Goal: Task Accomplishment & Management: Manage account settings

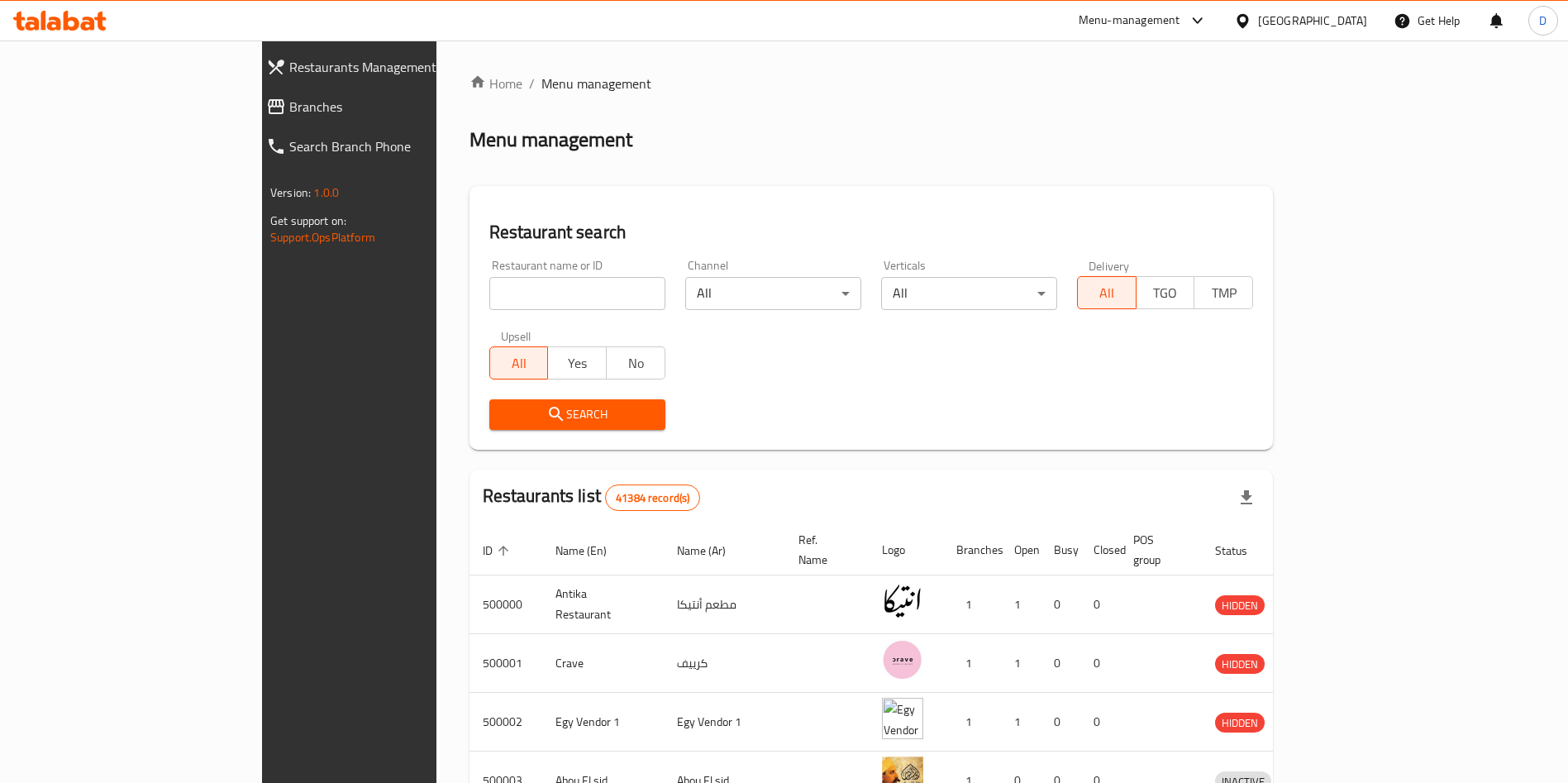
click at [489, 287] on input "search" at bounding box center [577, 293] width 176 height 33
type input "k"
type input "lados"
click button "Search" at bounding box center [577, 414] width 176 height 30
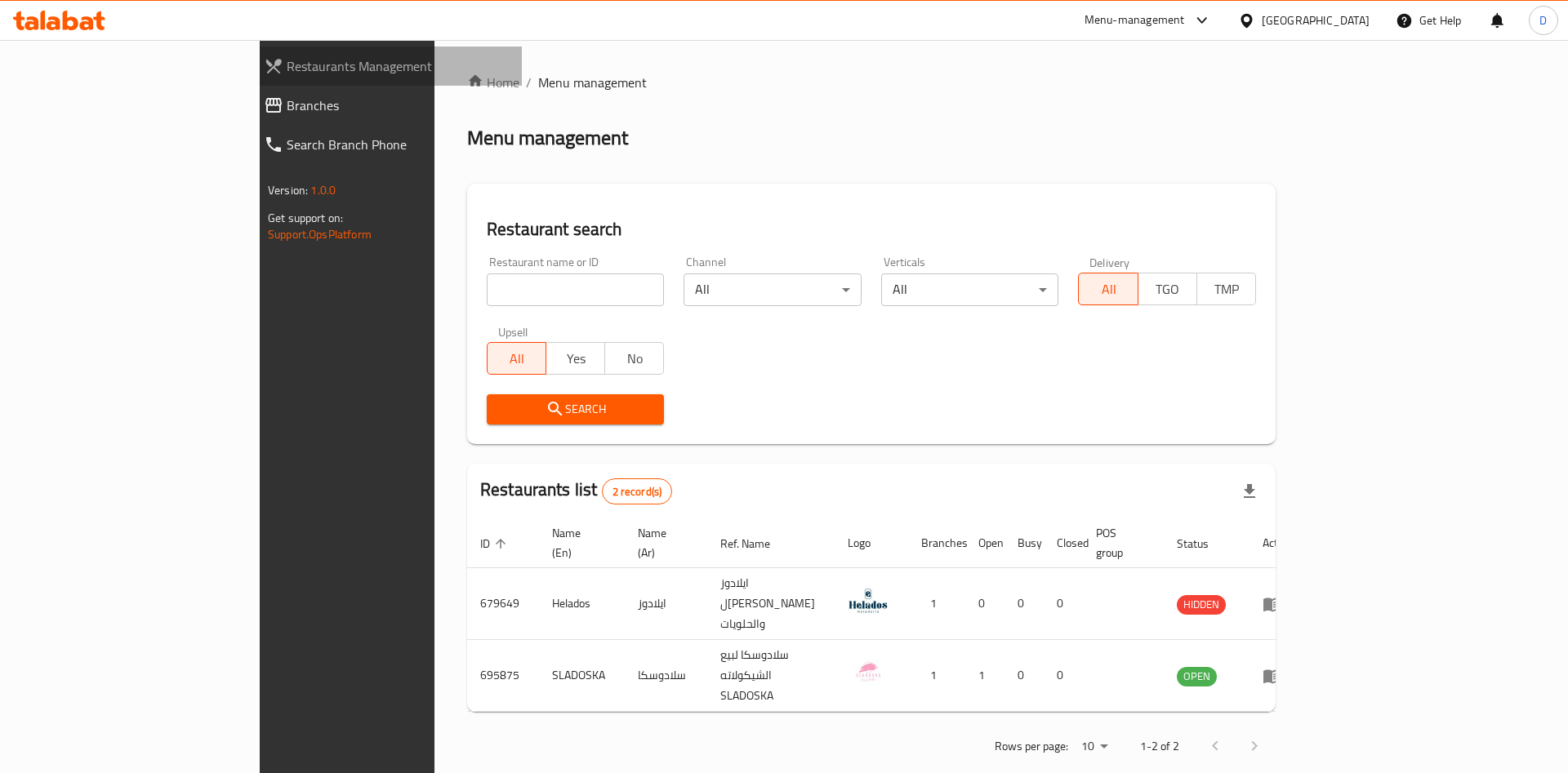
click at [251, 80] on link "Restaurants Management" at bounding box center [386, 65] width 271 height 39
click at [251, 84] on link "Restaurants Management" at bounding box center [386, 65] width 271 height 39
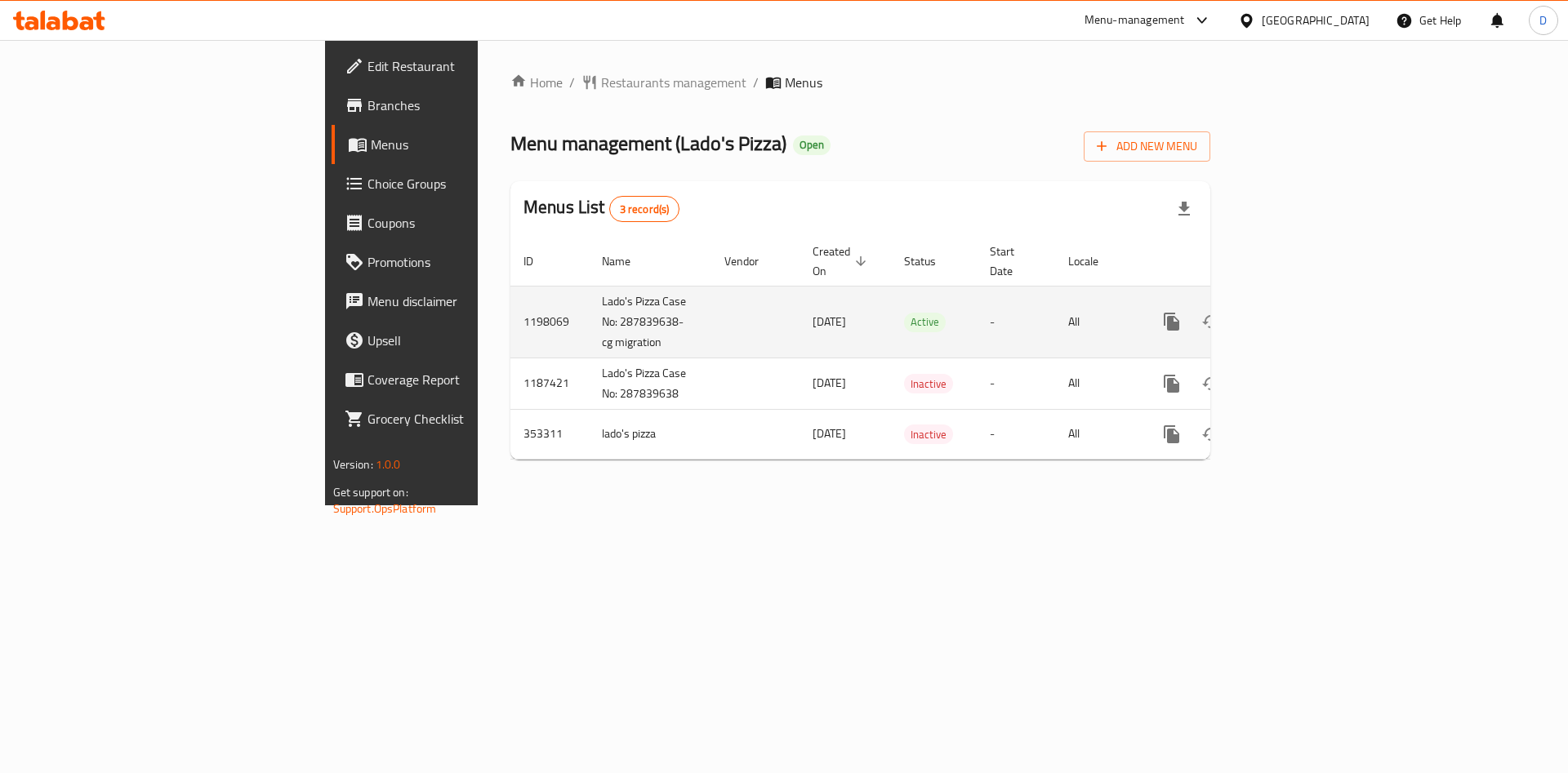
click at [1299, 312] on icon "enhanced table" at bounding box center [1289, 322] width 20 height 20
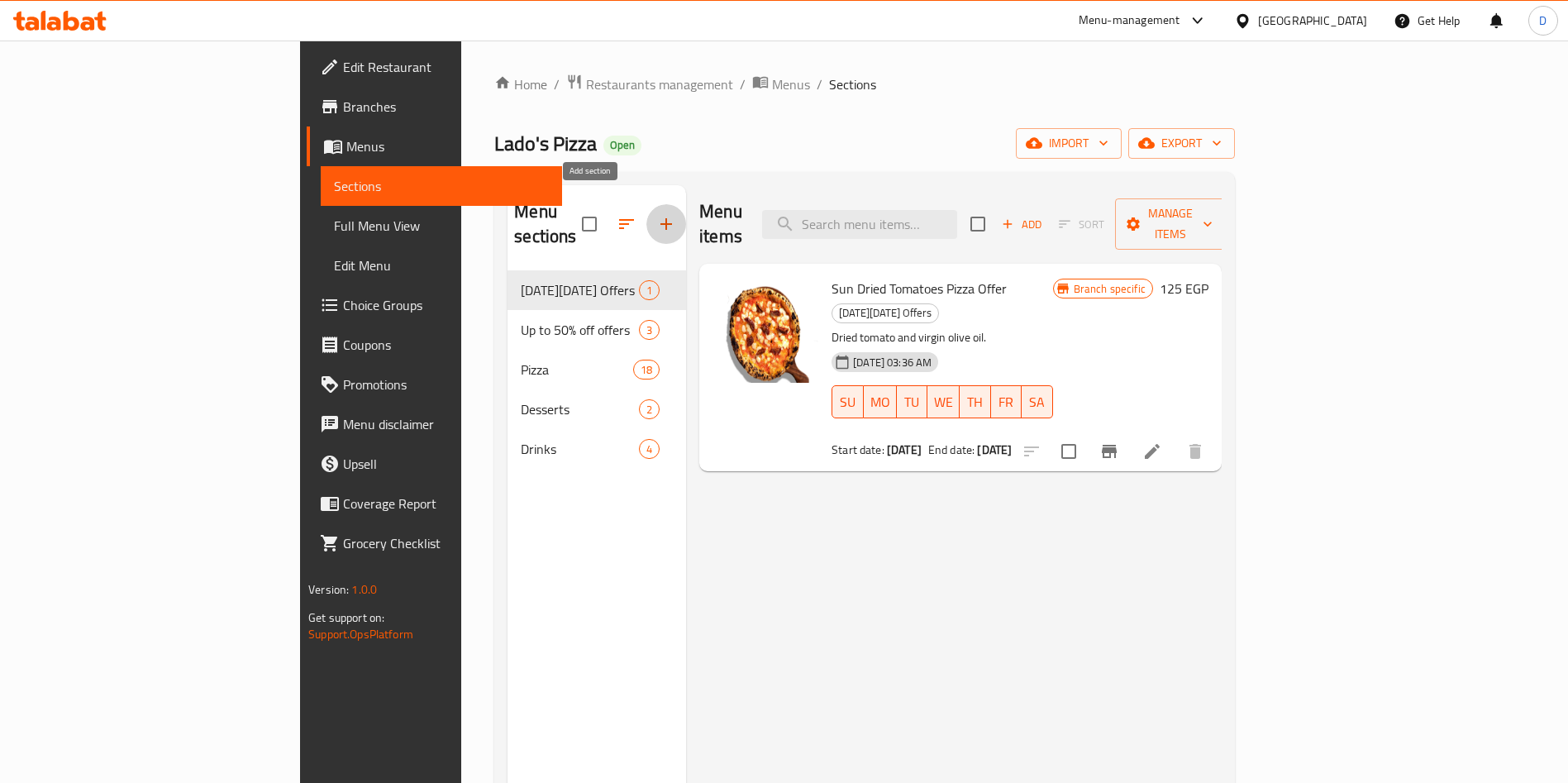
click at [656, 214] on icon "button" at bounding box center [666, 224] width 20 height 20
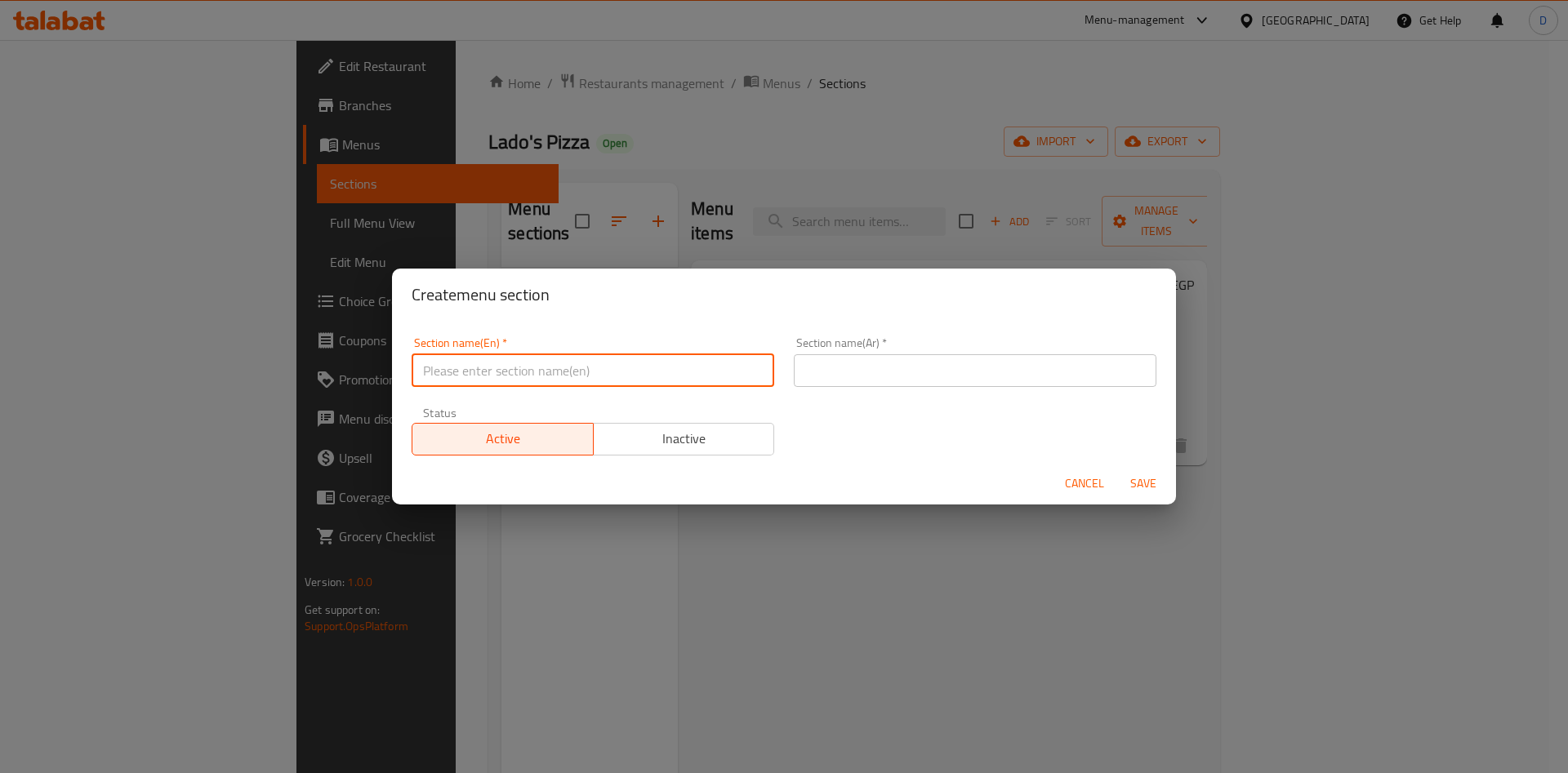
click at [538, 360] on input "text" at bounding box center [593, 370] width 363 height 32
type input "Make Your Own Pizza"
click at [905, 360] on input "text" at bounding box center [975, 370] width 363 height 32
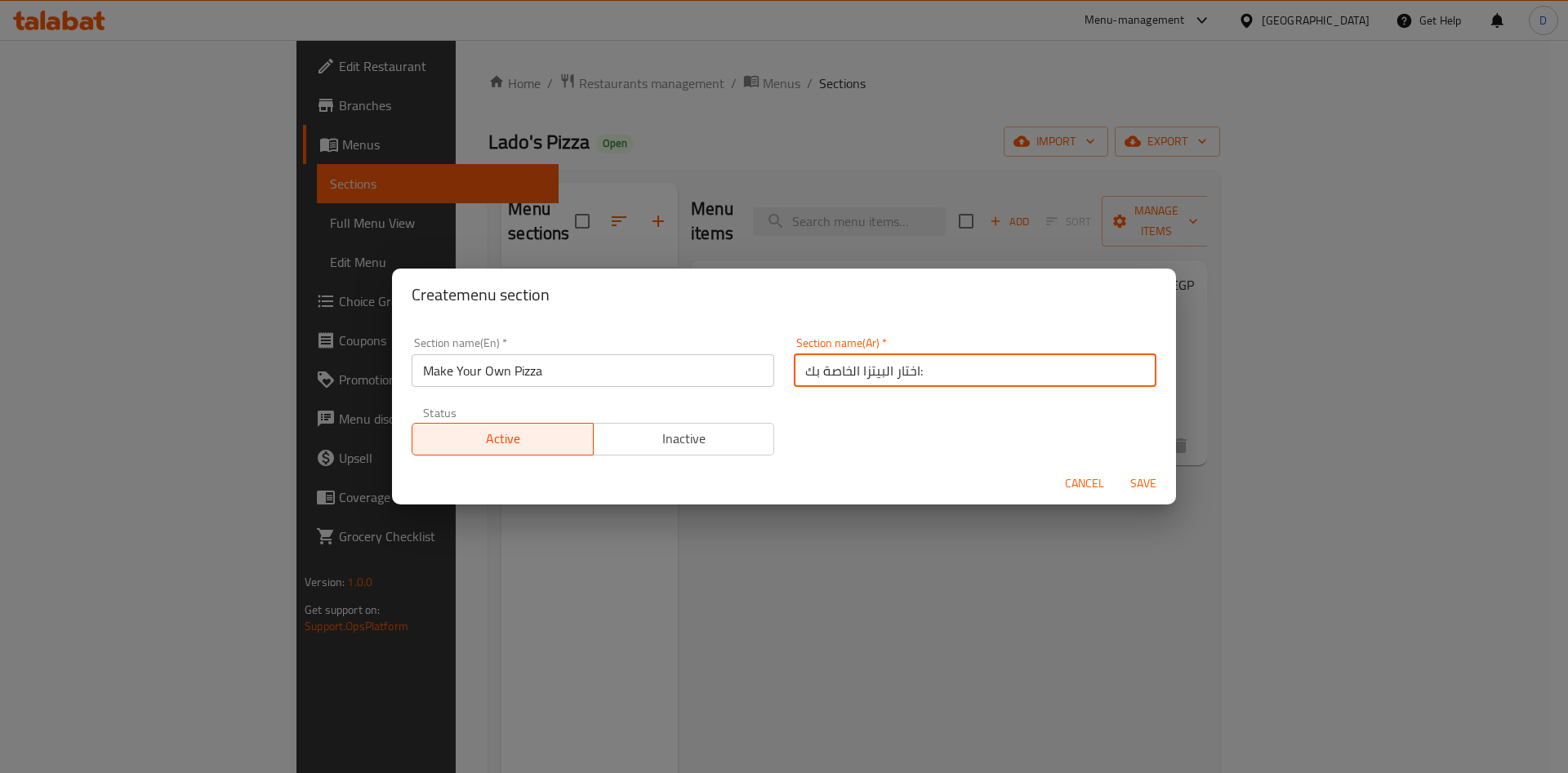
type input "اختار البيتزا الخاصة بك:"
click at [1004, 411] on div "Section name(En)   * Make Your Own Pizza Section name(En) * Section name(Ar)   …" at bounding box center [783, 396] width 764 height 138
click at [1141, 468] on button "Save" at bounding box center [1142, 483] width 52 height 30
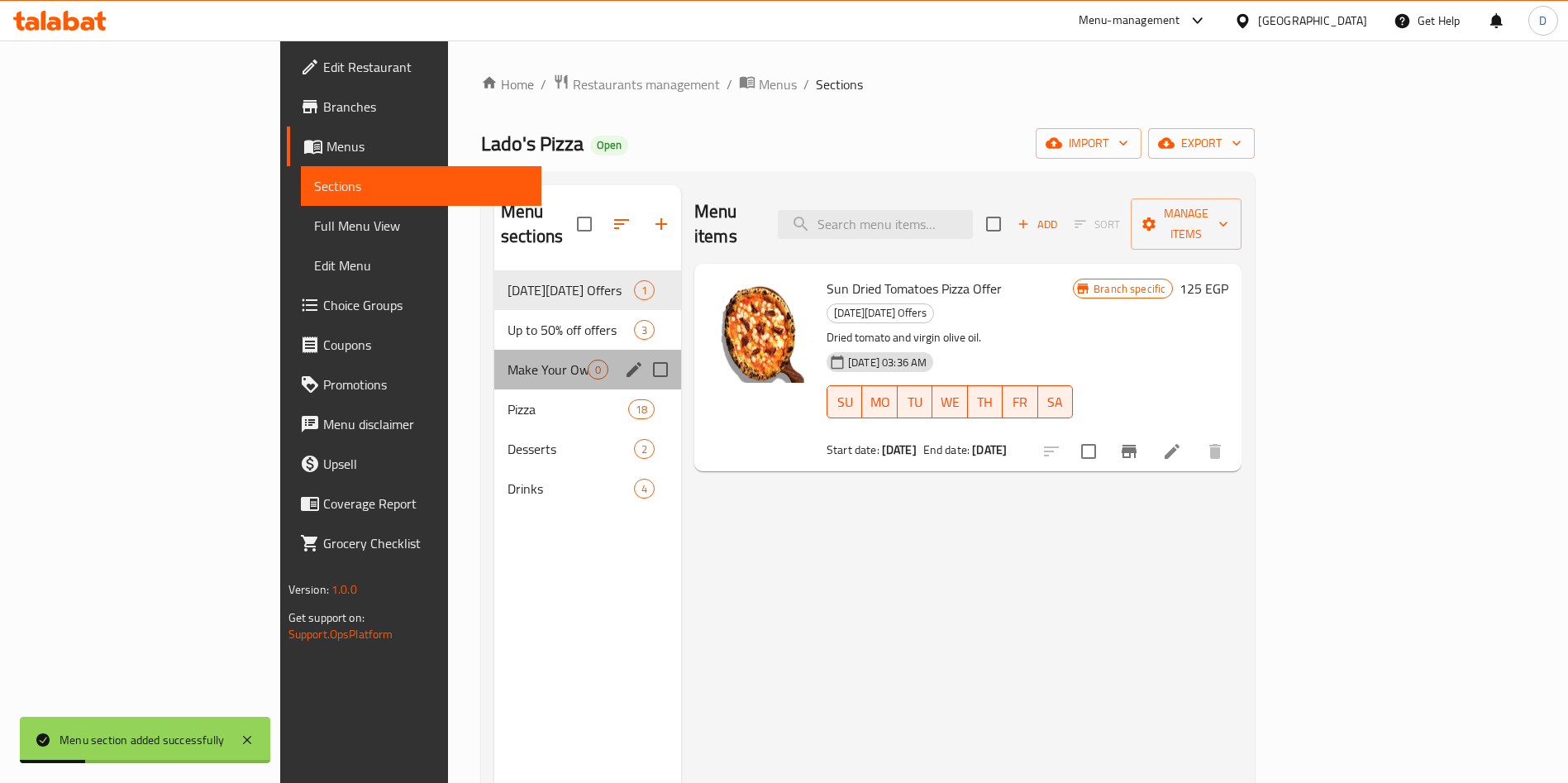
click at [494, 357] on div "Make Your Own Pizza 0" at bounding box center [587, 369] width 187 height 39
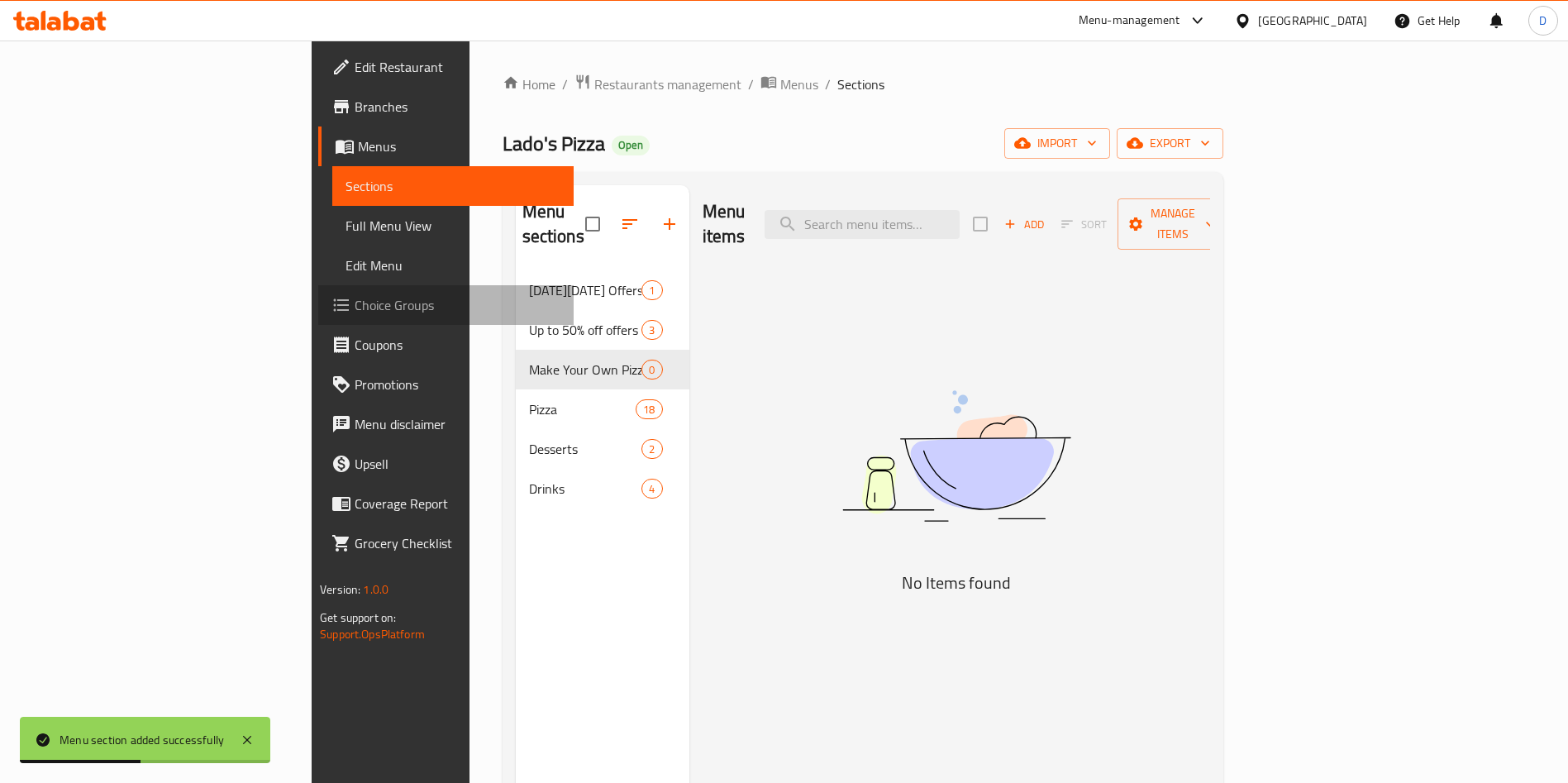
click at [354, 296] on span "Choice Groups" at bounding box center [458, 305] width 206 height 20
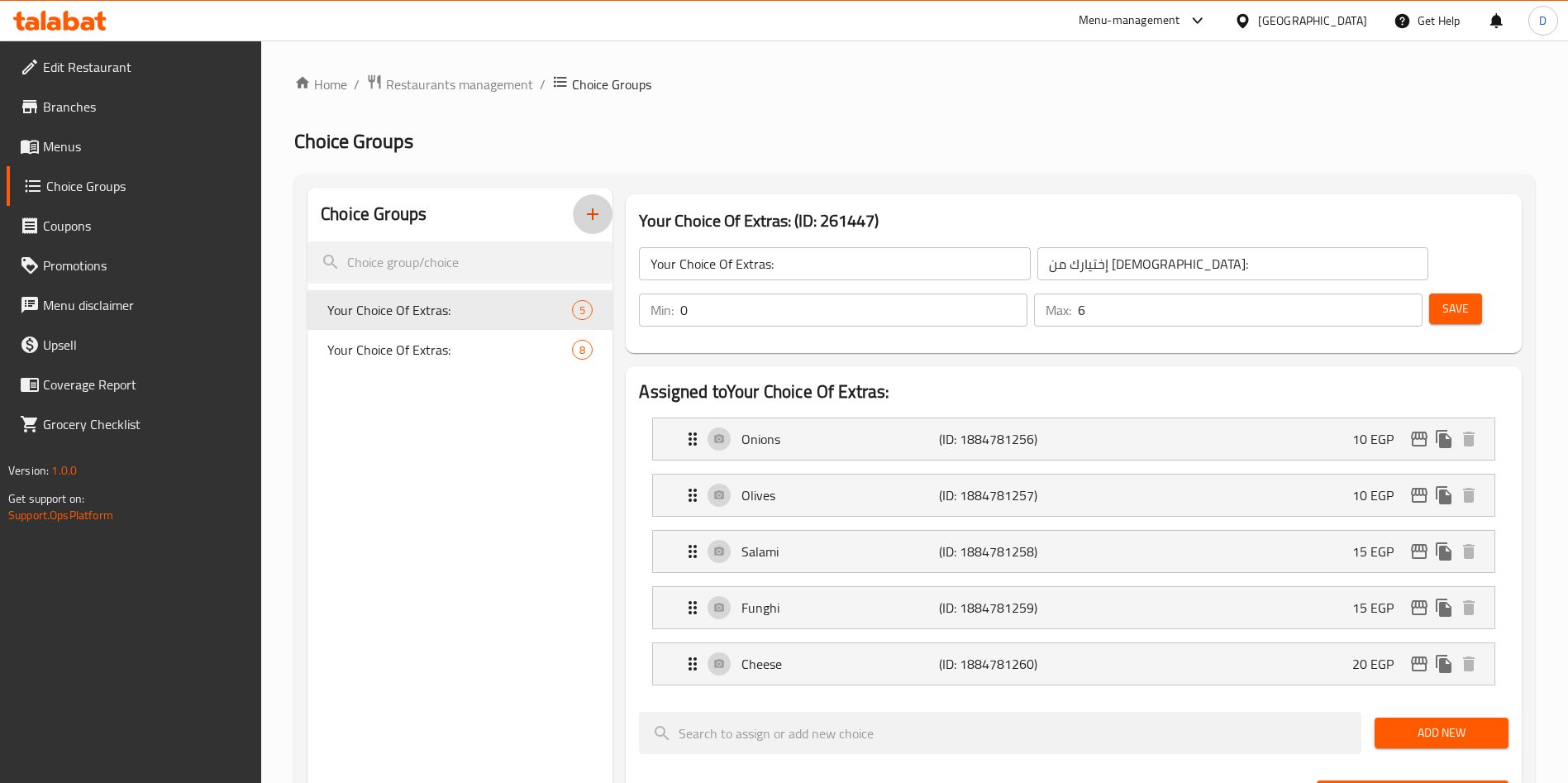
click at [591, 218] on icon "button" at bounding box center [593, 215] width 20 height 20
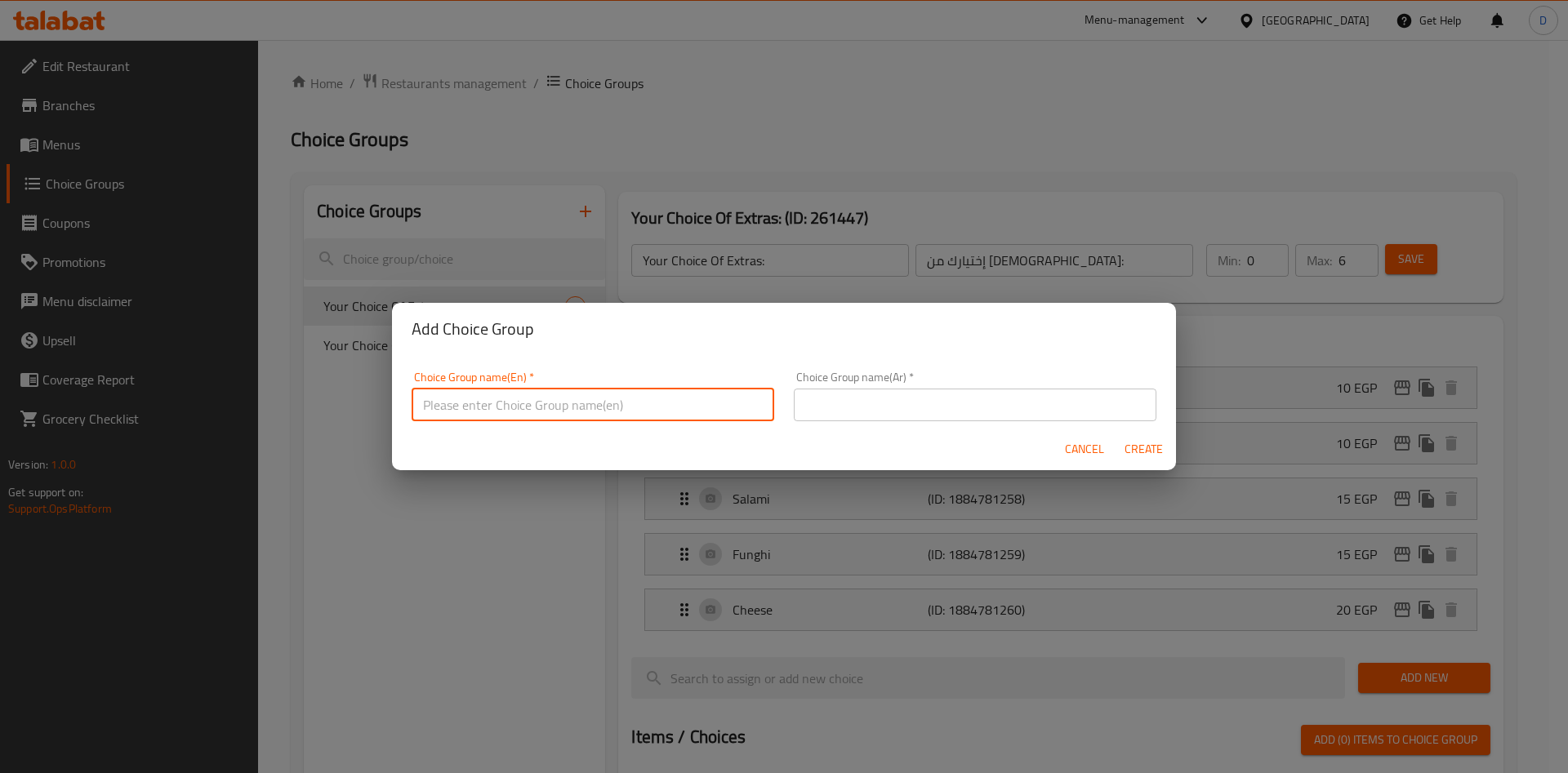
click at [565, 405] on input "text" at bounding box center [593, 404] width 363 height 32
type input "Make Your Own Pizza"
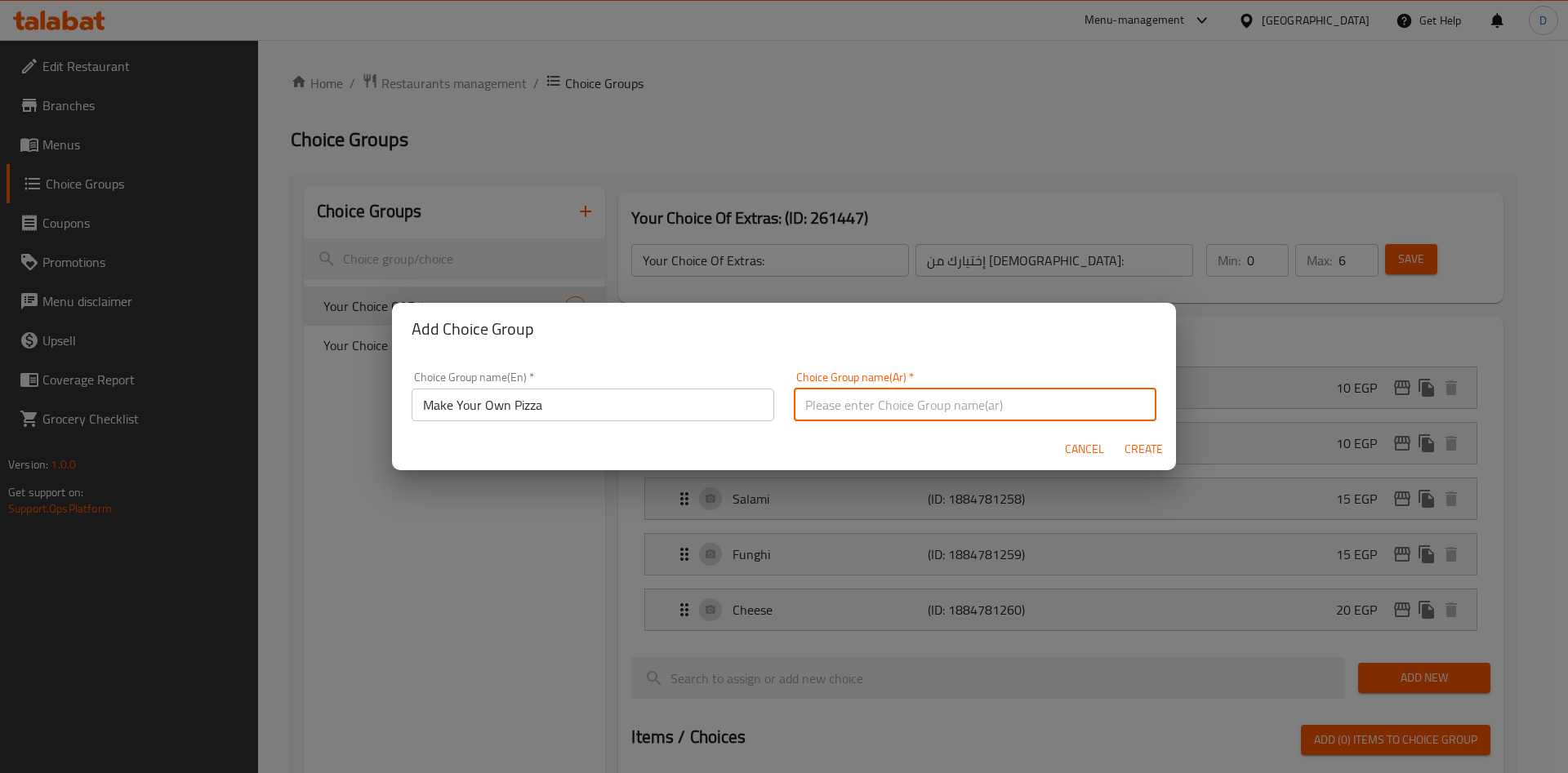
click at [950, 407] on input "text" at bounding box center [975, 404] width 363 height 32
type input "اختار البيتزا الخاصة بك:"
click at [676, 402] on input "Make Your Own Pizza" at bounding box center [593, 404] width 363 height 32
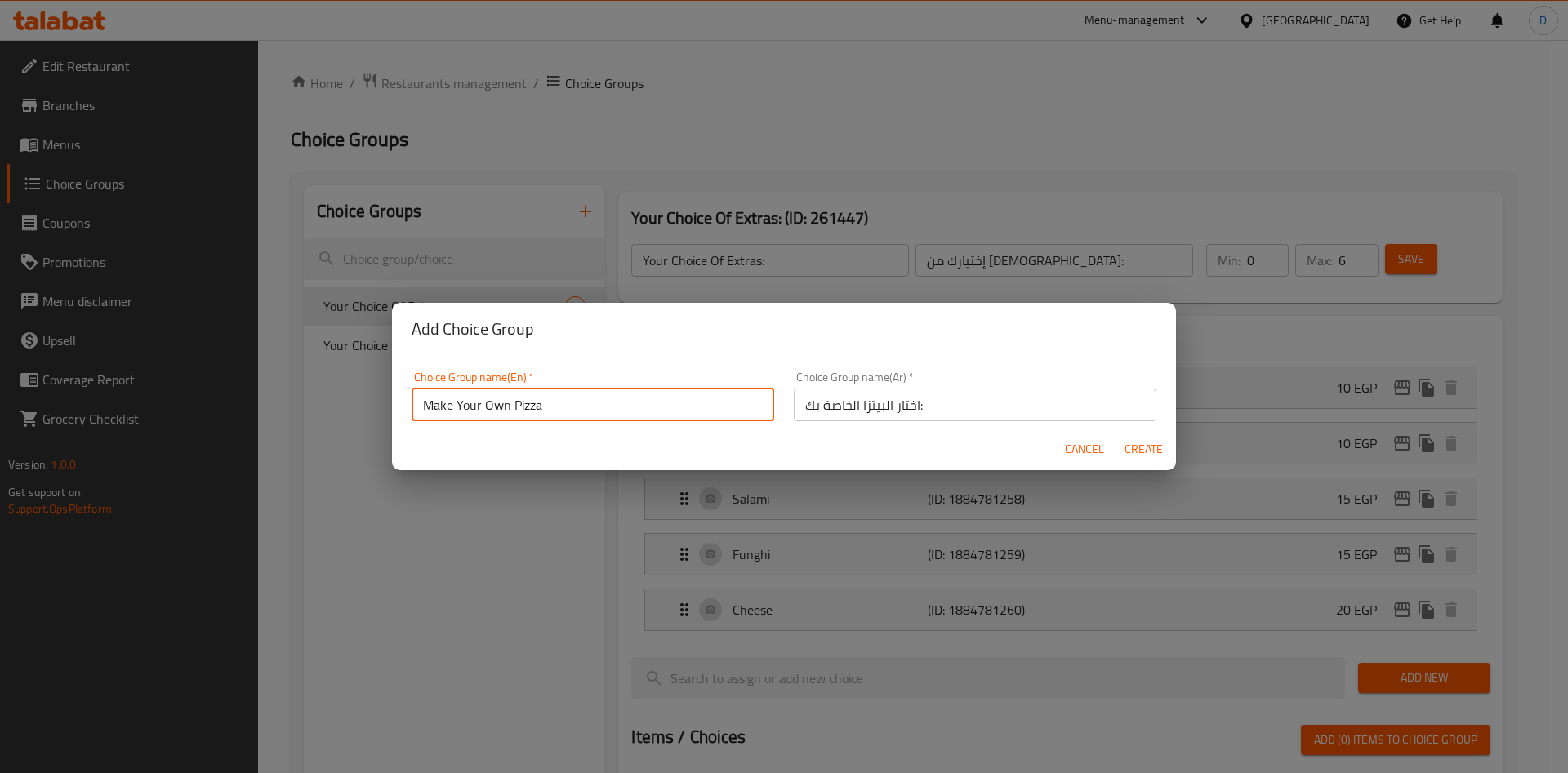
click at [1156, 454] on span "Create" at bounding box center [1142, 449] width 39 height 21
type input "Make Your Own Pizza"
type input "اختار البيتزا الخاصة بك:"
type input "0"
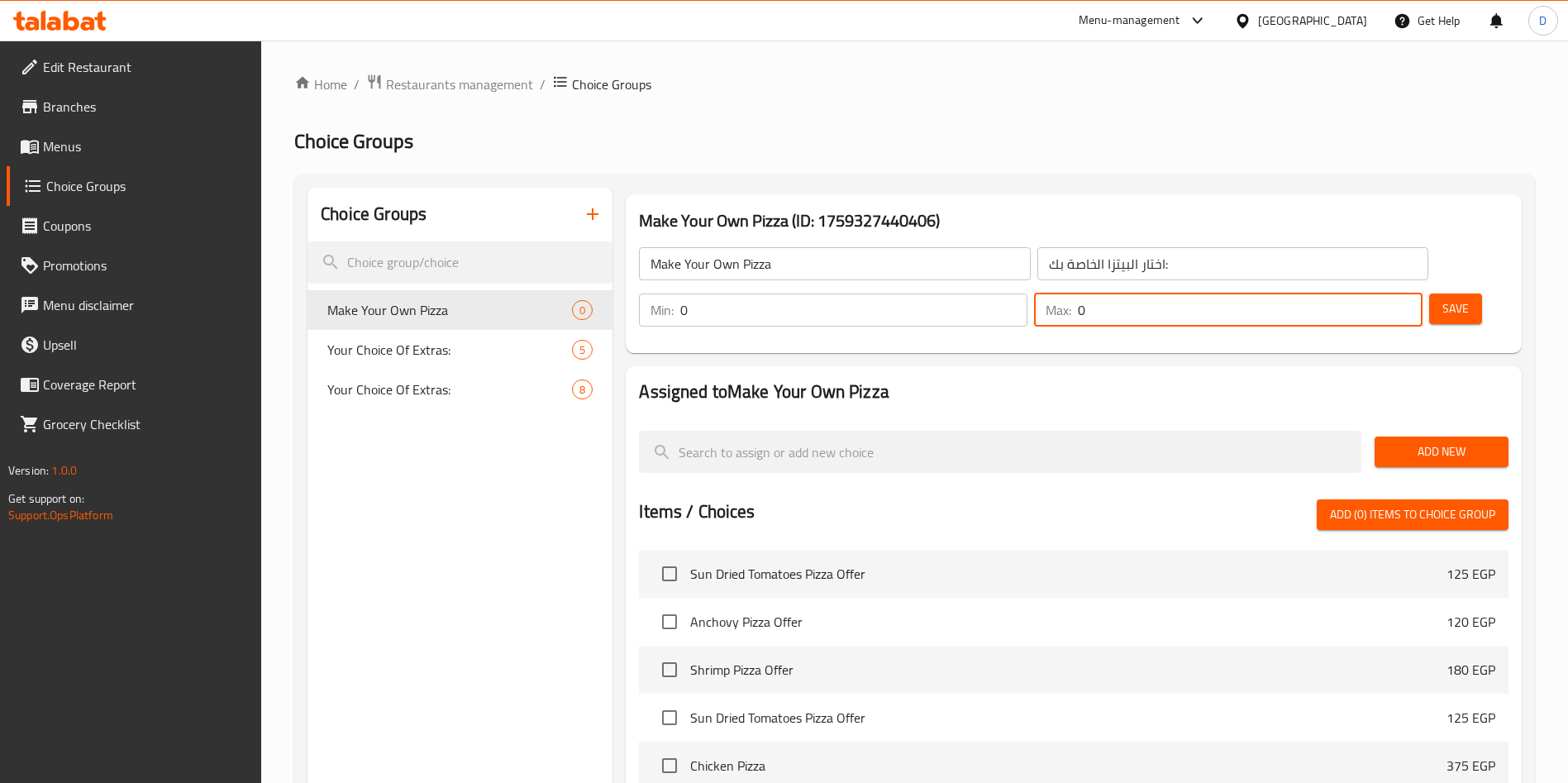
click at [1366, 293] on input "0" at bounding box center [1250, 309] width 344 height 33
type input "10"
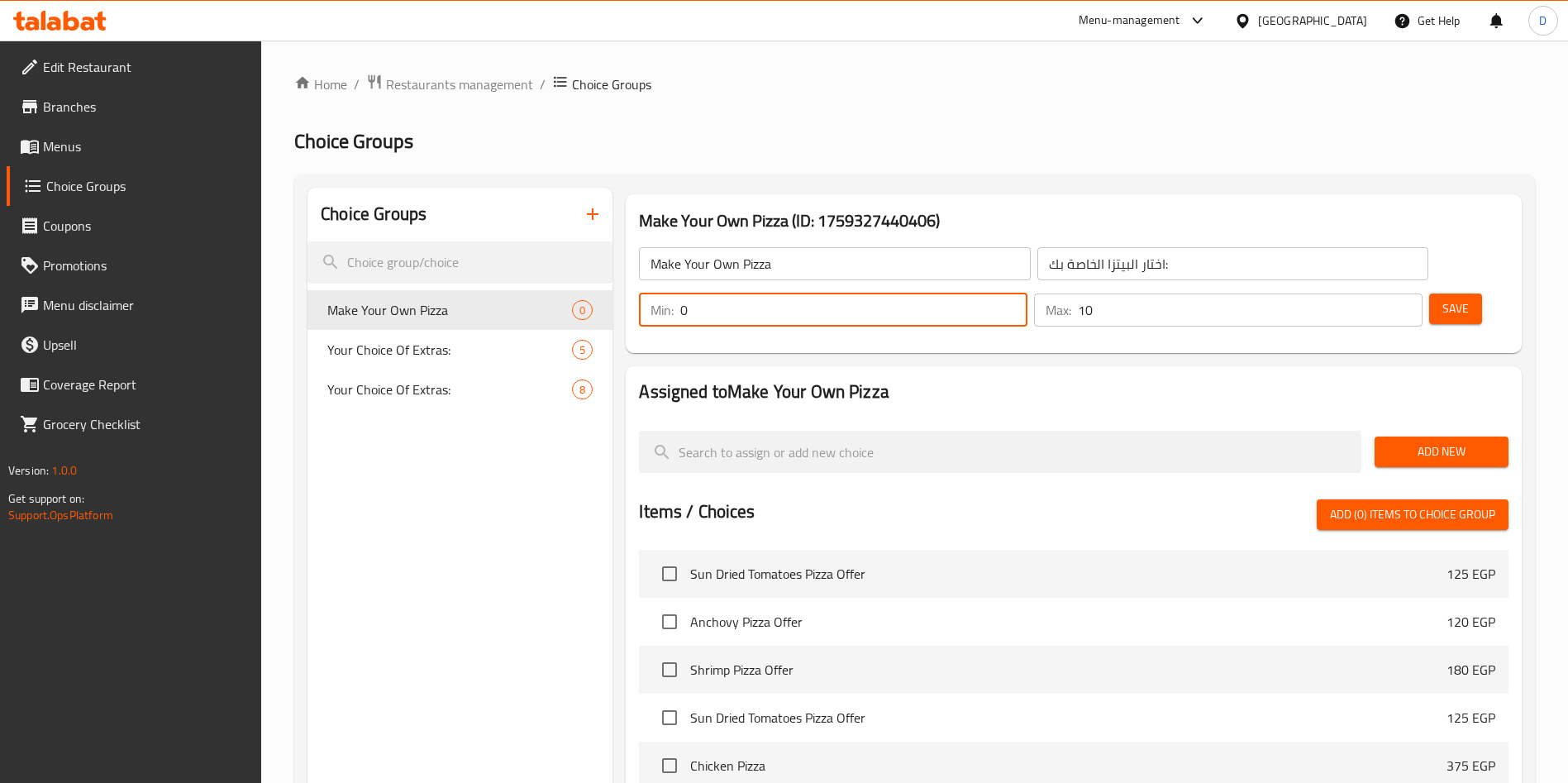
click at [1027, 293] on input "0" at bounding box center [854, 309] width 347 height 33
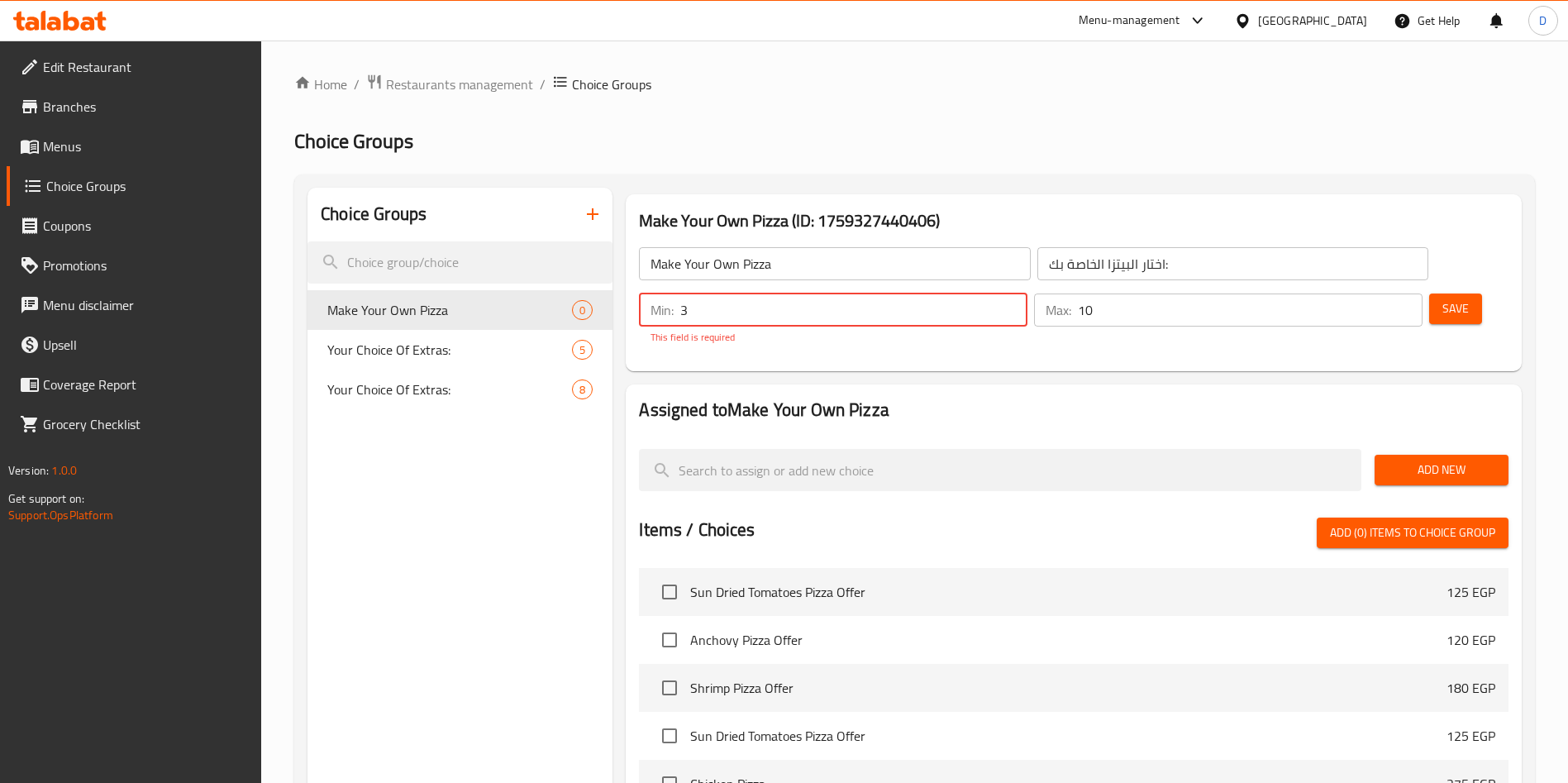
type input "3"
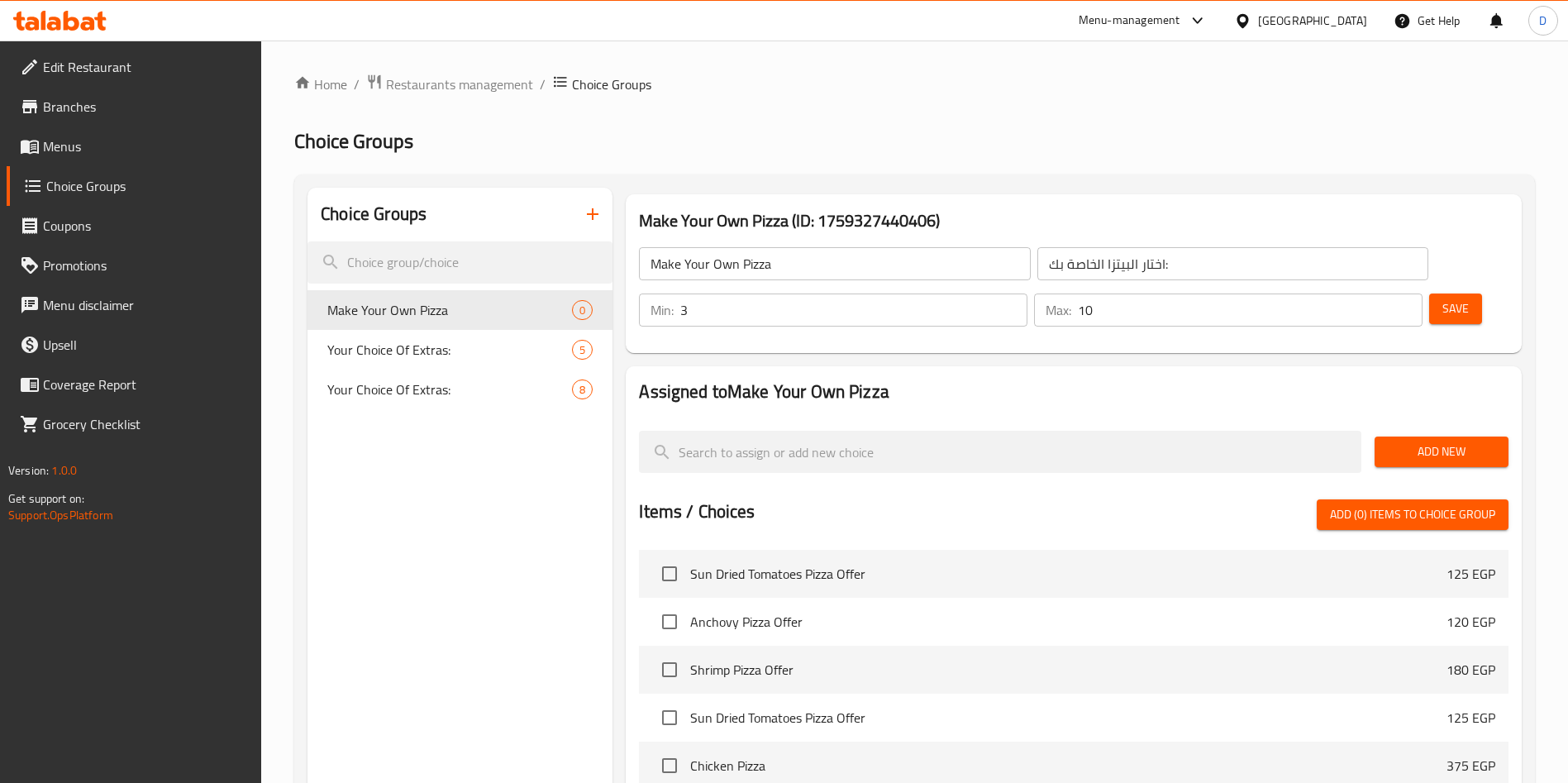
click at [1369, 360] on div "Assigned to Make Your Own Pizza Add New Items / Choices Add (0) items to choice…" at bounding box center [1074, 696] width 909 height 673
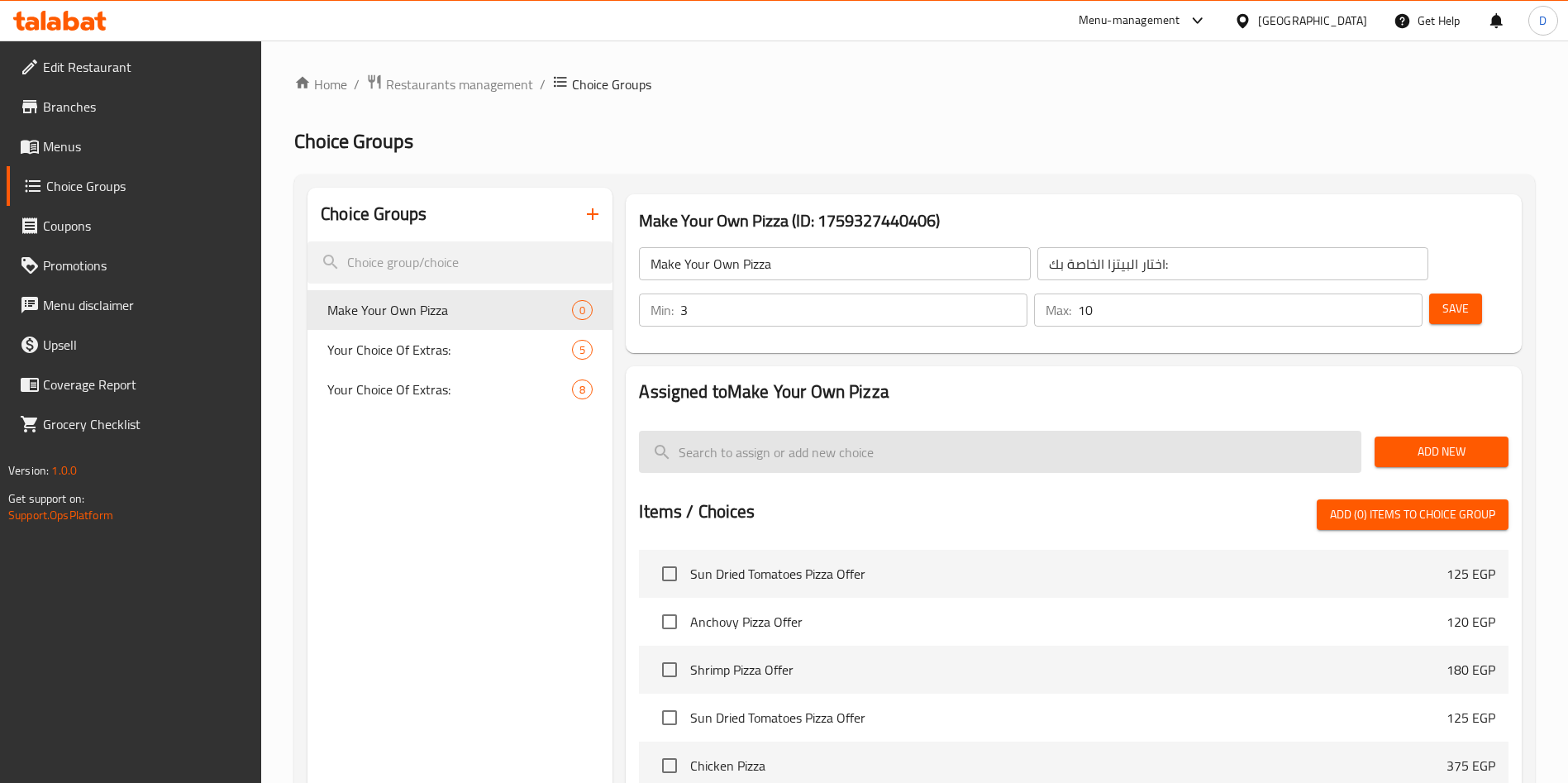
click at [1132, 431] on input "search" at bounding box center [1000, 452] width 722 height 42
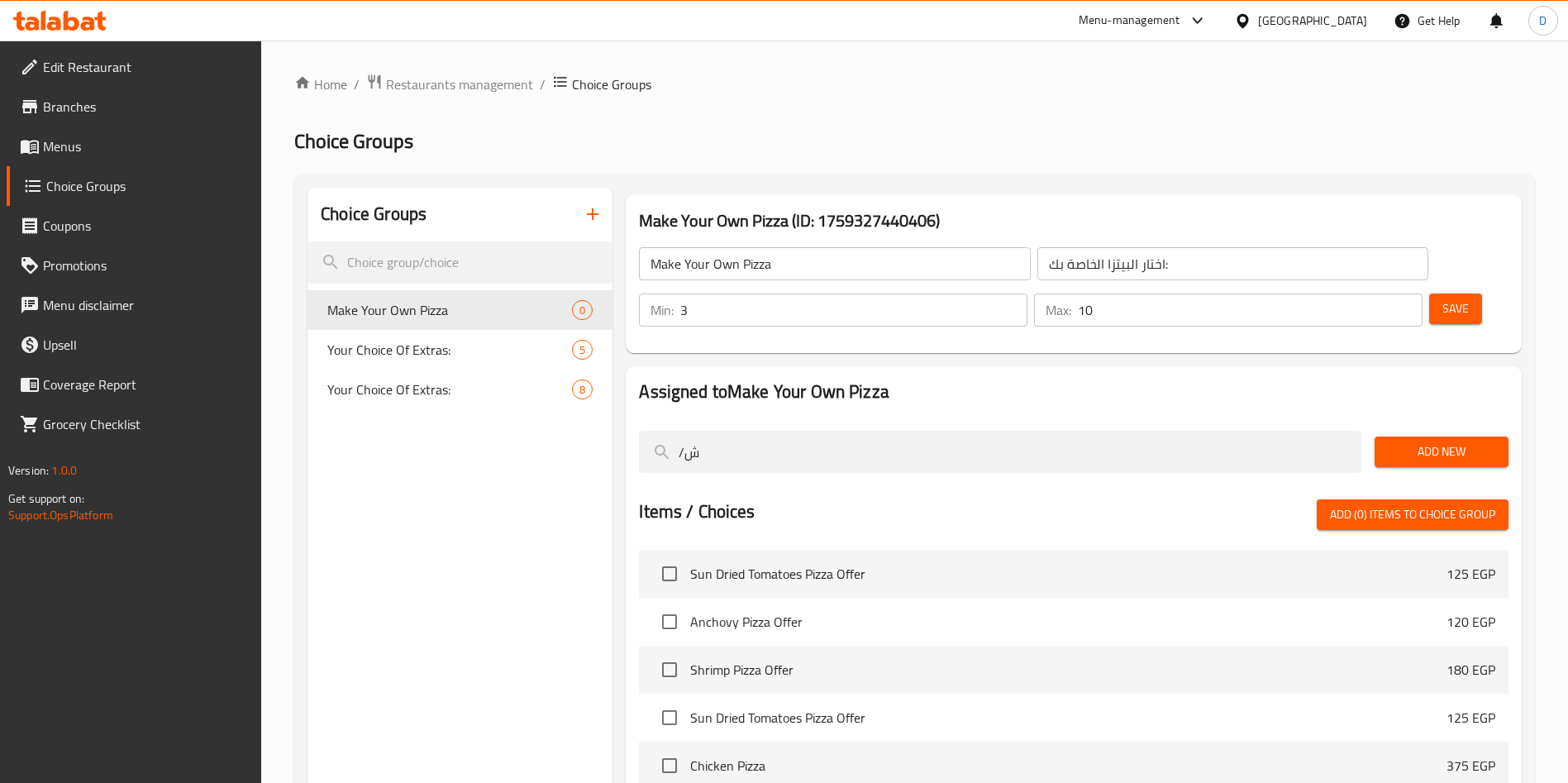
type input "/"
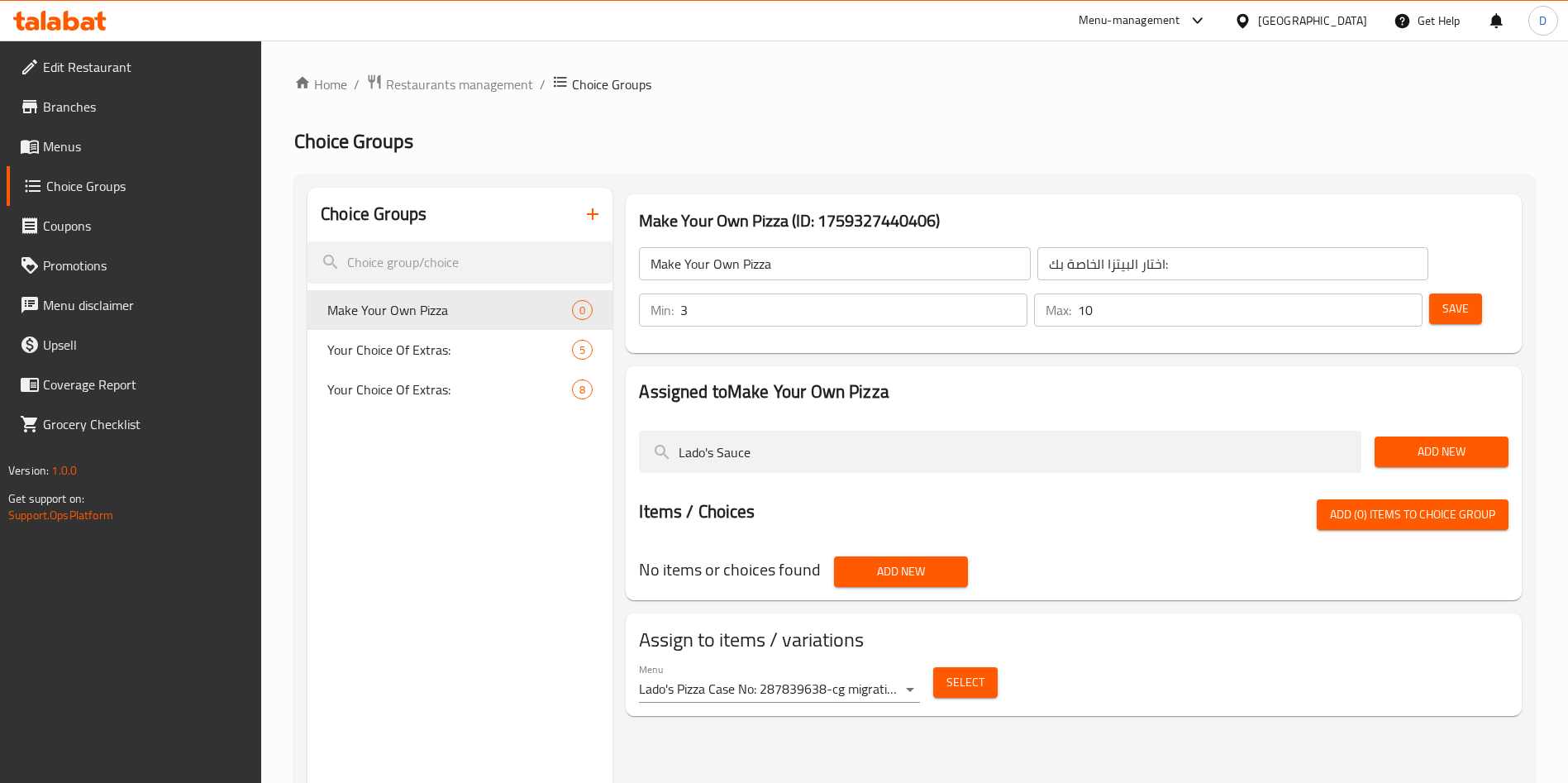
type input "Lado's Sauce"
click at [1460, 442] on span "Add New" at bounding box center [1441, 452] width 107 height 21
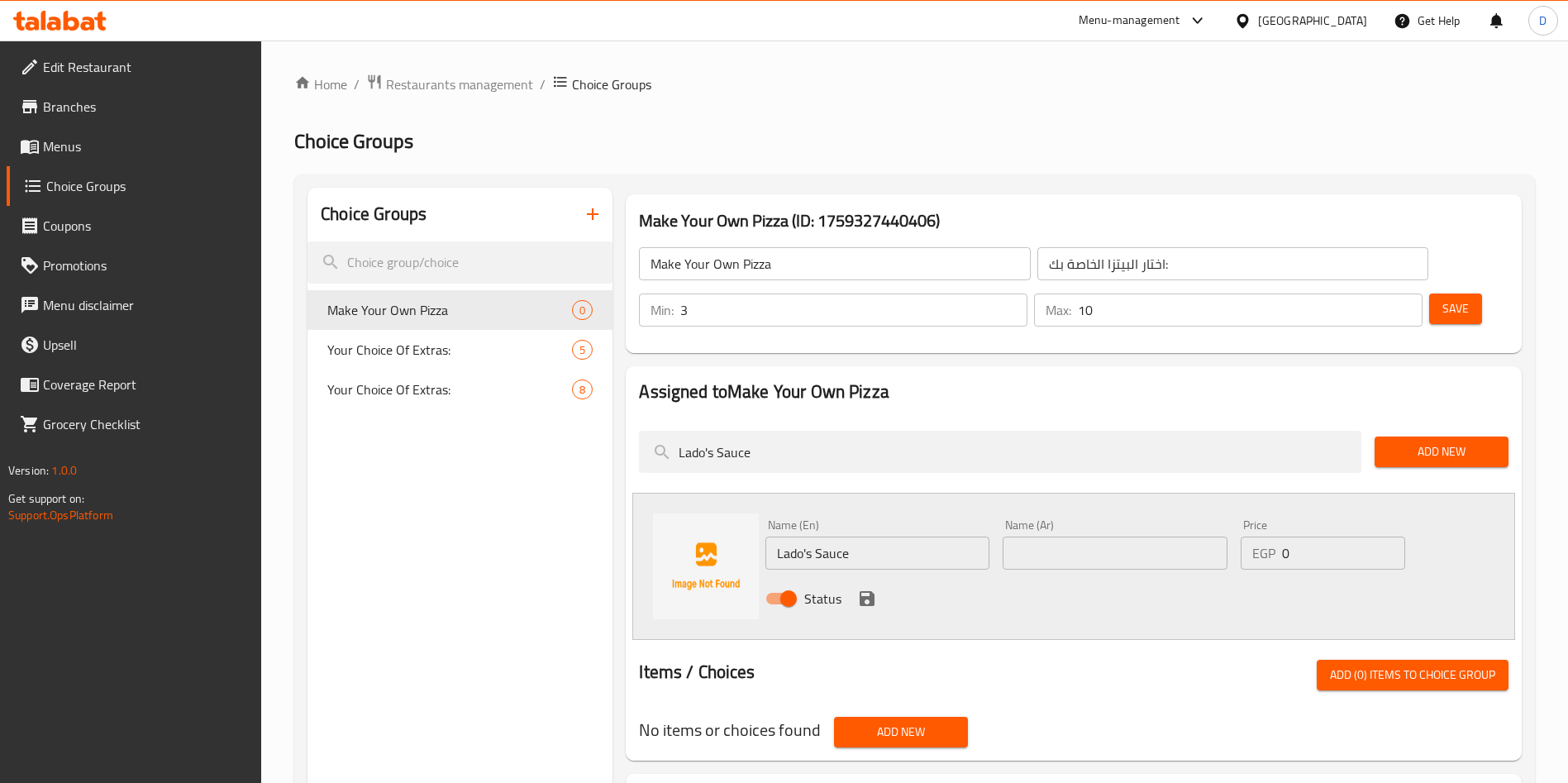
click at [1305, 537] on input "0" at bounding box center [1343, 552] width 123 height 33
type input "40"
click at [1086, 537] on input "text" at bounding box center [1114, 552] width 224 height 33
type input "لادوس صوص"
click at [862, 591] on icon "save" at bounding box center [867, 599] width 15 height 15
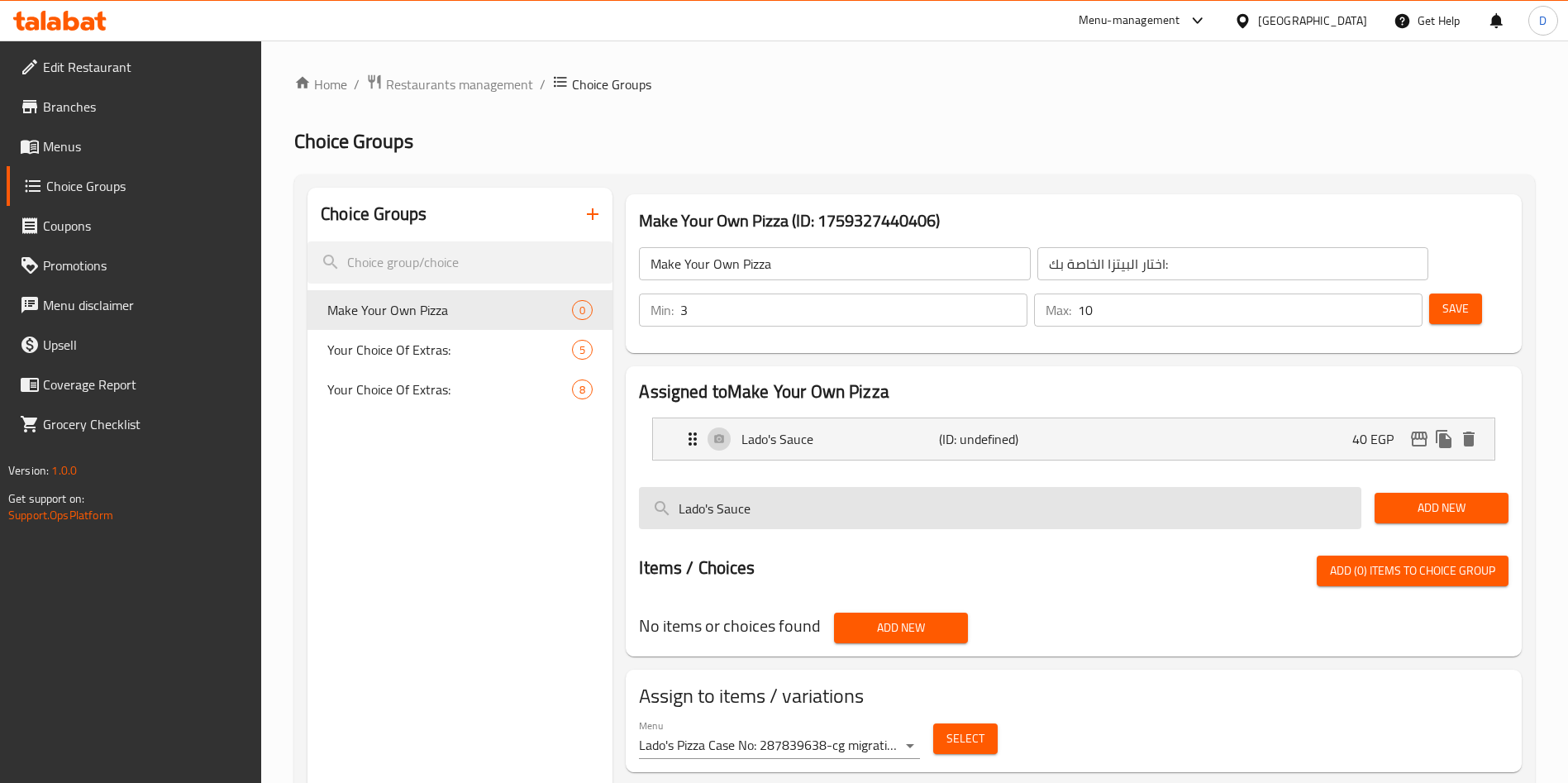
click at [1077, 487] on input "Lado's Sauce" at bounding box center [1000, 508] width 722 height 42
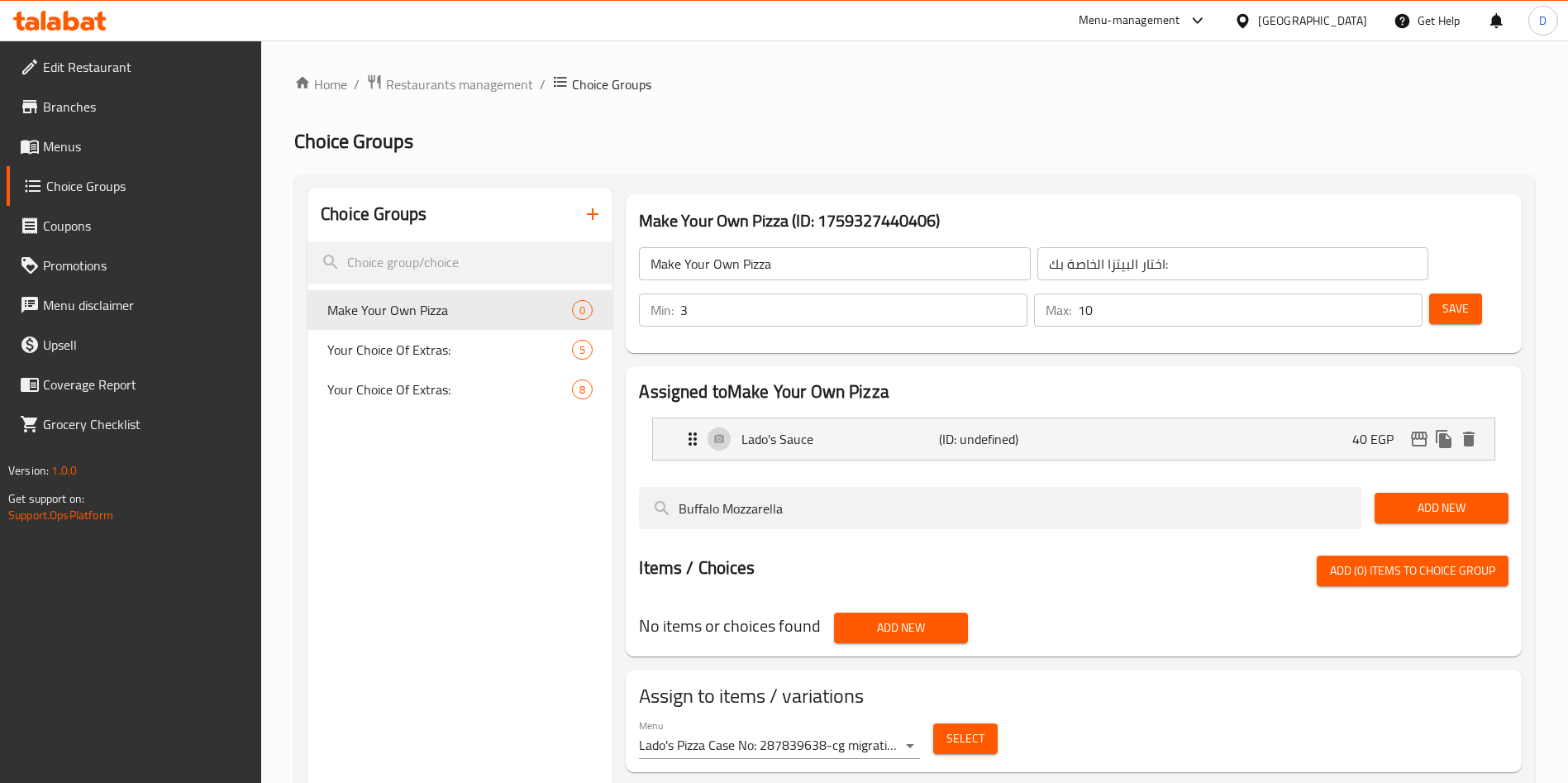
type input "Buffalo Mozzarella"
click at [1408, 498] on span "Add New" at bounding box center [1441, 508] width 107 height 21
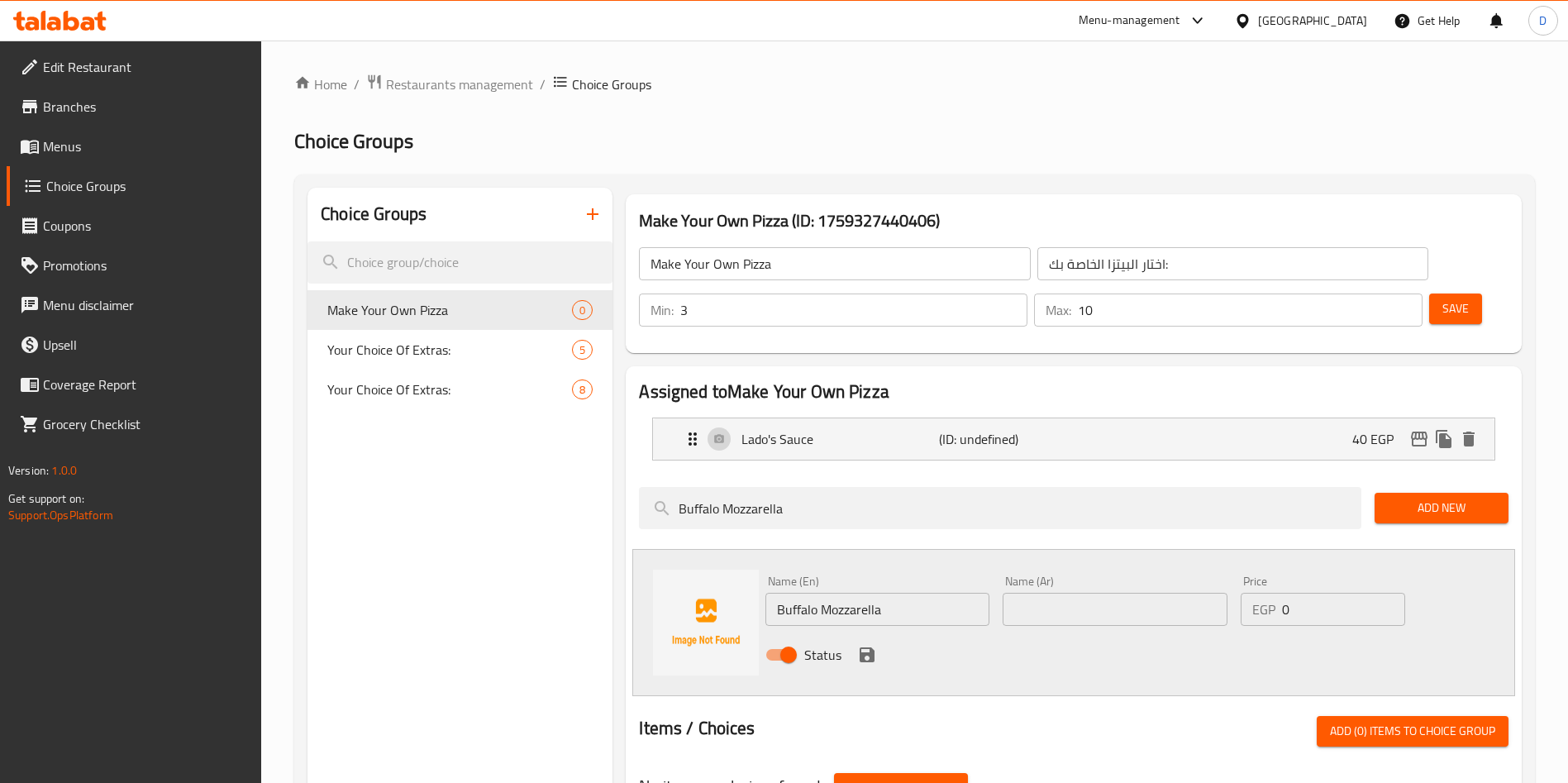
click at [1048, 593] on input "text" at bounding box center [1114, 609] width 224 height 33
type input "بافالو موتزاريلا"
click at [1330, 593] on input "0" at bounding box center [1343, 609] width 123 height 33
type input "50"
click at [867, 645] on icon "save" at bounding box center [867, 655] width 20 height 20
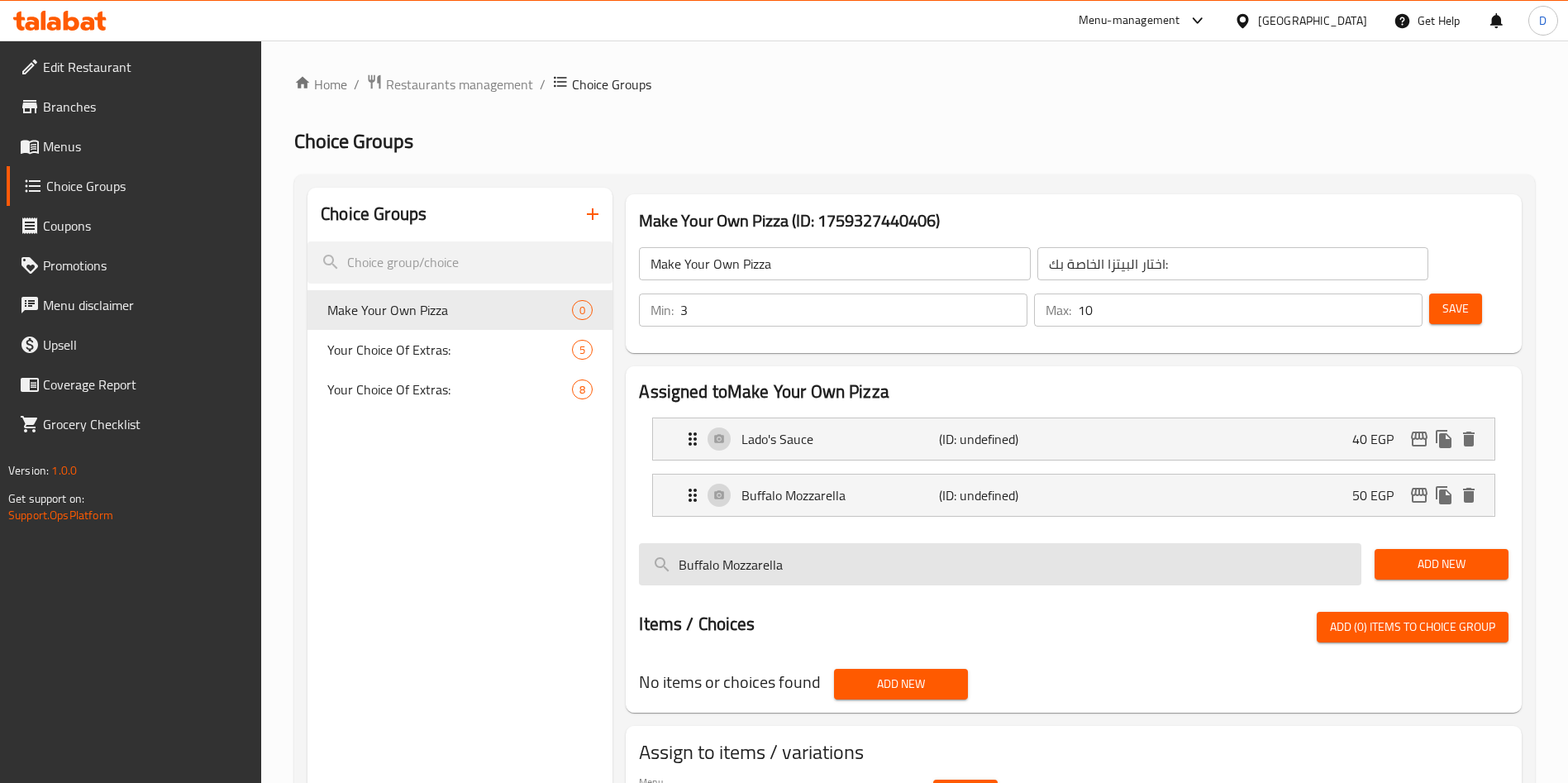
click at [1030, 543] on input "Buffalo Mozzarella" at bounding box center [1000, 564] width 722 height 42
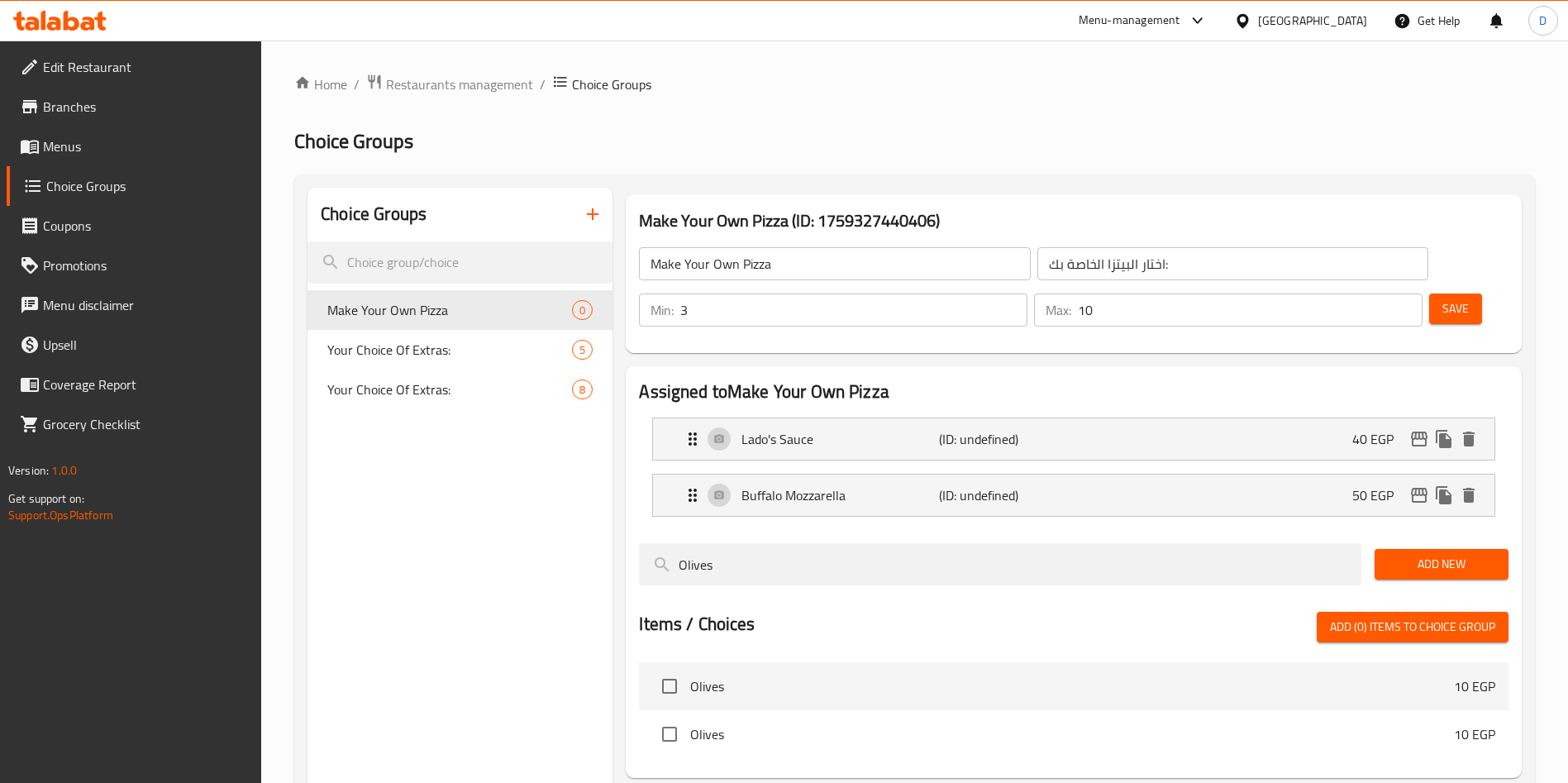
type input "Olives"
click at [1402, 554] on span "Add New" at bounding box center [1441, 564] width 107 height 21
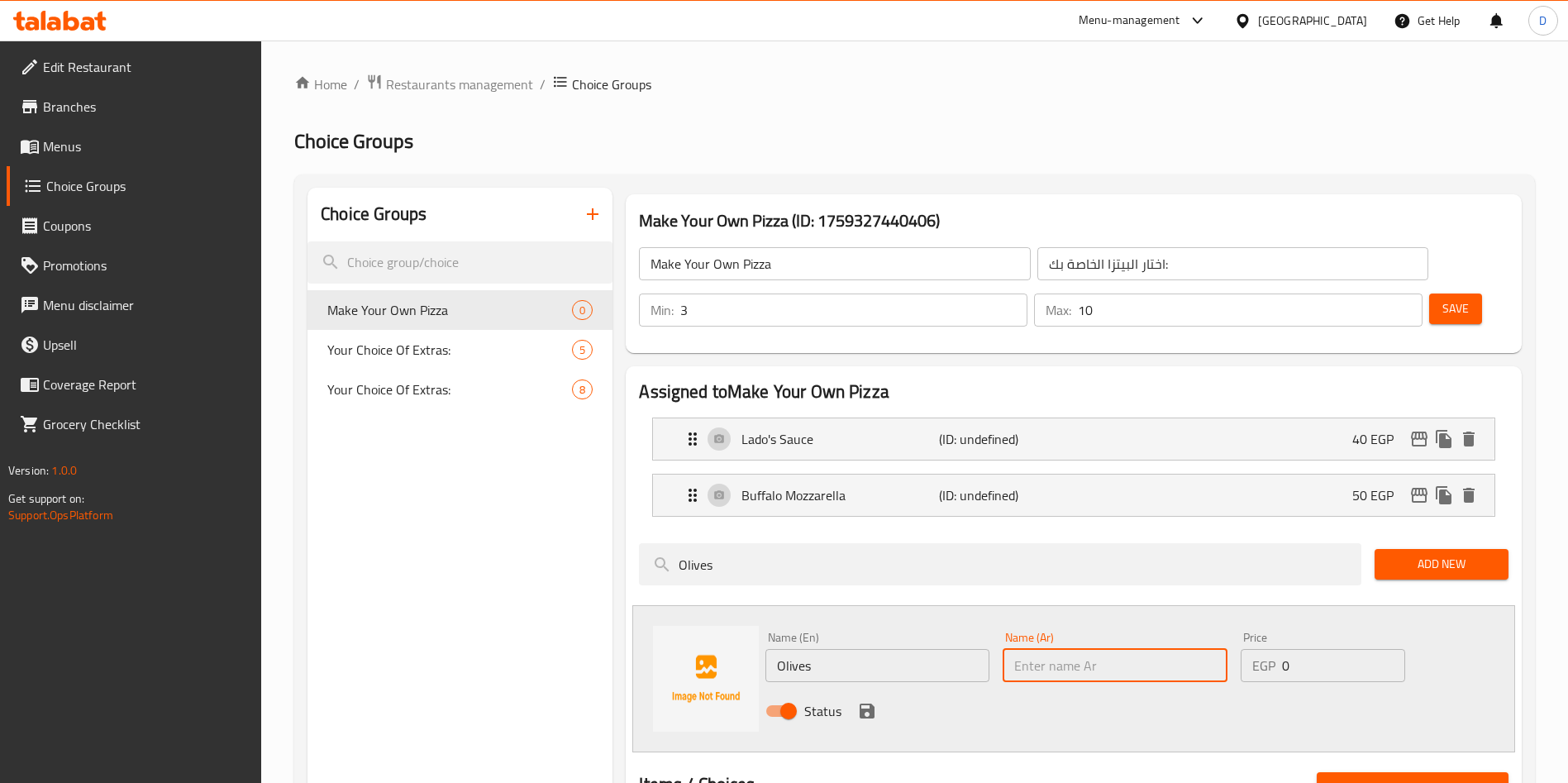
click at [1119, 649] on input "text" at bounding box center [1114, 665] width 224 height 33
type input "."
type input "زيتون"
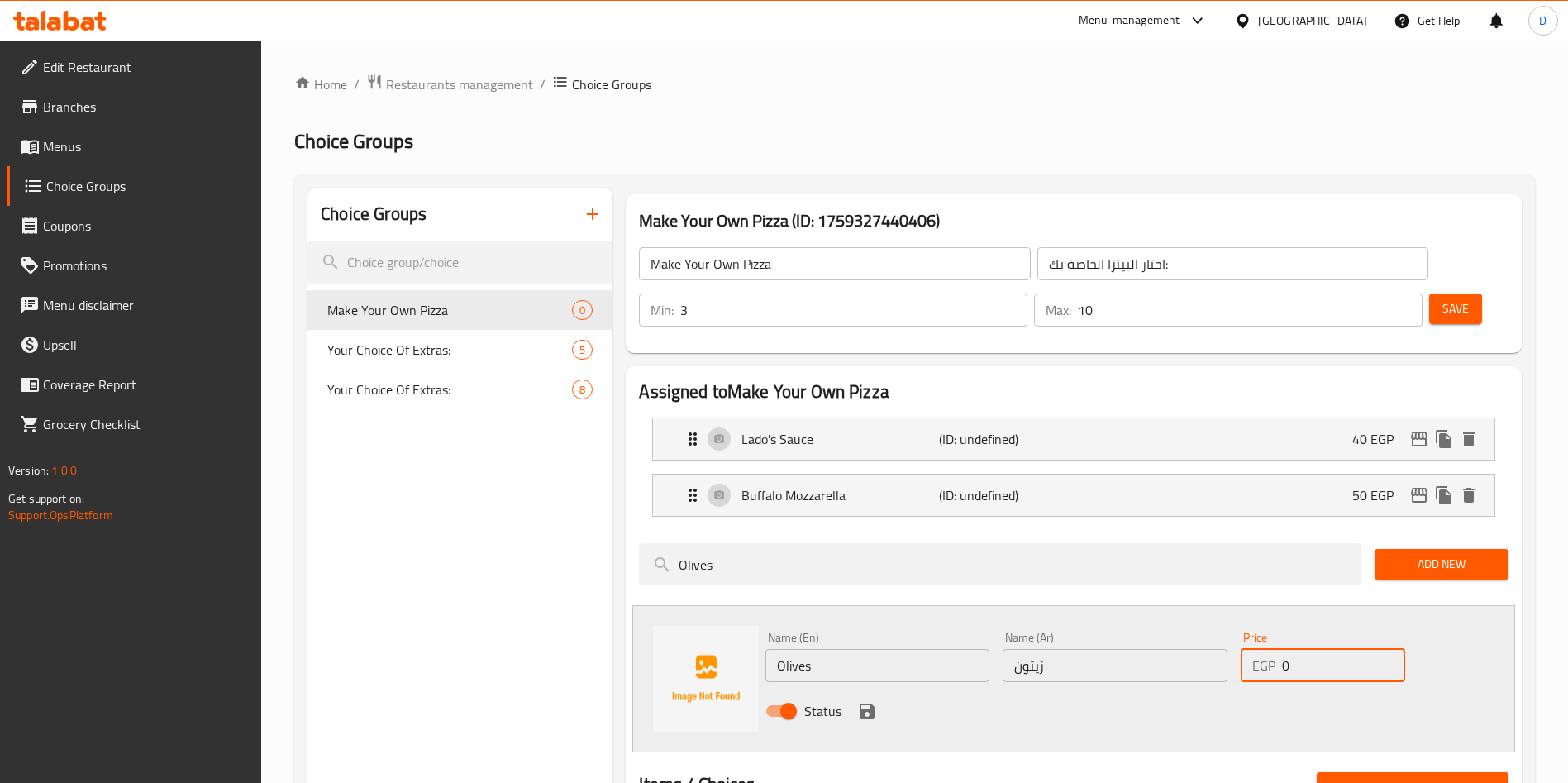
click at [1352, 649] on input "0" at bounding box center [1343, 665] width 123 height 33
type input "30"
click at [877, 698] on button "save" at bounding box center [867, 711] width 25 height 25
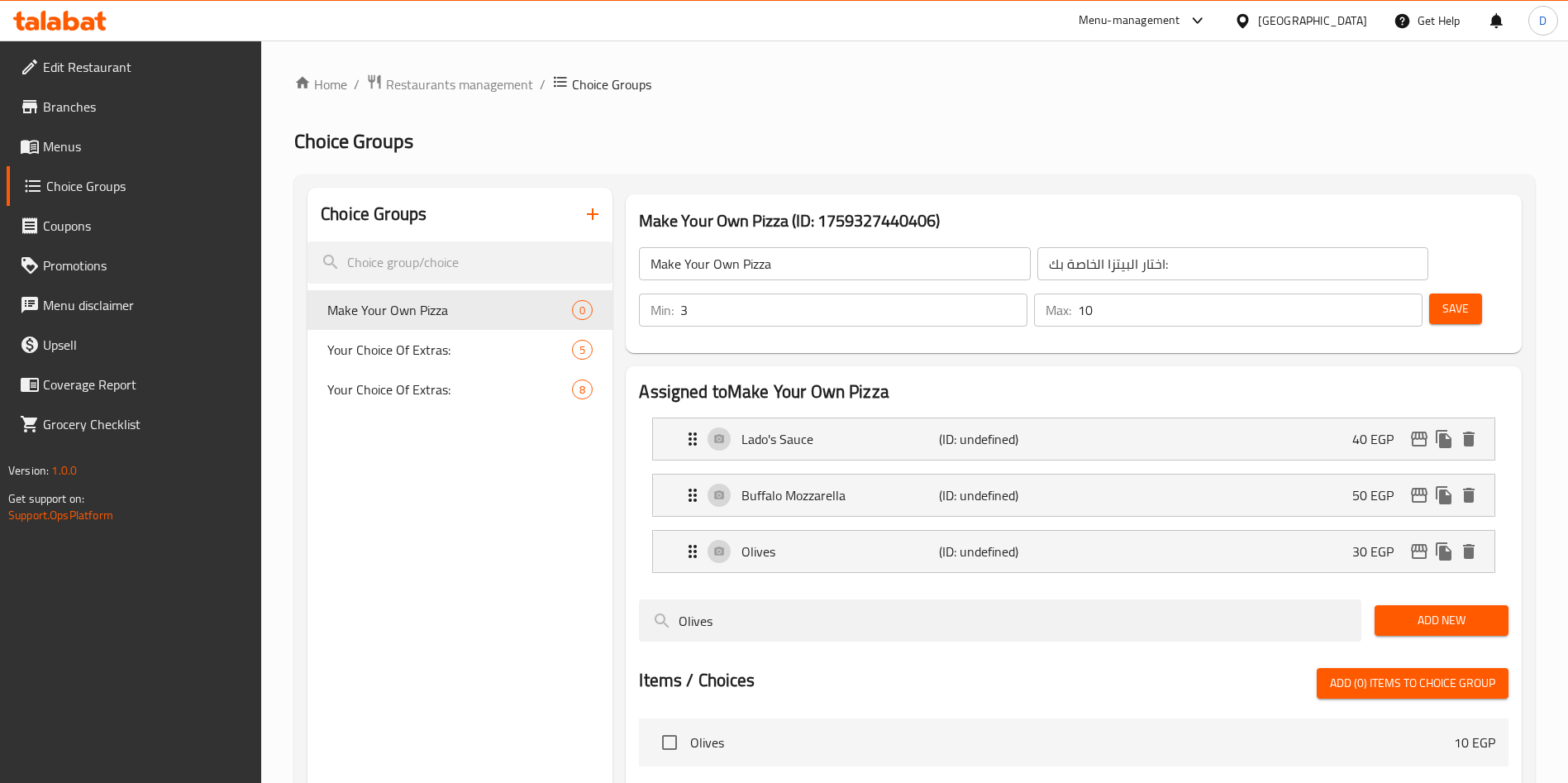
click at [890, 593] on div "Olives" at bounding box center [1000, 620] width 736 height 55
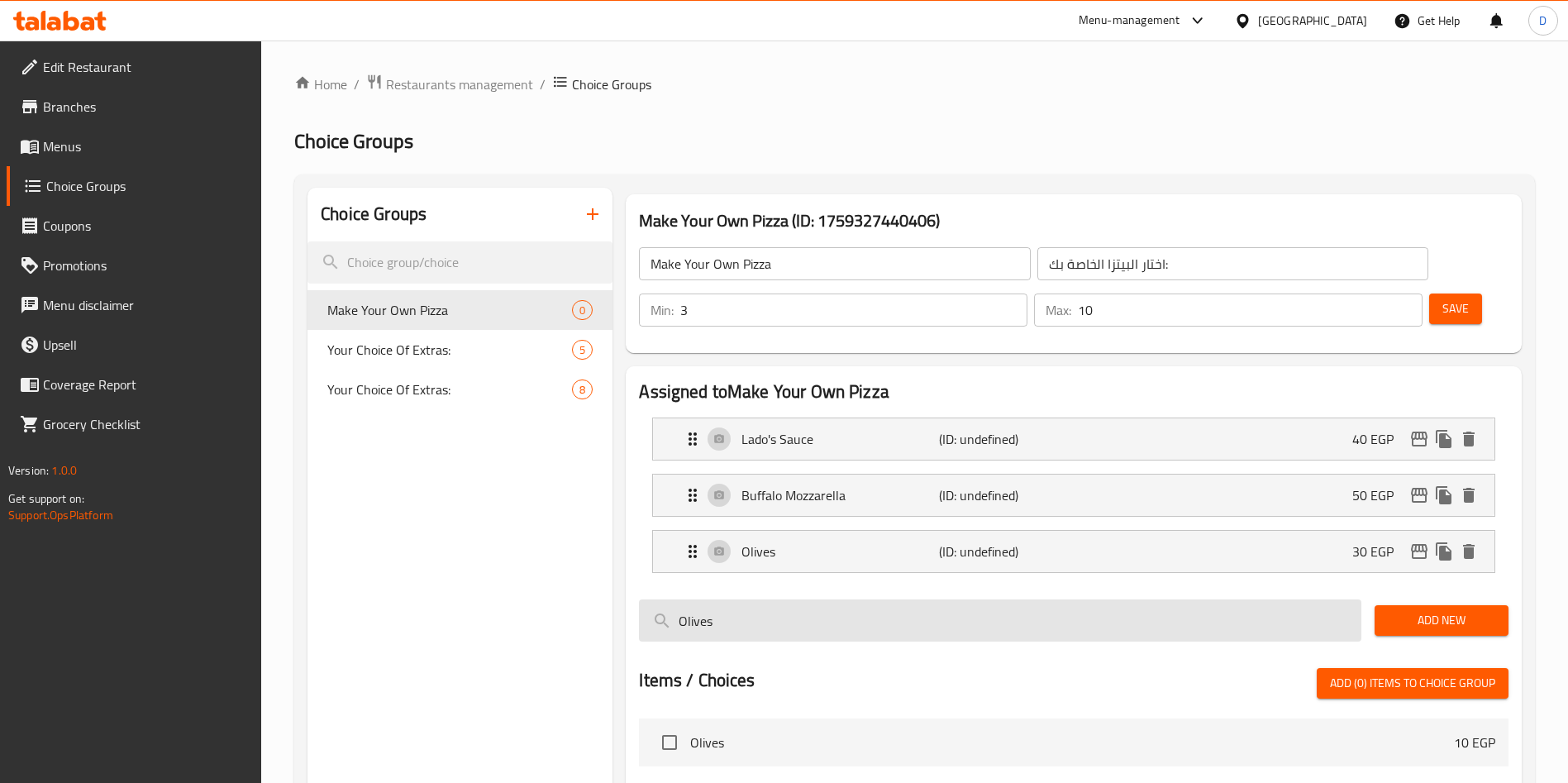
click at [855, 599] on input "Olives" at bounding box center [1000, 620] width 722 height 42
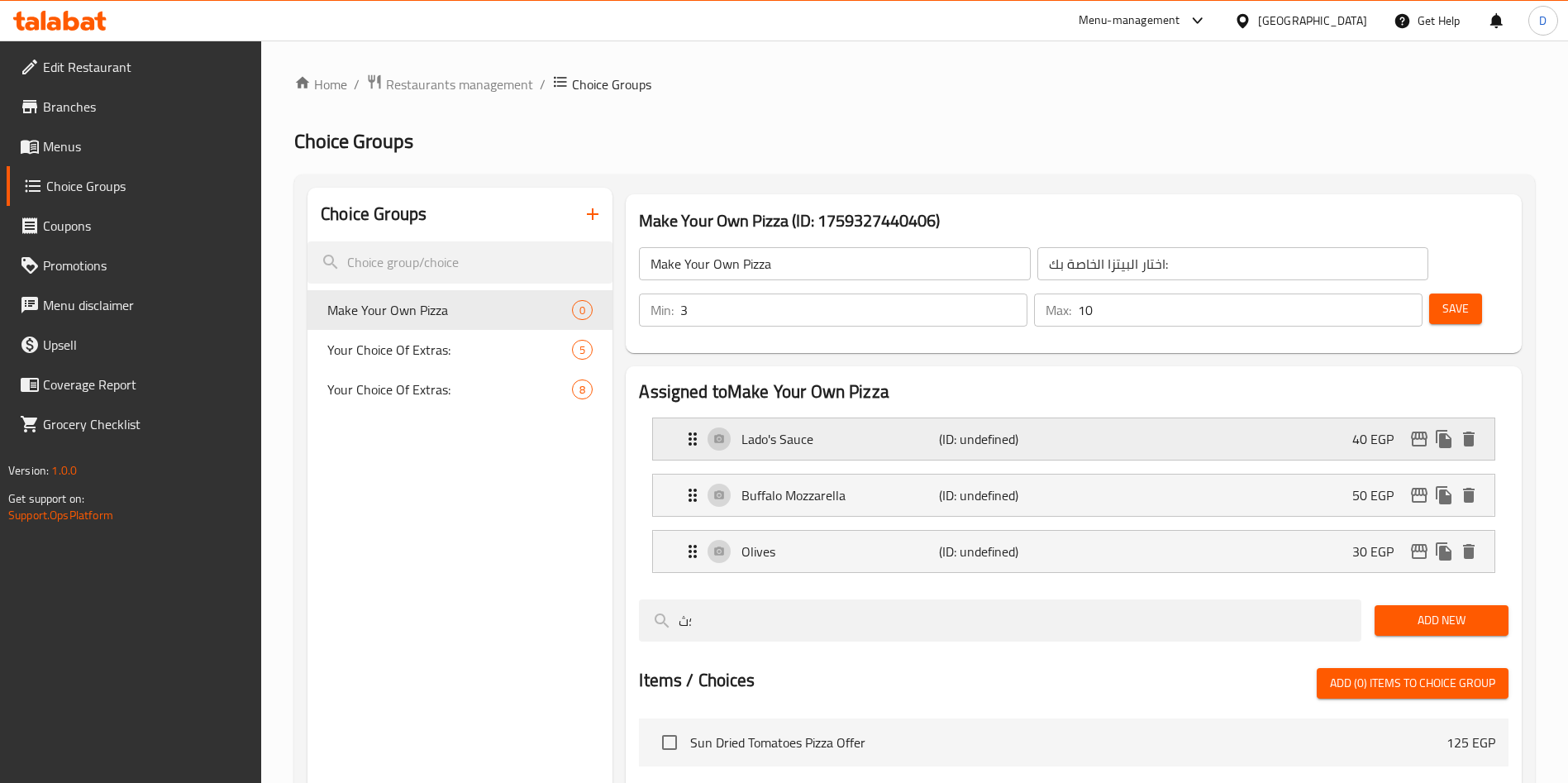
type input "؛"
click at [800, 641] on div at bounding box center [1073, 648] width 869 height 13
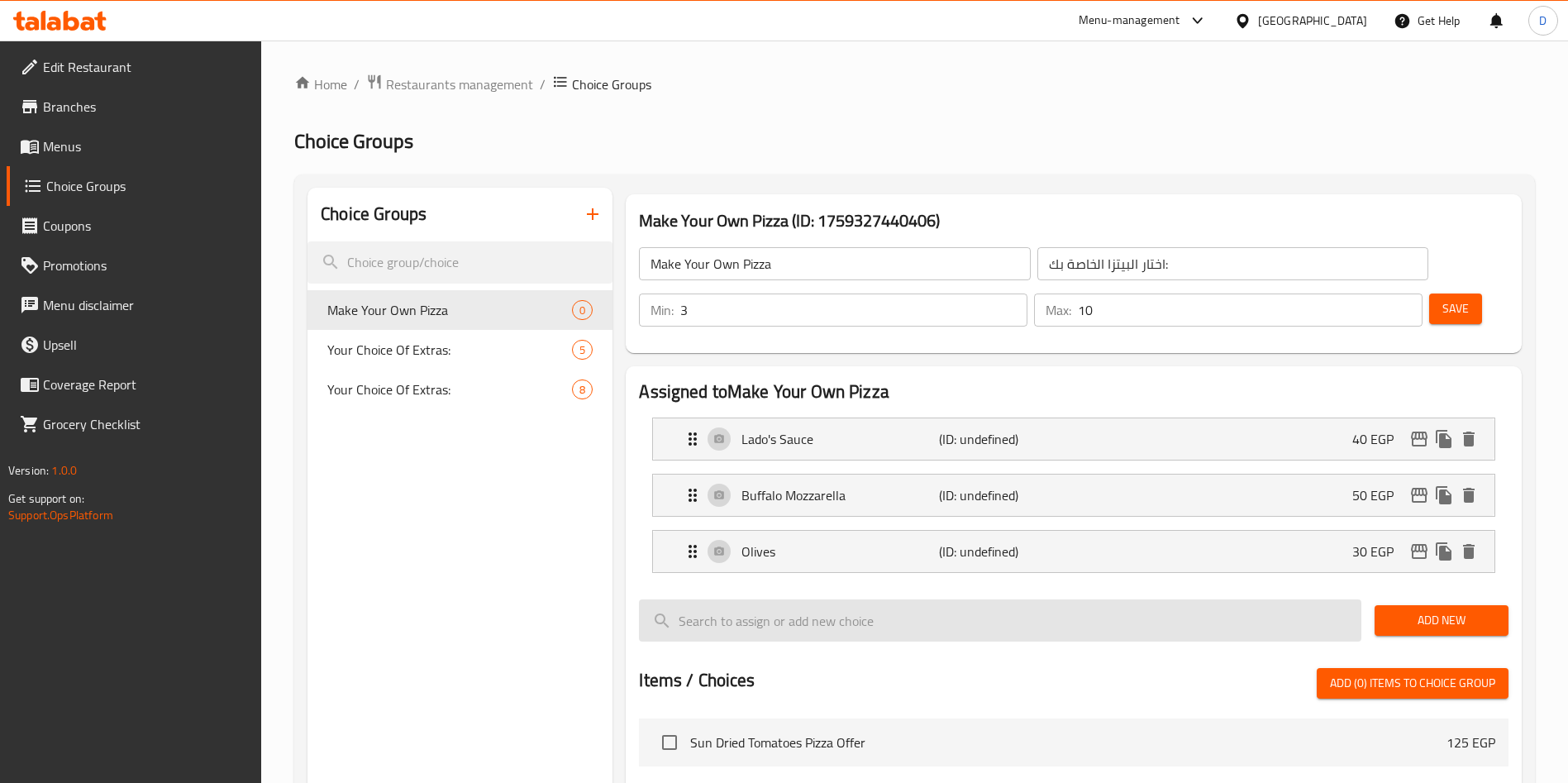
click at [842, 599] on input "search" at bounding box center [1000, 620] width 722 height 42
type input "؛"
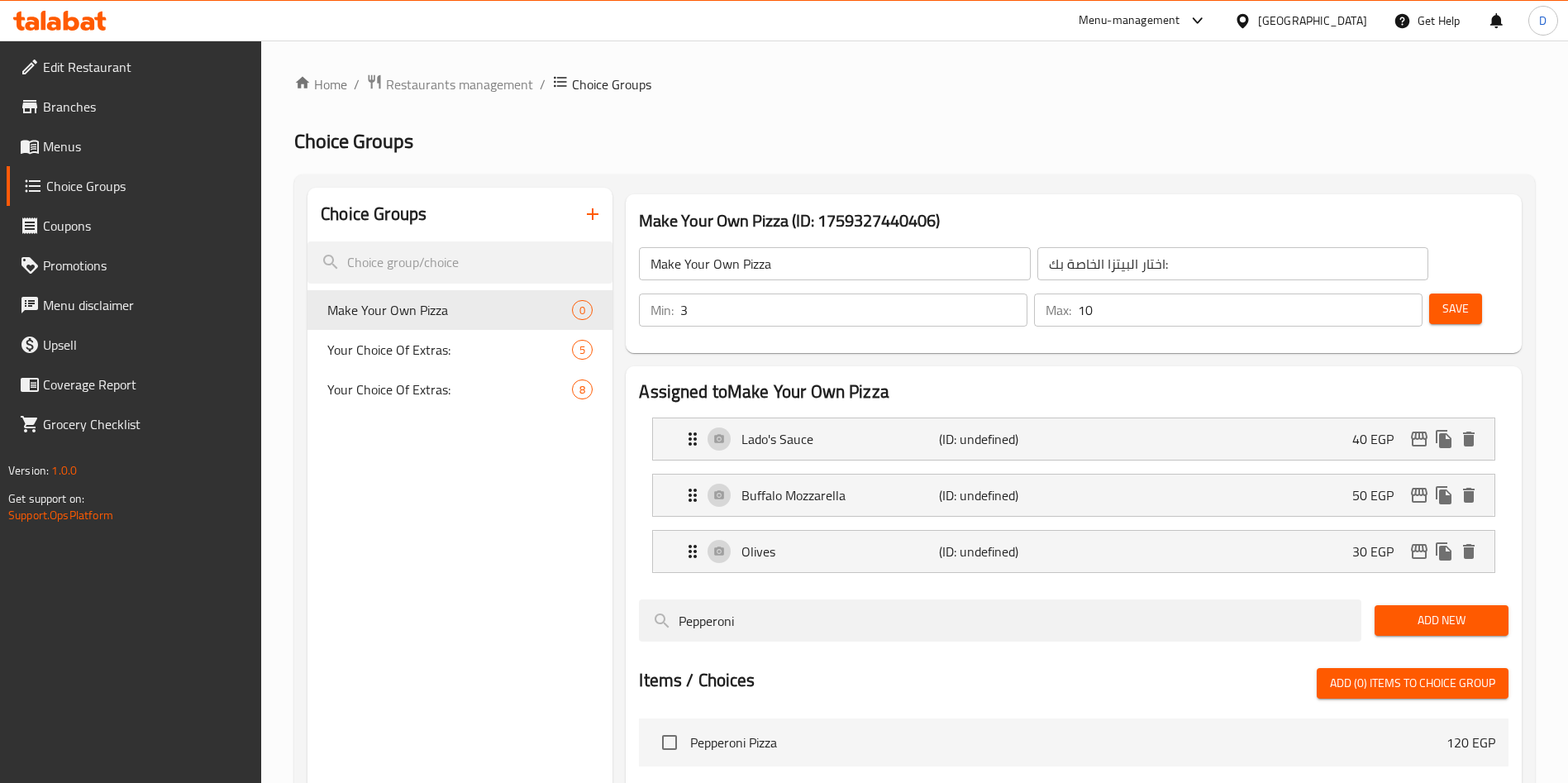
type input "Pepperoni"
click at [1474, 610] on span "Add New" at bounding box center [1441, 620] width 107 height 21
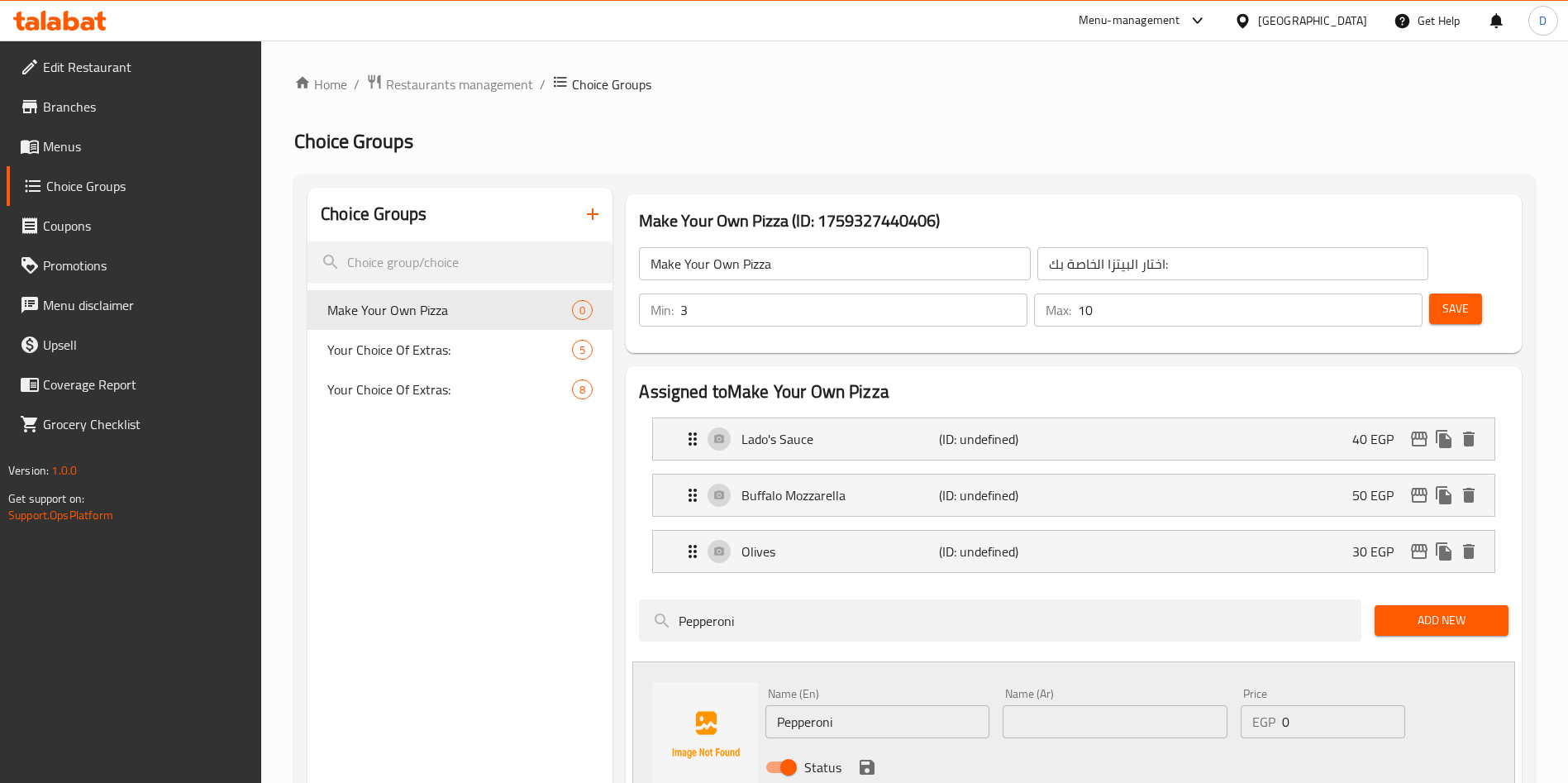
click at [1351, 705] on input "0" at bounding box center [1343, 721] width 123 height 33
type input "50"
click at [1148, 705] on input "text" at bounding box center [1114, 721] width 224 height 33
type input "بيبروني"
click at [855, 754] on button "save" at bounding box center [867, 767] width 25 height 25
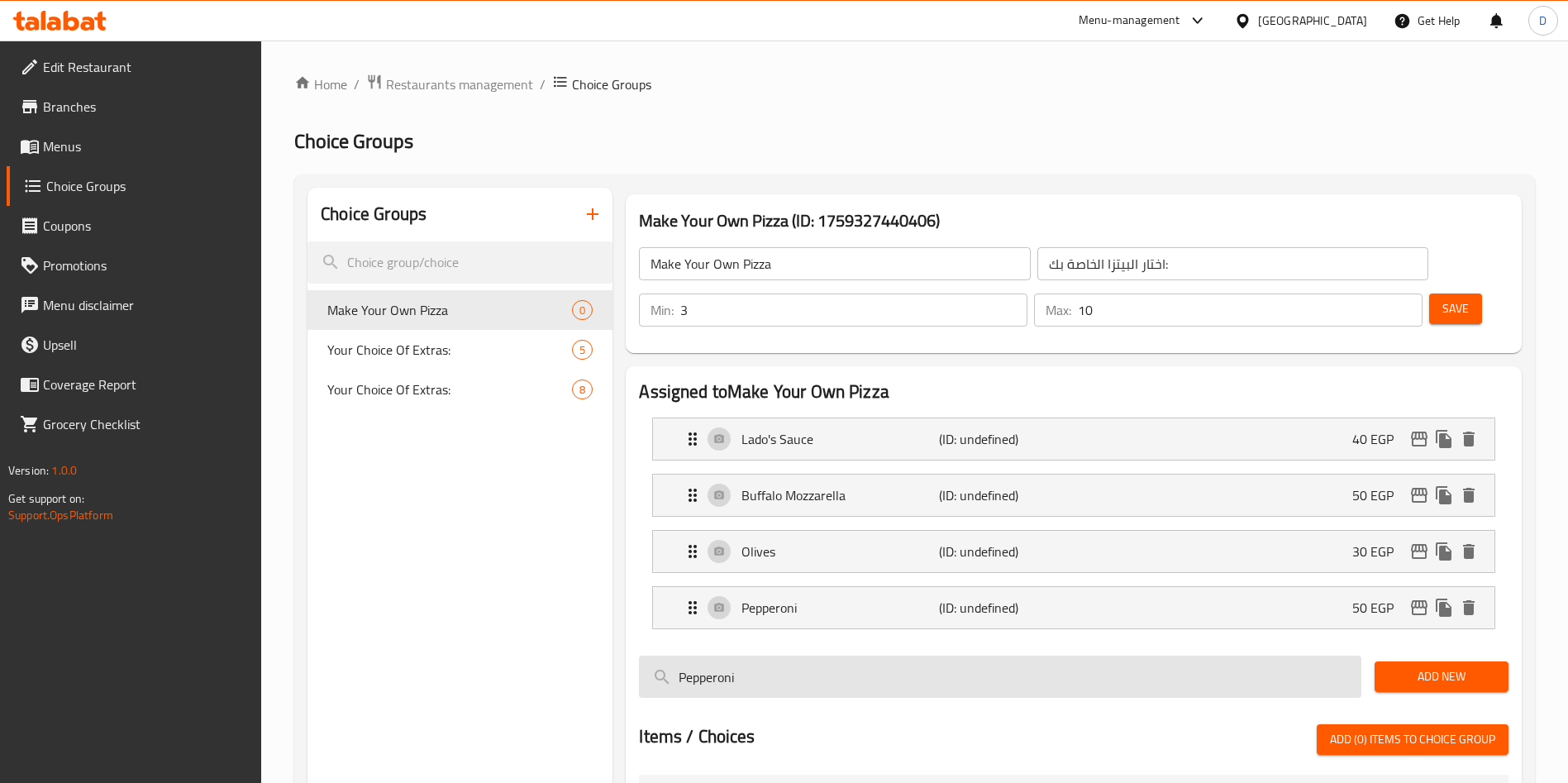
click at [872, 656] on input "Pepperoni" at bounding box center [1000, 677] width 722 height 42
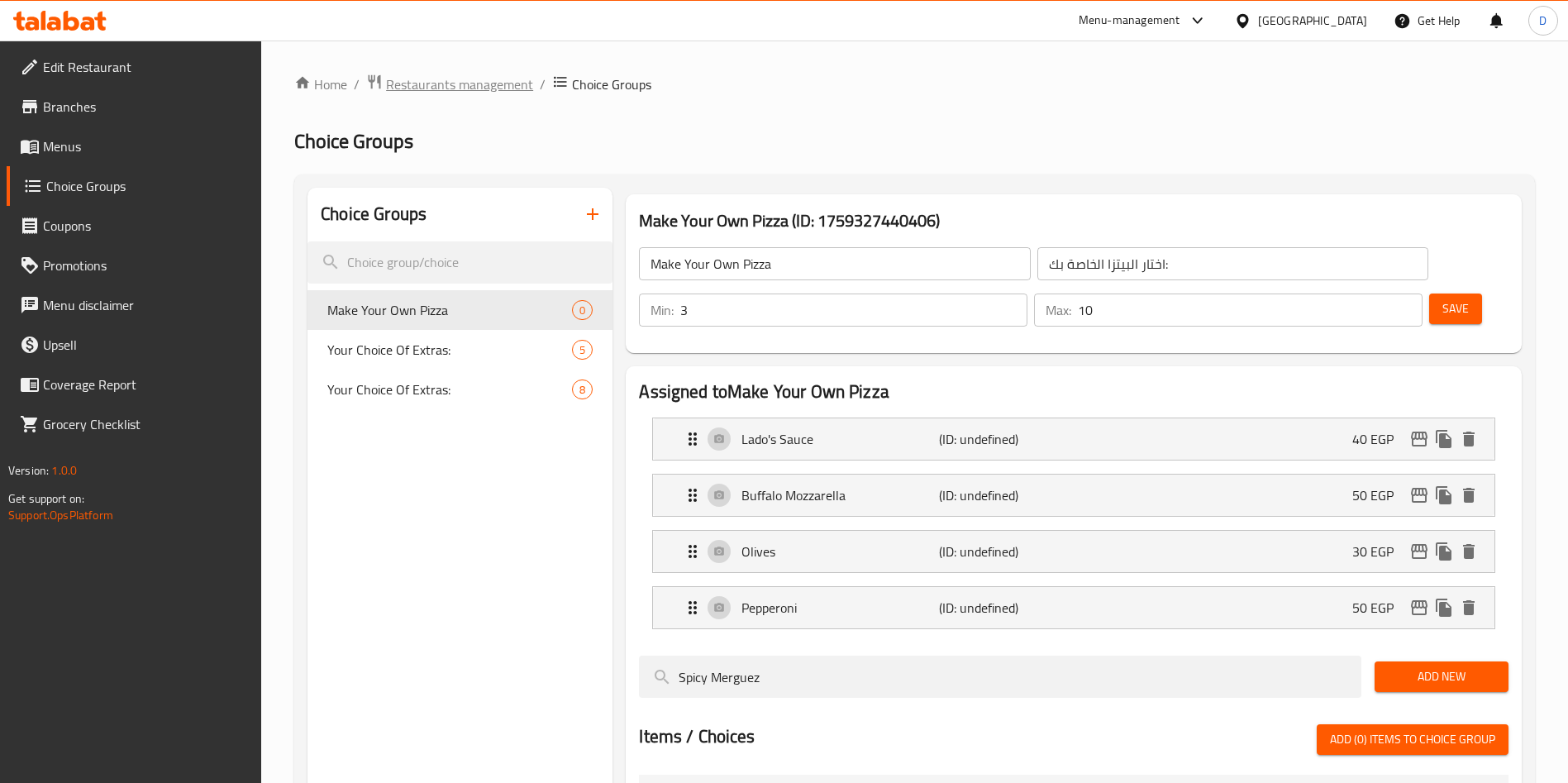
type input "Spicy Merguez"
click at [1430, 666] on span "Add New" at bounding box center [1441, 677] width 107 height 21
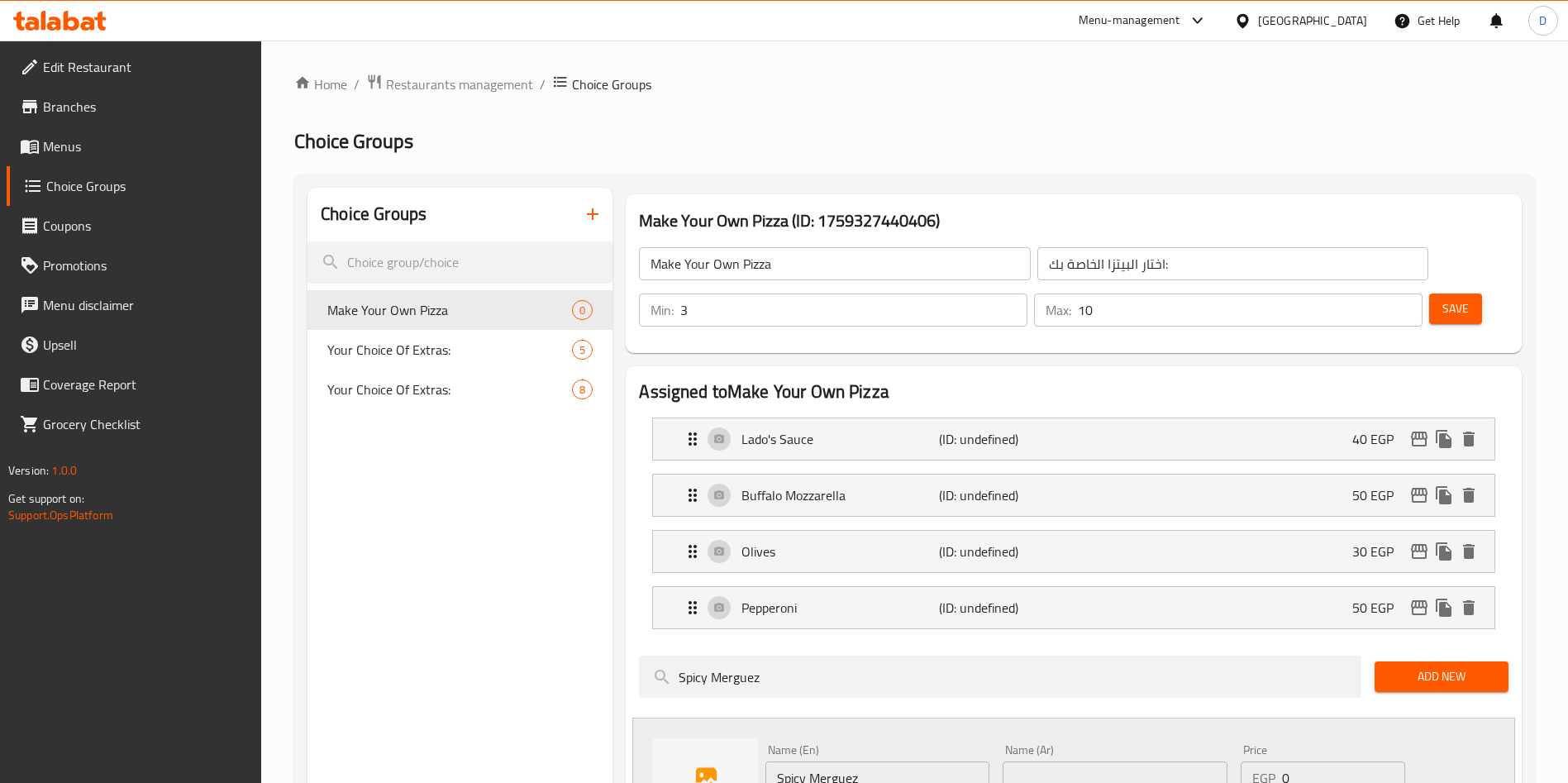
click at [1056, 761] on input "text" at bounding box center [1114, 777] width 224 height 33
type input "سجق سبايسي"
click at [1313, 761] on input "0" at bounding box center [1343, 777] width 123 height 33
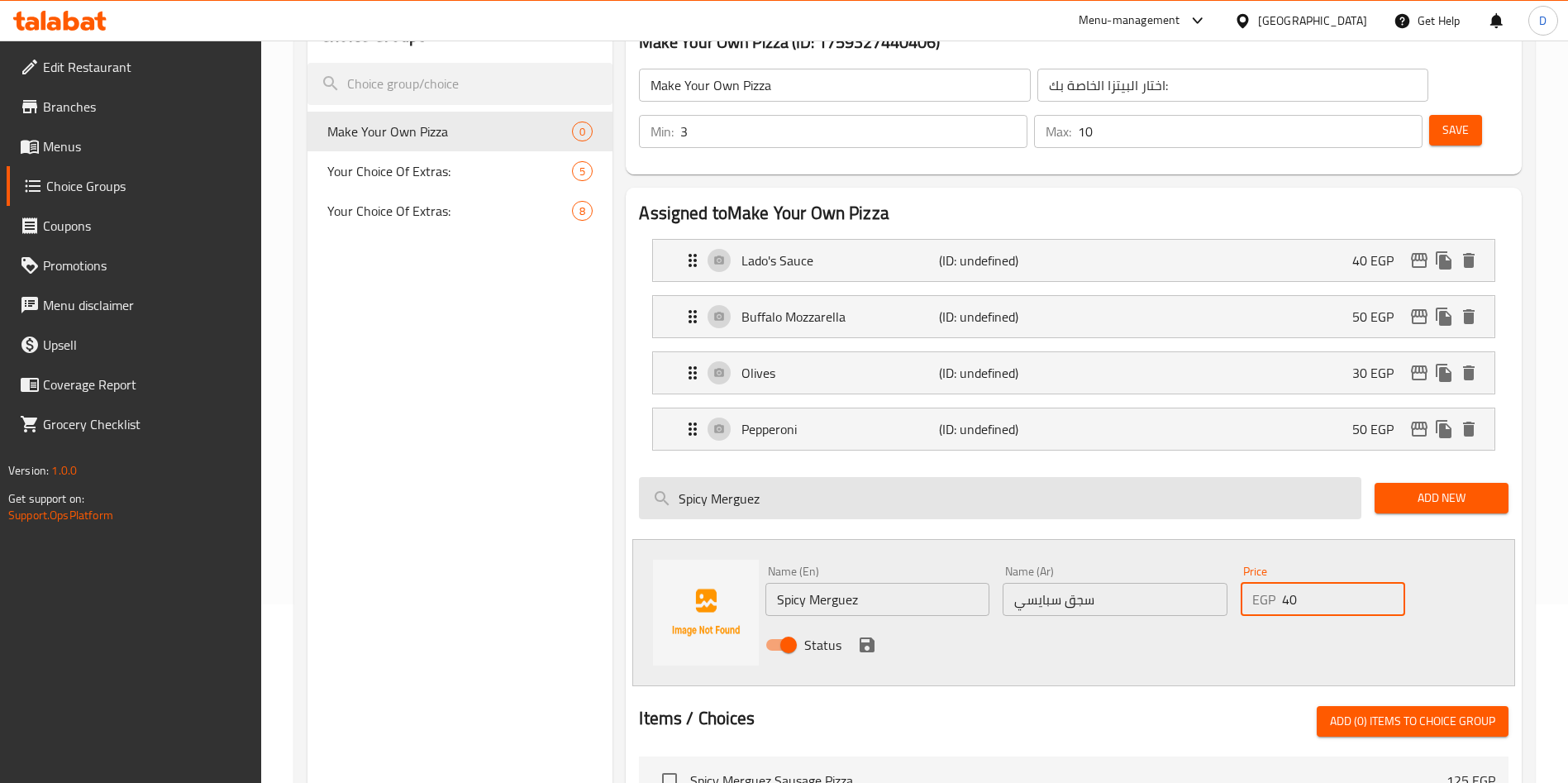
scroll to position [185, 0]
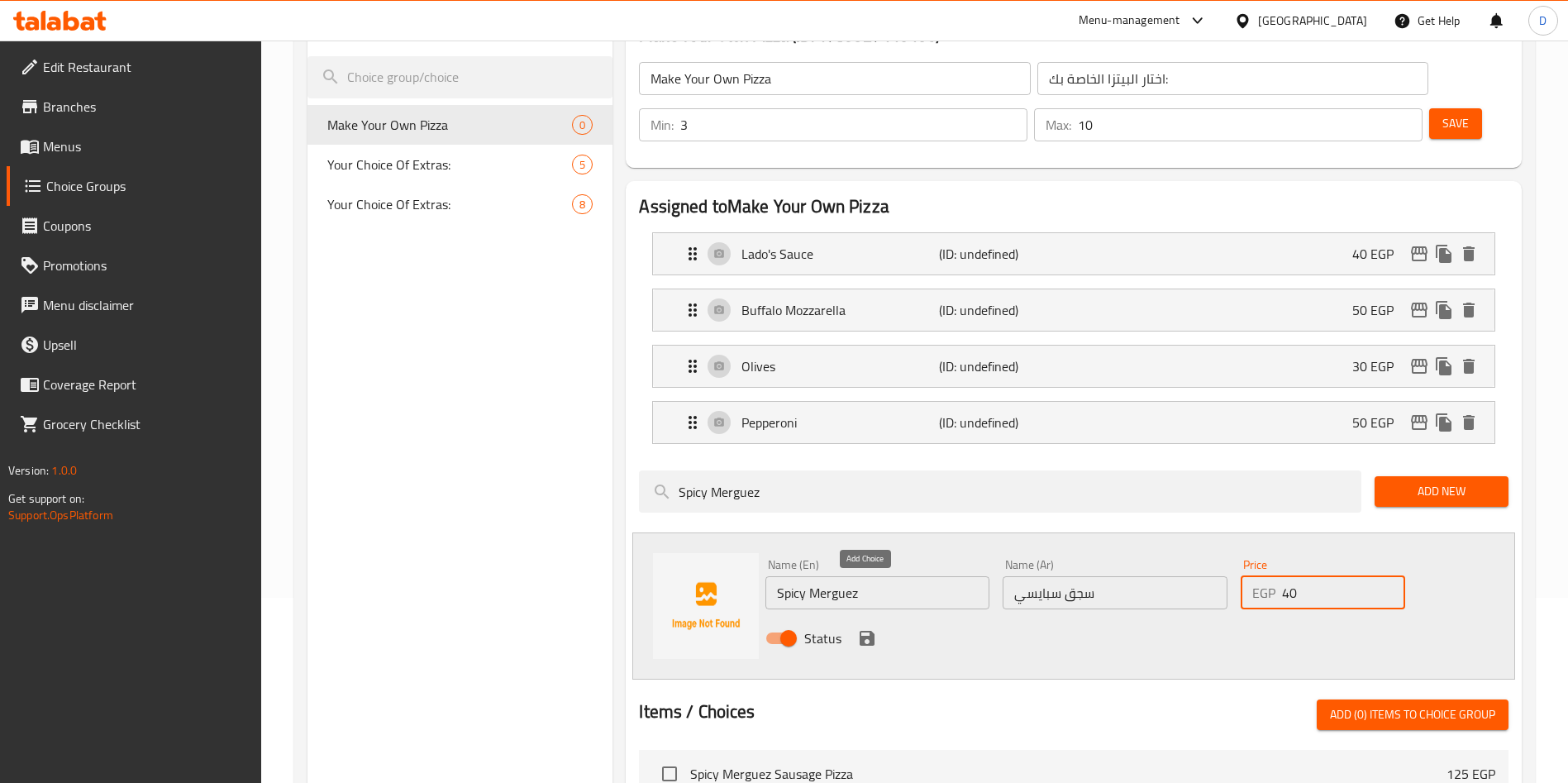
type input "40"
click at [872, 630] on icon "save" at bounding box center [867, 638] width 15 height 15
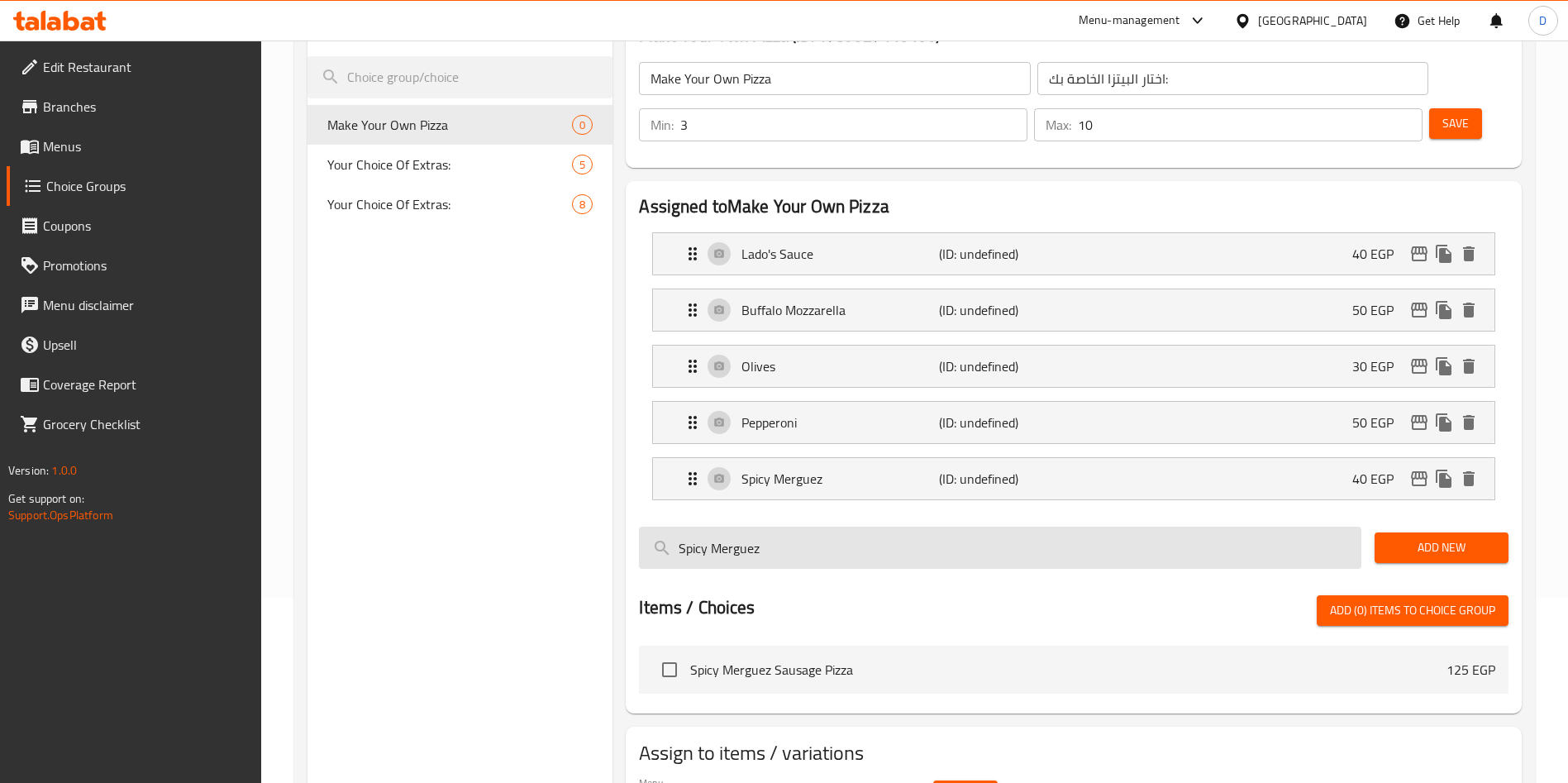
click at [1130, 526] on input "Spicy Merguez" at bounding box center [1000, 547] width 722 height 42
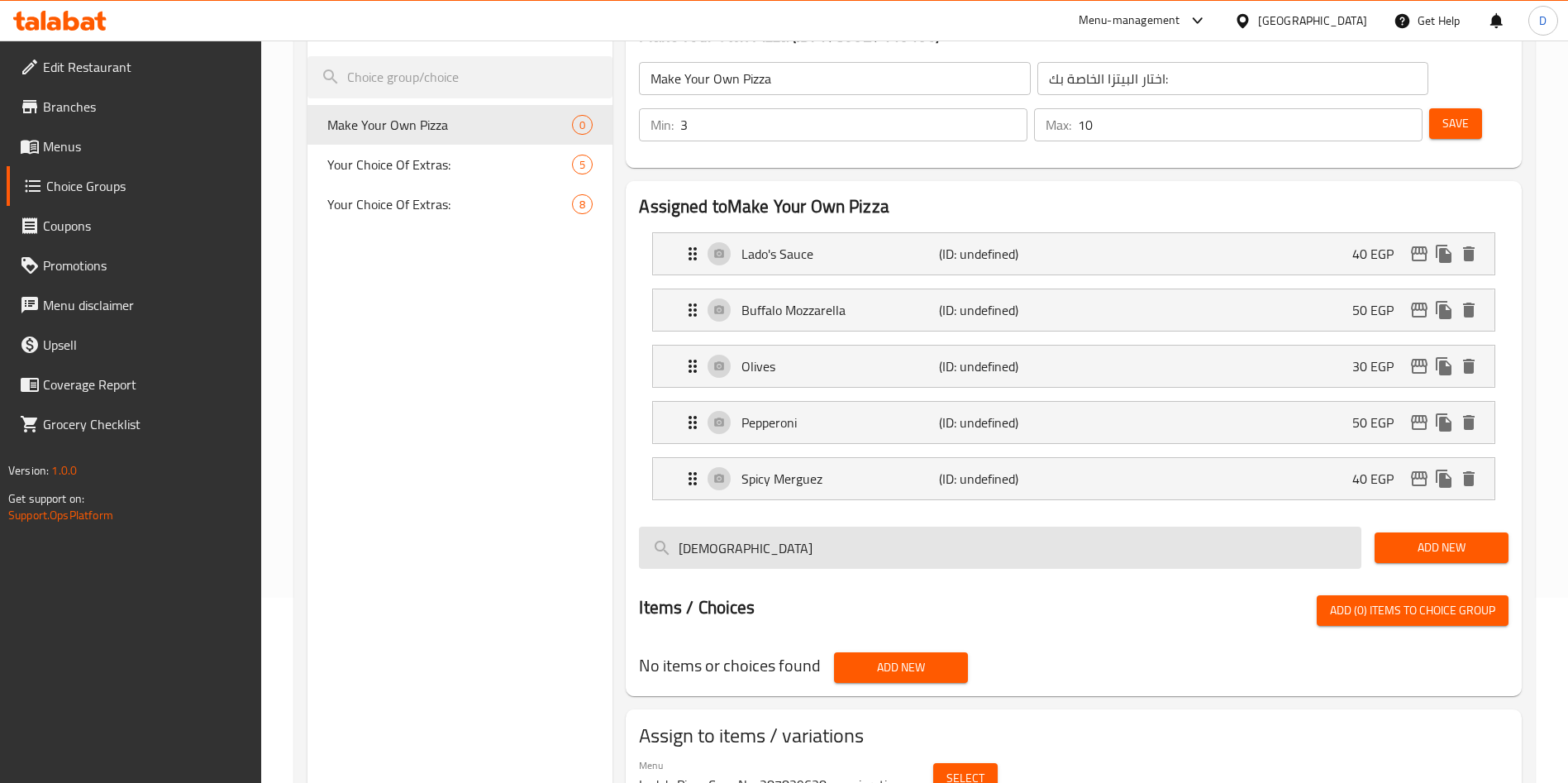
type input "ل"
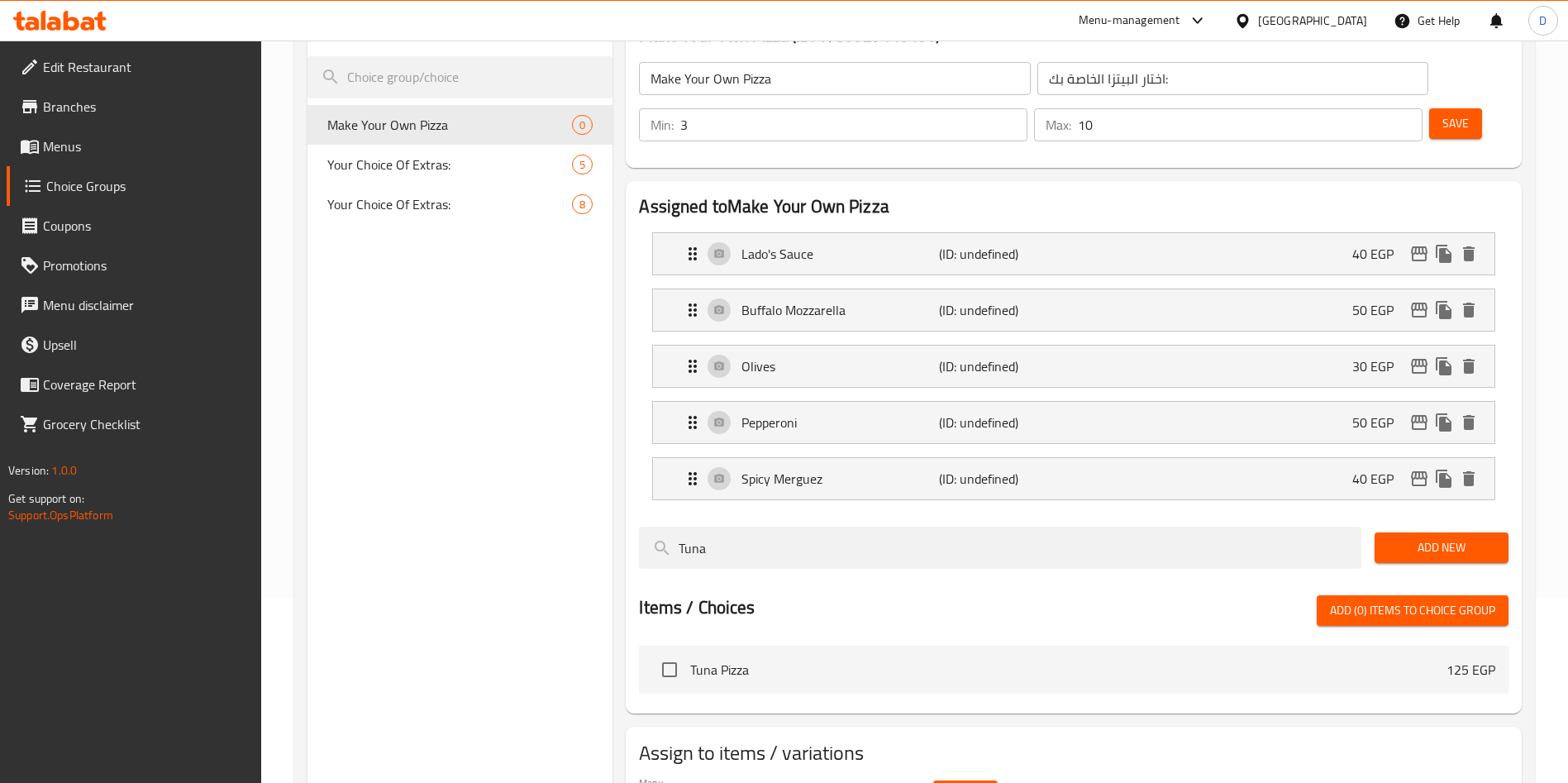
type input "Tuna"
click at [1472, 537] on span "Add New" at bounding box center [1441, 547] width 107 height 21
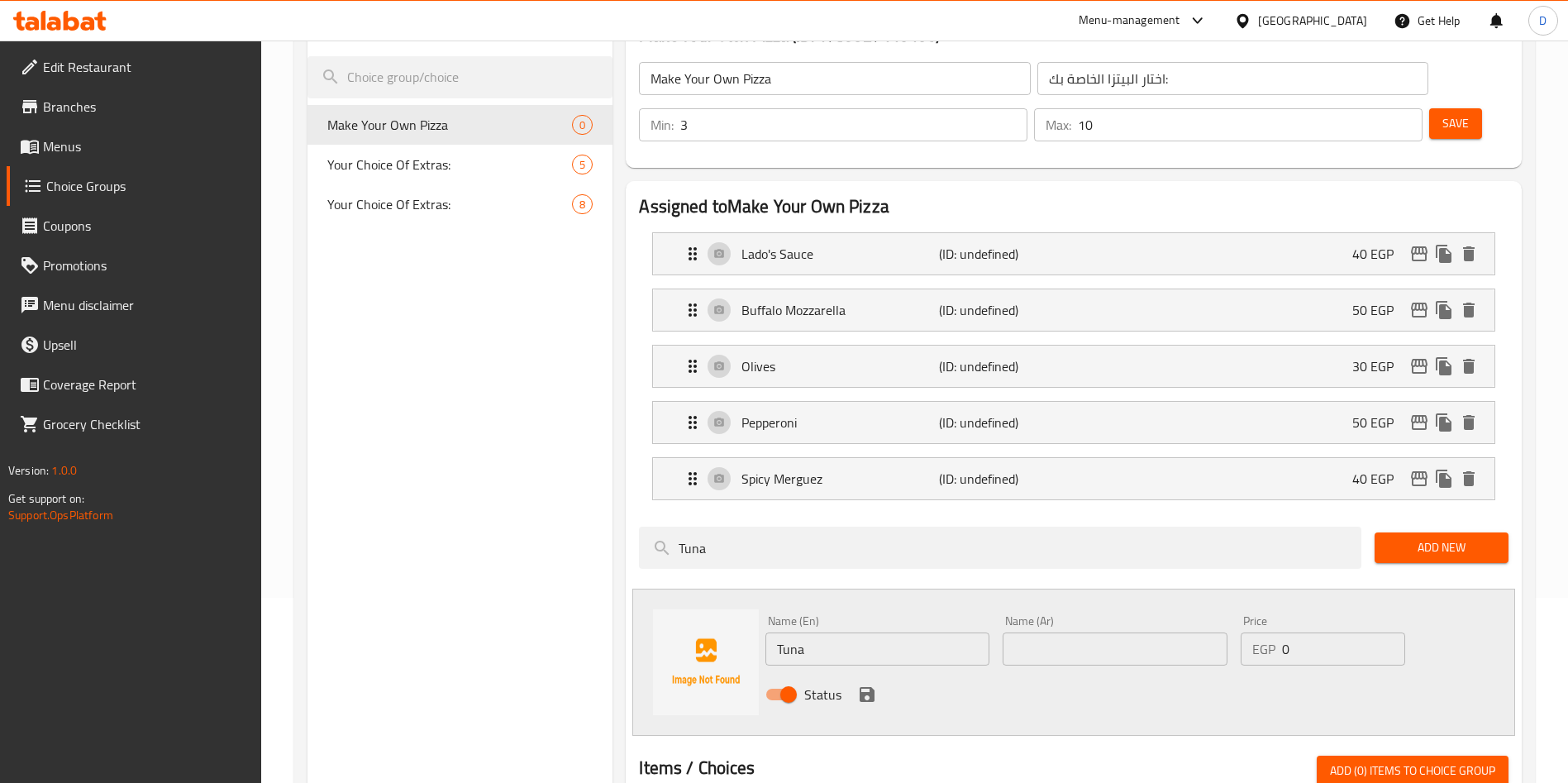
click at [1301, 632] on input "0" at bounding box center [1343, 648] width 123 height 33
type input "40"
click at [1121, 632] on input "text" at bounding box center [1114, 648] width 224 height 33
type input "تونة"
click at [869, 687] on icon "save" at bounding box center [867, 695] width 15 height 15
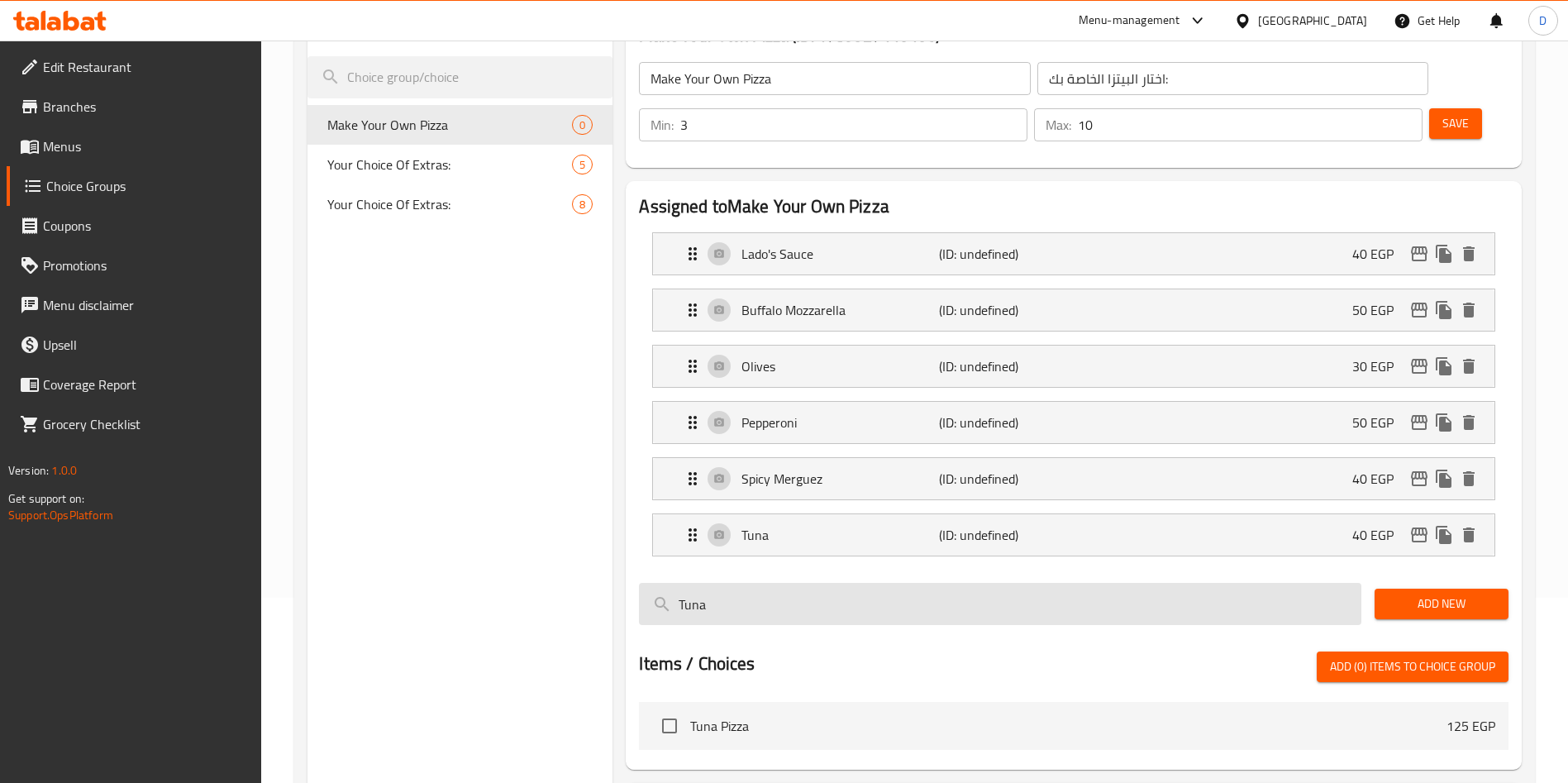
click at [767, 583] on input "Tuna" at bounding box center [1000, 604] width 722 height 42
type input "ٍ"
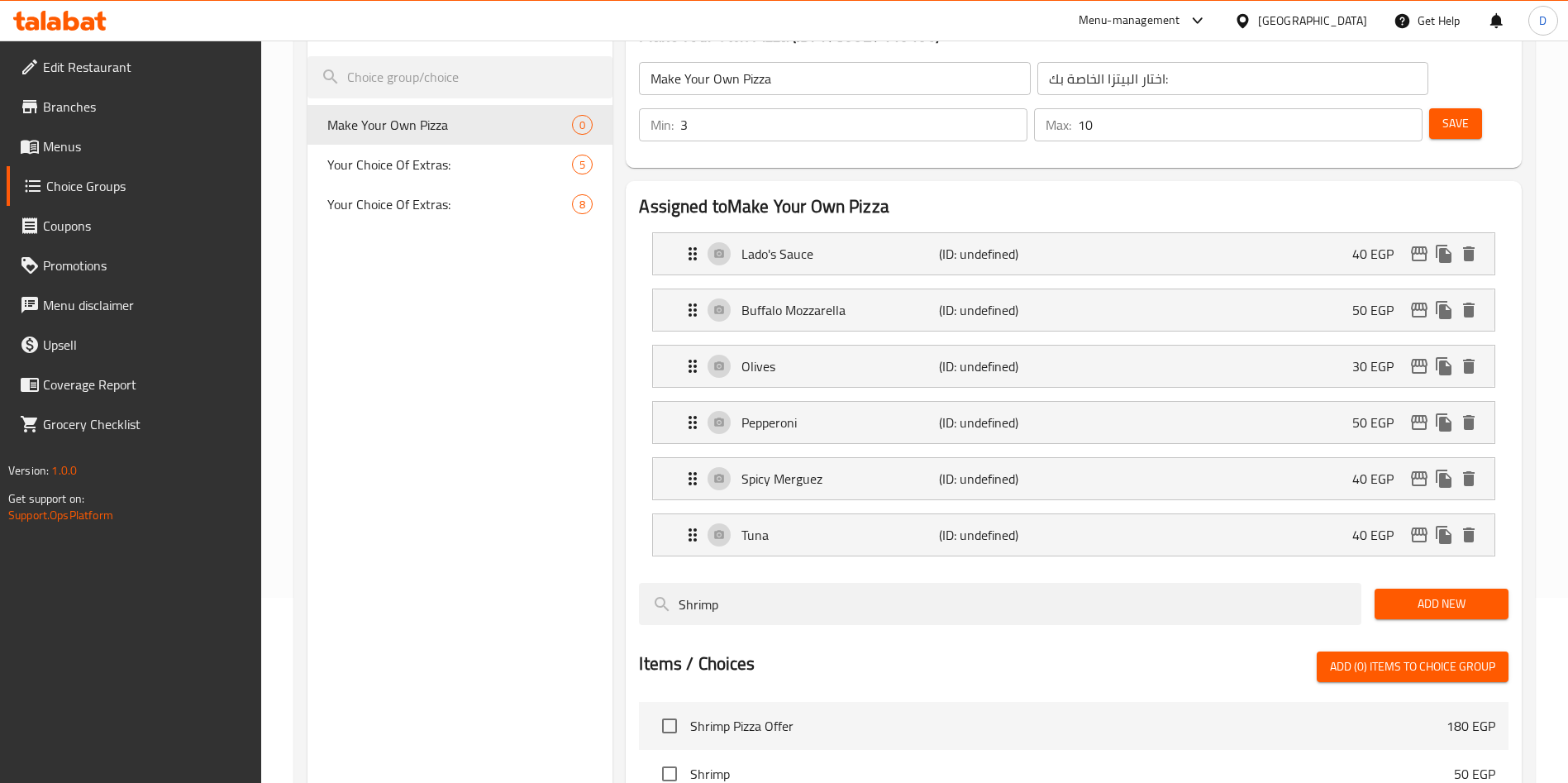
type input "Shrimp"
click at [1438, 594] on span "Add New" at bounding box center [1441, 604] width 107 height 21
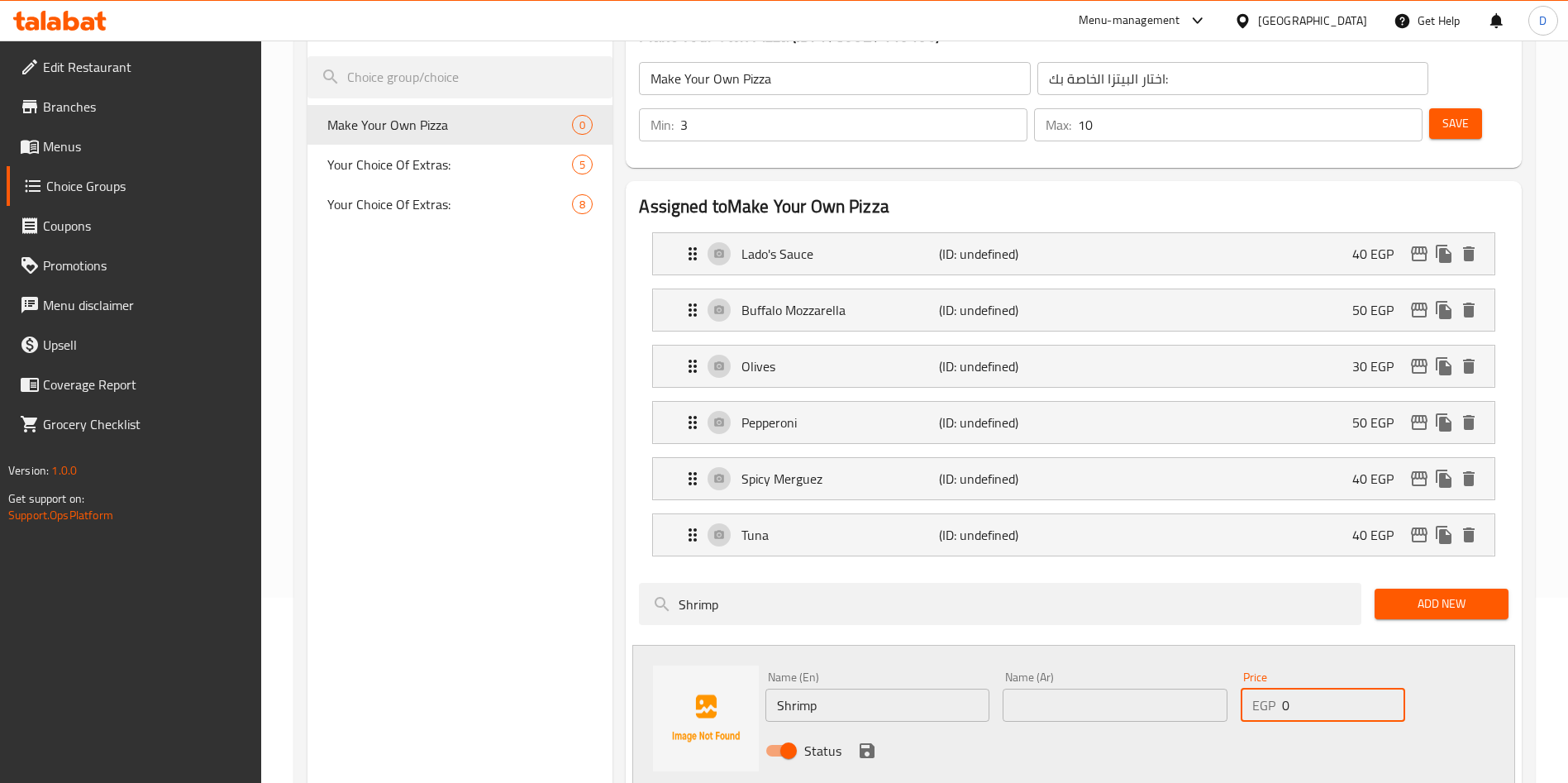
click at [1322, 689] on input "0" at bounding box center [1343, 705] width 123 height 33
type input "50"
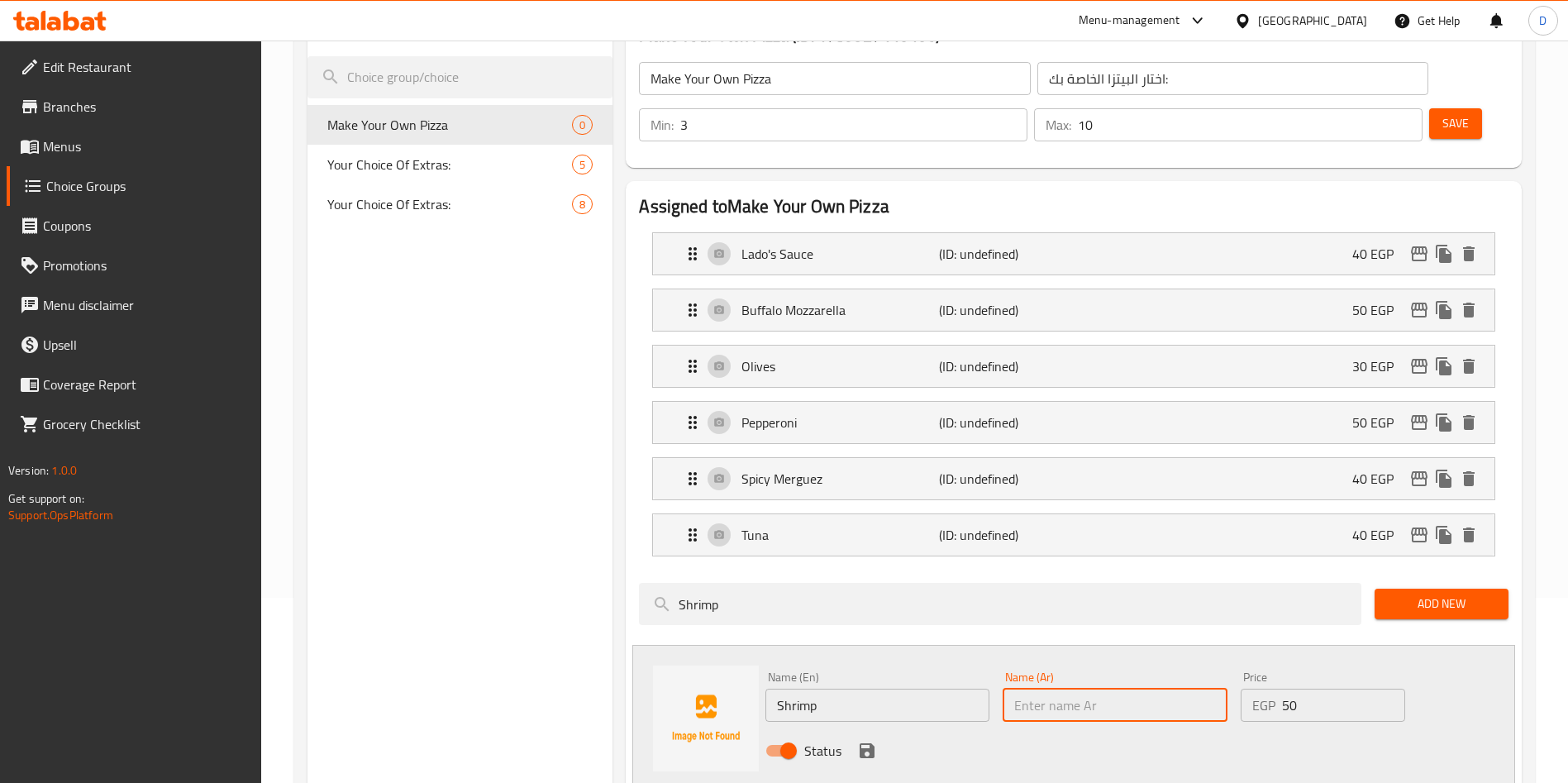
click at [1165, 689] on input "text" at bounding box center [1114, 705] width 224 height 33
type input "ح"
type input "جمبري"
click at [862, 744] on icon "save" at bounding box center [867, 751] width 15 height 15
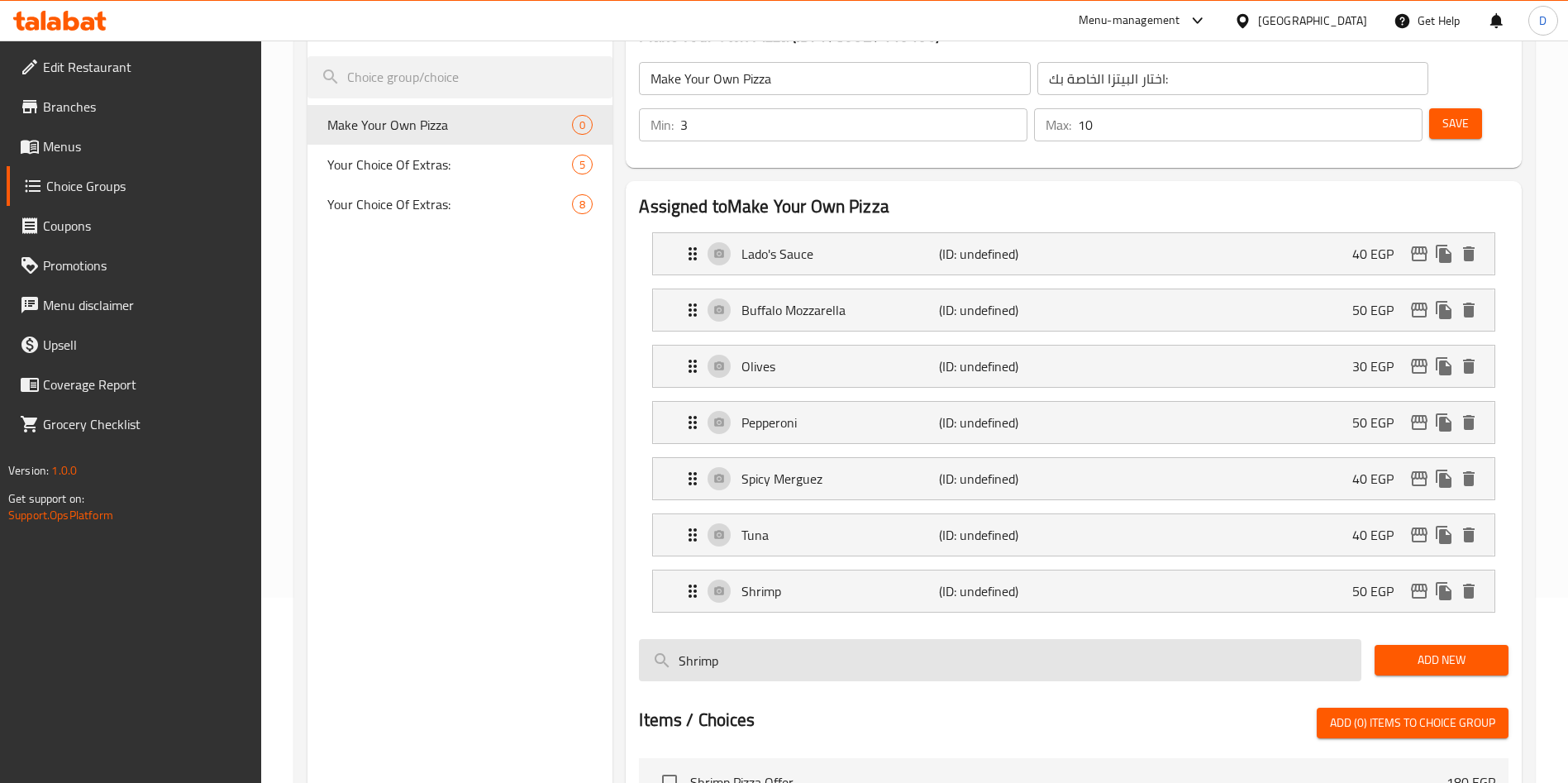
click at [793, 639] on input "Shrimp" at bounding box center [1000, 660] width 722 height 42
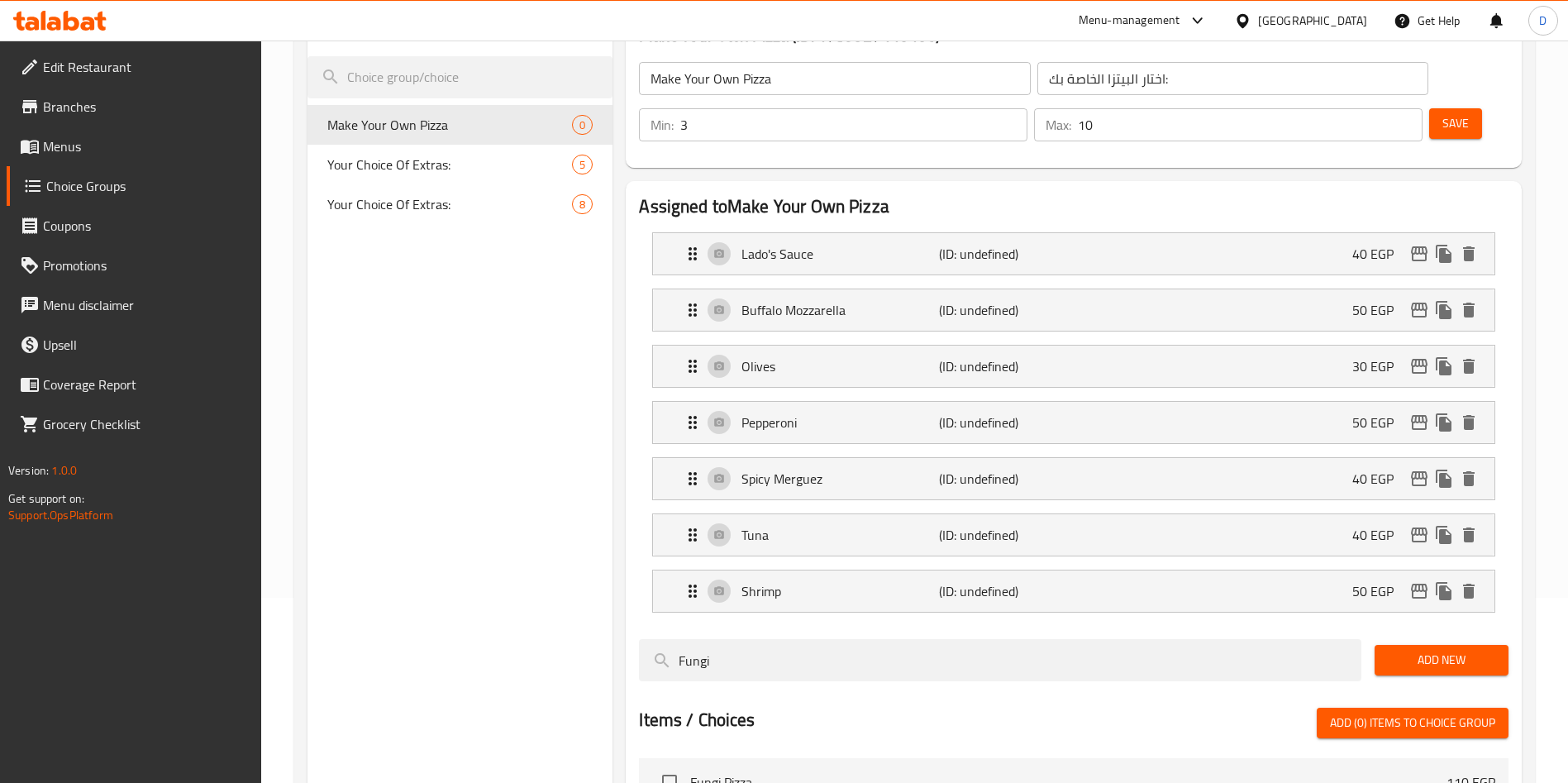
type input "Fungi"
click at [1421, 650] on span "Add New" at bounding box center [1441, 660] width 107 height 21
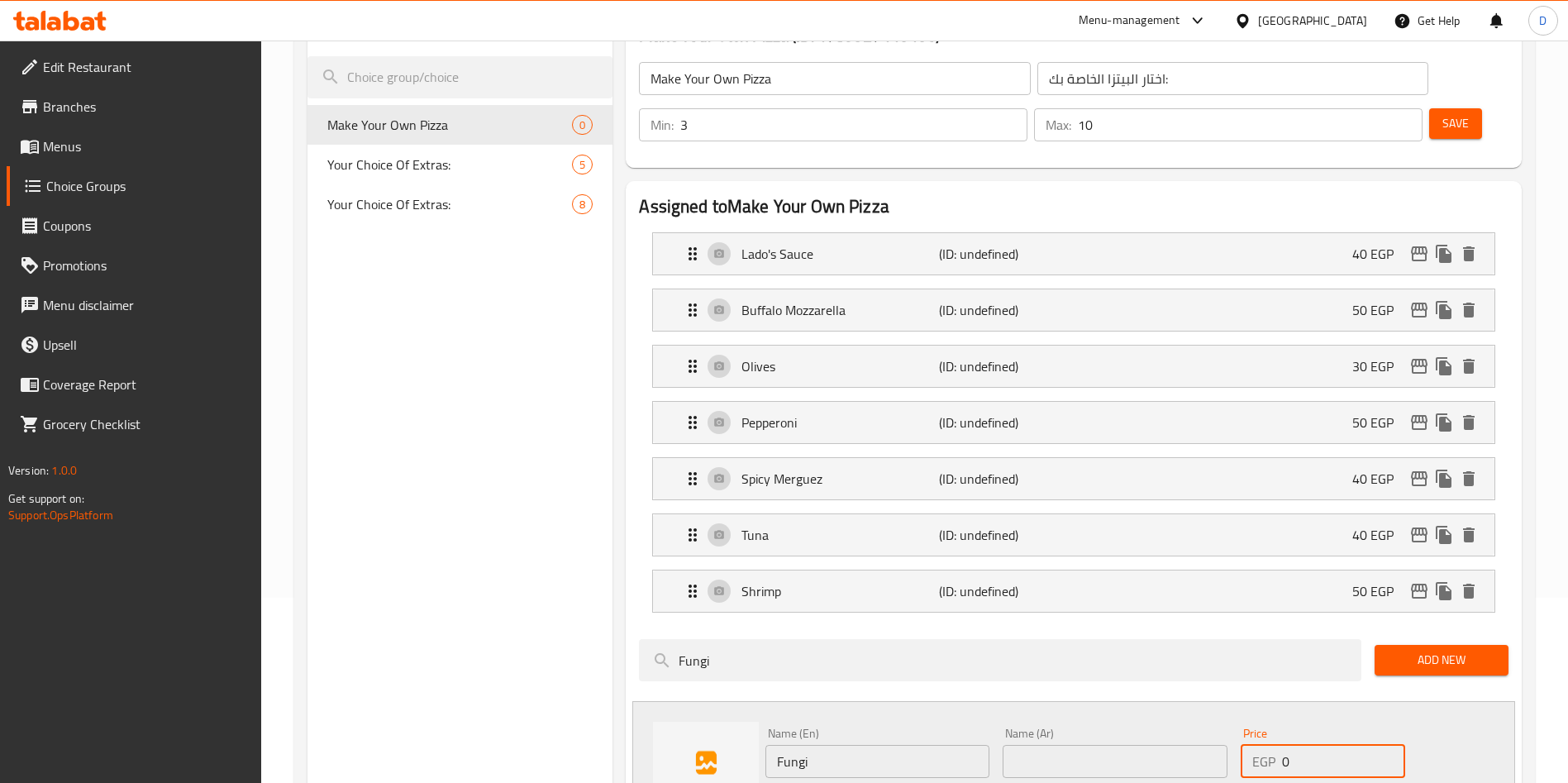
click at [1321, 745] on input "0" at bounding box center [1343, 761] width 123 height 33
type input "40"
click at [1094, 745] on input "text" at bounding box center [1114, 761] width 224 height 33
type input "مشروم"
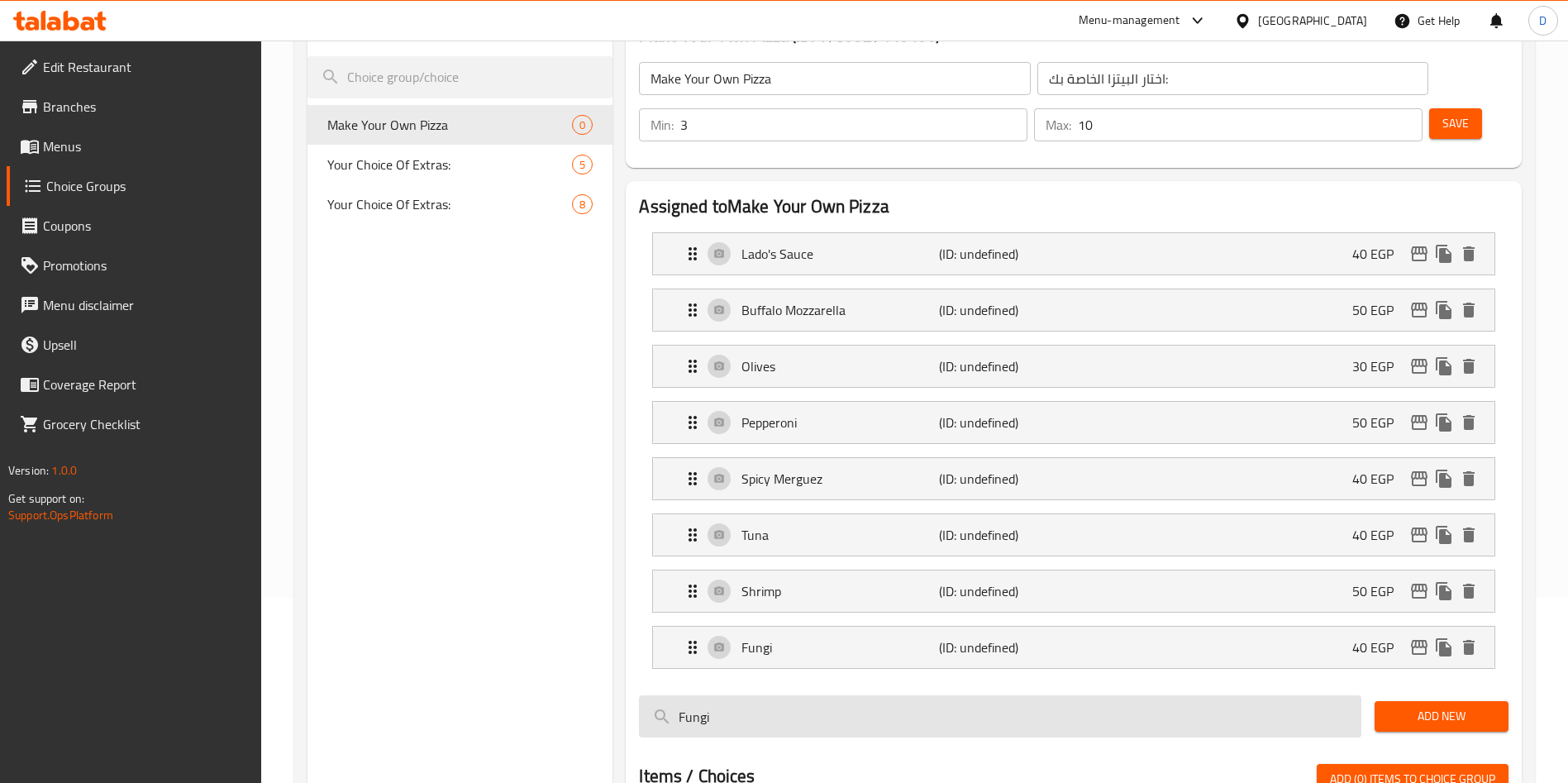
click at [793, 695] on input "Fungi" at bounding box center [1000, 716] width 722 height 42
type input "×"
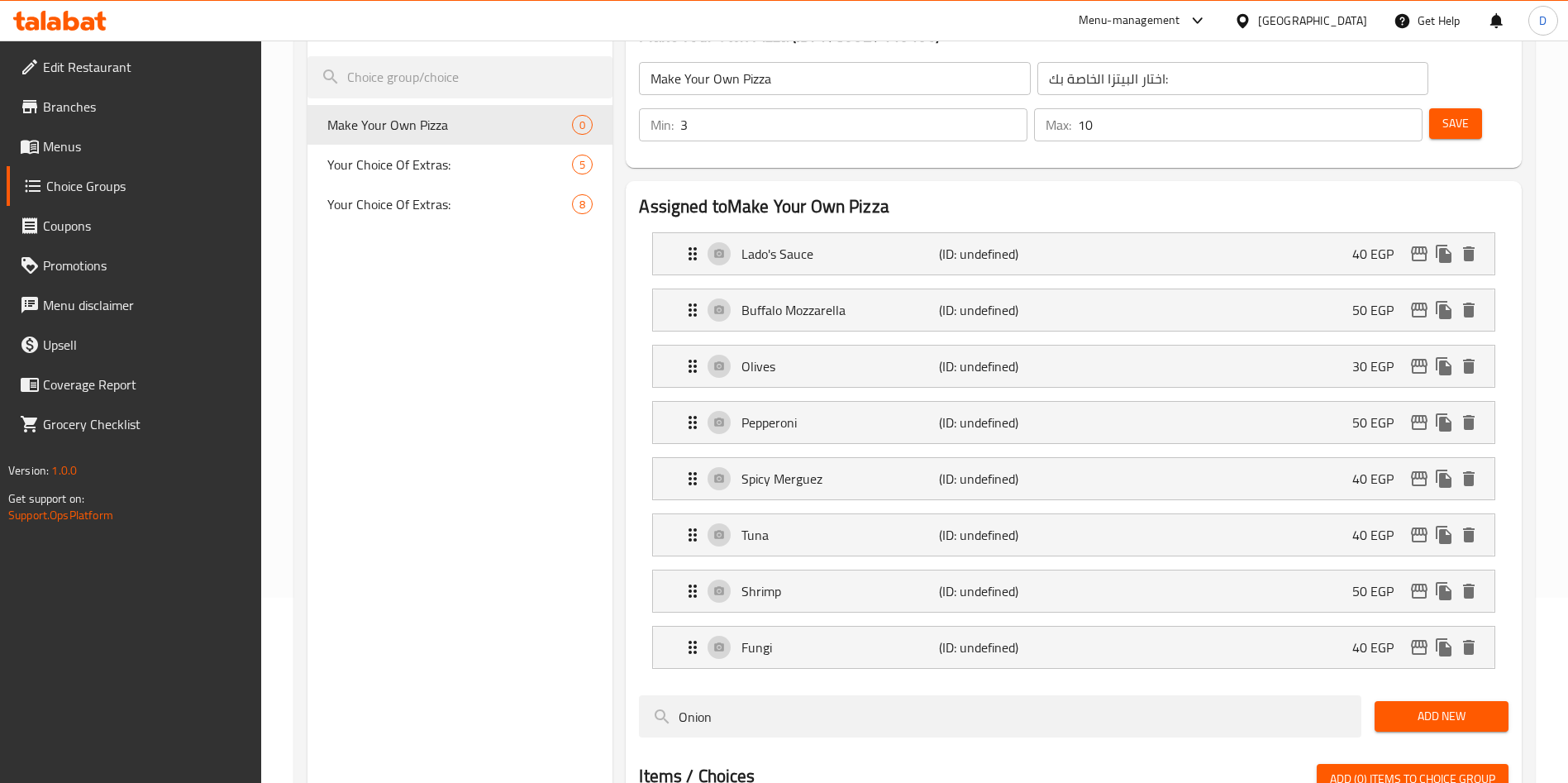
type input "Onion"
click at [1415, 706] on span "Add New" at bounding box center [1441, 716] width 107 height 21
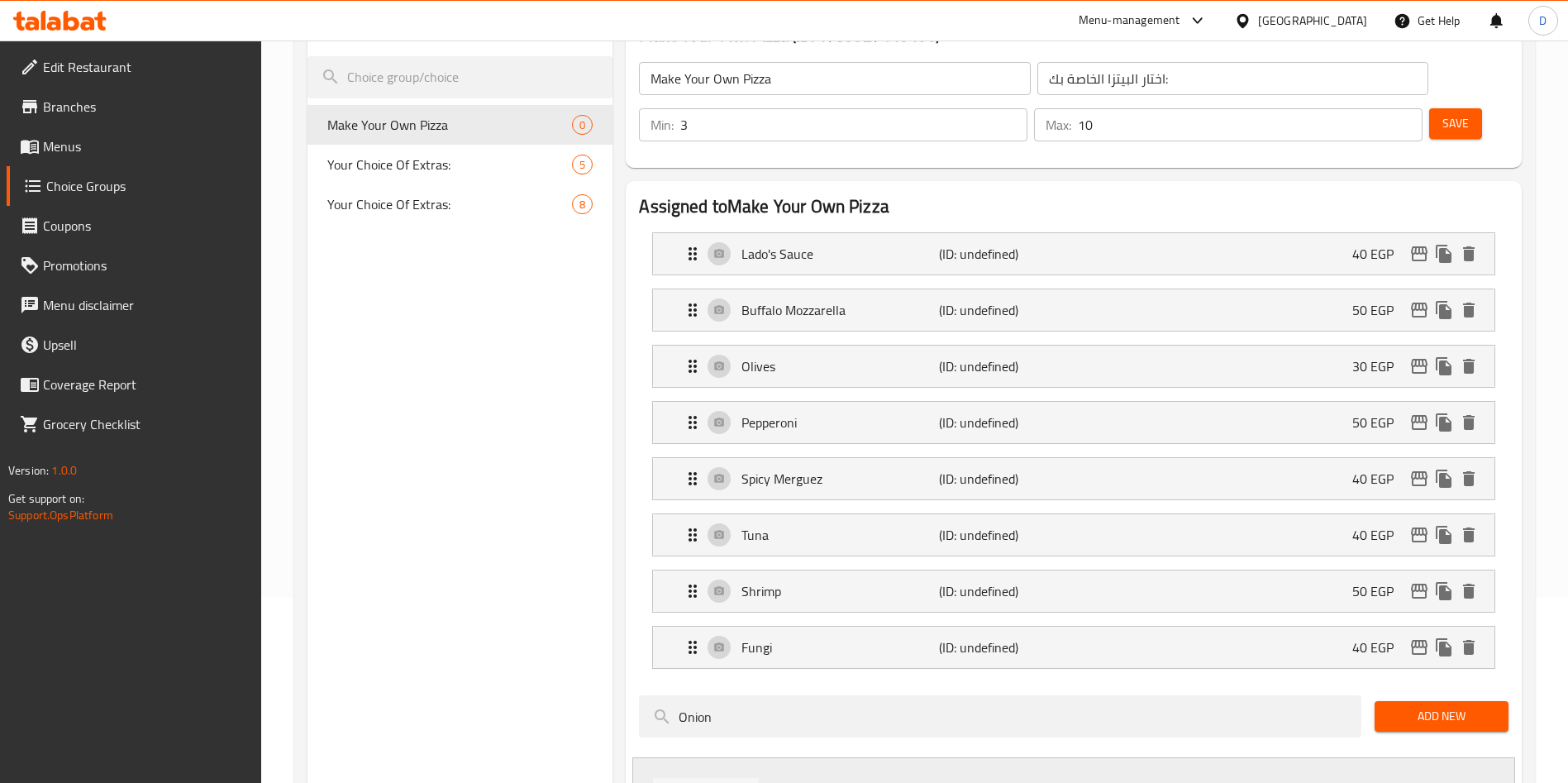
scroll to position [253, 0]
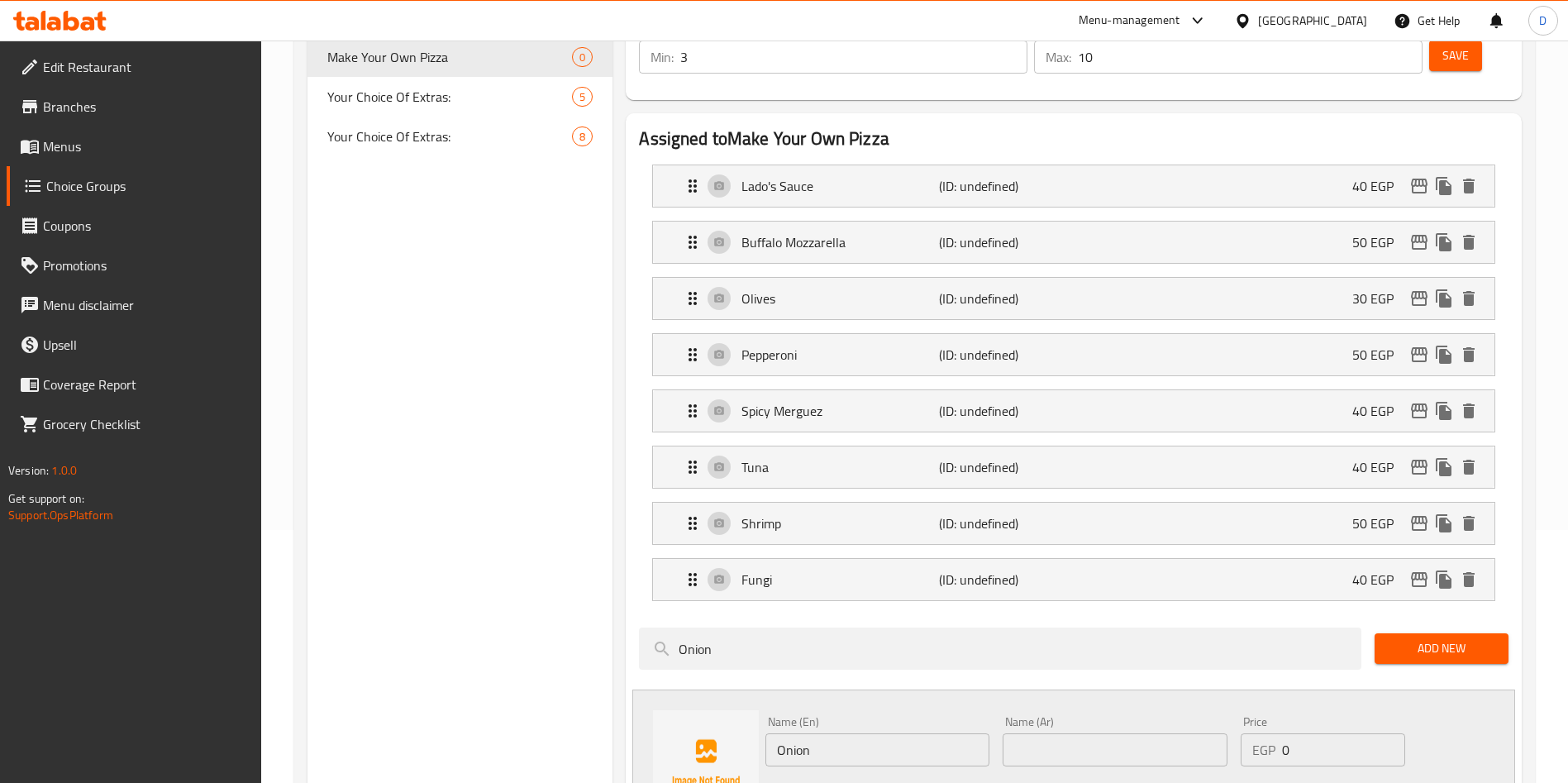
click at [1335, 734] on input "0" at bounding box center [1343, 749] width 123 height 33
type input "30"
click at [1053, 734] on input "text" at bounding box center [1114, 749] width 224 height 33
type input "ب"
type input "بصل"
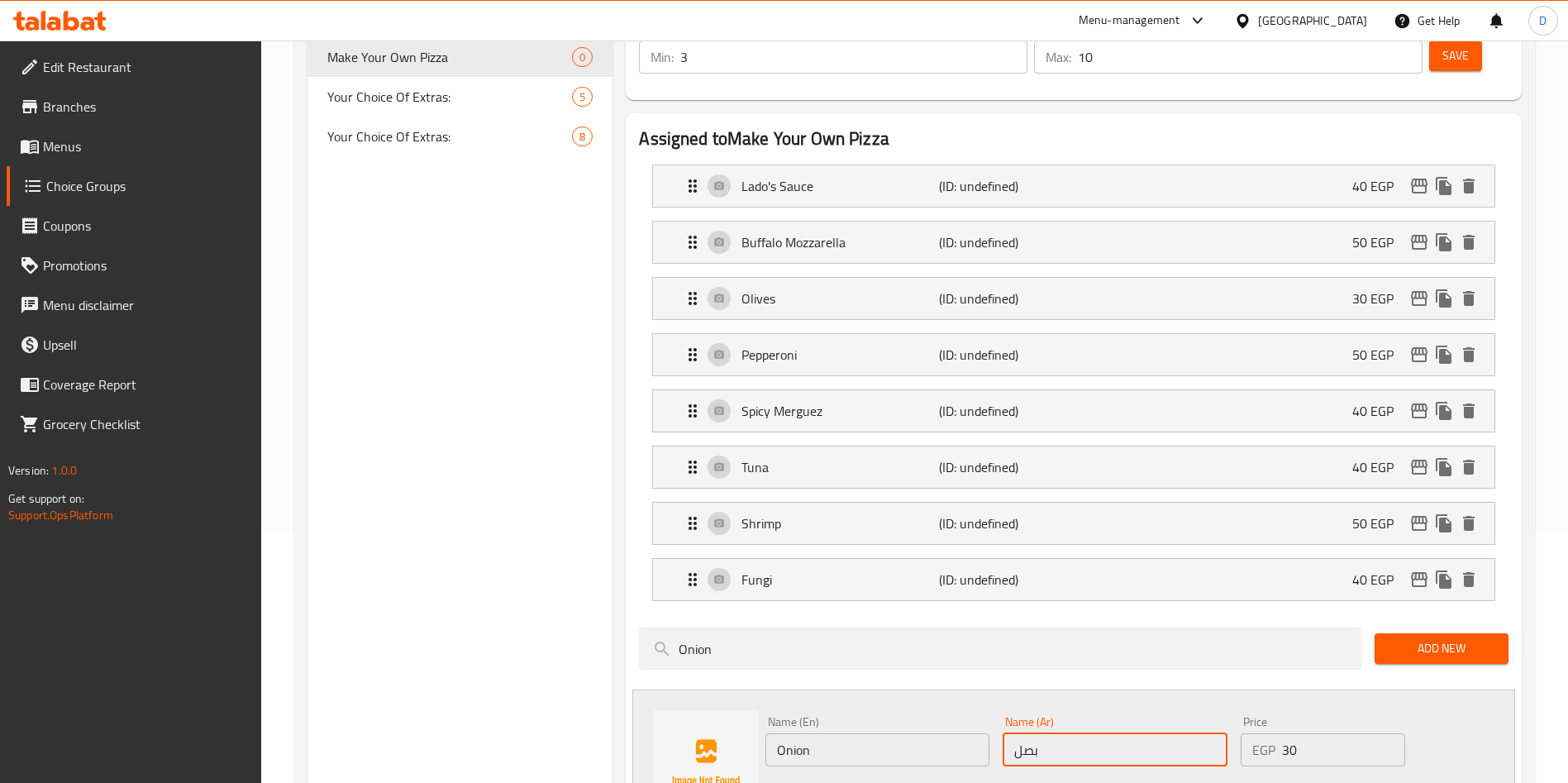
click at [867, 782] on icon "save" at bounding box center [867, 796] width 15 height 15
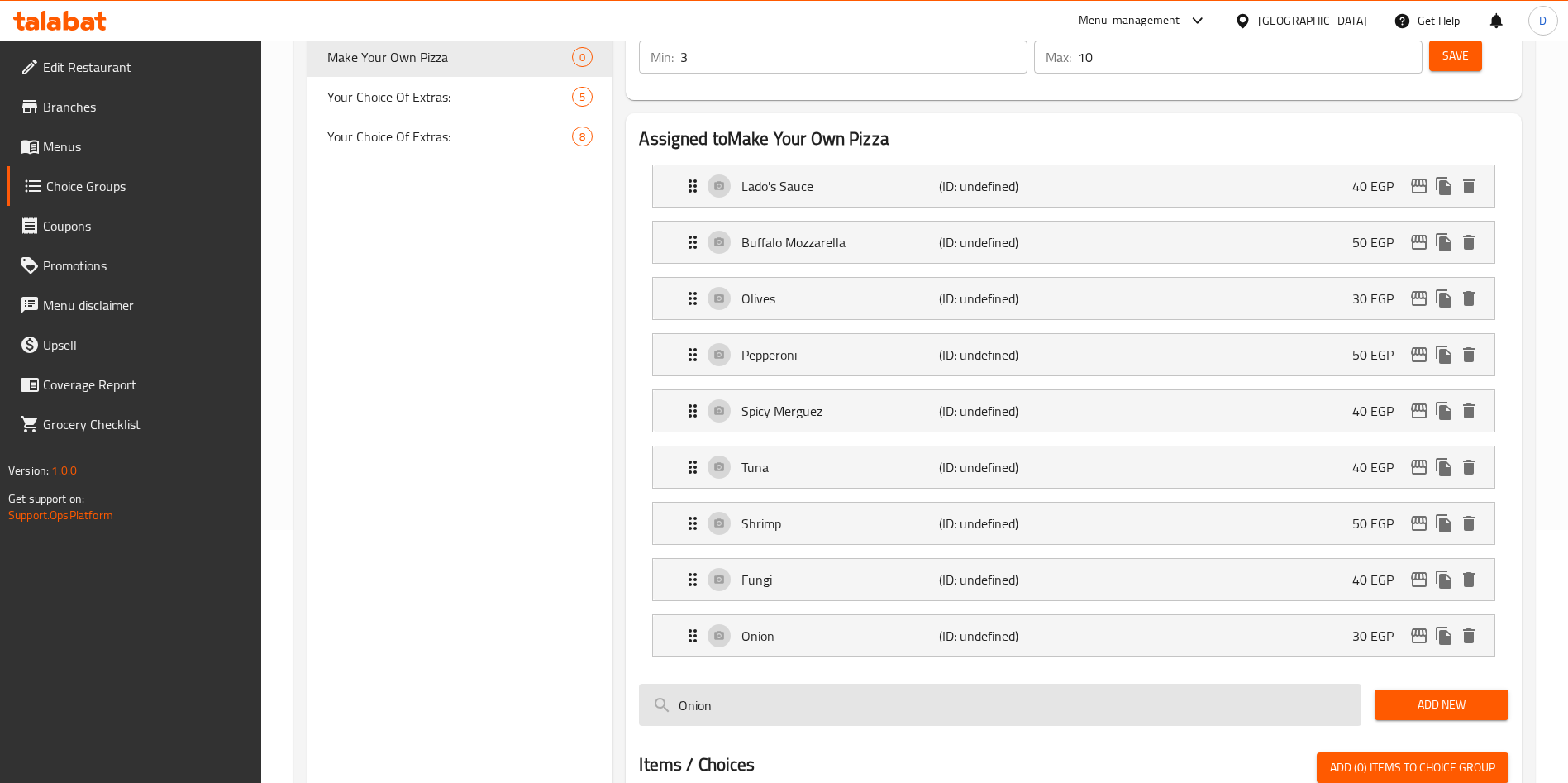
click at [798, 684] on input "Onion" at bounding box center [1000, 705] width 722 height 42
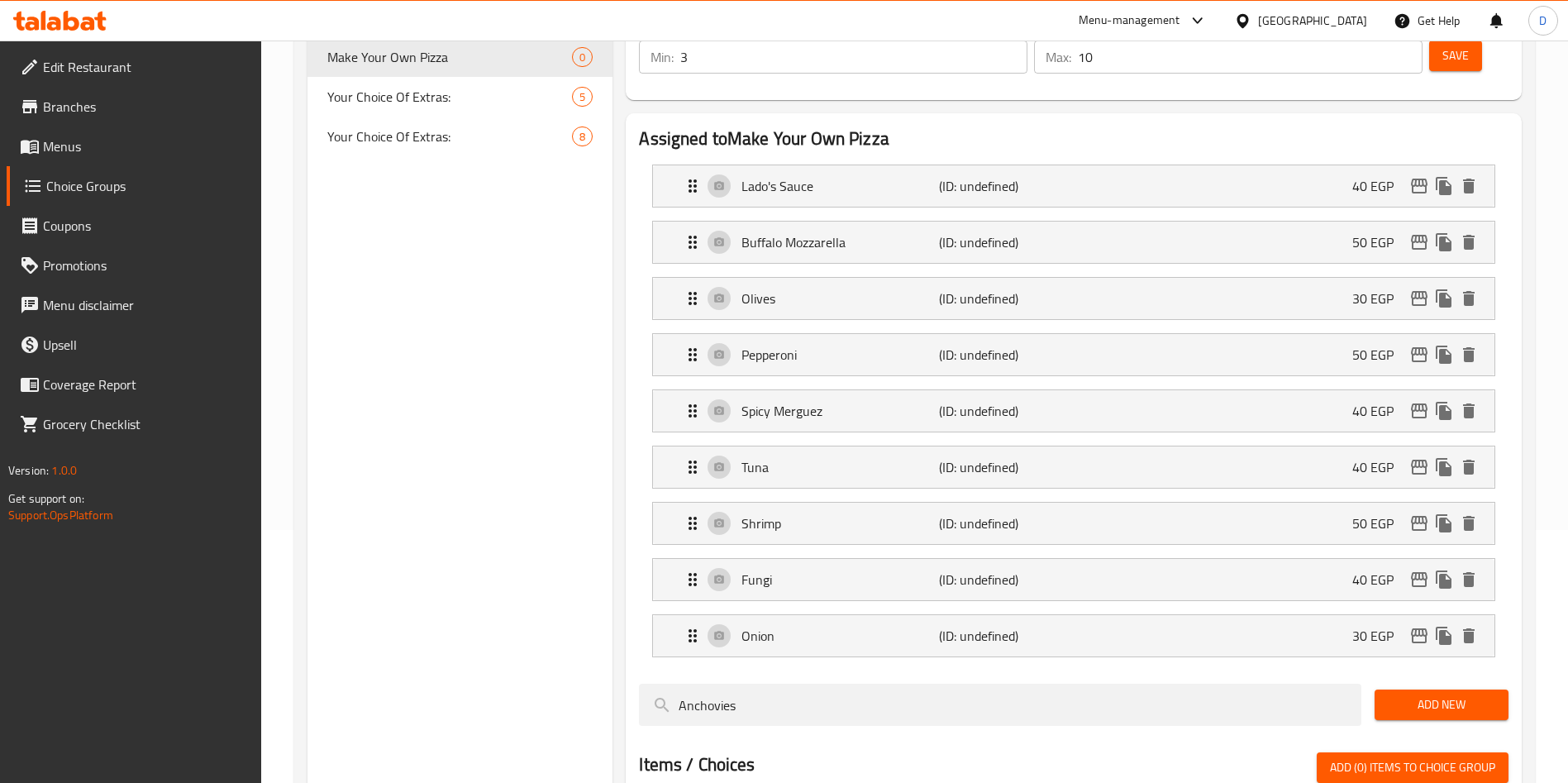
type input "Anchovies"
click at [1445, 694] on span "Add New" at bounding box center [1441, 704] width 107 height 21
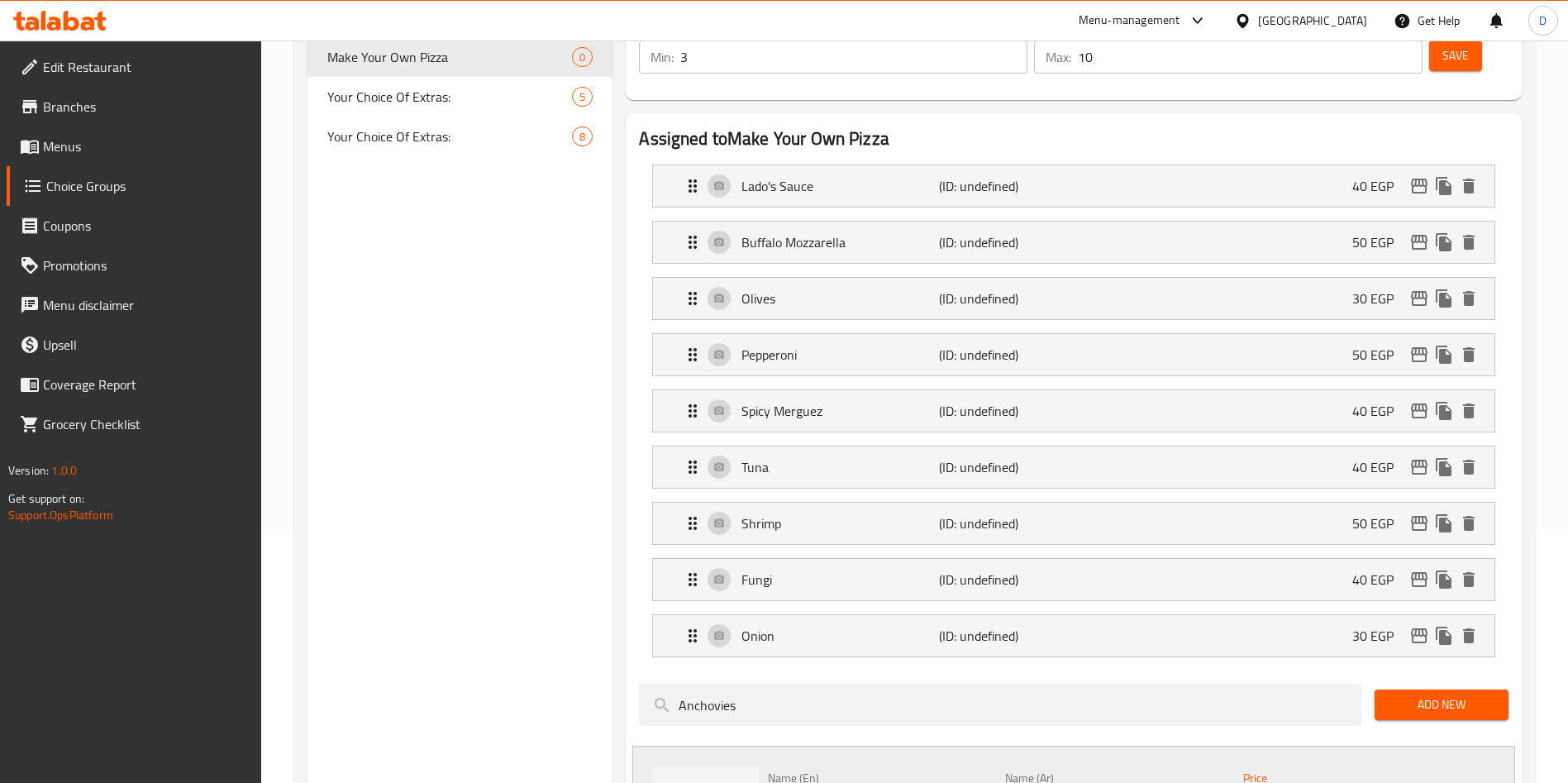
type input "50"
type input "انشوجا"
click at [1538, 619] on div "Home / Restaurants management / Choice Groups Choice Groups Choice Groups Make …" at bounding box center [914, 485] width 1307 height 1395
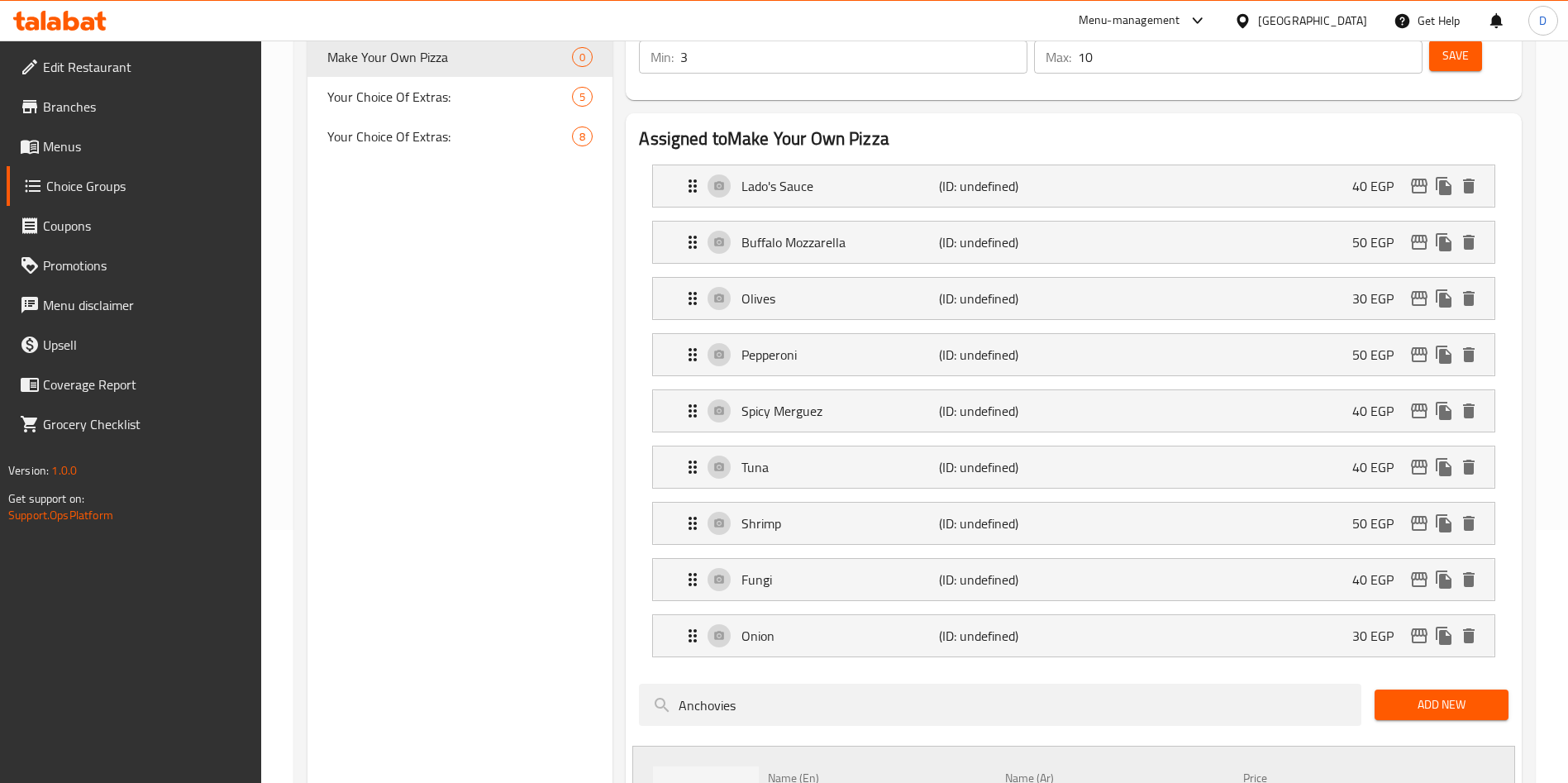
scroll to position [606, 0]
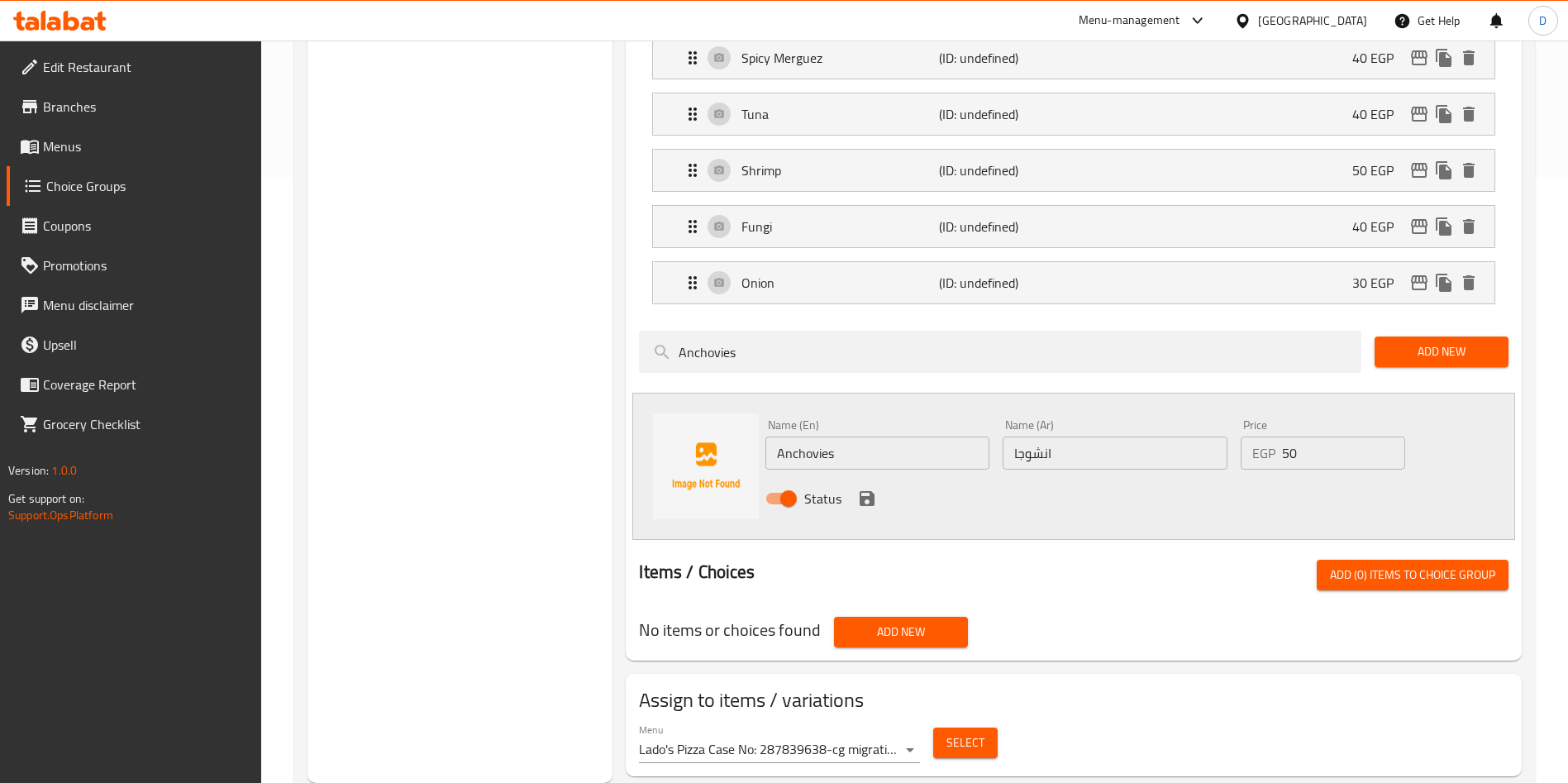
click at [867, 489] on icon "save" at bounding box center [867, 499] width 20 height 20
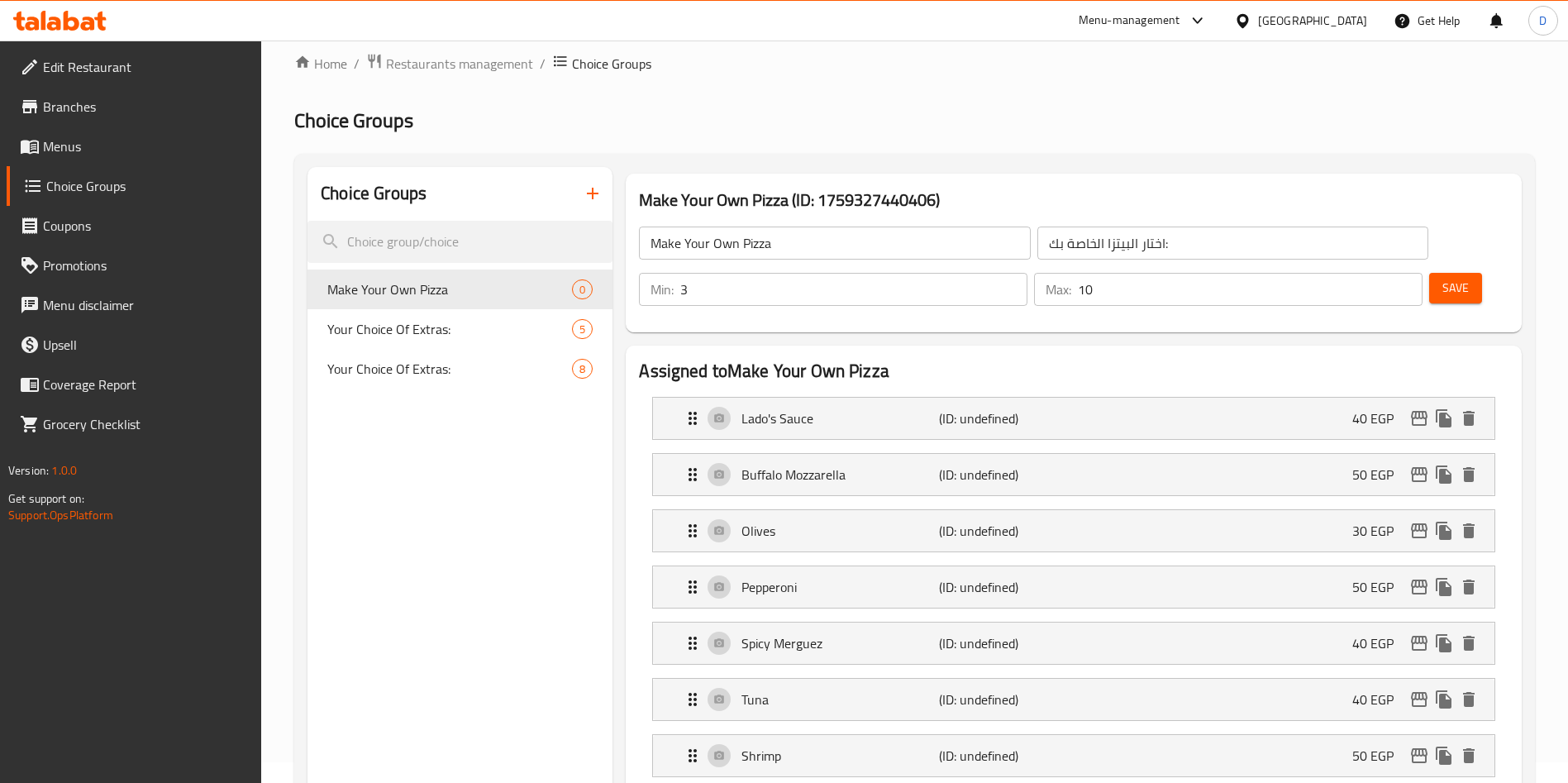
scroll to position [0, 0]
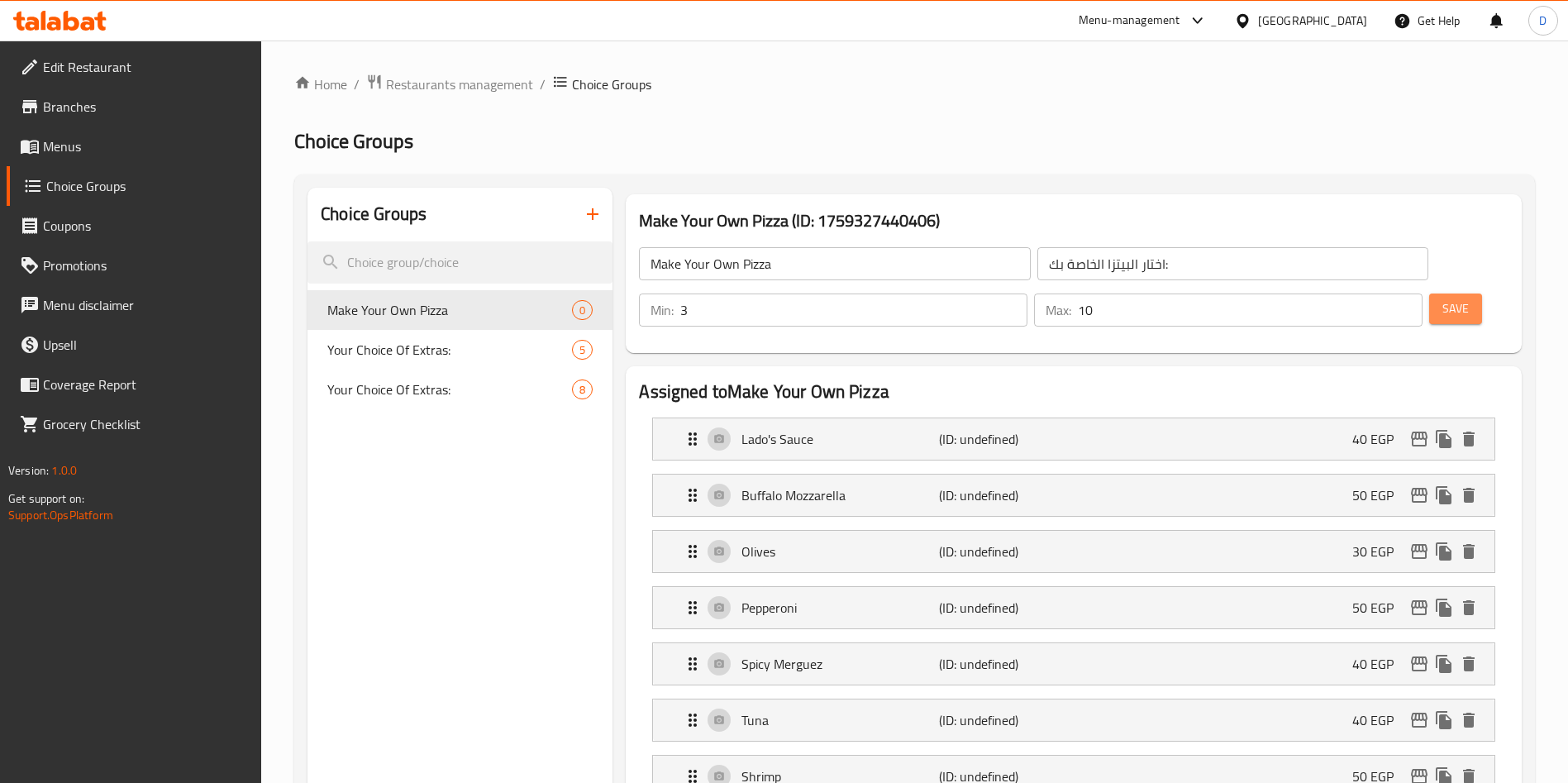
click at [1442, 298] on span "Save" at bounding box center [1456, 309] width 27 height 21
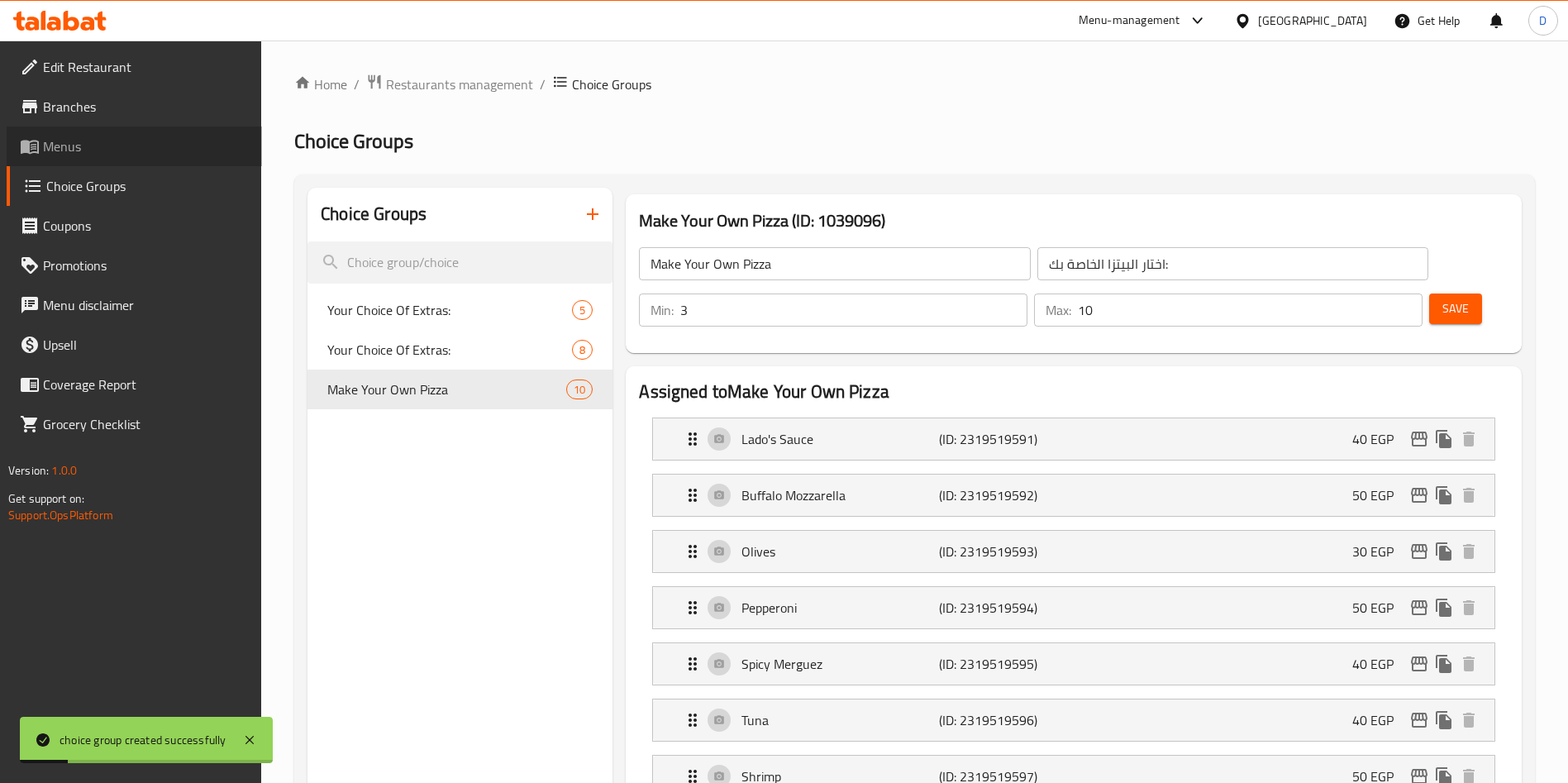
click at [80, 148] on span "Menus" at bounding box center [146, 147] width 206 height 20
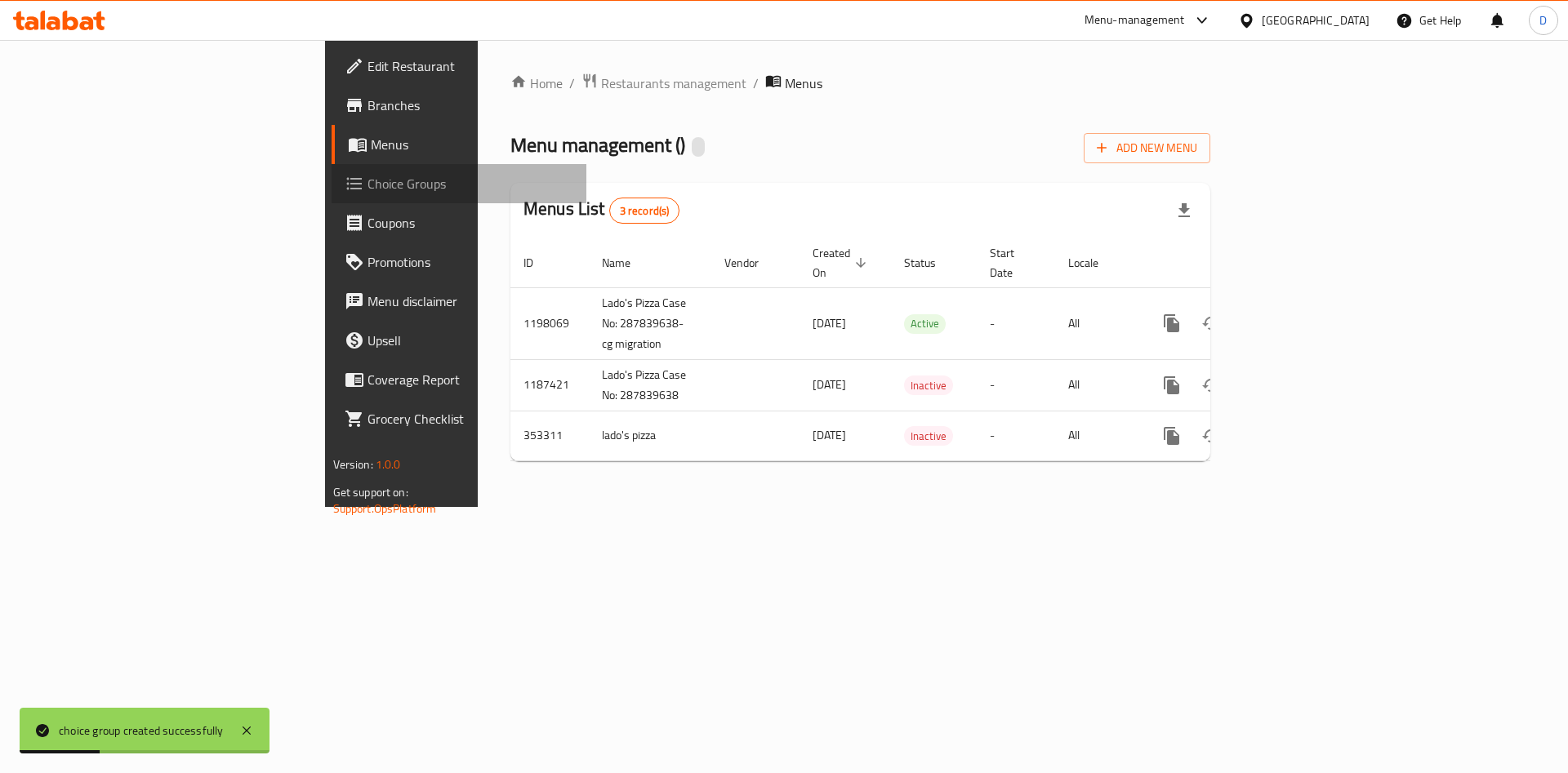
click at [368, 176] on span "Choice Groups" at bounding box center [471, 184] width 207 height 20
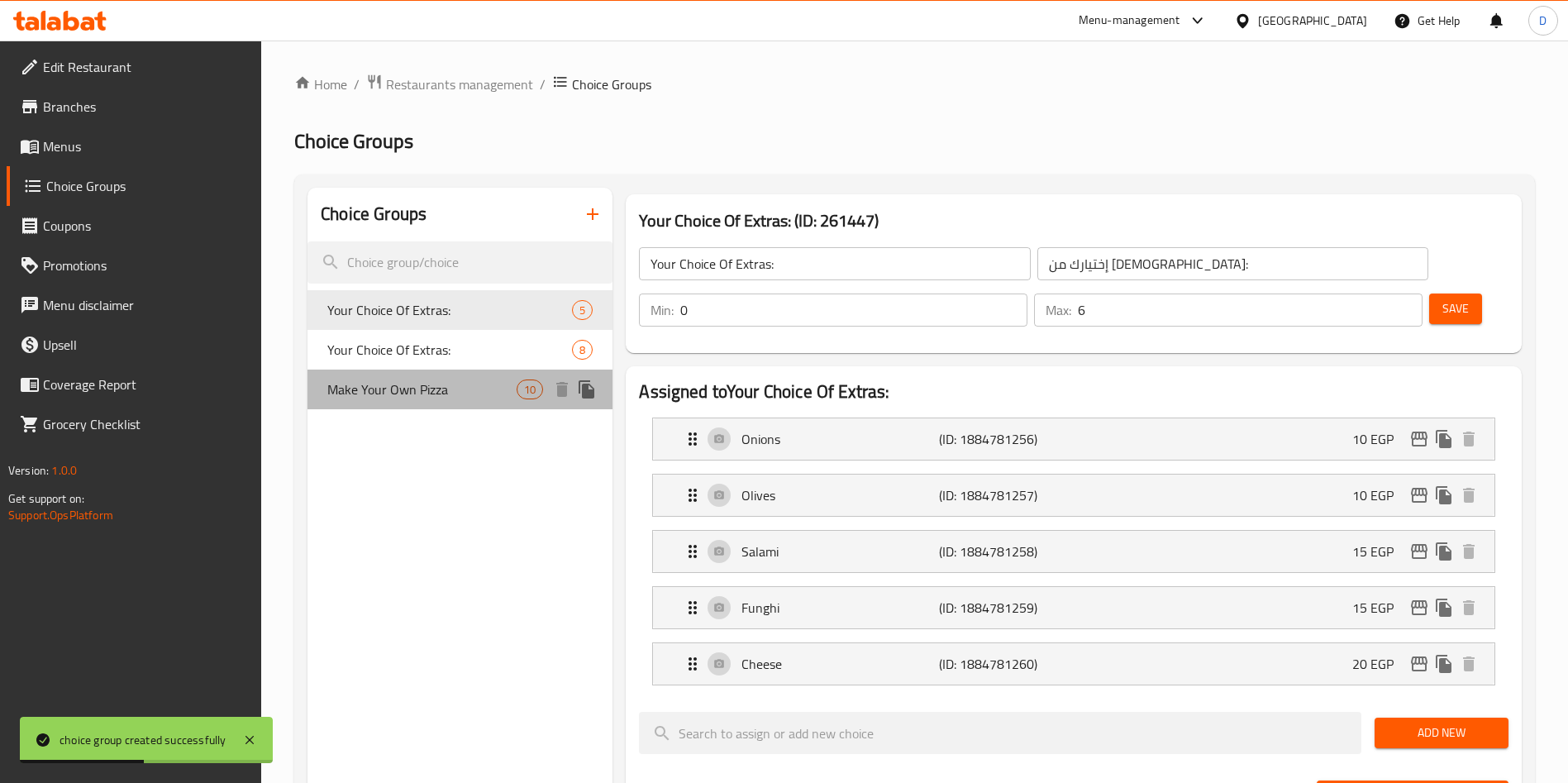
click at [437, 397] on span "Make Your Own Pizza" at bounding box center [422, 390] width 189 height 20
type input "Make Your Own Pizza"
type input "اختار البيتزا الخاصة بك:"
type input "3"
type input "10"
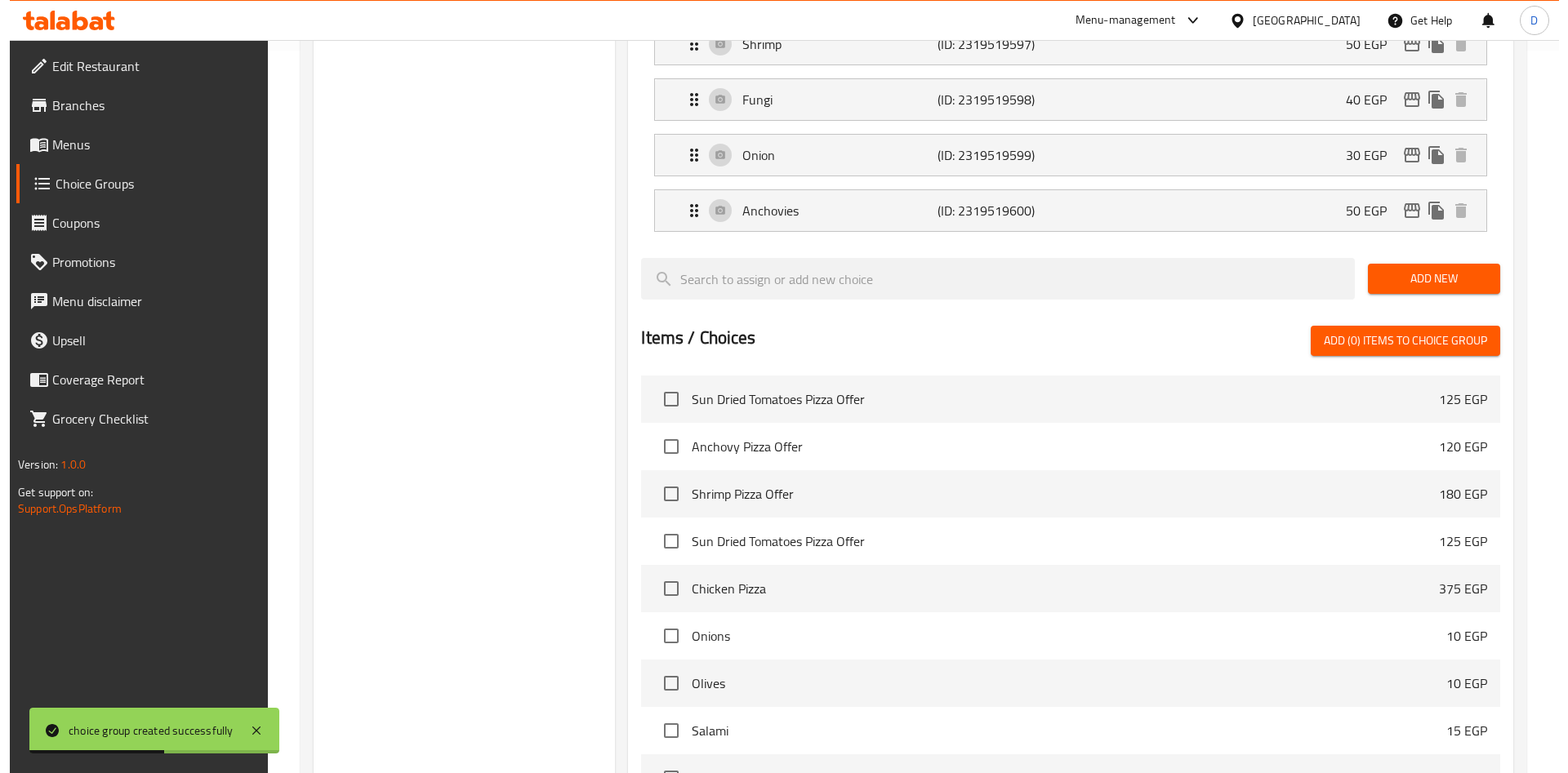
scroll to position [916, 0]
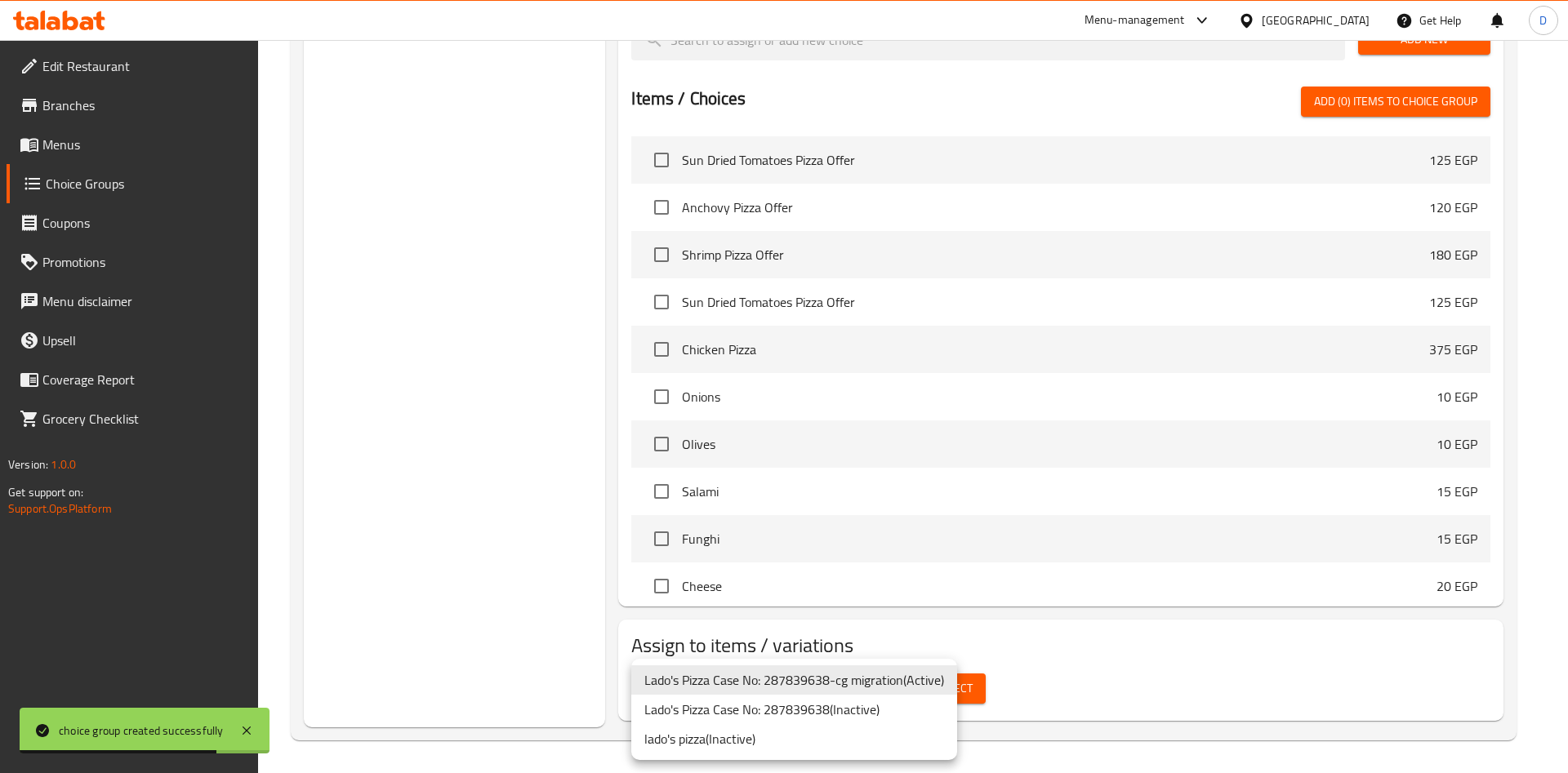
click at [1113, 672] on div at bounding box center [784, 386] width 1568 height 773
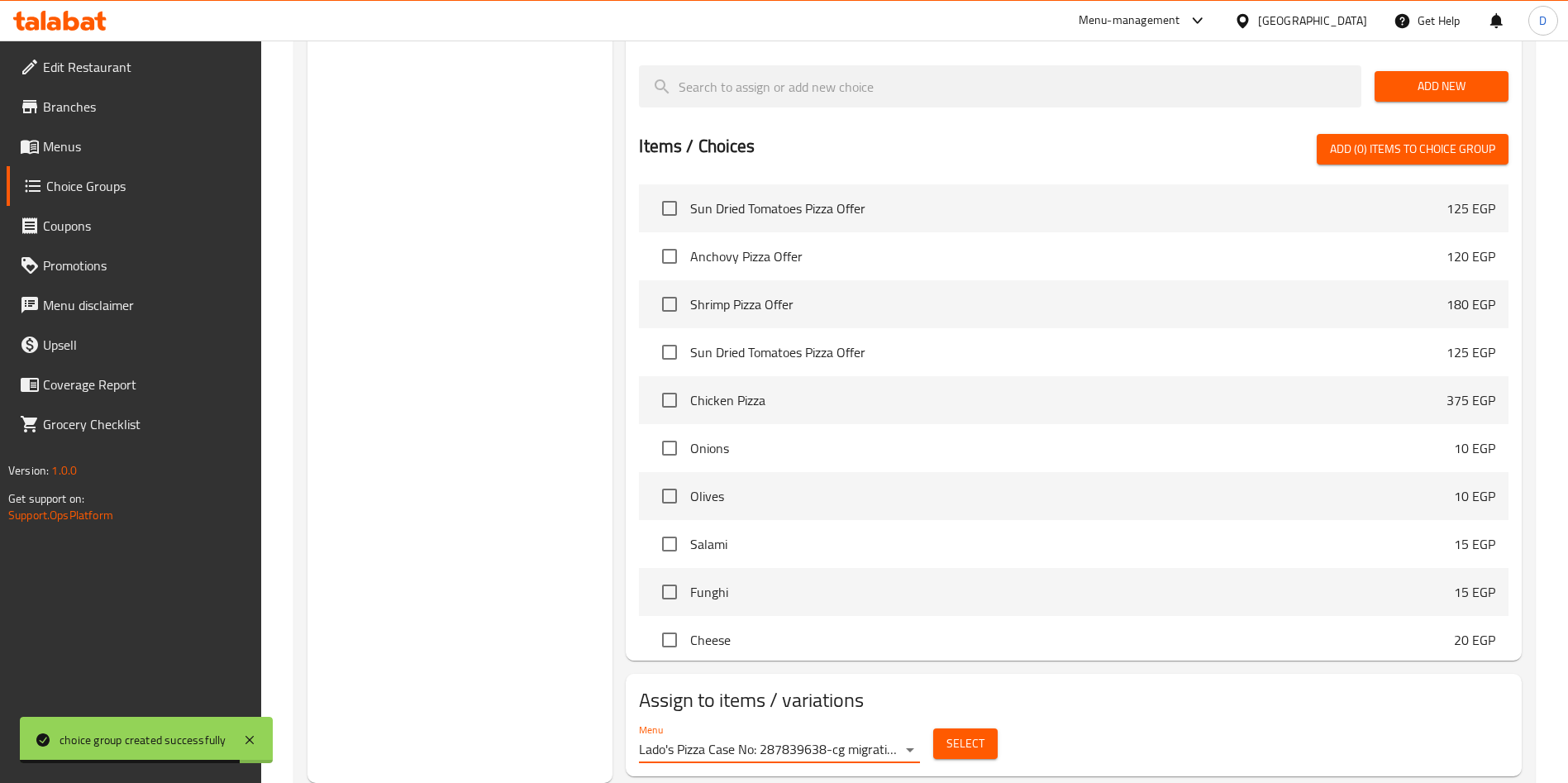
click at [970, 734] on span "Select" at bounding box center [965, 744] width 38 height 21
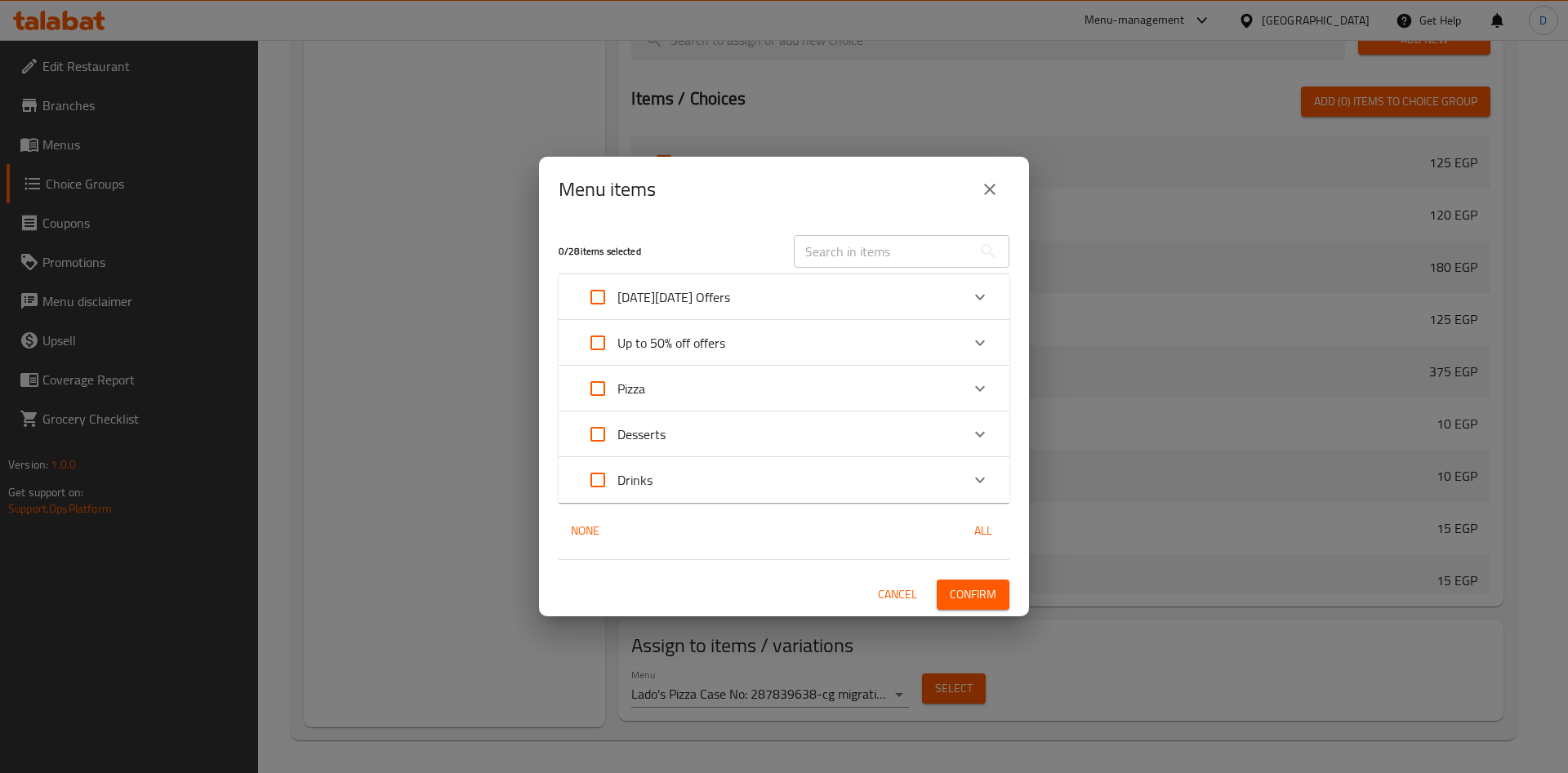
click at [869, 388] on div "Pizza" at bounding box center [769, 388] width 382 height 39
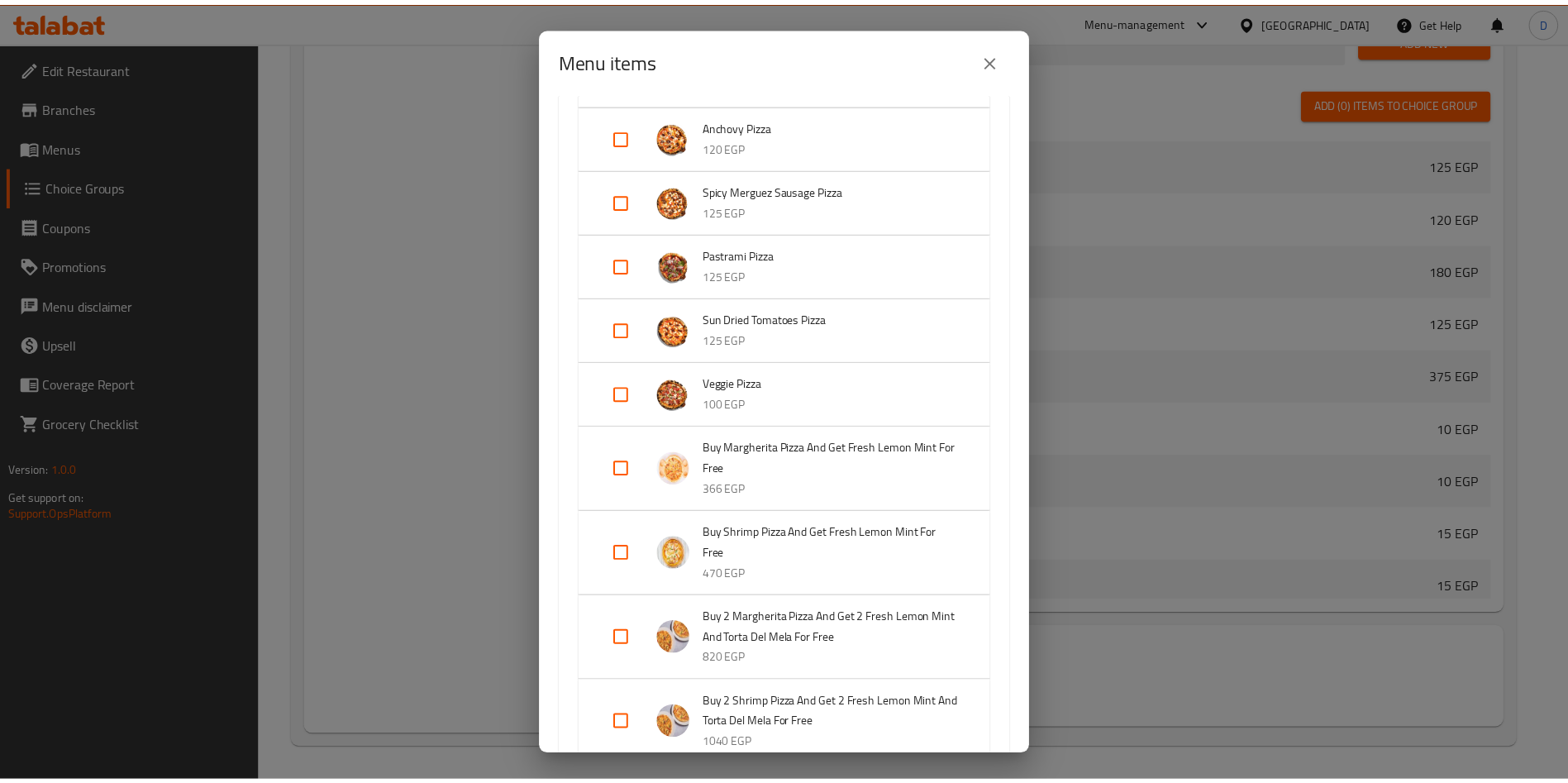
scroll to position [0, 0]
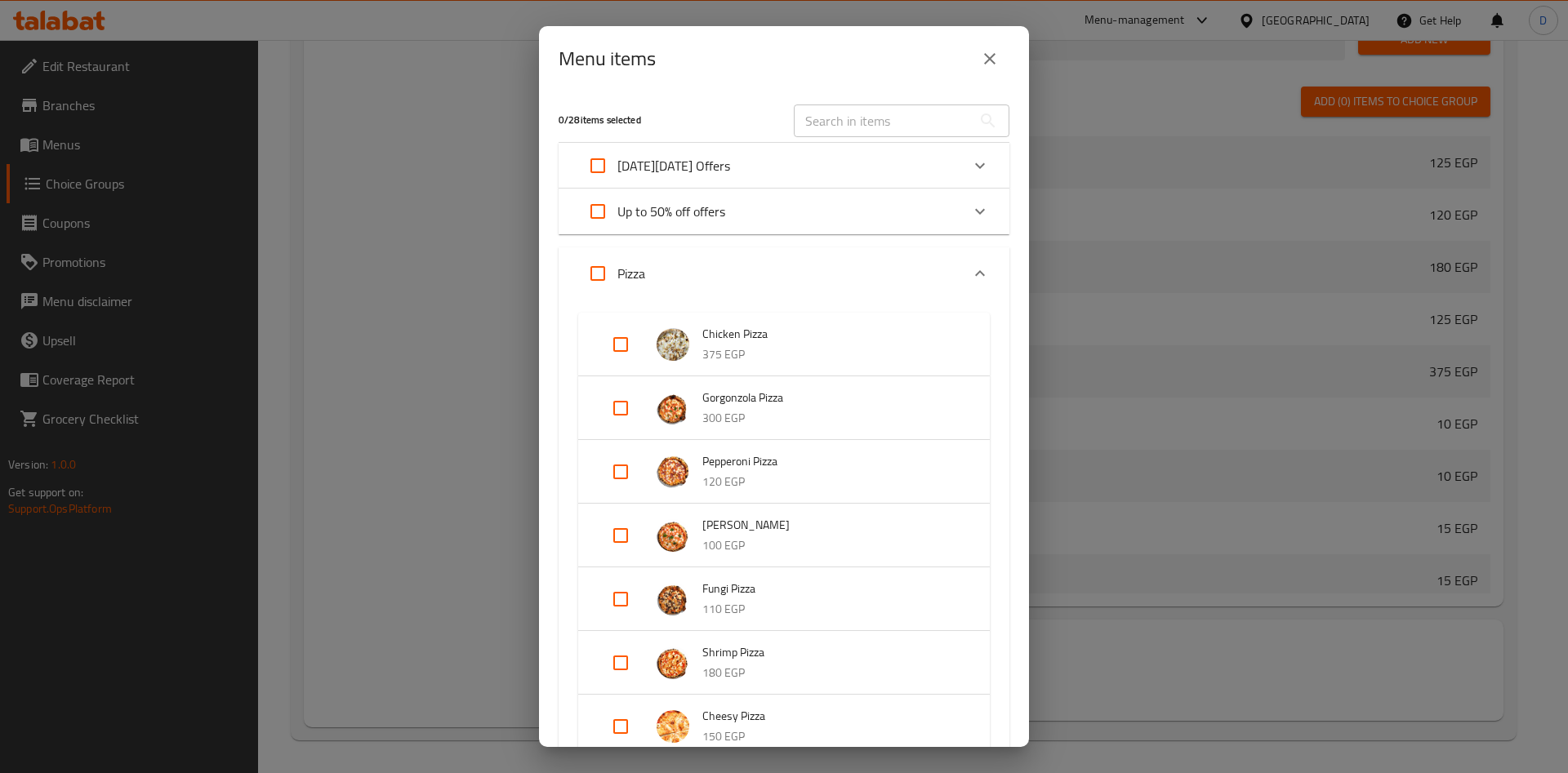
click at [830, 273] on div "Pizza" at bounding box center [769, 273] width 382 height 39
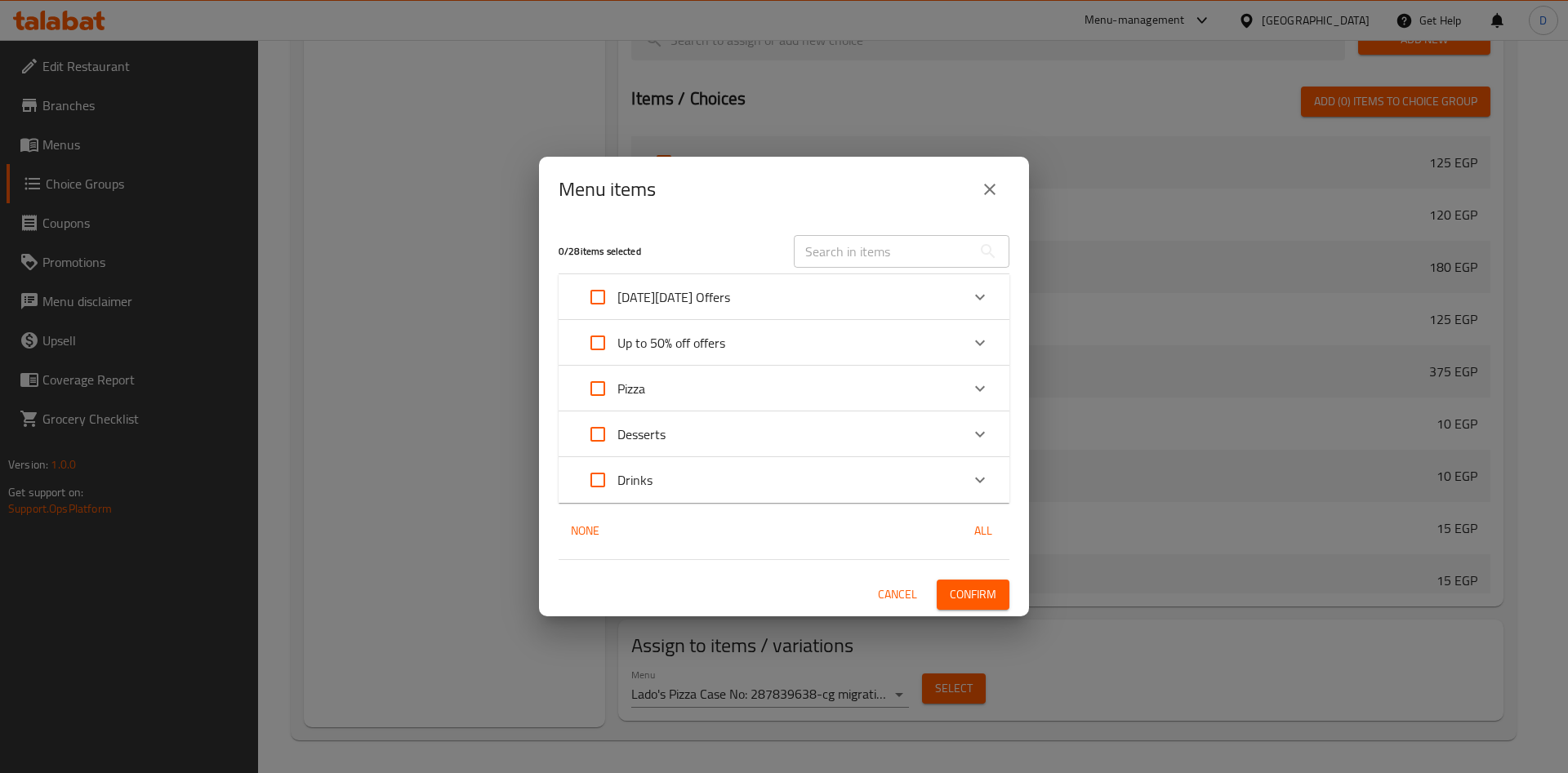
click at [892, 584] on span "Cancel" at bounding box center [897, 594] width 39 height 21
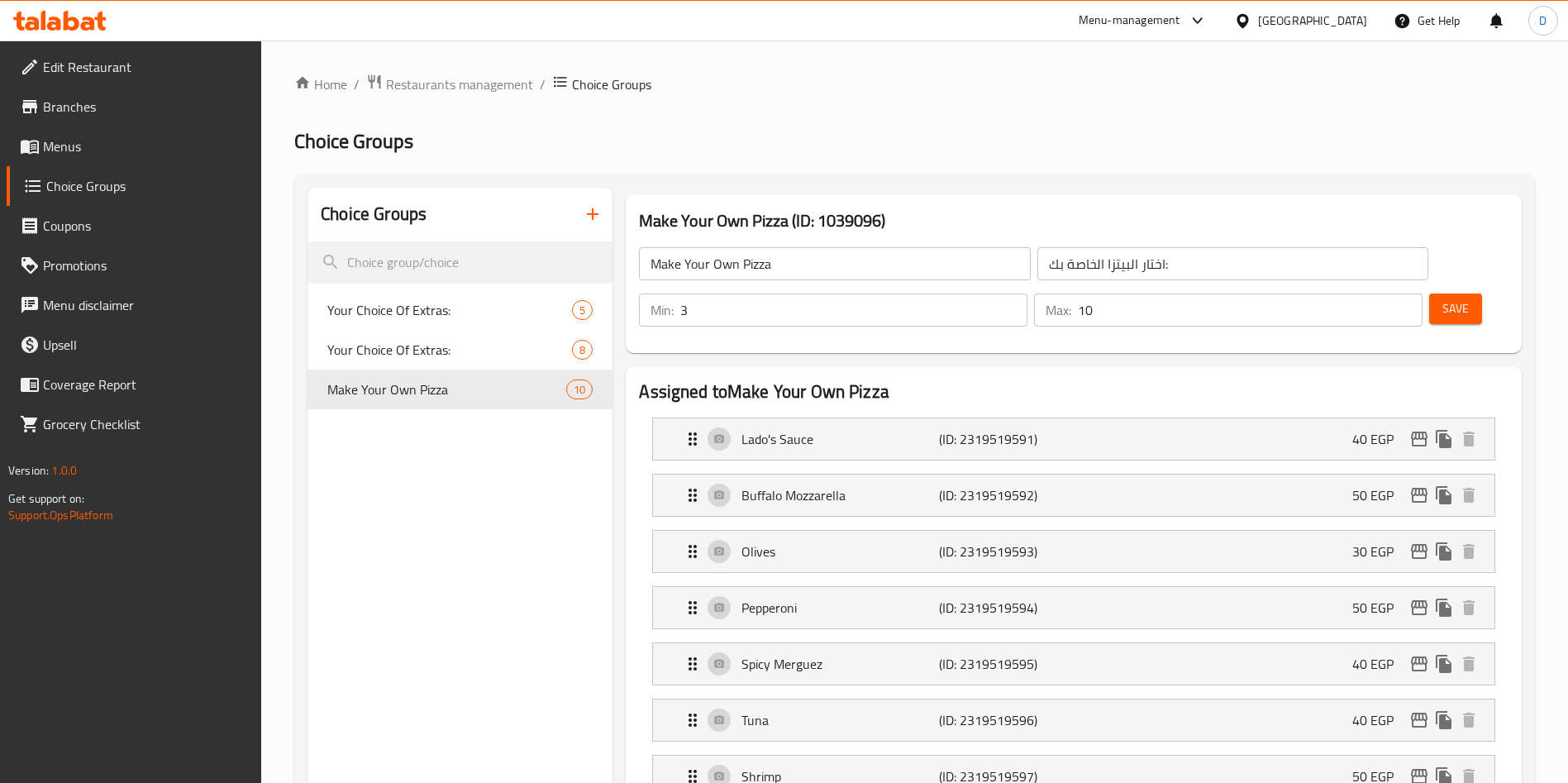
click at [122, 153] on span "Menus" at bounding box center [146, 147] width 206 height 20
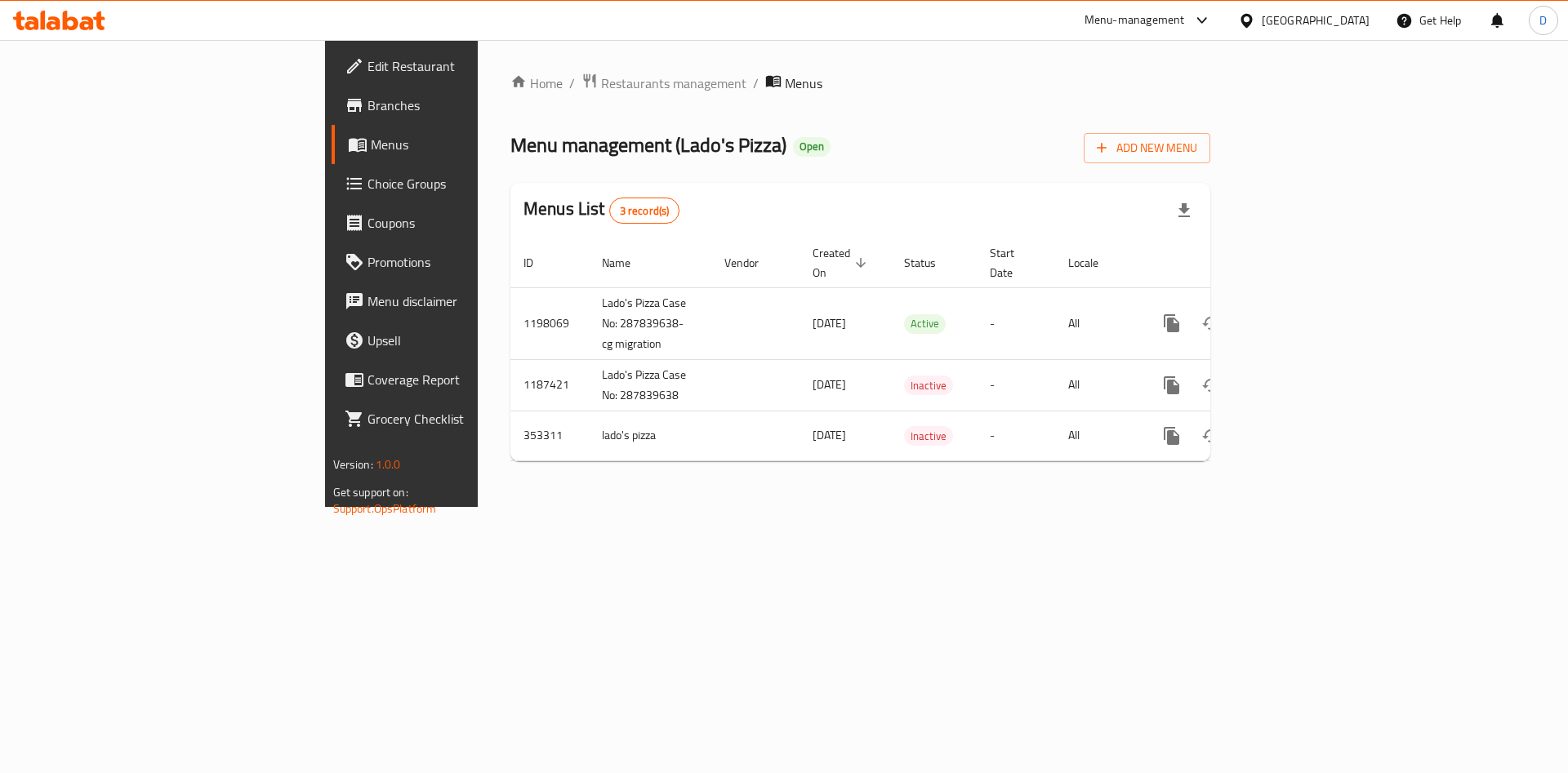
click at [368, 189] on span "Choice Groups" at bounding box center [471, 184] width 207 height 20
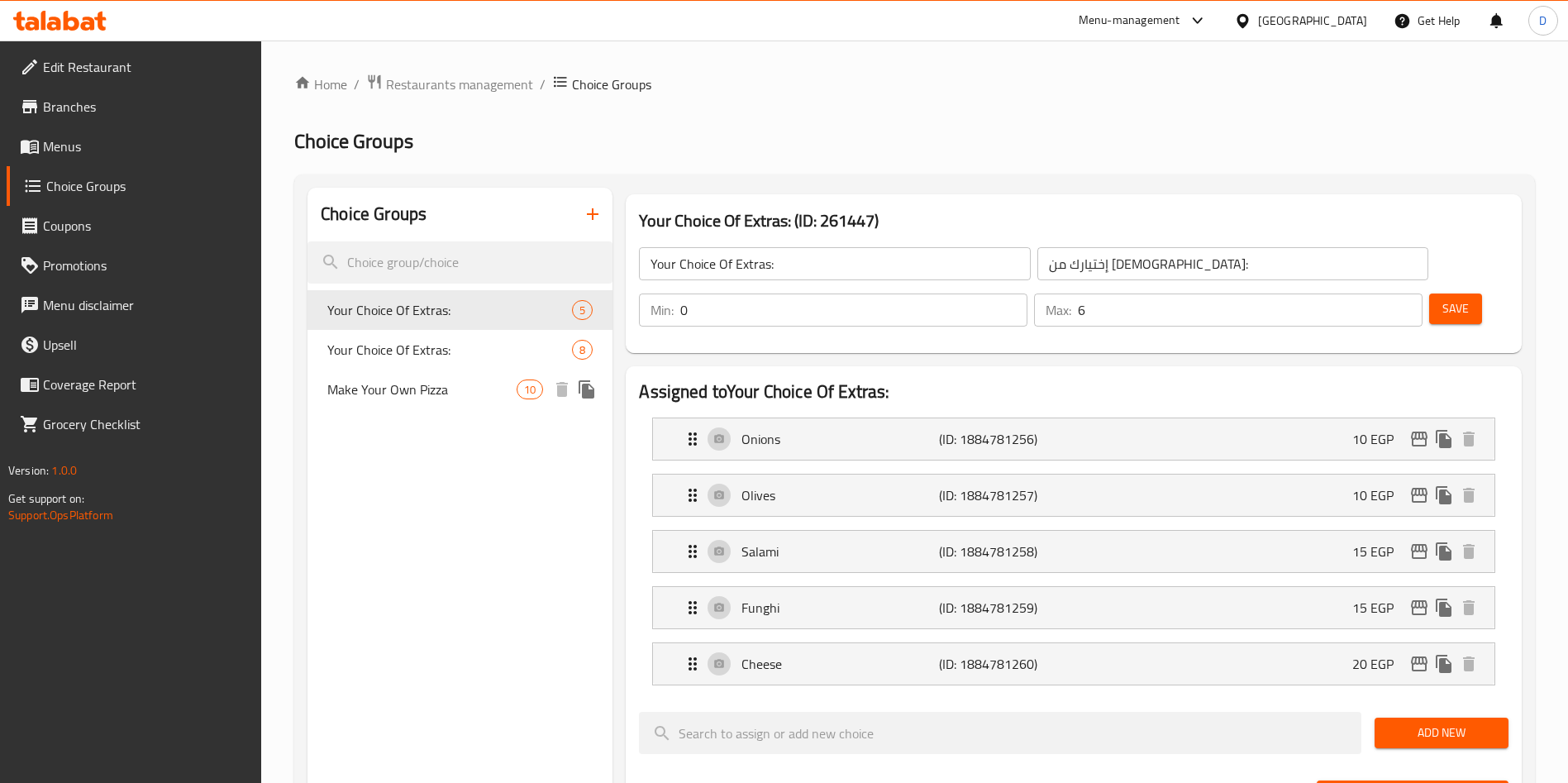
click at [474, 390] on span "Make Your Own Pizza" at bounding box center [422, 390] width 189 height 20
type input "Make Your Own Pizza"
type input "اختار البيتزا الخاصة بك:"
type input "3"
type input "10"
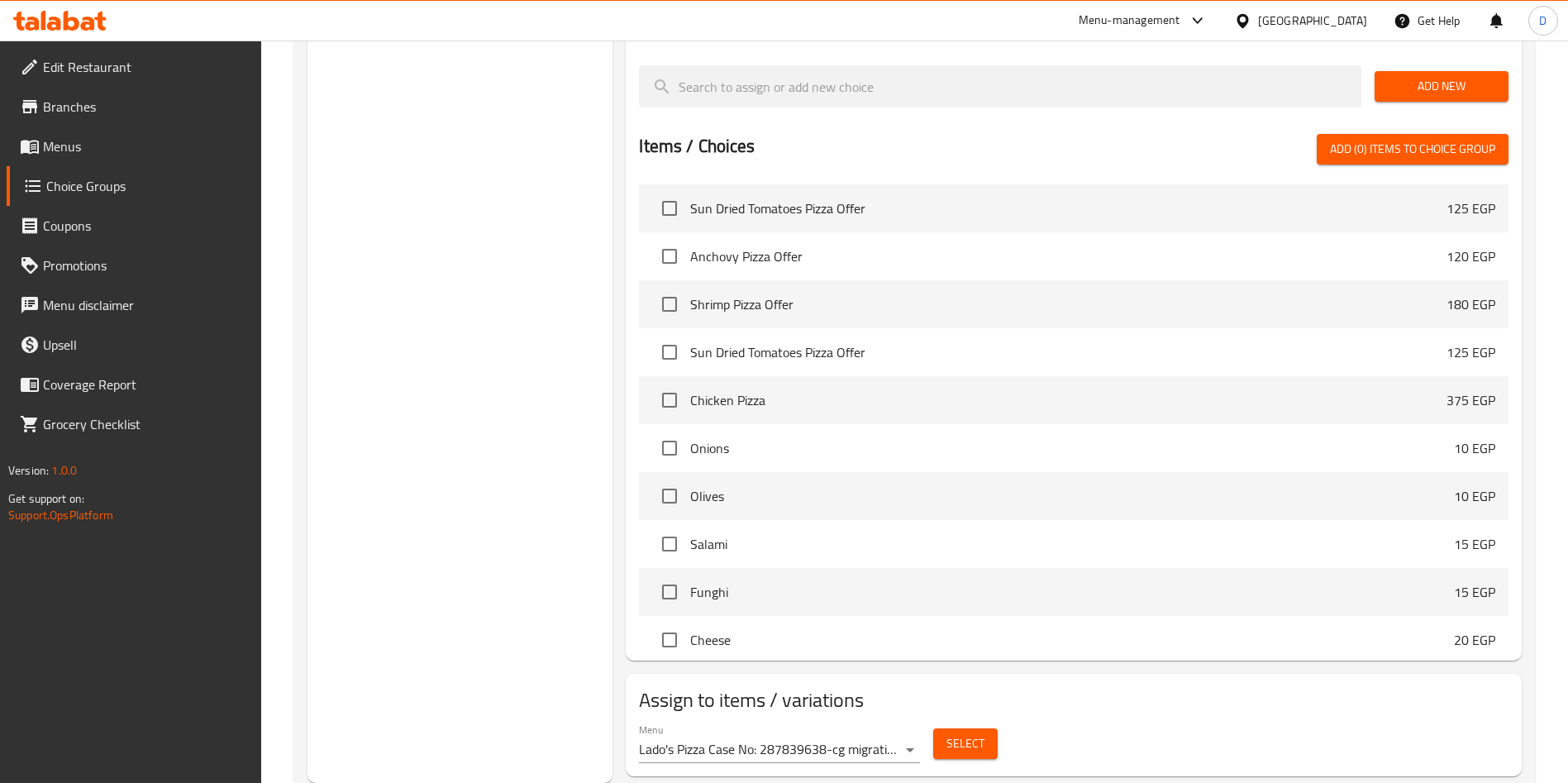
scroll to position [1282, 0]
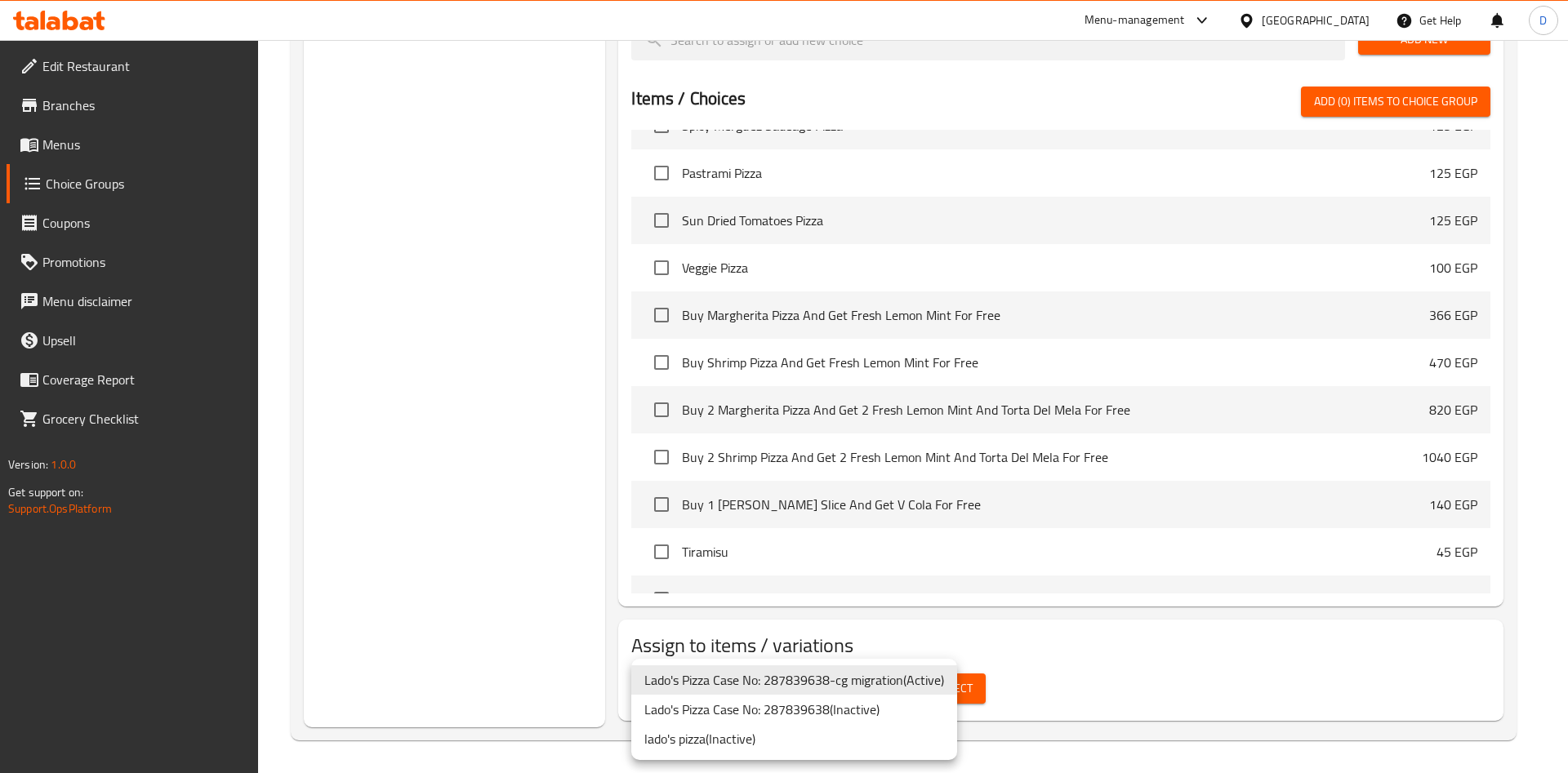
click at [1103, 666] on div at bounding box center [784, 386] width 1568 height 773
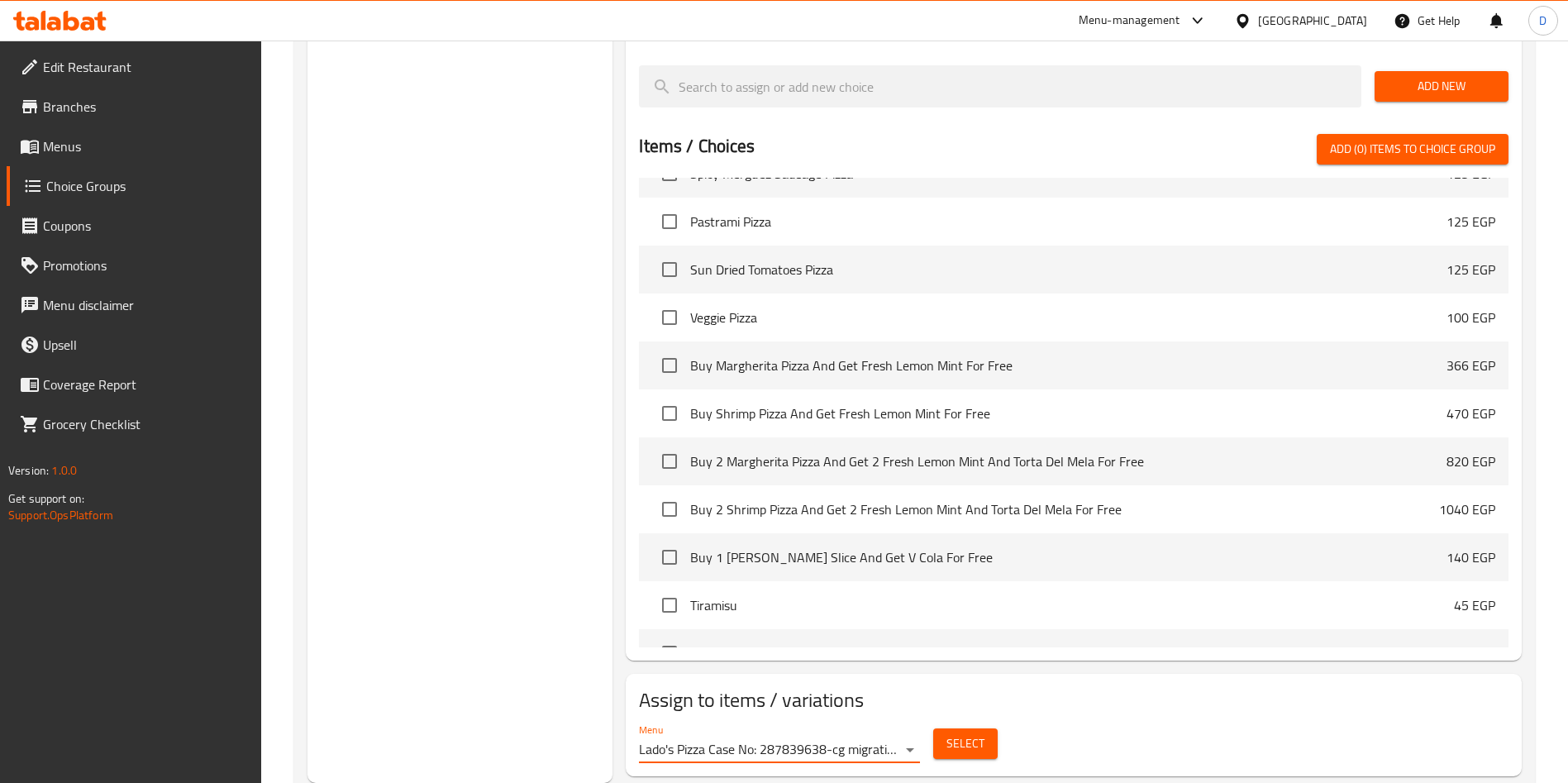
click at [986, 729] on button "Select" at bounding box center [965, 744] width 65 height 30
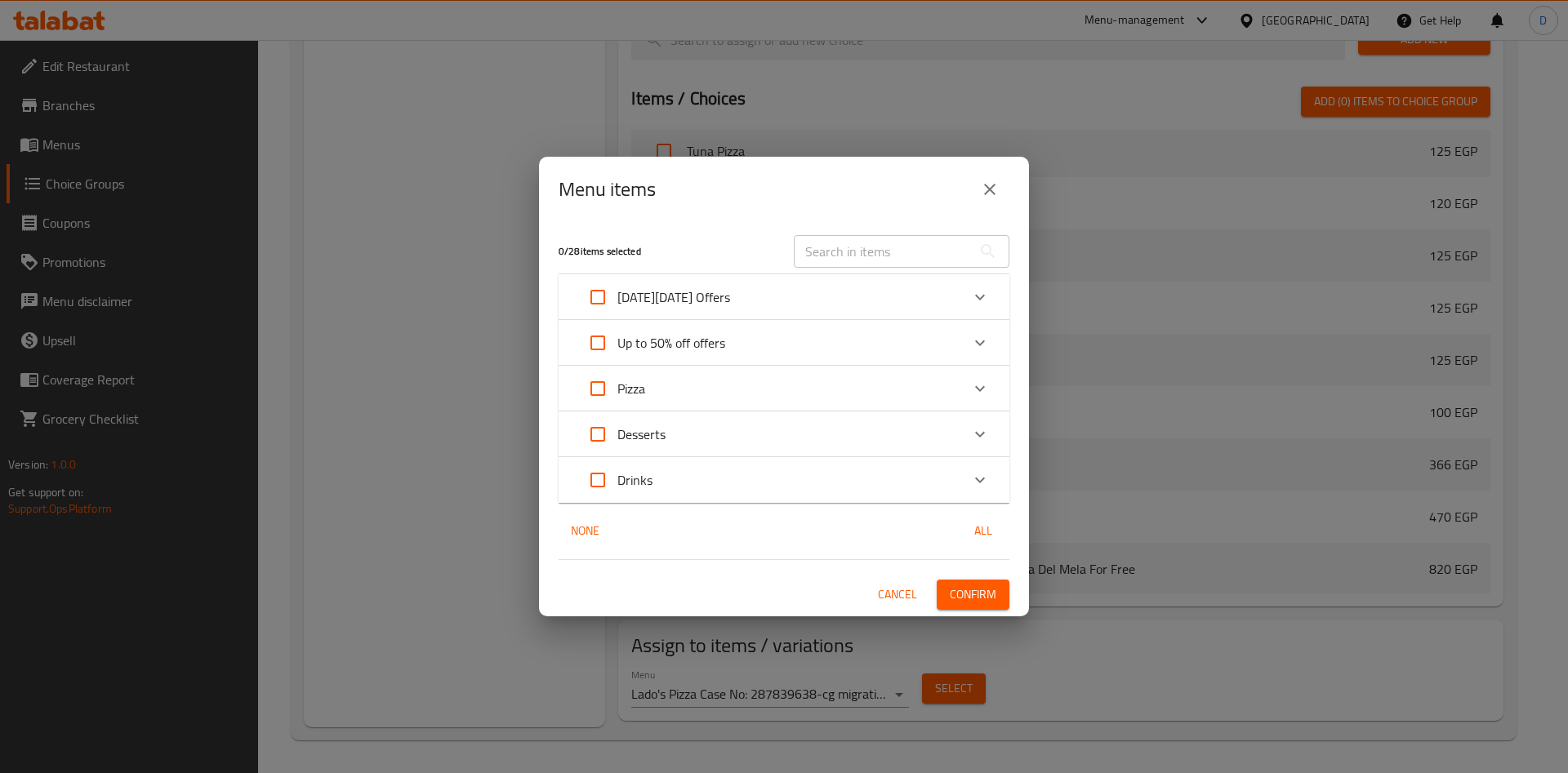
click at [913, 582] on button "Cancel" at bounding box center [897, 594] width 52 height 30
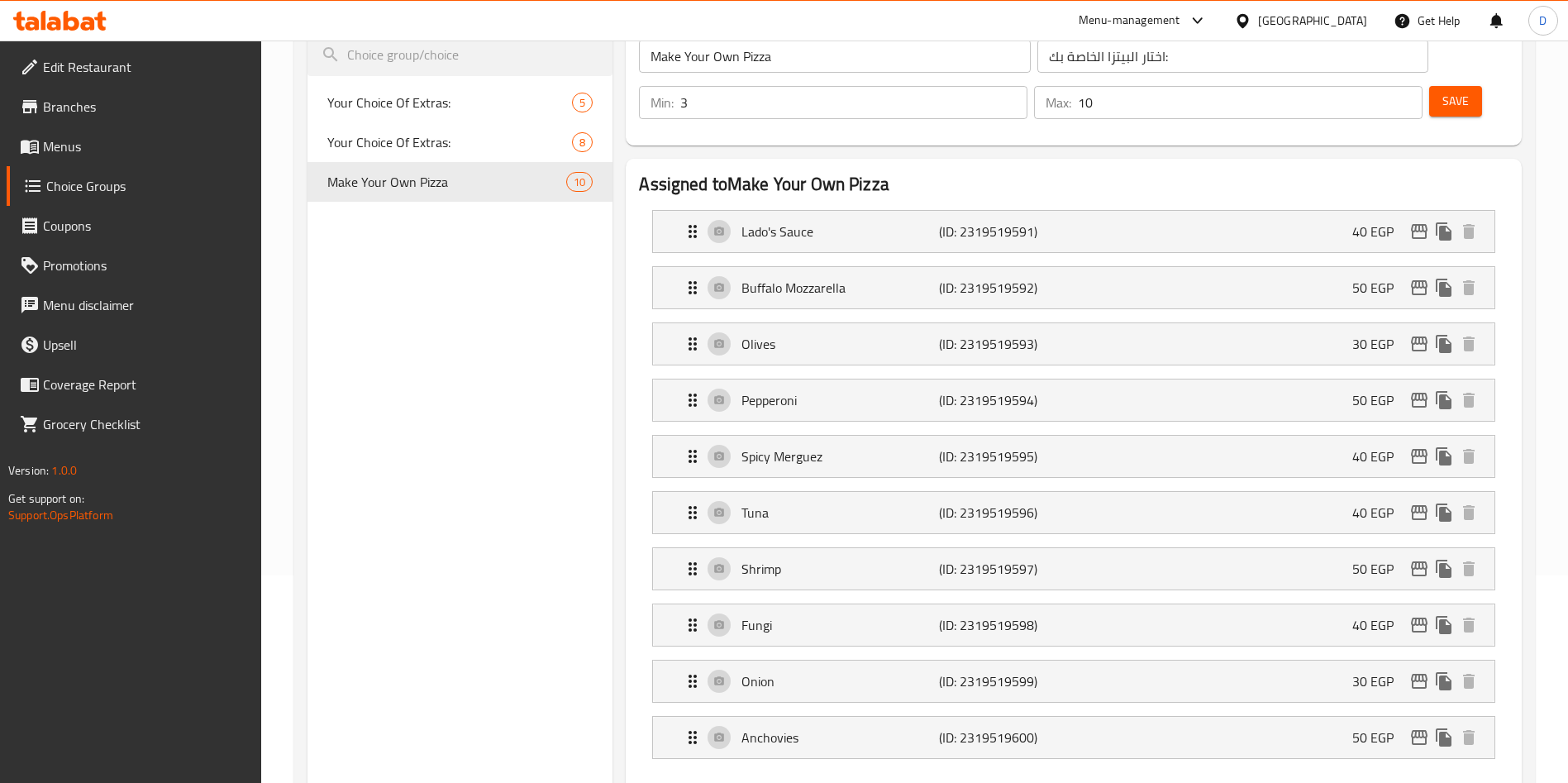
scroll to position [0, 0]
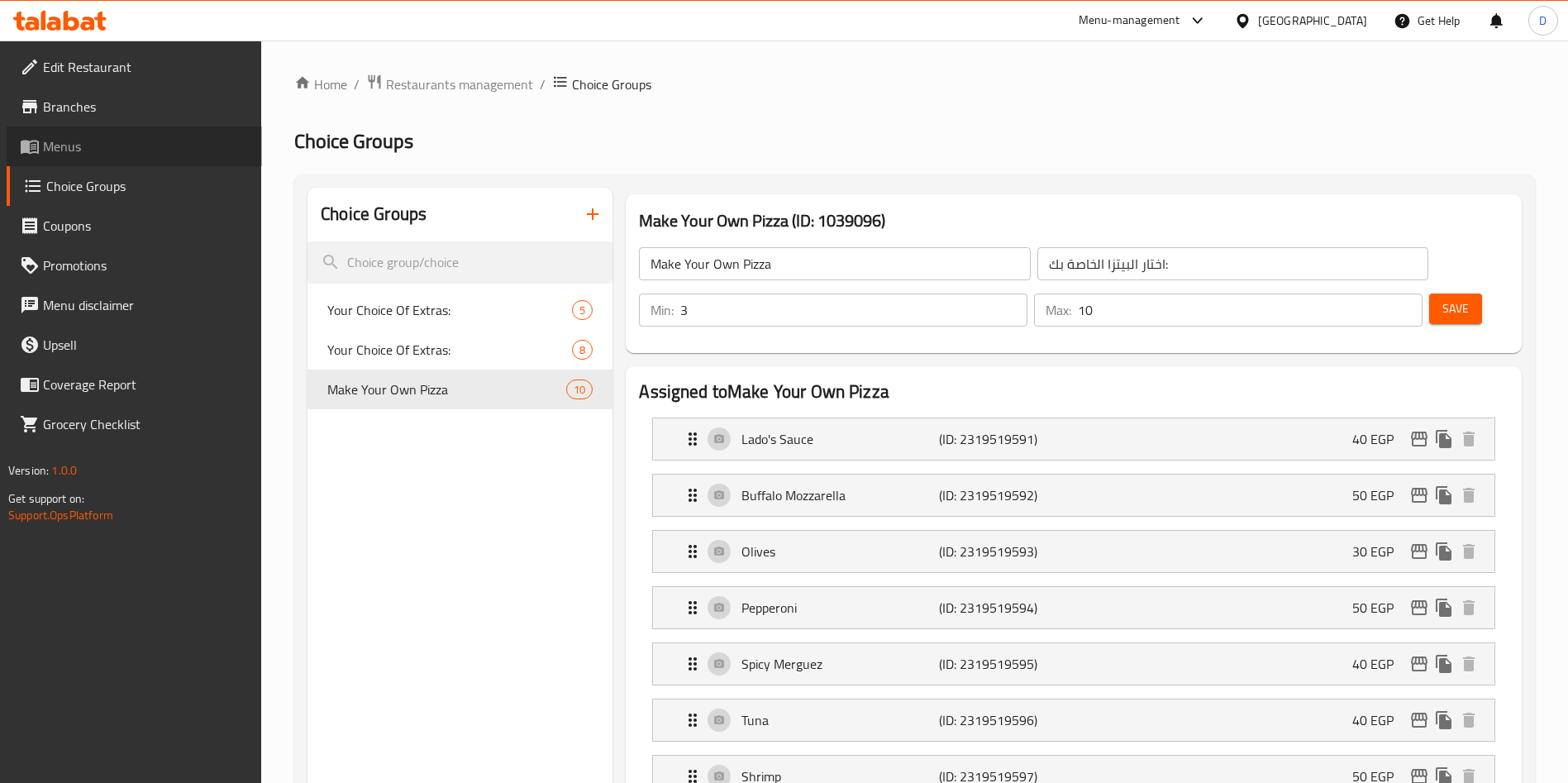
click at [107, 146] on span "Menus" at bounding box center [146, 147] width 206 height 20
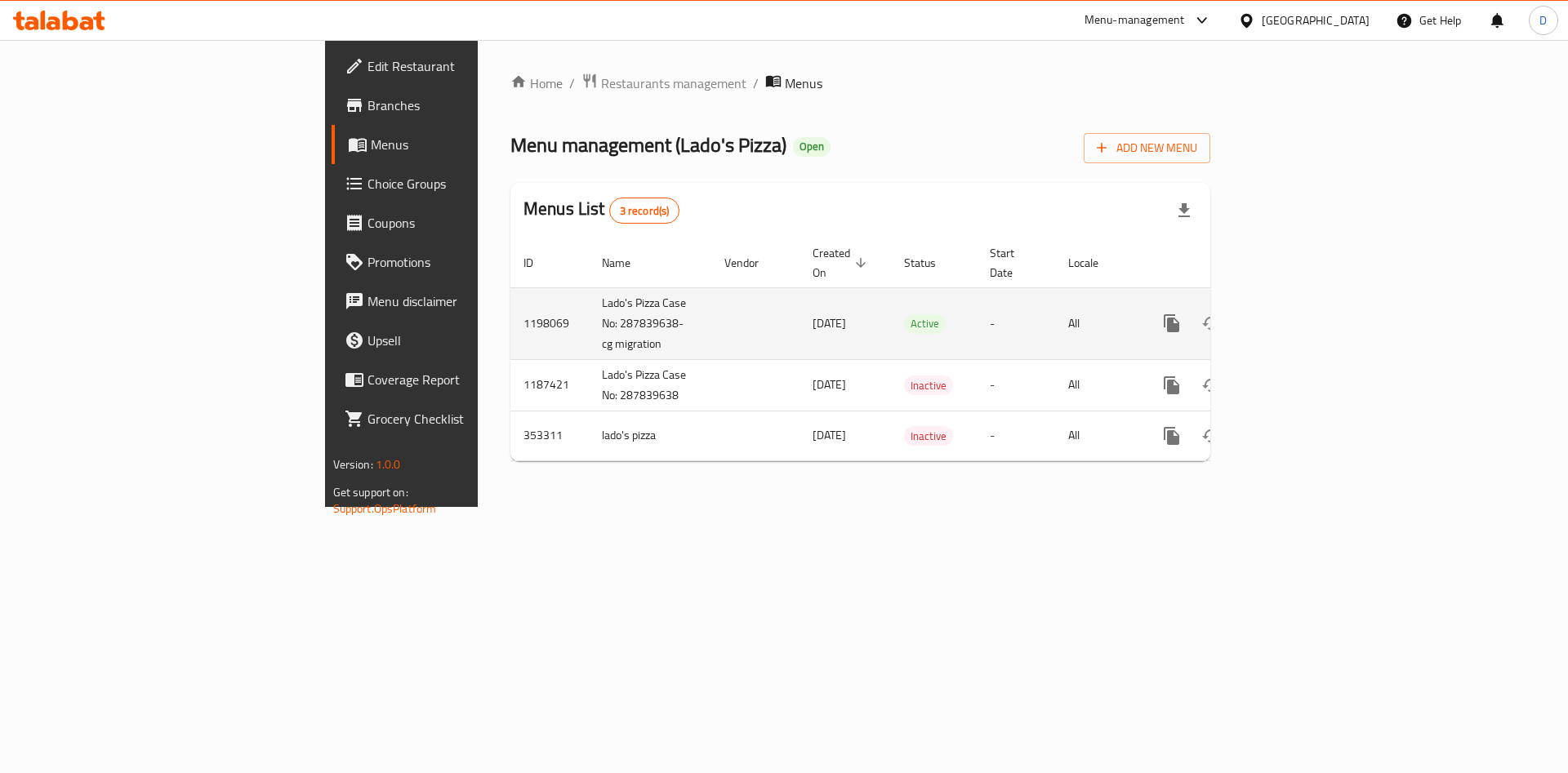
click at [1309, 304] on link "enhanced table" at bounding box center [1289, 323] width 39 height 39
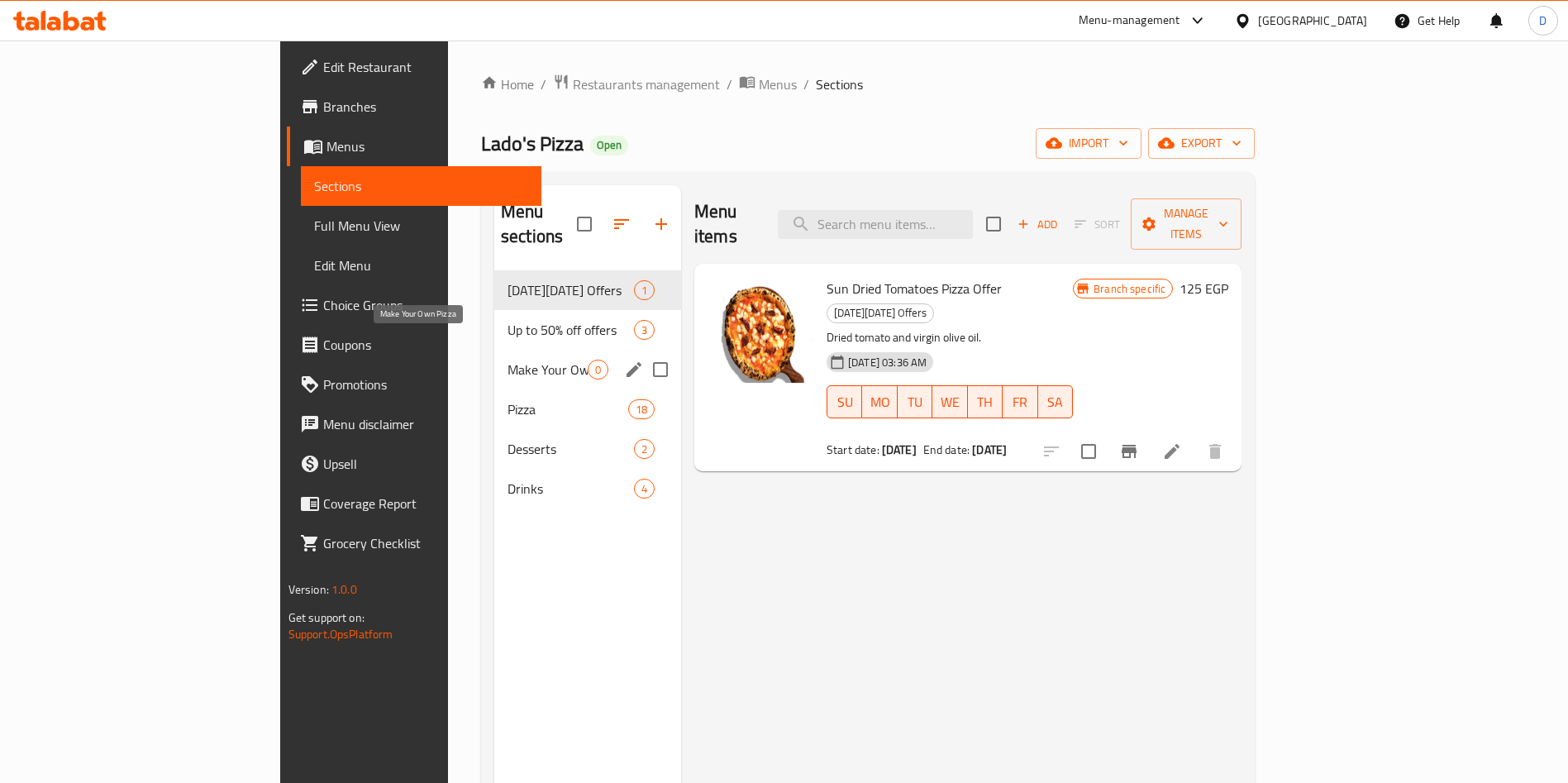
click at [508, 360] on span "Make Your Own Pizza" at bounding box center [548, 370] width 80 height 20
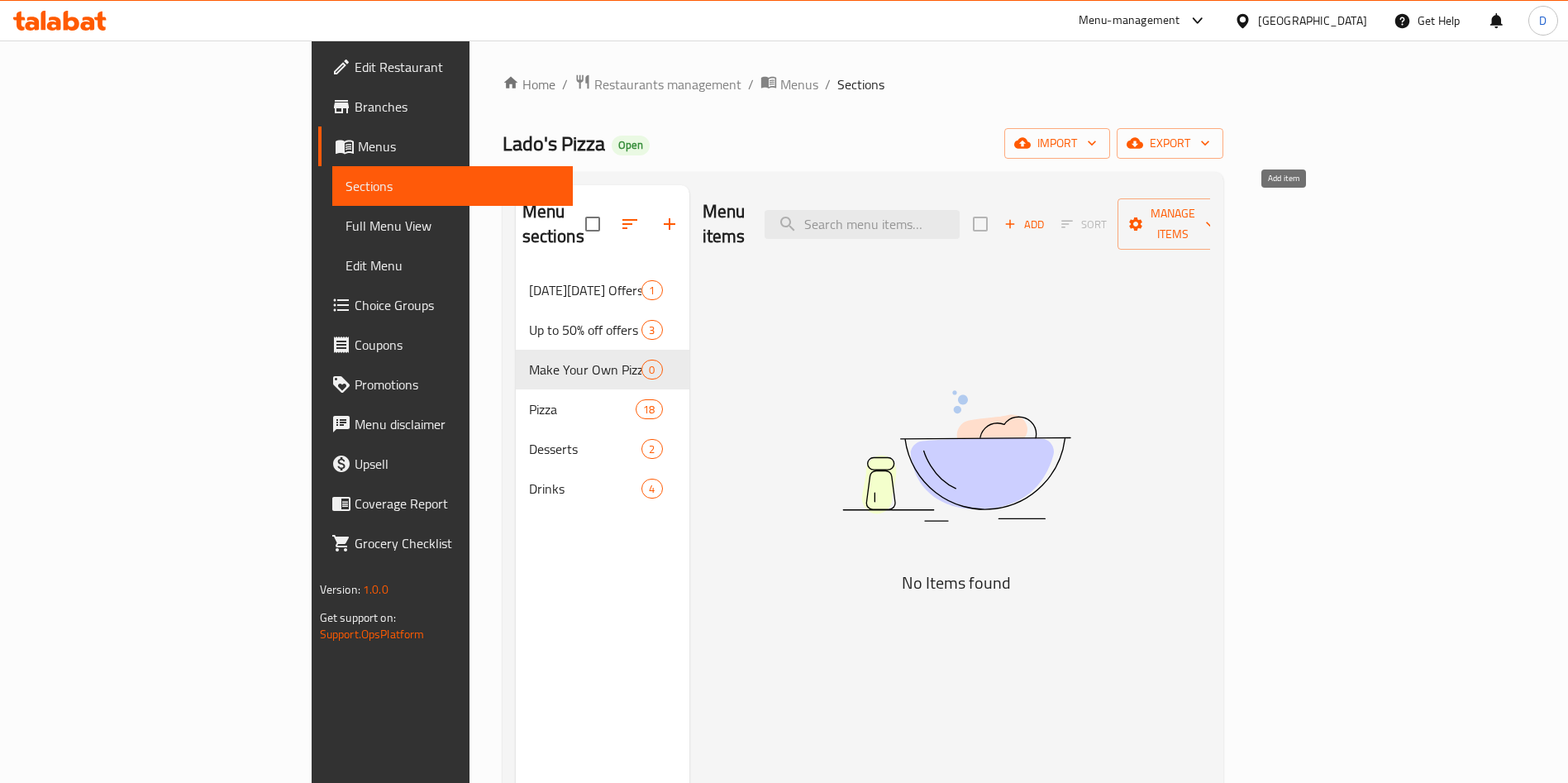
click at [1047, 217] on span "Add" at bounding box center [1023, 224] width 44 height 19
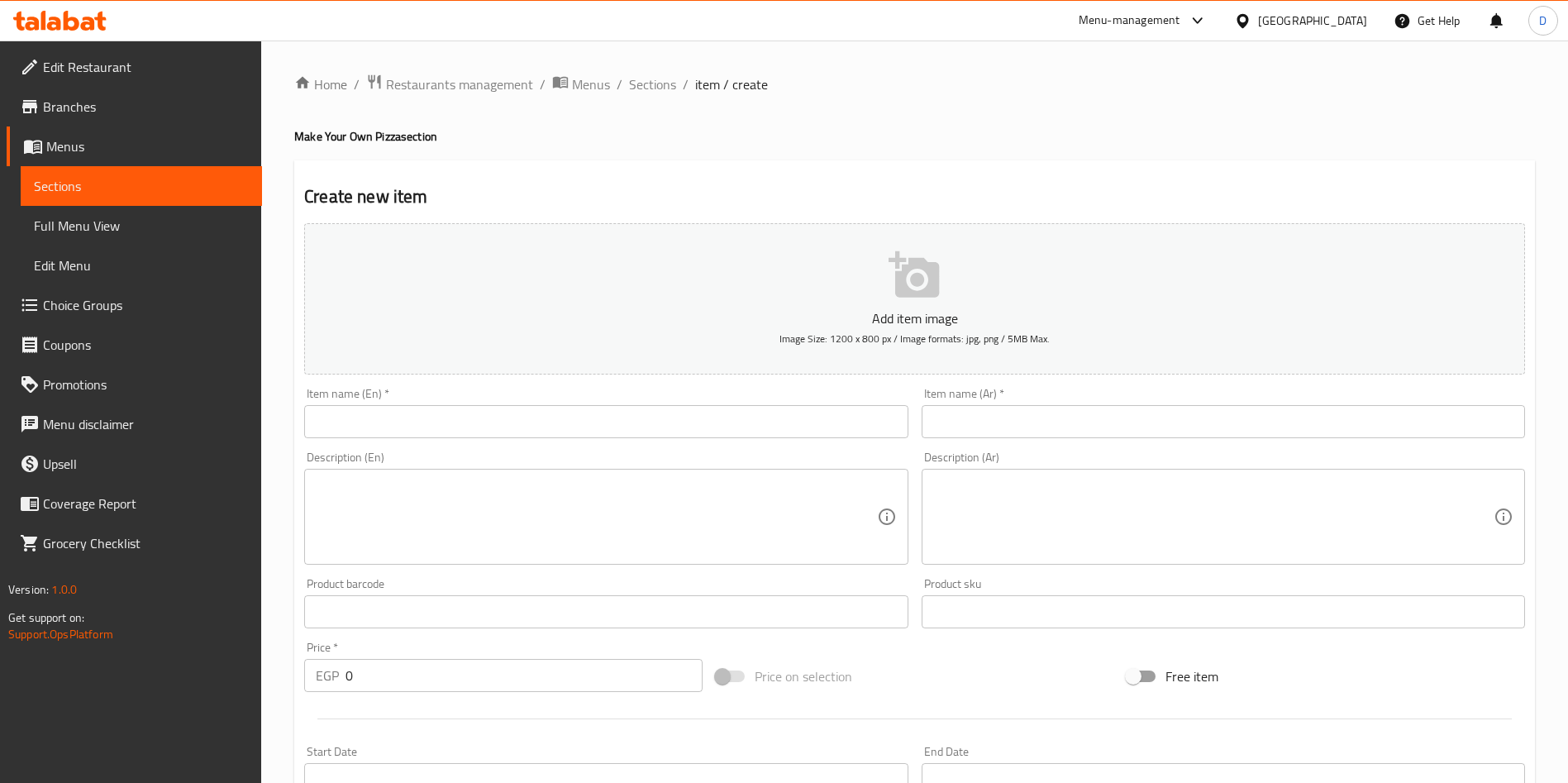
click at [628, 428] on input "text" at bounding box center [606, 421] width 603 height 33
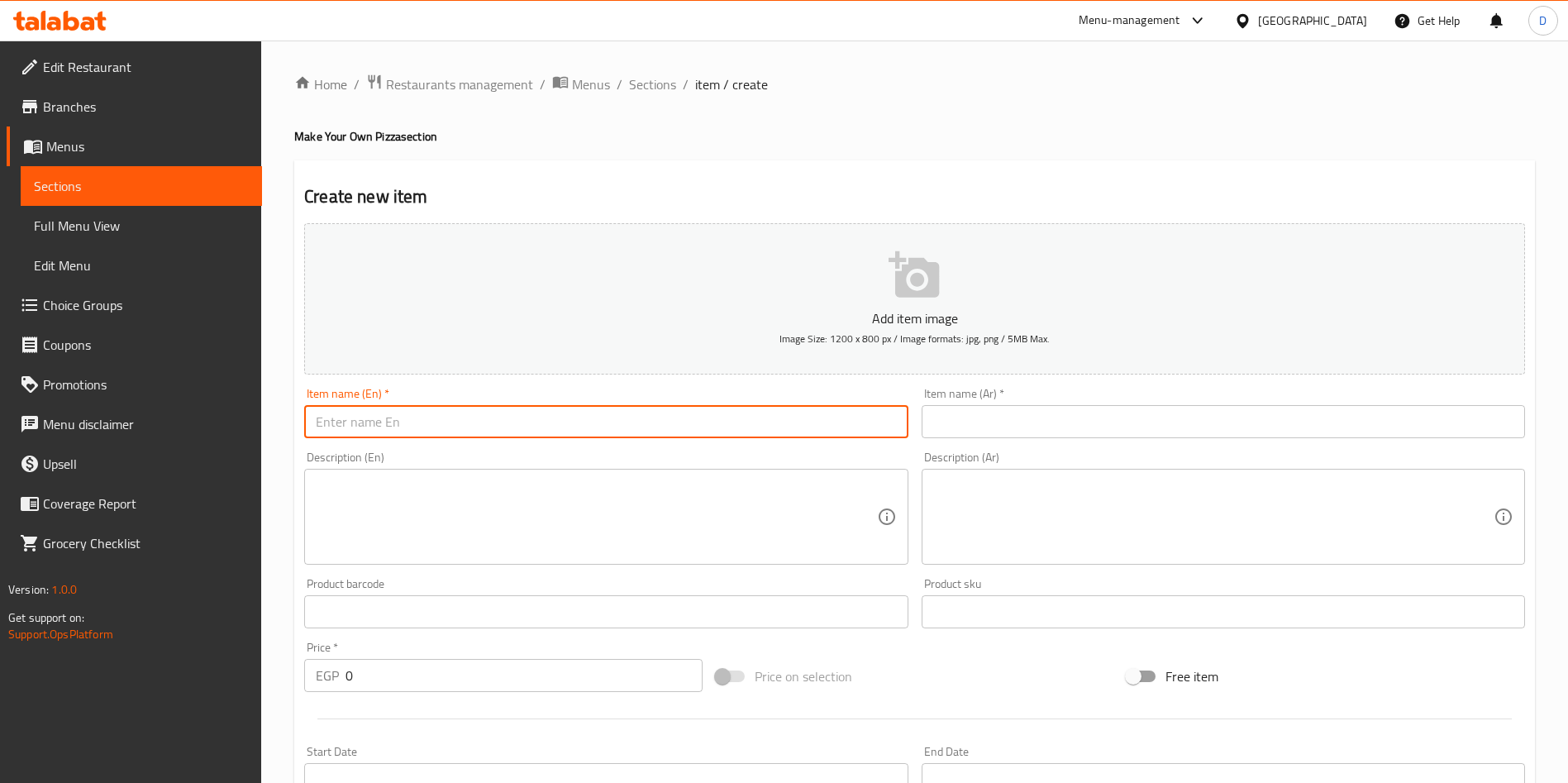
click at [362, 676] on div "Price   * EGP 0 Price *" at bounding box center [503, 666] width 398 height 50
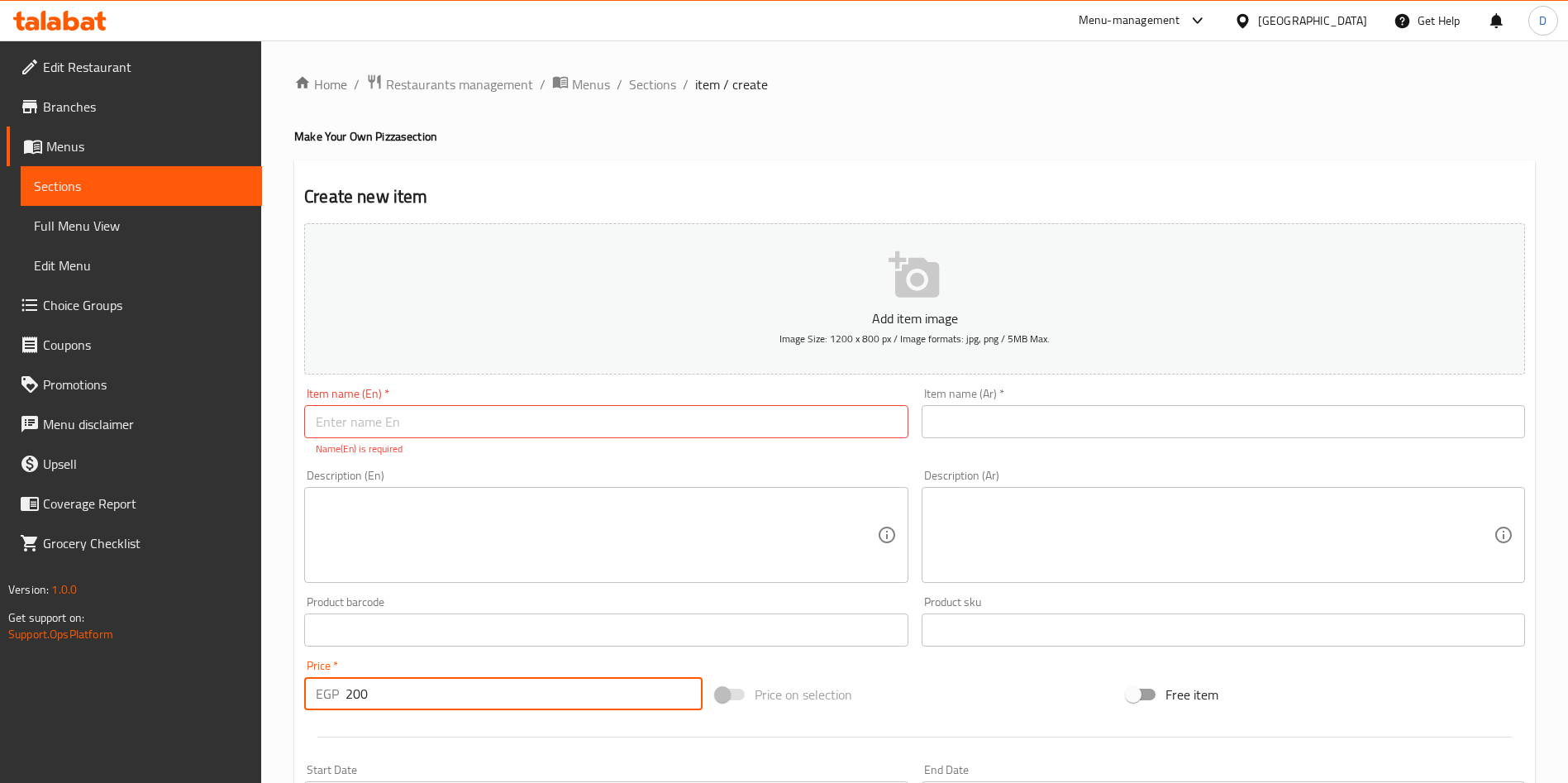
type input "200"
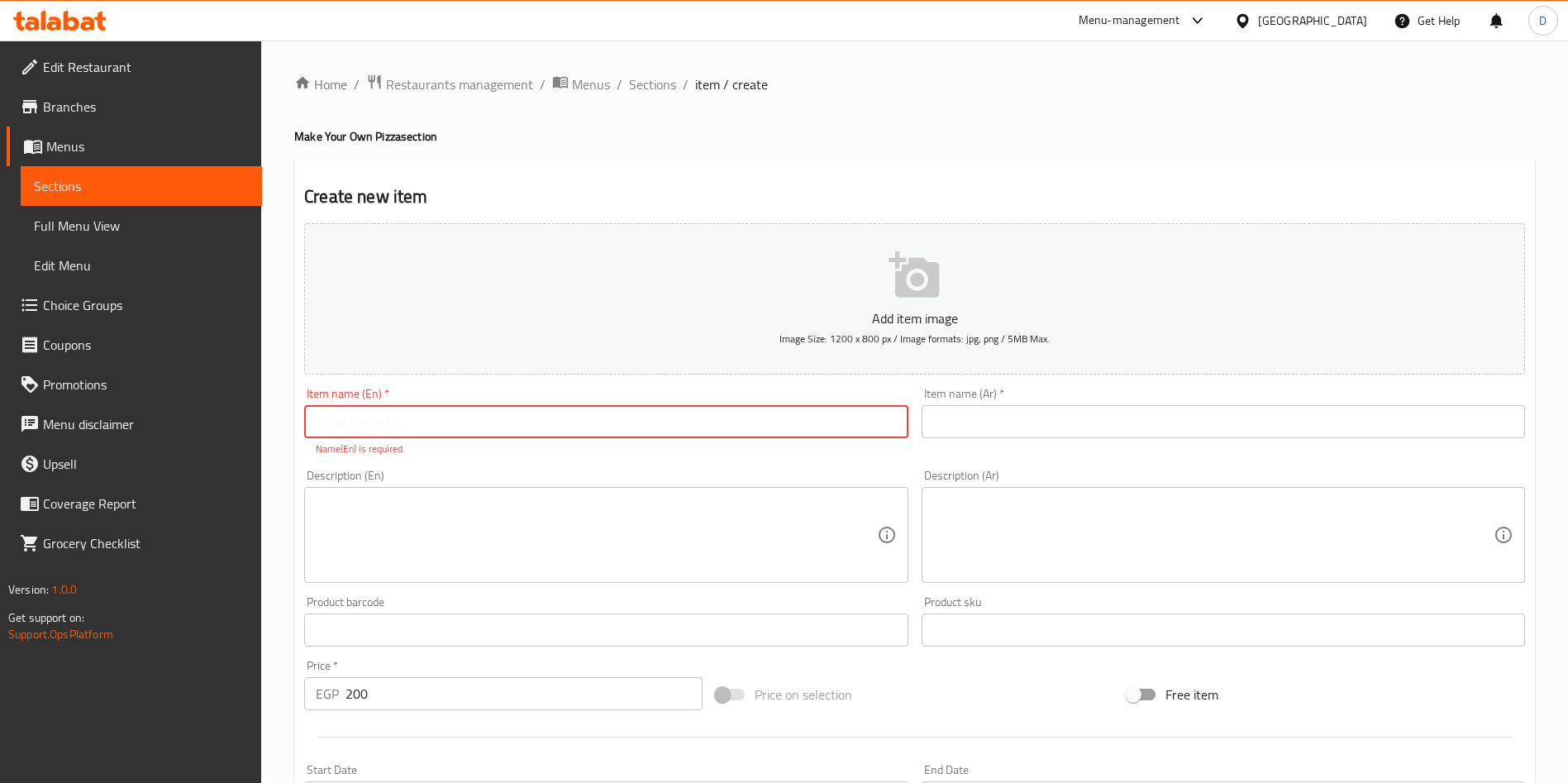
click at [451, 418] on input "text" at bounding box center [606, 421] width 603 height 33
type input "M"
type input "Create Your Own Pizza"
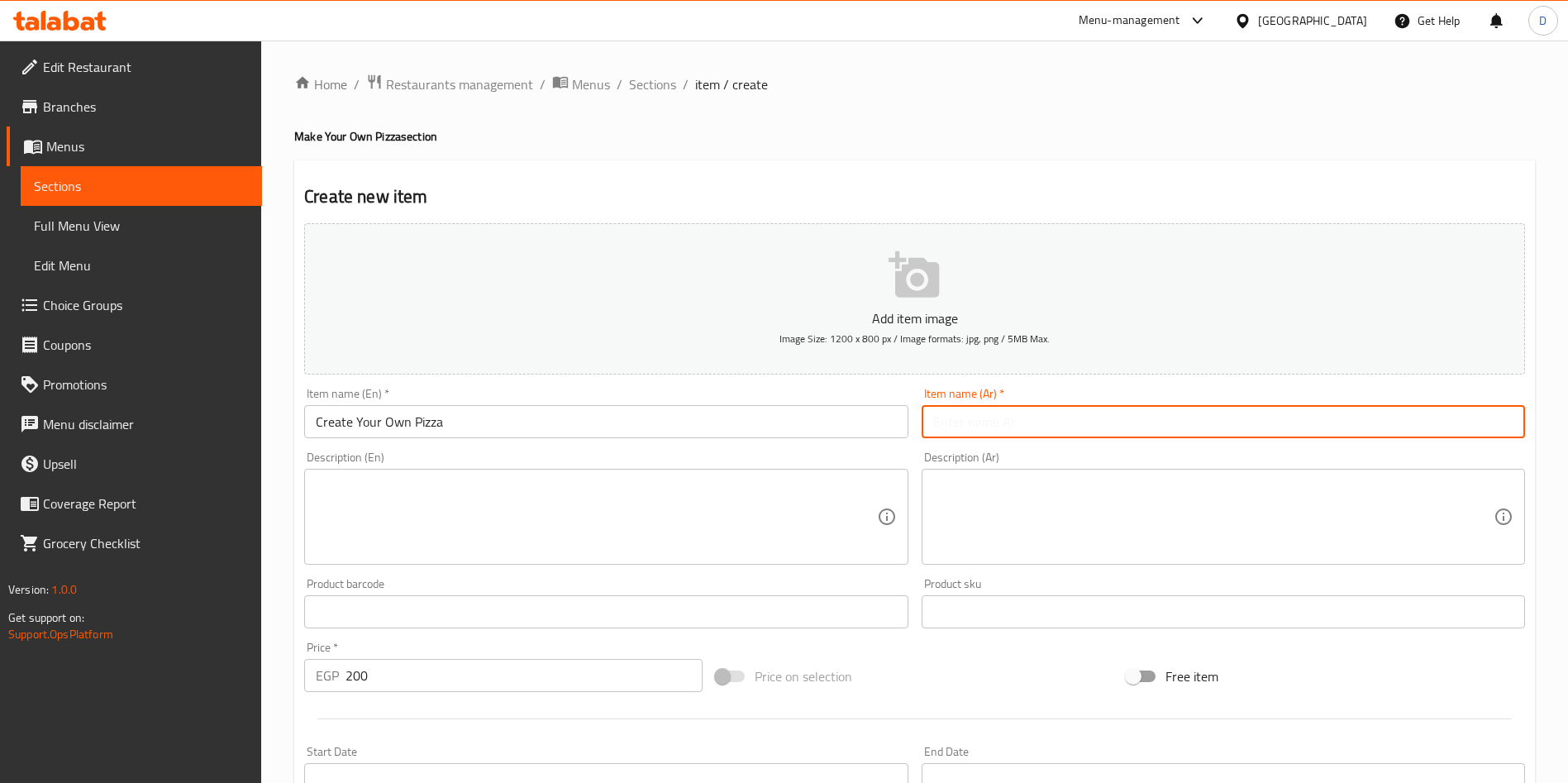
click at [1062, 418] on input "text" at bounding box center [1224, 421] width 603 height 33
type input "كون البيتزا الخاصة بك"
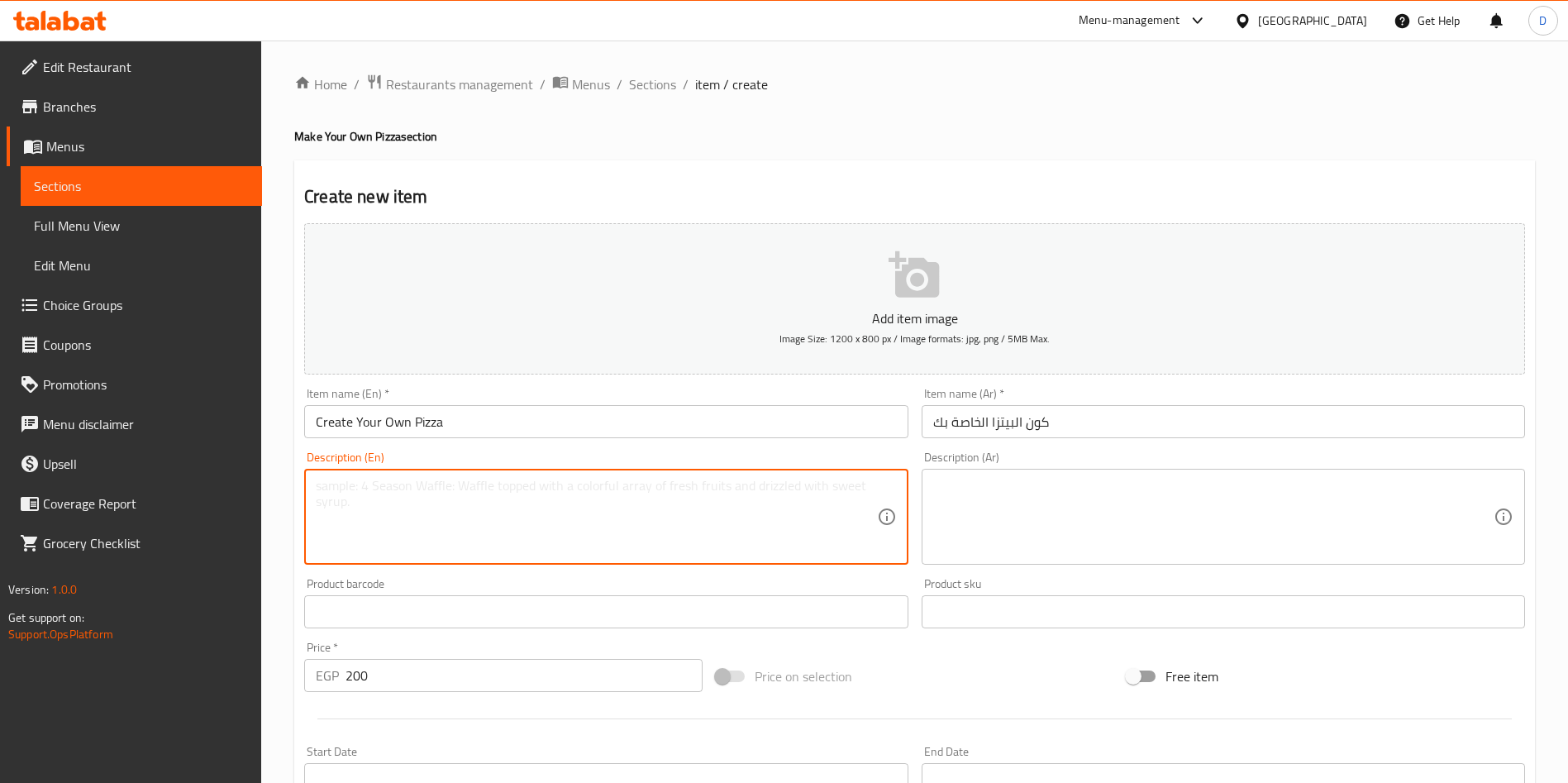
click at [632, 499] on textarea at bounding box center [596, 517] width 561 height 79
type textarea "C"
type textarea "Choose your toppings and sauces as you want from our choices"
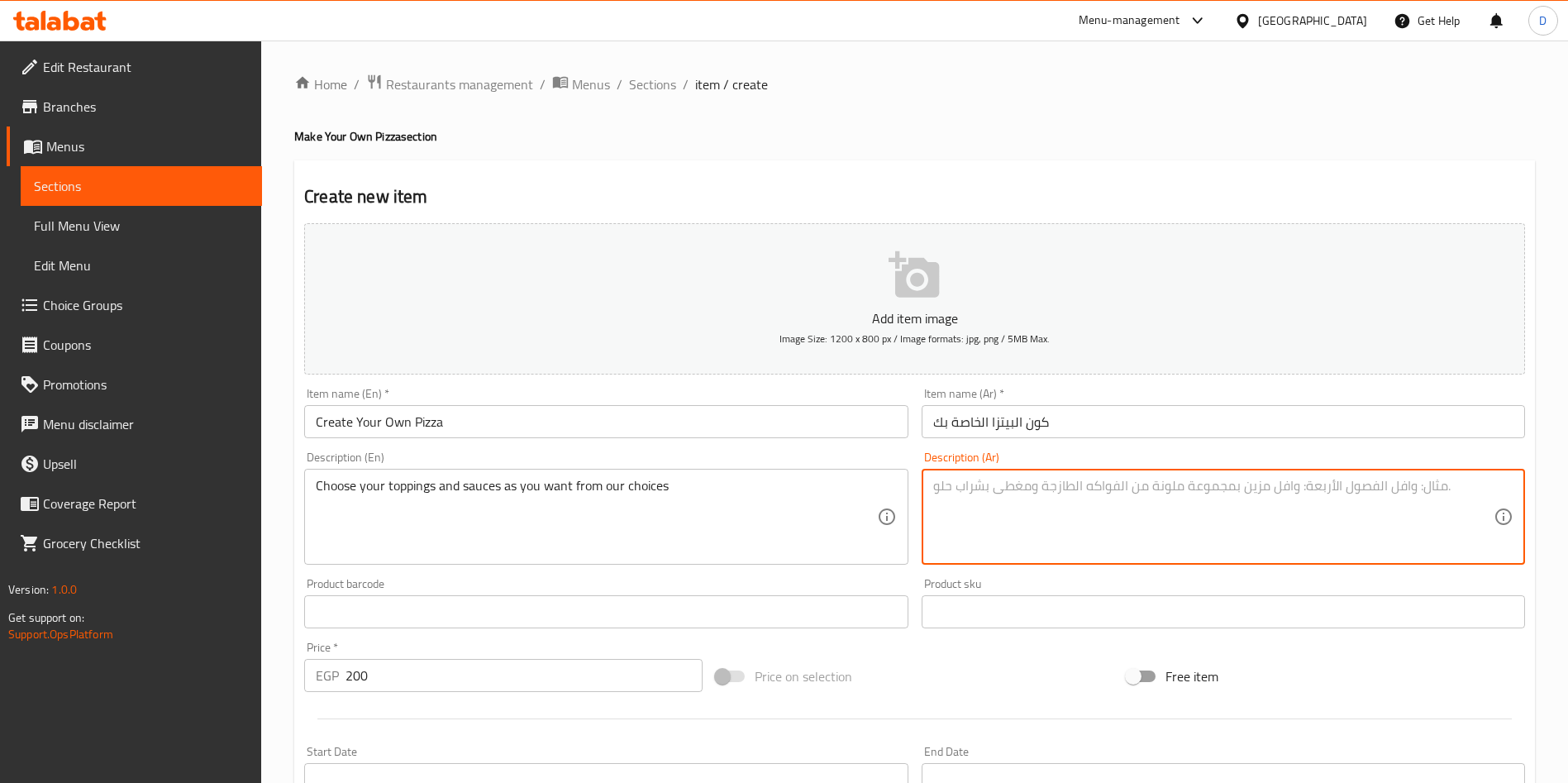
click at [1162, 497] on textarea at bounding box center [1213, 517] width 561 height 79
type textarea "اختار الاضافات و الصوصات التي تريدها من اختيارات لادوس"
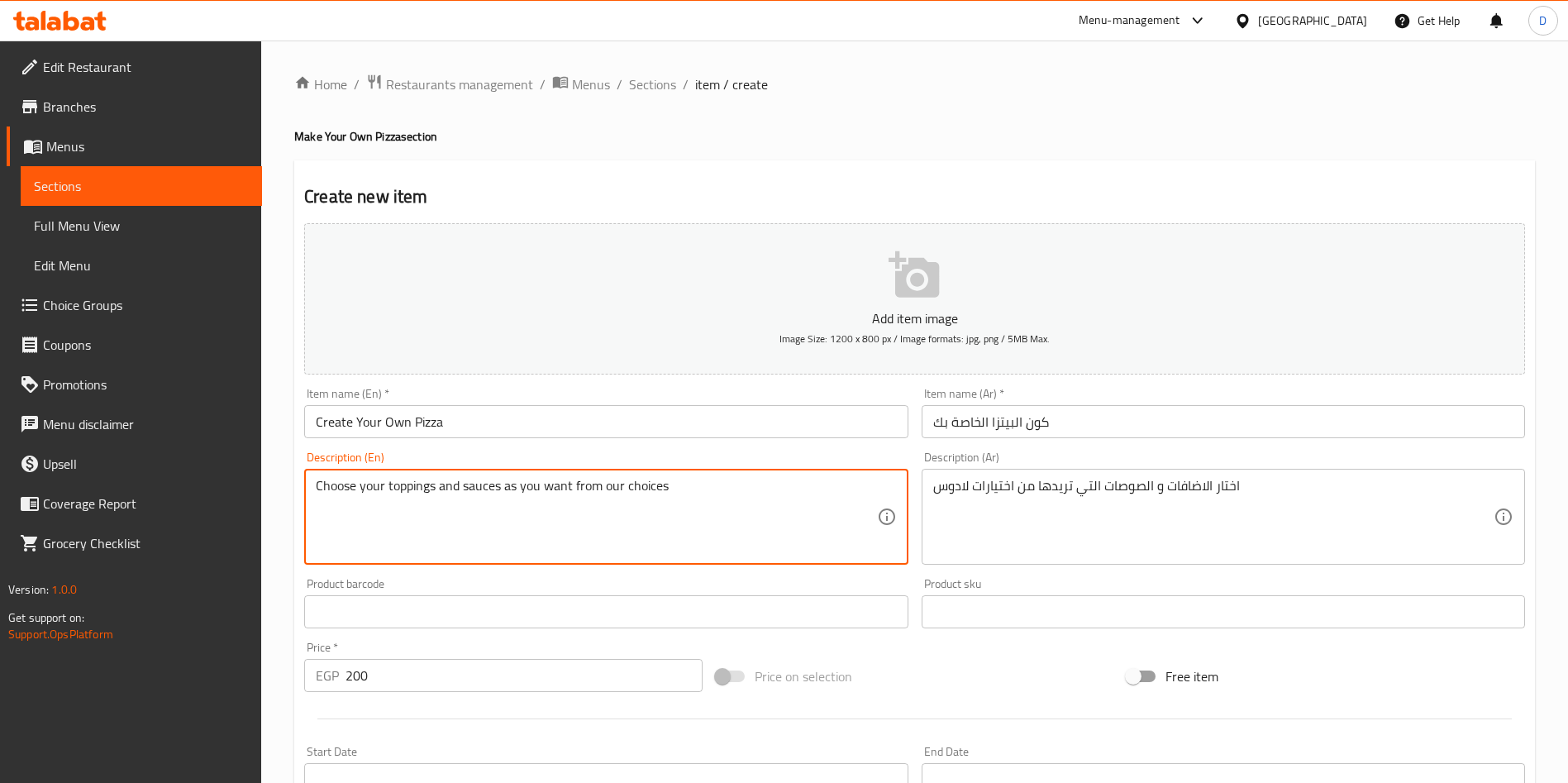
drag, startPoint x: 670, startPoint y: 486, endPoint x: 603, endPoint y: 490, distance: 67.1
click at [603, 490] on textarea "Choose your toppings and sauces as you want from our choices" at bounding box center [596, 517] width 561 height 79
drag, startPoint x: 386, startPoint y: 491, endPoint x: 440, endPoint y: 482, distance: 54.7
click at [440, 482] on textarea "Choose your toppings and sauces as you want from Lado's choices" at bounding box center [596, 517] width 561 height 79
click at [406, 508] on textarea "Choose your fresh ingredients and sauces as you want from Lado's choices" at bounding box center [596, 517] width 561 height 79
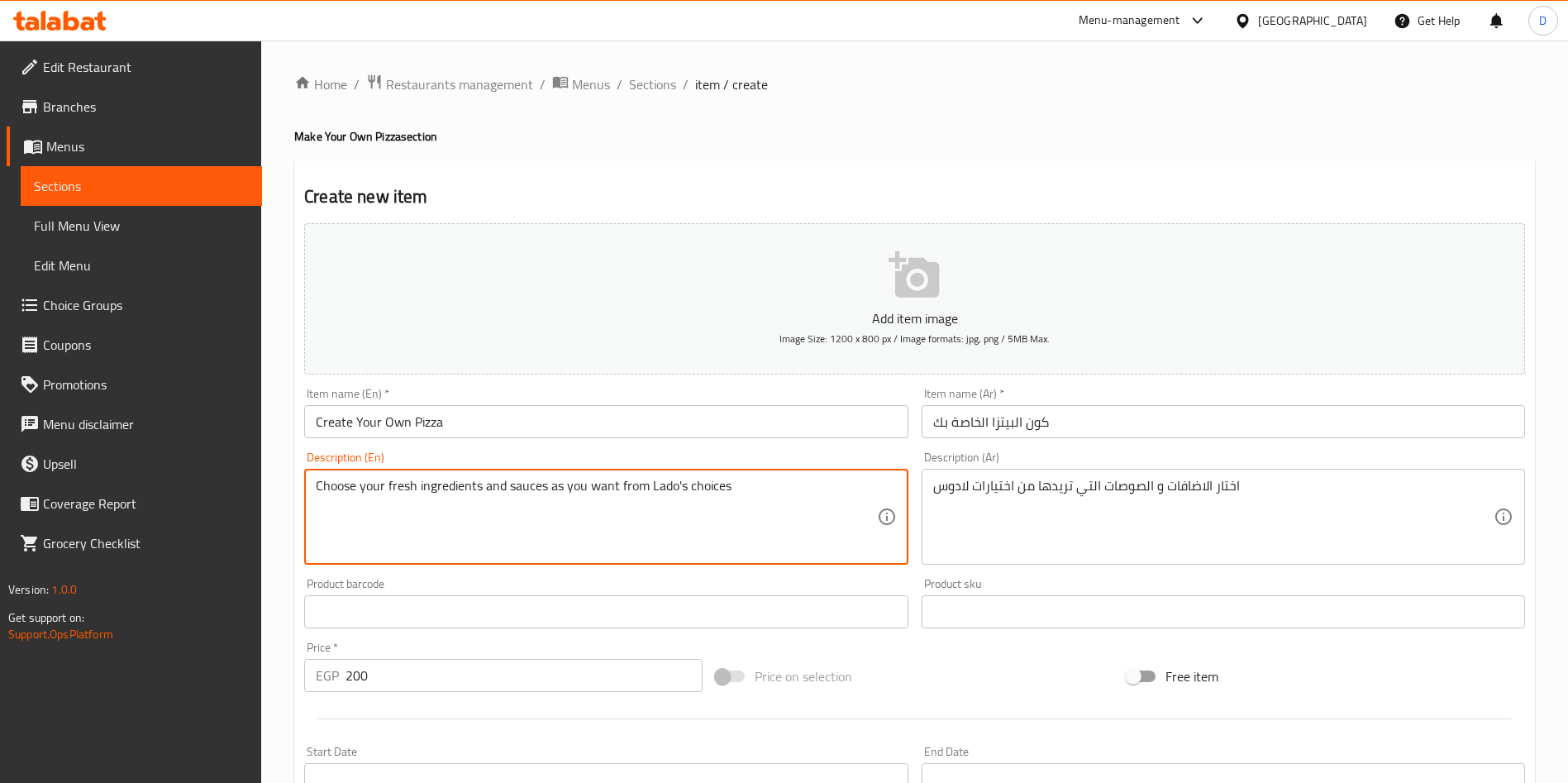
click at [816, 485] on textarea "Choose your fresh ingredients and sauces as you want from Lado's choices" at bounding box center [596, 517] width 561 height 79
click at [536, 504] on textarea "Choose your fresh ingredients and sauces as you want from Lado's choices. Custo…" at bounding box center [596, 517] width 561 height 79
click at [629, 507] on textarea "Choose your fresh ingredients and sauces as you want from Lado's choices. Custo…" at bounding box center [596, 517] width 561 height 79
drag, startPoint x: 731, startPoint y: 486, endPoint x: 246, endPoint y: 490, distance: 485.0
click at [246, 490] on div "Edit Restaurant Branches Menus Sections Full Menu View Edit Menu Choice Groups …" at bounding box center [784, 604] width 1568 height 1128
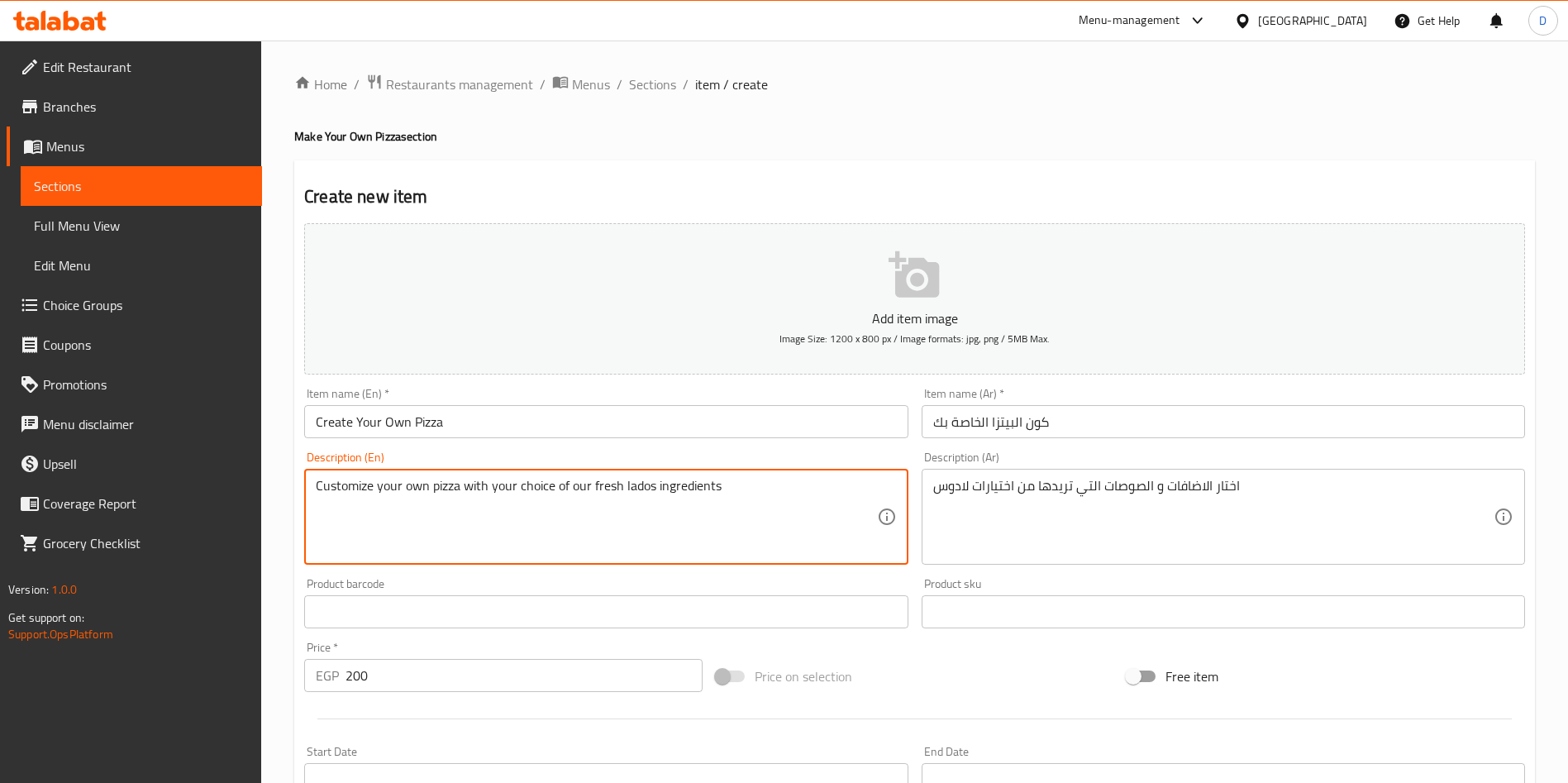
click at [689, 510] on textarea "Customize your own pizza with your choice of our fresh lados ingredients" at bounding box center [596, 517] width 561 height 79
drag, startPoint x: 658, startPoint y: 495, endPoint x: 629, endPoint y: 490, distance: 29.4
click at [629, 490] on textarea "Customize your own pizza with your choice of our fresh lados ingredients" at bounding box center [596, 517] width 561 height 79
click at [766, 485] on textarea "Customize your own pizza with your choice of our fresh Lados ingredients" at bounding box center [596, 517] width 561 height 79
click at [640, 480] on textarea "Customize your own pizza with your choice of our fresh Lados ingredients" at bounding box center [596, 517] width 561 height 79
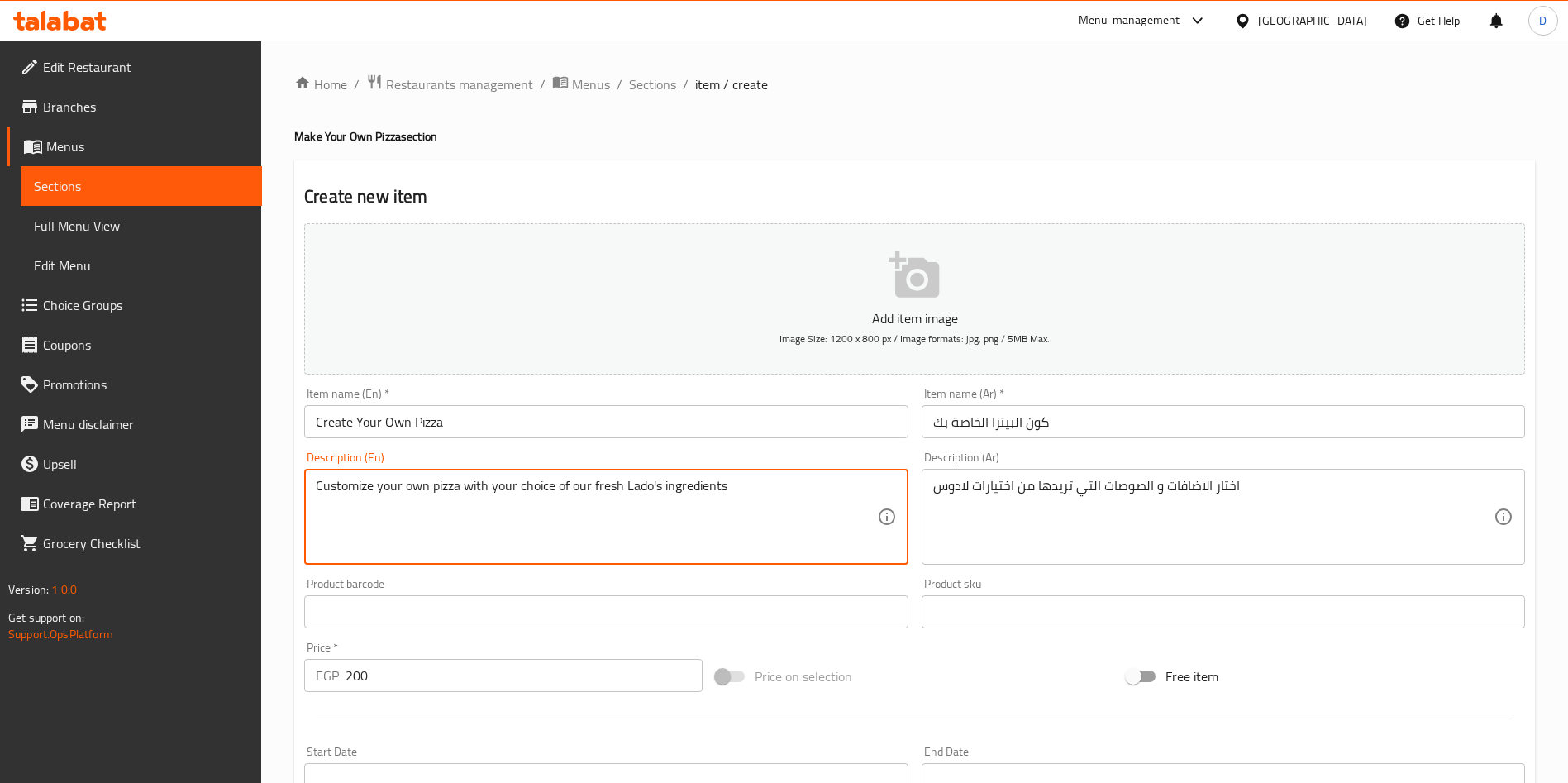
click at [762, 497] on textarea "Customize your own pizza with your choice of our fresh Lado's ingredients" at bounding box center [596, 517] width 561 height 79
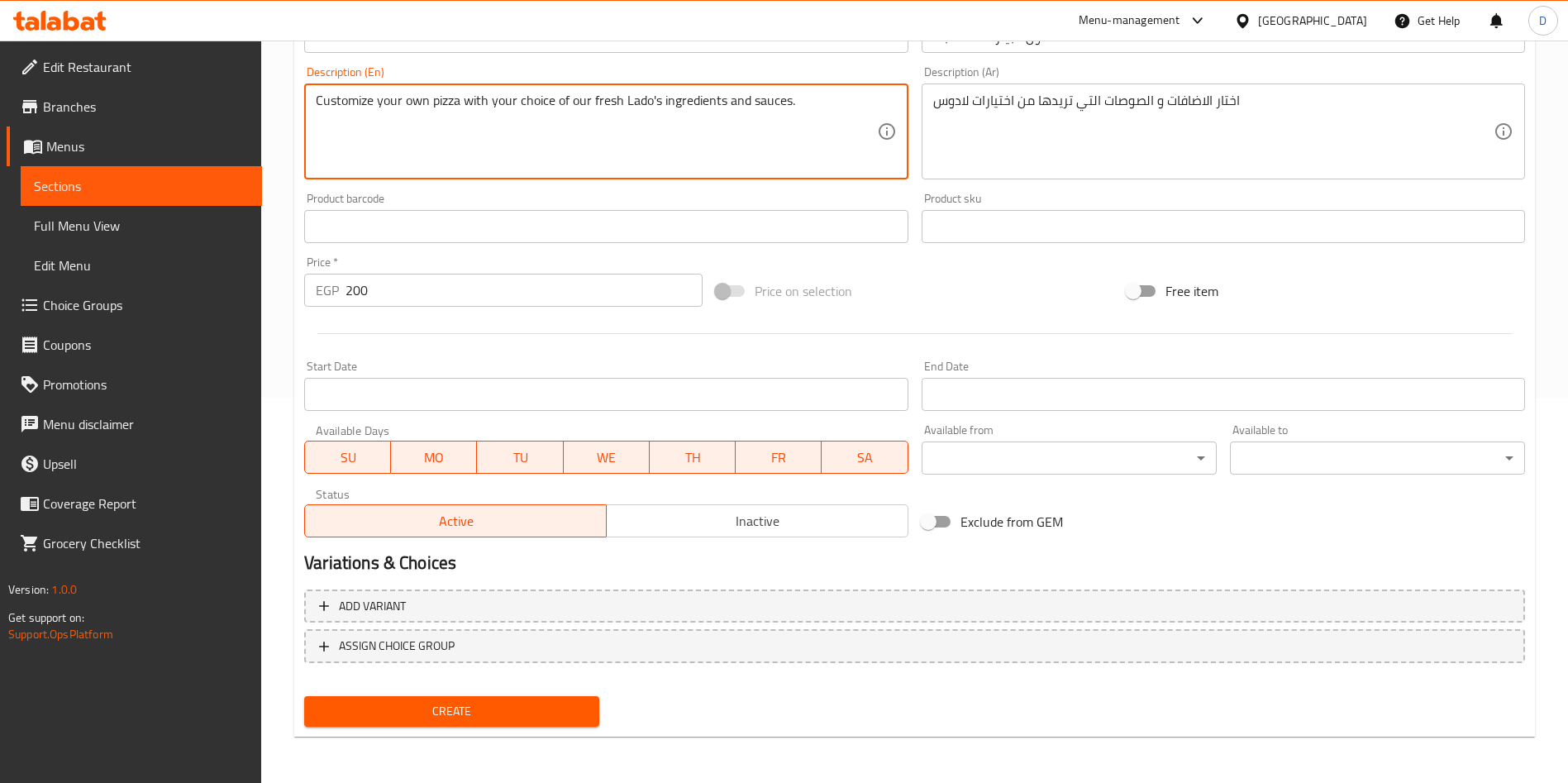
type textarea "Customize your own pizza with your choice of our fresh Lado's ingredients and s…"
click at [520, 702] on span "Create" at bounding box center [452, 711] width 269 height 21
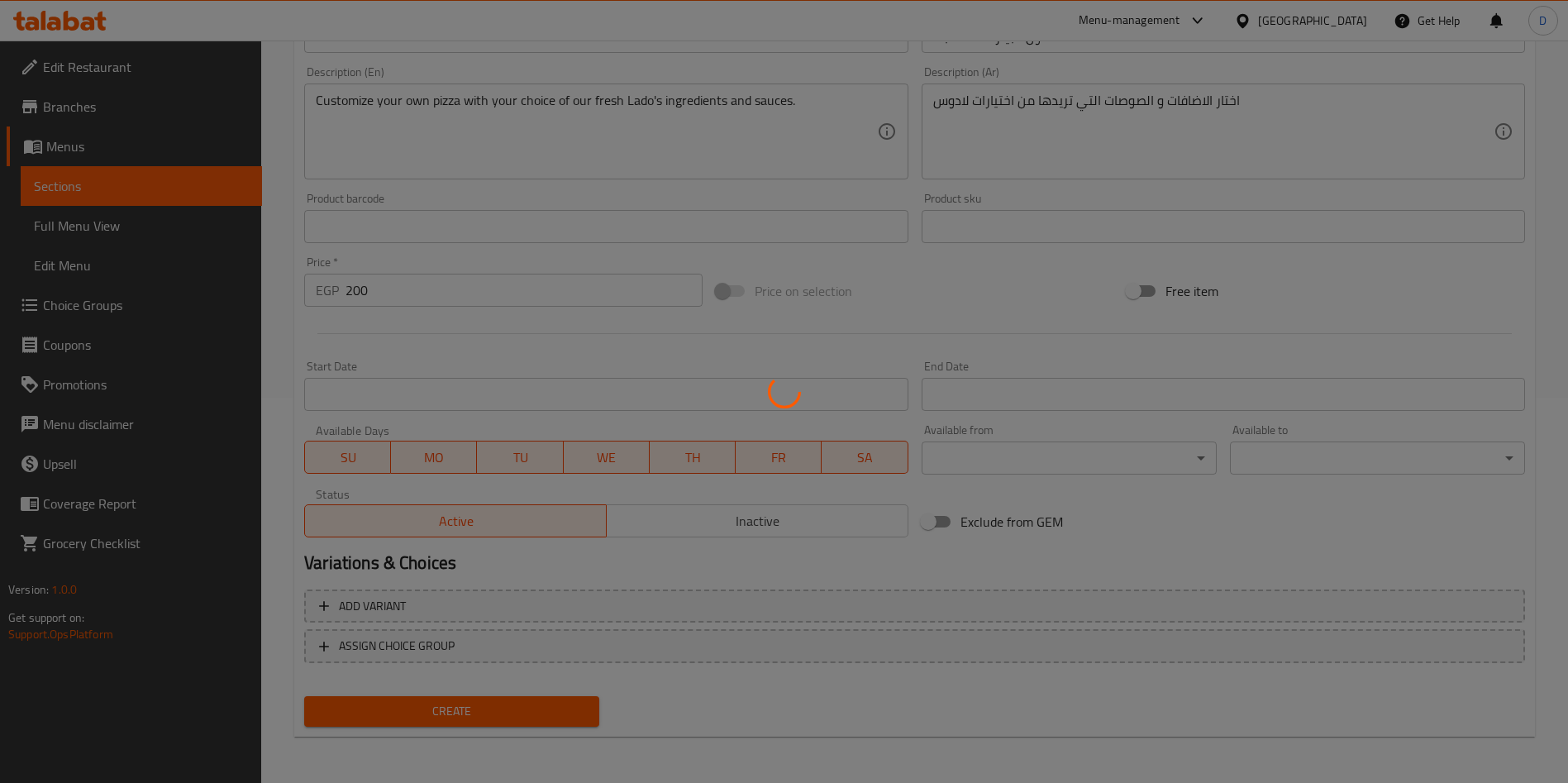
type input "0"
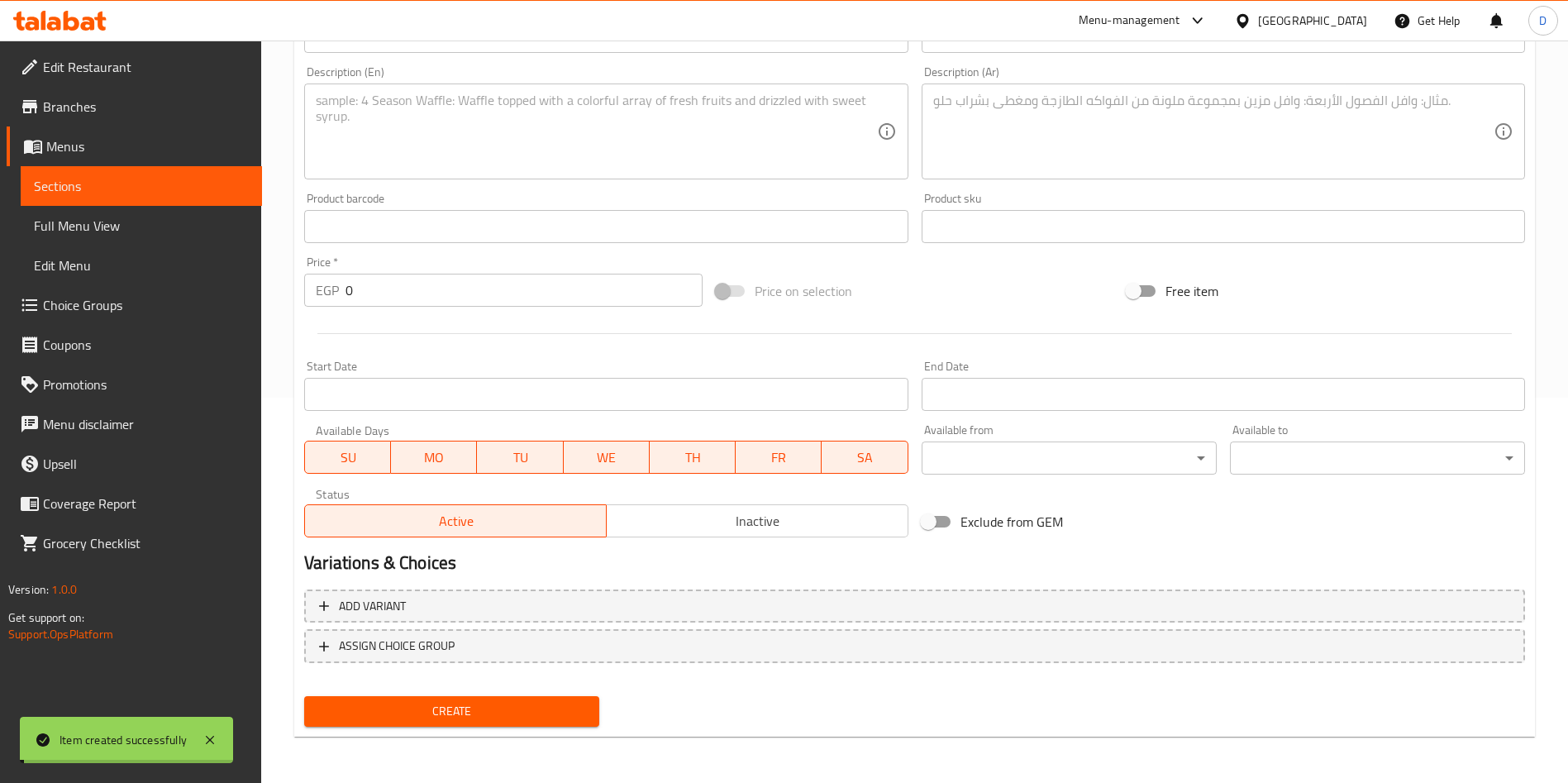
scroll to position [0, 0]
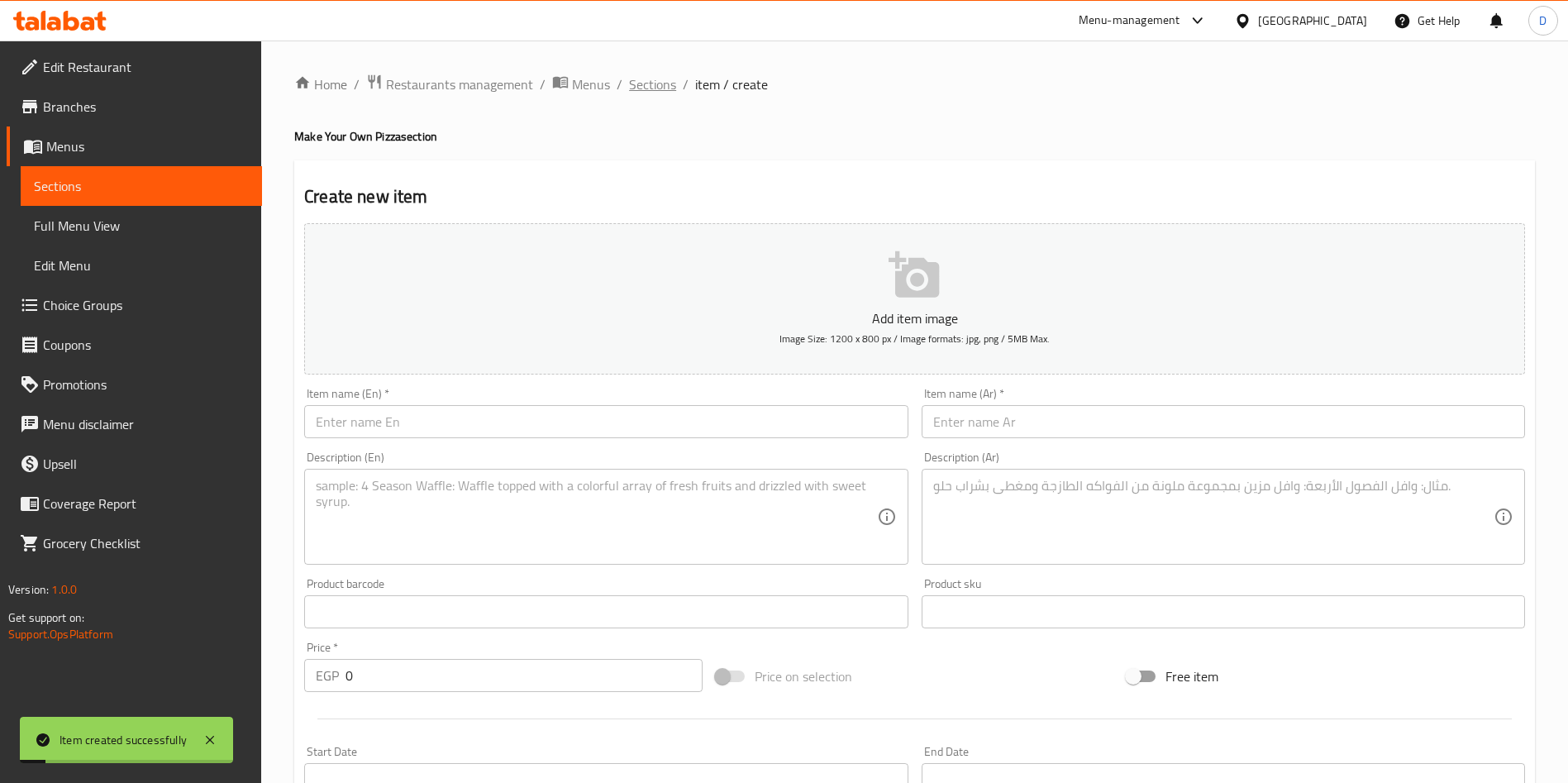
click at [644, 75] on span "Sections" at bounding box center [653, 85] width 47 height 20
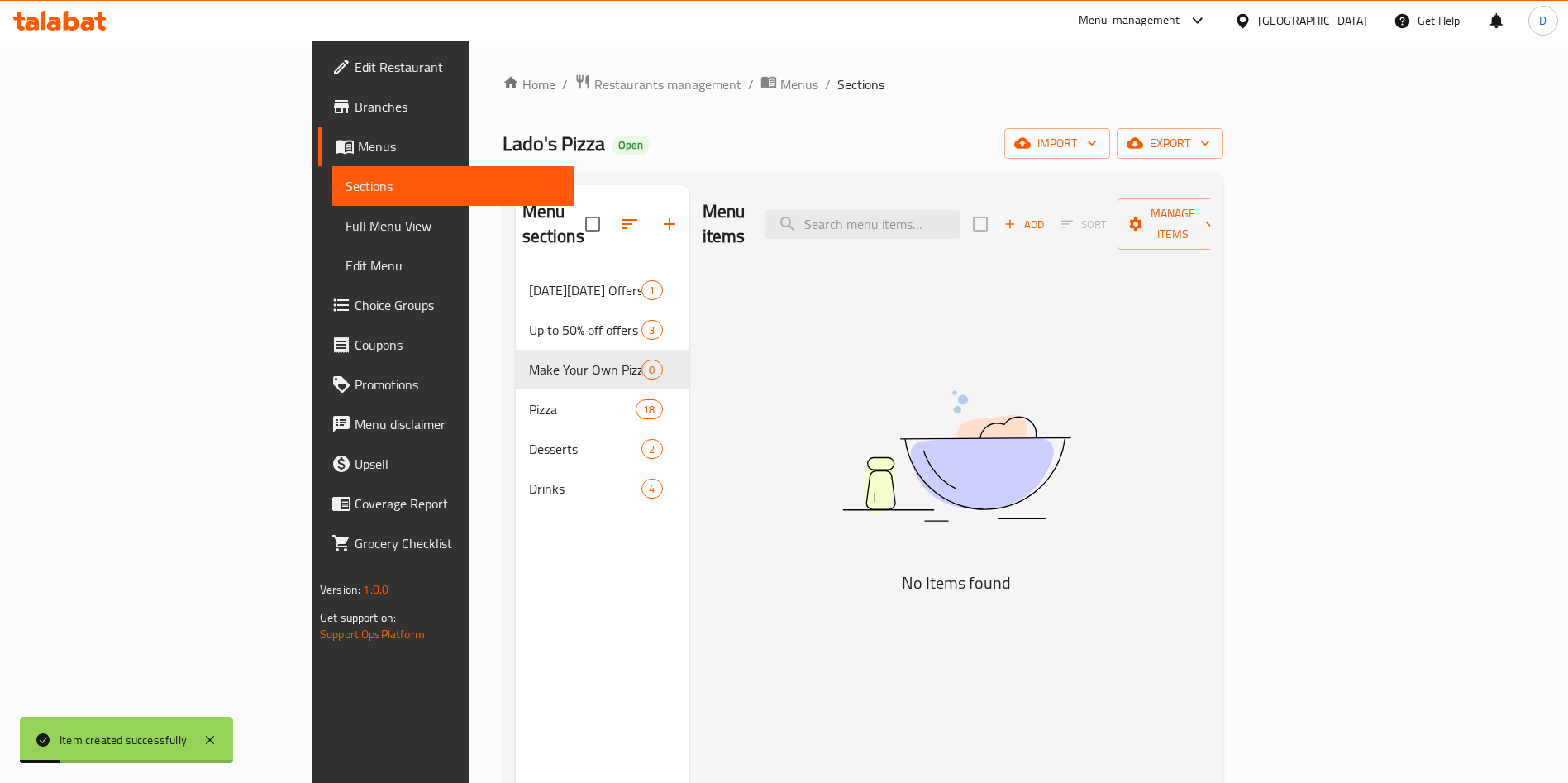
click at [354, 305] on span "Choice Groups" at bounding box center [458, 305] width 206 height 20
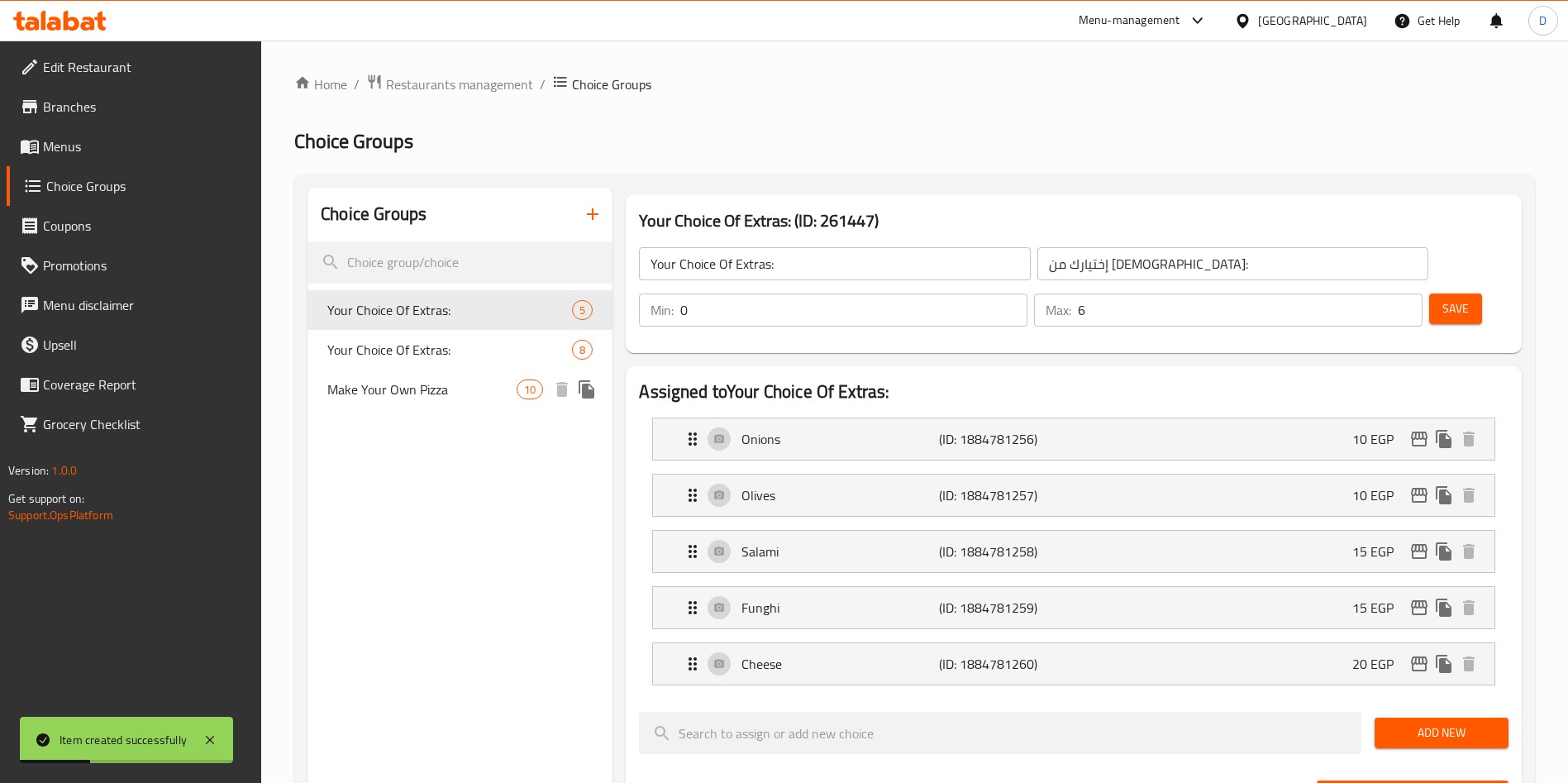
click at [443, 397] on span "Make Your Own Pizza" at bounding box center [422, 390] width 189 height 20
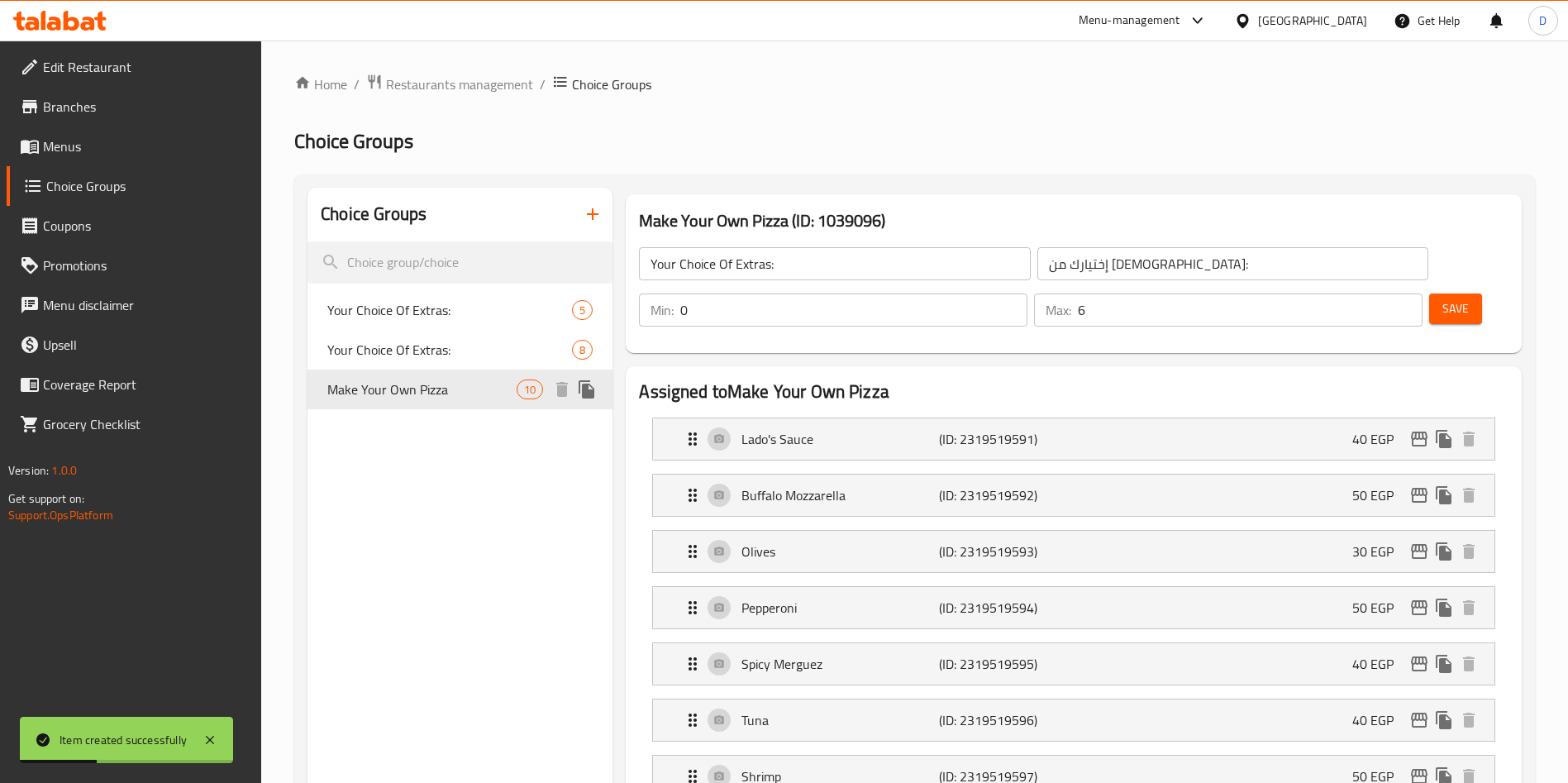
type input "Make Your Own Pizza"
type input "اختار البيتزا الخاصة بك:"
type input "3"
type input "10"
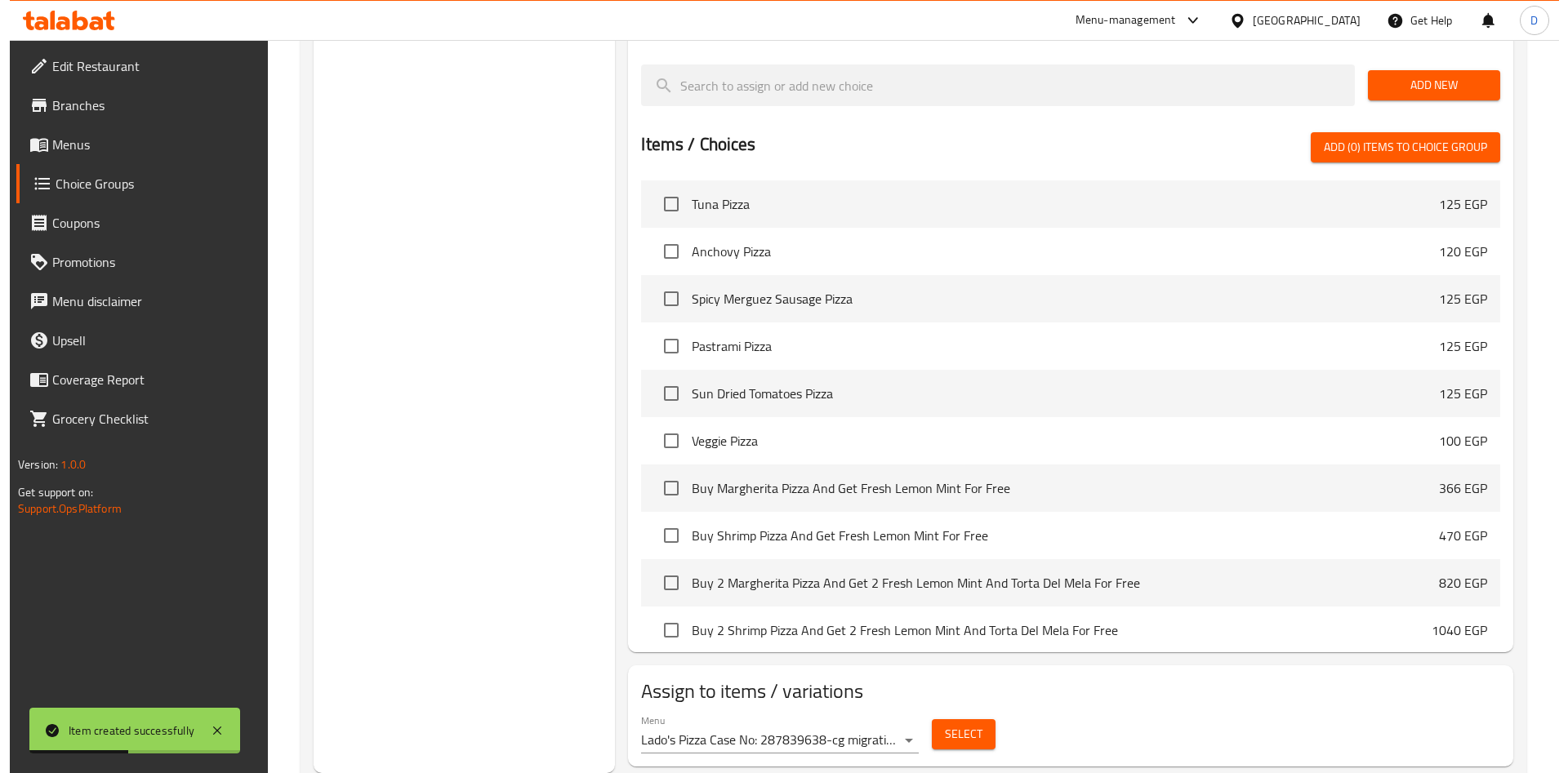
scroll to position [1182, 0]
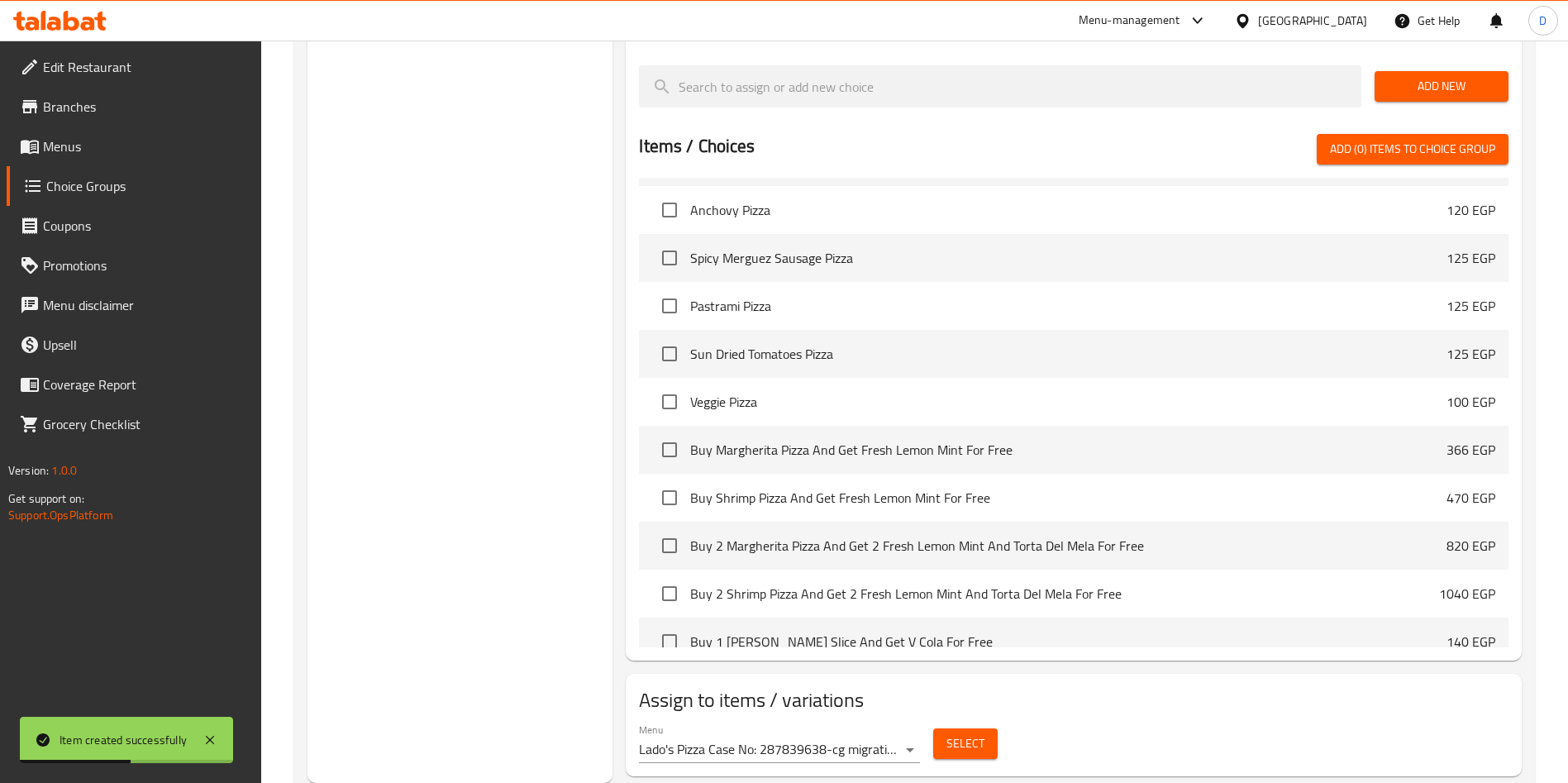
click at [965, 734] on span "Select" at bounding box center [965, 744] width 38 height 21
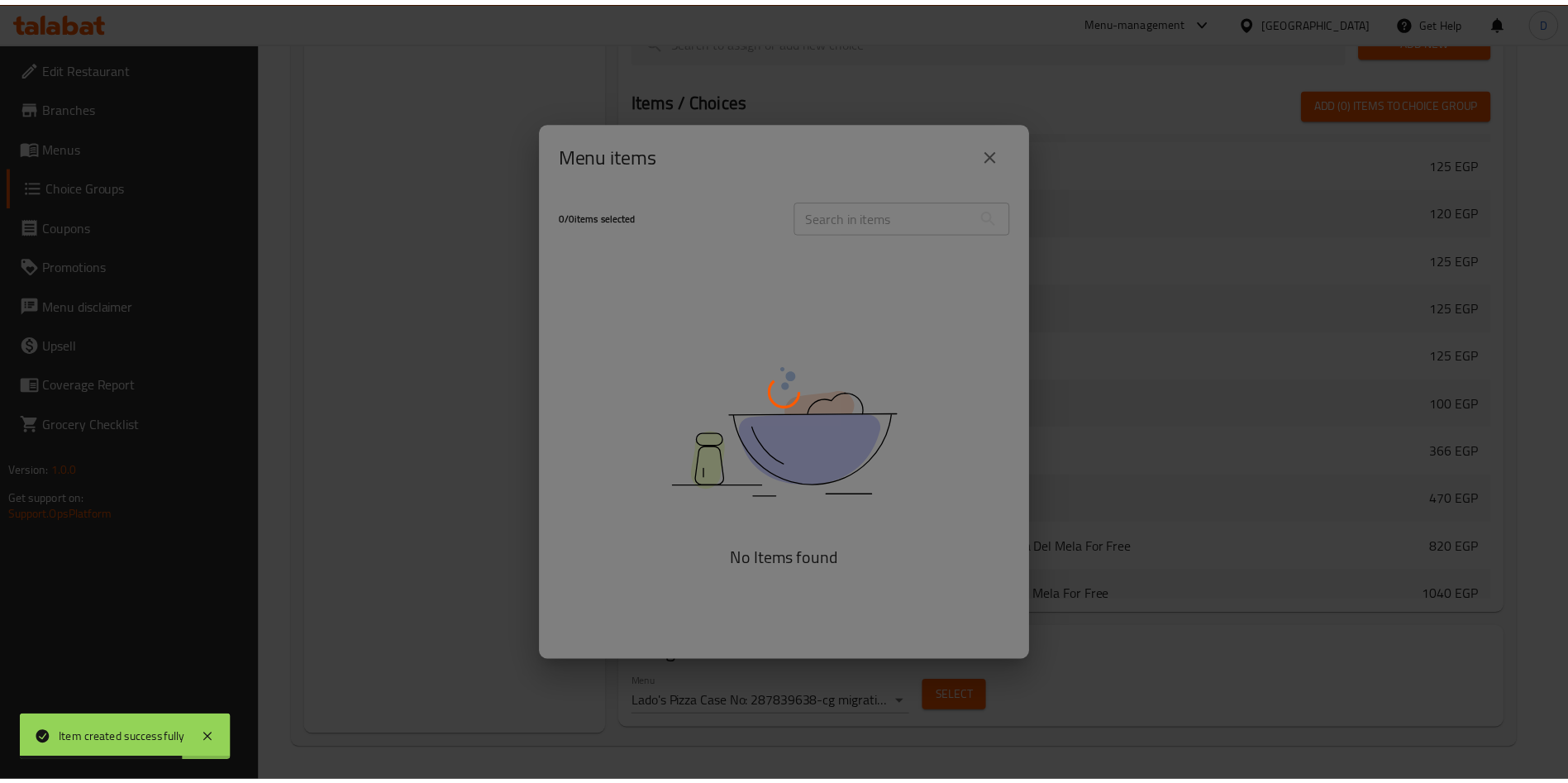
scroll to position [1245, 0]
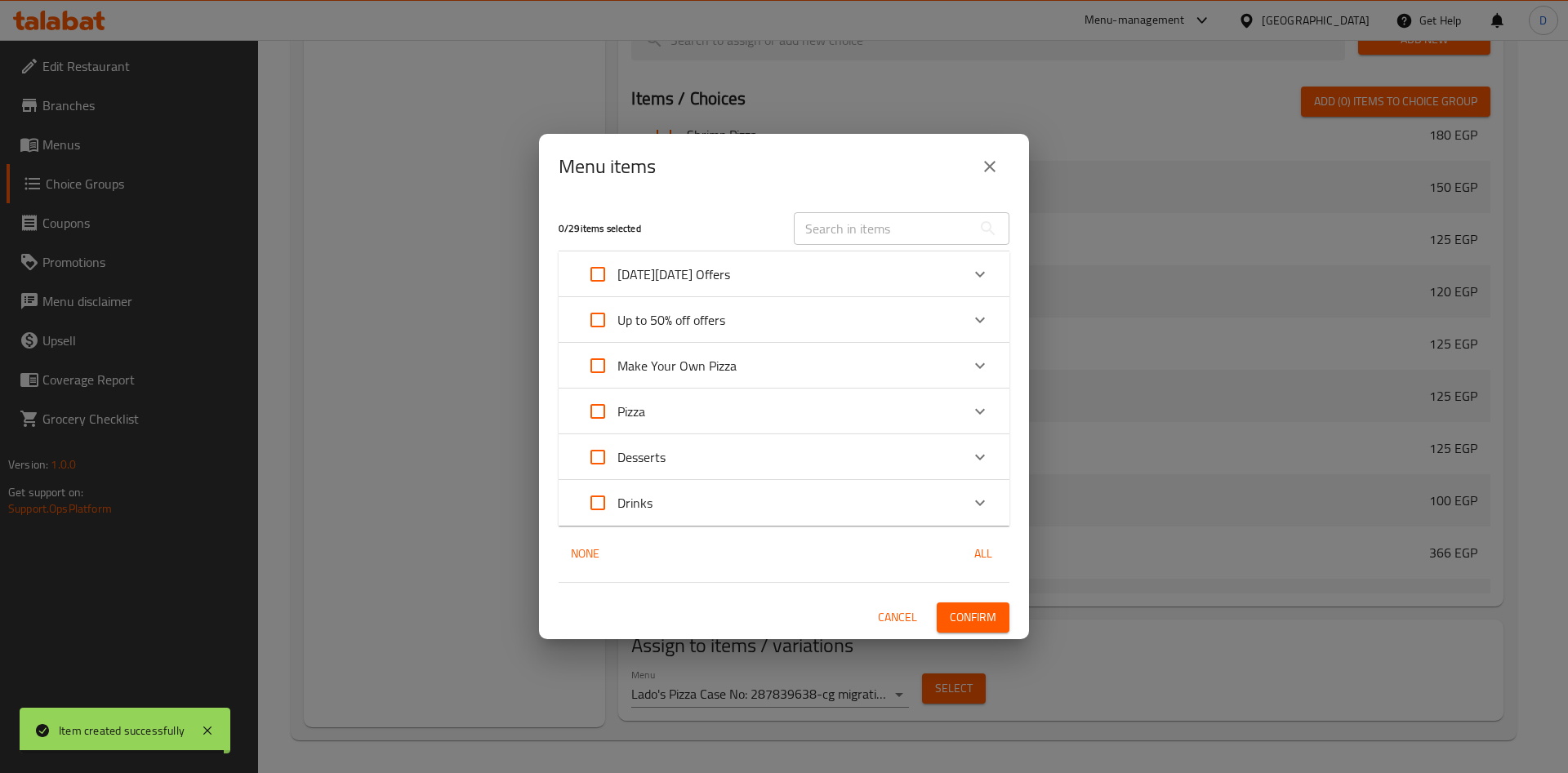
click at [599, 361] on input "Expand" at bounding box center [597, 365] width 39 height 39
checkbox input "true"
click at [723, 365] on p "Make Your Own Pizza" at bounding box center [677, 366] width 119 height 20
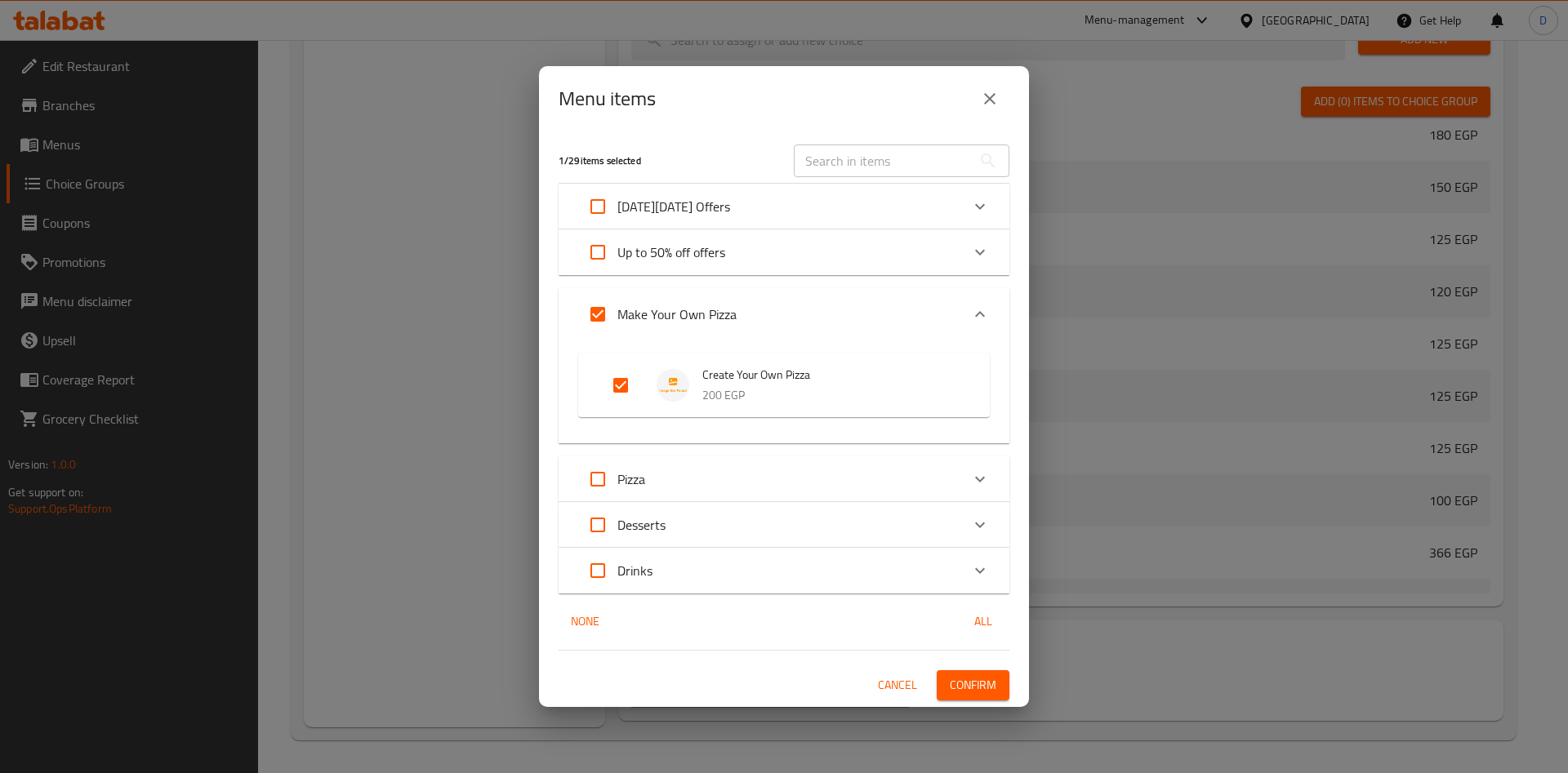
click at [974, 688] on span "Confirm" at bounding box center [973, 685] width 46 height 21
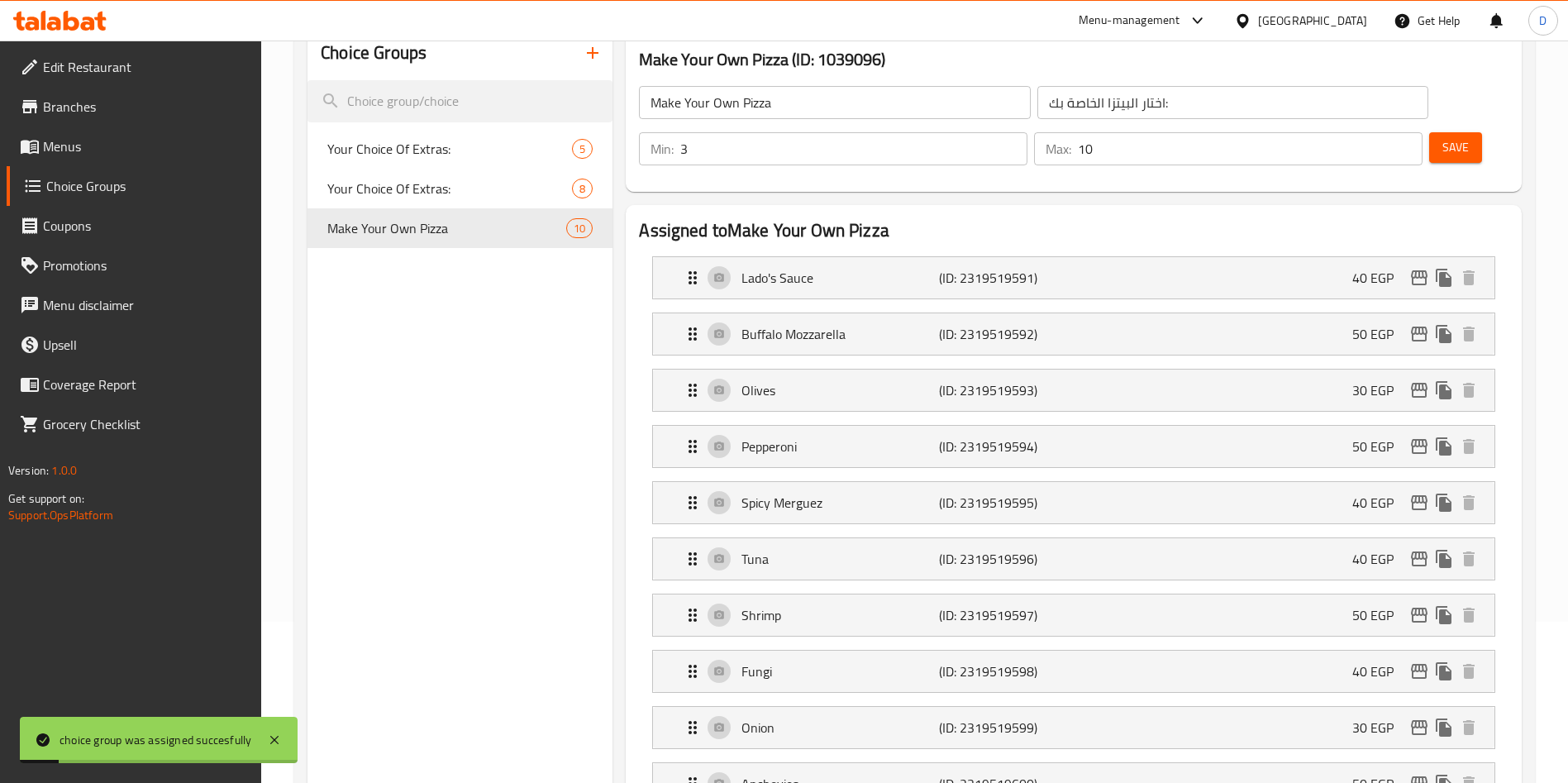
scroll to position [0, 0]
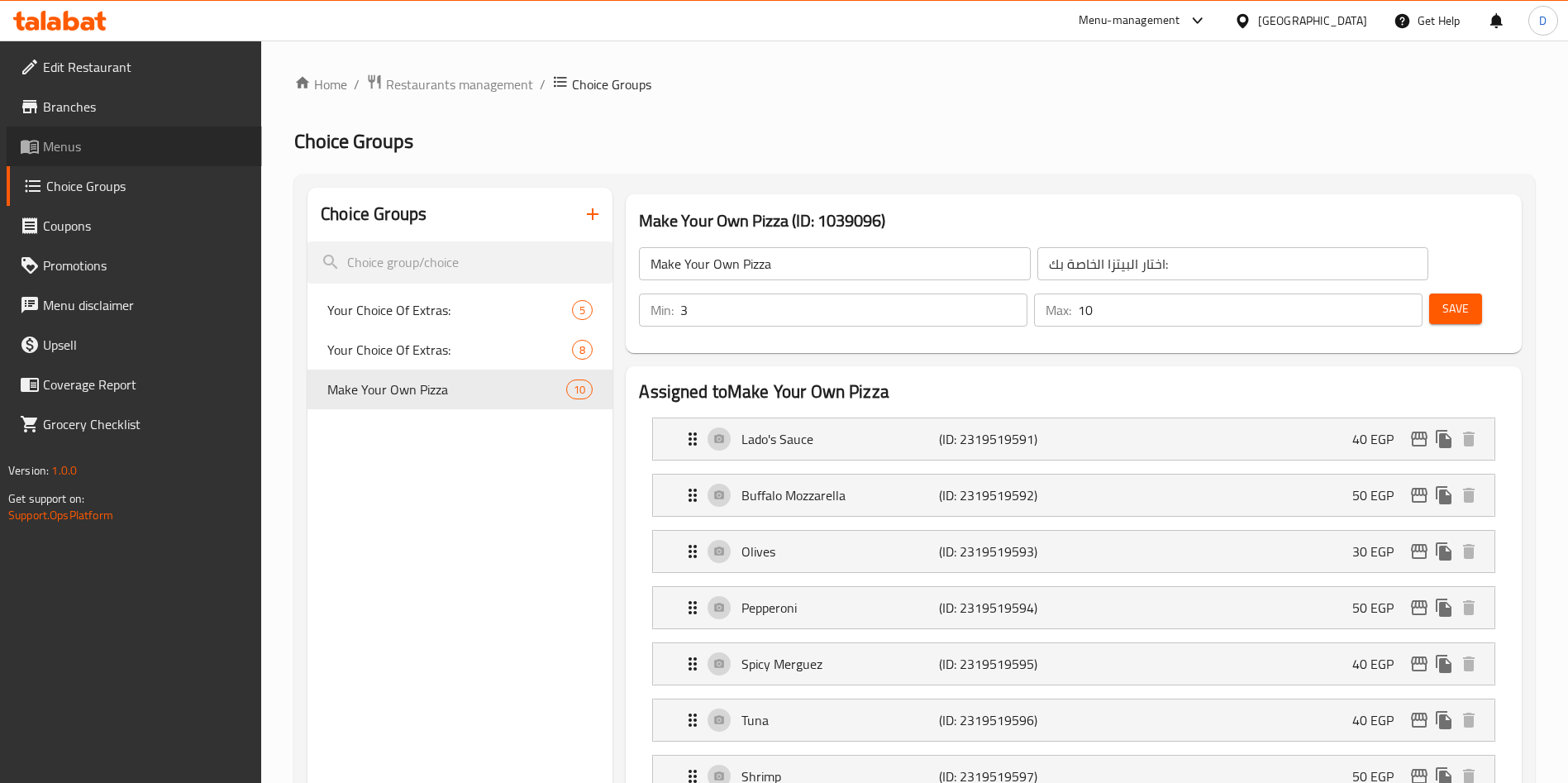
click at [70, 149] on span "Menus" at bounding box center [146, 147] width 206 height 20
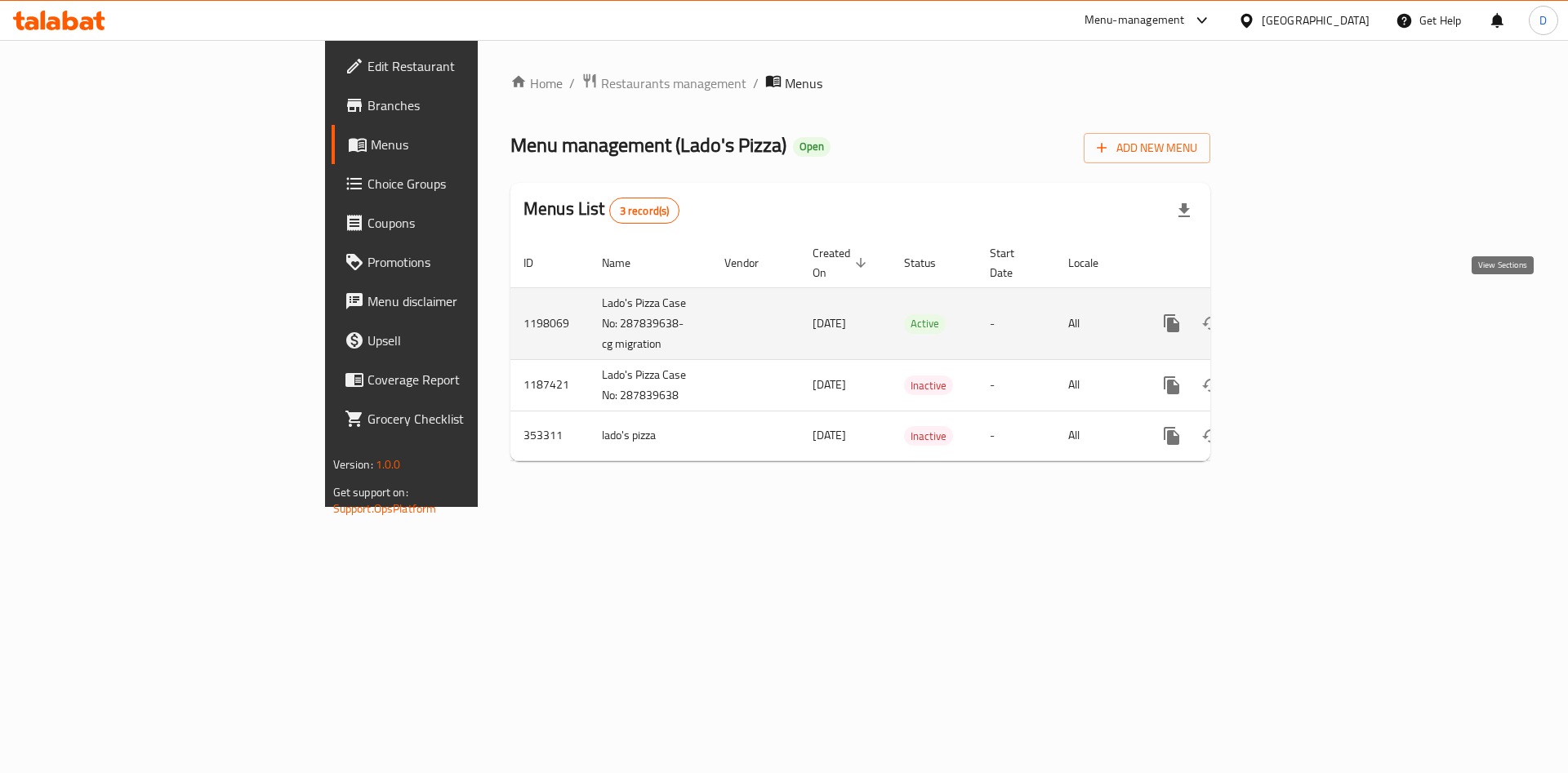
click at [1299, 314] on icon "enhanced table" at bounding box center [1289, 324] width 20 height 20
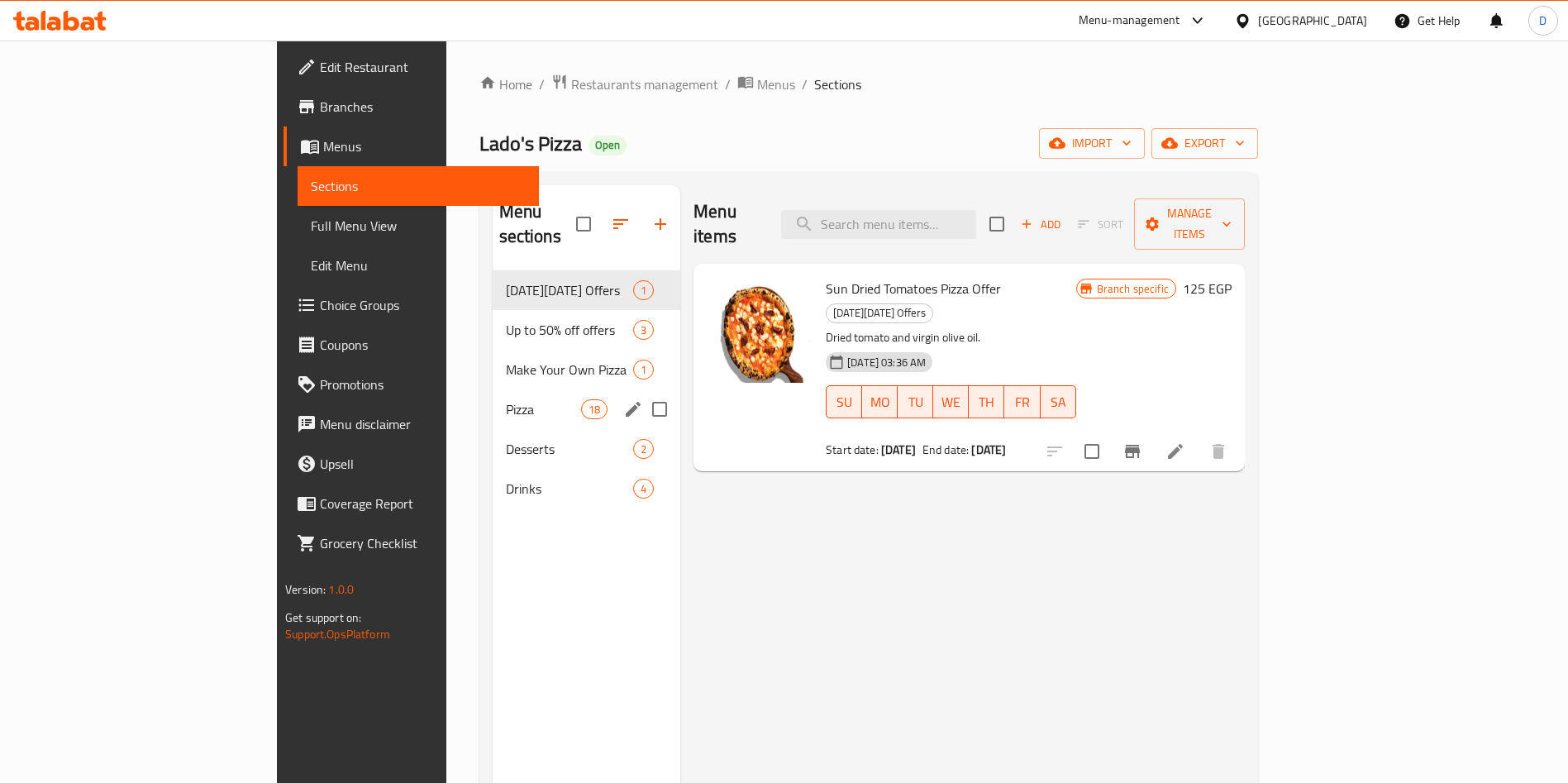
click at [493, 395] on div "Pizza 18" at bounding box center [587, 409] width 189 height 39
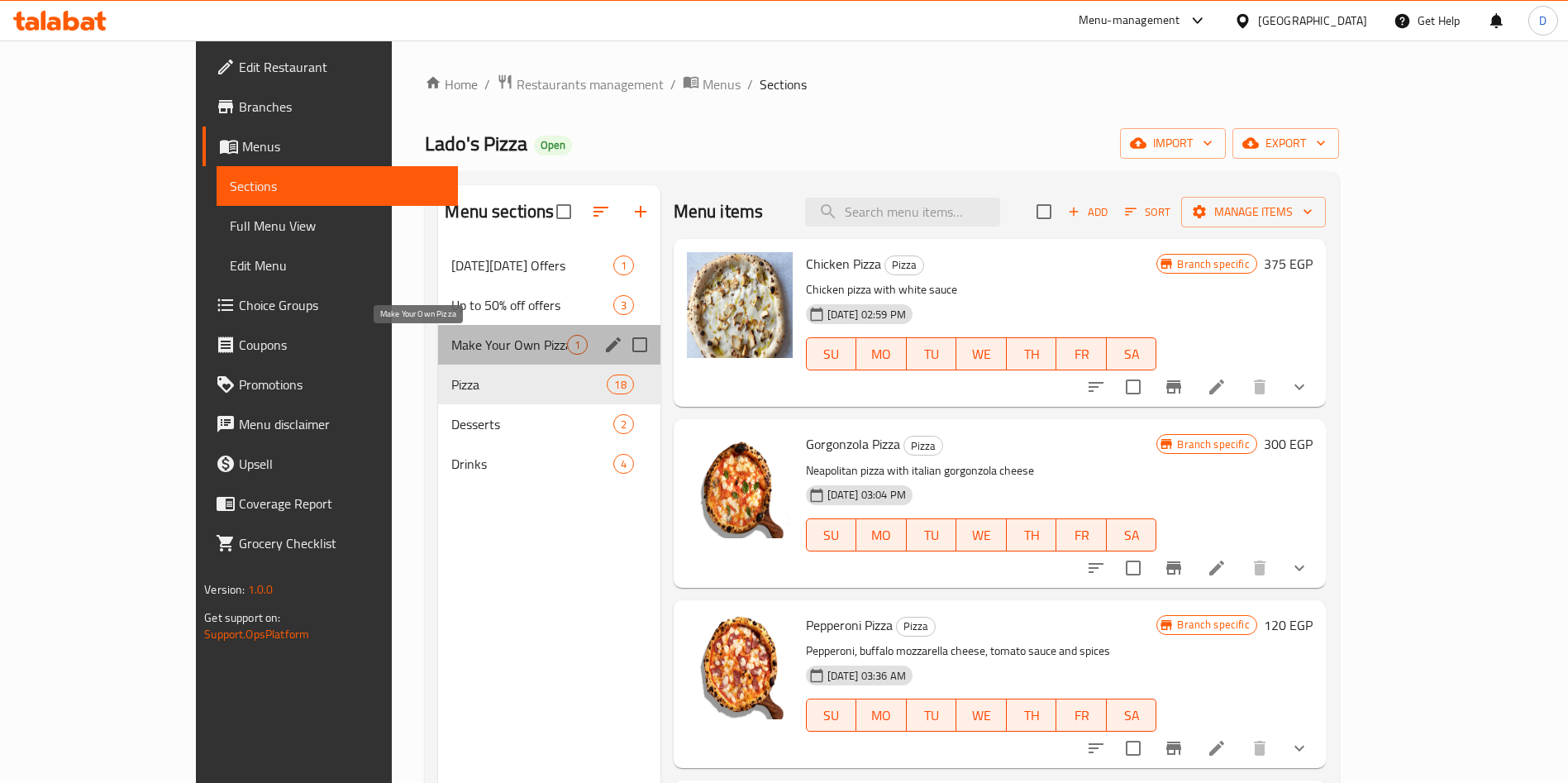
click at [486, 349] on span "Make Your Own Pizza" at bounding box center [508, 345] width 115 height 20
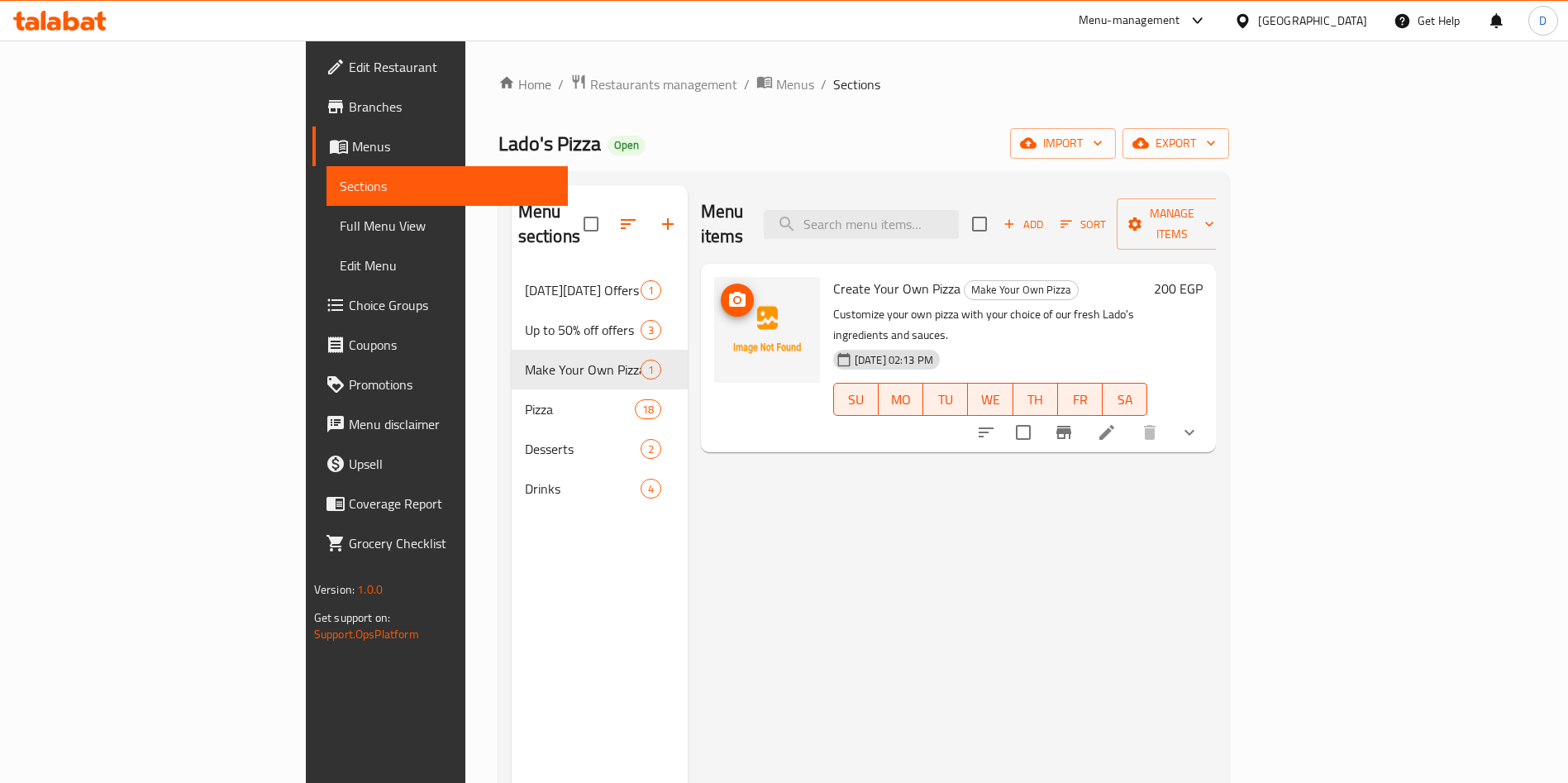
click at [727, 290] on icon "upload picture" at bounding box center [737, 300] width 20 height 20
click at [735, 298] on circle "upload picture" at bounding box center [737, 300] width 5 height 5
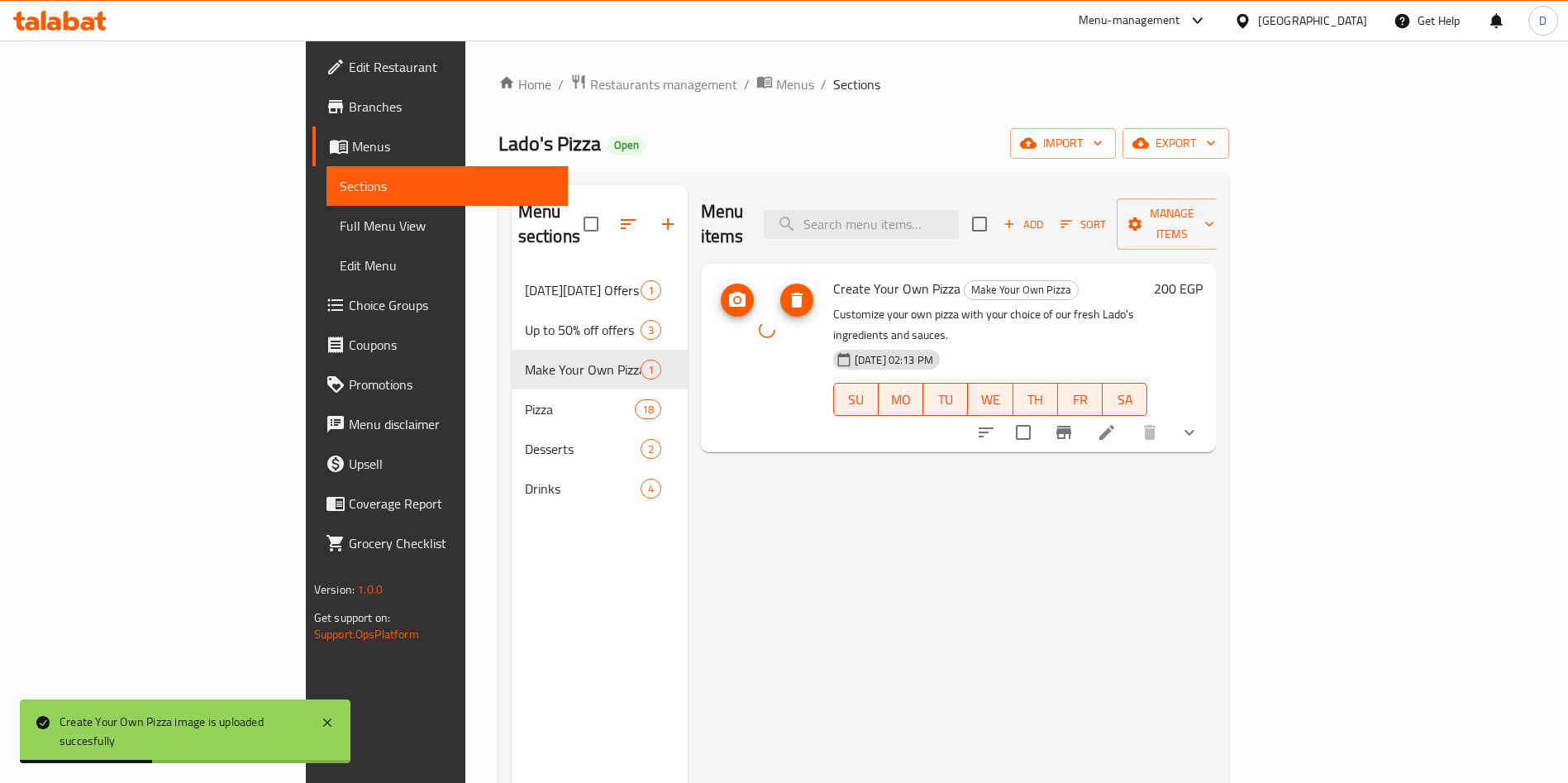
click at [791, 293] on icon "delete image" at bounding box center [797, 300] width 12 height 15
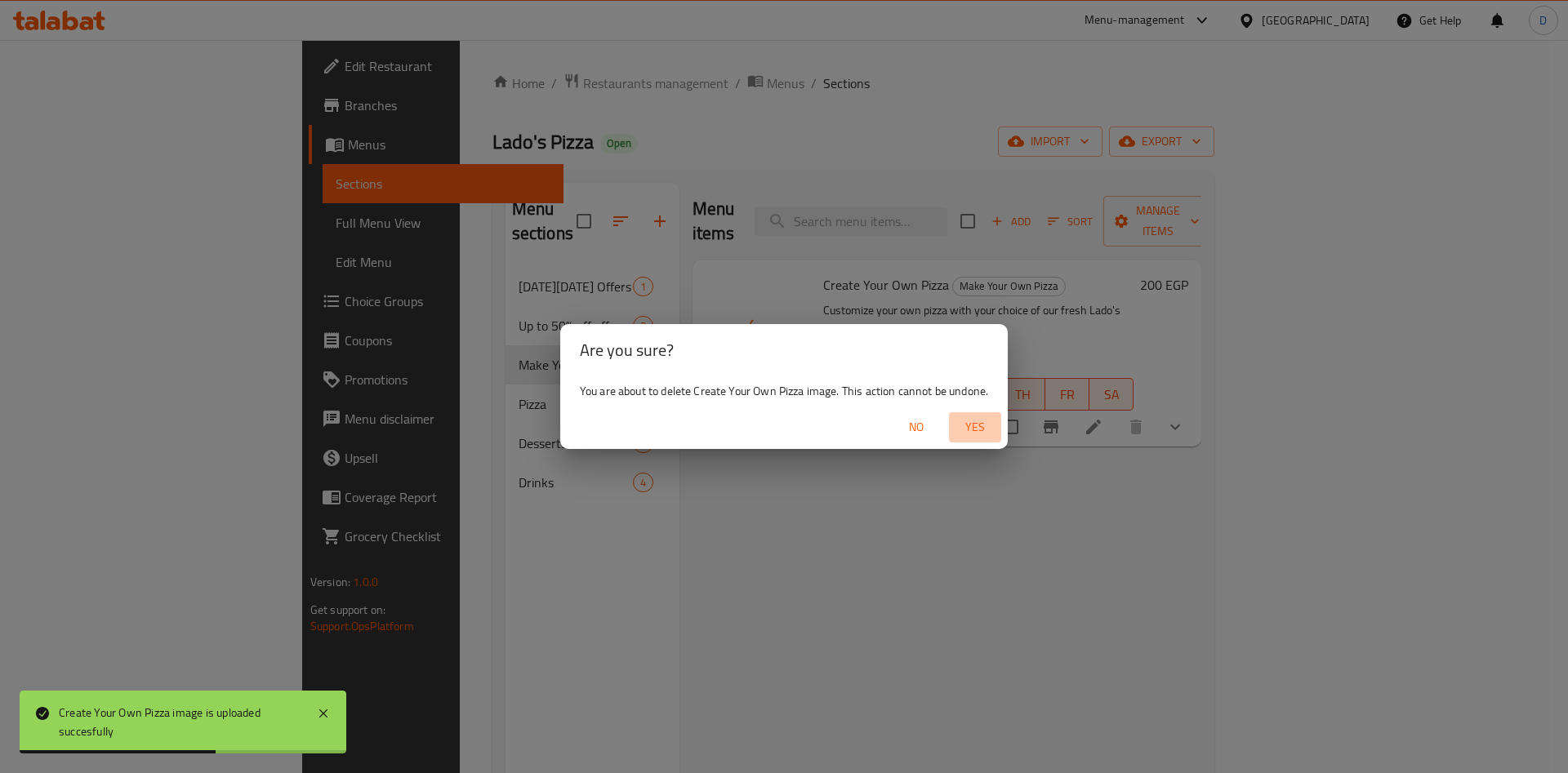
click at [991, 419] on span "Yes" at bounding box center [974, 427] width 39 height 21
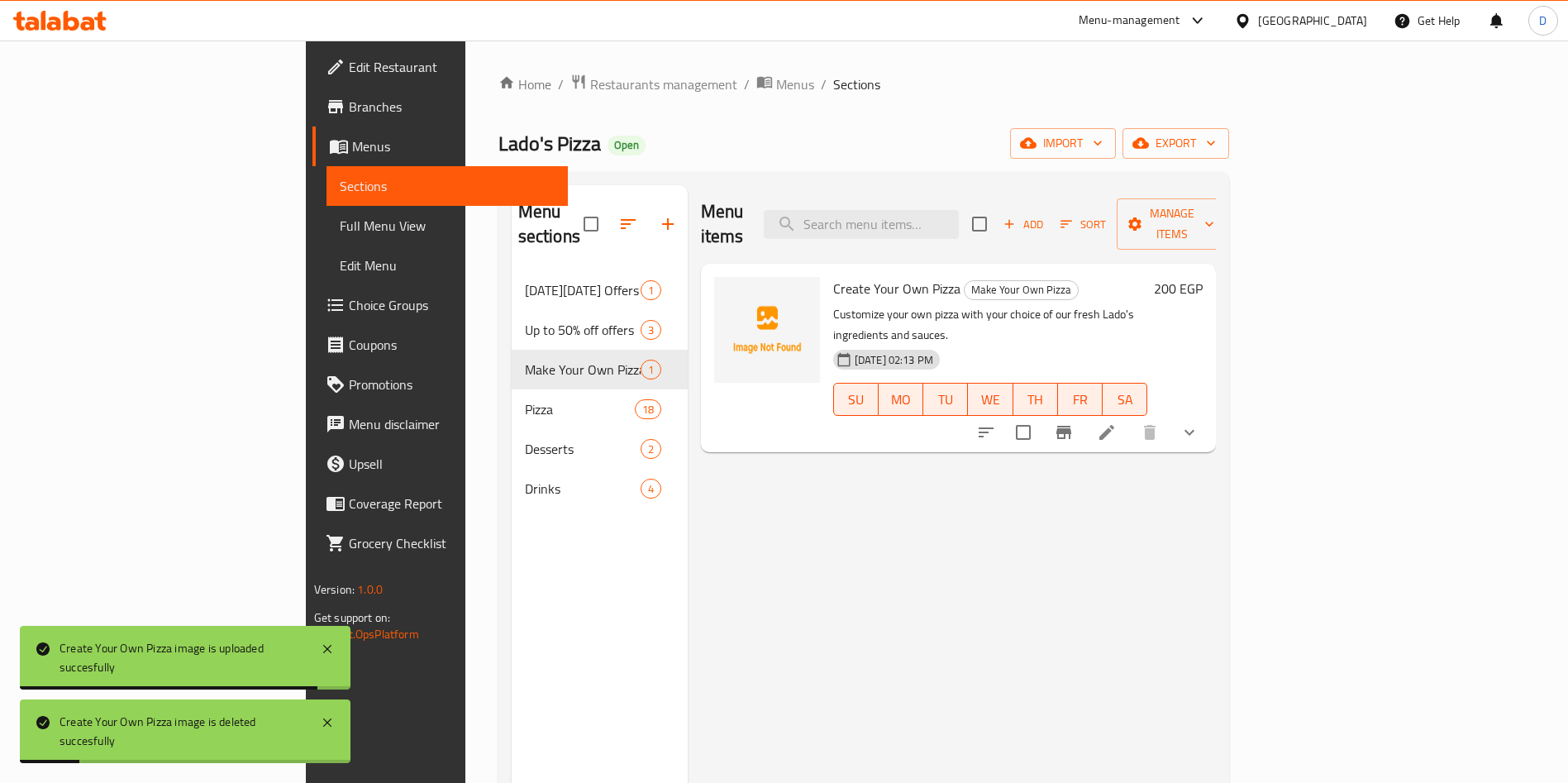
click at [714, 287] on img at bounding box center [767, 329] width 106 height 106
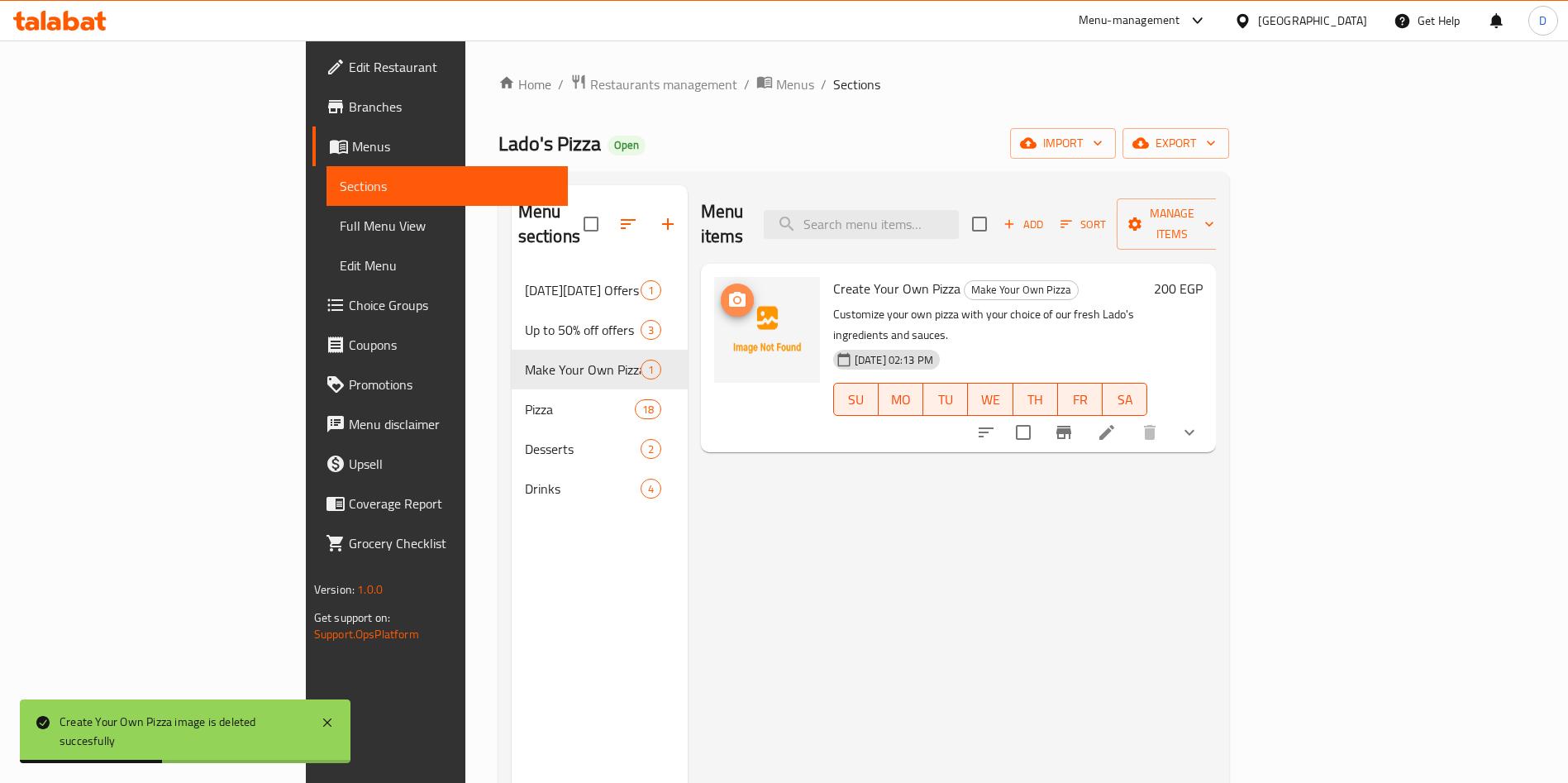
click at [735, 298] on circle "upload picture" at bounding box center [737, 300] width 5 height 5
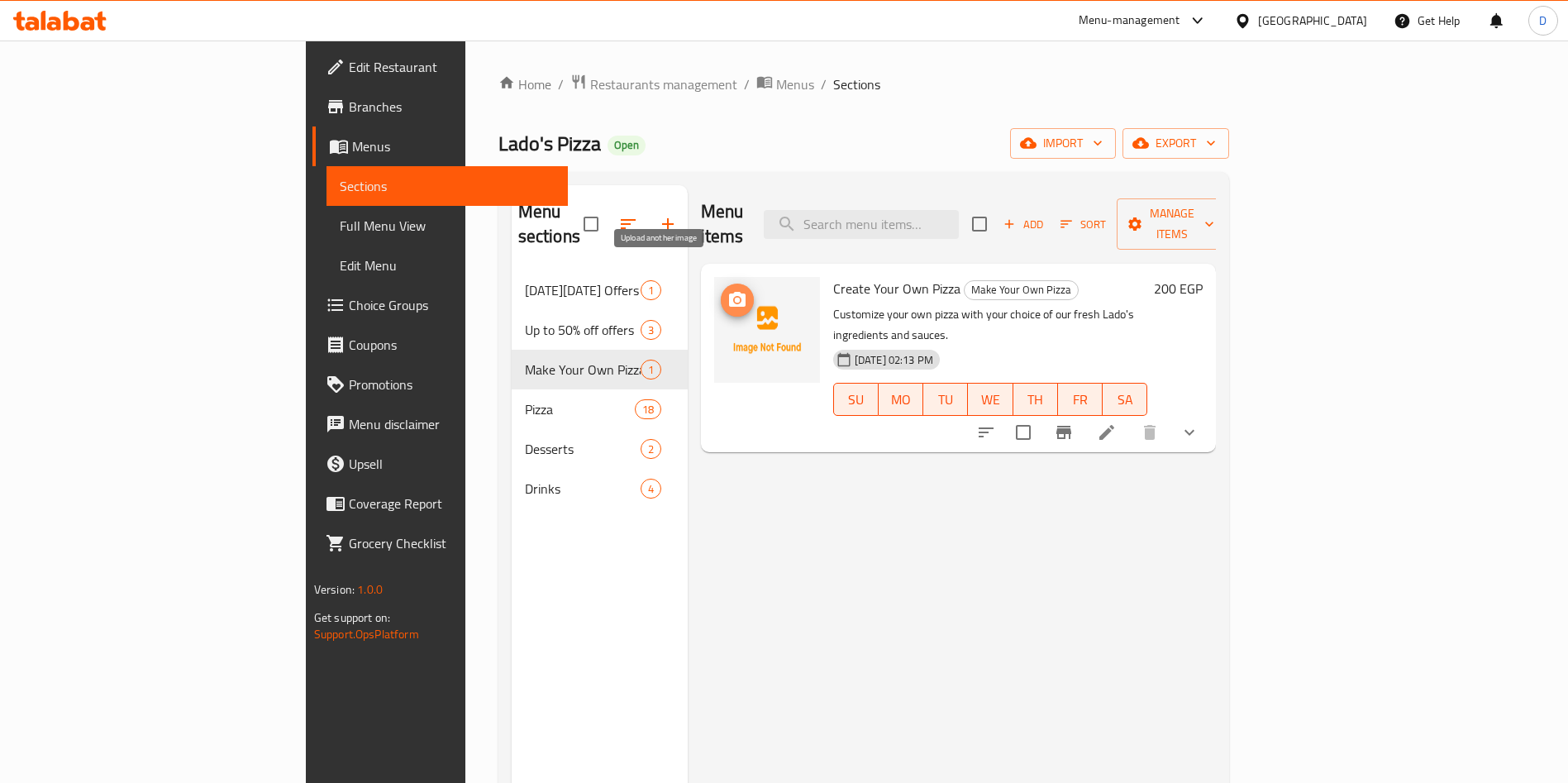
click at [729, 292] on icon "upload picture" at bounding box center [737, 299] width 17 height 15
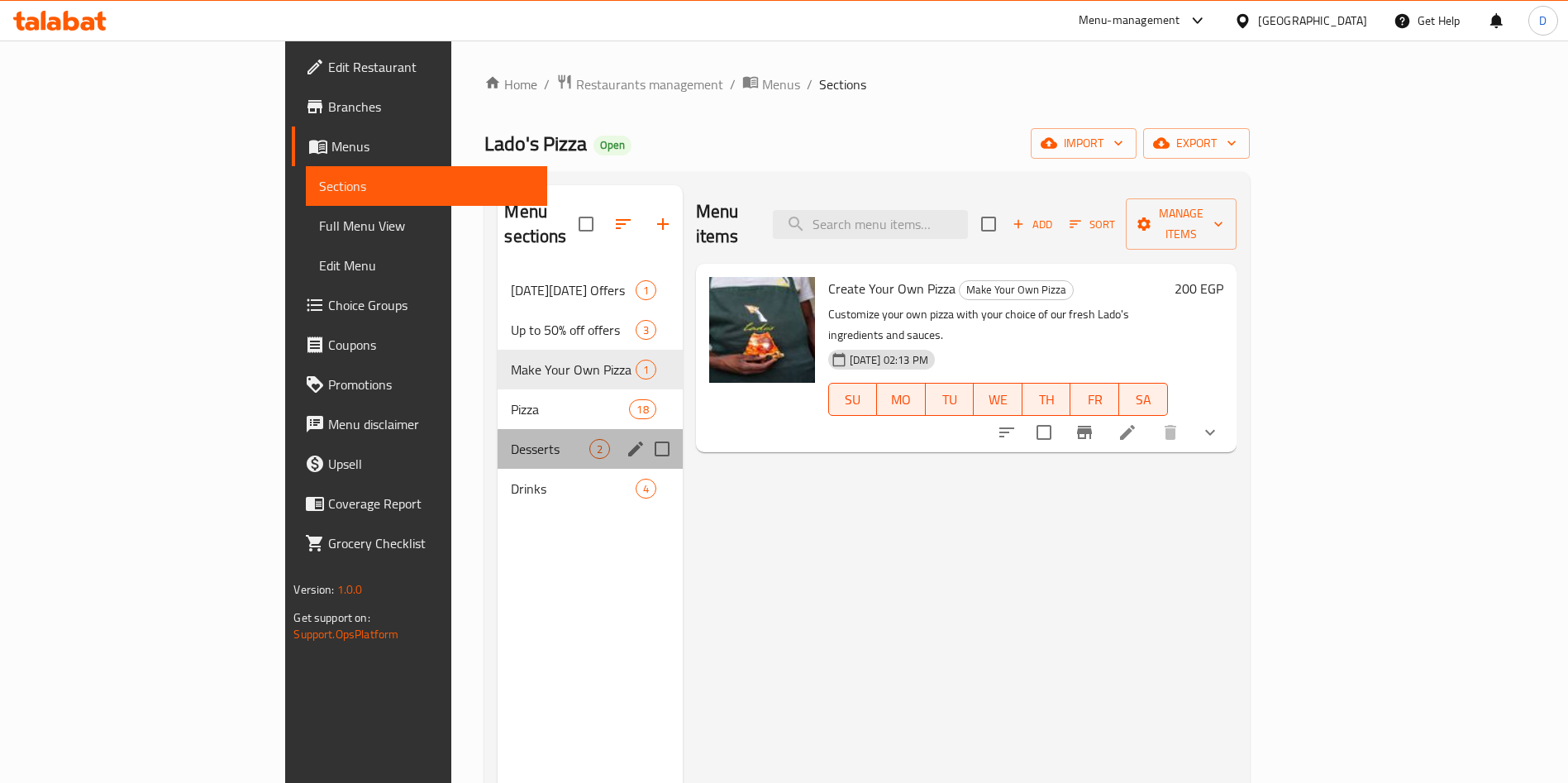
click at [498, 429] on div "Desserts 2" at bounding box center [590, 449] width 184 height 39
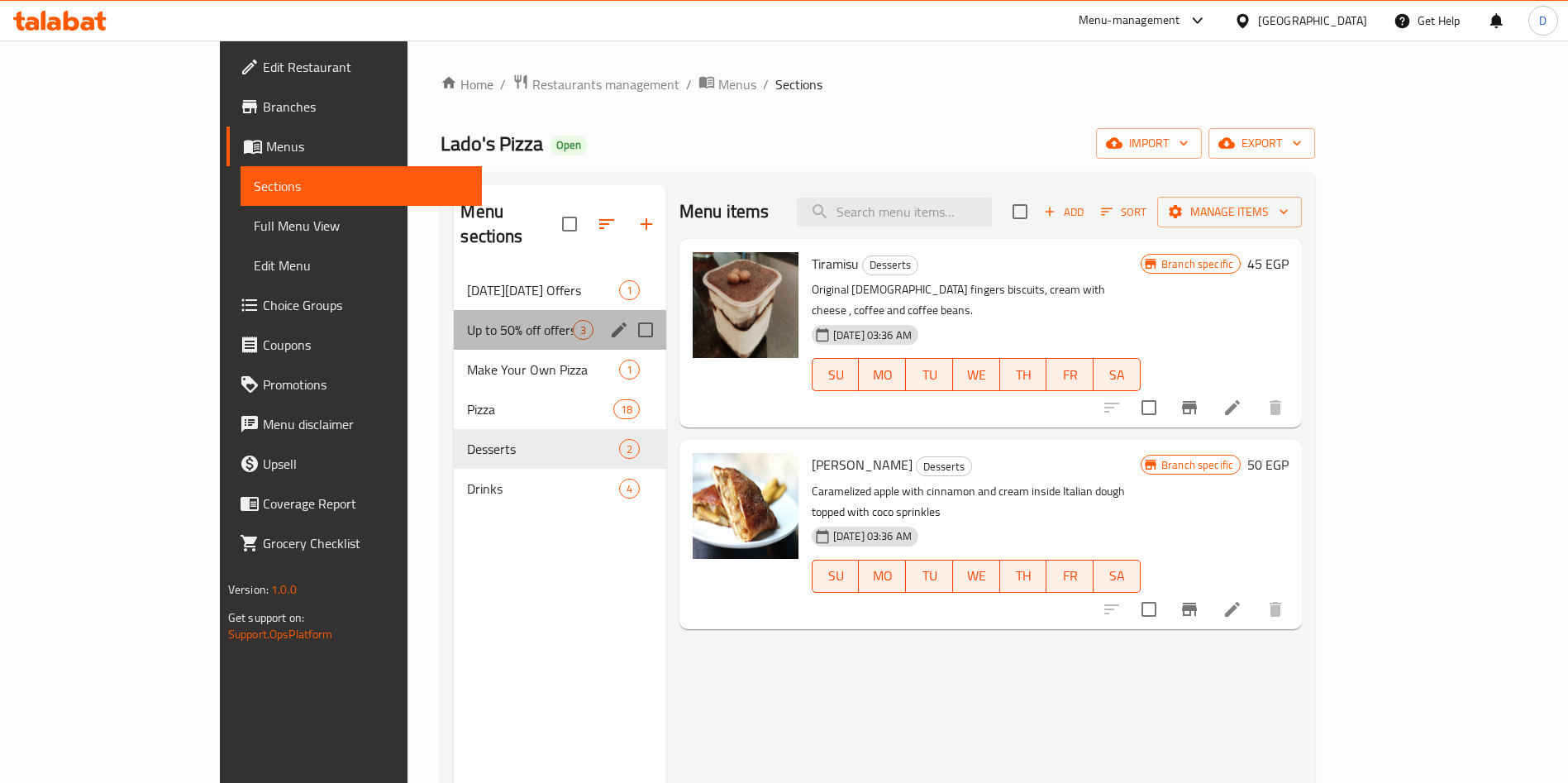
click at [453, 310] on div "Up to 50% off offers 3" at bounding box center [559, 329] width 211 height 39
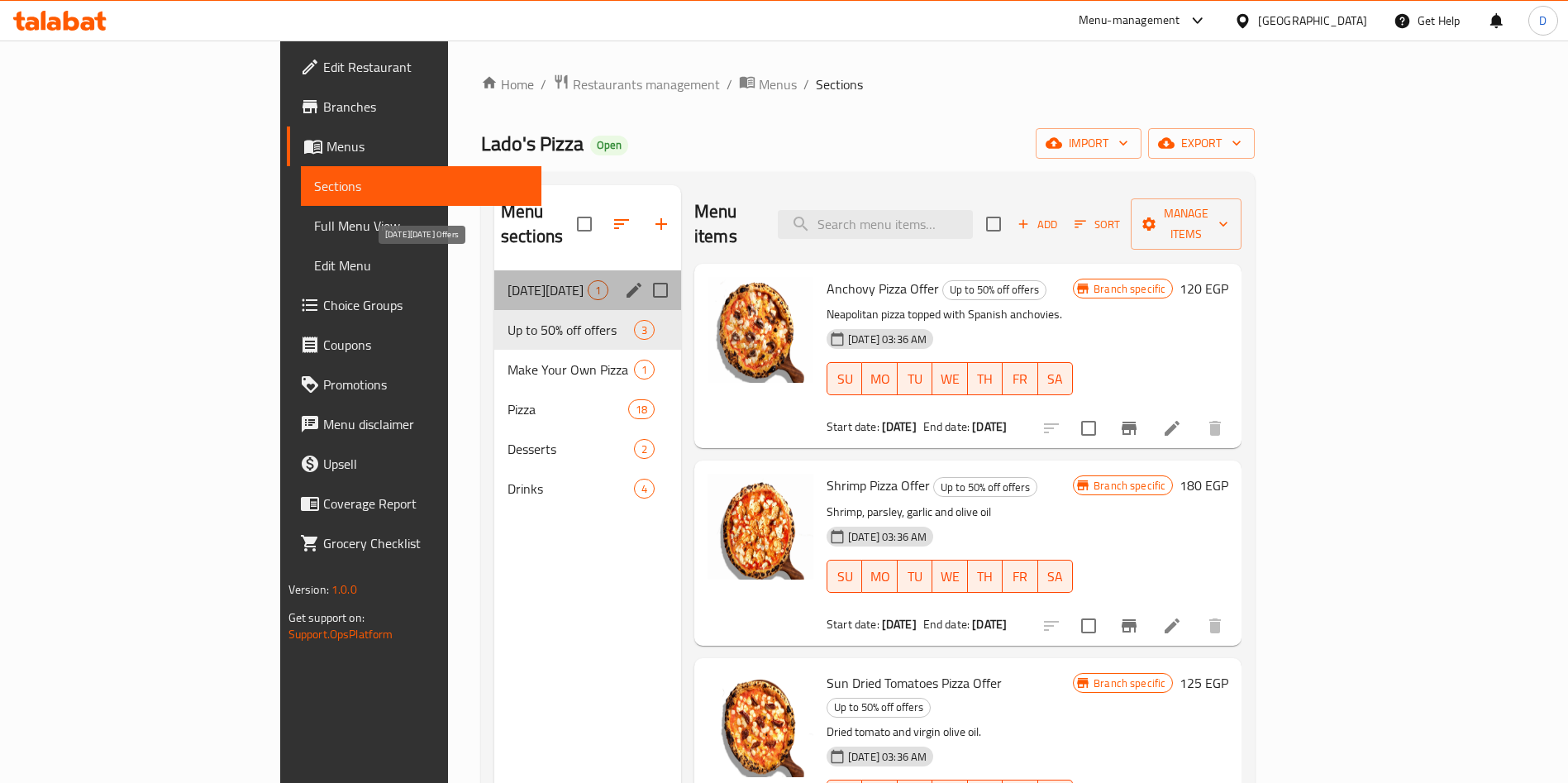
click at [508, 280] on span "Black Friday Offers" at bounding box center [548, 290] width 80 height 20
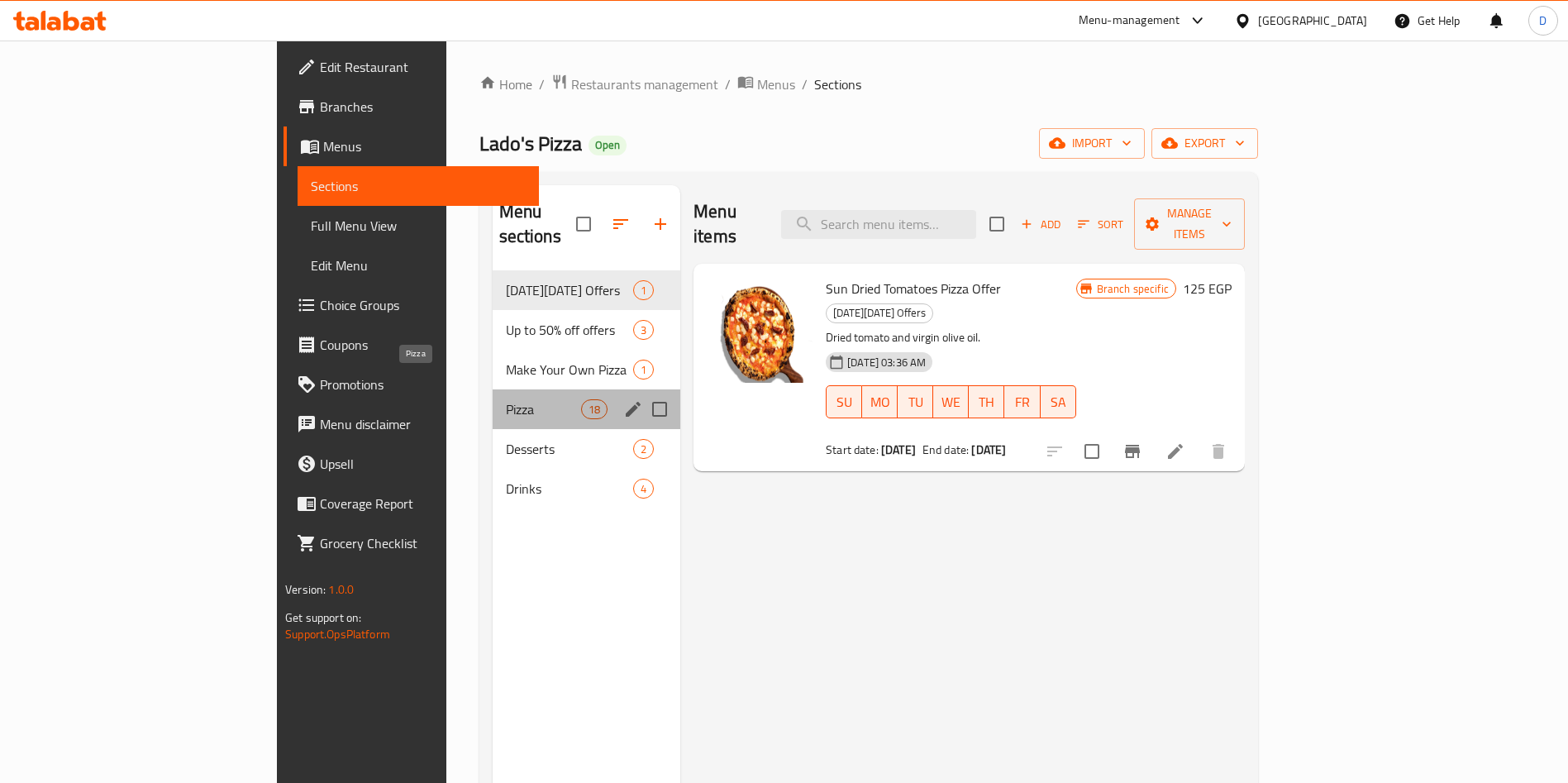
click at [506, 399] on span "Pizza" at bounding box center [544, 409] width 75 height 20
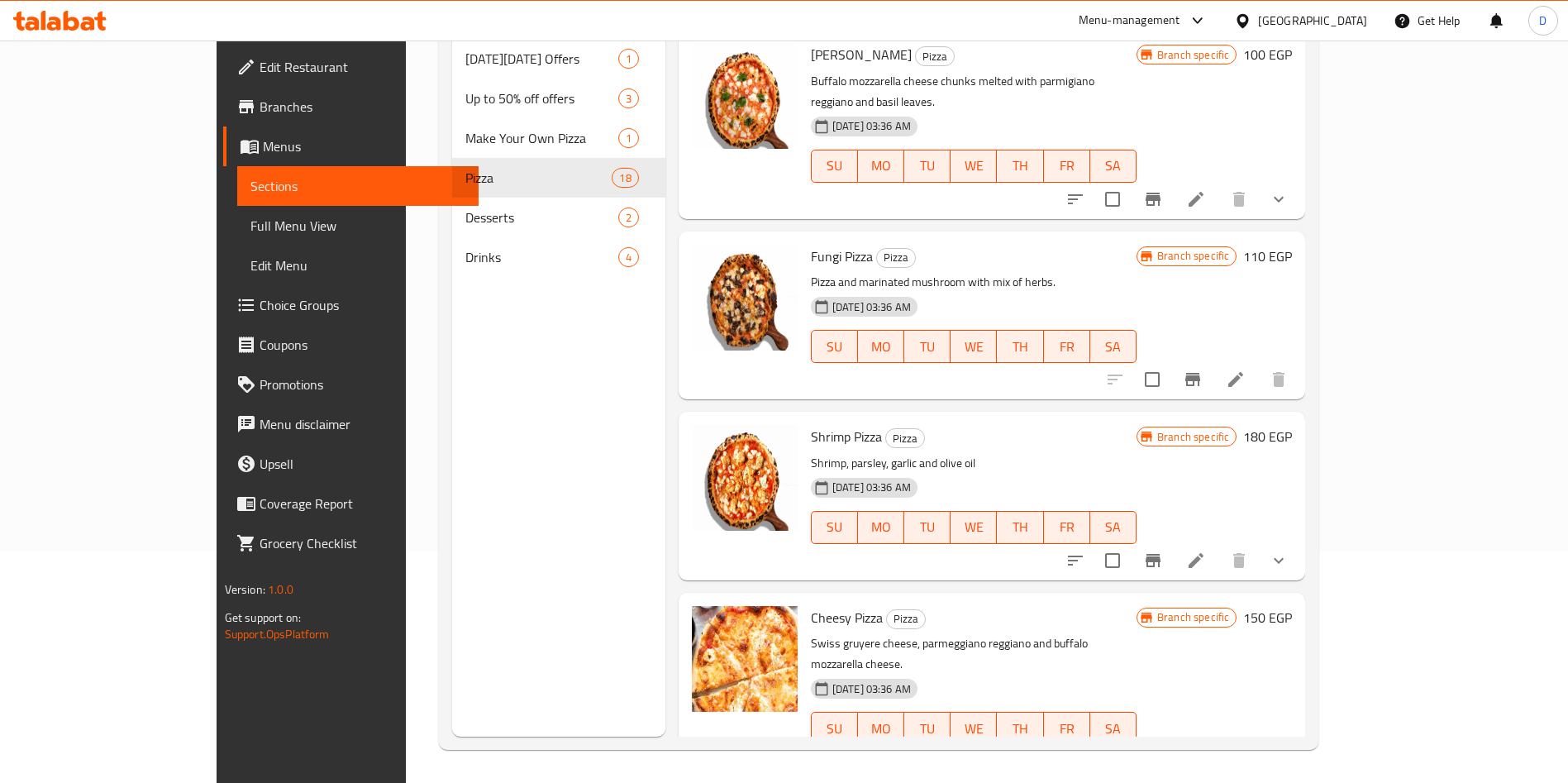
scroll to position [293, 0]
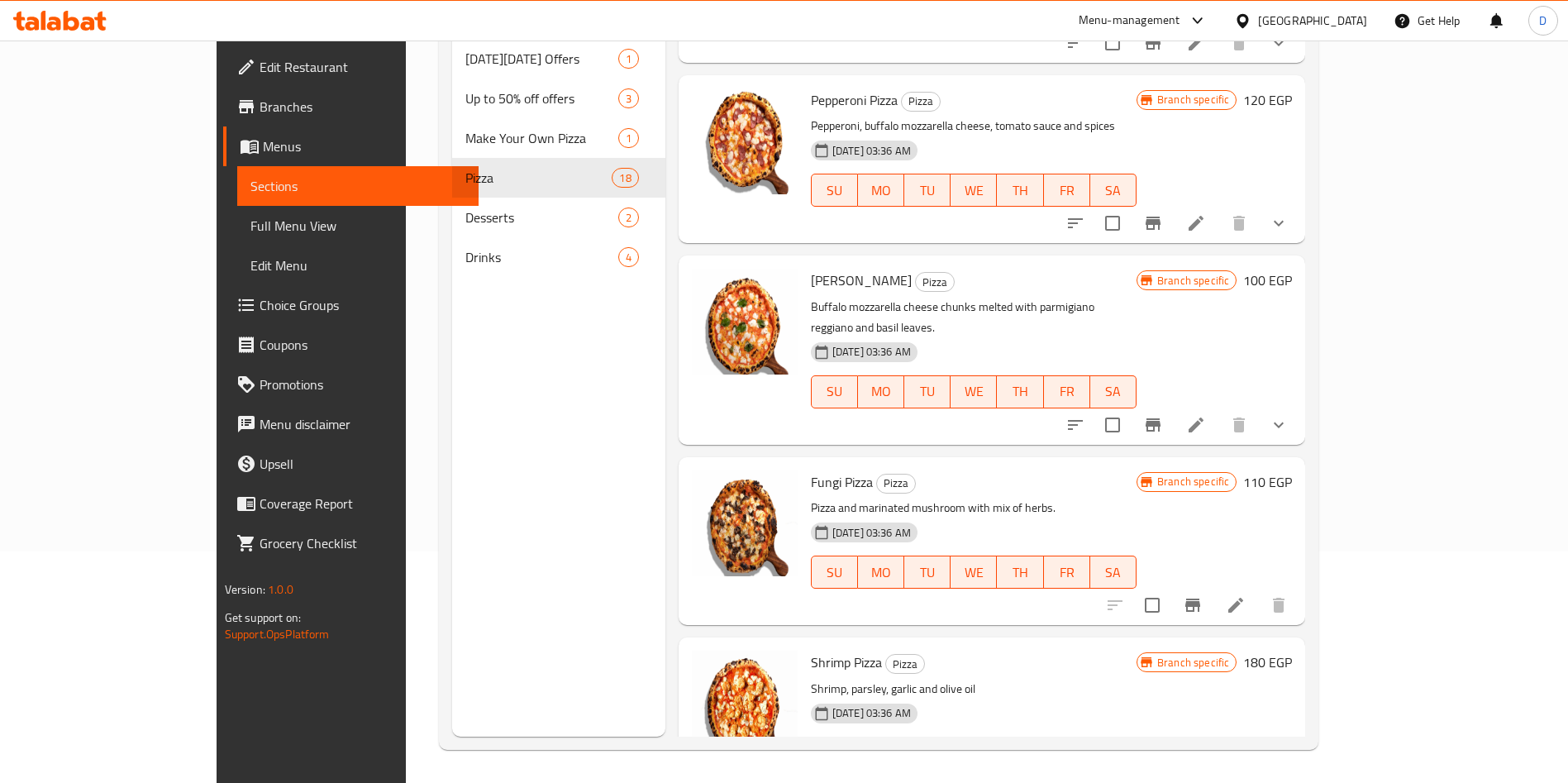
click at [1219, 410] on li at bounding box center [1195, 425] width 46 height 30
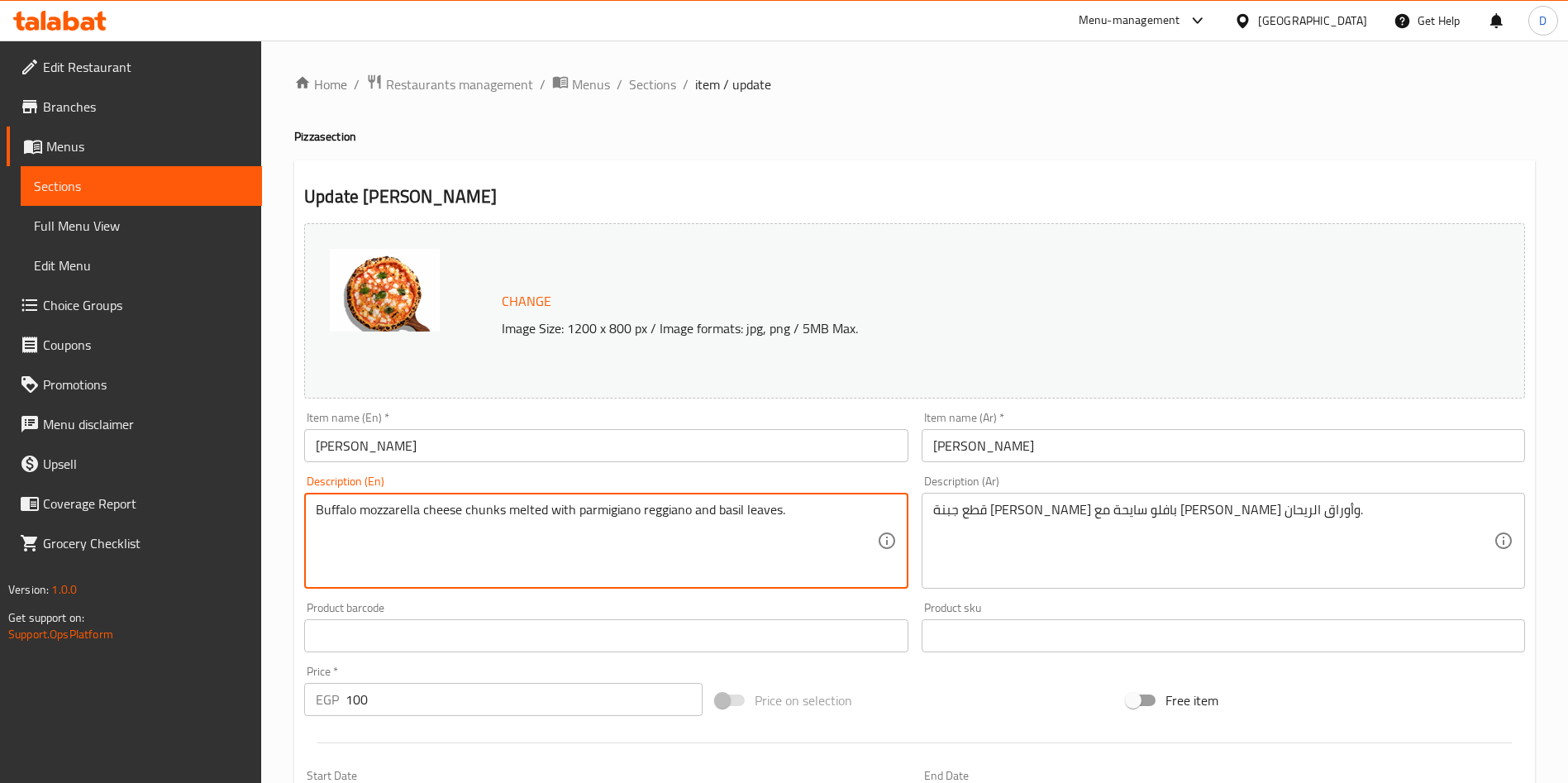
click at [521, 510] on textarea "Buffalo mozzarella cheese chunks melted with parmigiano reggiano and basil leav…" at bounding box center [596, 542] width 561 height 79
paste textarea "Margarita, our perfect, charred crust is adorned with a vibrant home made tomat…"
type textarea "Margarita, our perfect, charred crust is adorned with a vibrant home made tomat…"
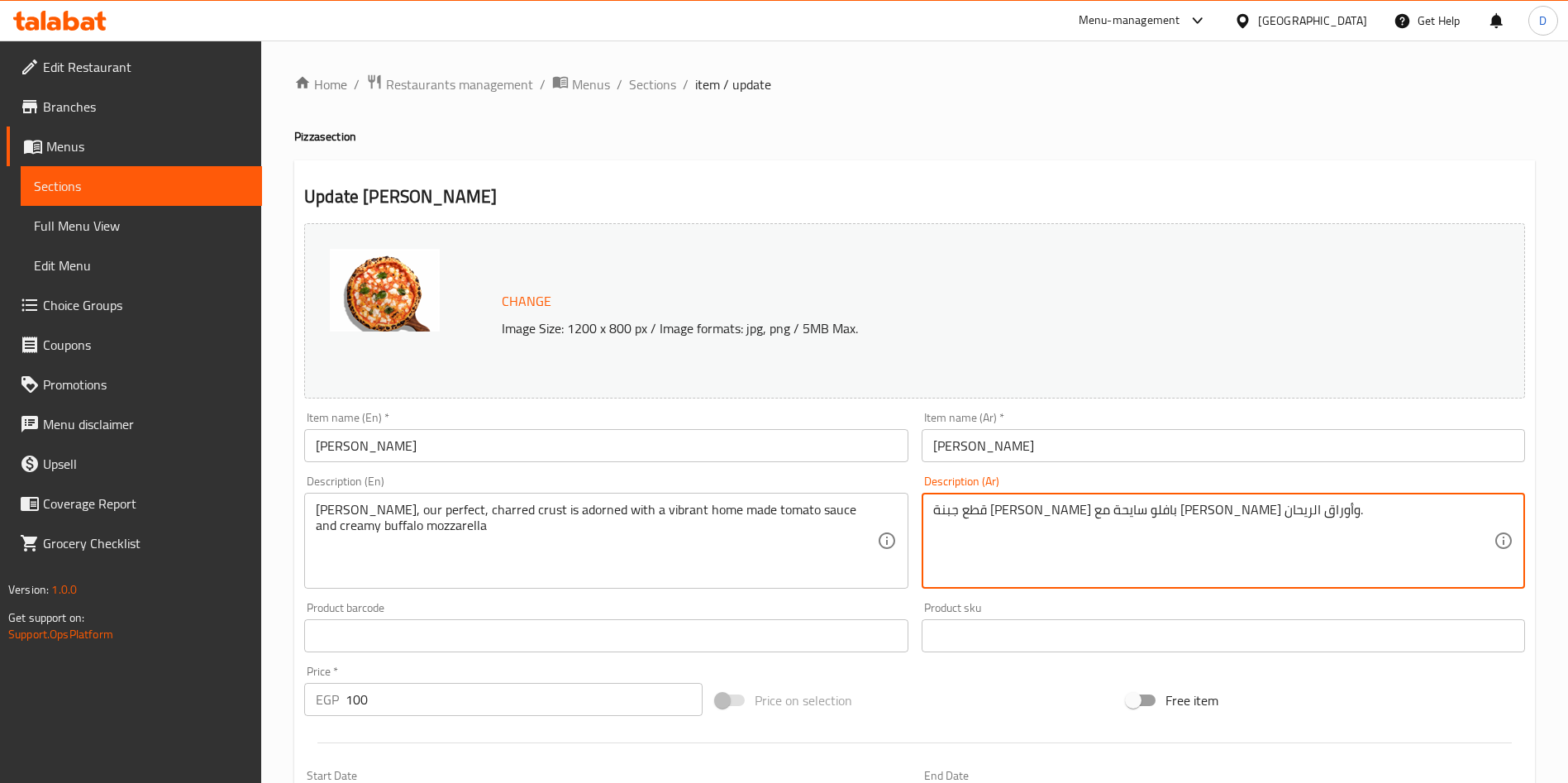
click at [1126, 524] on textarea "قطع جبنة موتزاريلا بافلو سايحة مع بارميجيانو ريجيانو وأوراق الريحان." at bounding box center [1213, 542] width 561 height 79
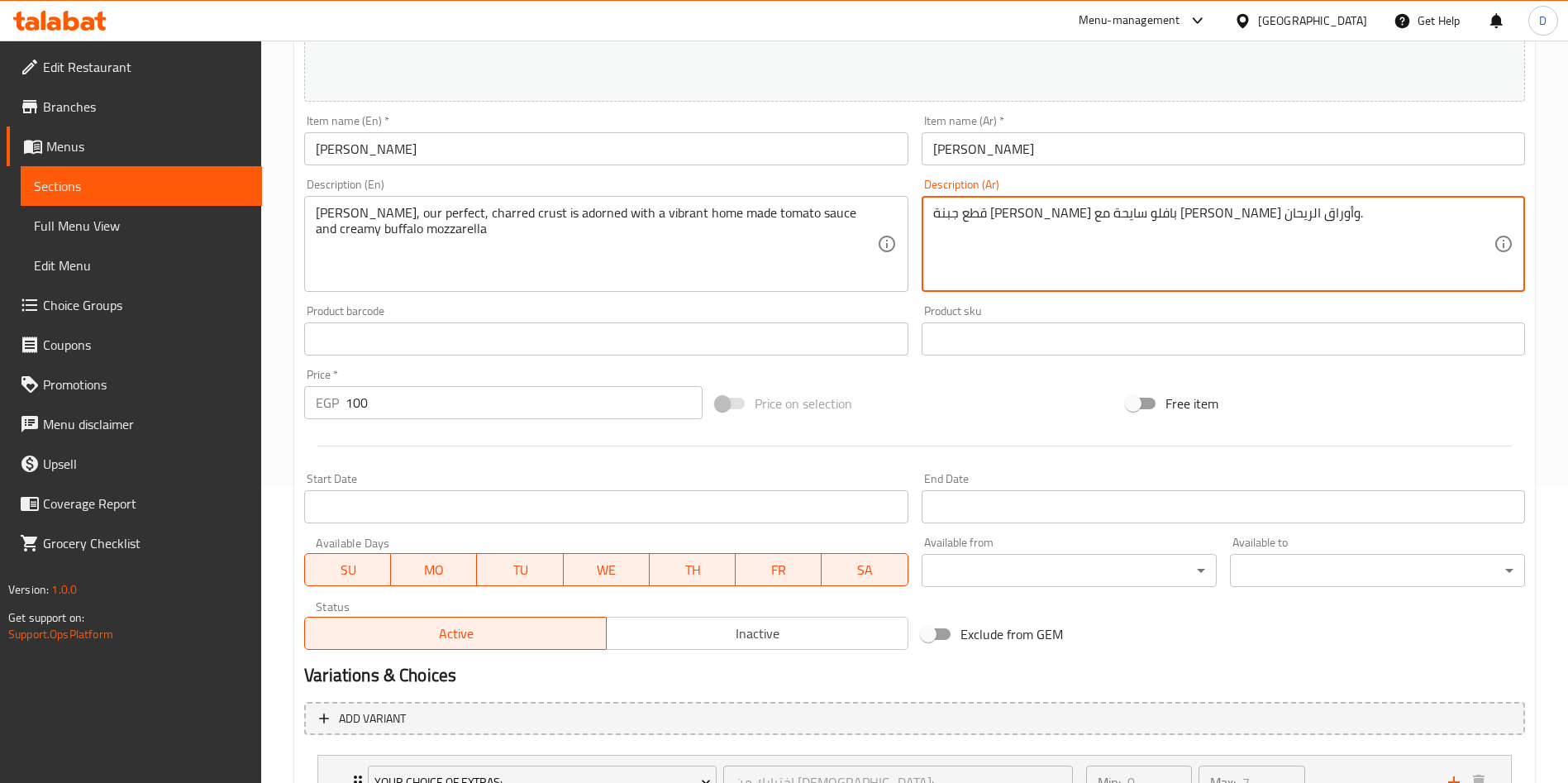
scroll to position [437, 0]
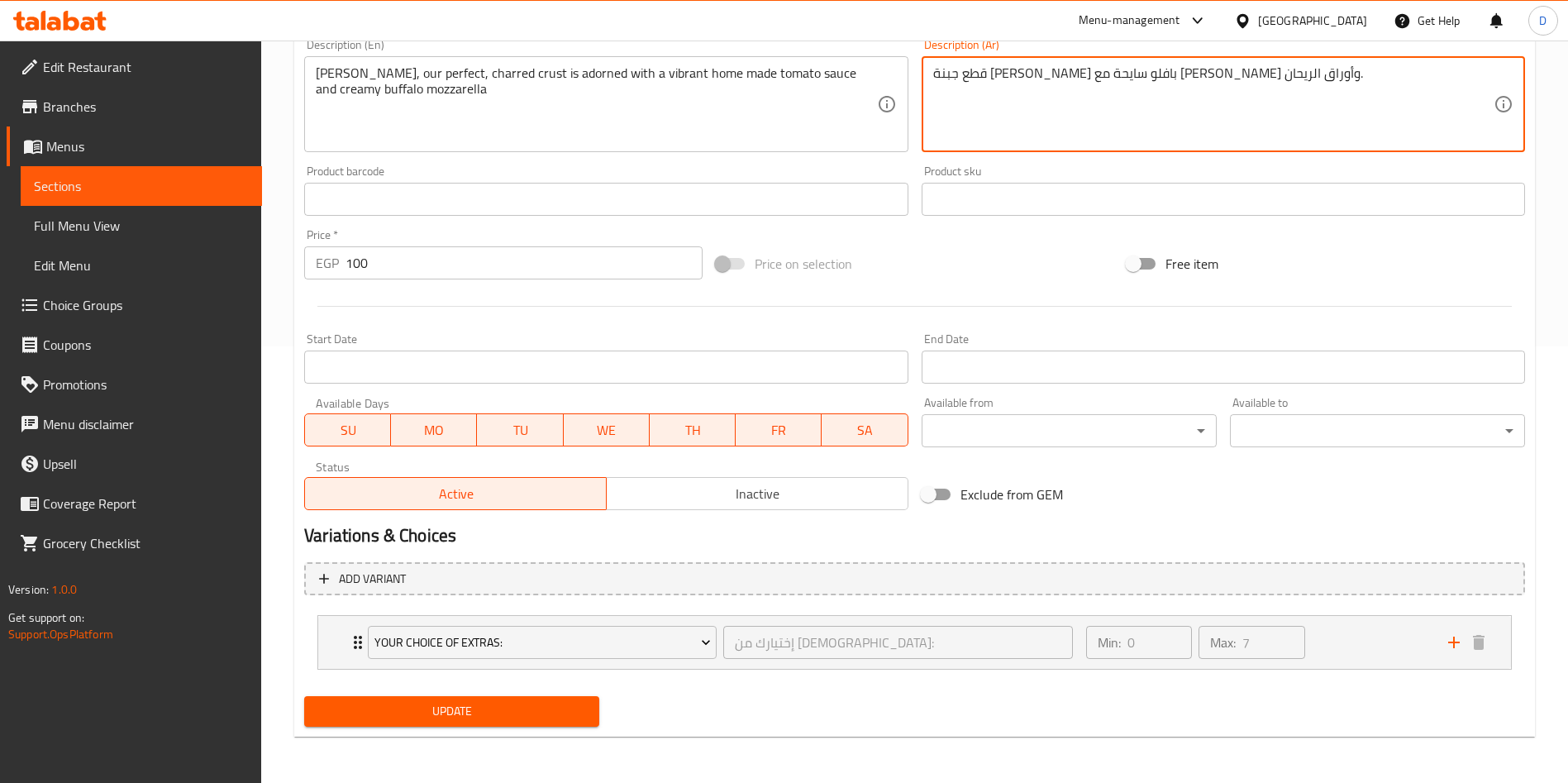
click at [448, 708] on span "Update" at bounding box center [452, 711] width 269 height 21
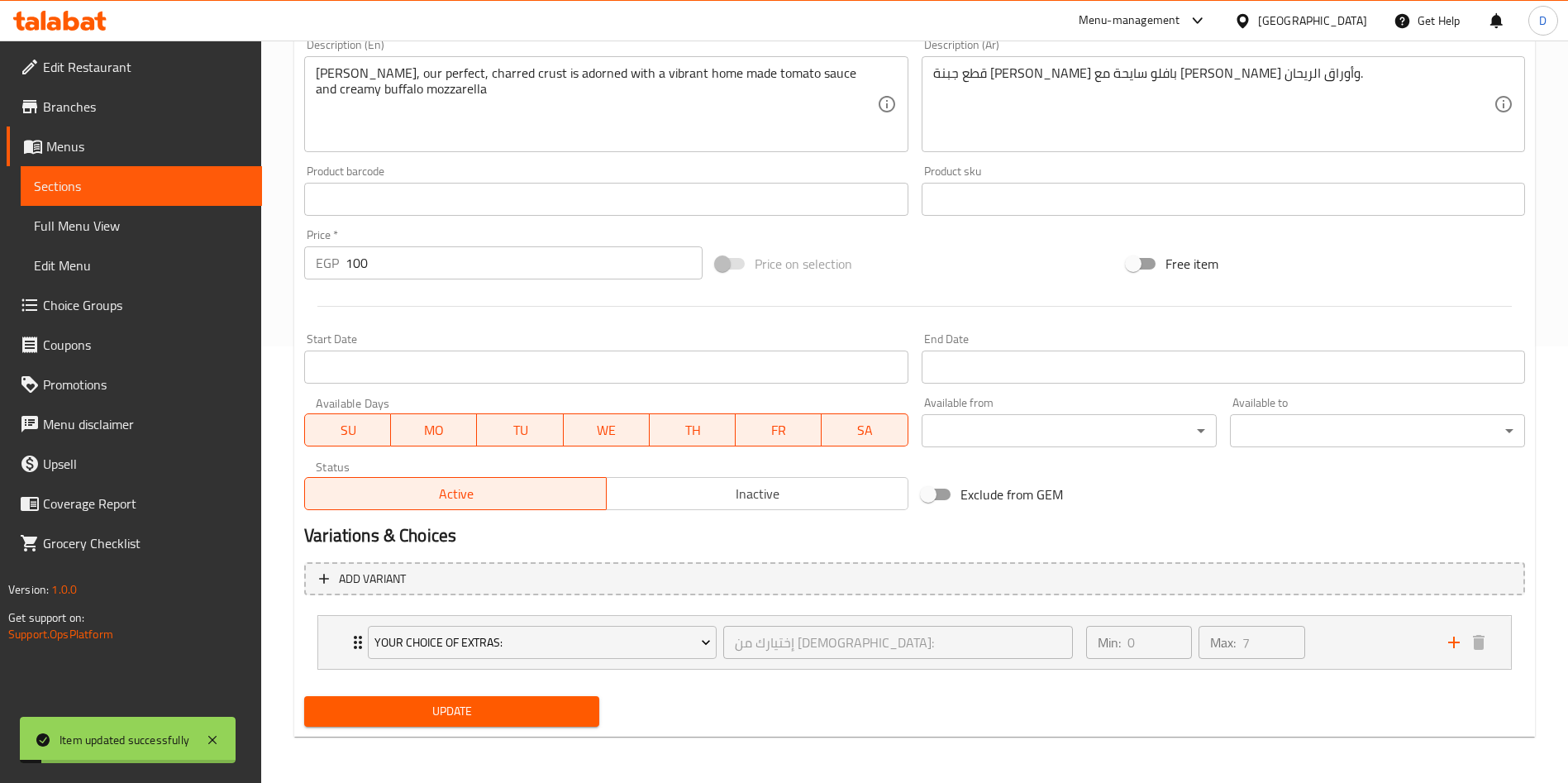
scroll to position [0, 0]
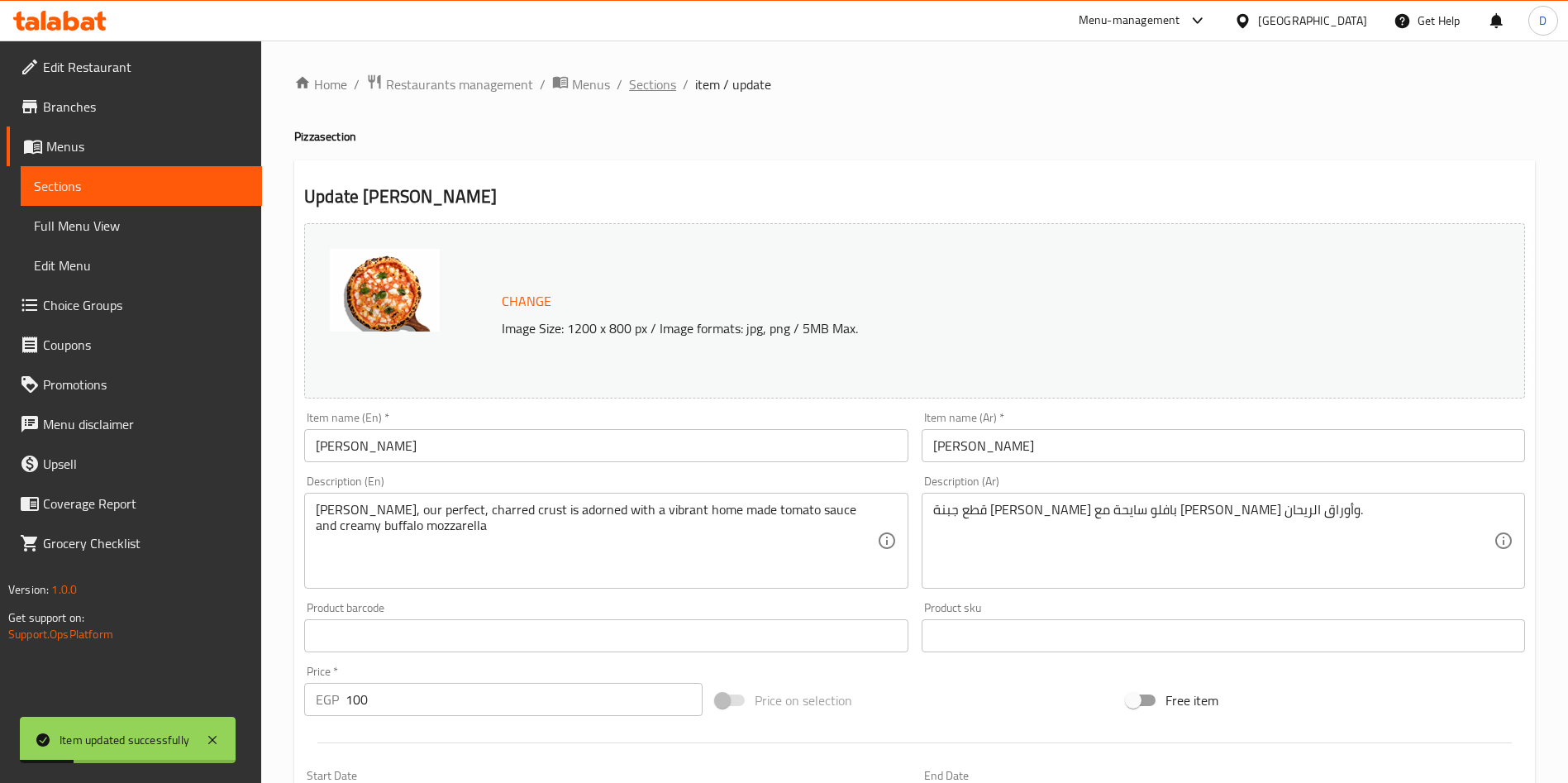
click at [644, 75] on span "Sections" at bounding box center [653, 85] width 47 height 20
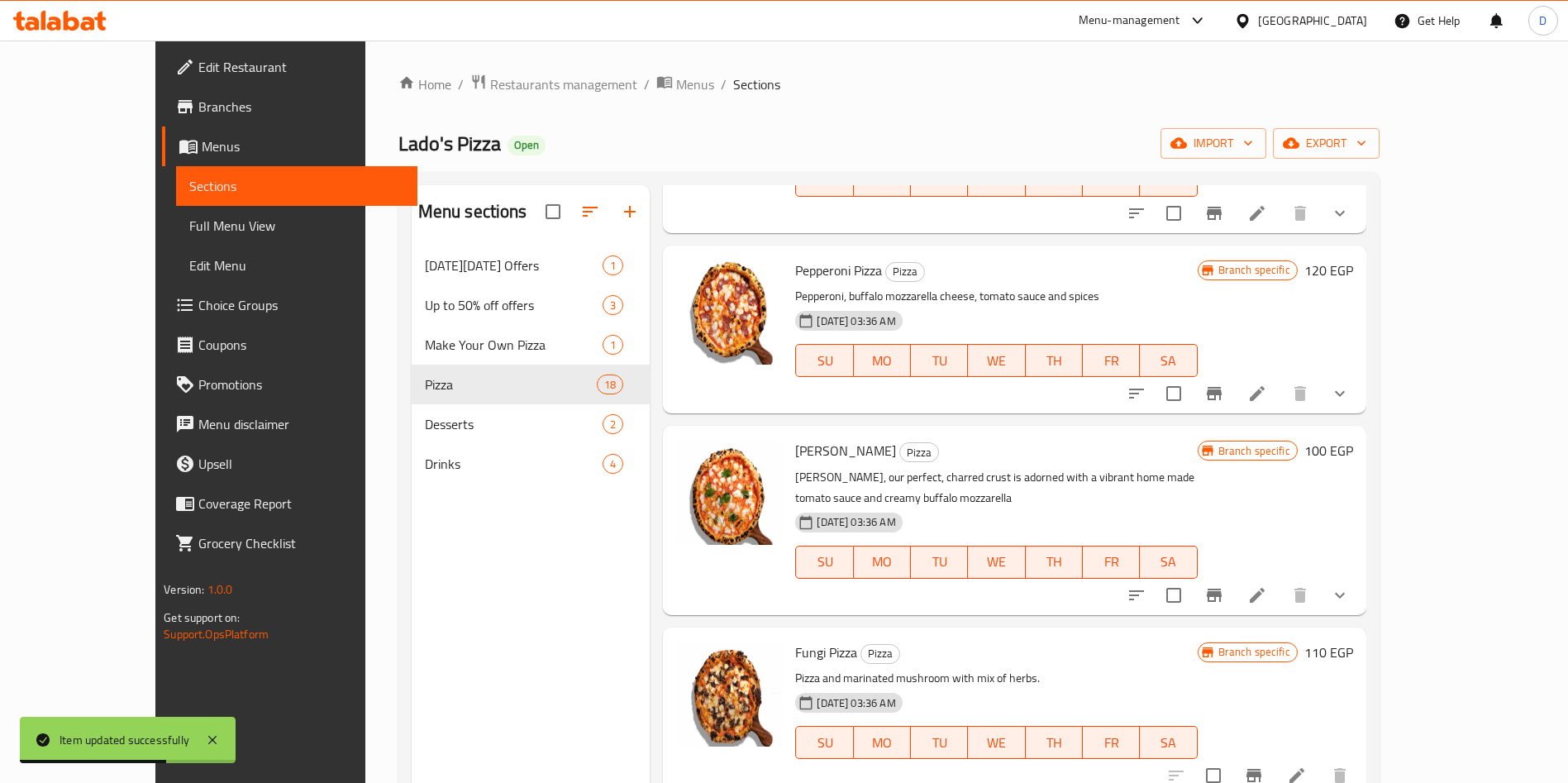
scroll to position [360, 0]
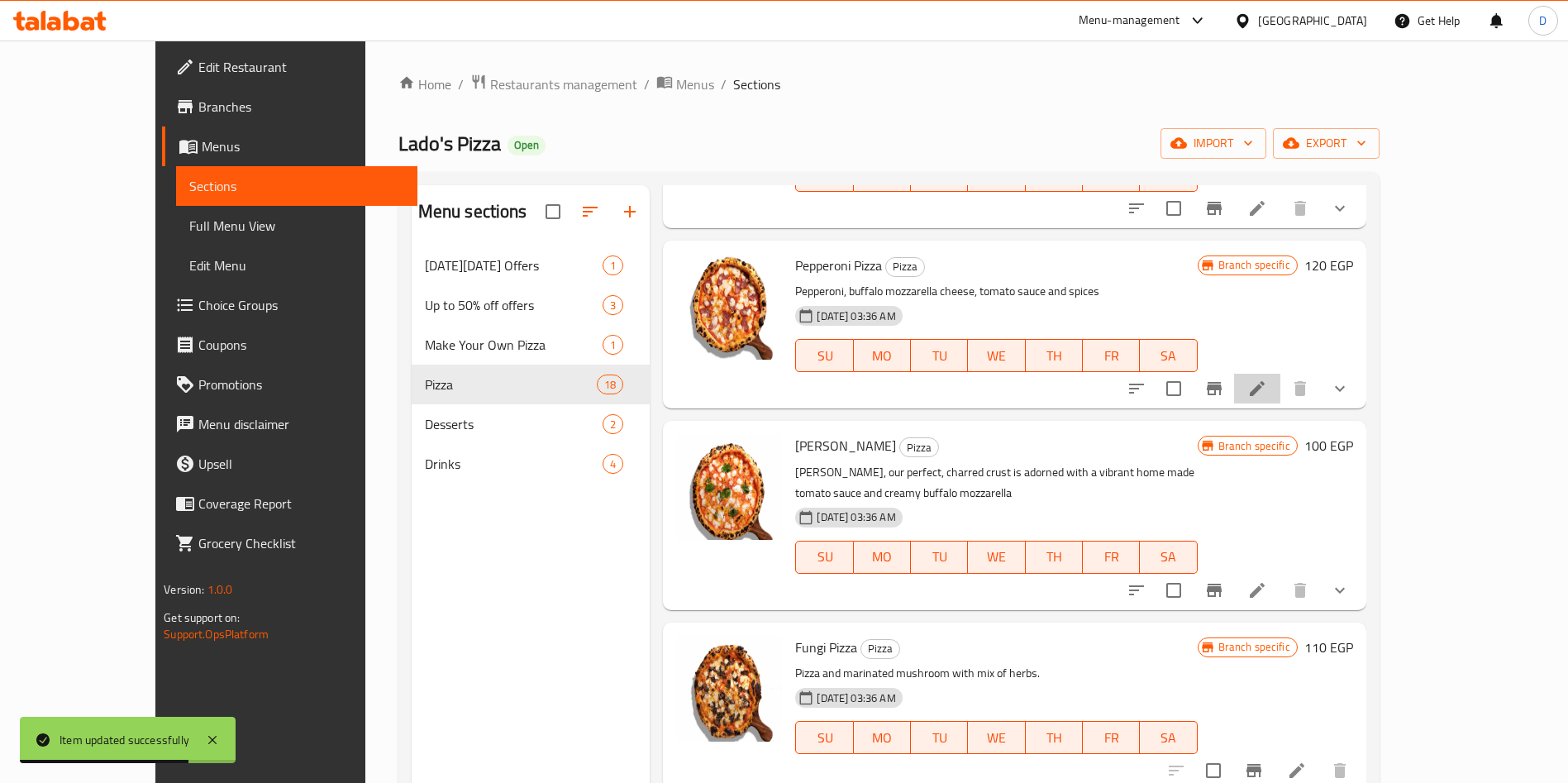
click at [1265, 392] on icon at bounding box center [1257, 389] width 15 height 15
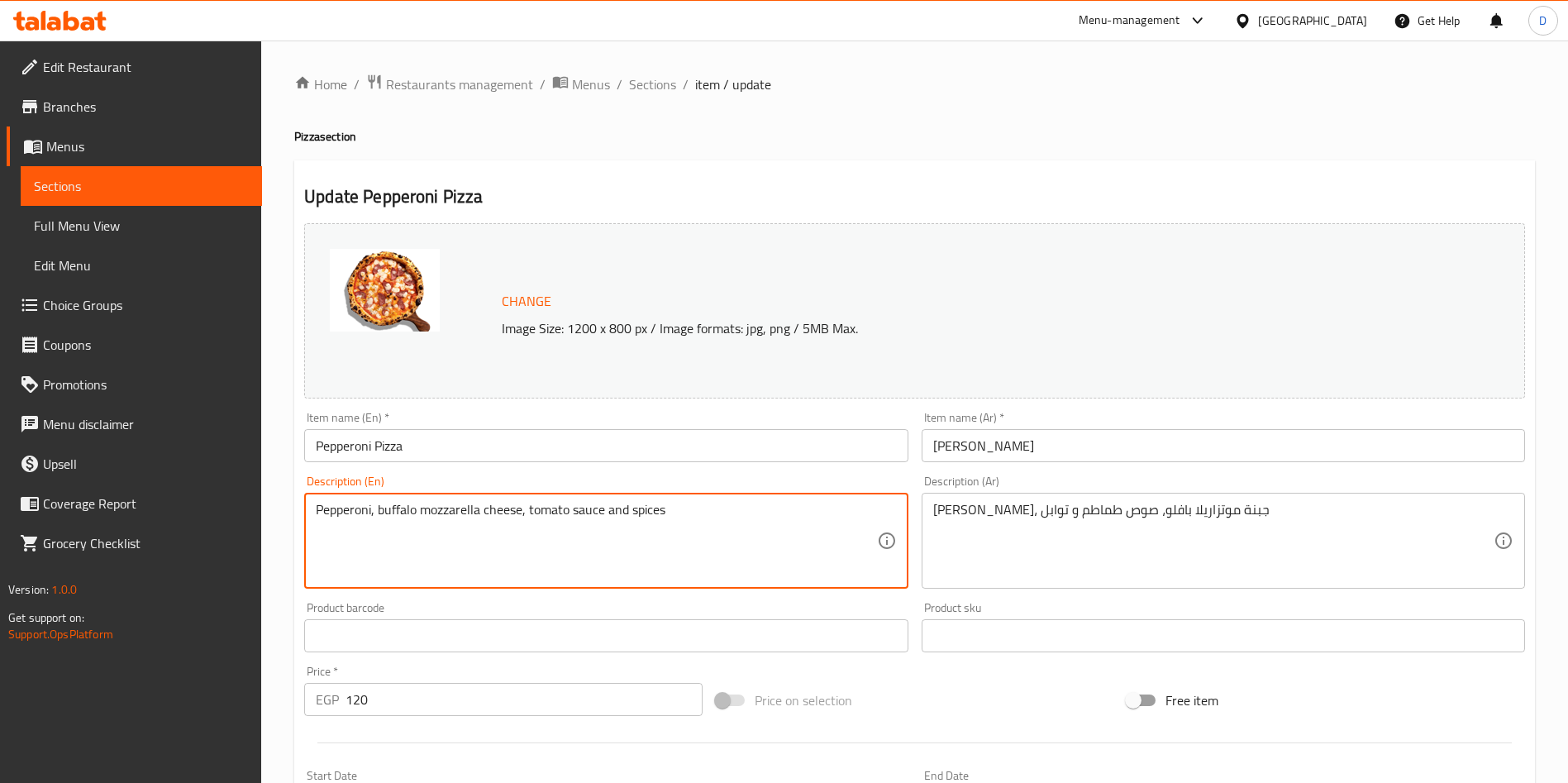
click at [626, 512] on textarea "Pepperoni, buffalo mozzarella cheese, tomato sauce and spices" at bounding box center [596, 542] width 561 height 79
paste textarea "For the purest of palates. This pizza is in its glorious form , a flavorsome ho…"
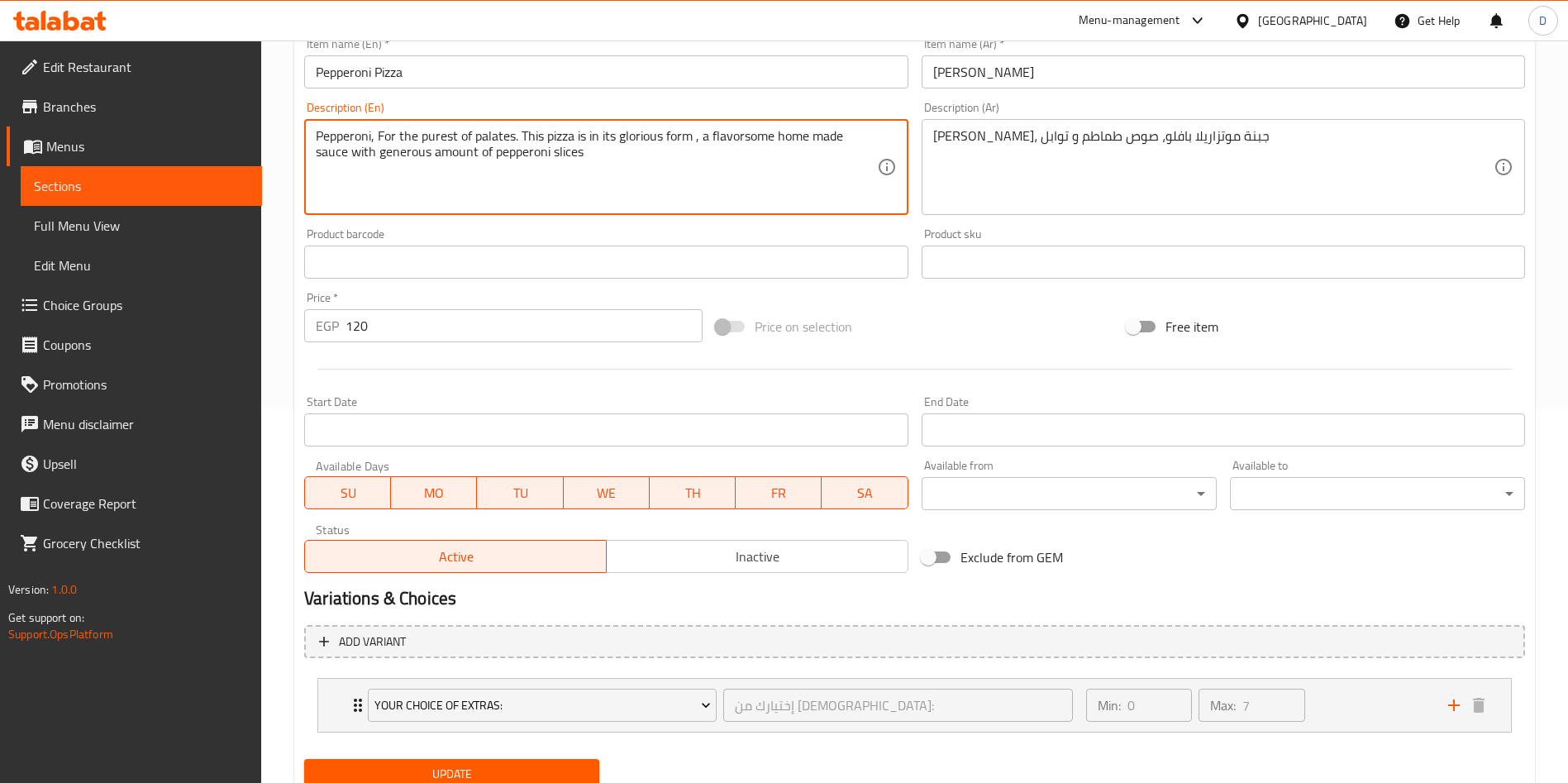
scroll to position [437, 0]
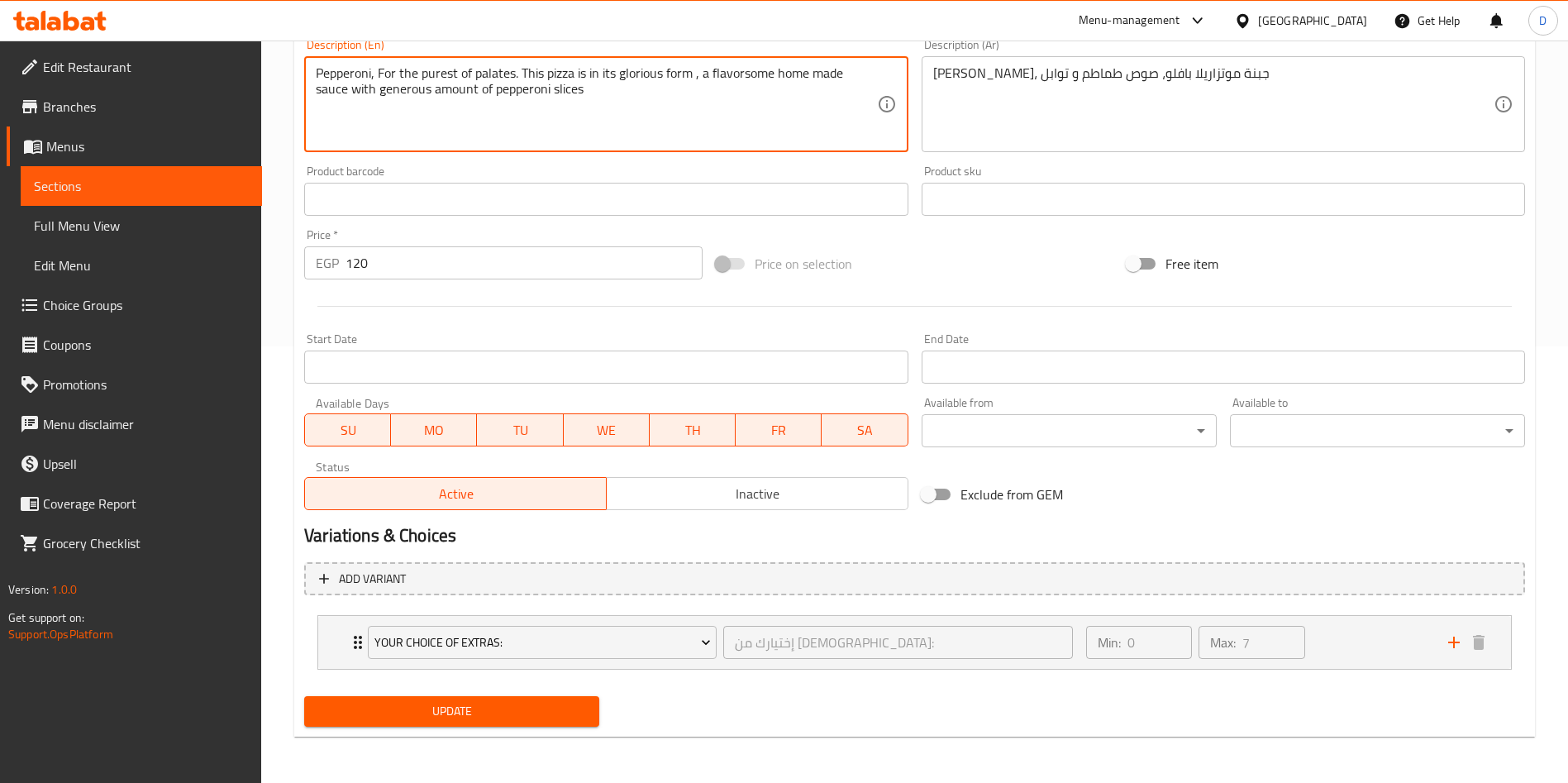
type textarea "Pepperoni, For the purest of palates. This pizza is in its glorious form , a fl…"
click at [463, 719] on span "Update" at bounding box center [452, 711] width 269 height 21
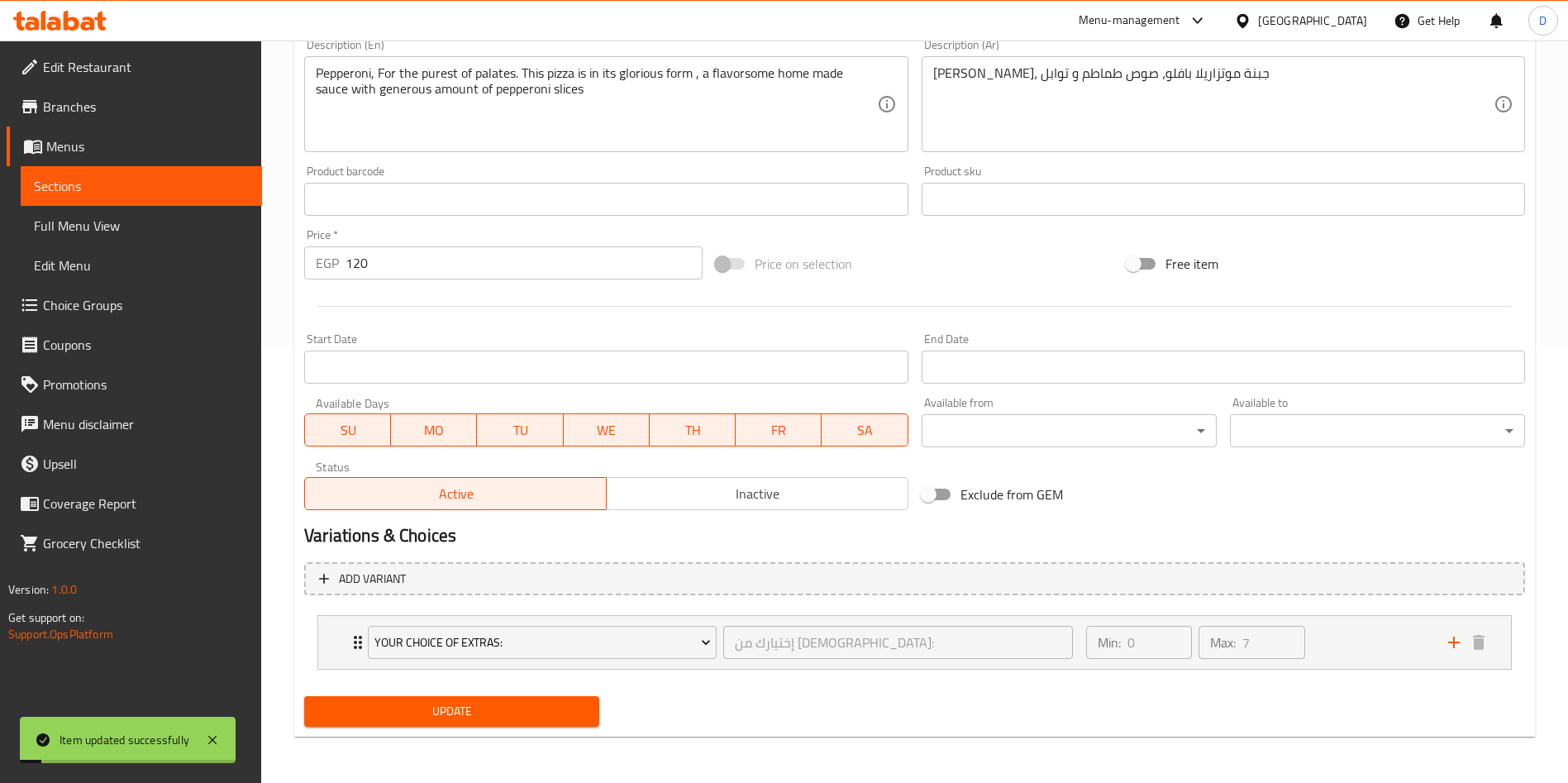
scroll to position [0, 0]
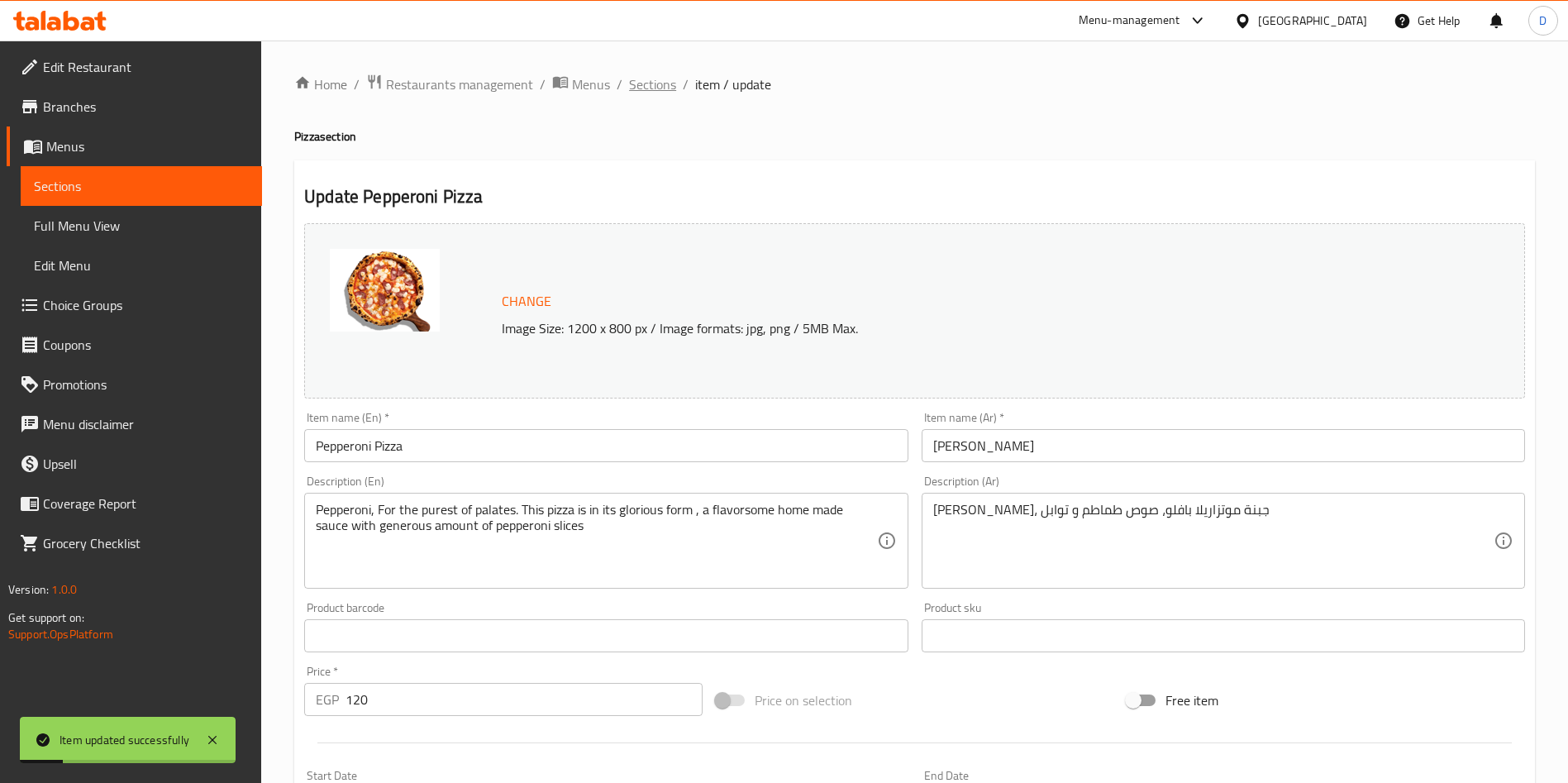
click at [646, 81] on span "Sections" at bounding box center [653, 85] width 47 height 20
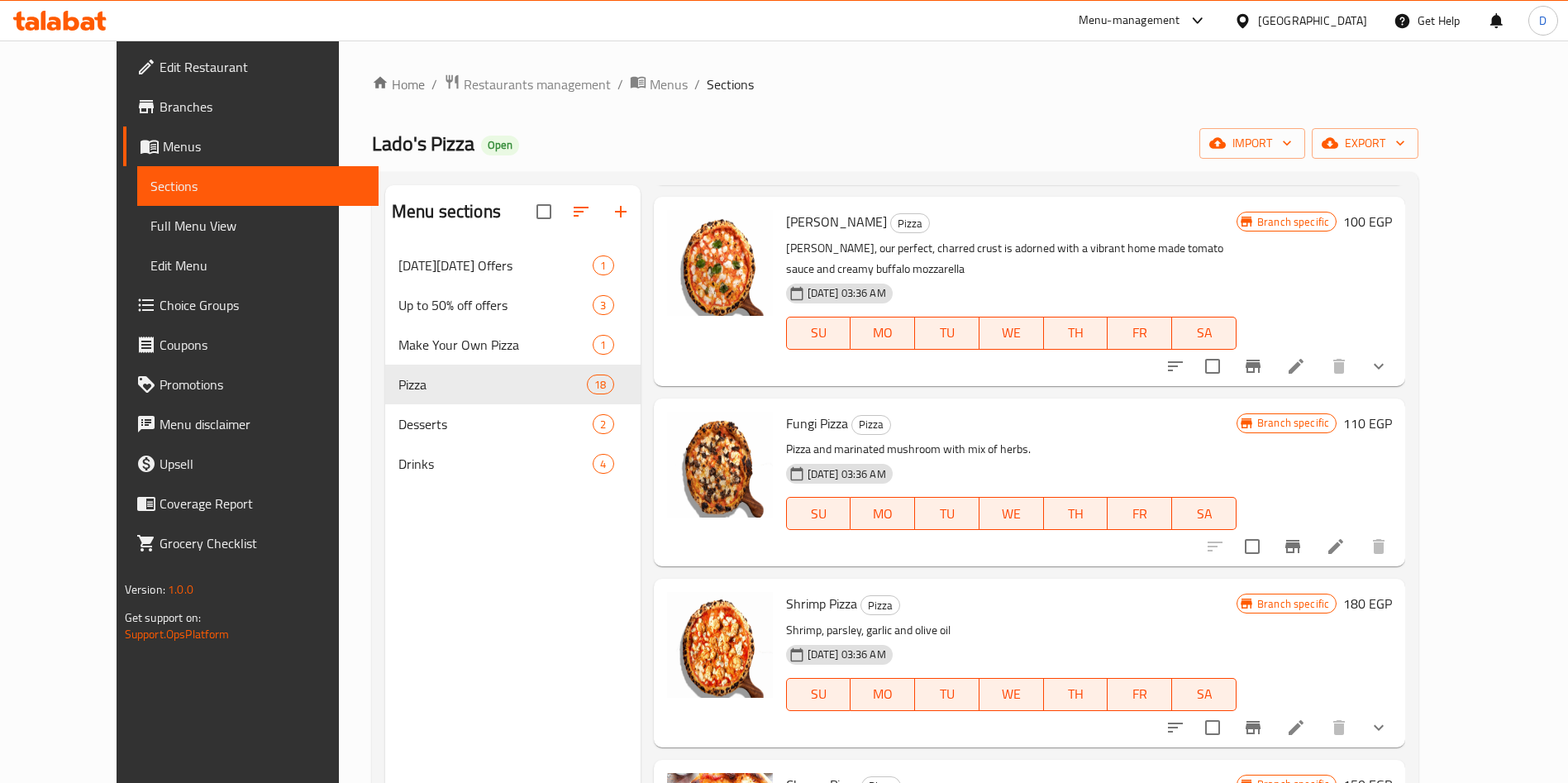
scroll to position [603, 0]
click at [1346, 538] on icon at bounding box center [1336, 548] width 20 height 20
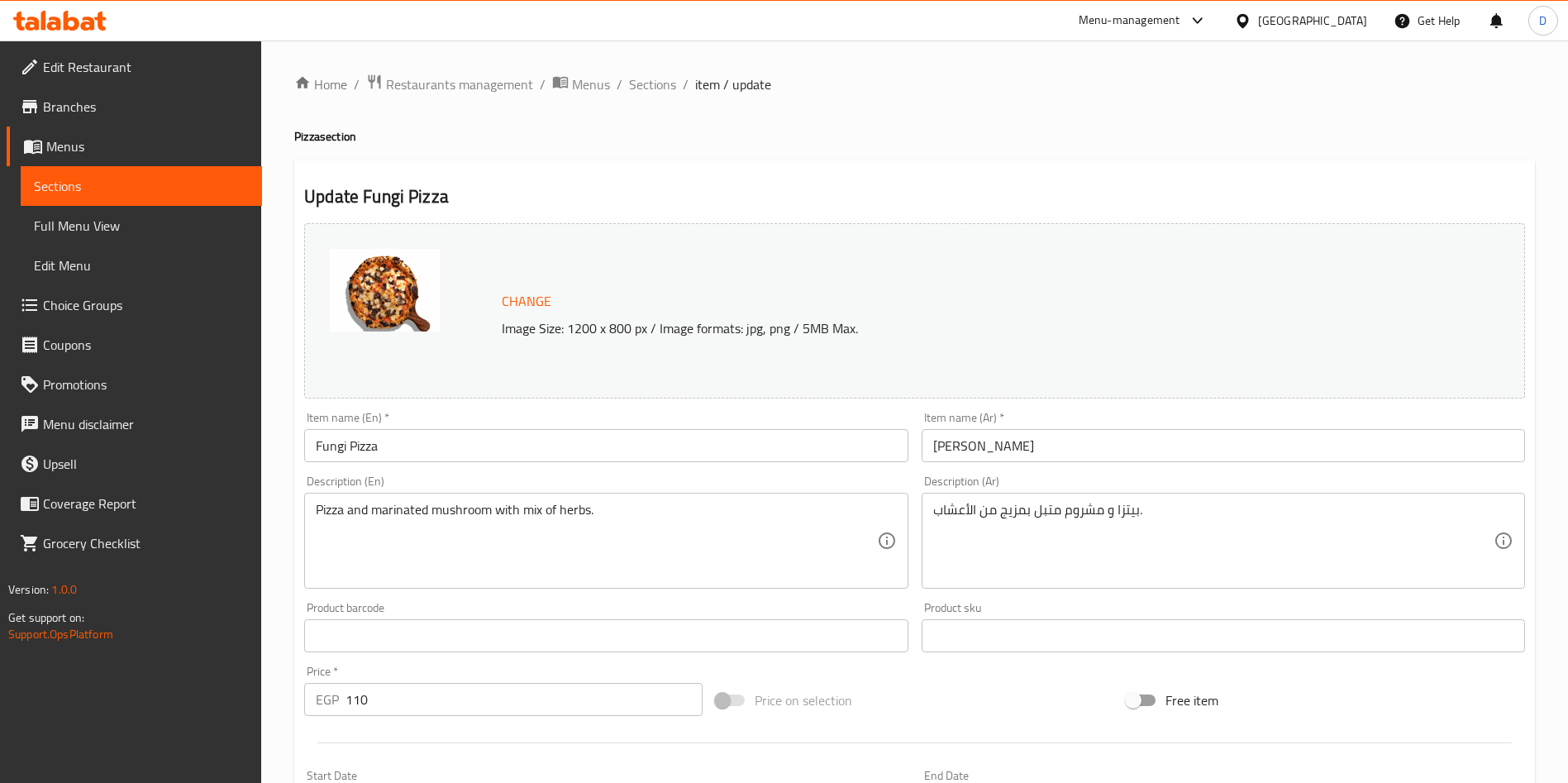
click at [471, 500] on div "Pizza and marinated mushroom with mix of herbs. Description (En)" at bounding box center [606, 541] width 603 height 96
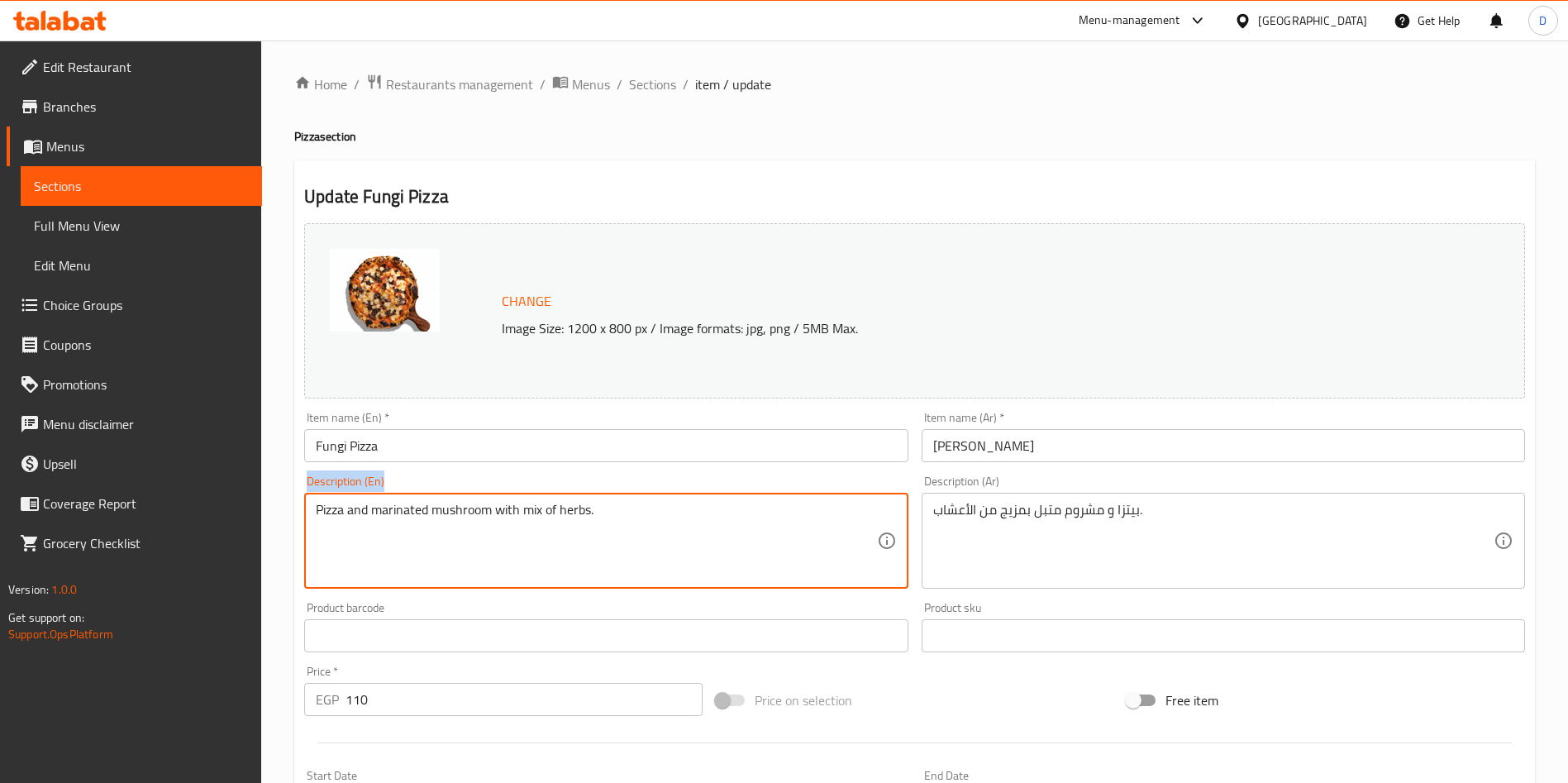
click at [471, 500] on div "Pizza and marinated mushroom with mix of herbs. Description (En)" at bounding box center [606, 541] width 603 height 96
click at [488, 508] on textarea "Pizza and marinated mushroom with mix of herbs." at bounding box center [596, 542] width 561 height 79
paste textarea "Fungi, a lavish and whimsical creation for the adventurous food lover. Earthy m…"
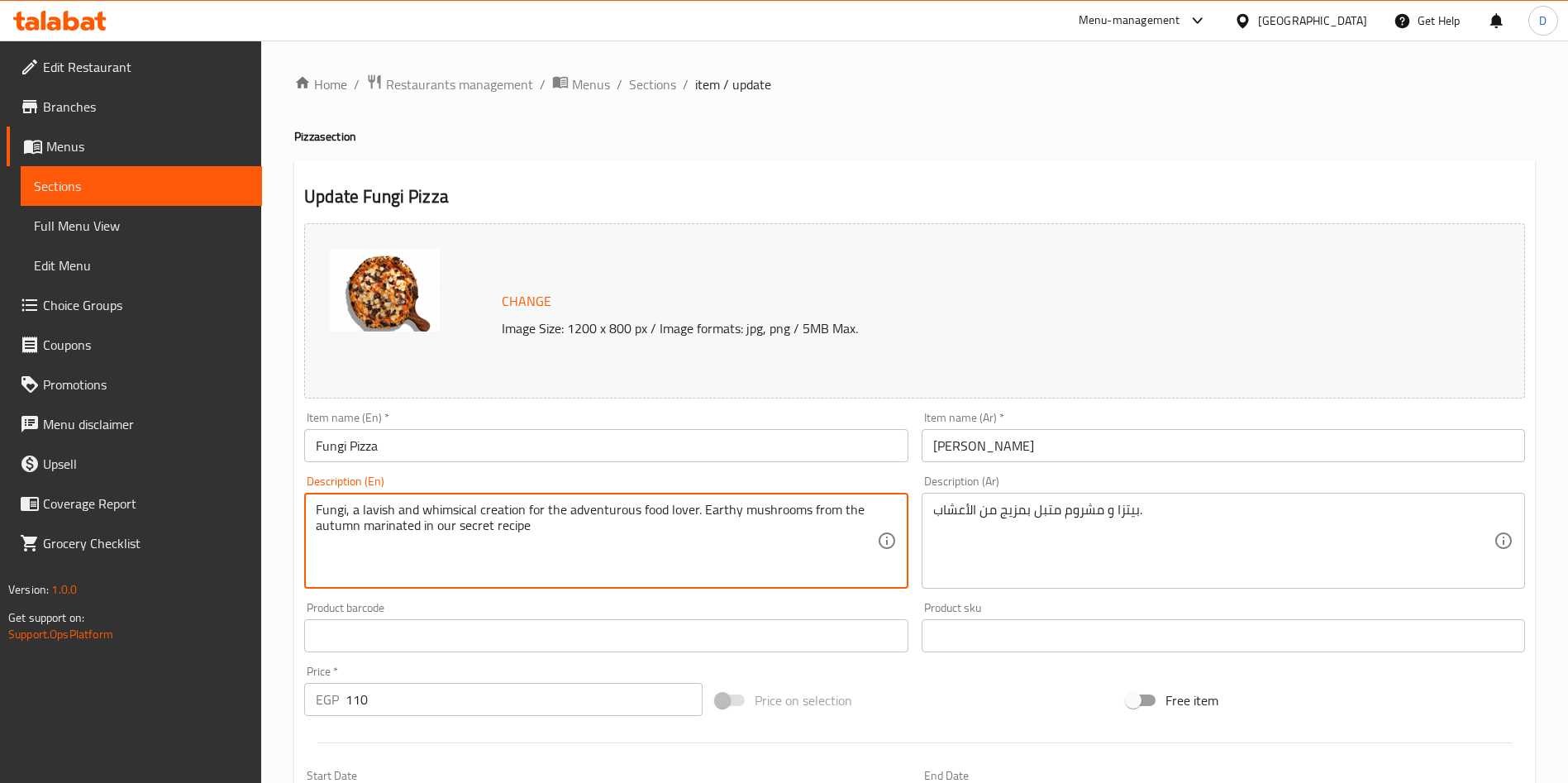
scroll to position [409, 0]
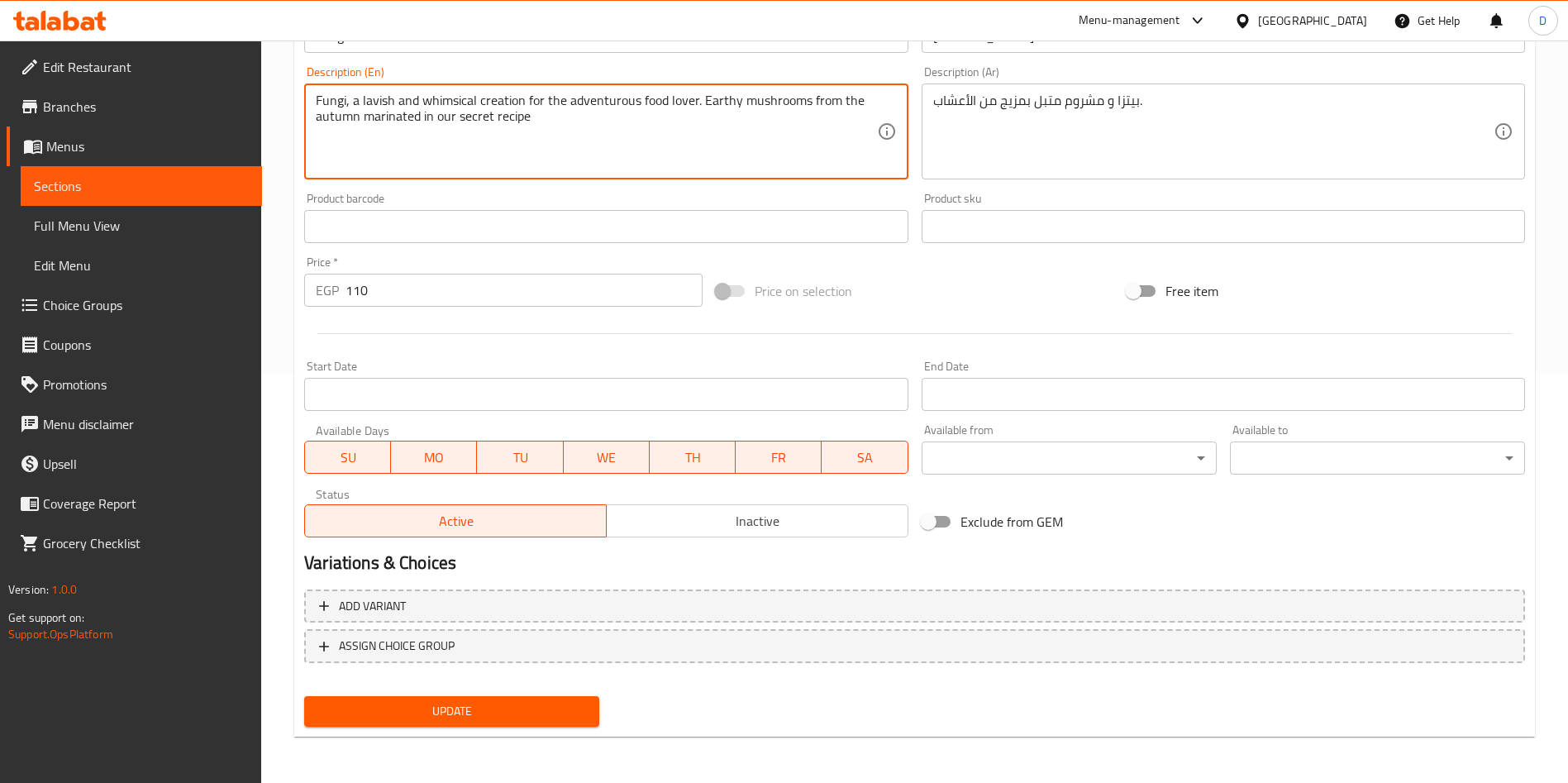
type textarea "Fungi, a lavish and whimsical creation for the adventurous food lover. Earthy m…"
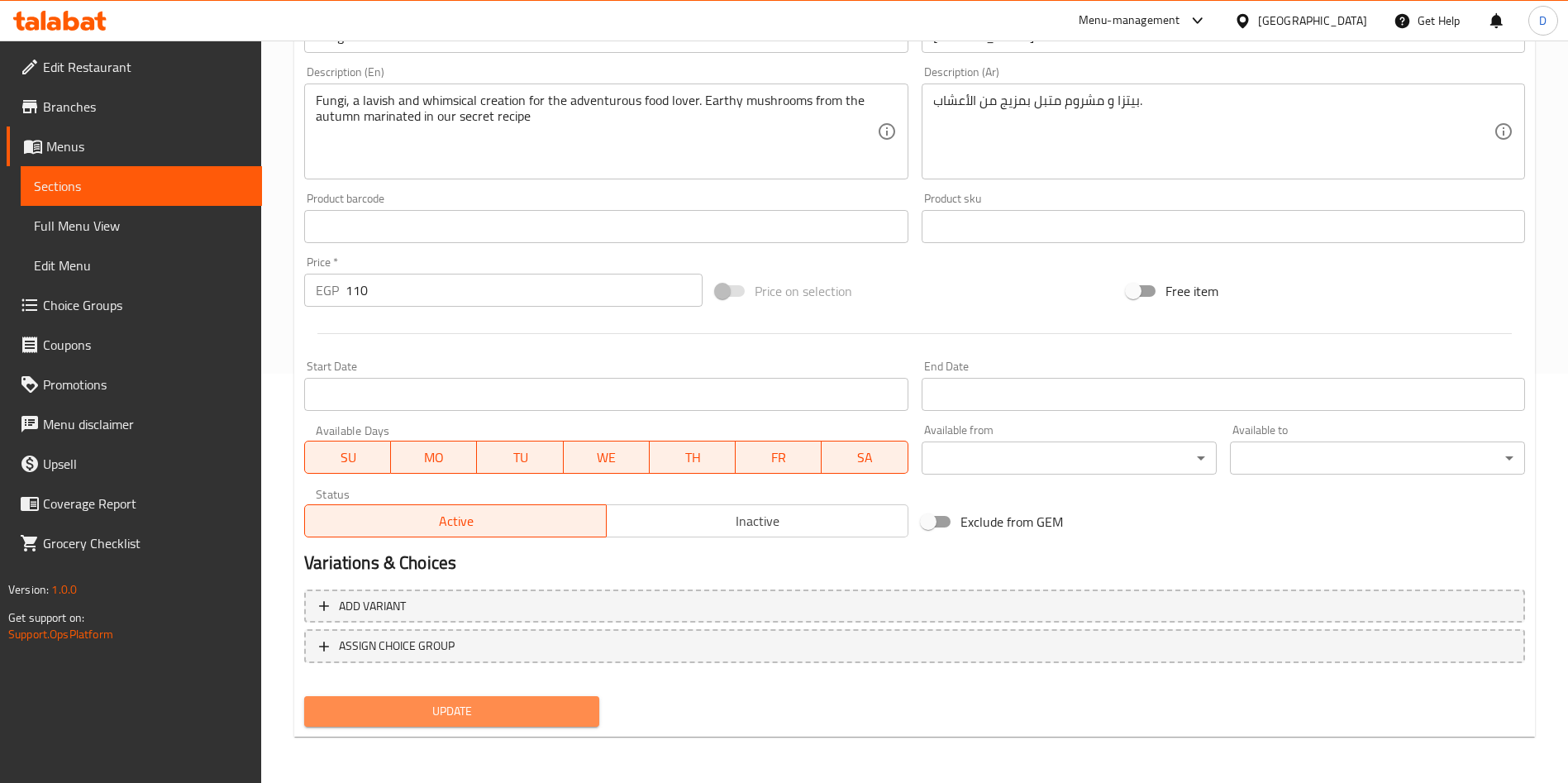
click at [487, 718] on span "Update" at bounding box center [452, 711] width 269 height 21
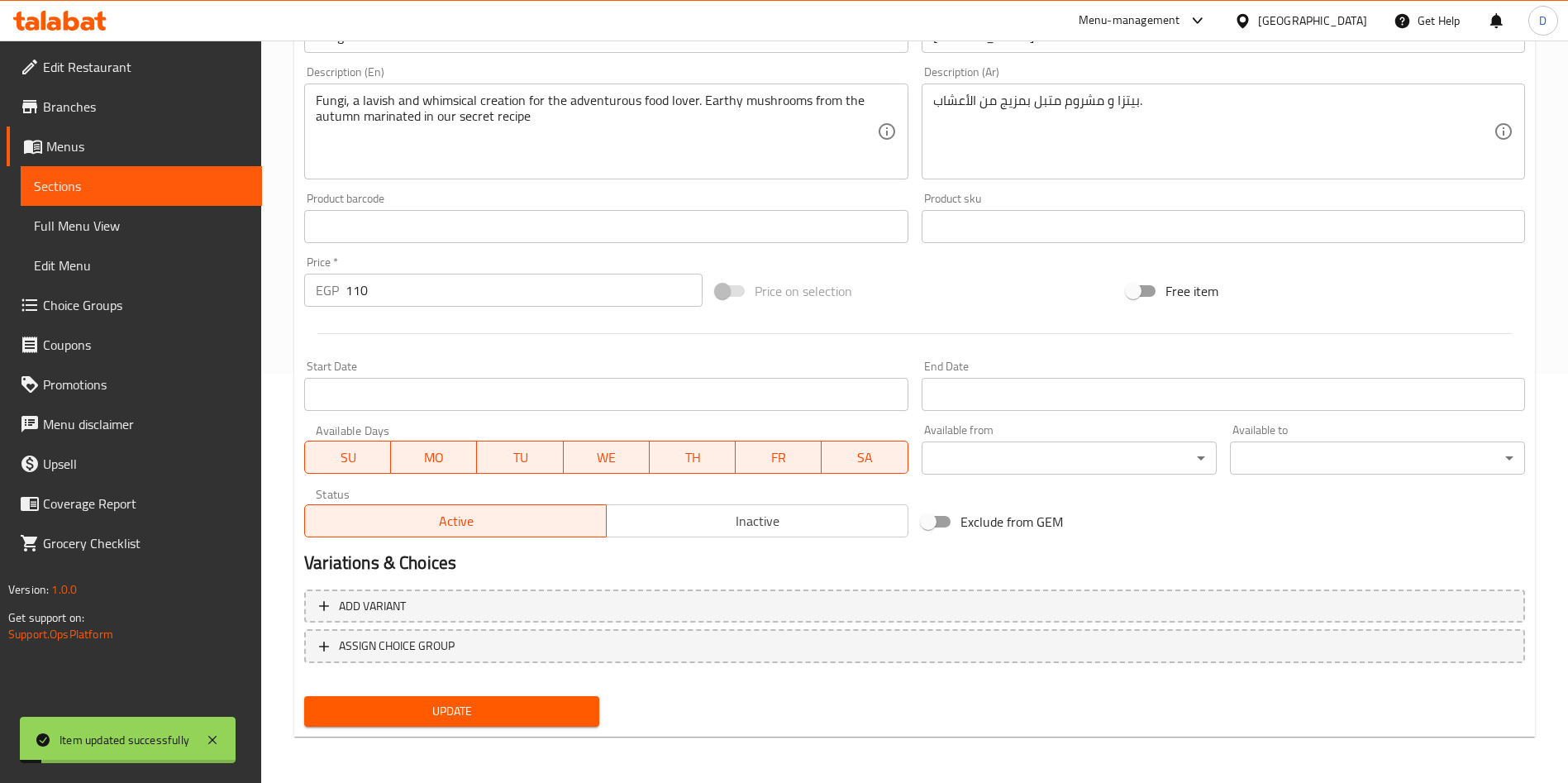
scroll to position [0, 0]
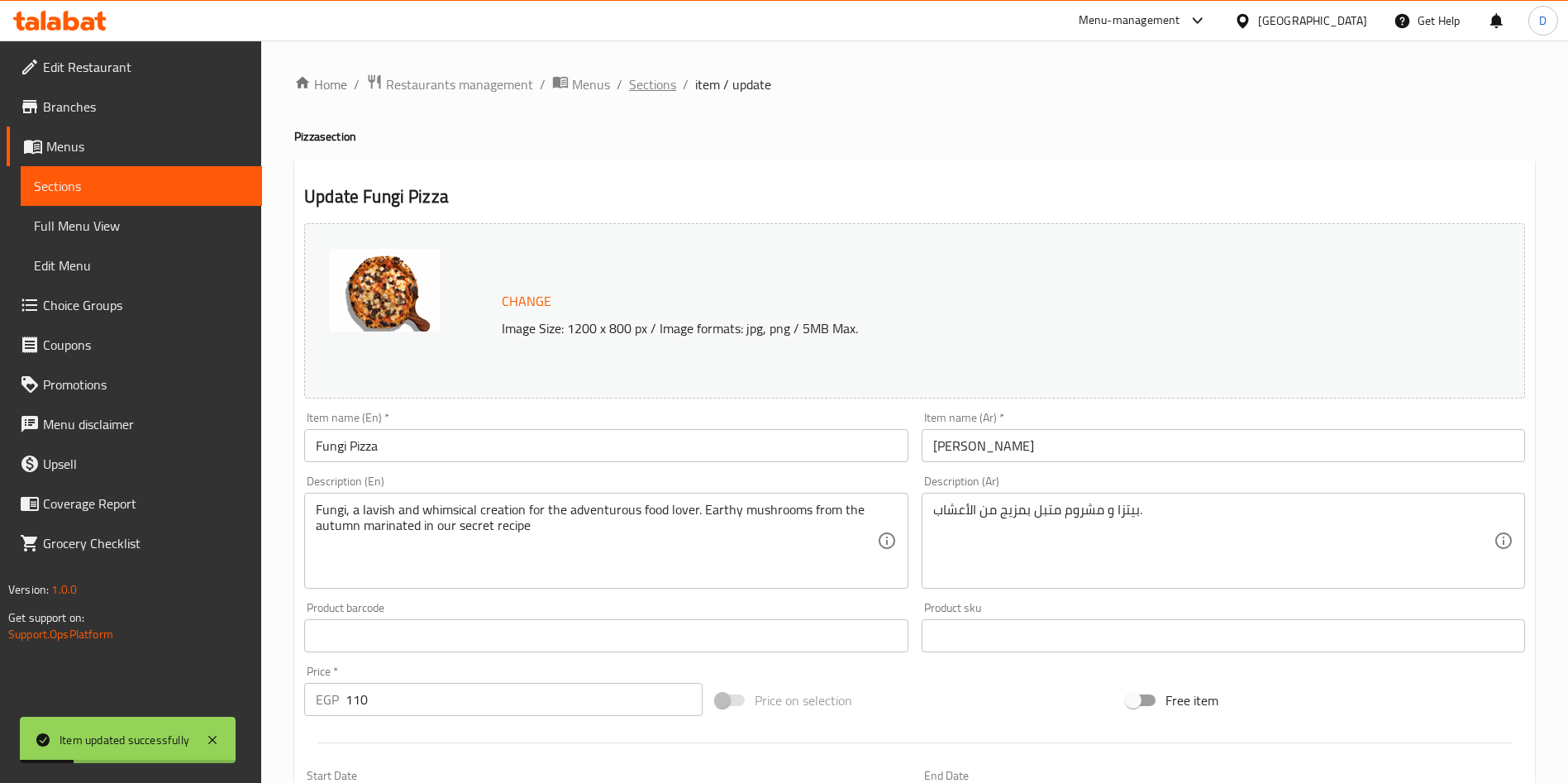
click at [642, 86] on span "Sections" at bounding box center [653, 85] width 47 height 20
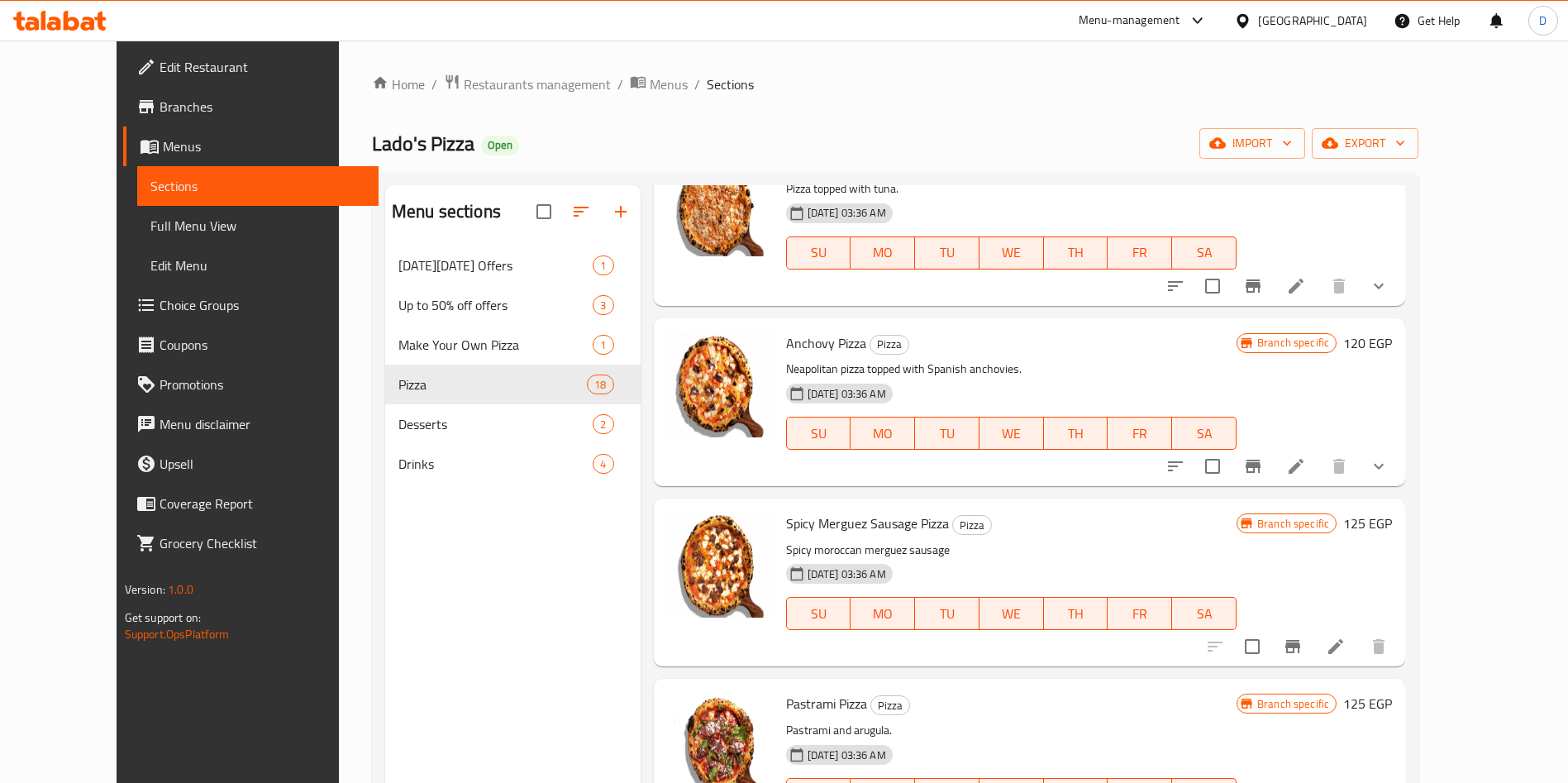
scroll to position [1429, 0]
click at [1343, 638] on icon at bounding box center [1336, 646] width 15 height 15
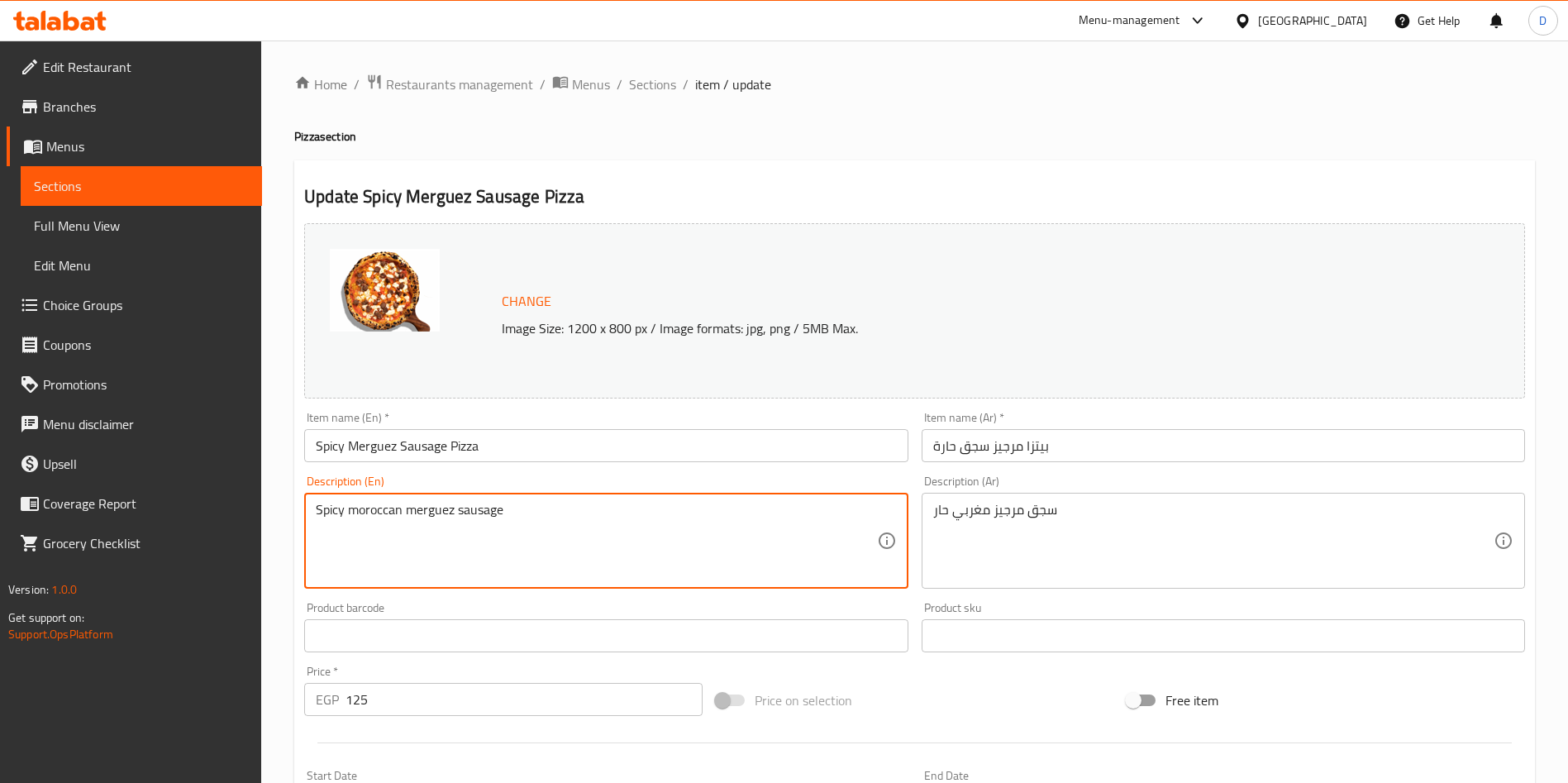
click at [387, 510] on textarea "Spicy moroccan merguez sausage" at bounding box center [596, 542] width 561 height 79
paste textarea "Merguez, taste the rustic flavors of the Morocan desert. Our special crust carr…"
click at [587, 509] on textarea "Spicy Merguez, taste the rustic flavors of the Morocan desert. Our special crus…" at bounding box center [596, 542] width 561 height 79
click at [601, 511] on textarea "Spicy Merguez, taste the rustic flavors of the Morocan desert. Our special crus…" at bounding box center [596, 542] width 561 height 79
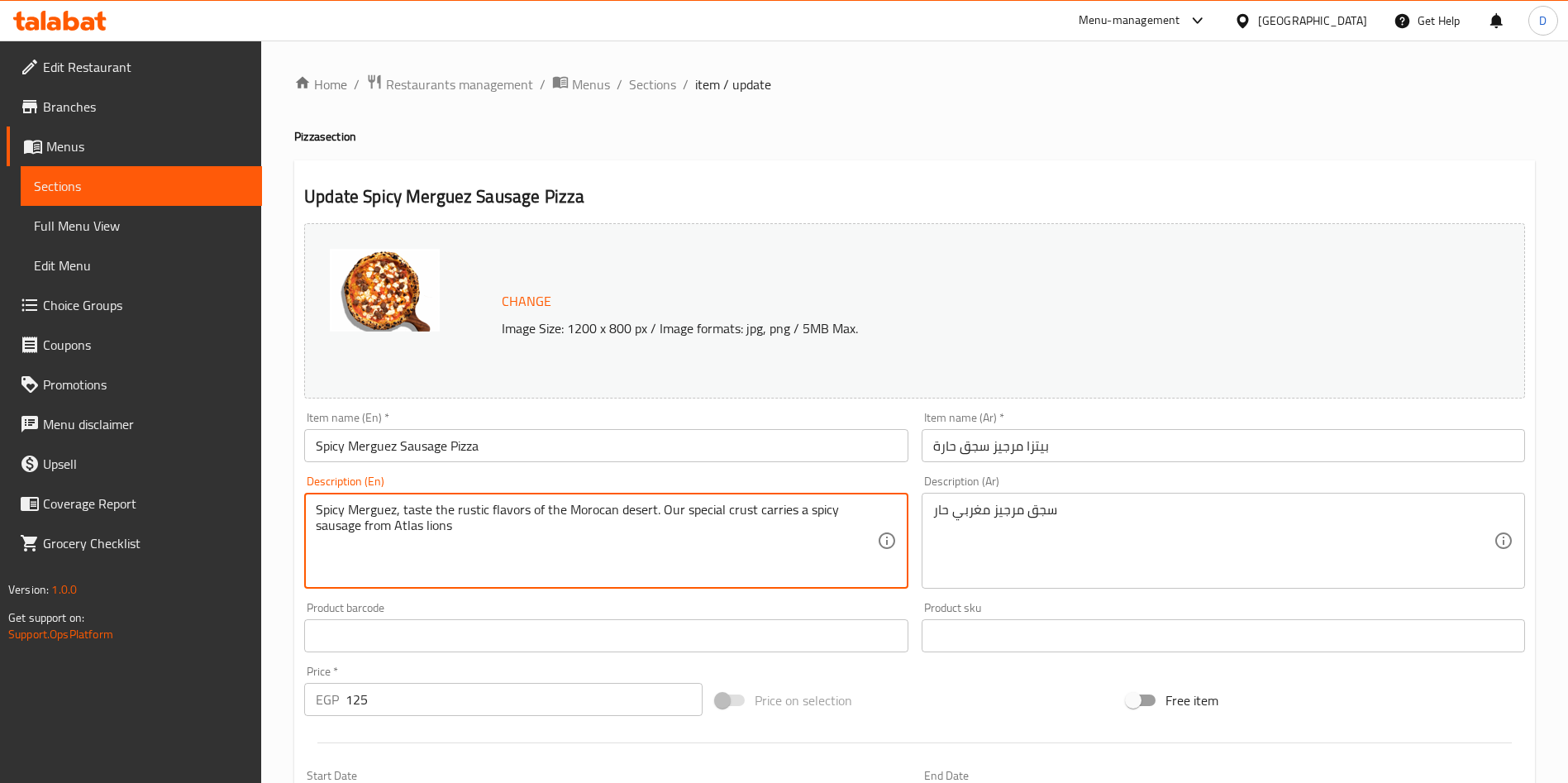
click at [601, 511] on textarea "Spicy Merguez, taste the rustic flavors of the Morocan desert. Our special crus…" at bounding box center [596, 542] width 561 height 79
click at [684, 530] on textarea "Spicy Merguez, taste the rustic flavors of the Moroccan desert. Our special cru…" at bounding box center [596, 542] width 561 height 79
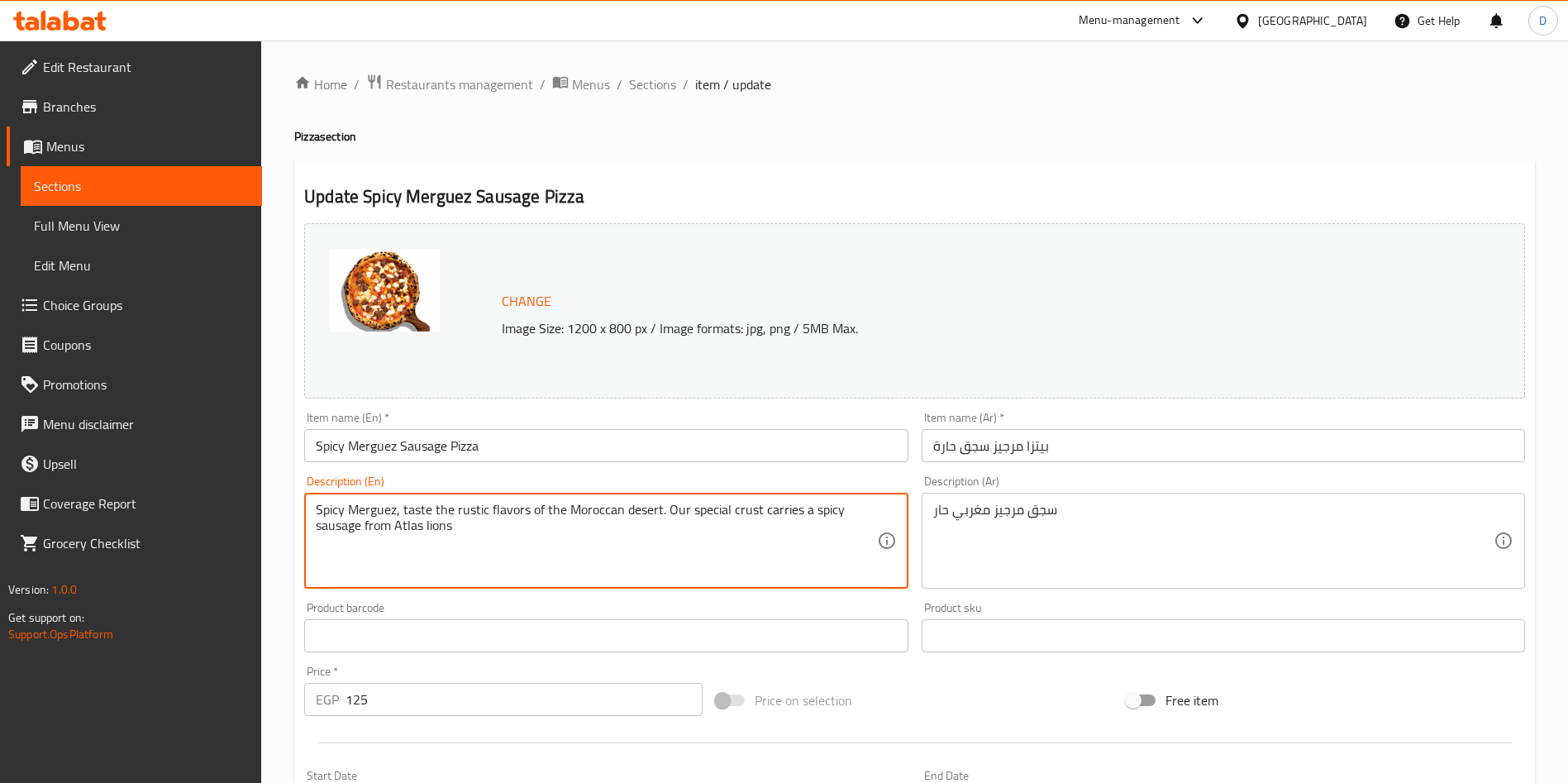
scroll to position [409, 0]
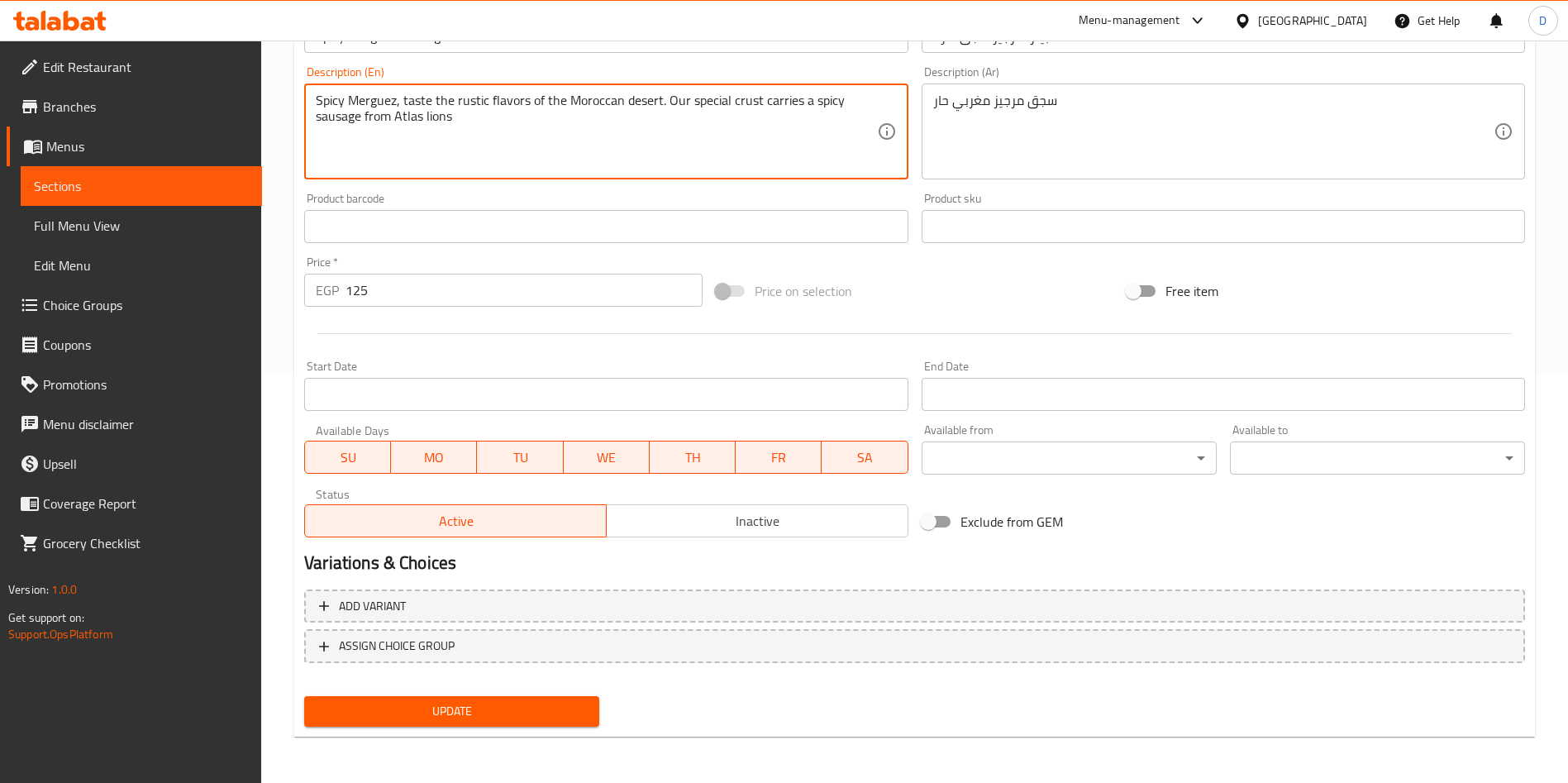
type textarea "Spicy Merguez, taste the rustic flavors of the Moroccan desert. Our special cru…"
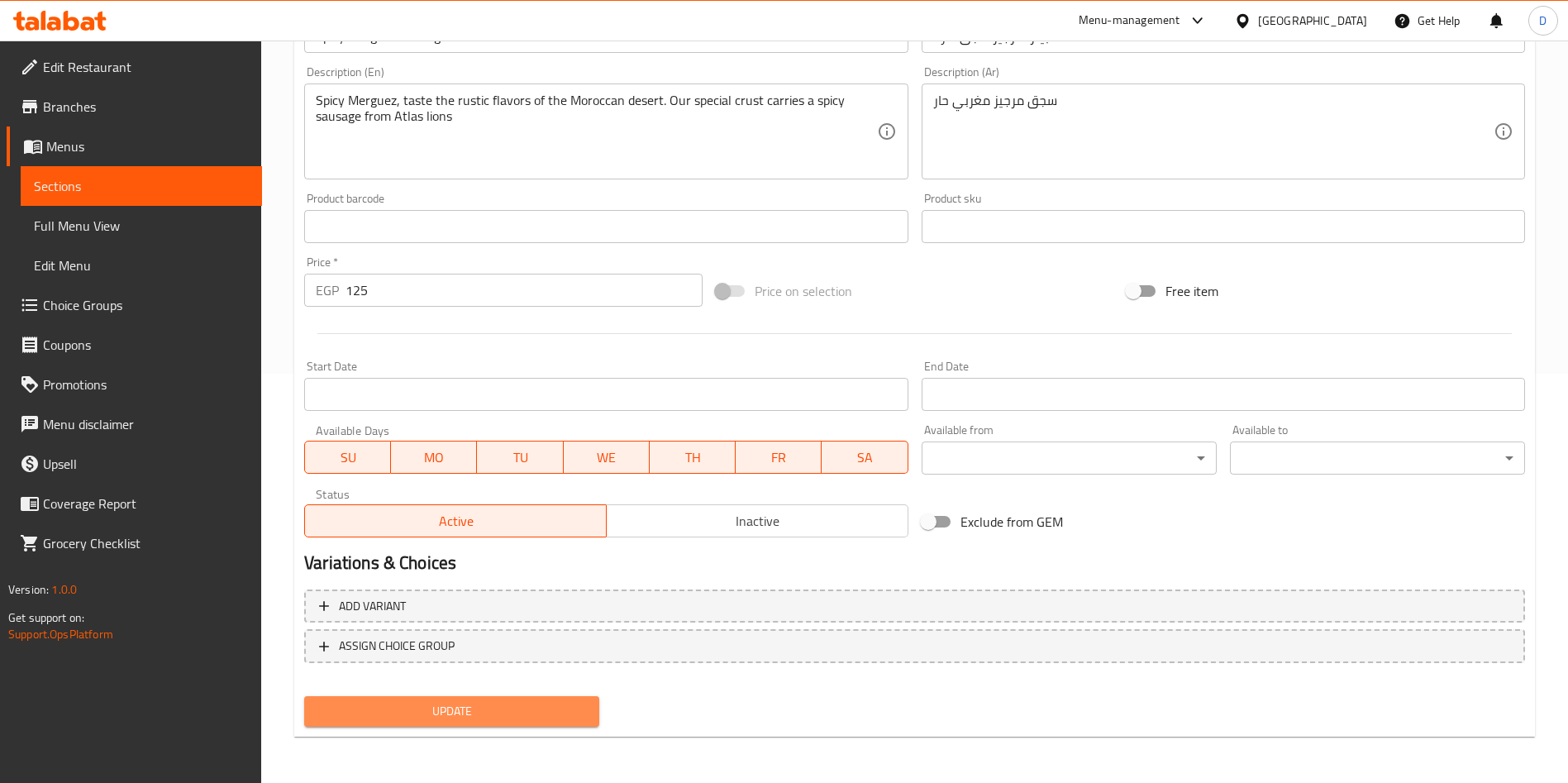
click at [478, 708] on span "Update" at bounding box center [452, 711] width 269 height 21
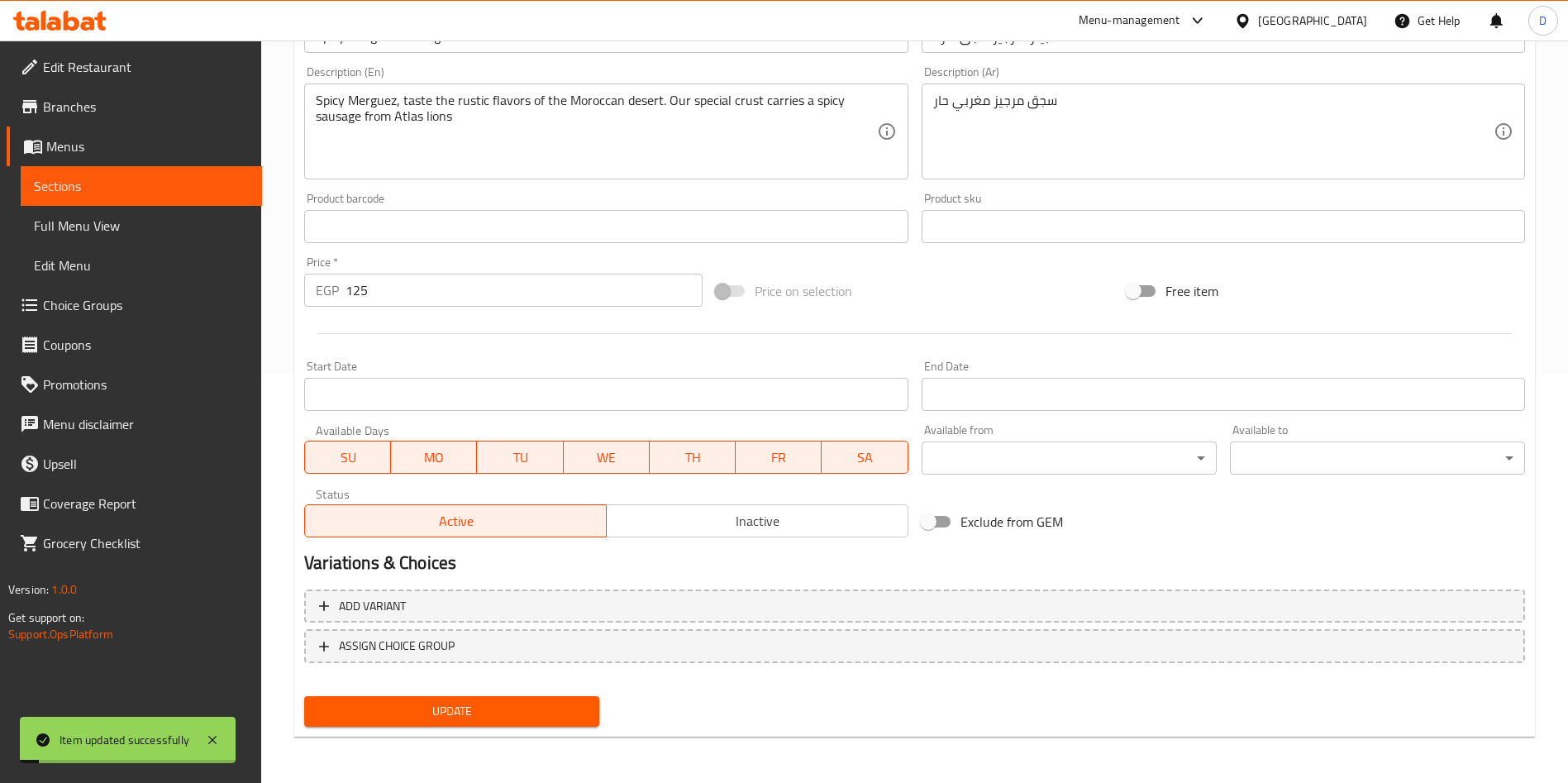
scroll to position [0, 0]
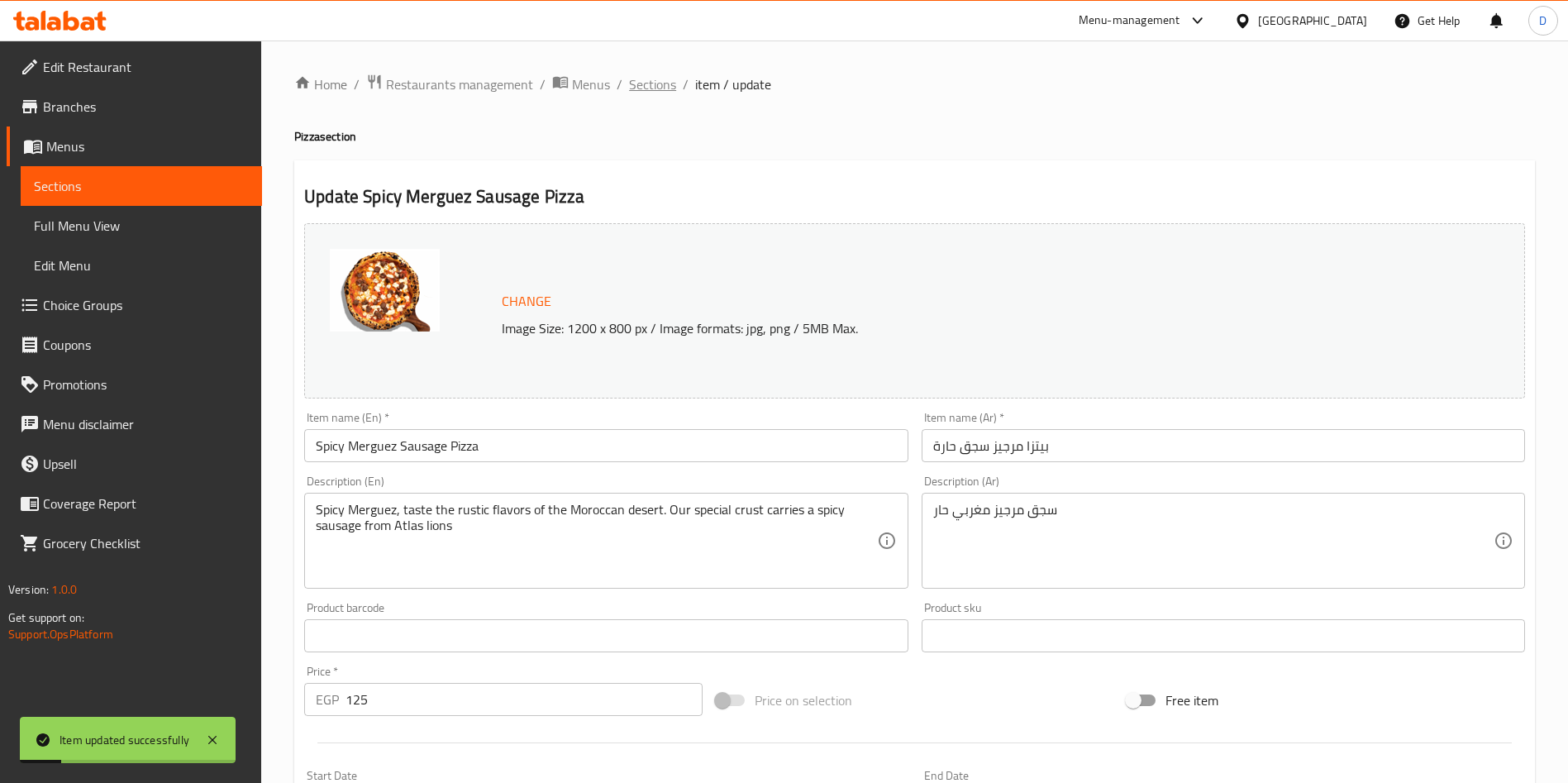
click at [646, 75] on span "Sections" at bounding box center [653, 85] width 47 height 20
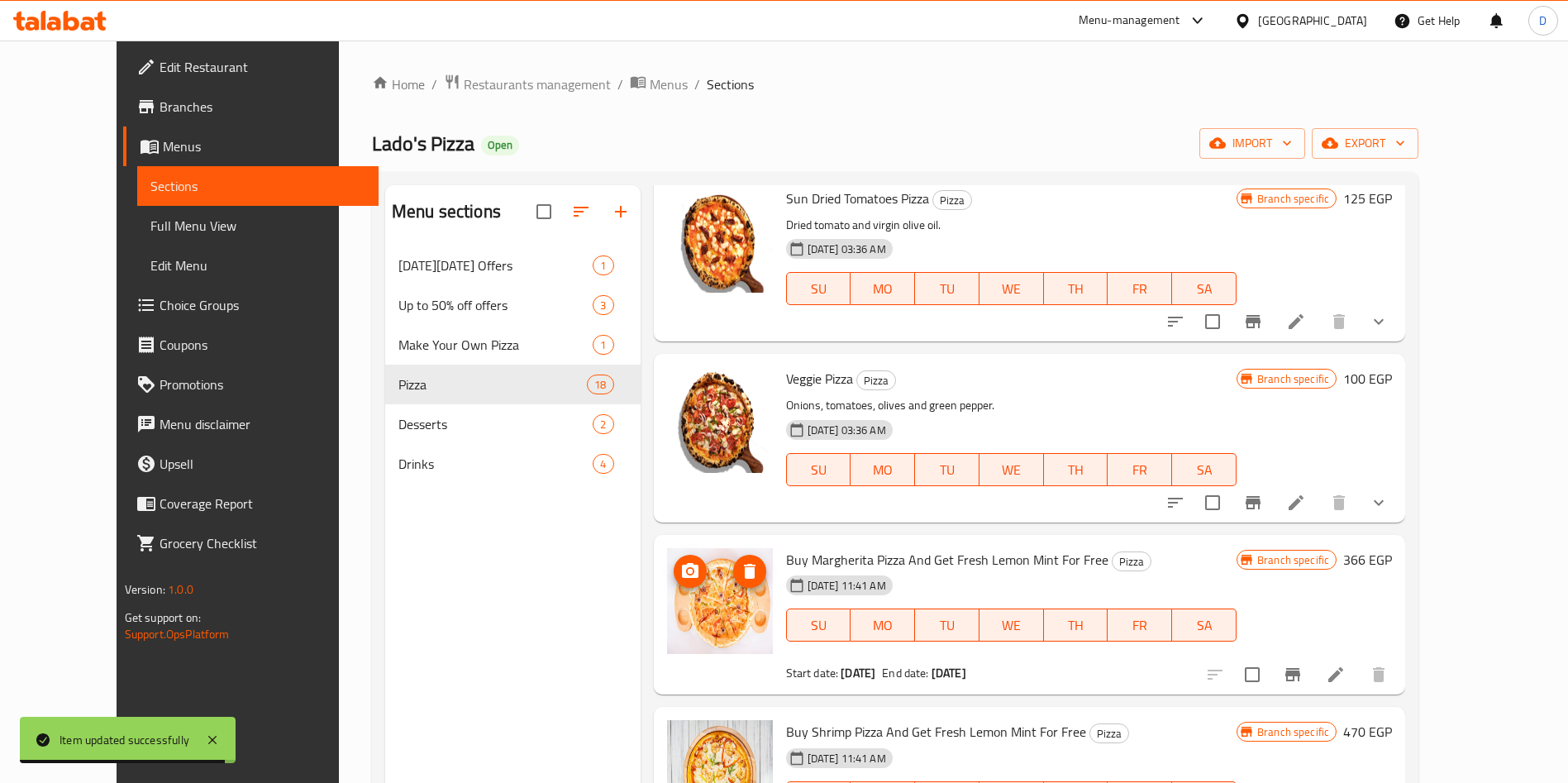
scroll to position [2139, 0]
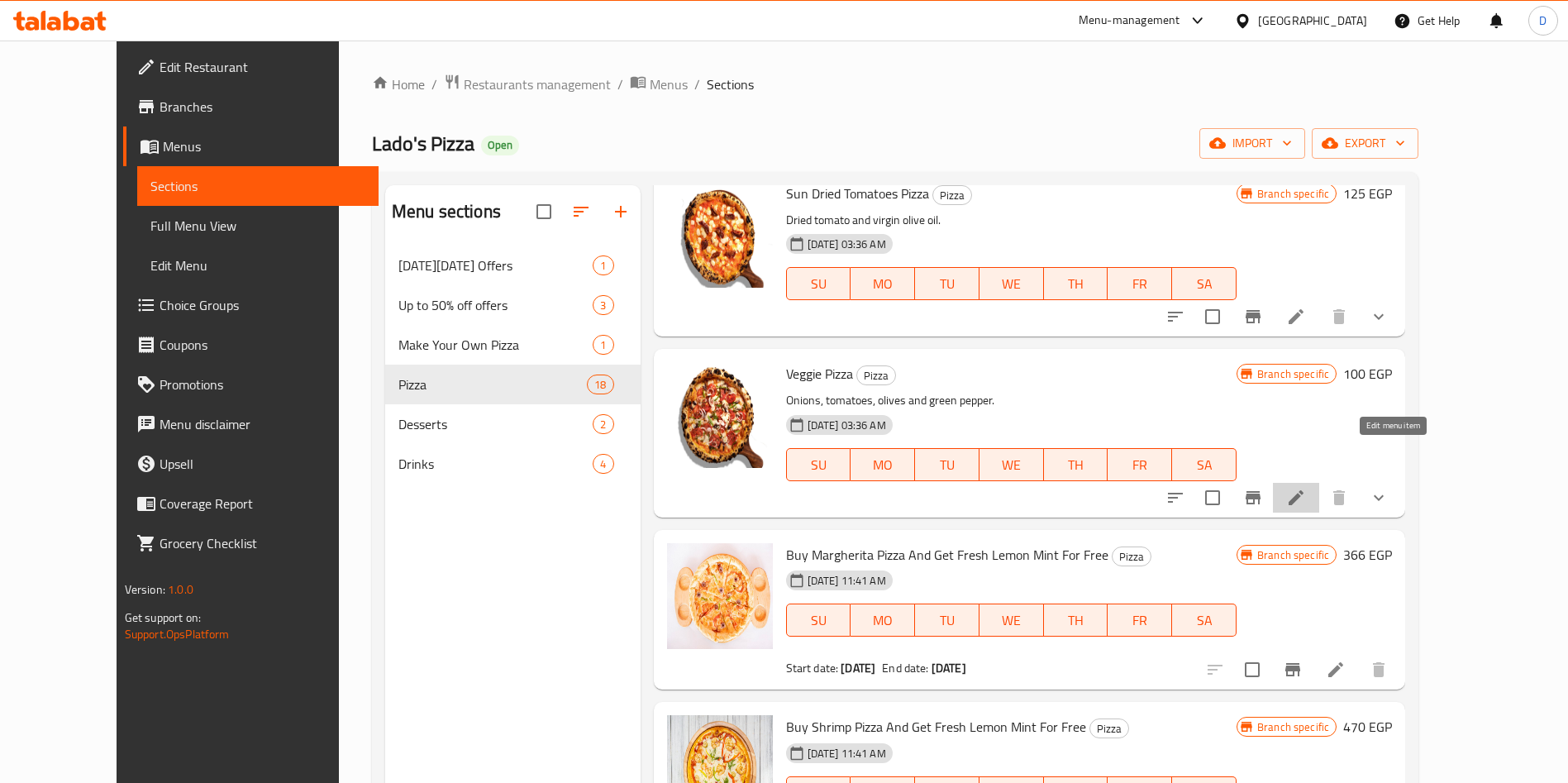
click at [1306, 488] on icon at bounding box center [1296, 498] width 20 height 20
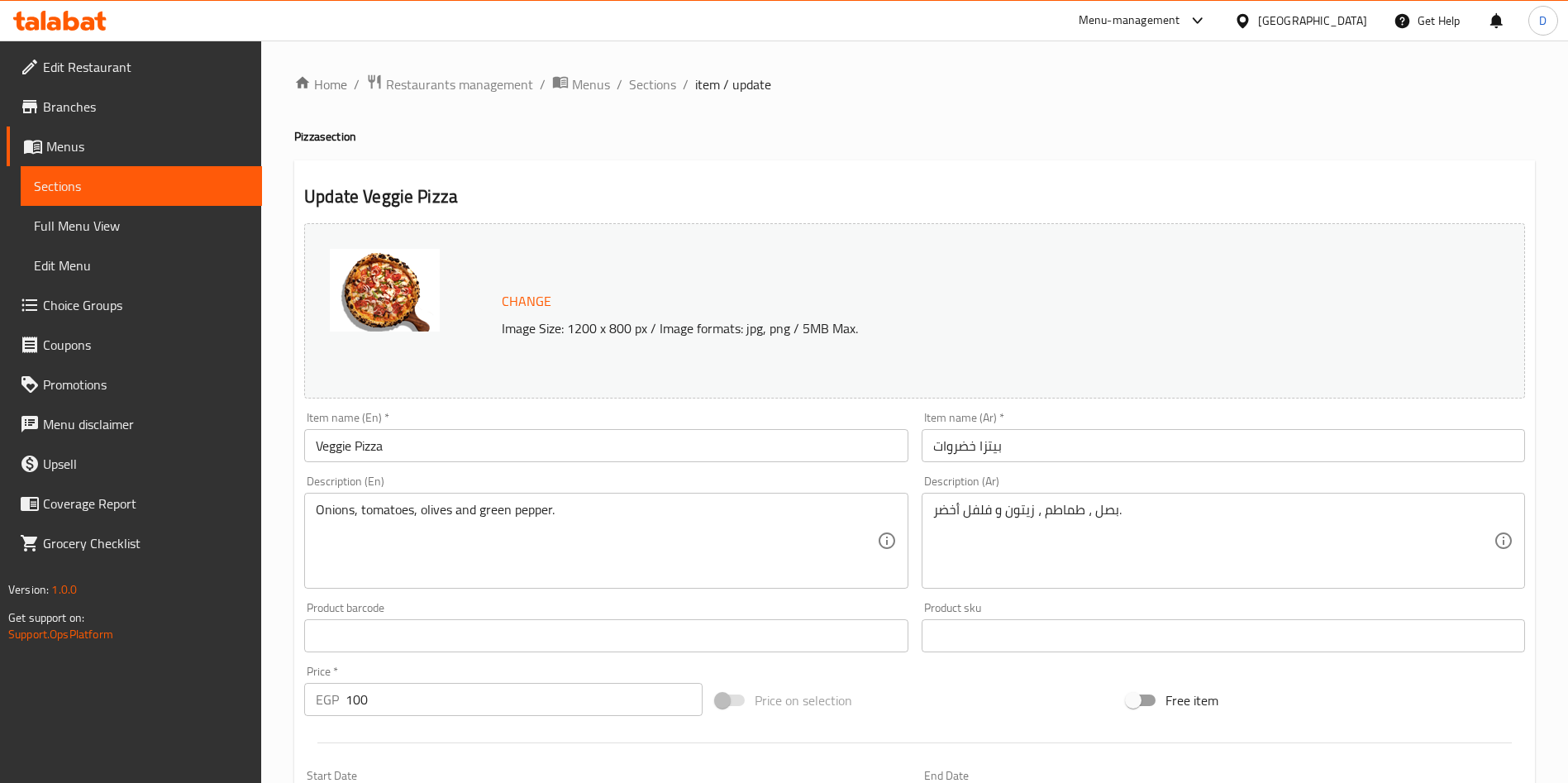
click at [494, 498] on div "Onions, tomatoes, olives and green pepper. Description (En)" at bounding box center [606, 541] width 603 height 96
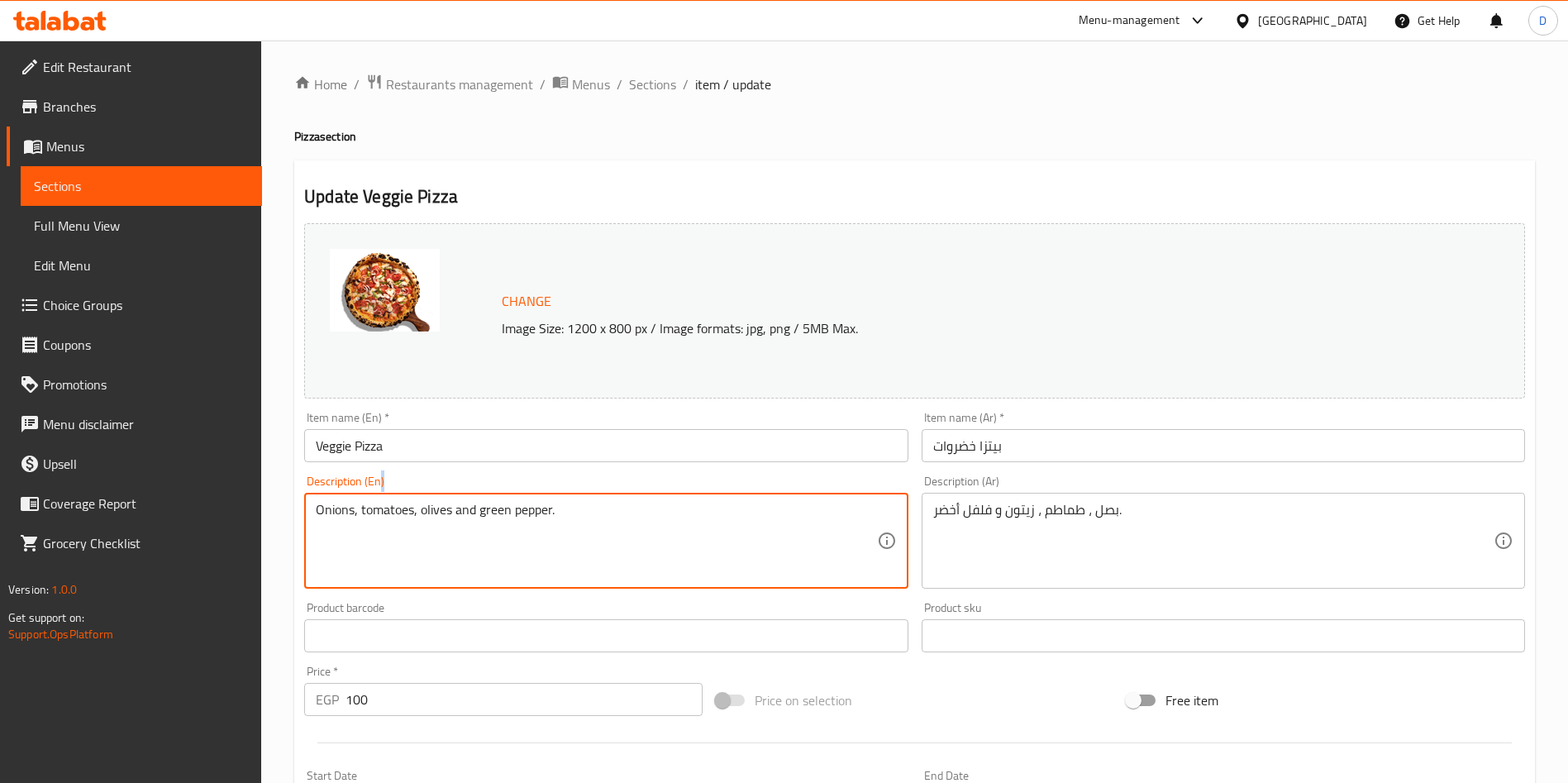
click at [494, 498] on div "Onions, tomatoes, olives and green pepper. Description (En)" at bounding box center [606, 541] width 603 height 96
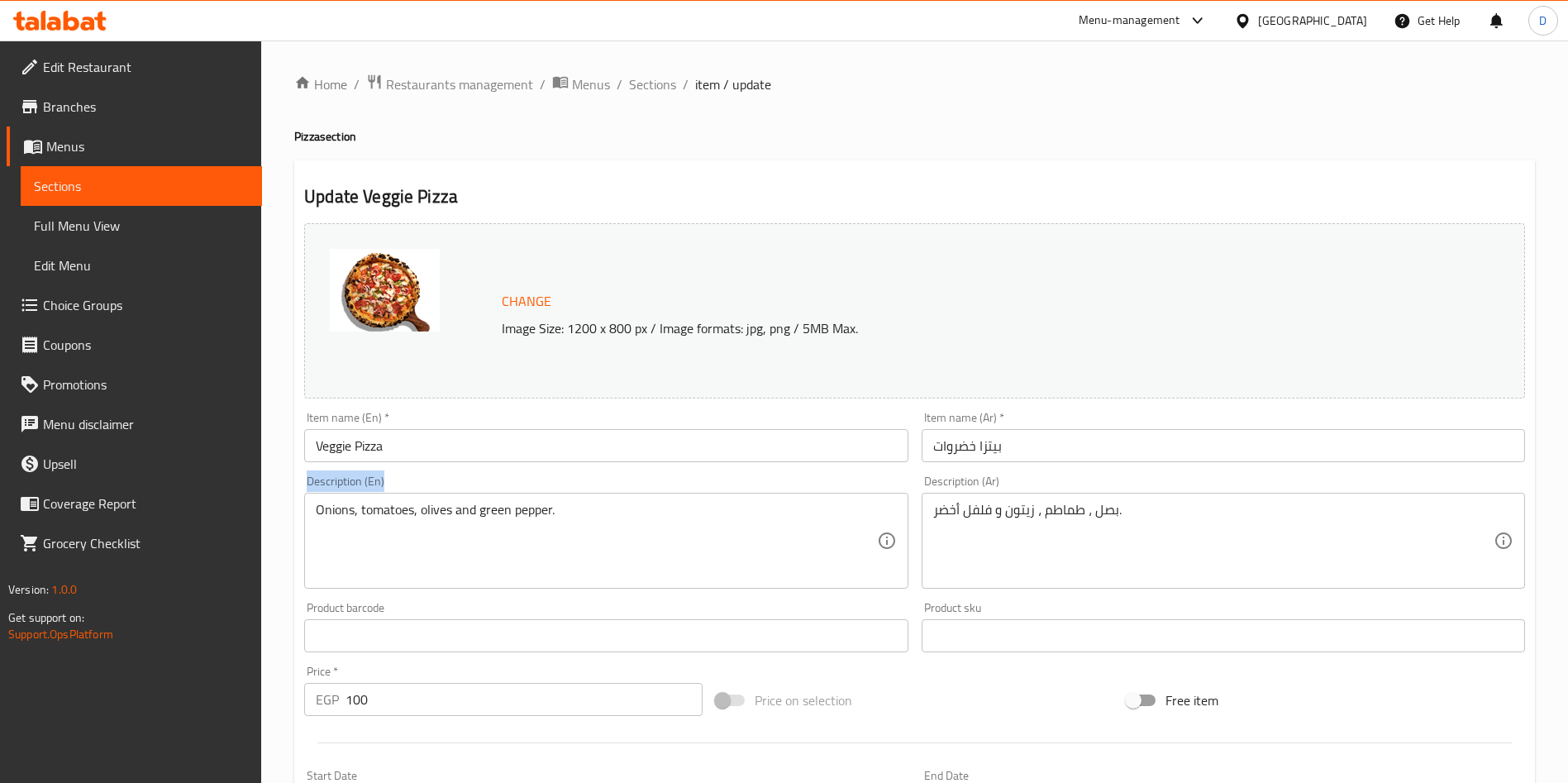
click at [494, 498] on div "Onions, tomatoes, olives and green pepper. Description (En)" at bounding box center [606, 541] width 603 height 96
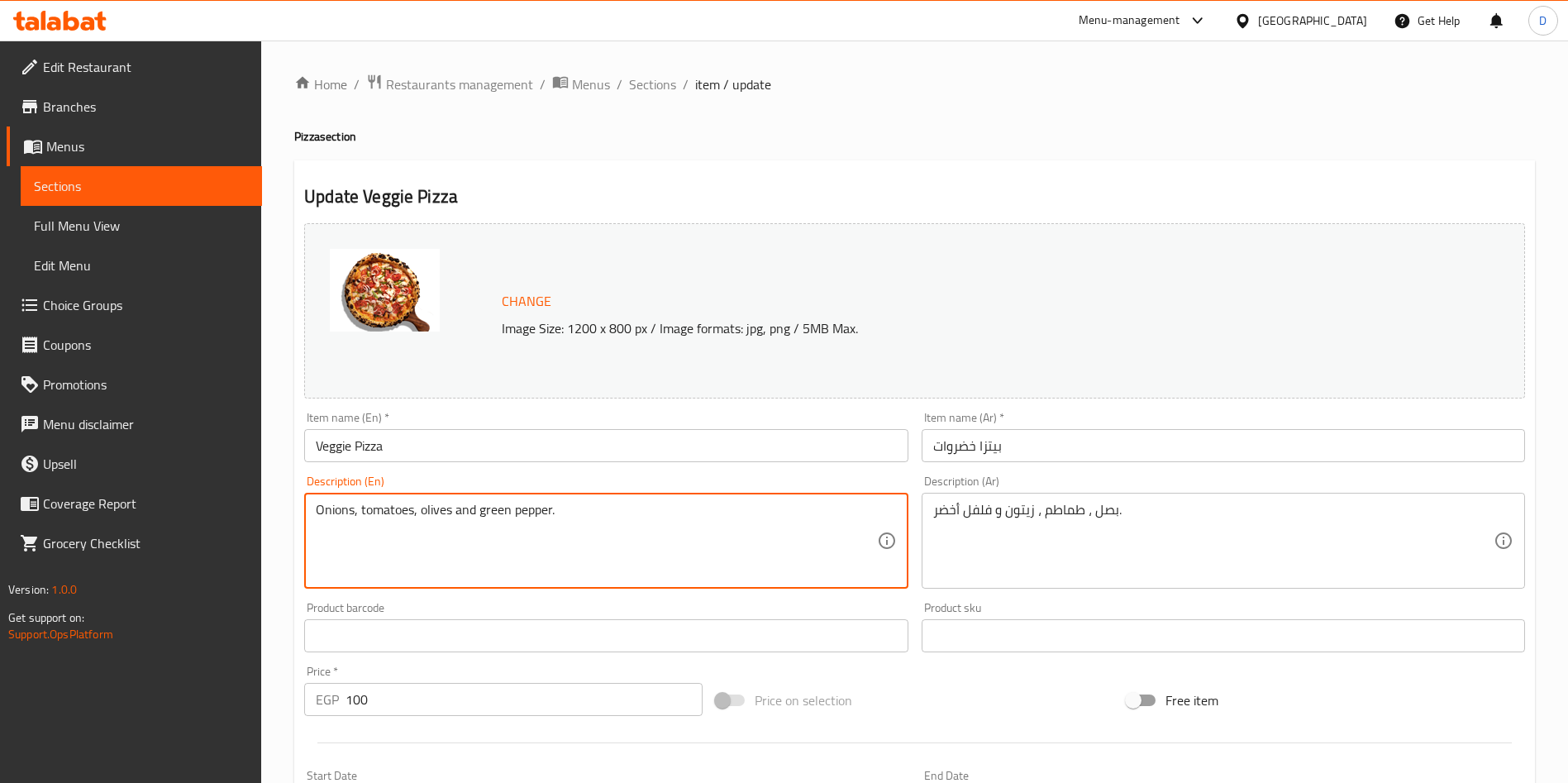
click at [496, 521] on textarea "Onions, tomatoes, olives and green pepper." at bounding box center [596, 542] width 561 height 79
paste textarea "Veggie, A symphony of four exquisite vegetables meeting in glorious harmony . K…"
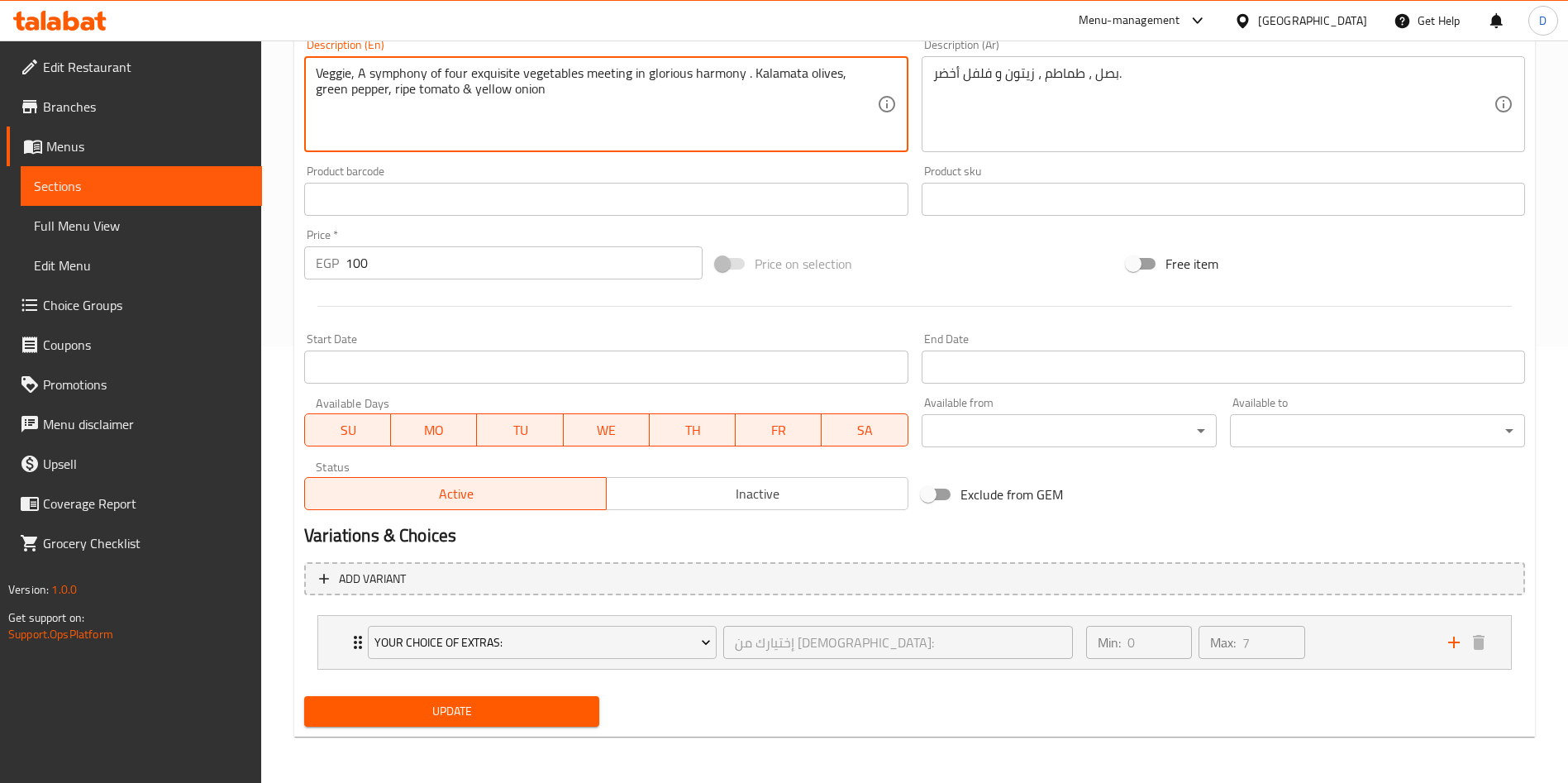
scroll to position [436, 0]
type textarea "Veggie, A symphony of four exquisite vegetables meeting in glorious harmony . K…"
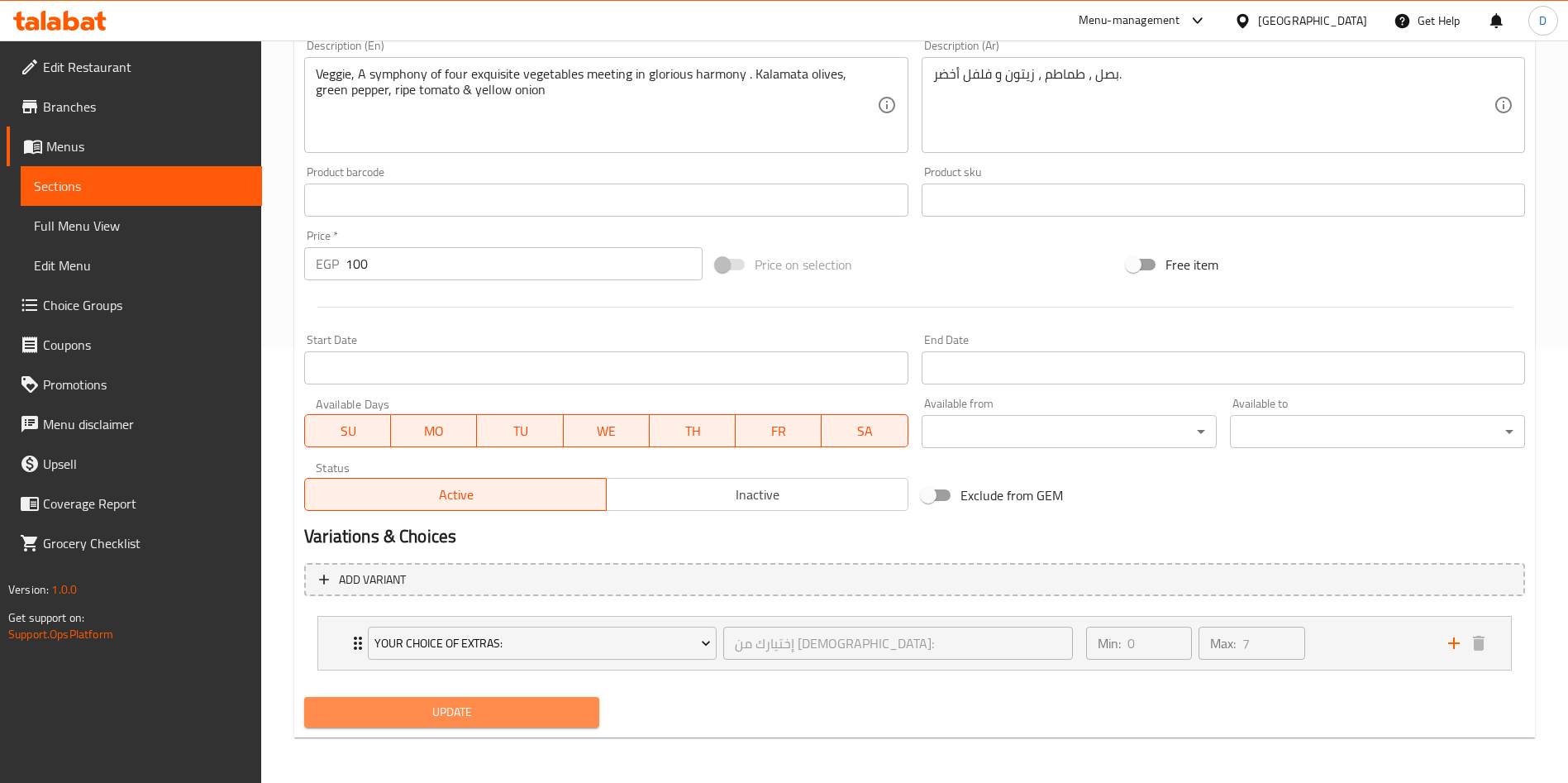
click at [507, 708] on span "Update" at bounding box center [452, 712] width 269 height 21
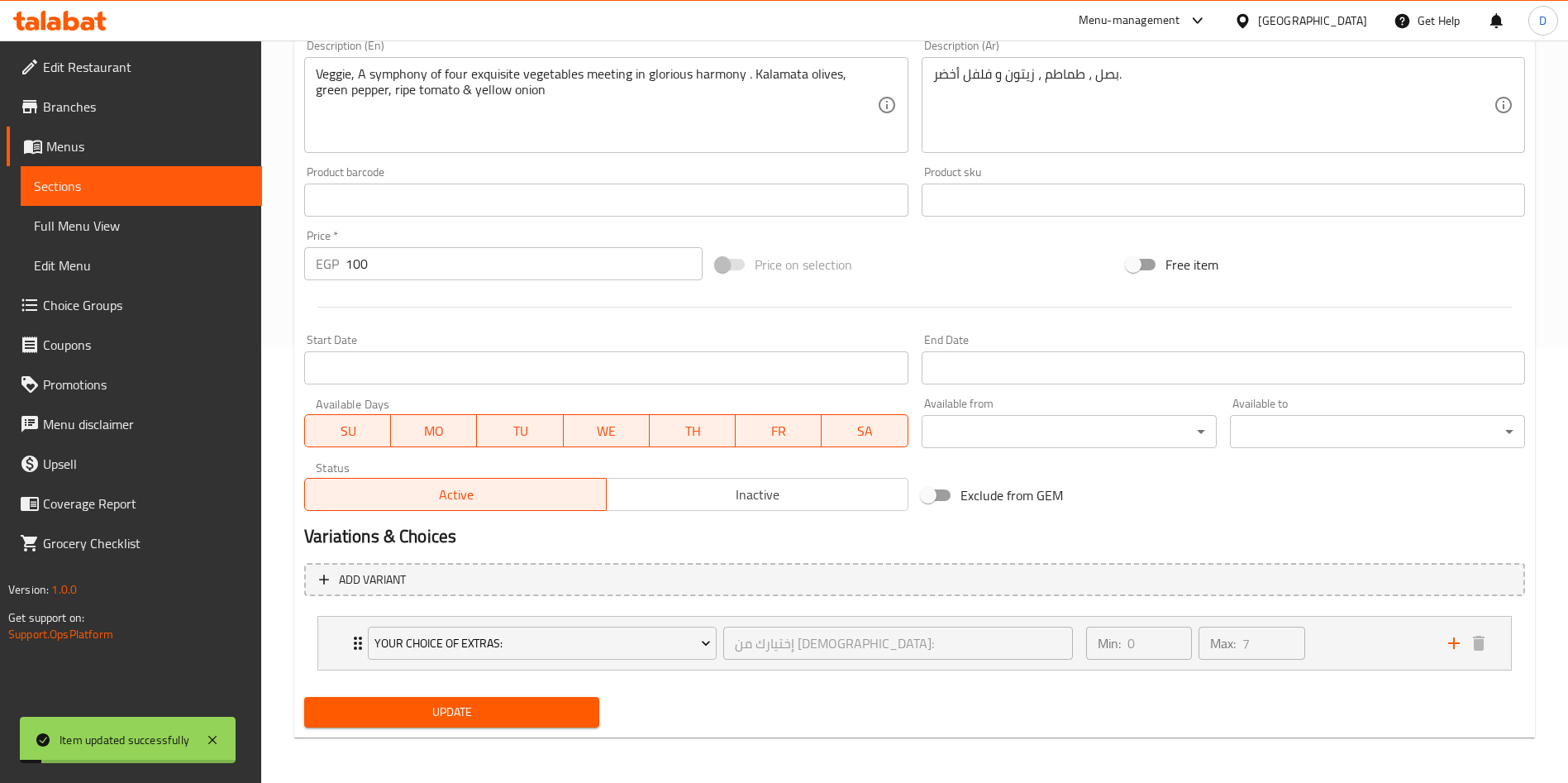
scroll to position [0, 0]
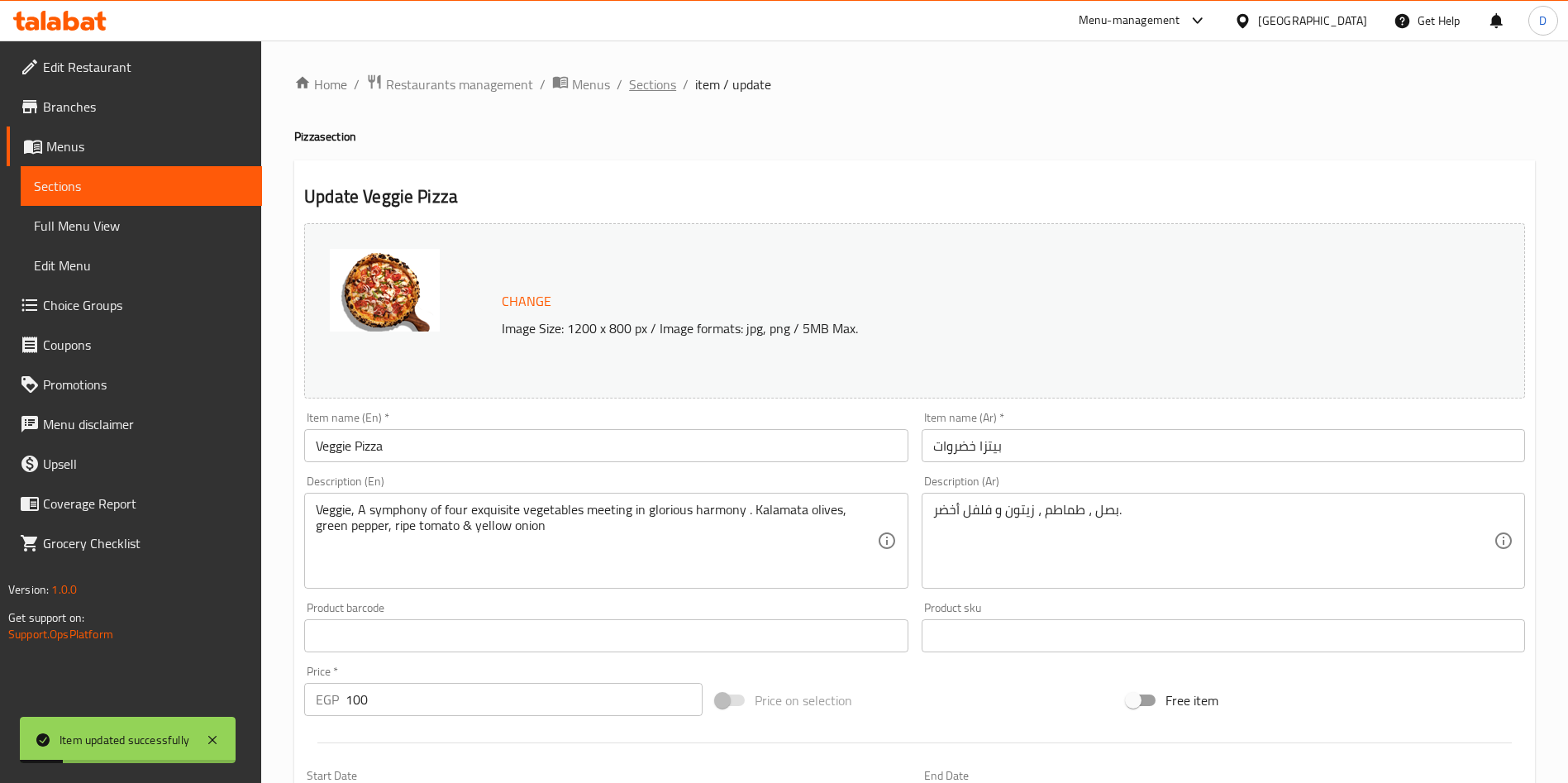
click at [638, 80] on span "Sections" at bounding box center [653, 85] width 47 height 20
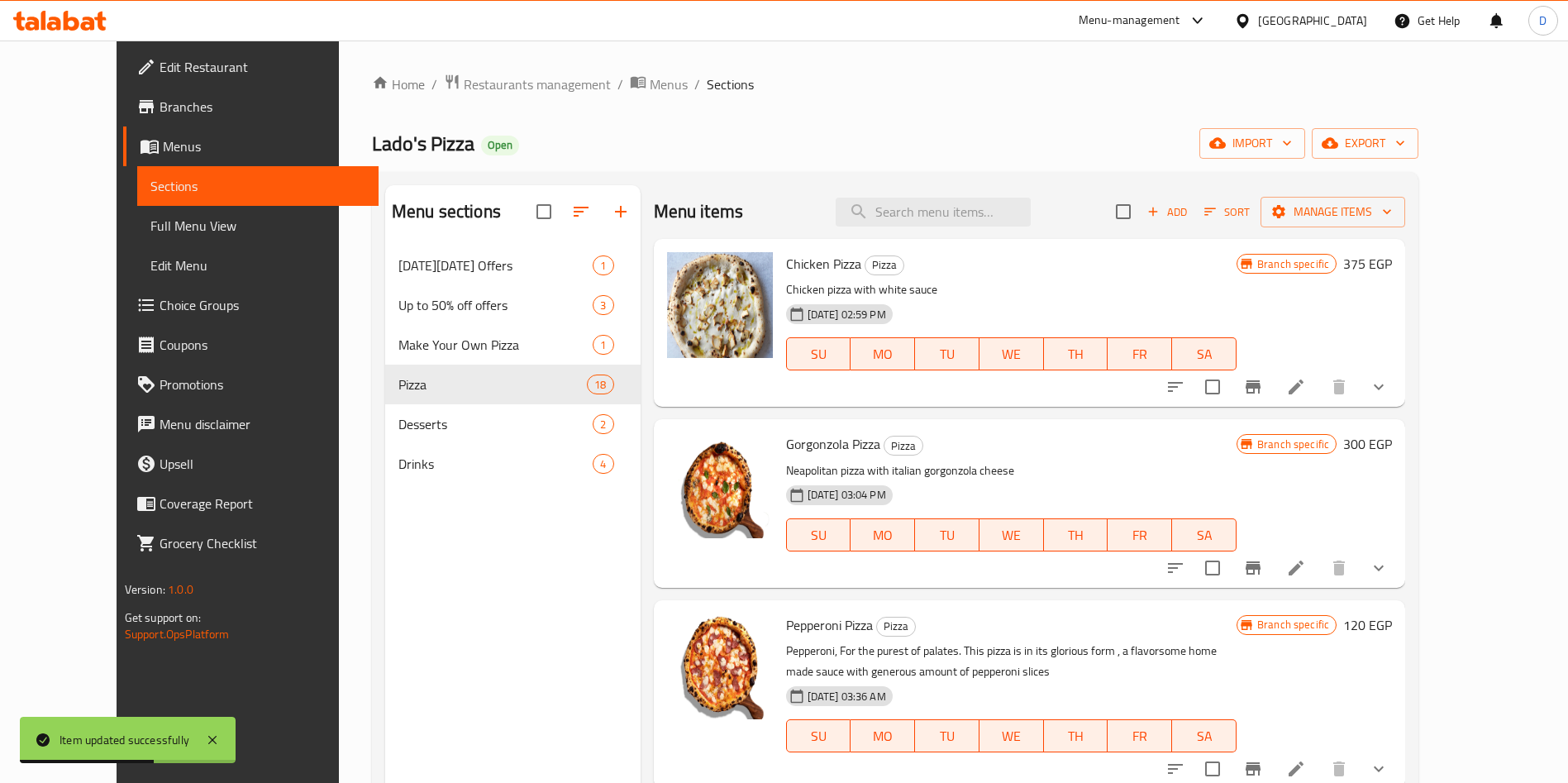
scroll to position [76, 0]
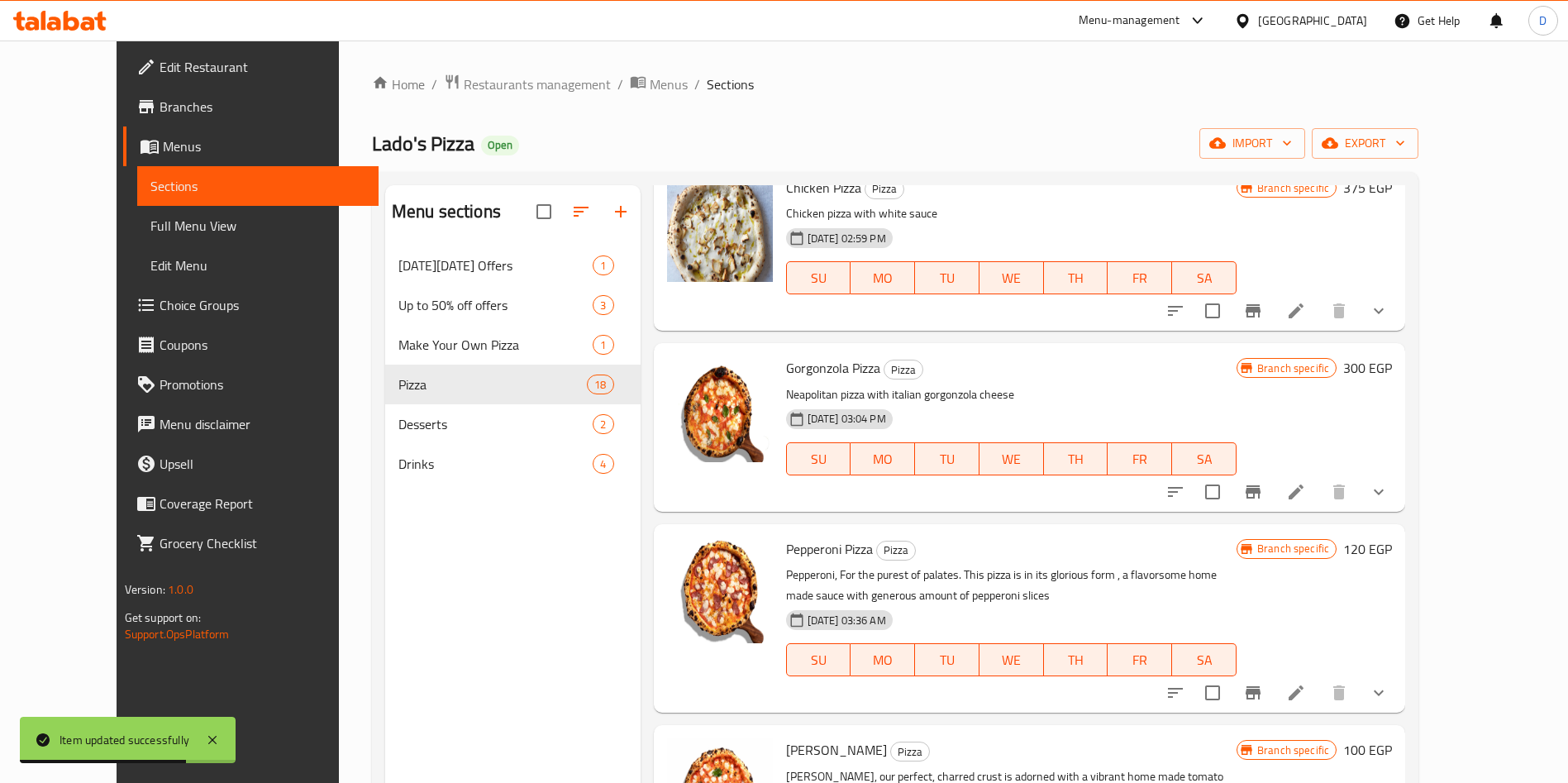
click at [1319, 480] on li at bounding box center [1296, 492] width 46 height 30
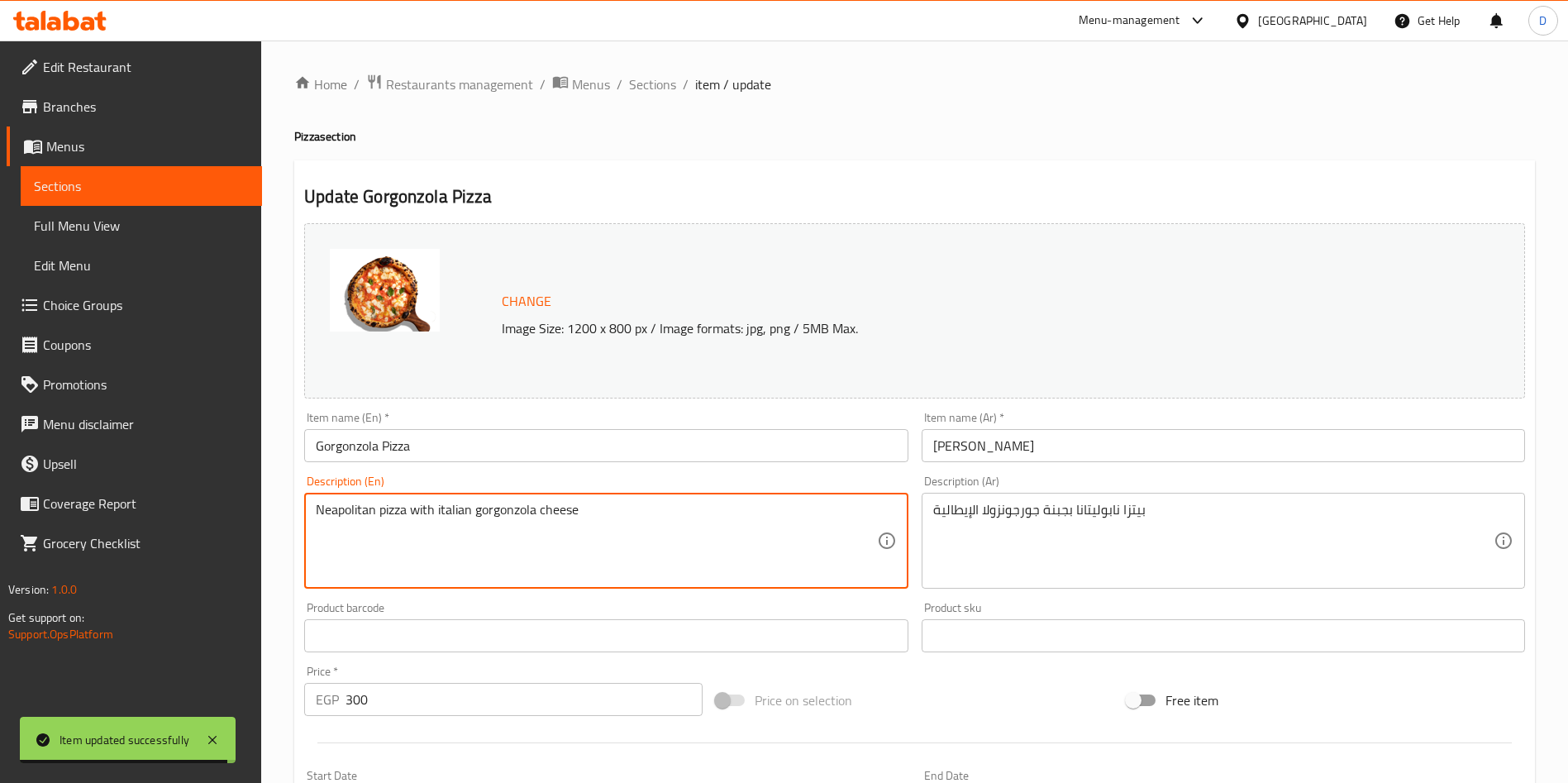
click at [426, 511] on textarea "Neapolitan pizza with italian gorgonzola cheese" at bounding box center [596, 542] width 561 height 79
paste textarea "Gorgonzola, some will love, other will disagree but Gorgonzola is undoubtedly b…"
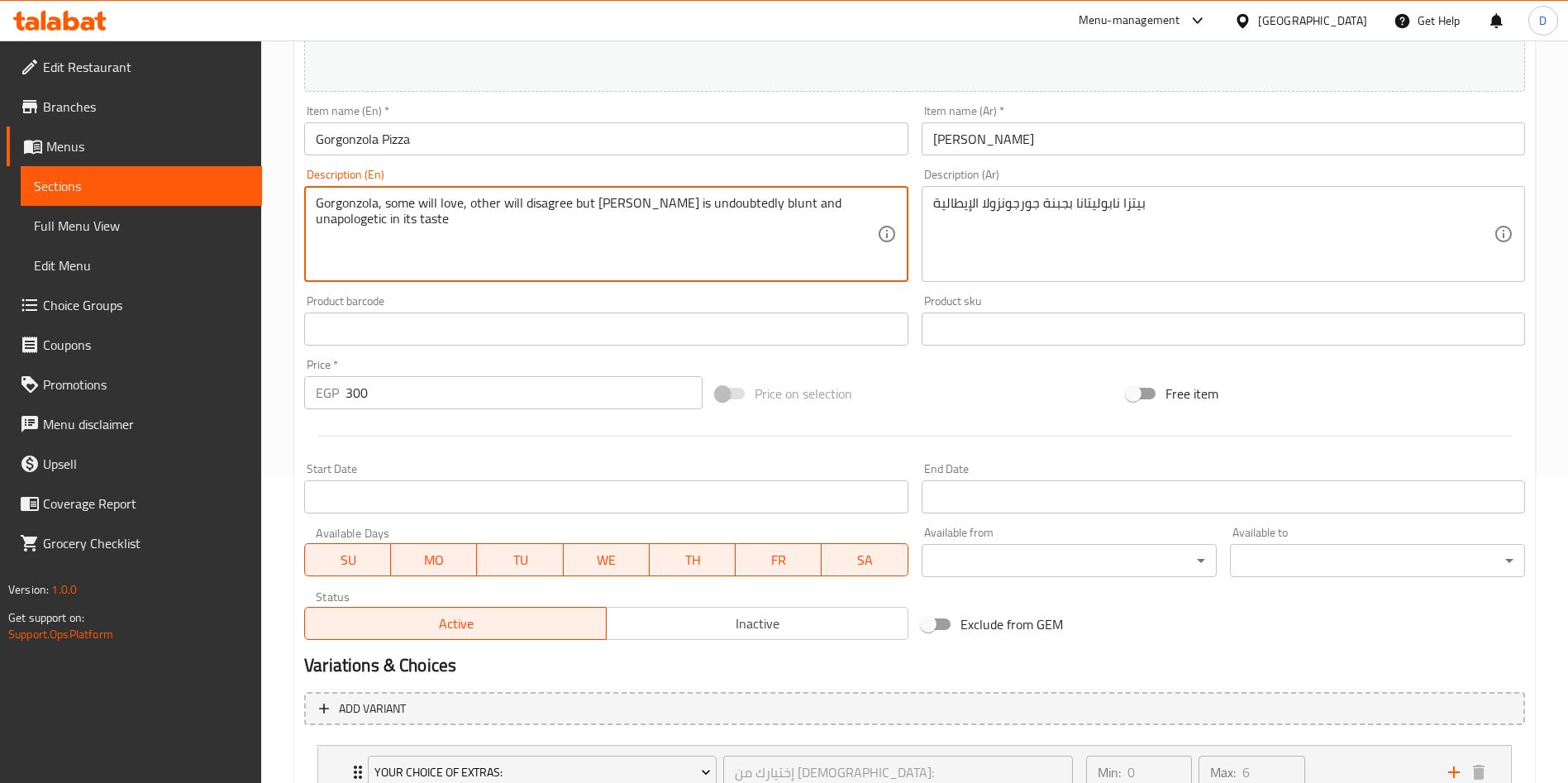
scroll to position [437, 0]
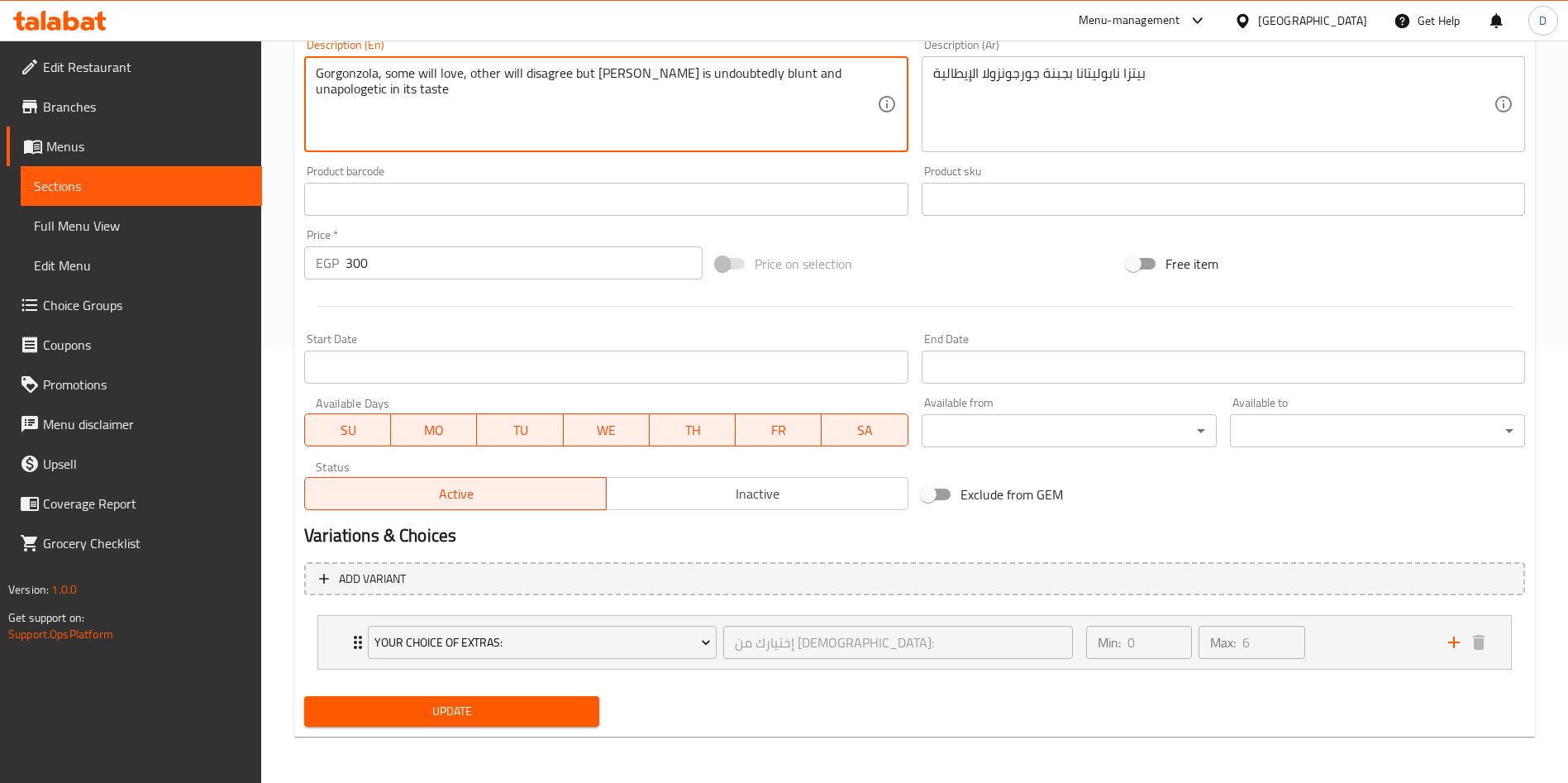
type textarea "Gorgonzola, some will love, other will disagree but Gorgonzola is undoubtedly b…"
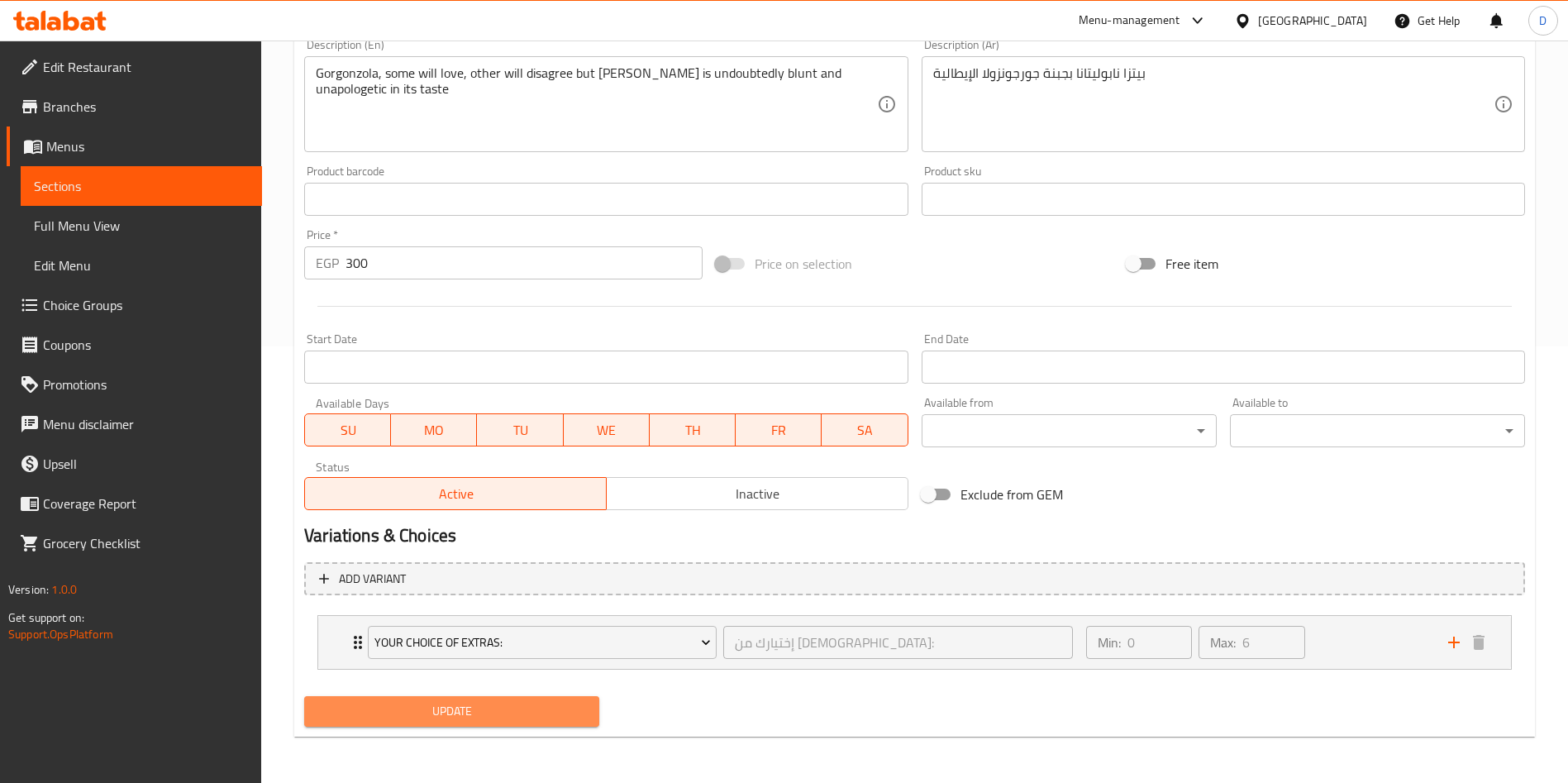
click at [476, 720] on span "Update" at bounding box center [452, 711] width 269 height 21
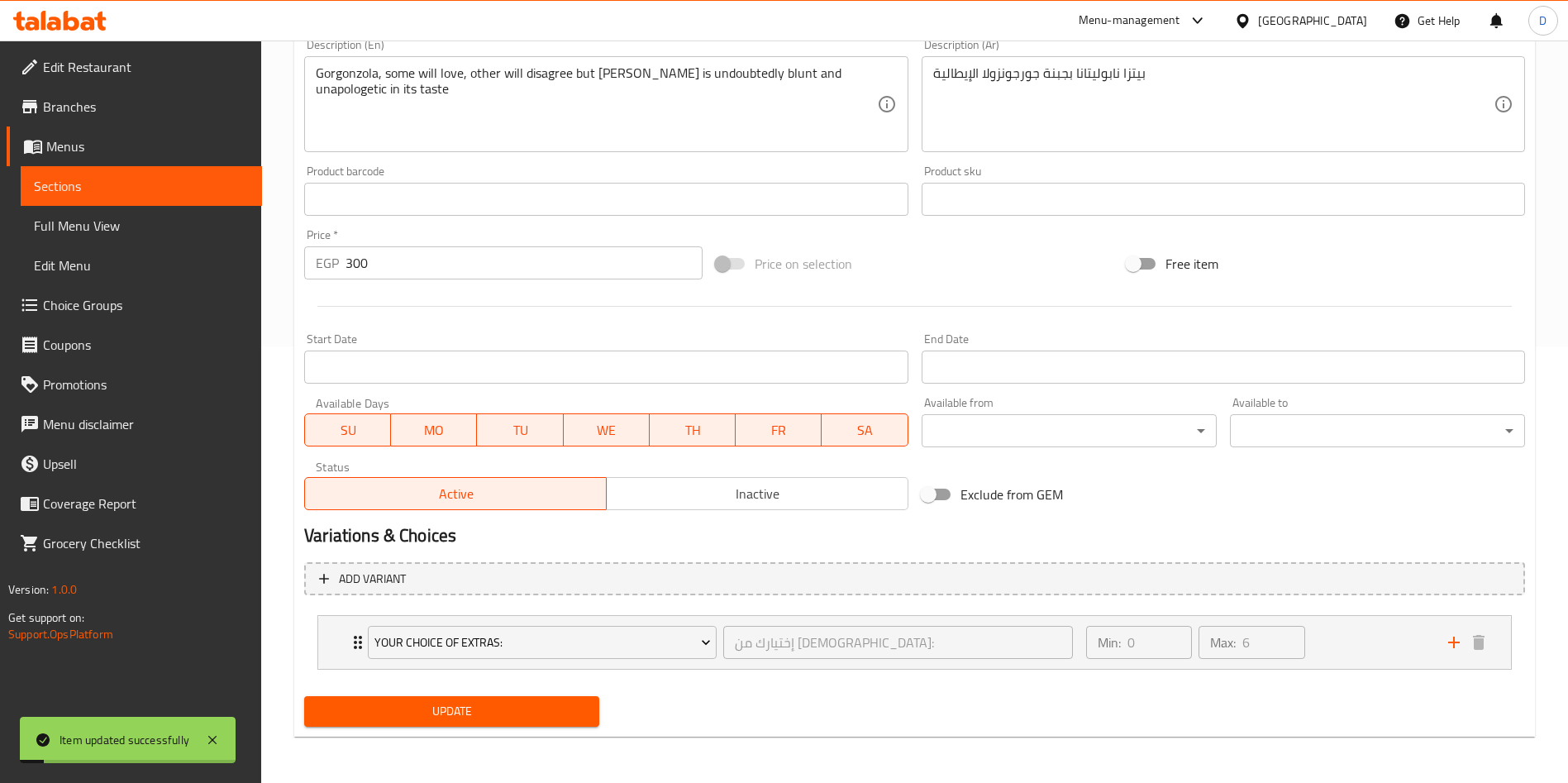
scroll to position [0, 0]
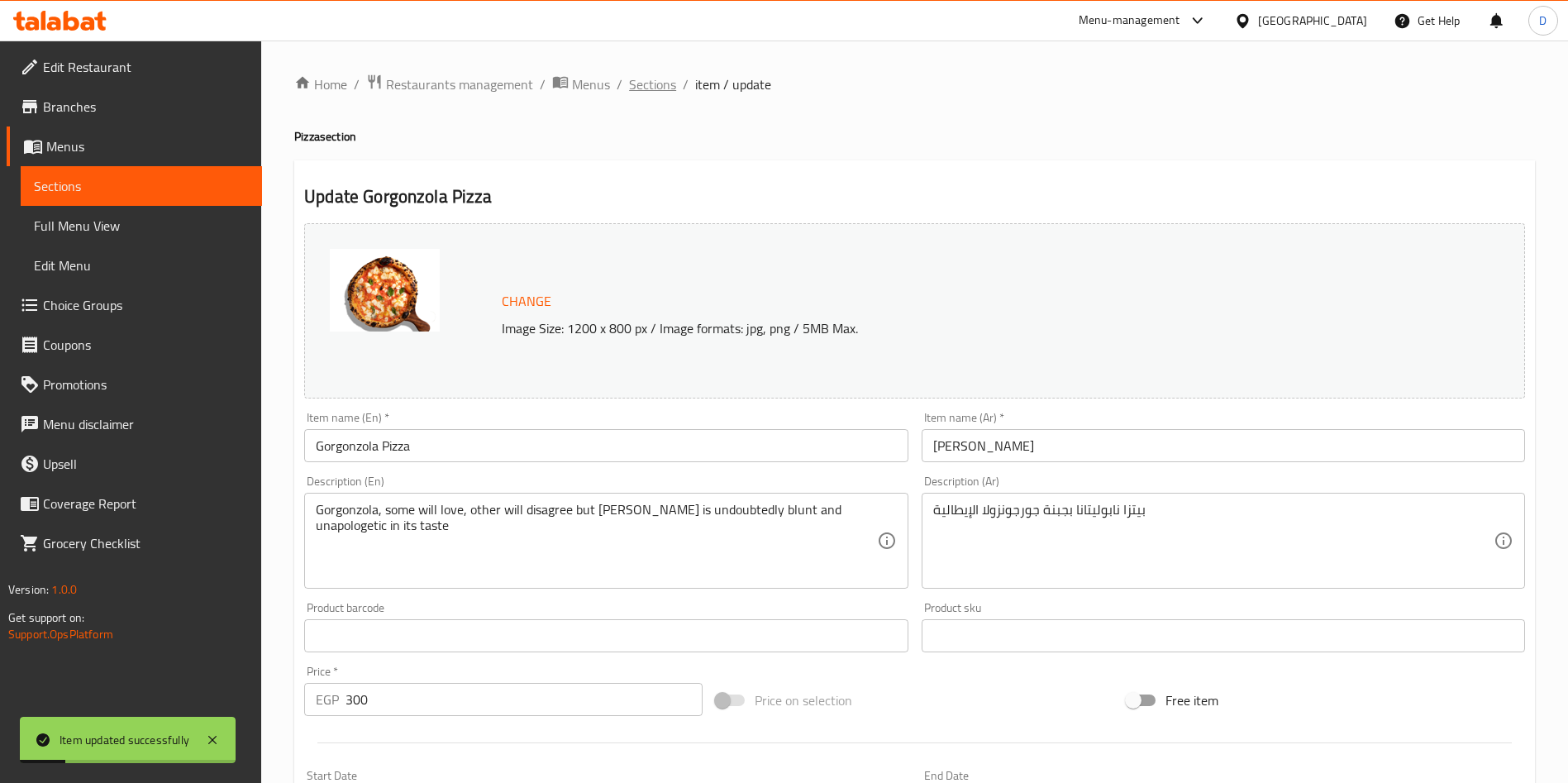
click at [636, 81] on span "Sections" at bounding box center [653, 85] width 47 height 20
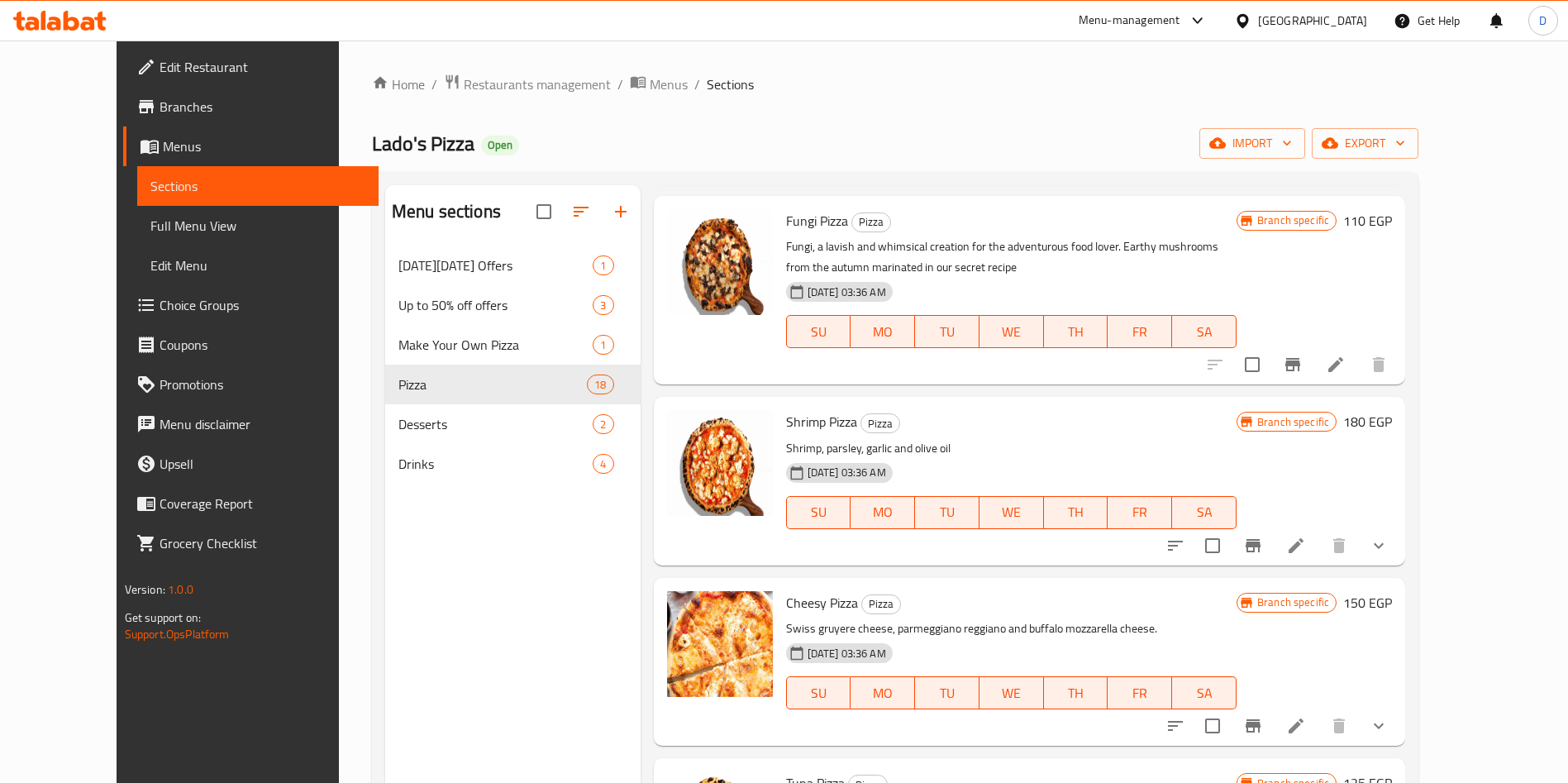
scroll to position [1046, 0]
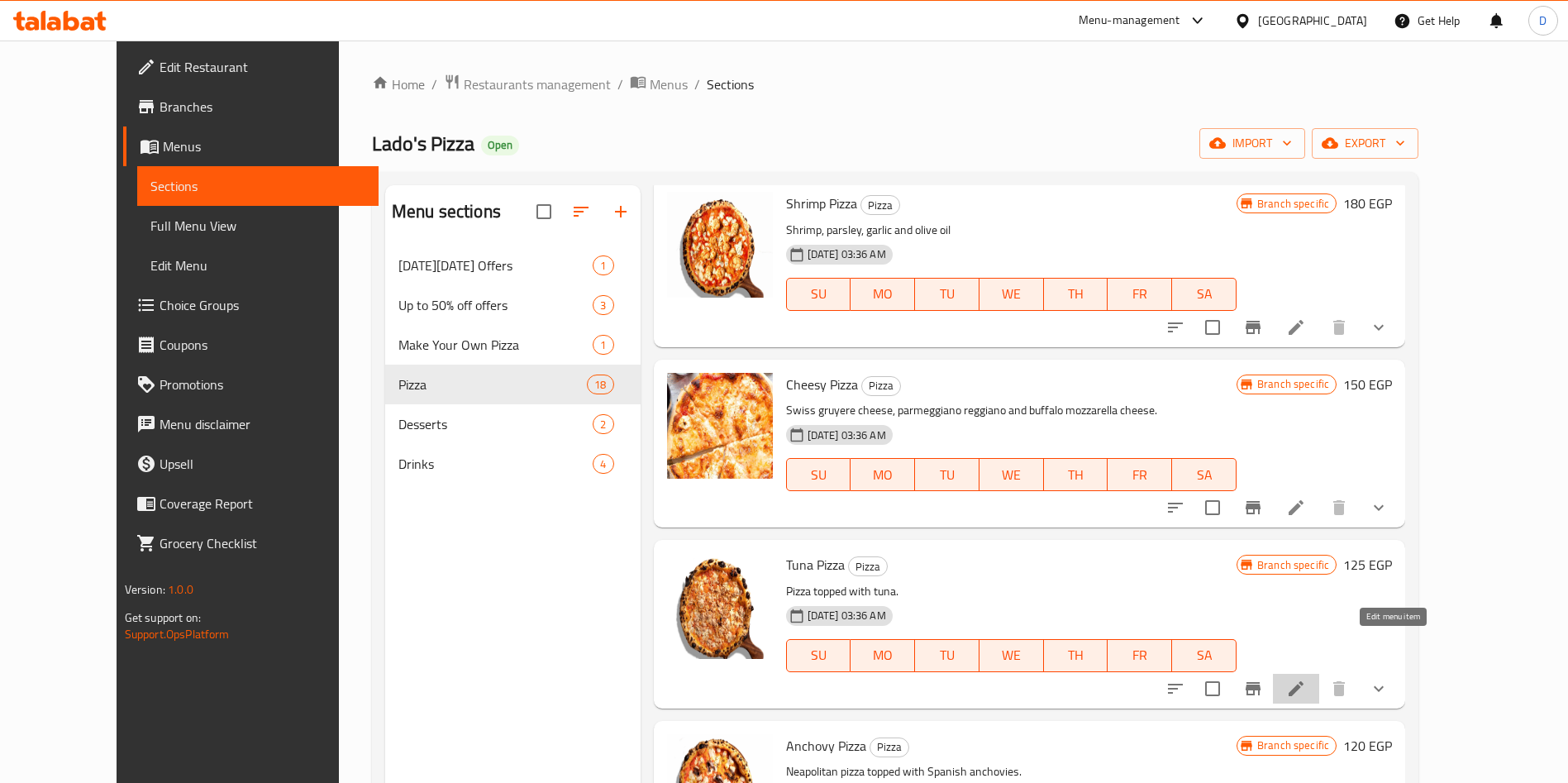
click at [1306, 679] on icon at bounding box center [1296, 689] width 20 height 20
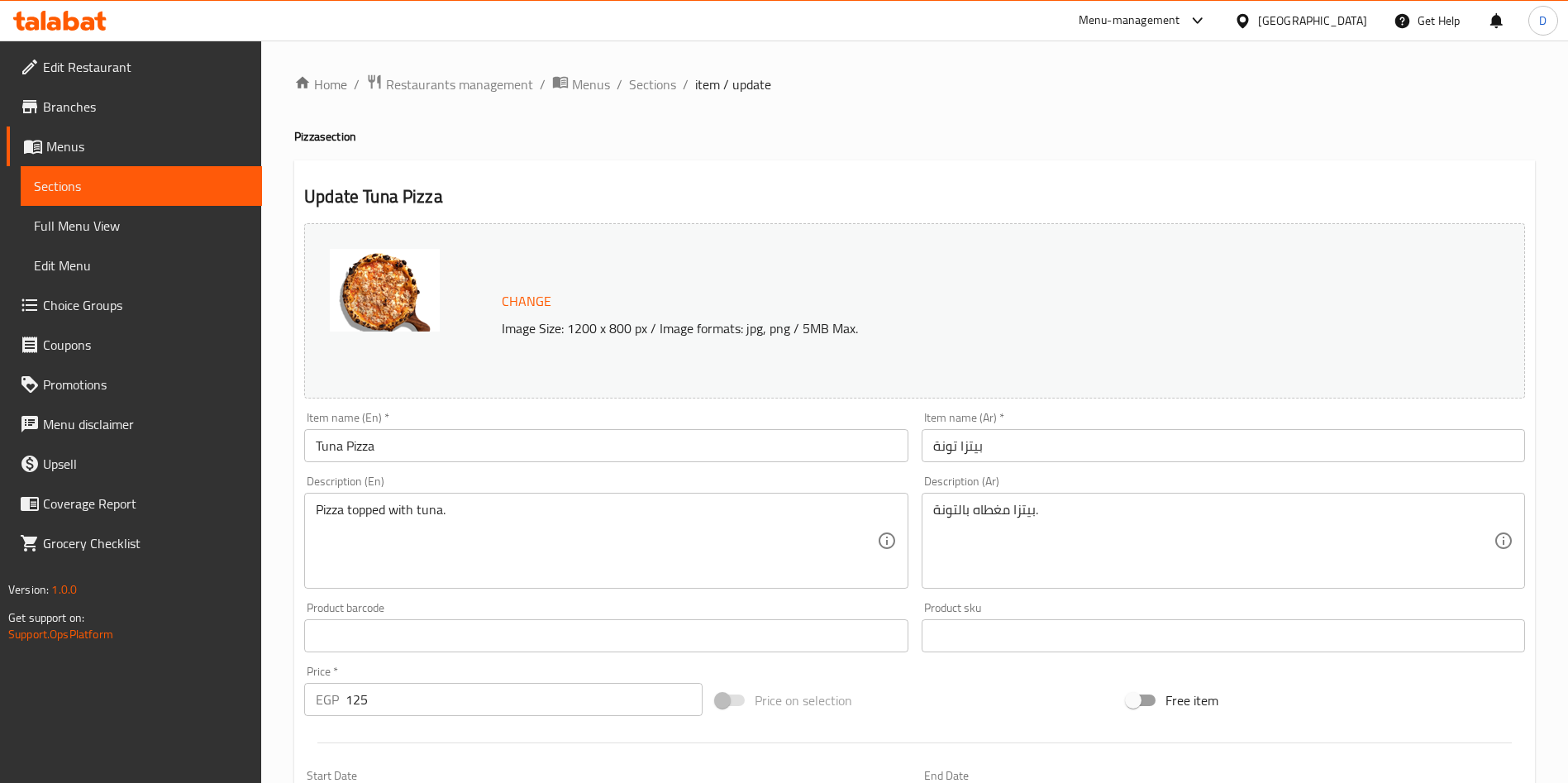
click at [544, 478] on div "Description (En) Pizza topped with tuna. Description (En)" at bounding box center [606, 532] width 603 height 113
drag, startPoint x: 544, startPoint y: 478, endPoint x: 524, endPoint y: 497, distance: 27.6
click at [524, 497] on div "Description (En) Pizza topped with tuna. Description (En)" at bounding box center [606, 532] width 603 height 113
click at [524, 497] on div "Pizza topped with tuna. Description (En)" at bounding box center [606, 541] width 603 height 96
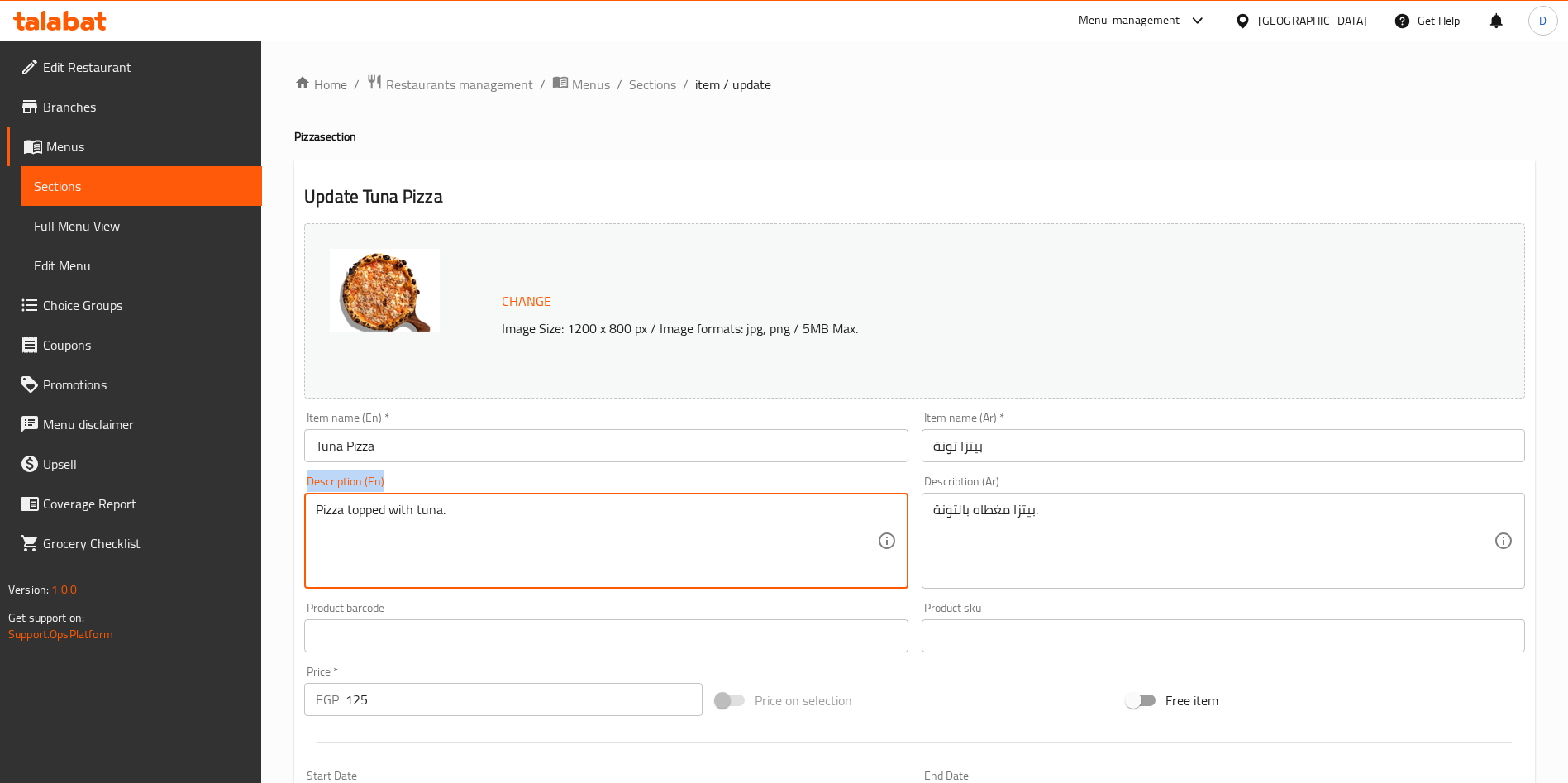
click at [524, 497] on div "Pizza topped with tuna. Description (En)" at bounding box center [606, 541] width 603 height 96
click at [466, 503] on textarea "Pizza topped with tuna." at bounding box center [596, 542] width 561 height 79
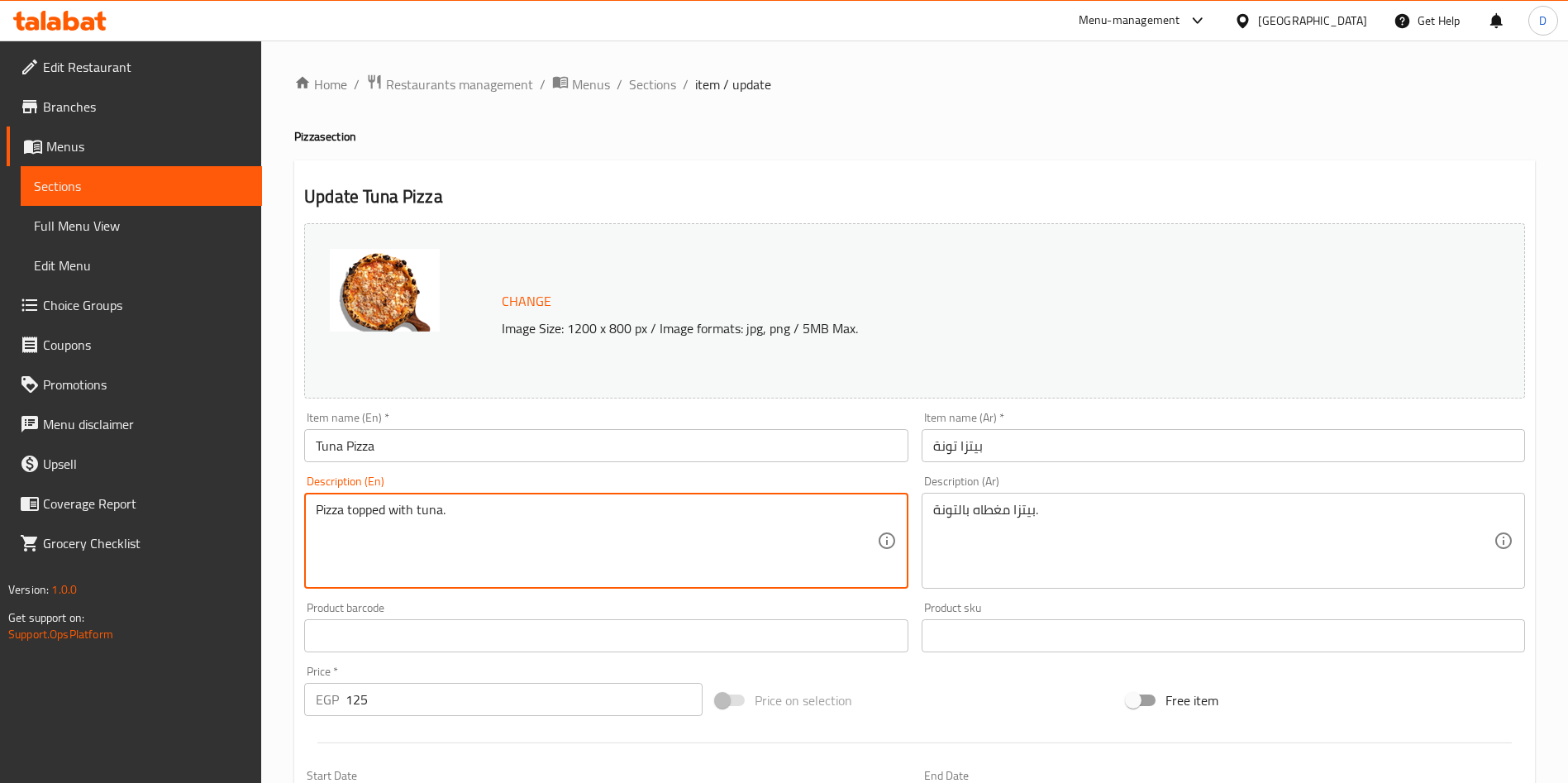
click at [466, 503] on textarea "Pizza topped with tuna." at bounding box center [596, 542] width 561 height 79
paste textarea "Tuna, close your eyes and taste the sea. Flaky and high quality tuna. It’s a su…"
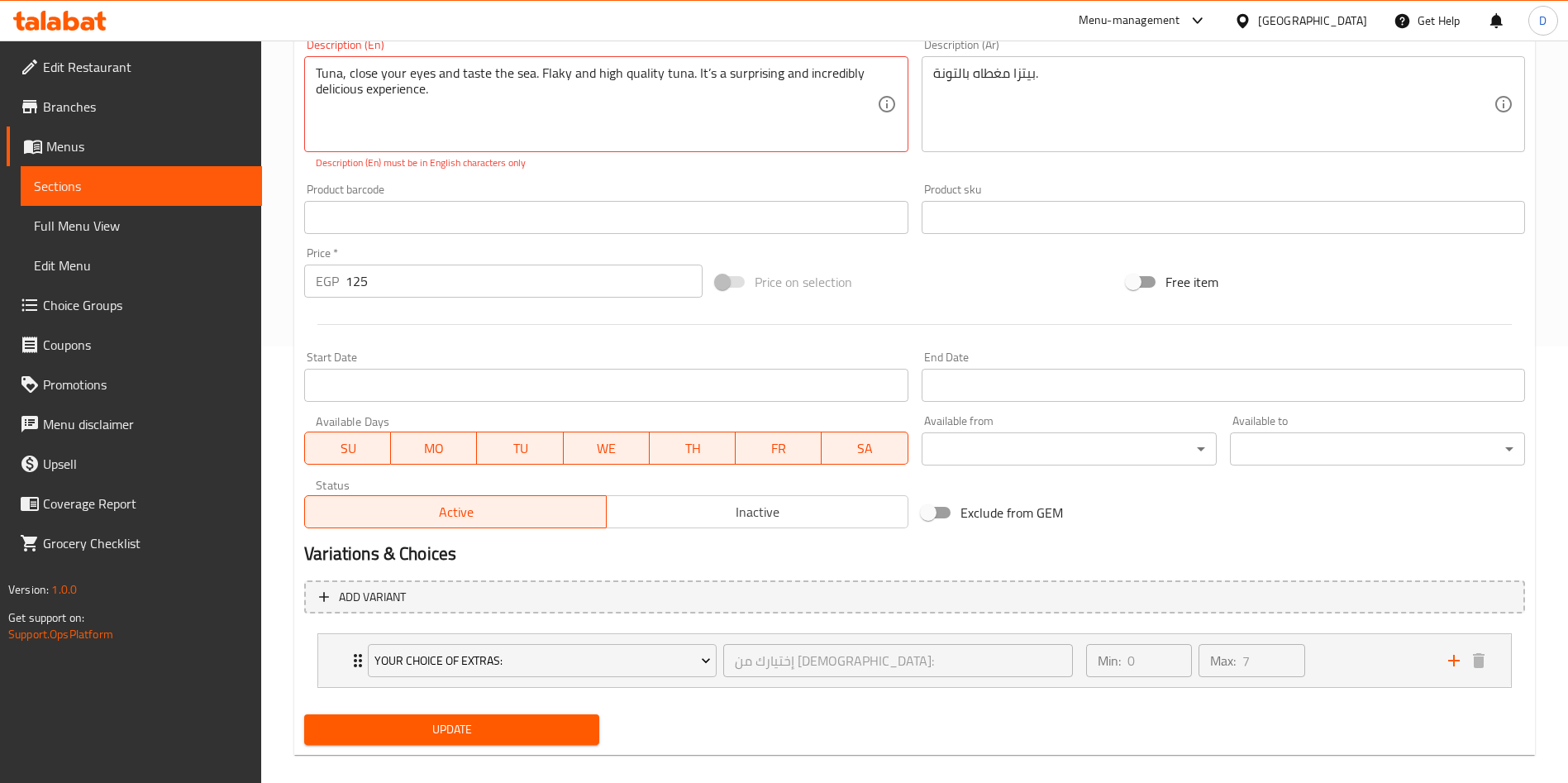
click at [531, 713] on div "Update" at bounding box center [452, 729] width 308 height 44
click at [538, 725] on span "Update" at bounding box center [452, 729] width 269 height 21
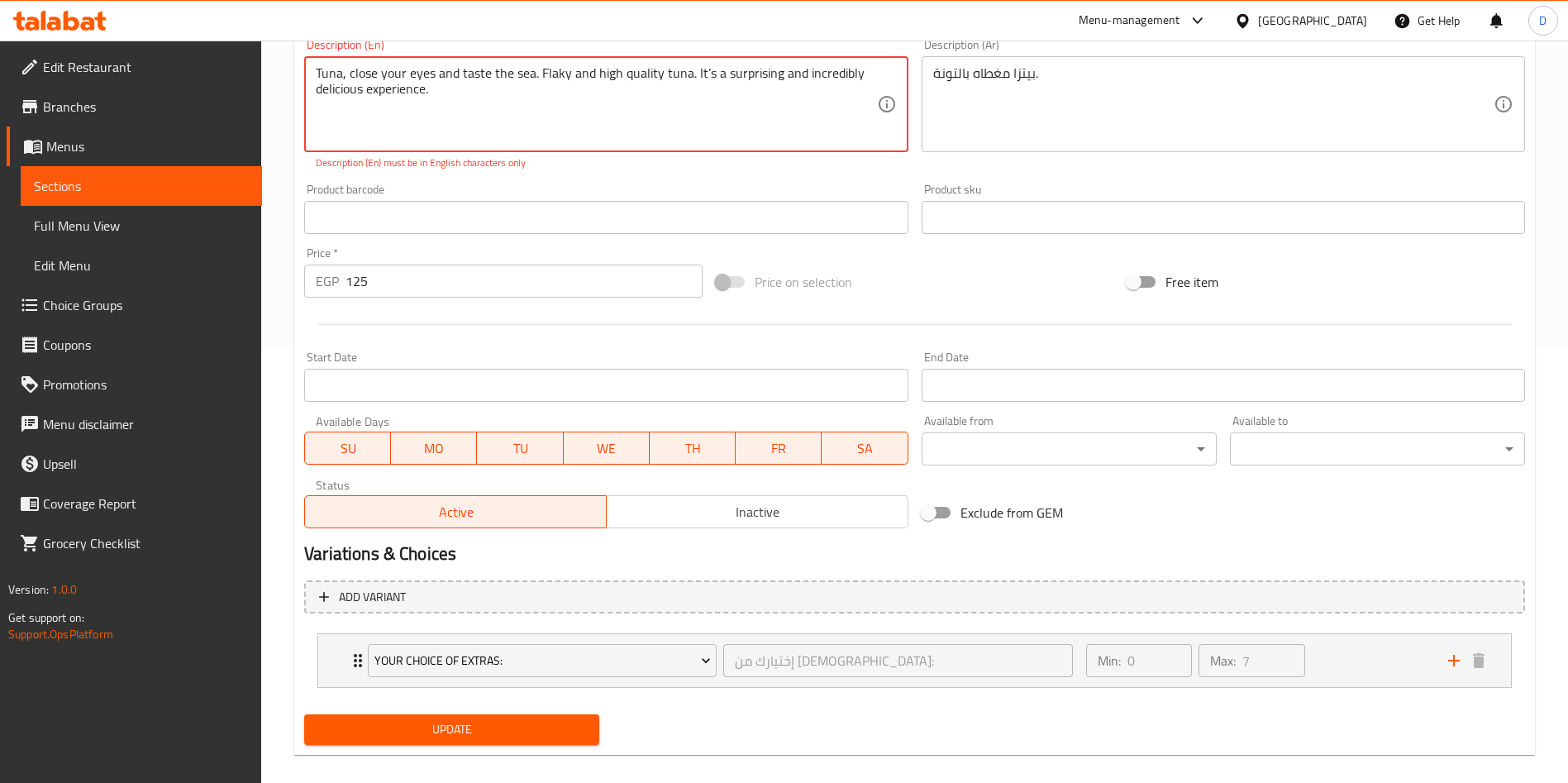
click at [702, 71] on textarea "Tuna, close your eyes and taste the sea. Flaky and high quality tuna. It’s a su…" at bounding box center [596, 105] width 561 height 79
click at [712, 73] on textarea "Tuna, close your eyes and taste the sea. Flaky and high quality tuna. It’s a su…" at bounding box center [596, 105] width 561 height 79
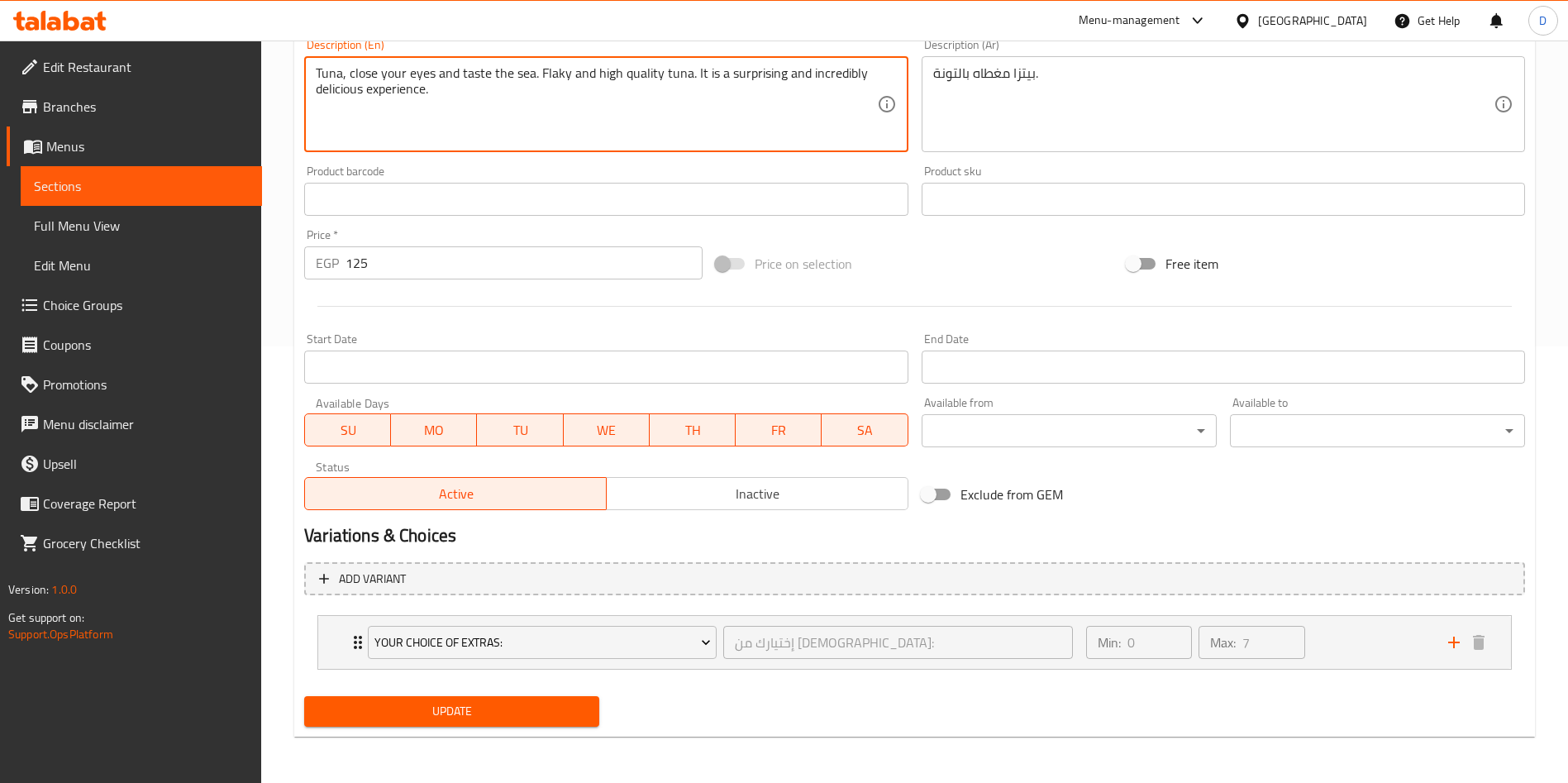
type textarea "Tuna, close your eyes and taste the sea. Flaky and high quality tuna. It is a s…"
click at [494, 718] on span "Update" at bounding box center [452, 711] width 269 height 21
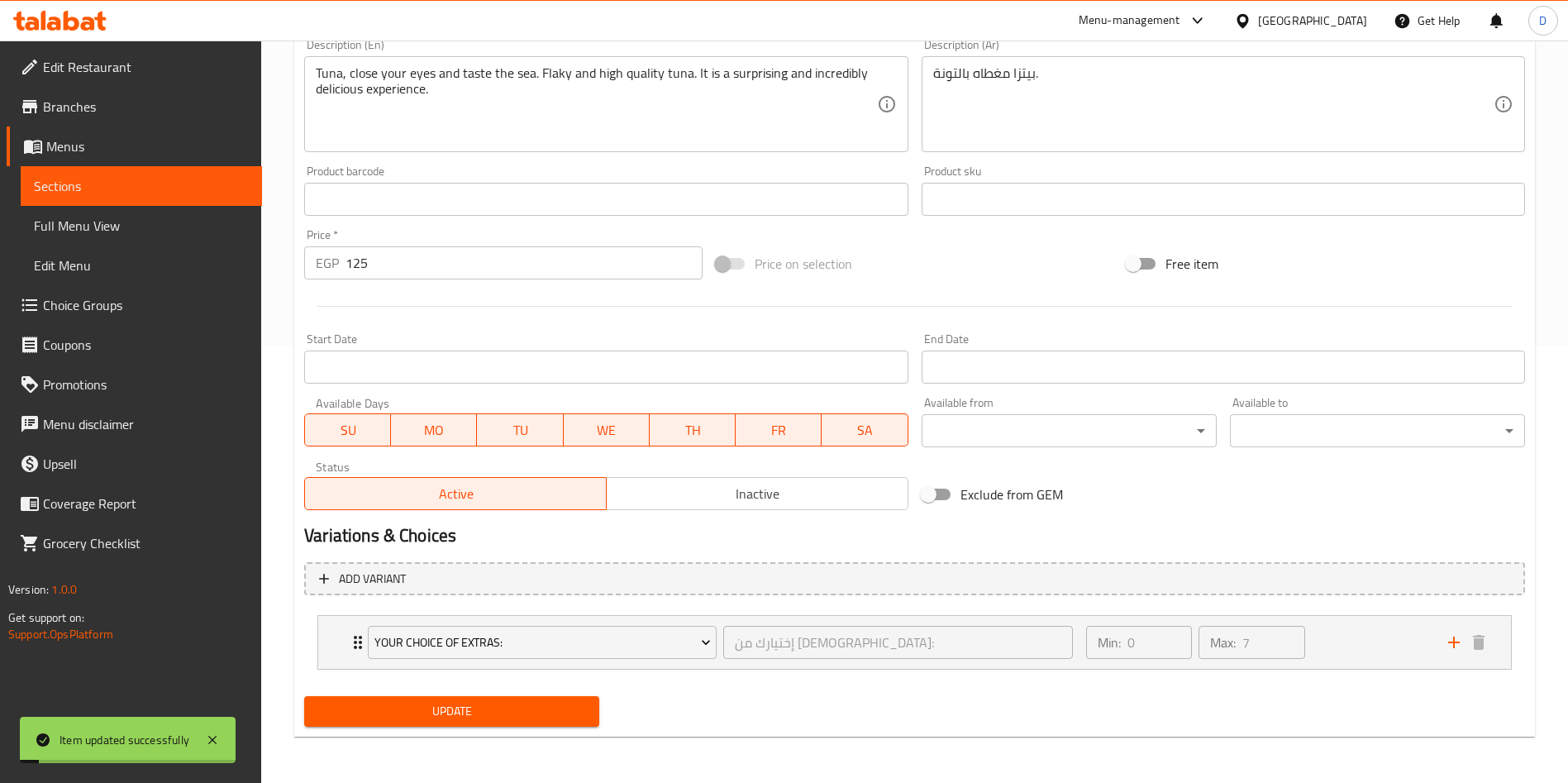
scroll to position [0, 0]
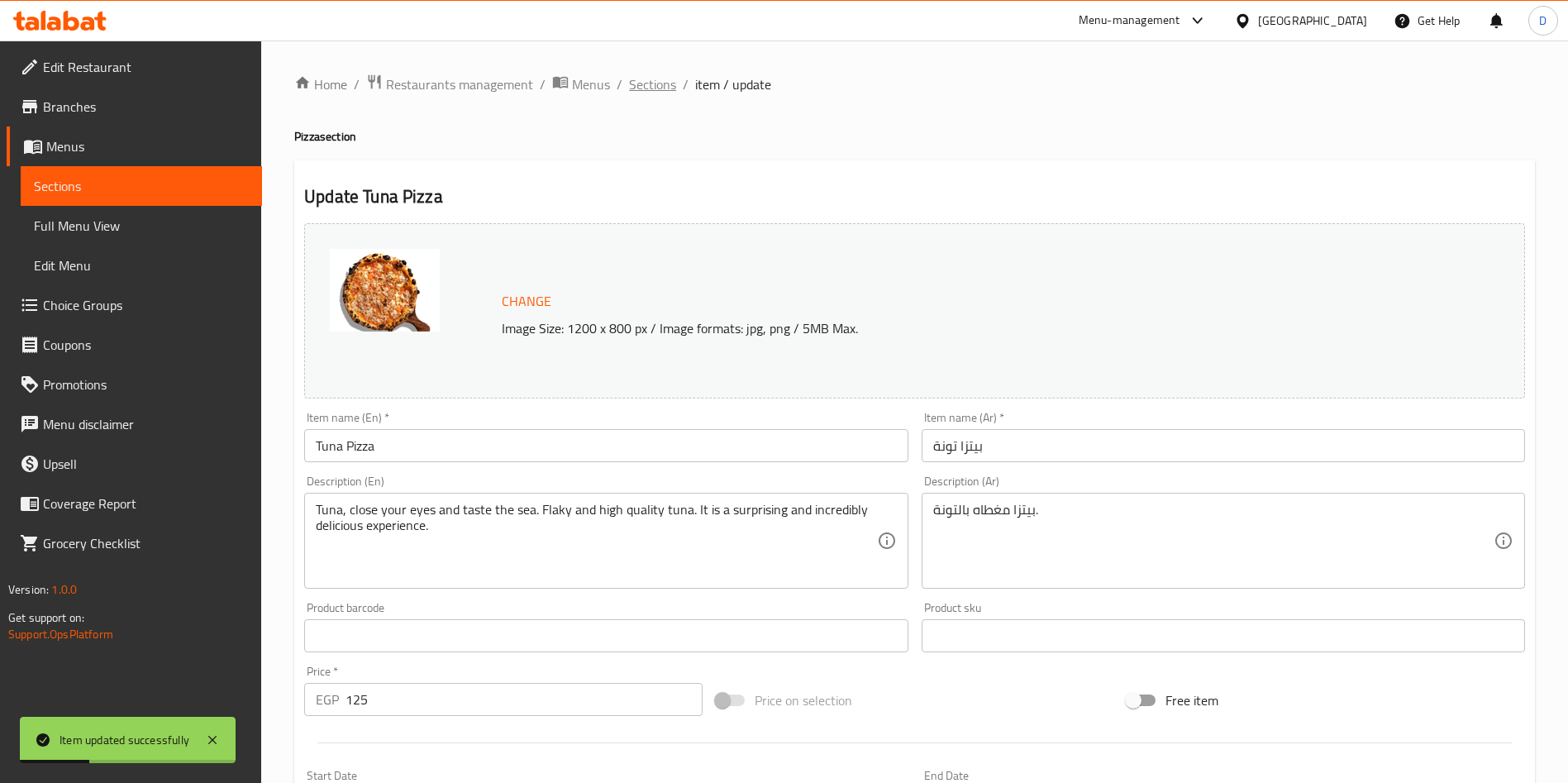
click at [644, 86] on span "Sections" at bounding box center [653, 85] width 47 height 20
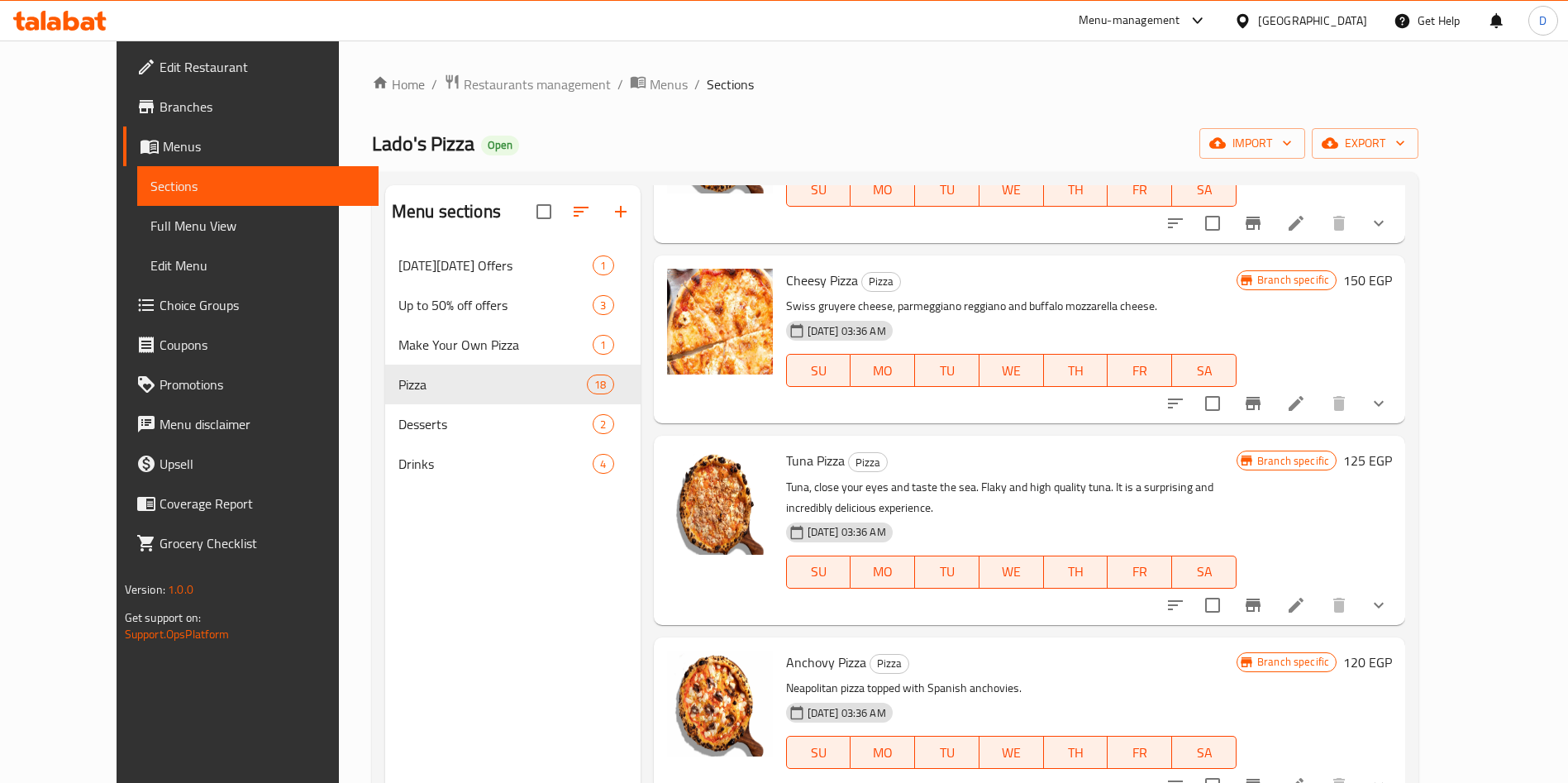
scroll to position [1151, 0]
click at [1306, 392] on icon at bounding box center [1296, 402] width 20 height 20
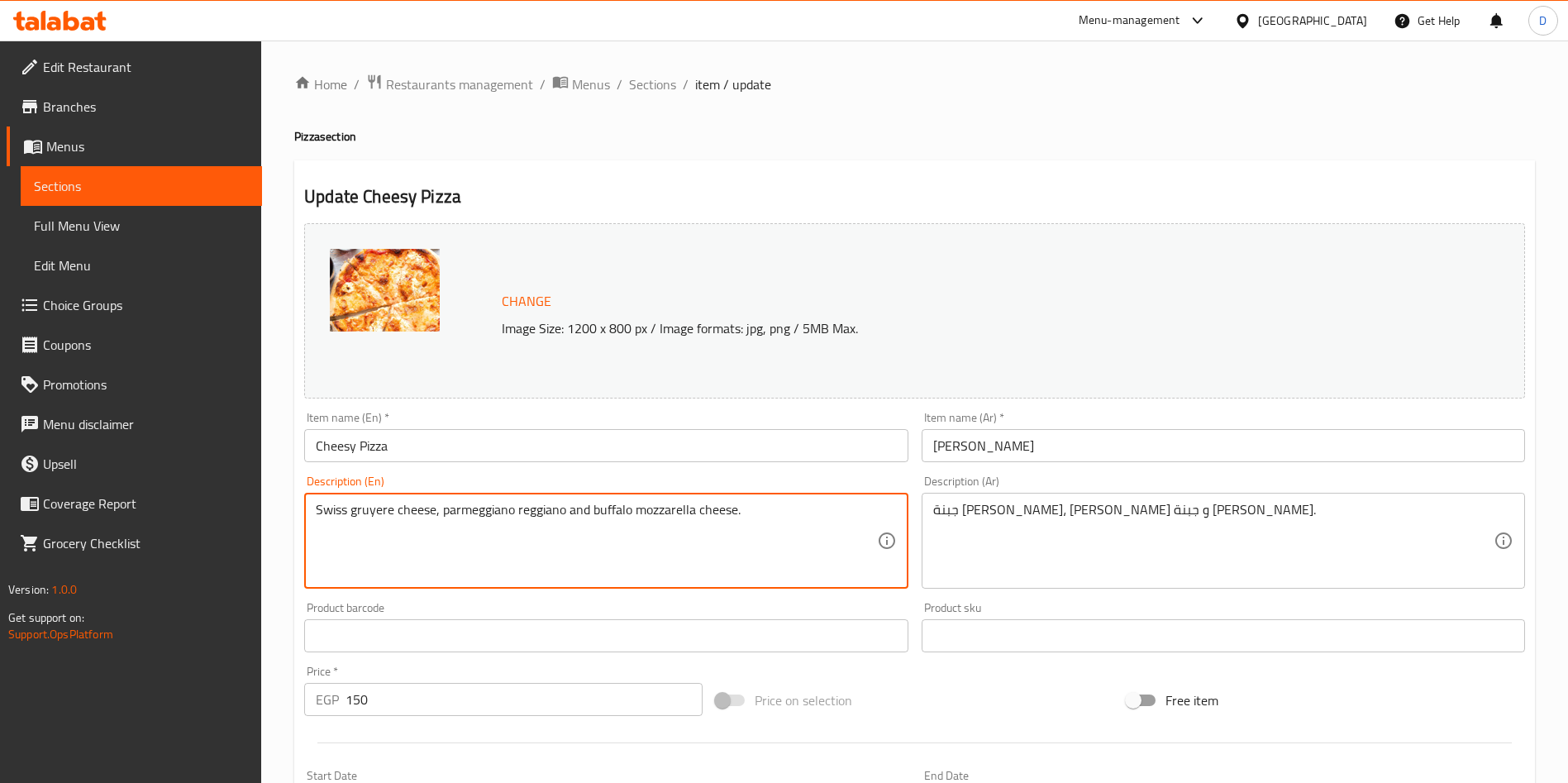
click at [411, 510] on textarea "Swiss gruyere cheese, parmeggiano reggiano and buffalo mozzarella cheese." at bounding box center [596, 542] width 561 height 79
paste textarea "Cheezy, a journey through the 3 different cheeses from three countries in one p…"
type textarea "Cheezy, a journey through the 3 different cheeses from three countries in one p…"
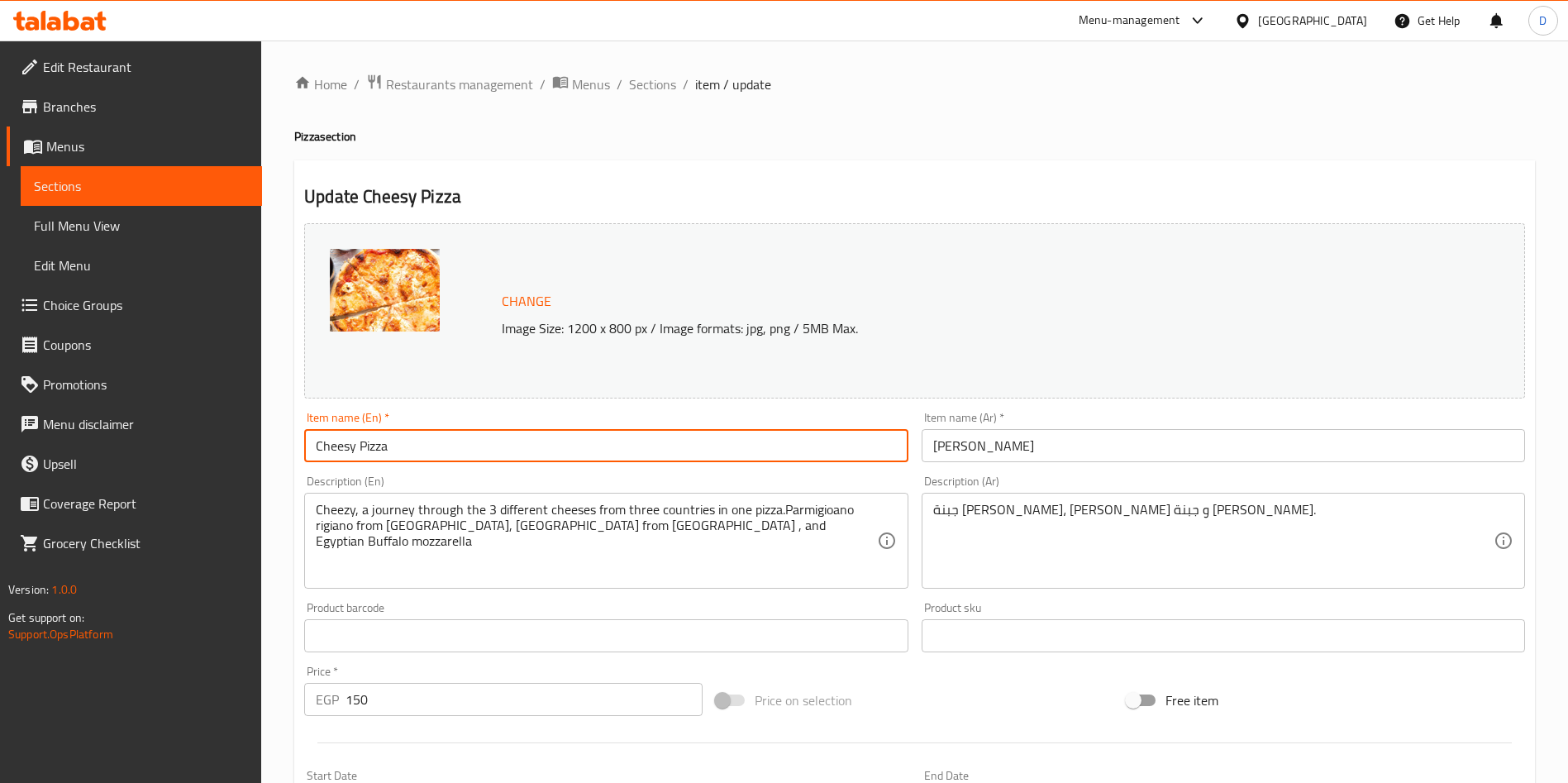
click at [350, 449] on input "Cheesy Pizza" at bounding box center [606, 445] width 603 height 33
type input "Cheesy Pizza"
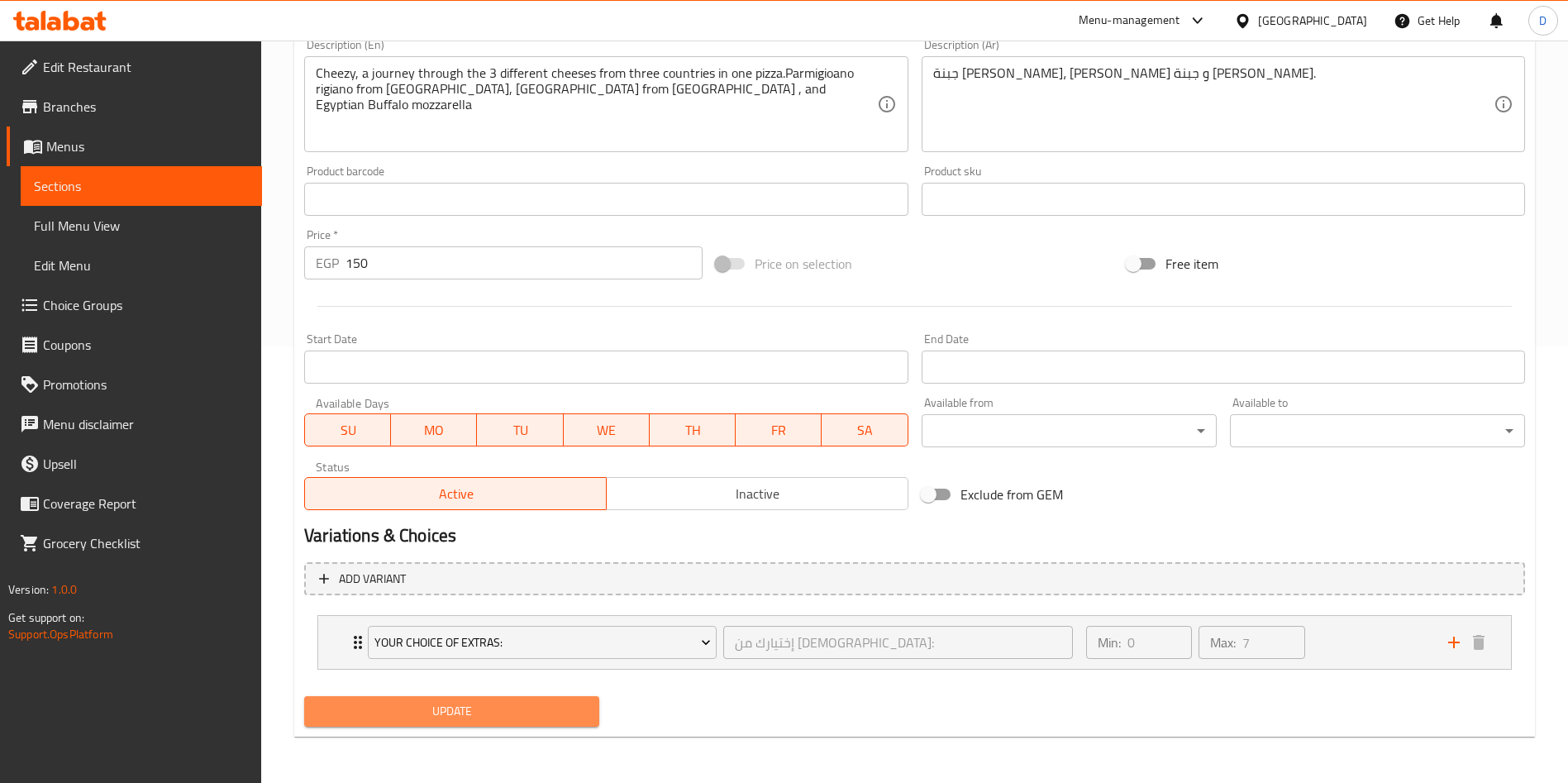
click at [470, 697] on button "Update" at bounding box center [452, 711] width 295 height 30
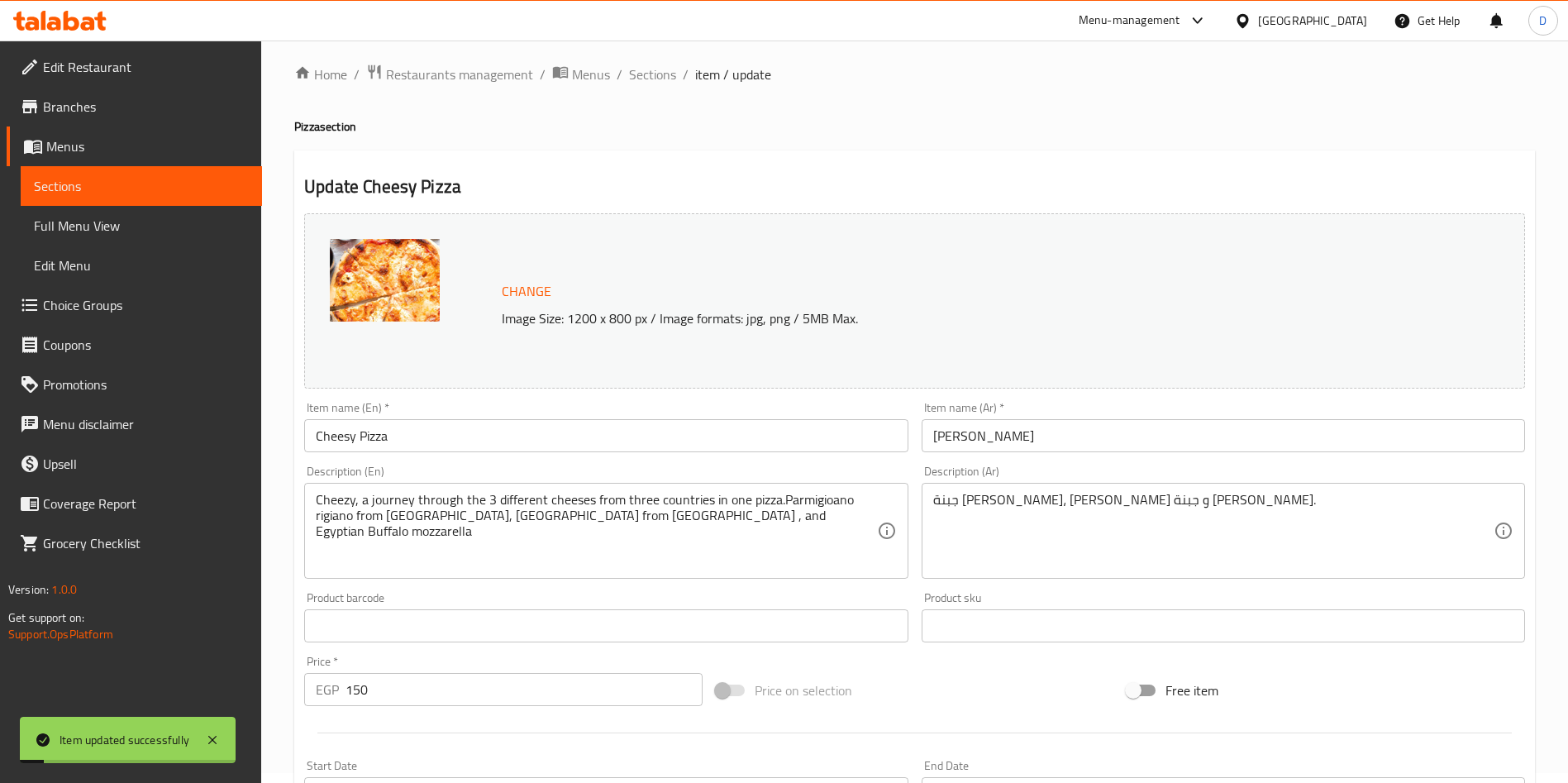
scroll to position [0, 0]
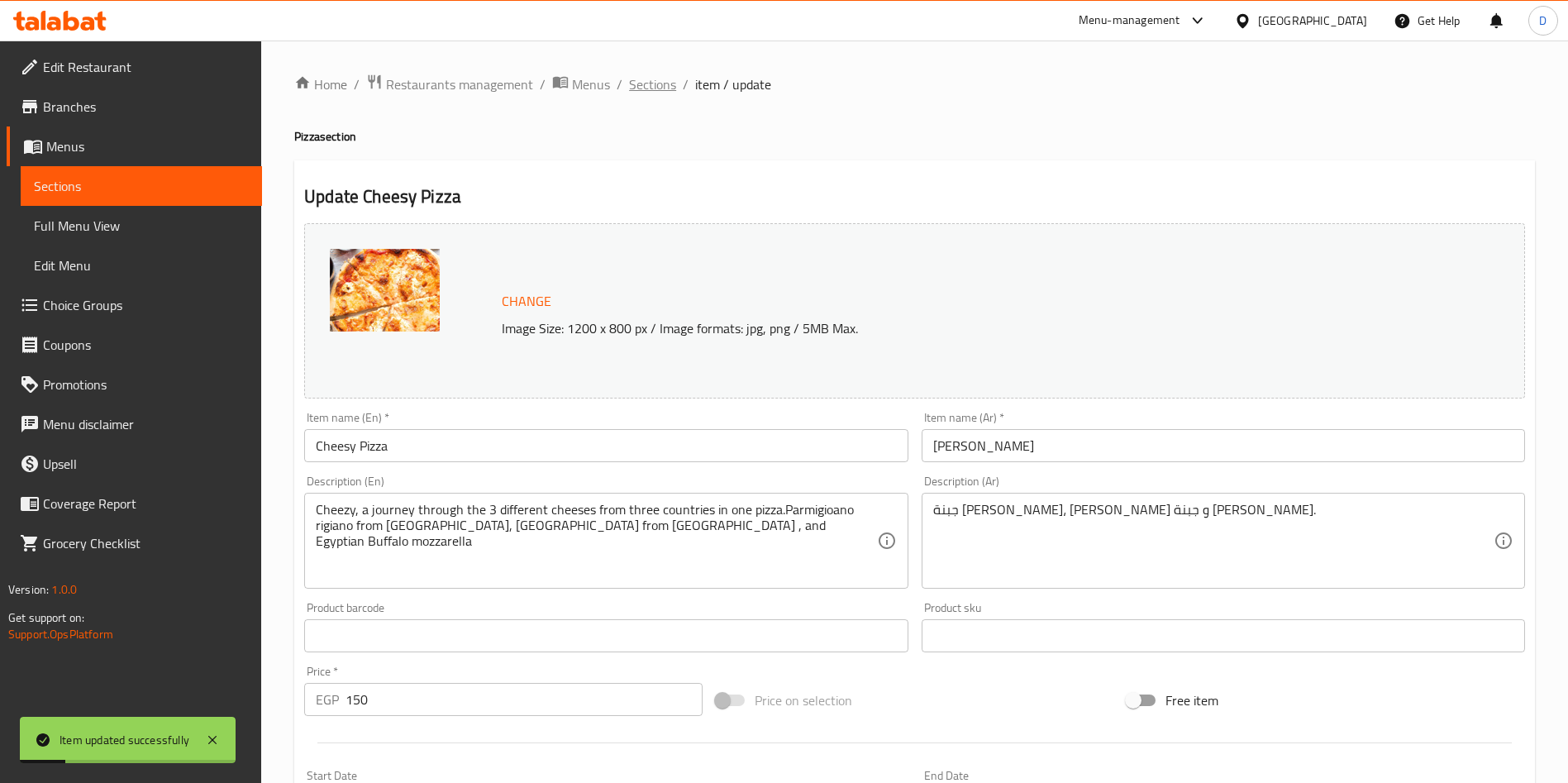
click at [638, 80] on span "Sections" at bounding box center [653, 85] width 47 height 20
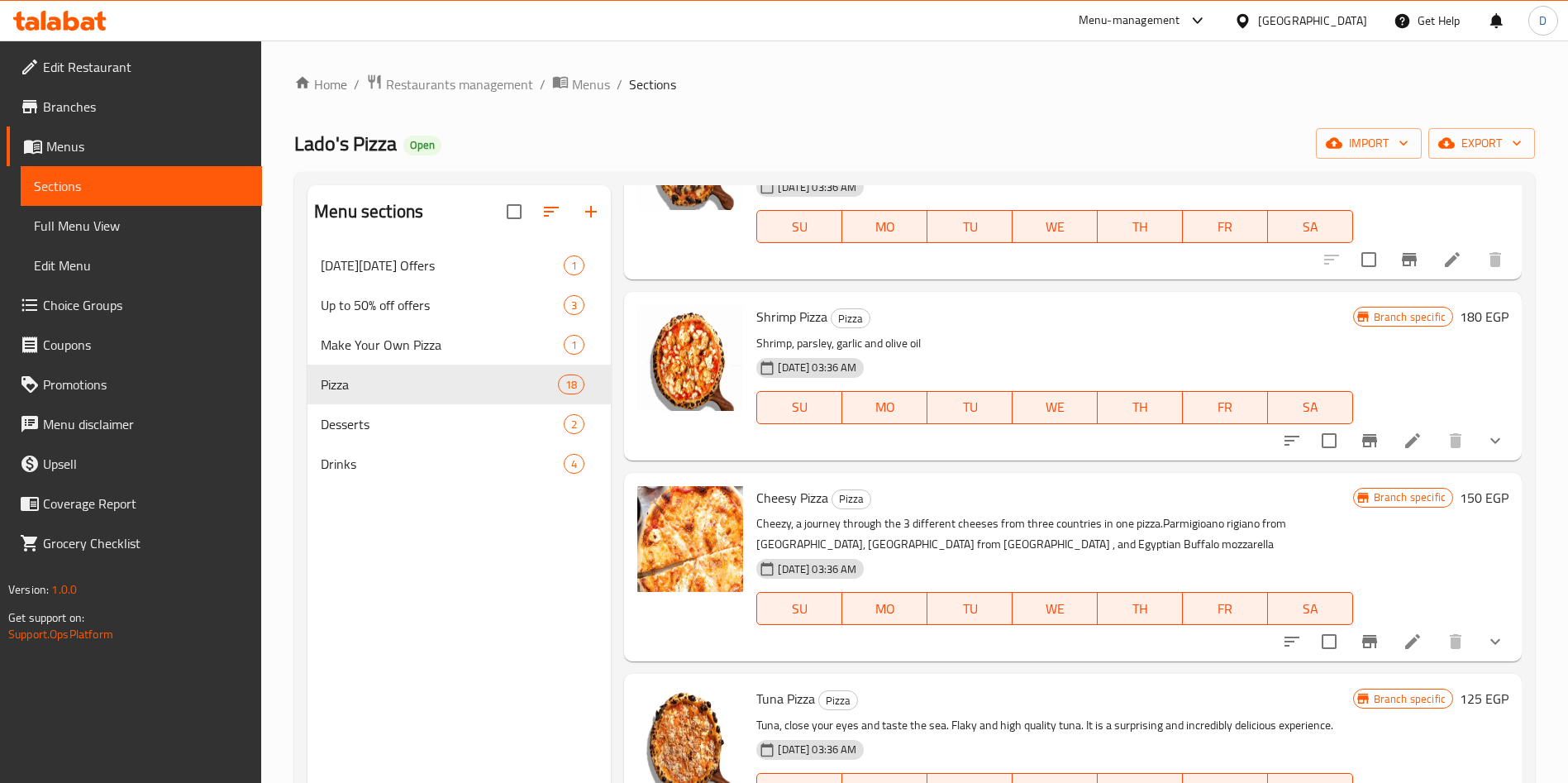
scroll to position [848, 0]
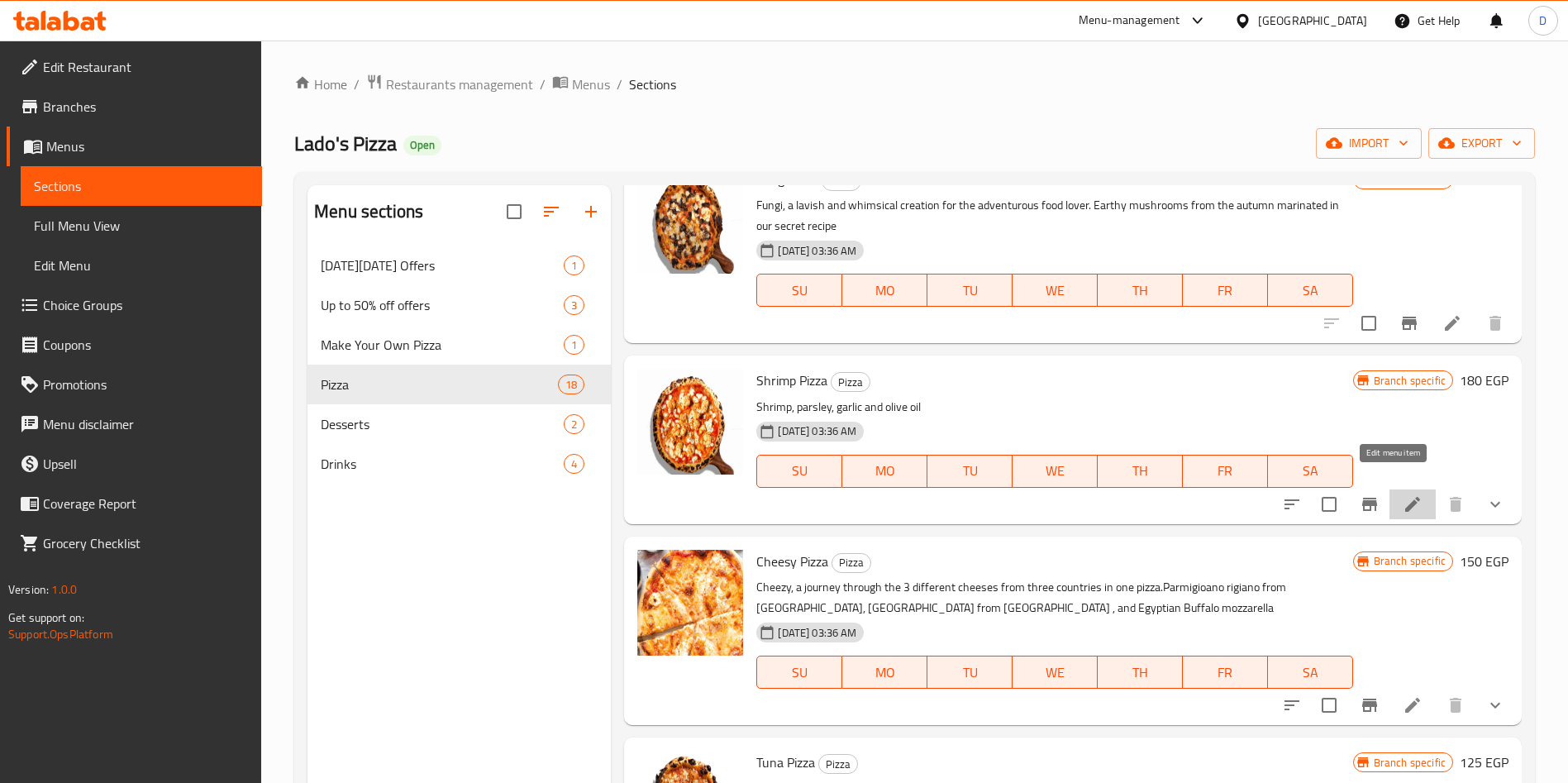
click at [1403, 495] on icon at bounding box center [1413, 505] width 20 height 20
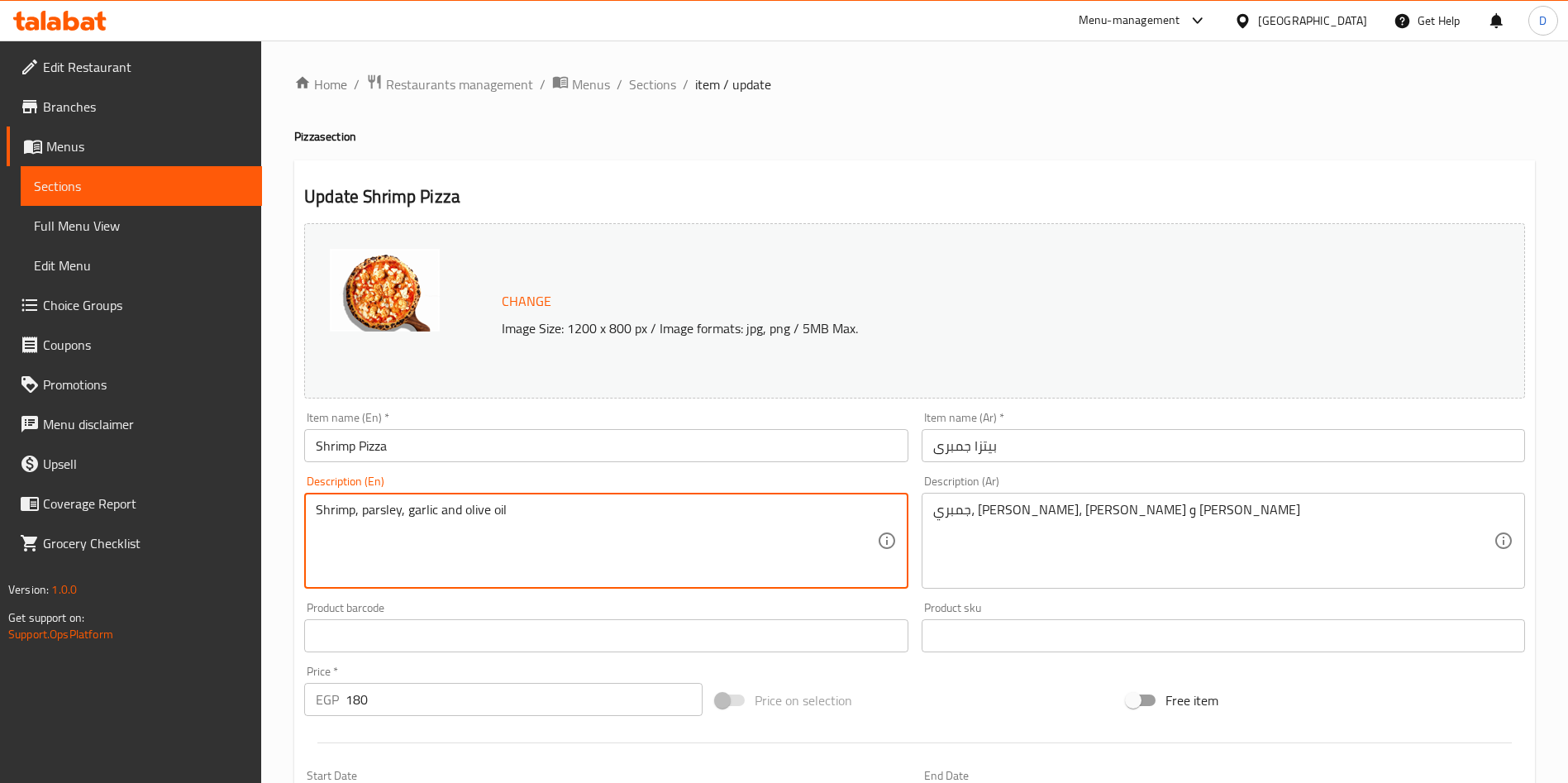
click at [522, 516] on textarea "Shrimp, parsley, garlic and olive oil" at bounding box center [596, 542] width 561 height 79
paste textarea "s, simplicity at its comforting. Well selected shrimps cooked along our daring …"
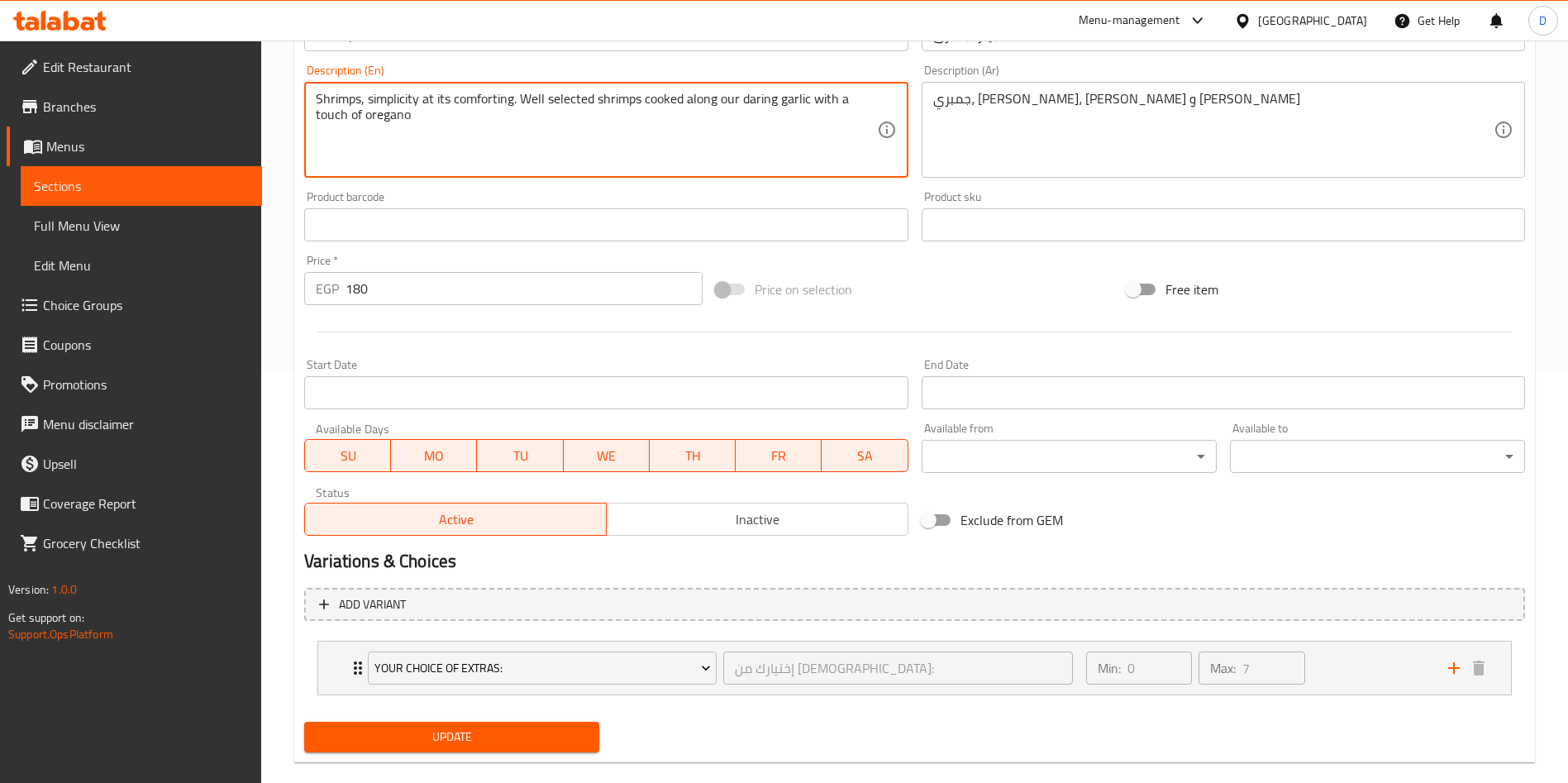
scroll to position [412, 0]
type textarea "Shrimps, simplicity at its comforting. Well selected shrimps cooked along our d…"
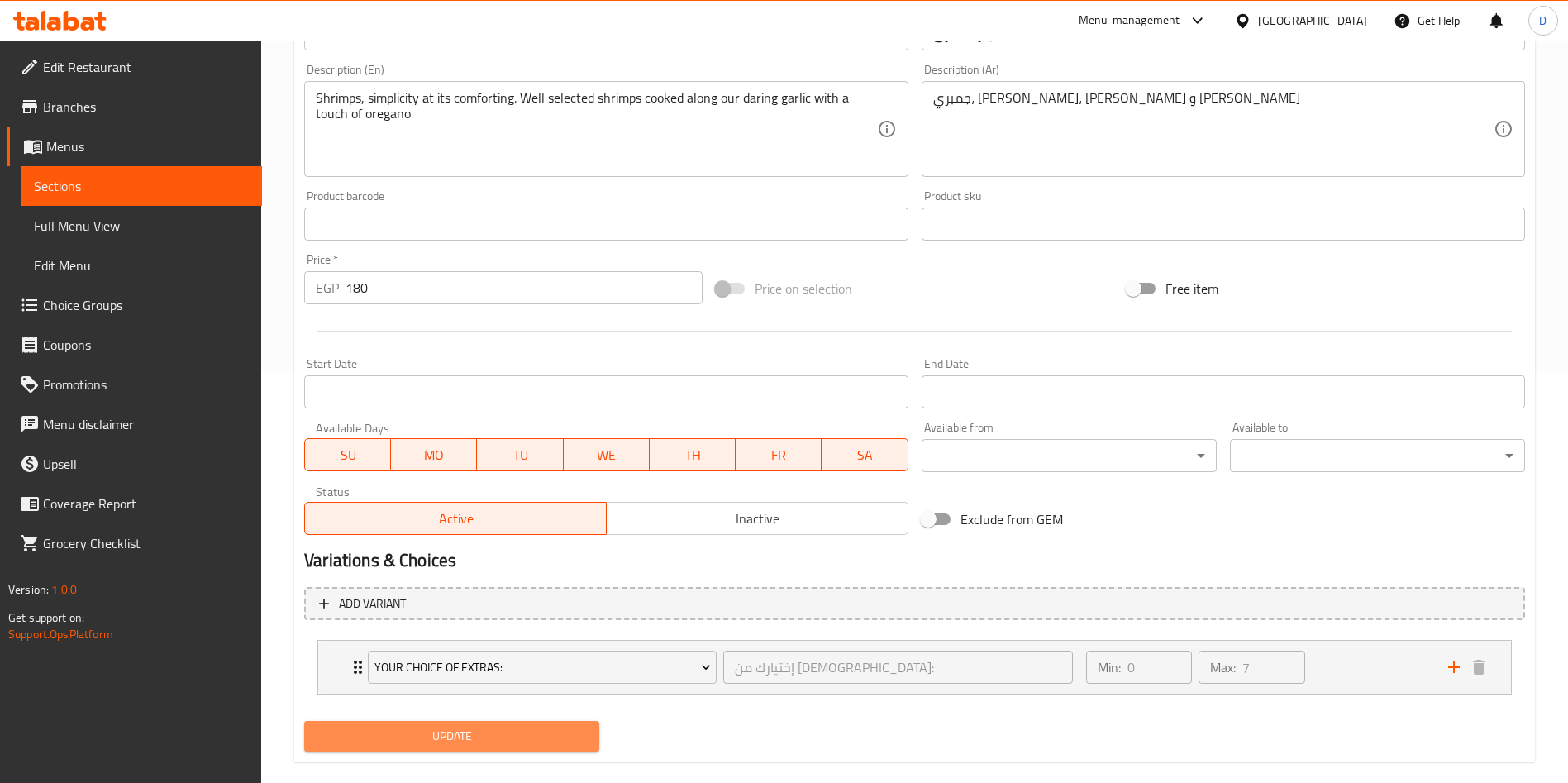
click at [540, 733] on span "Update" at bounding box center [452, 736] width 269 height 21
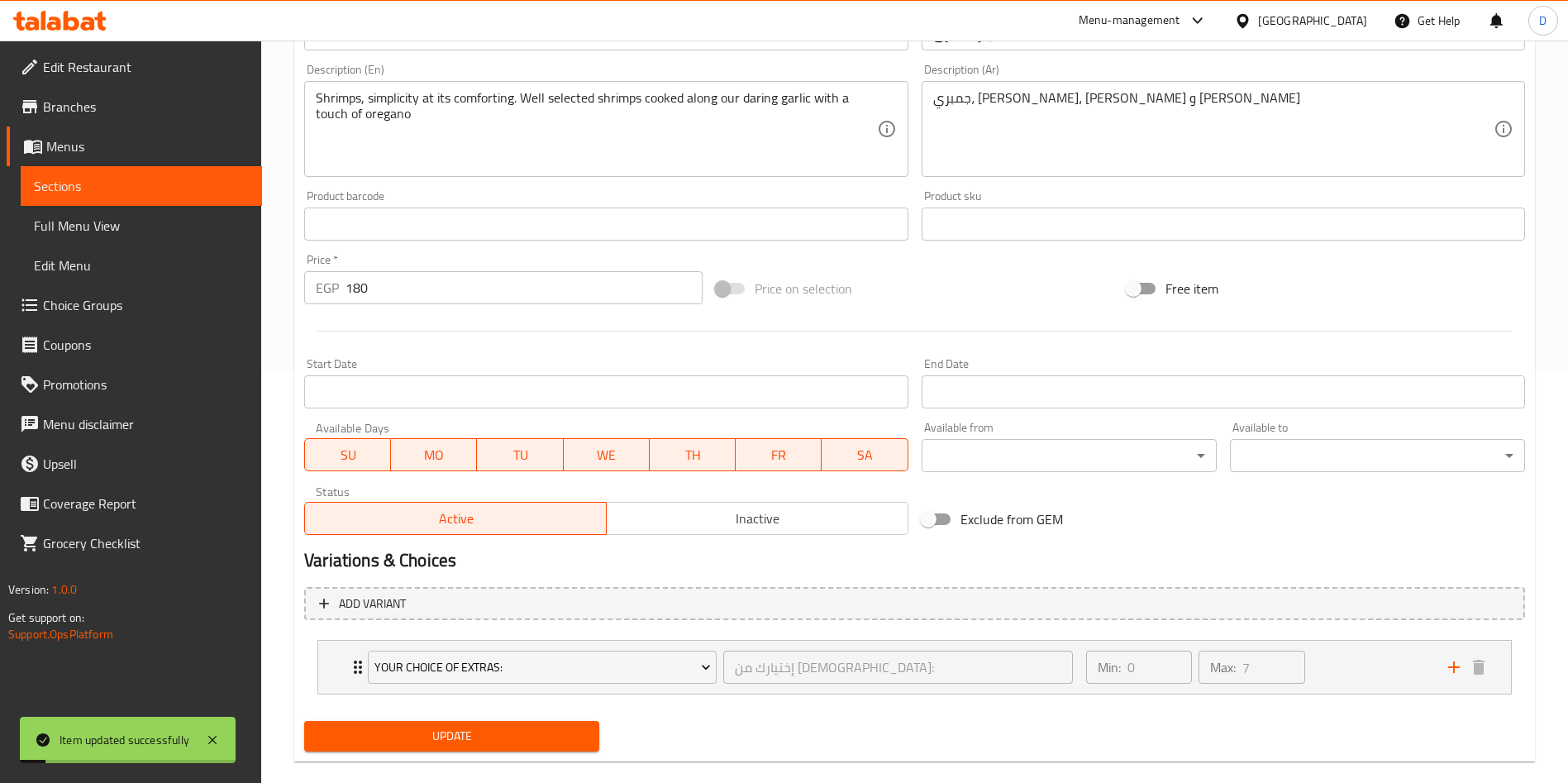
scroll to position [0, 0]
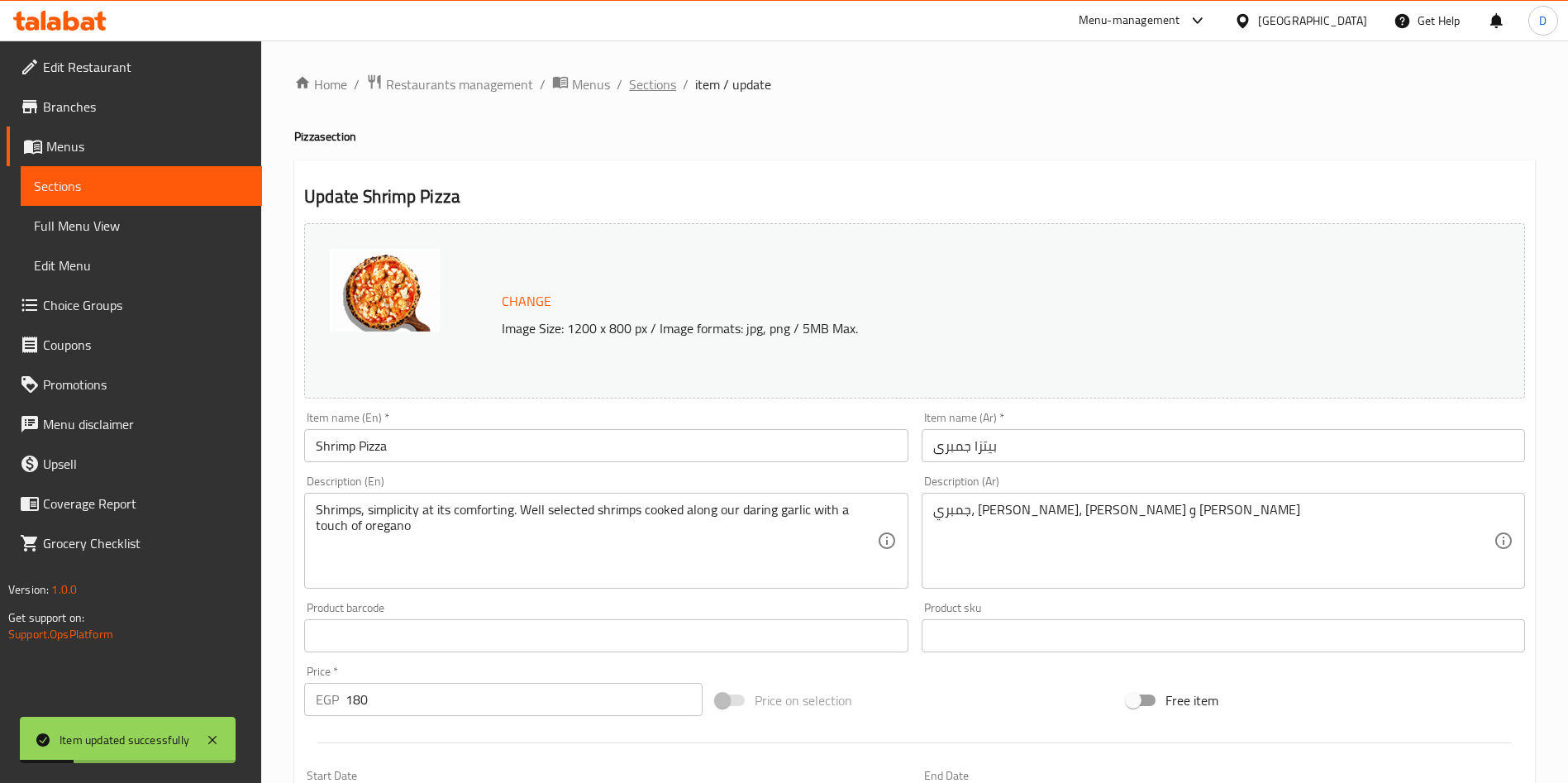
click at [652, 75] on span "Sections" at bounding box center [653, 85] width 47 height 20
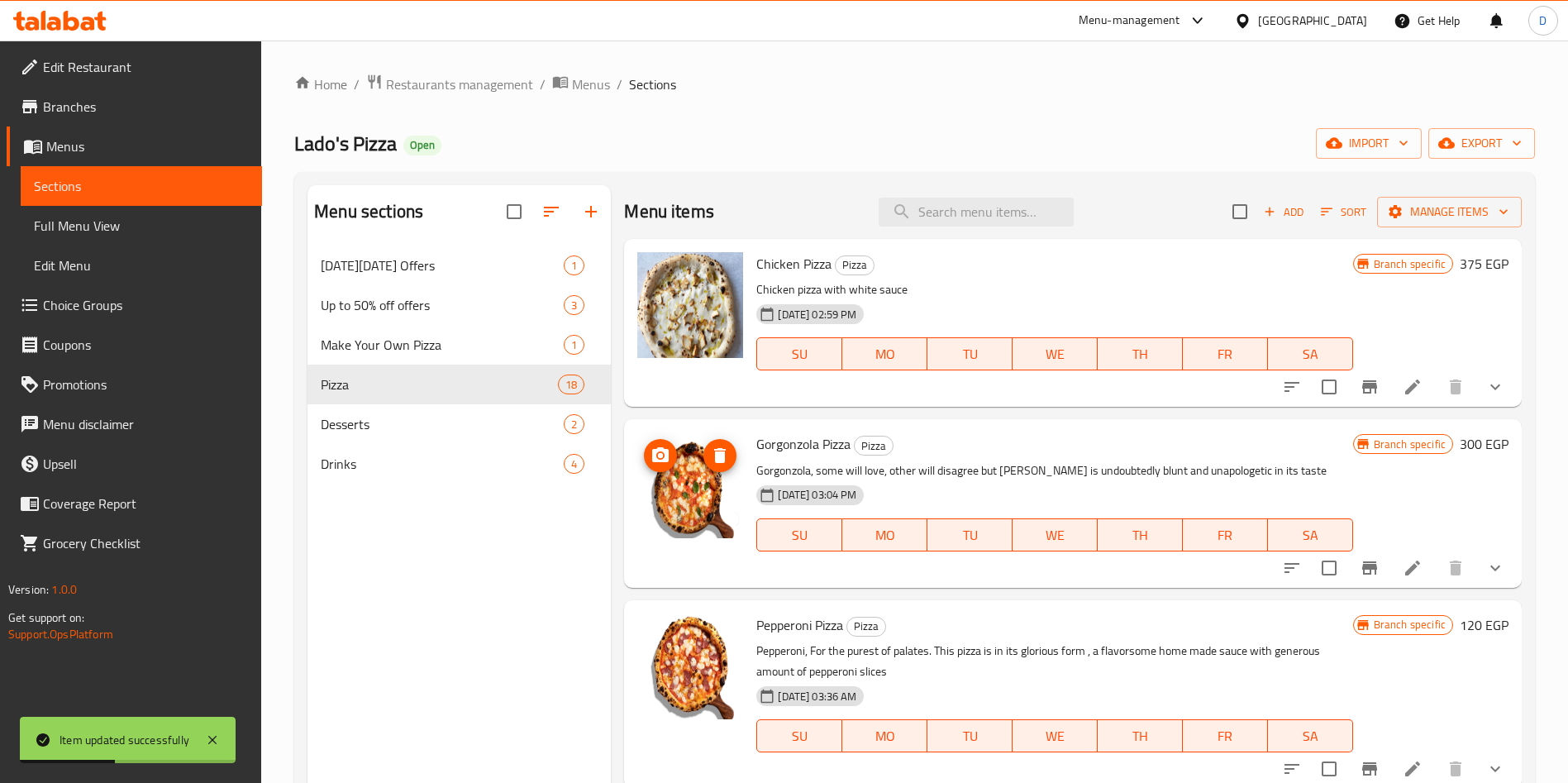
scroll to position [2, 0]
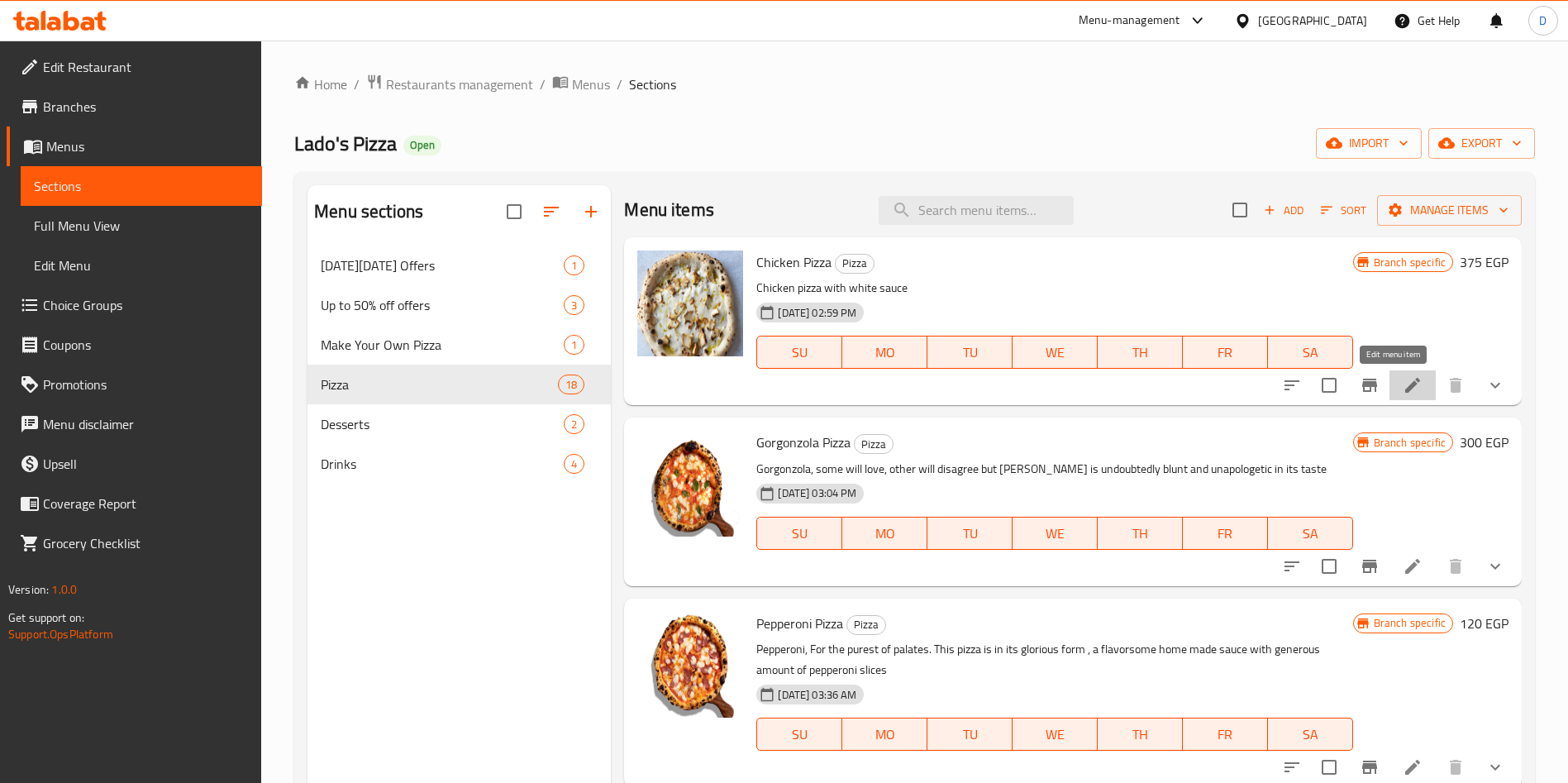
click at [1405, 385] on icon at bounding box center [1413, 386] width 15 height 15
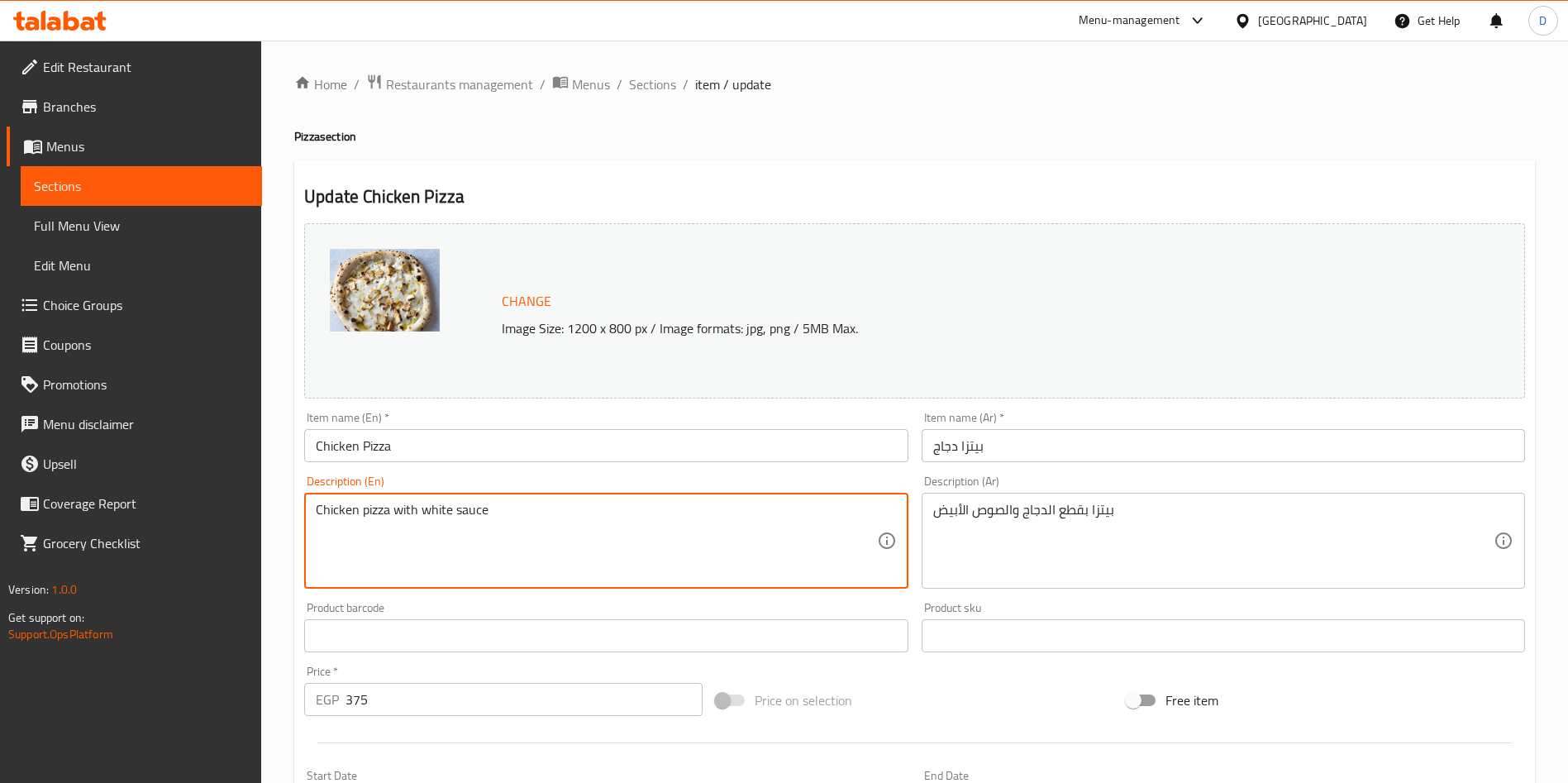
click at [451, 519] on textarea "Chicken pizza with white sauce" at bounding box center [596, 542] width 561 height 79
paste textarea ", A fiery favorite for those who like our creamy white sauce. Add it to our mar…"
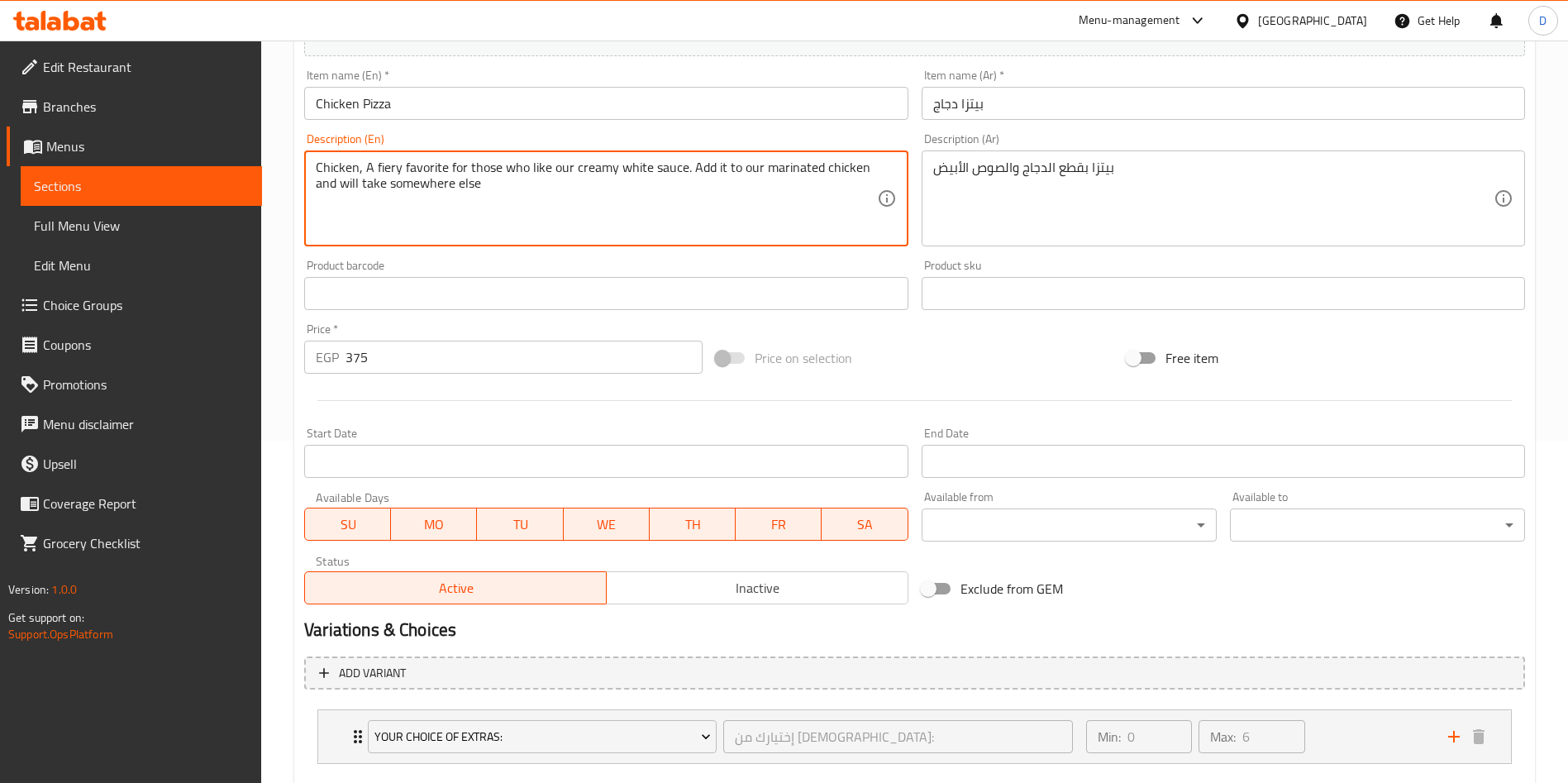
scroll to position [424, 0]
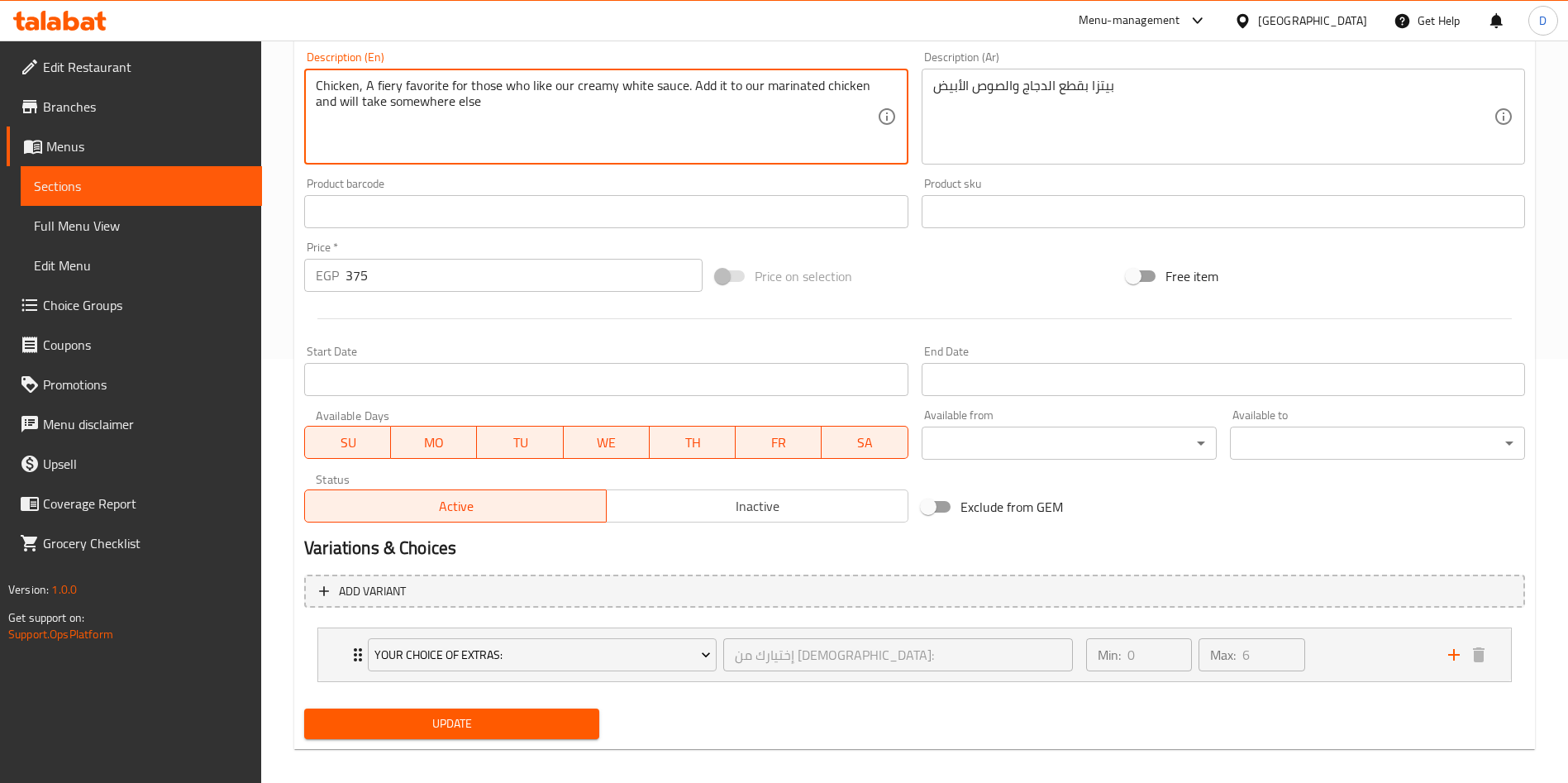
type textarea "Chicken, A fiery favorite for those who like our creamy white sauce. Add it to …"
click at [520, 726] on span "Update" at bounding box center [452, 723] width 269 height 21
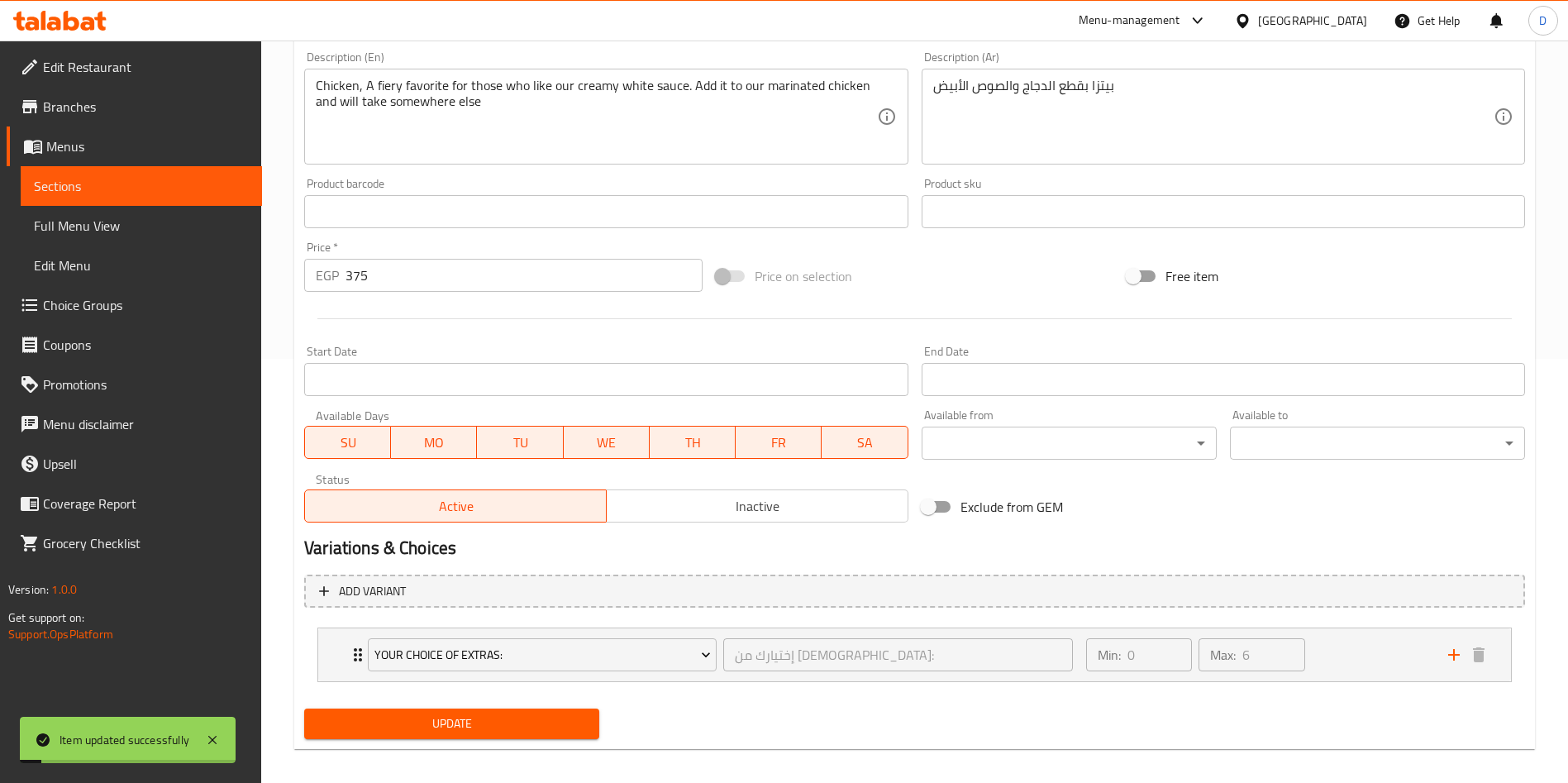
scroll to position [0, 0]
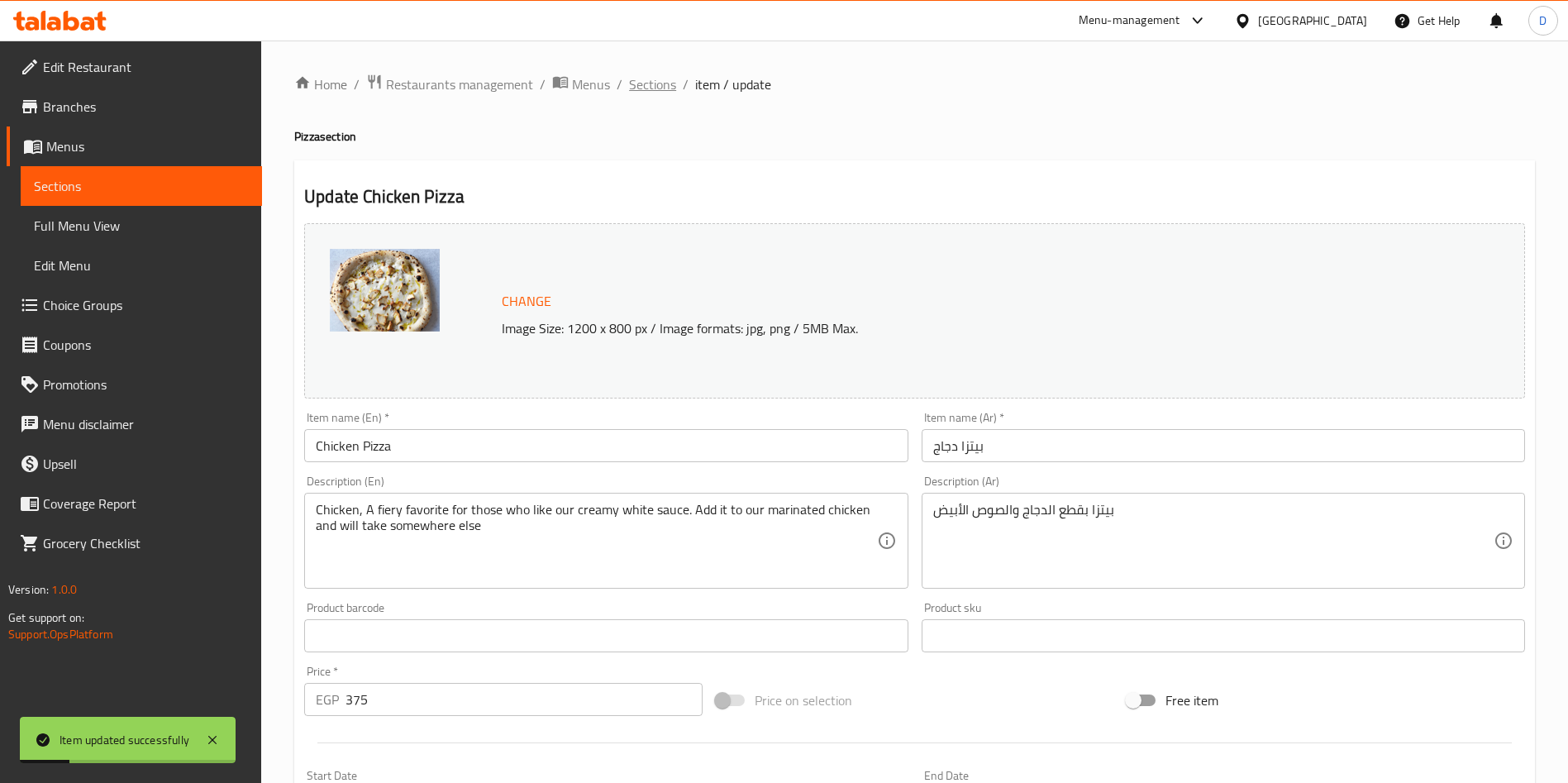
click at [648, 87] on span "Sections" at bounding box center [653, 85] width 47 height 20
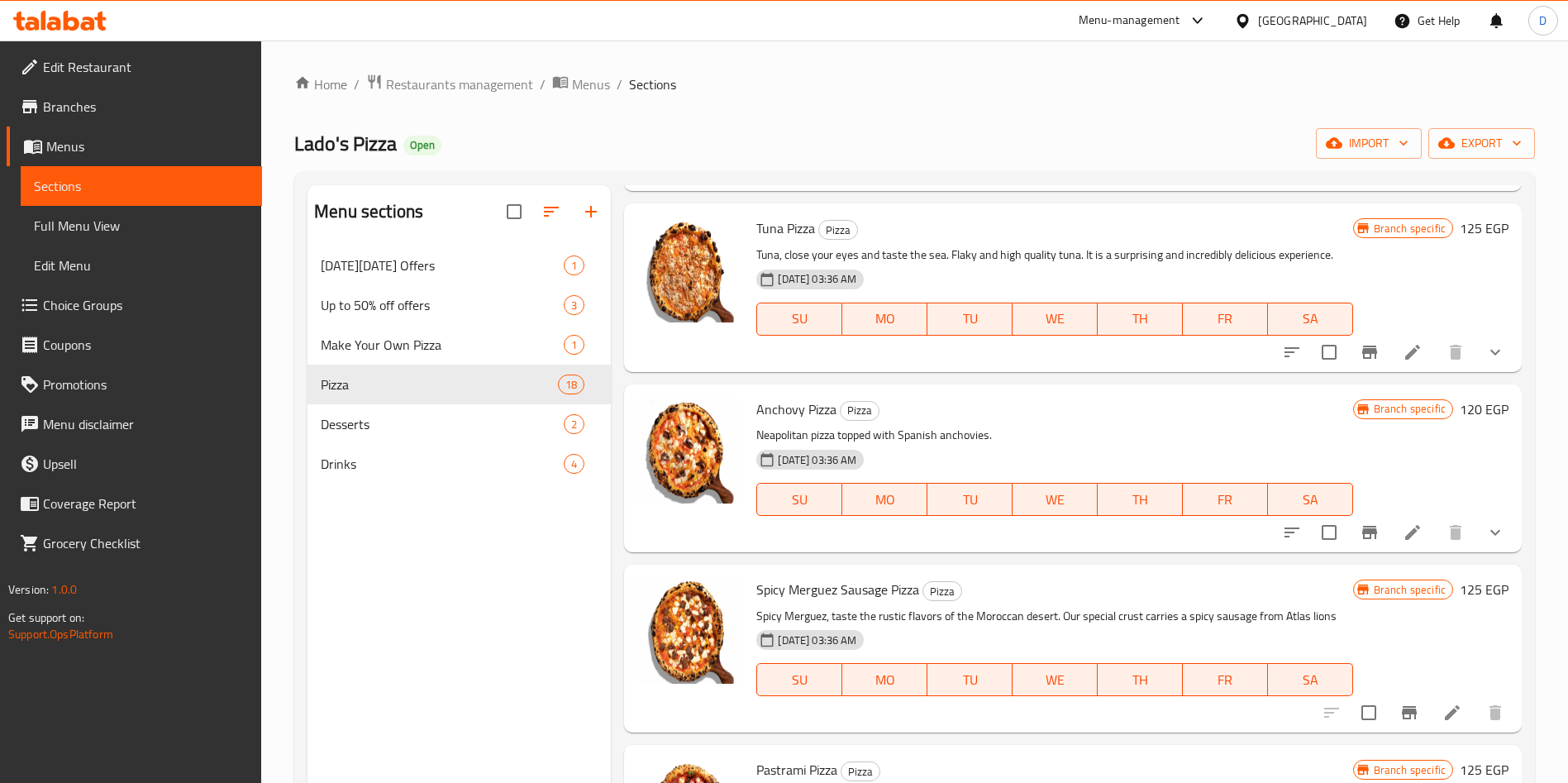
scroll to position [1408, 0]
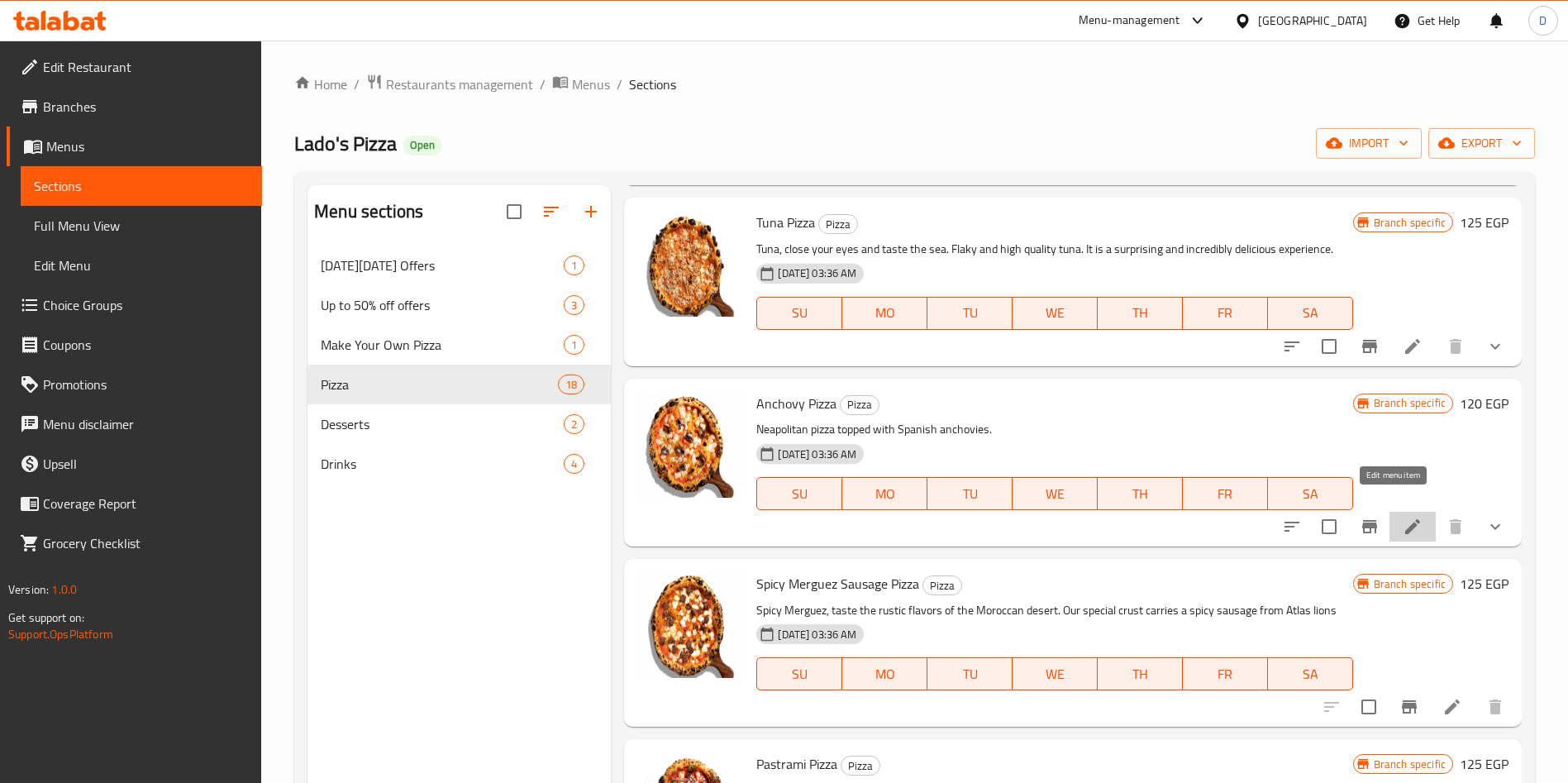
click at [1405, 519] on icon at bounding box center [1413, 526] width 15 height 15
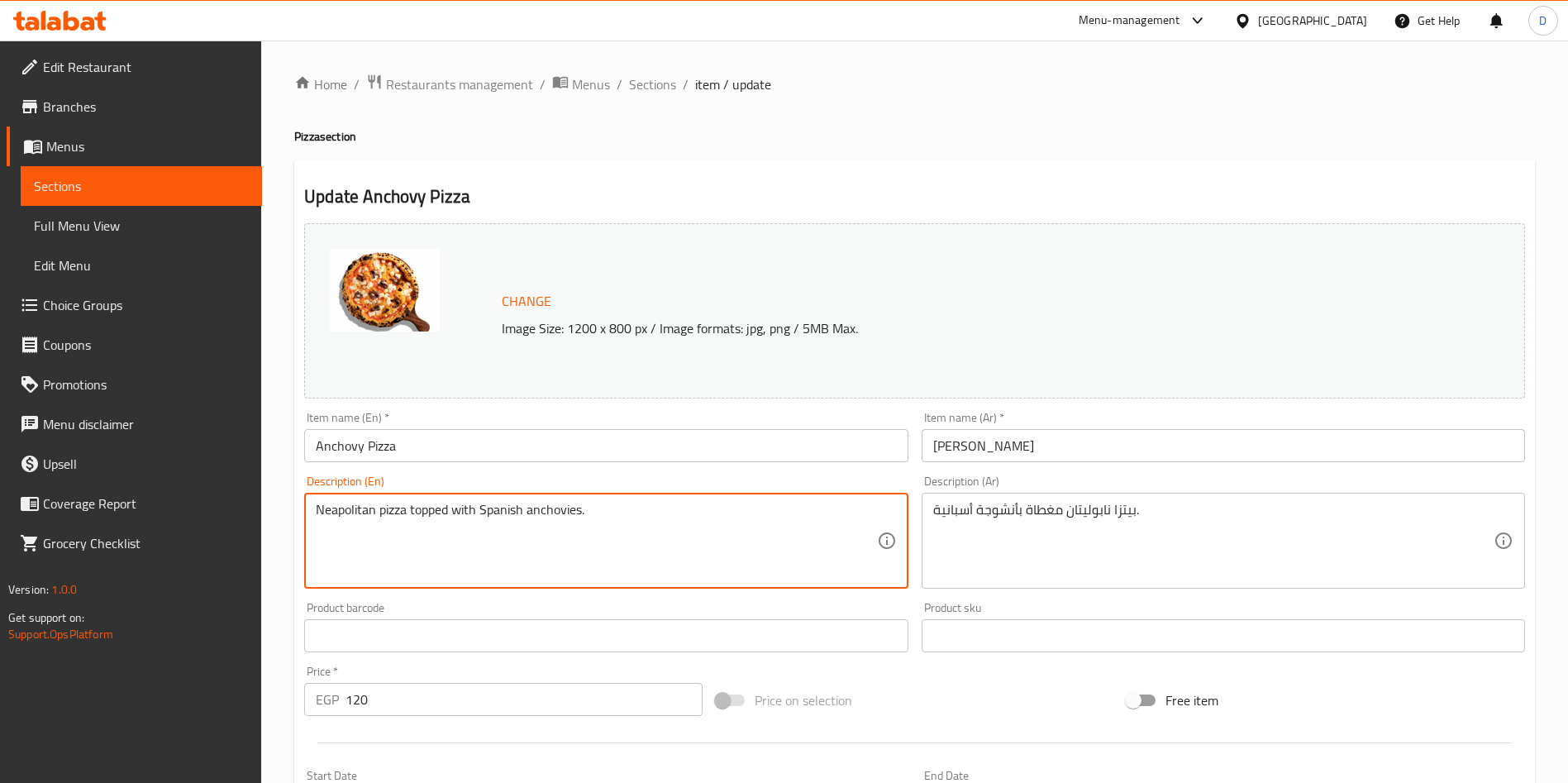
click at [378, 521] on textarea "Neapolitan pizza topped with Spanish anchovies." at bounding box center [596, 542] width 561 height 79
paste textarea "Anchovies, if you never visited Sardinia, we brought their anchovies right on t…"
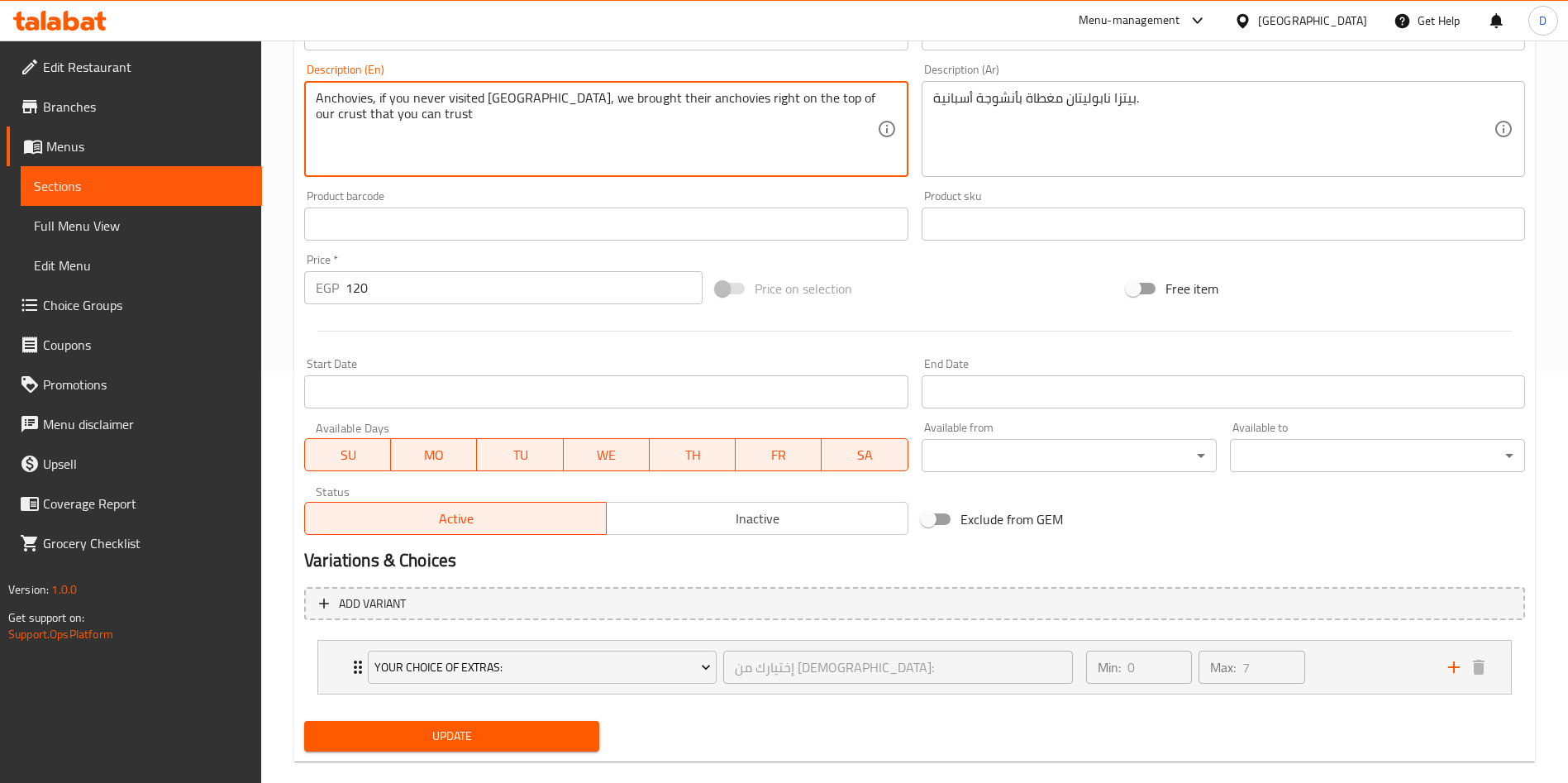
scroll to position [413, 0]
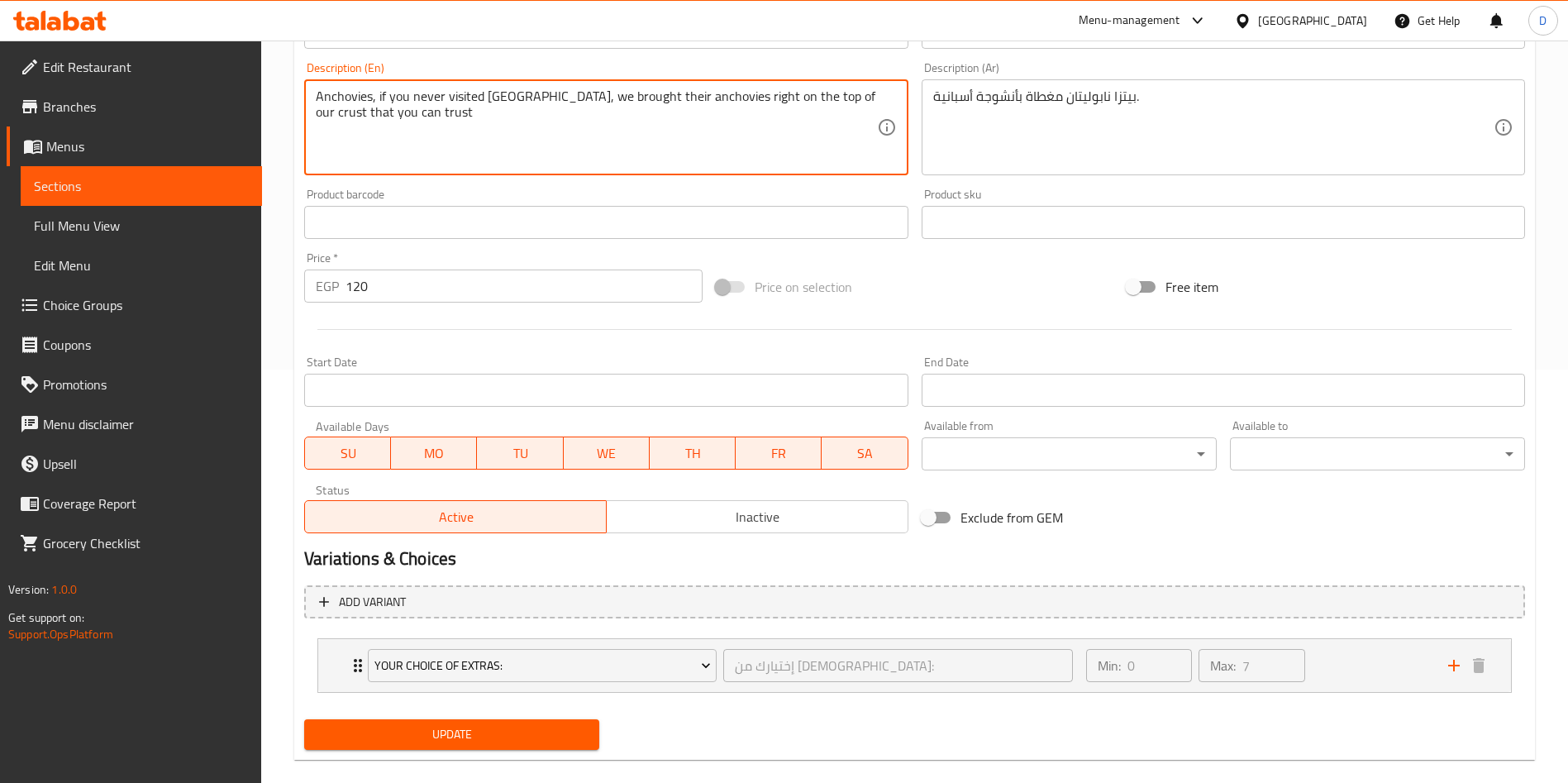
type textarea "Anchovies, if you never visited Sardinia, we brought their anchovies right on t…"
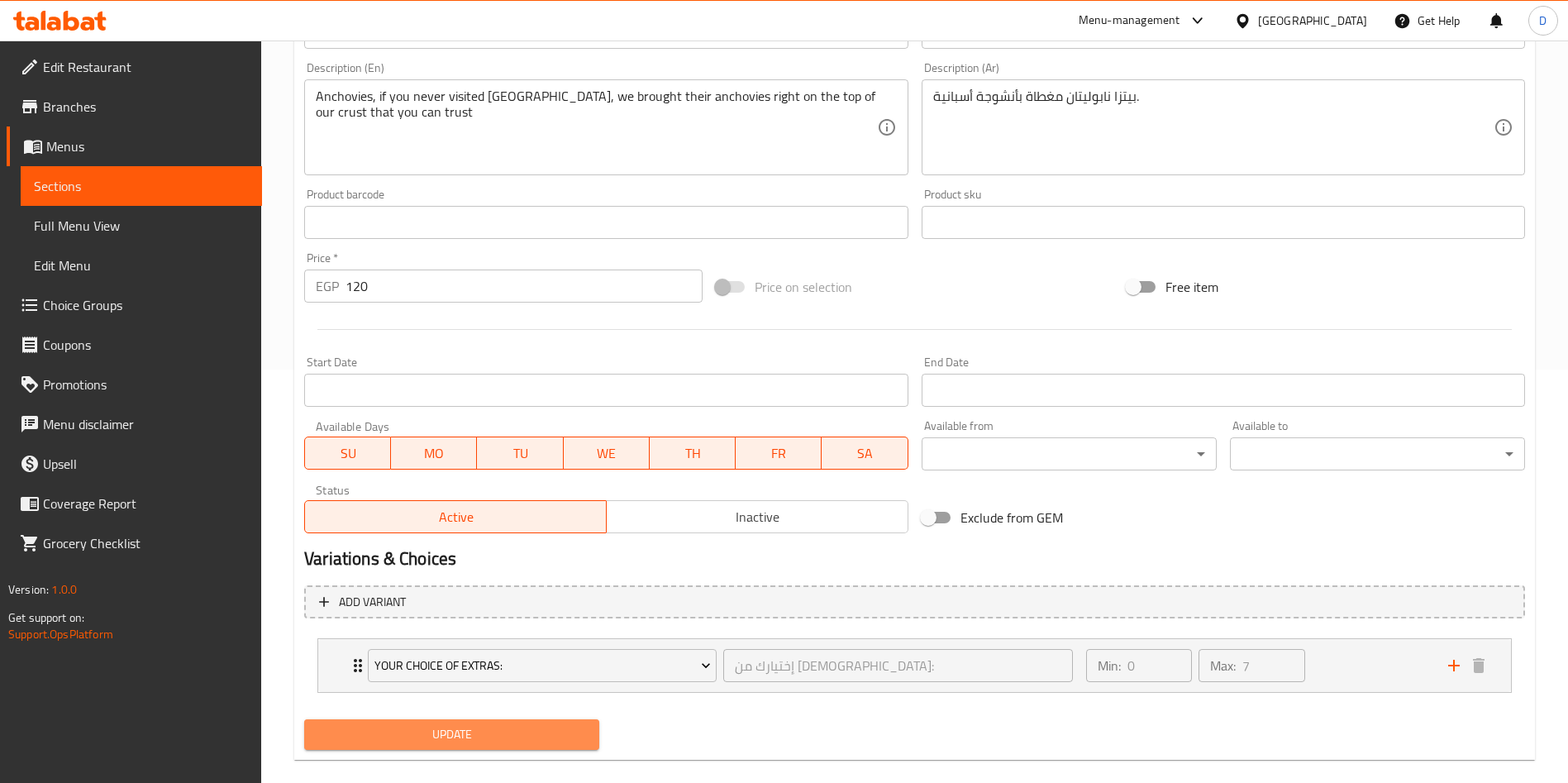
click at [555, 729] on span "Update" at bounding box center [452, 734] width 269 height 21
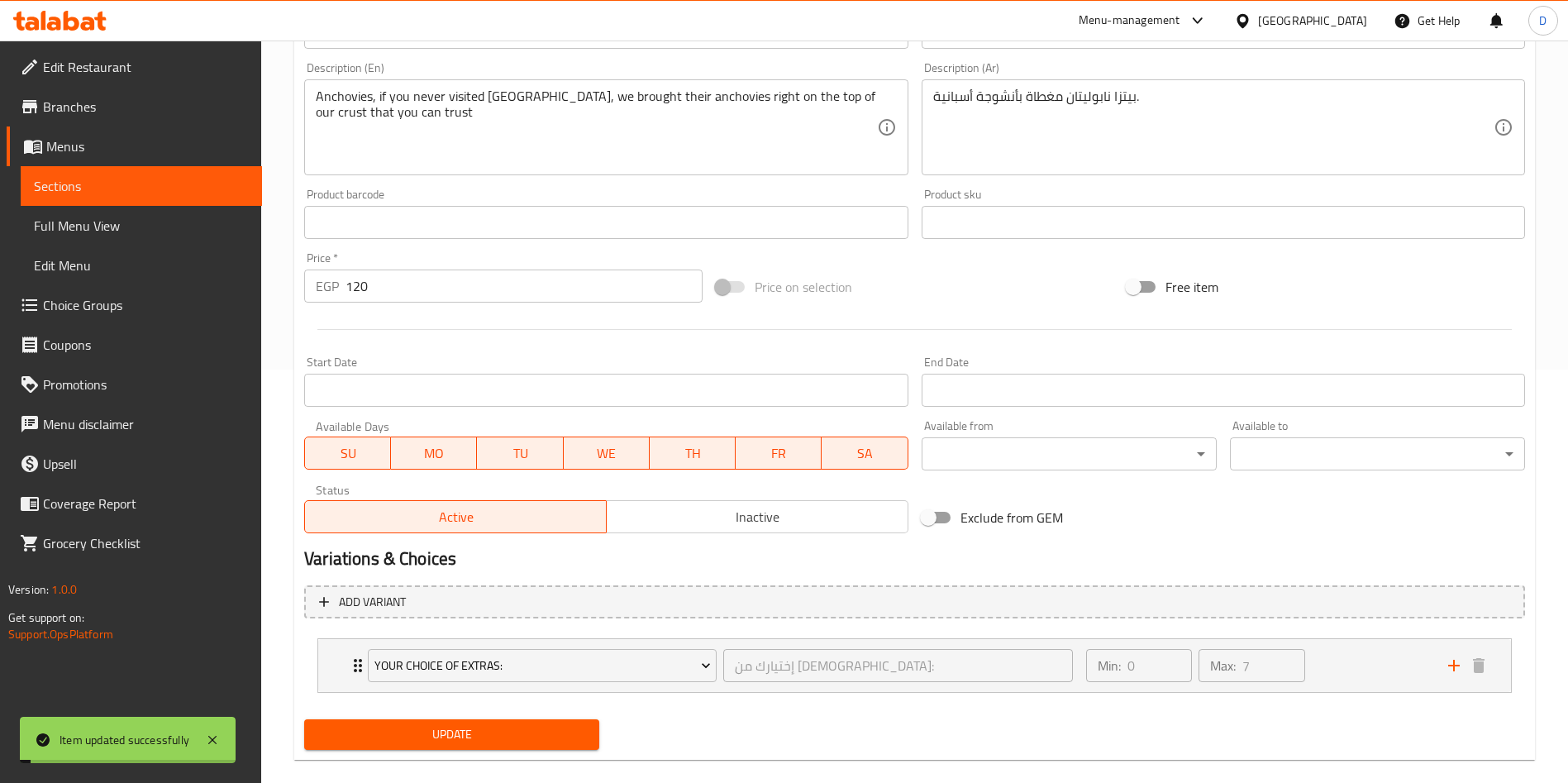
scroll to position [0, 0]
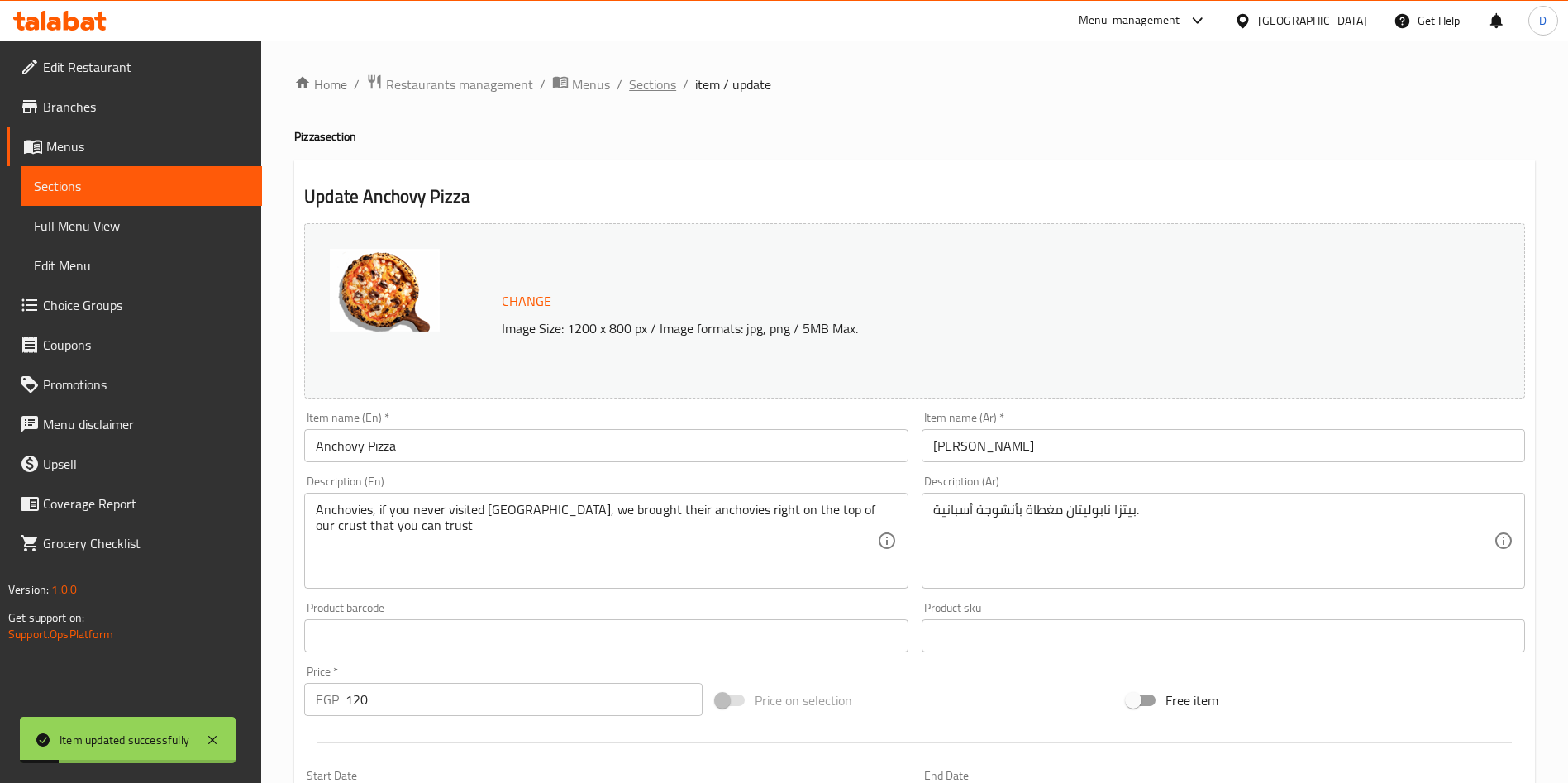
click at [652, 79] on span "Sections" at bounding box center [653, 85] width 47 height 20
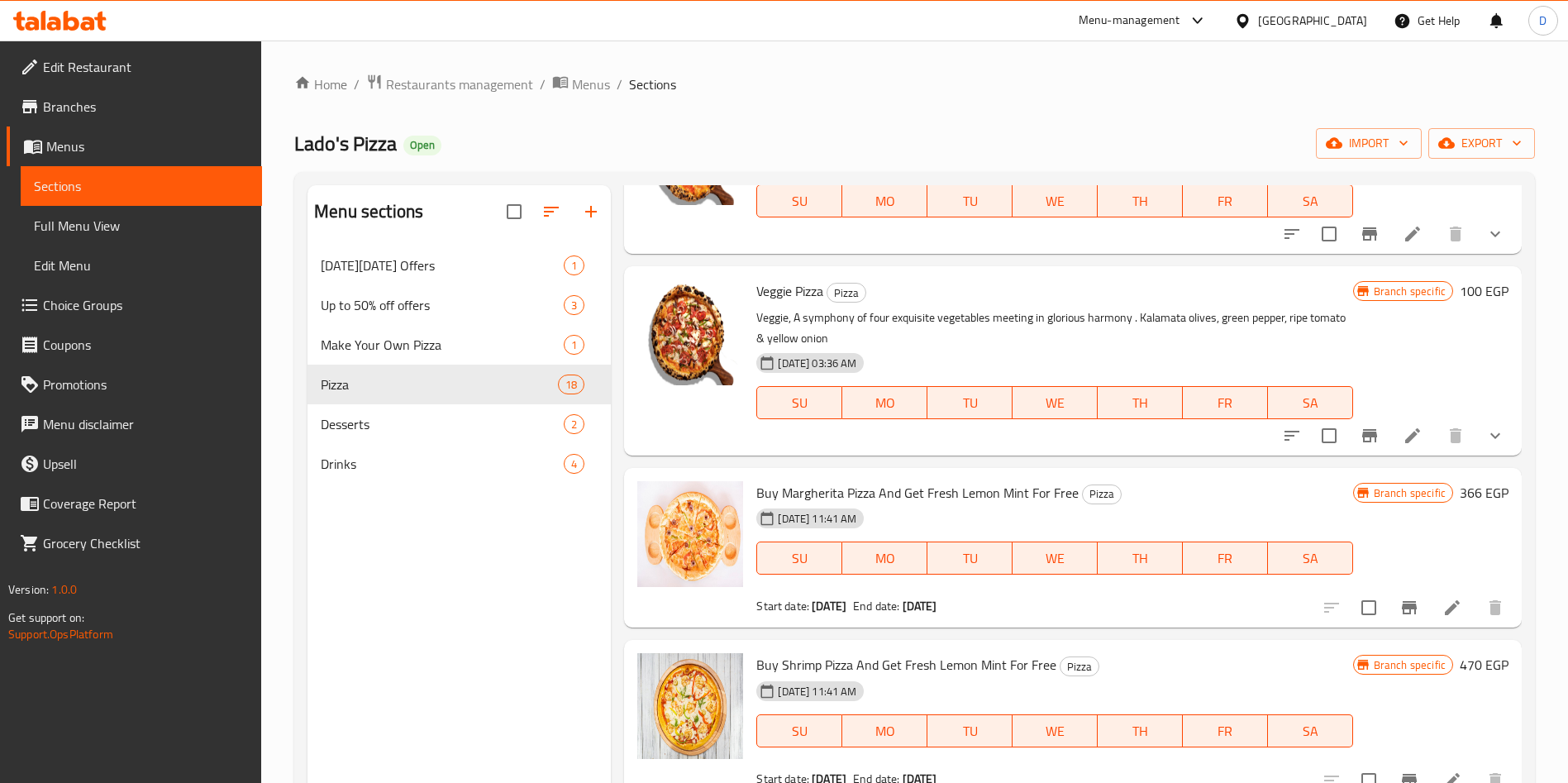
scroll to position [2043, 0]
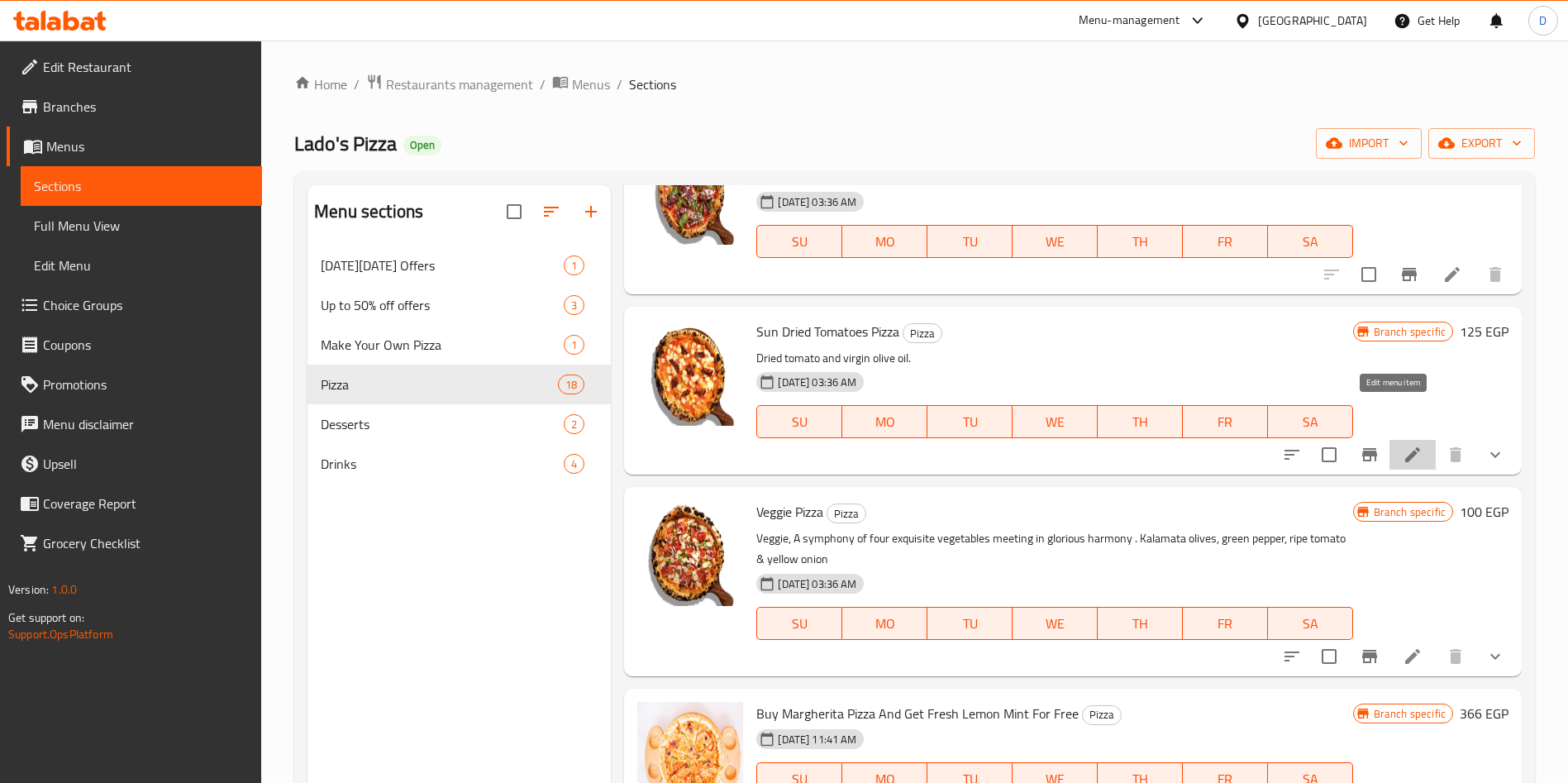
click at [1403, 445] on icon at bounding box center [1413, 455] width 20 height 20
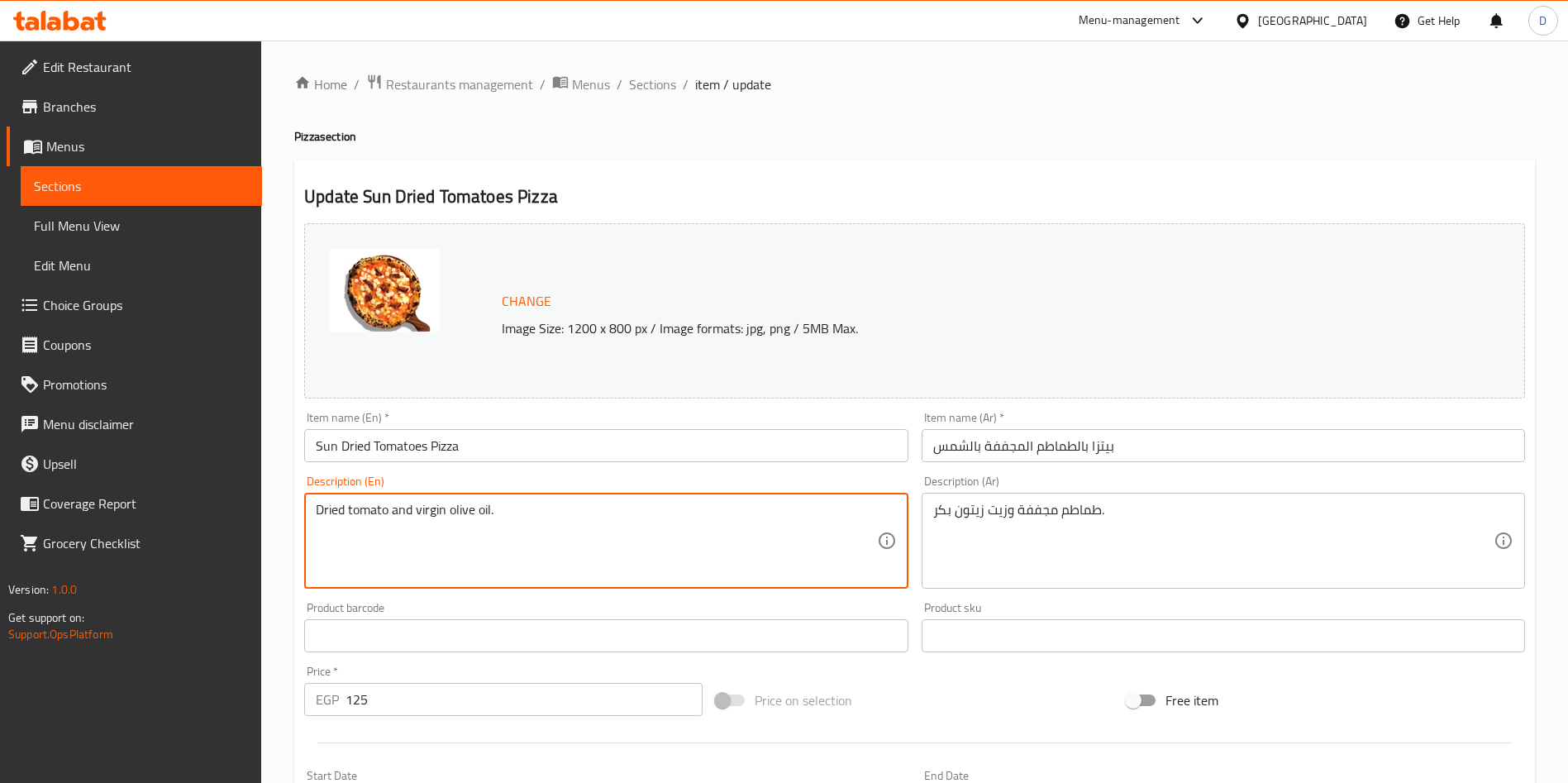
click at [428, 511] on textarea "Dried tomato and virgin olive oil." at bounding box center [596, 542] width 561 height 79
paste textarea "Sundried Tomatoes, We choose the right tomatoes, drizzle a rich olive oil on th…"
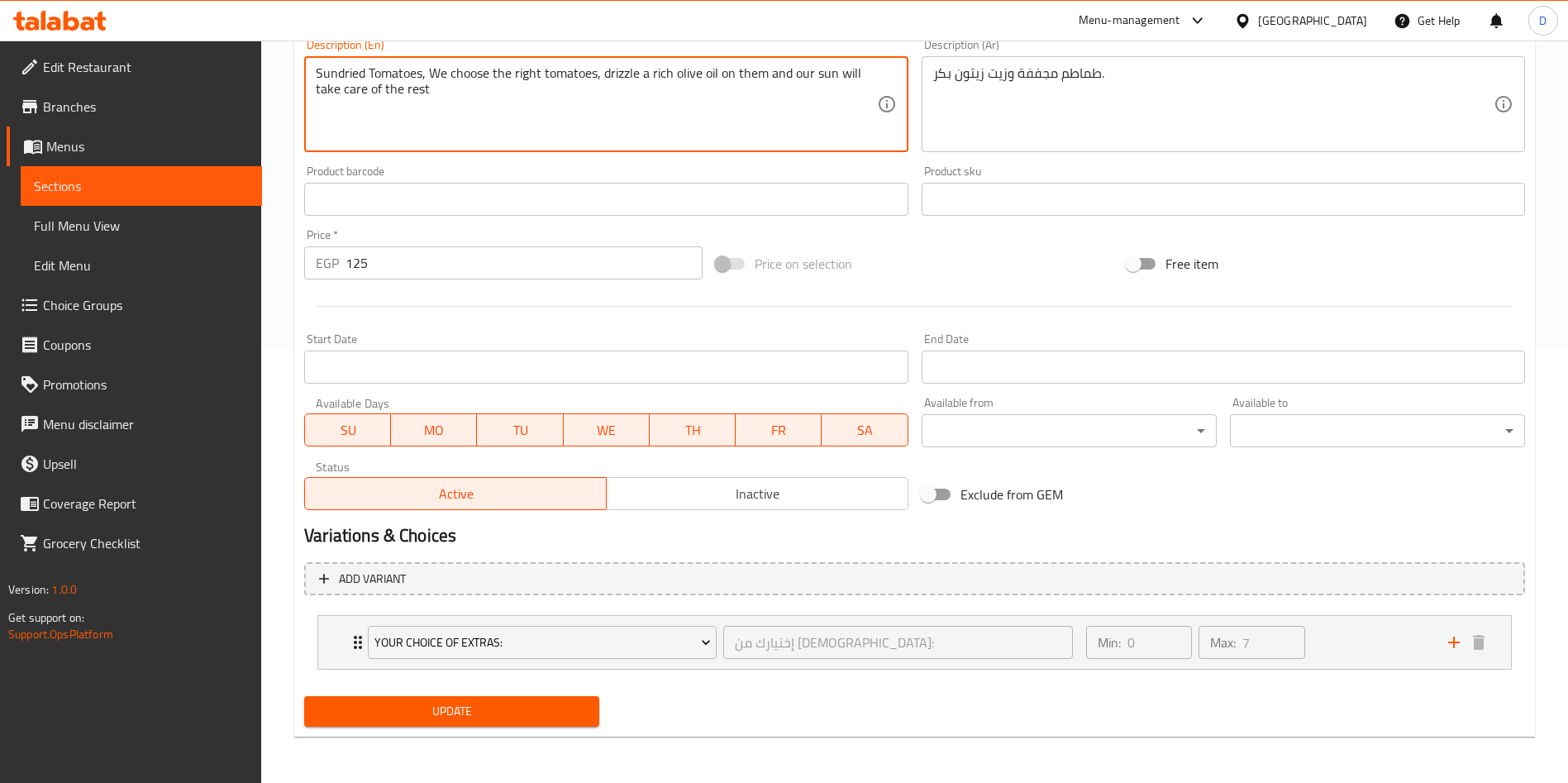
type textarea "Sundried Tomatoes, We choose the right tomatoes, drizzle a rich olive oil on th…"
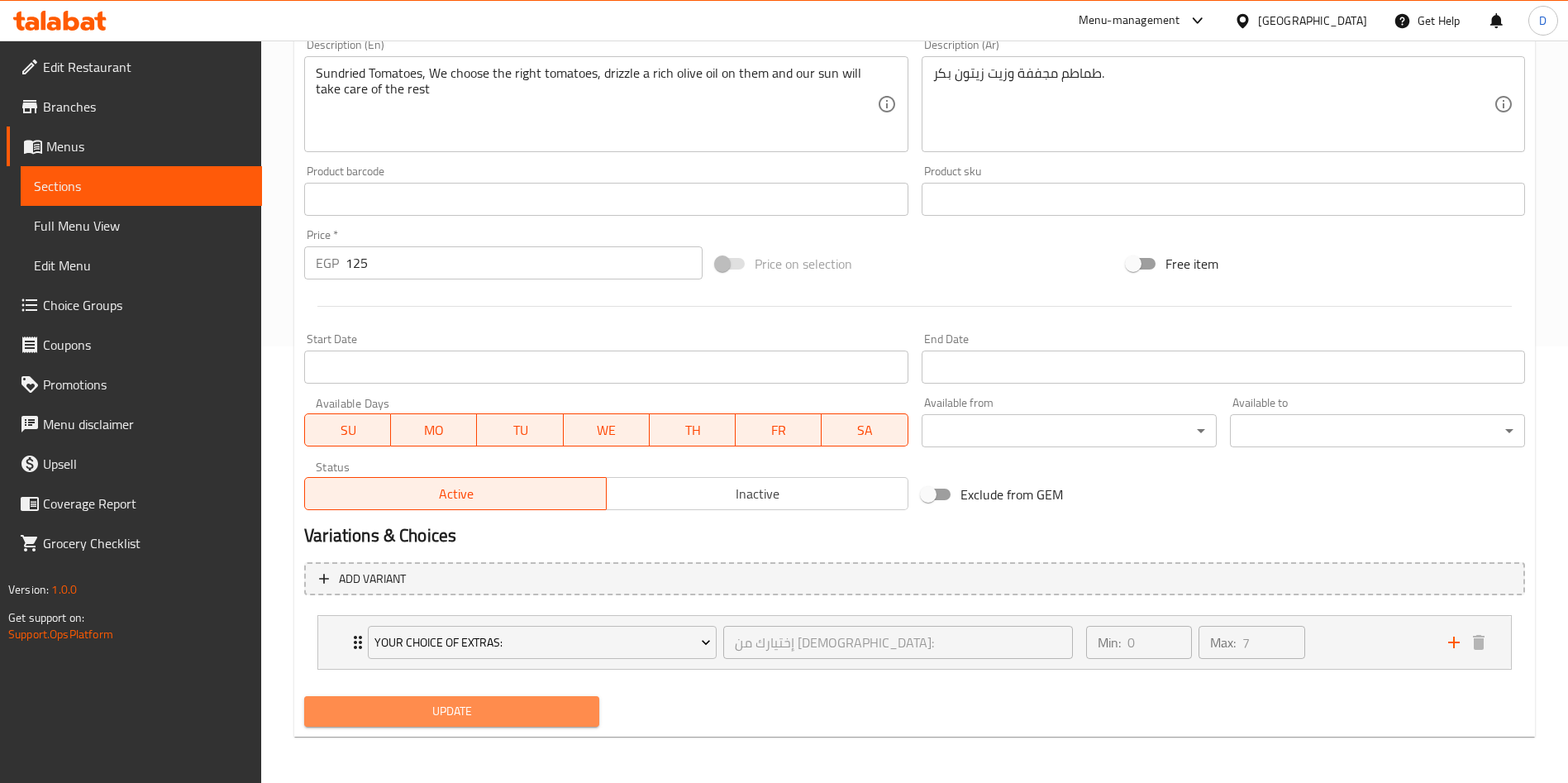
click at [524, 714] on span "Update" at bounding box center [452, 711] width 269 height 21
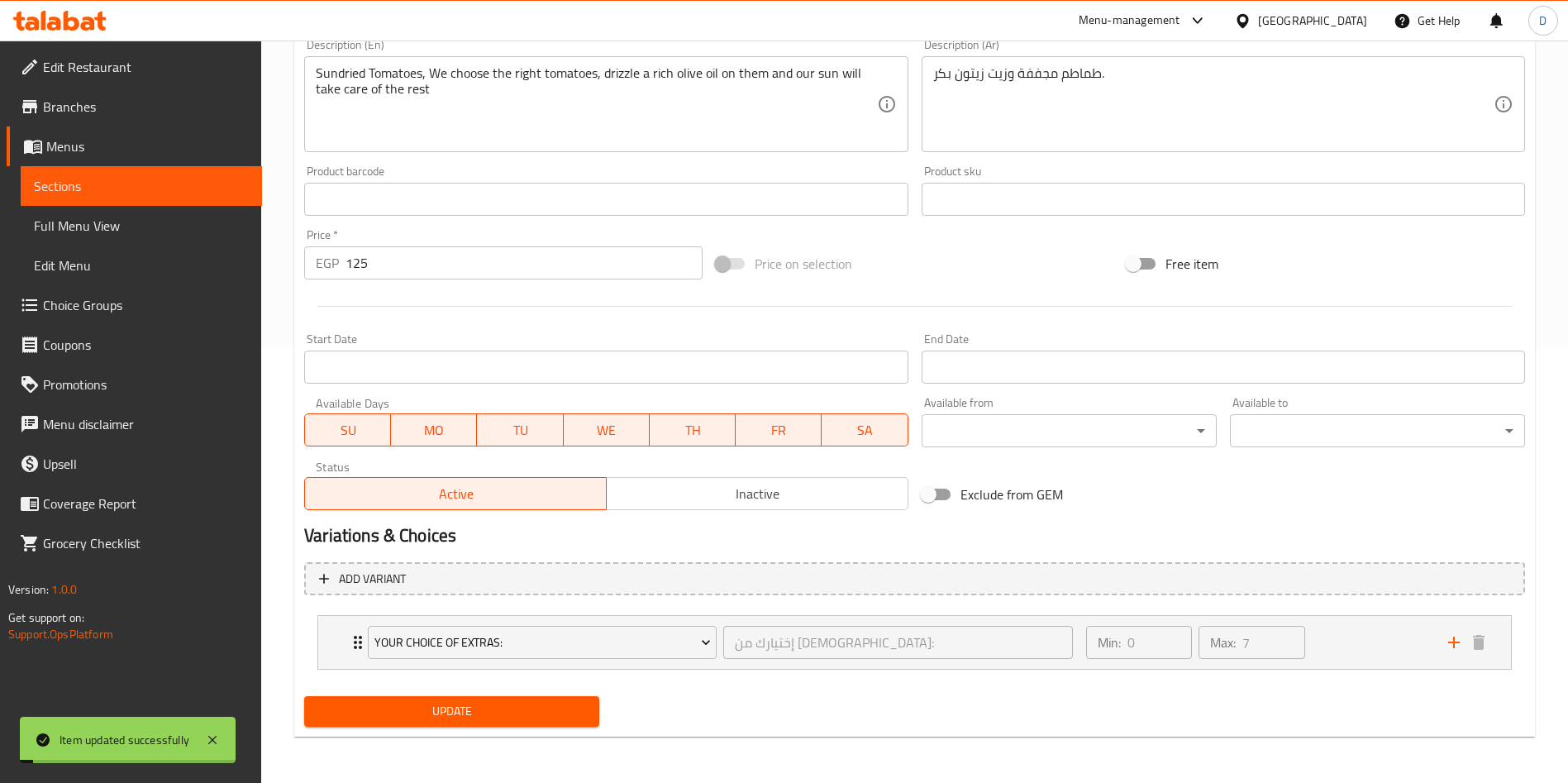
scroll to position [0, 0]
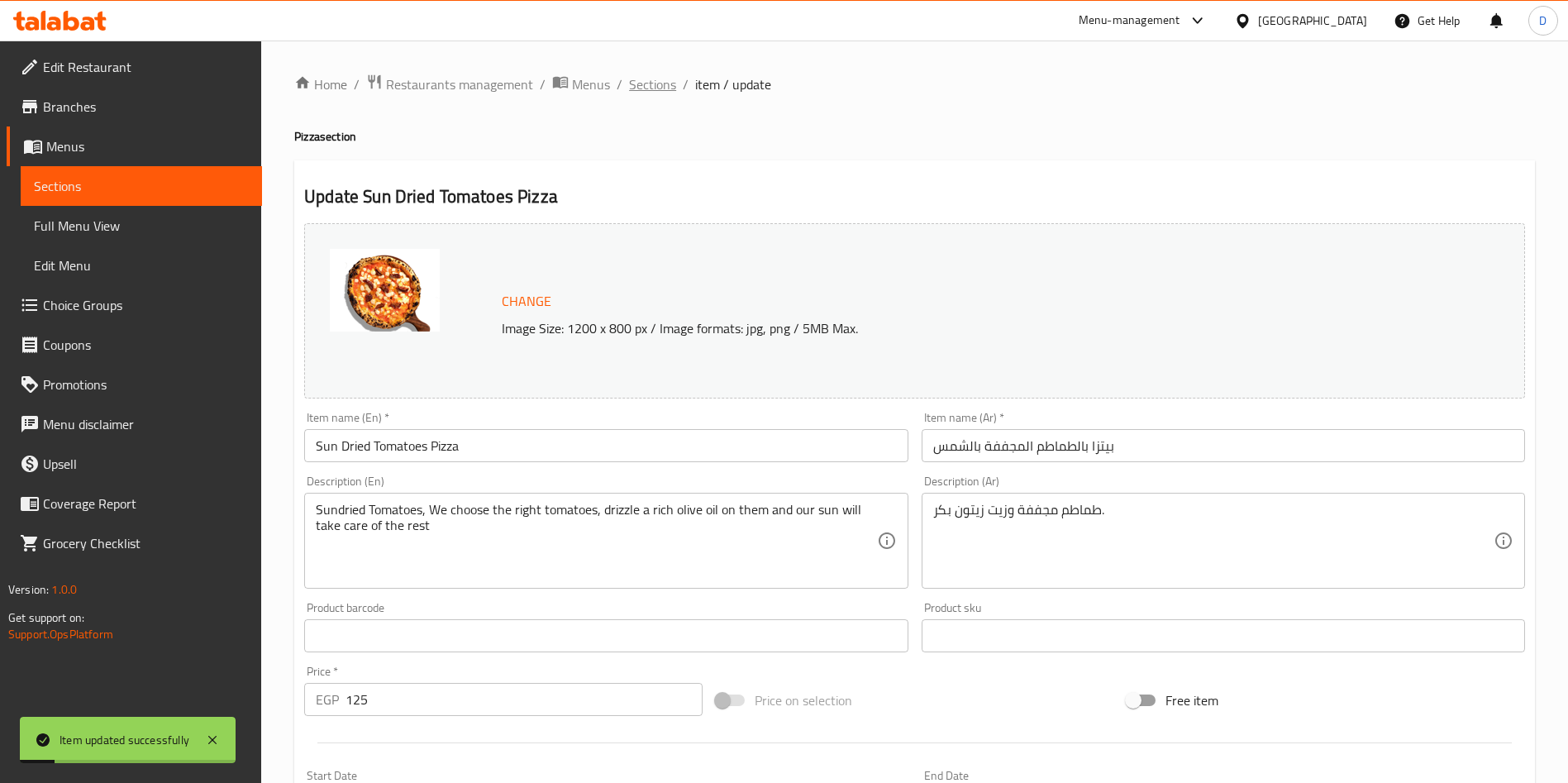
click at [646, 81] on span "Sections" at bounding box center [653, 85] width 47 height 20
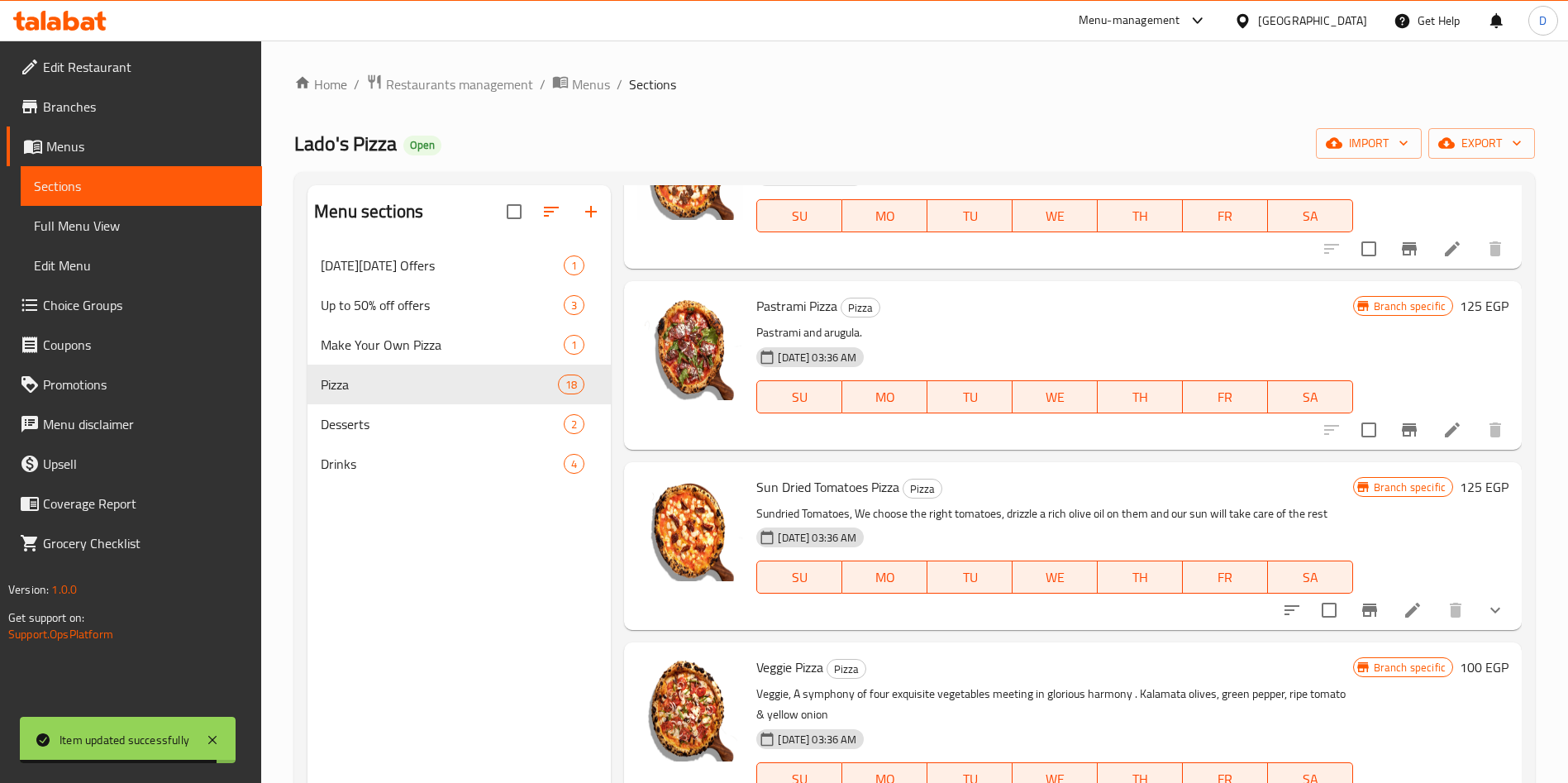
scroll to position [1894, 0]
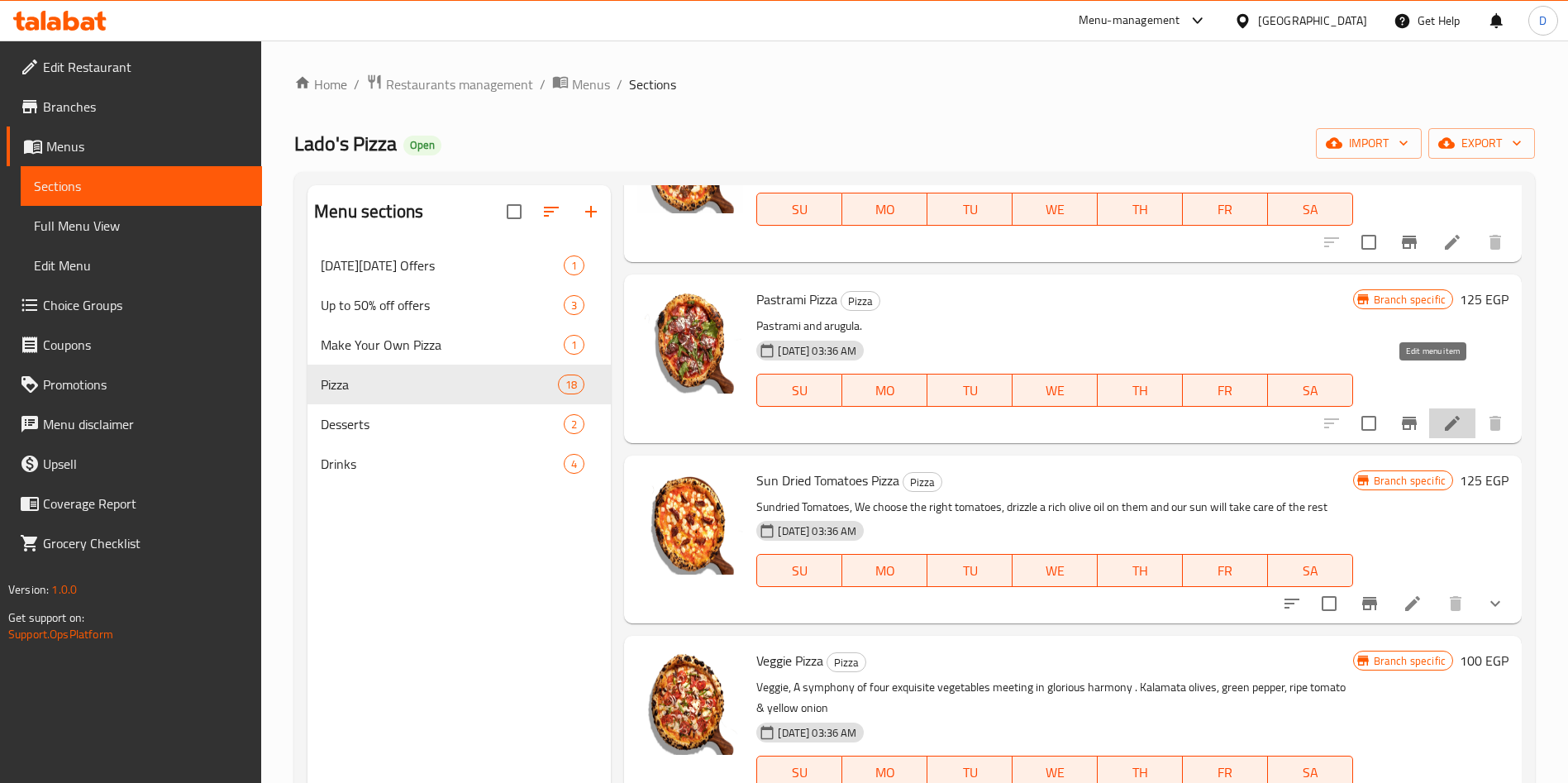
click at [1442, 413] on icon at bounding box center [1452, 423] width 20 height 20
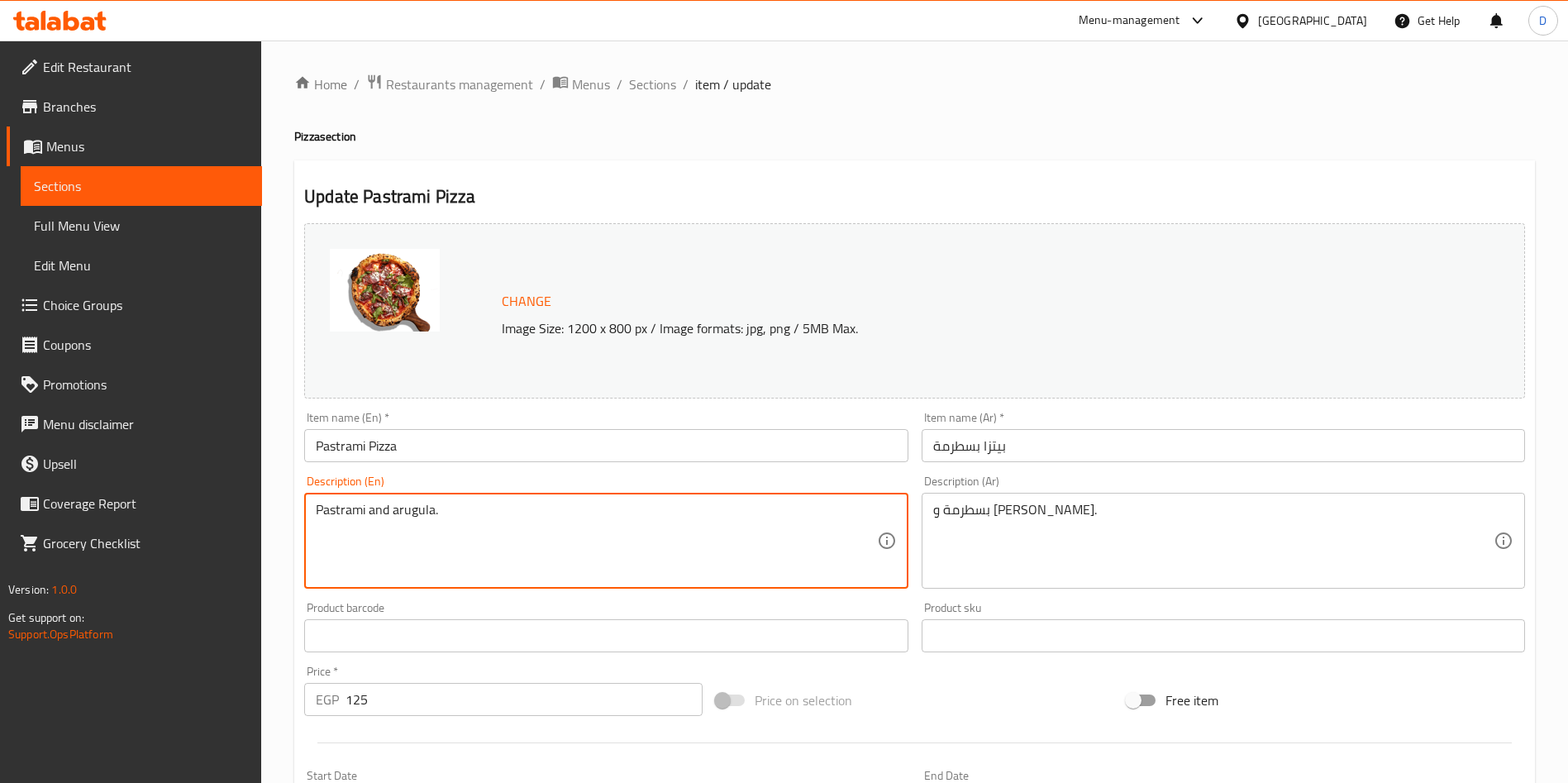
click at [357, 513] on textarea "Pastrami and arugula." at bounding box center [596, 542] width 561 height 79
paste textarea ", hay cured meat lovers, we invite you to our slowly dried red meat. We hope yo…"
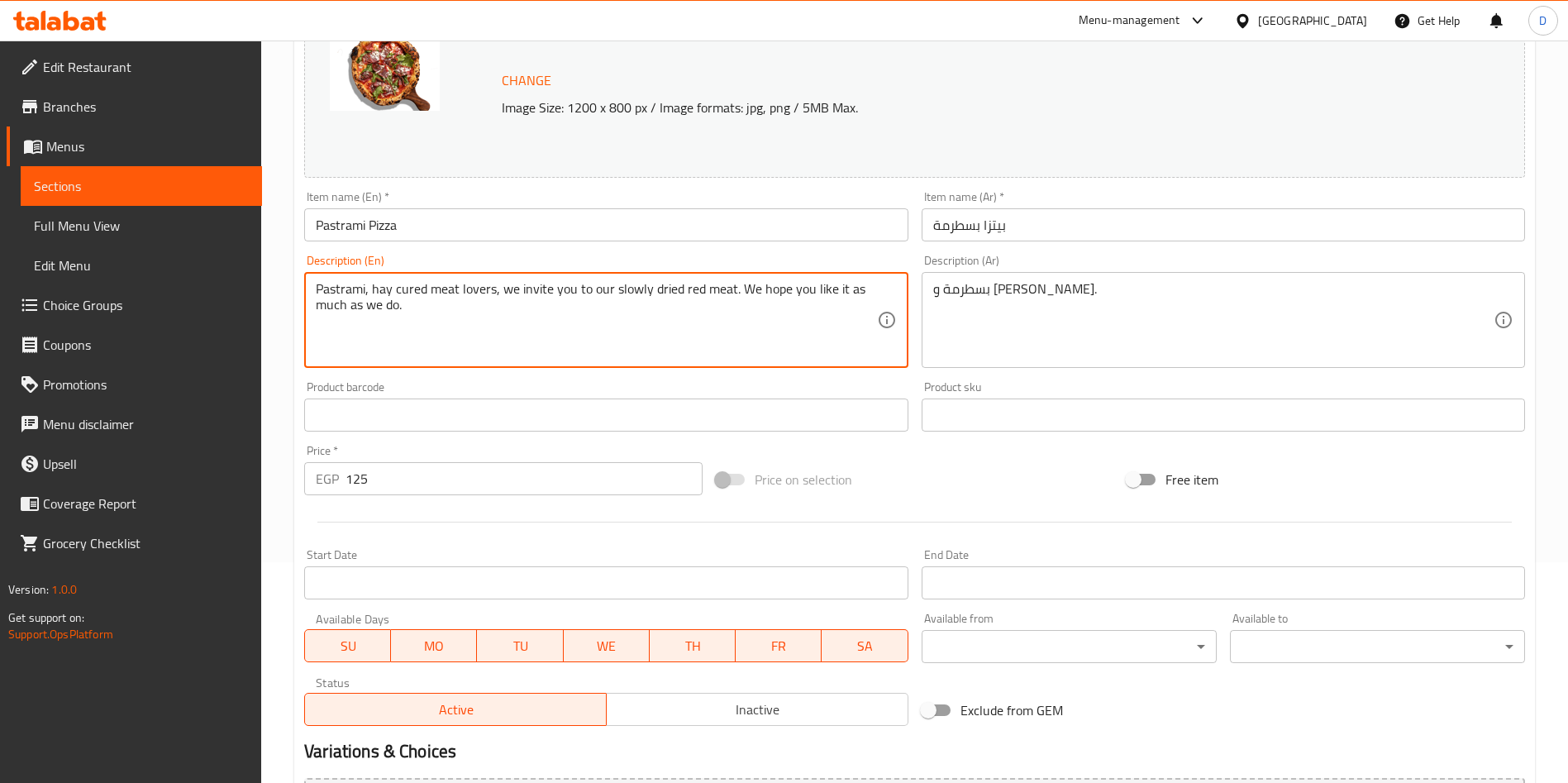
scroll to position [409, 0]
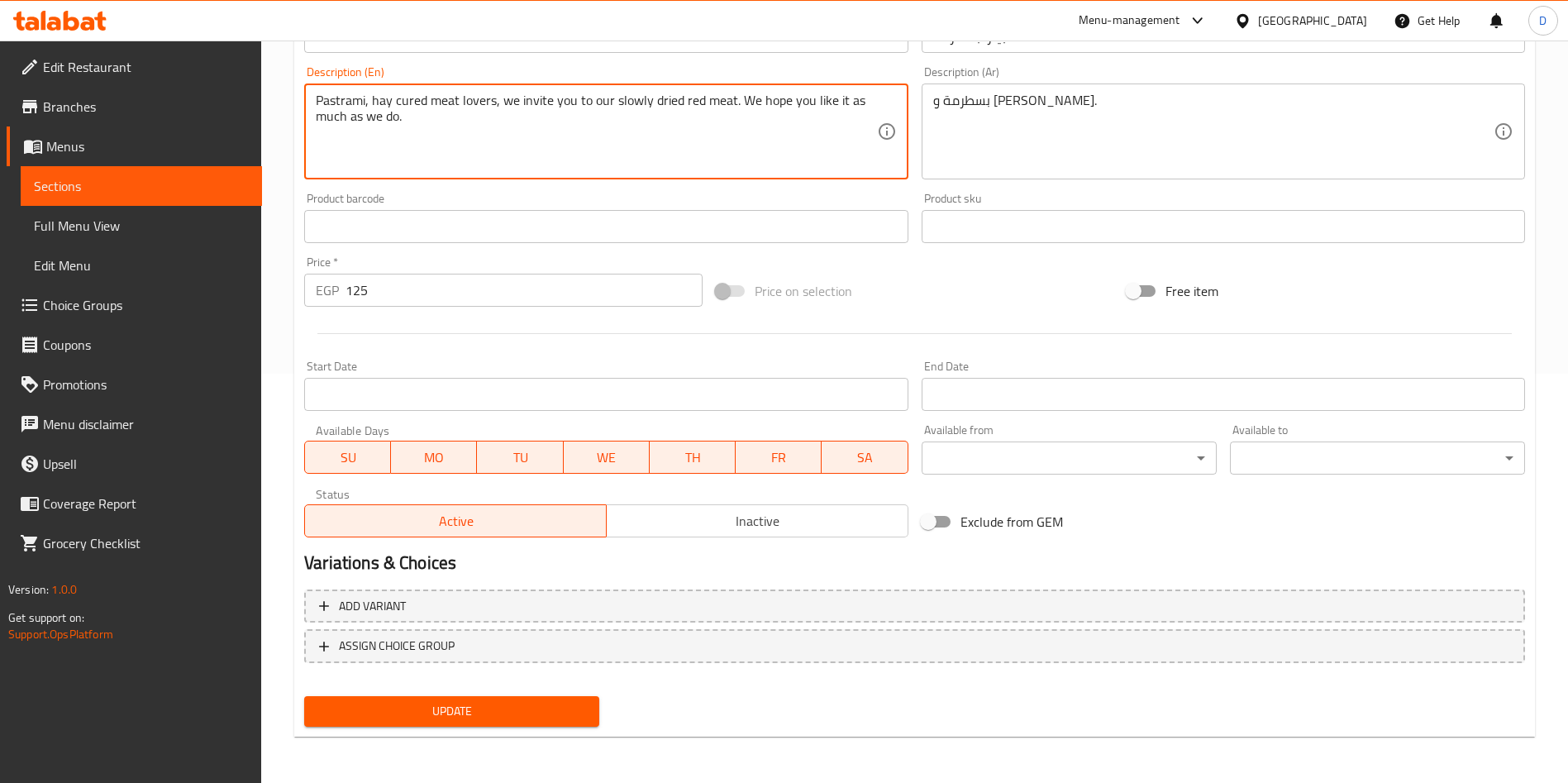
type textarea "Pastrami, hay cured meat lovers, we invite you to our slowly dried red meat. We…"
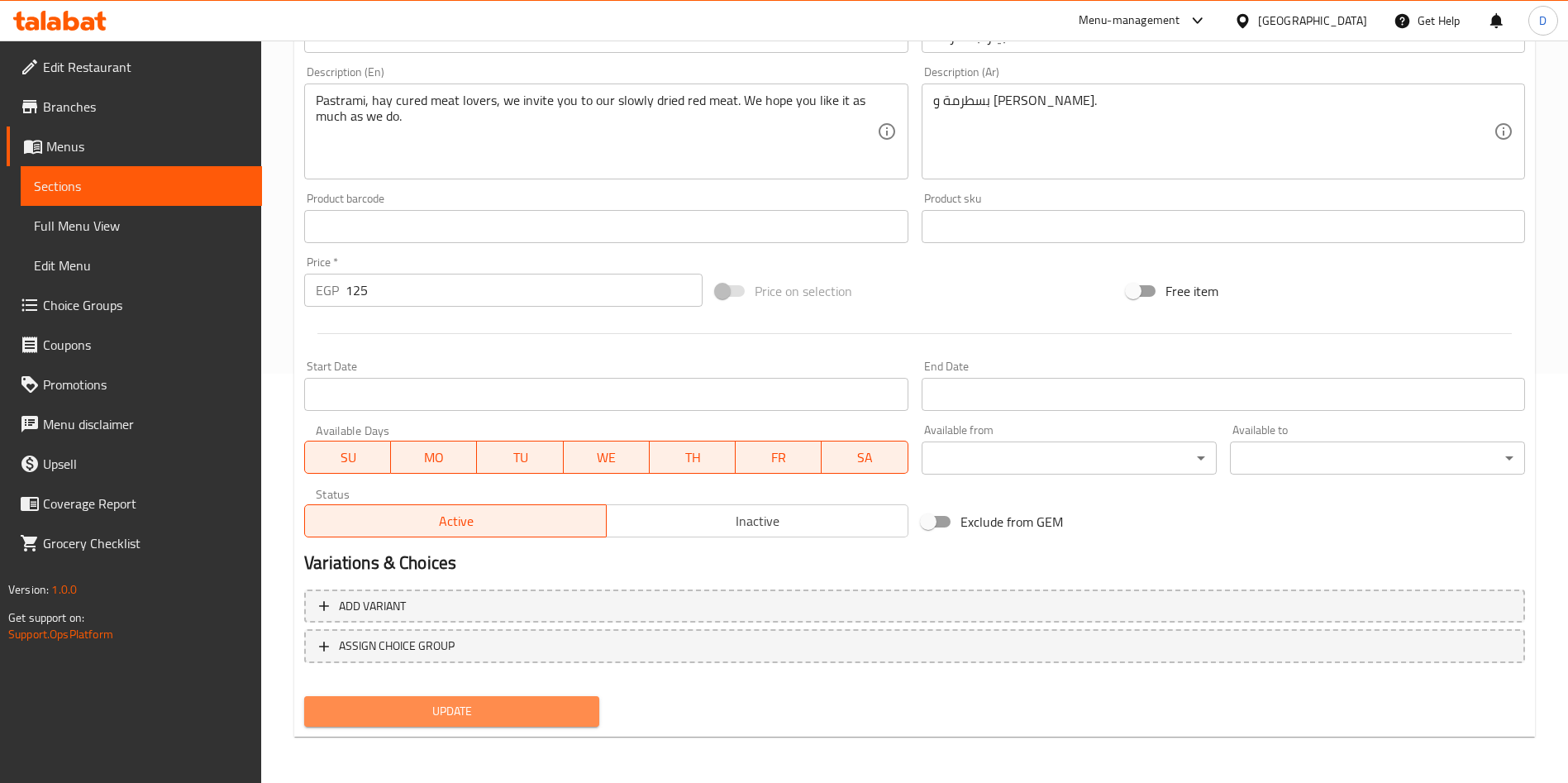
click at [465, 722] on button "Update" at bounding box center [452, 711] width 295 height 30
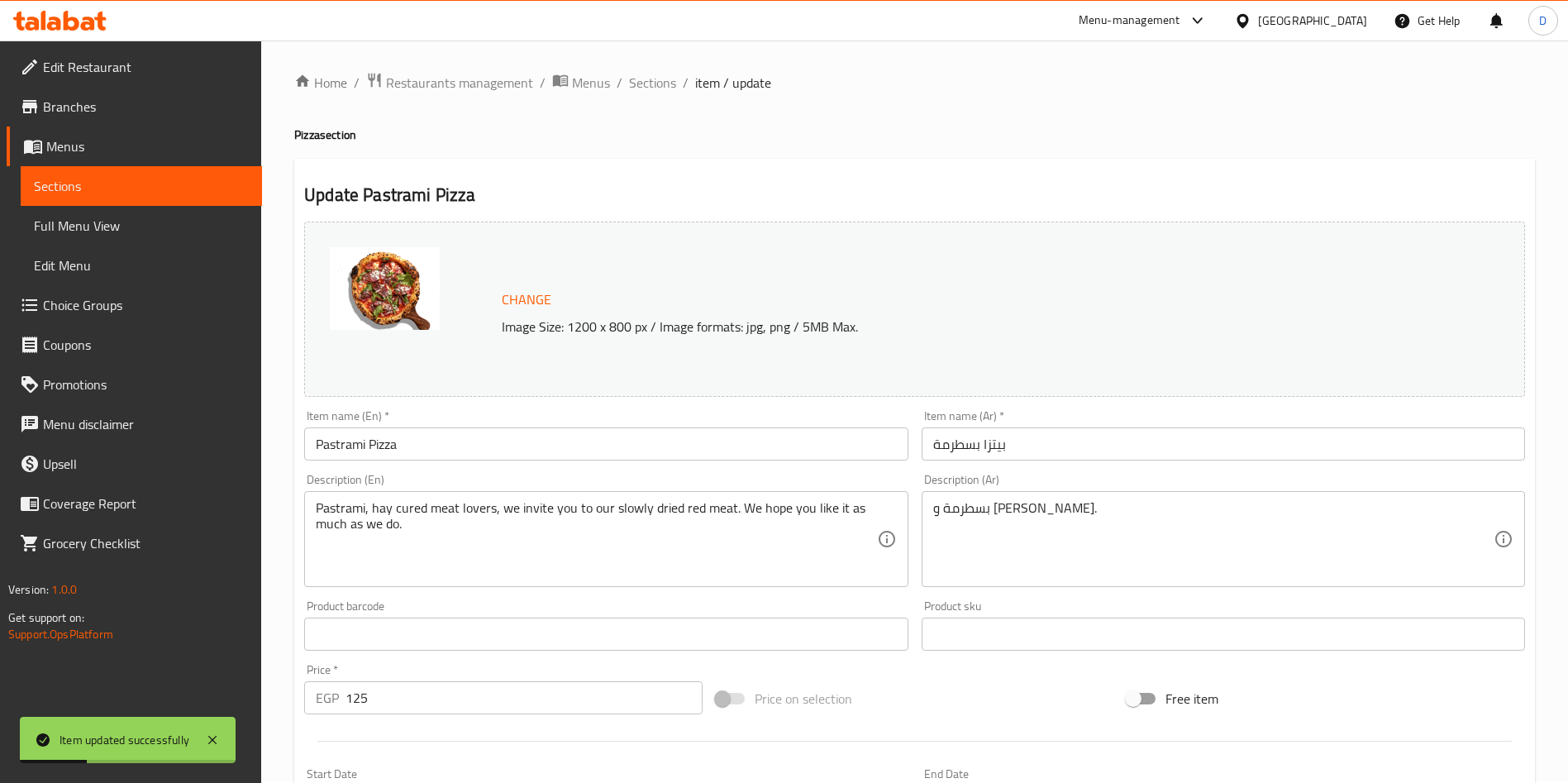
scroll to position [0, 0]
click at [654, 83] on span "Sections" at bounding box center [653, 85] width 47 height 20
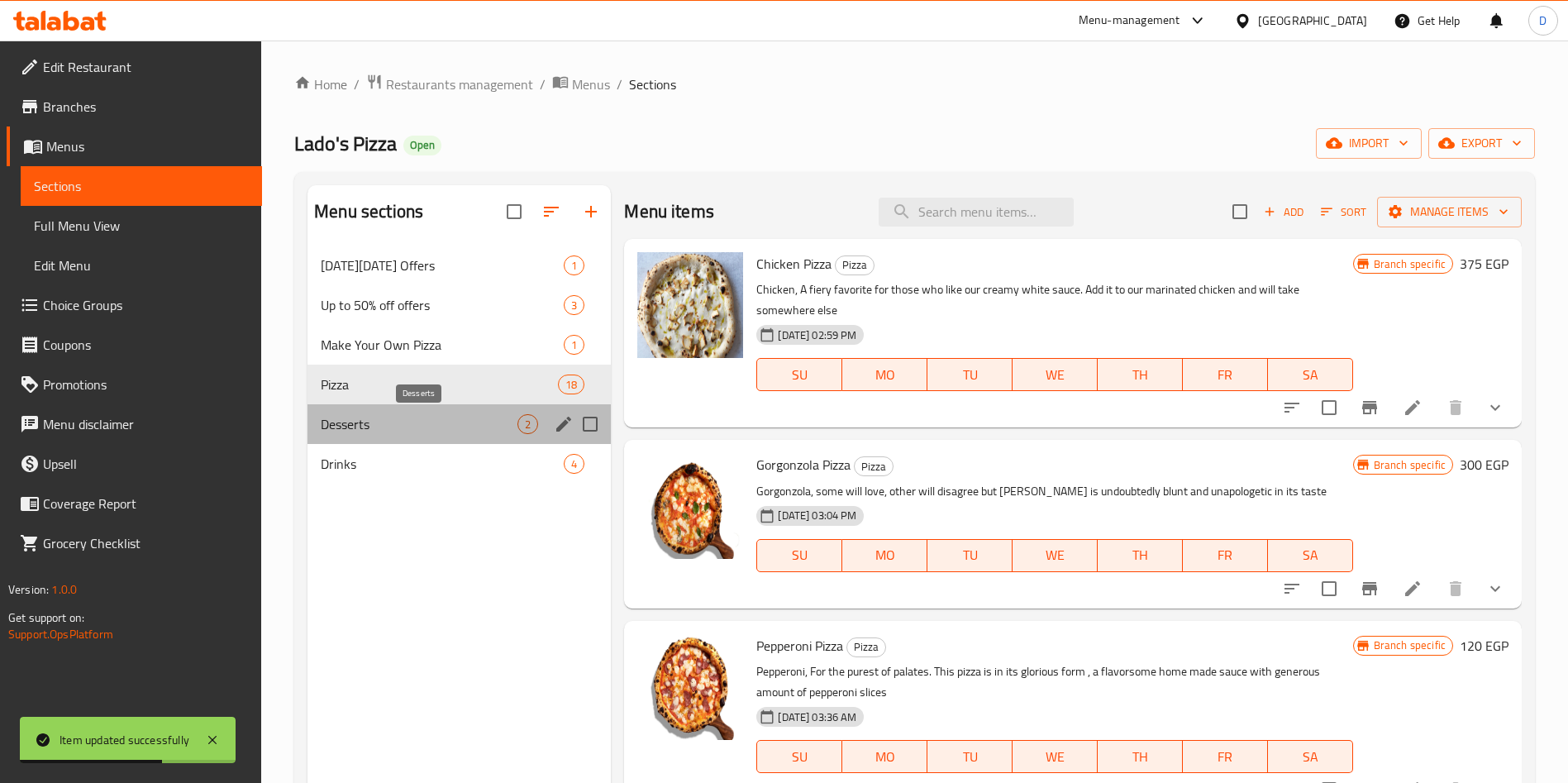
click at [406, 427] on span "Desserts" at bounding box center [419, 424] width 197 height 20
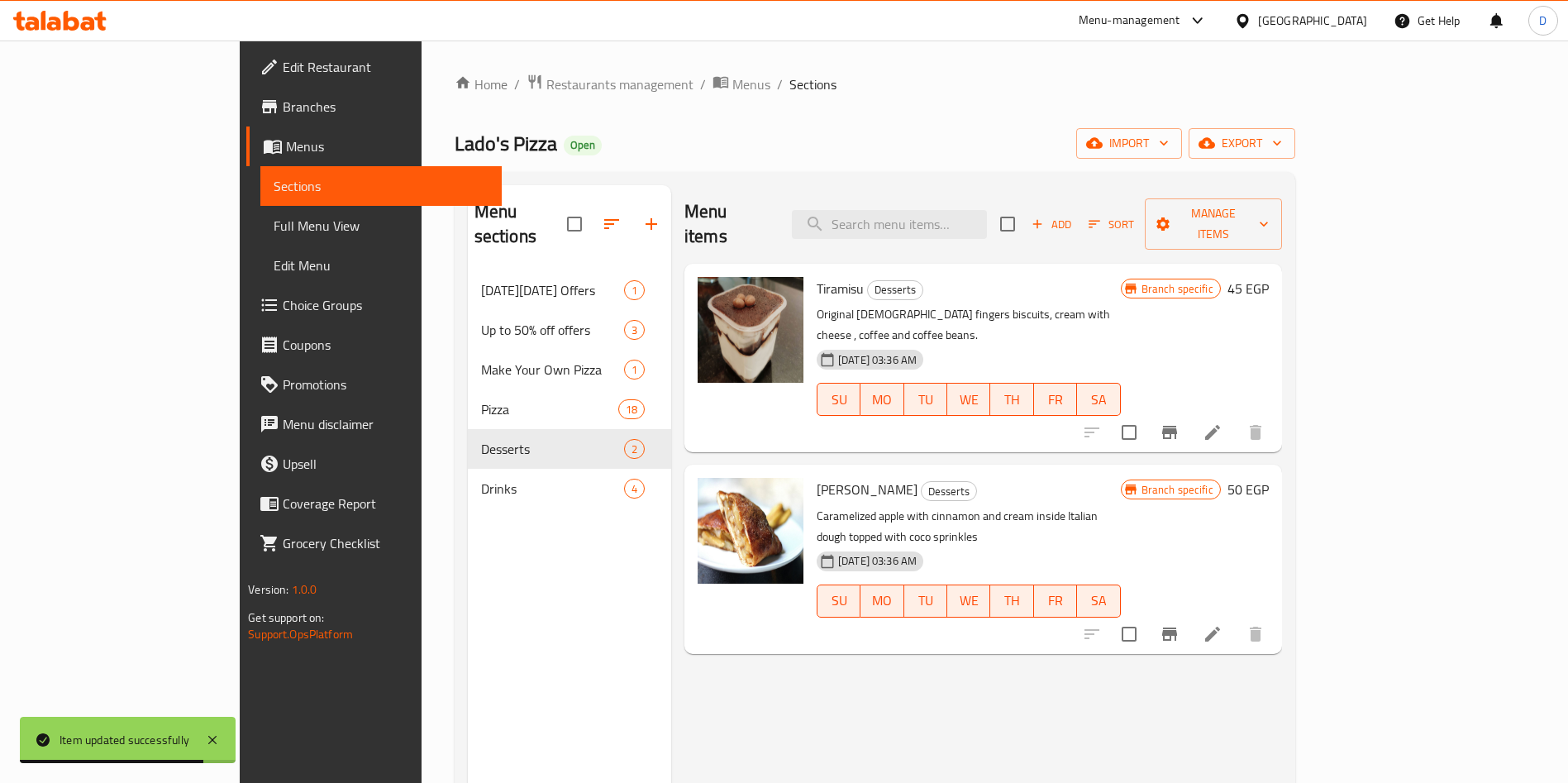
click at [1276, 412] on div at bounding box center [1173, 432] width 204 height 39
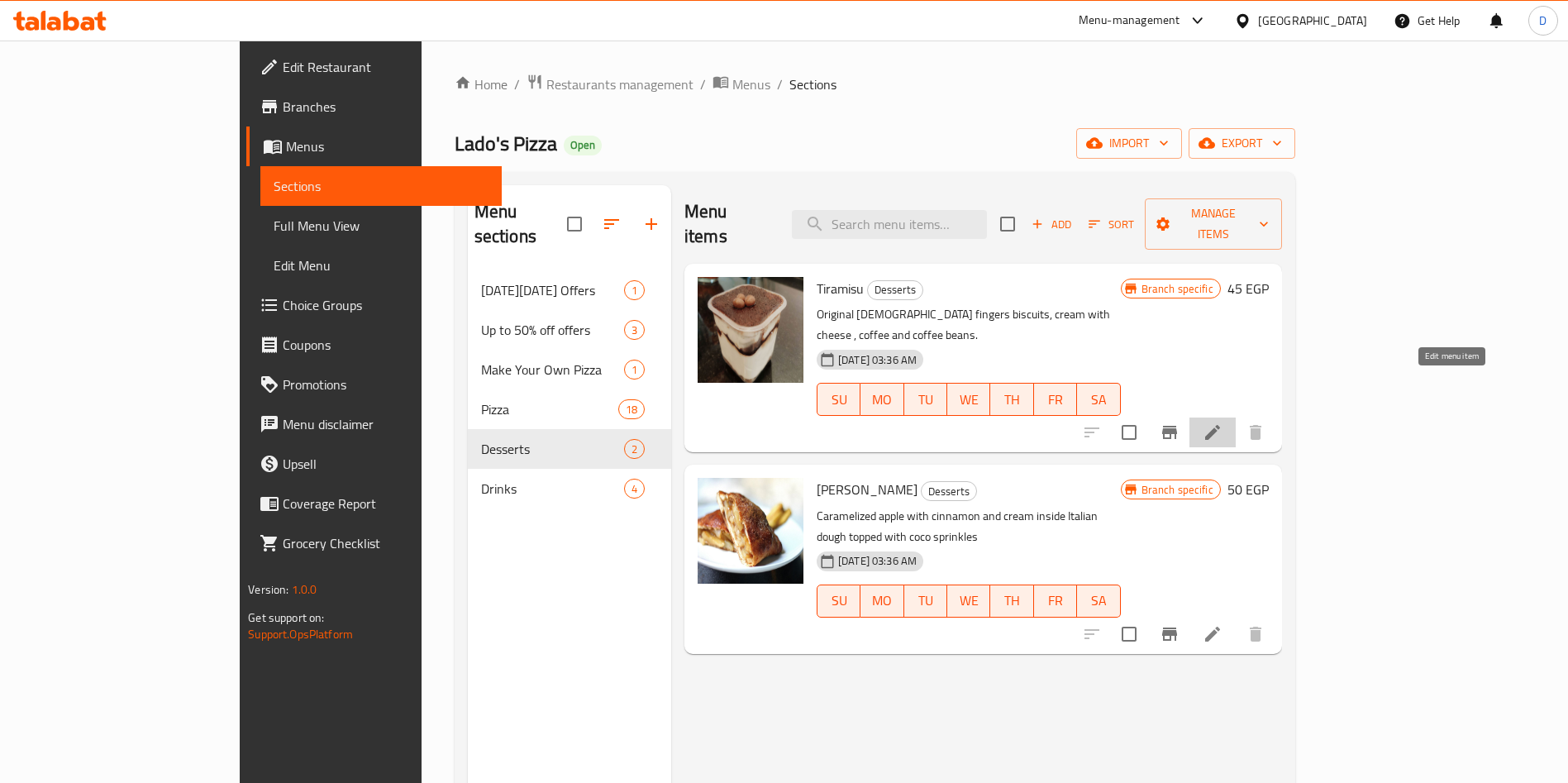
click at [1223, 423] on icon at bounding box center [1213, 433] width 20 height 20
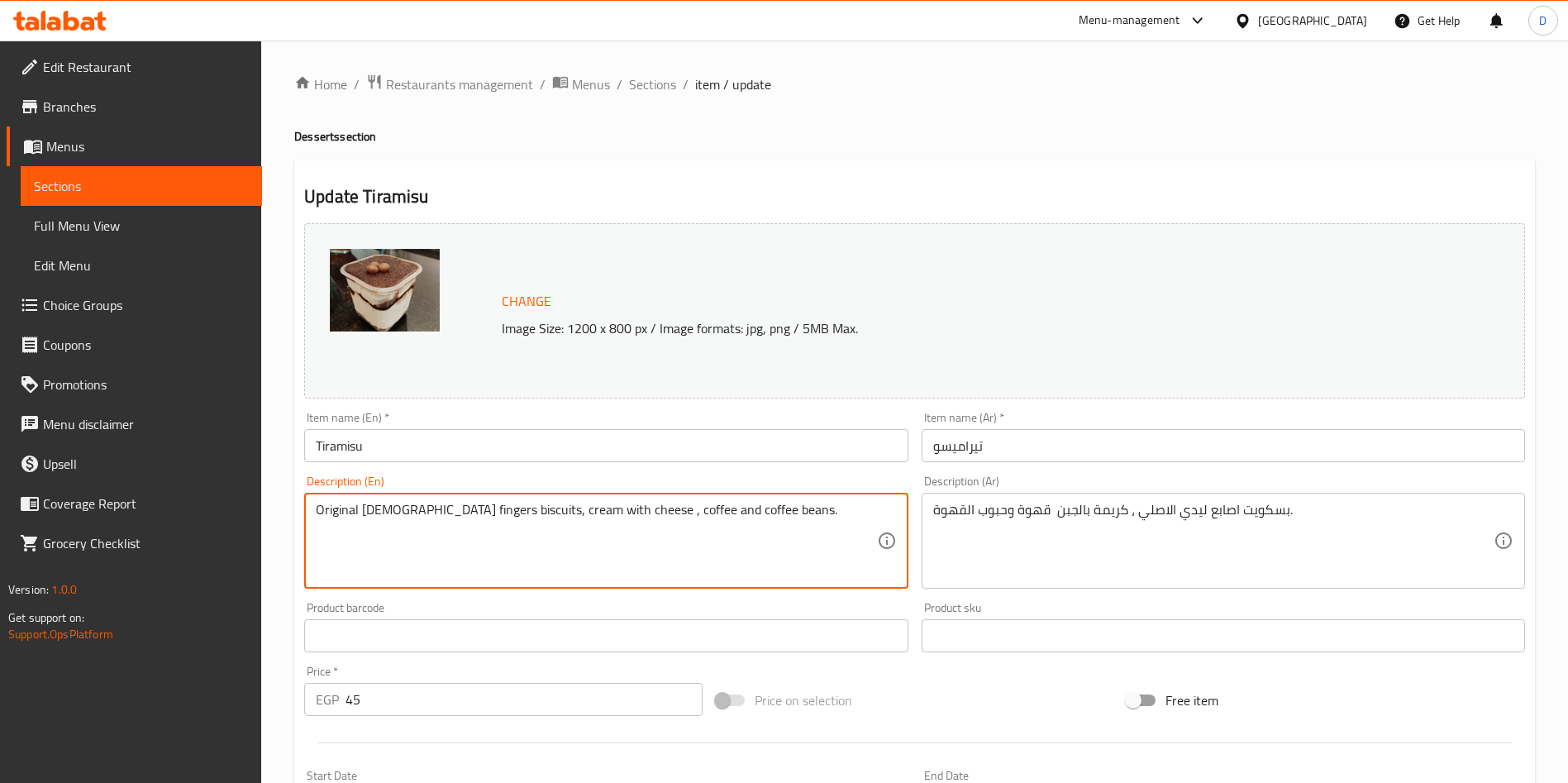
click at [593, 506] on textarea "Original lady fingers biscuits, cream with cheese , coffee and coffee beans." at bounding box center [596, 542] width 561 height 79
paste textarea "Tiramisu, a classic Italian indulgence. Layers of espresso soaked ladyfingers, …"
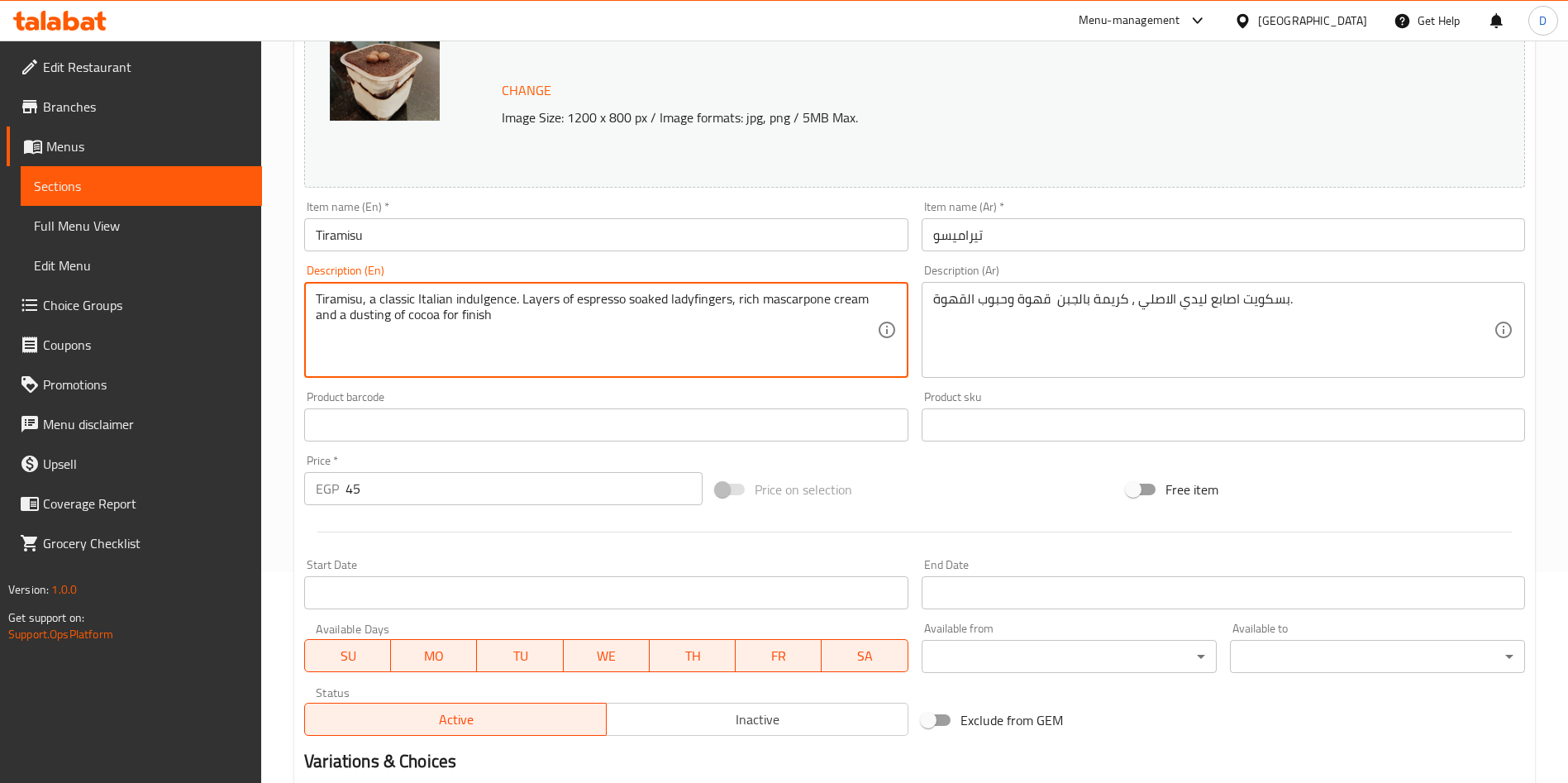
scroll to position [409, 0]
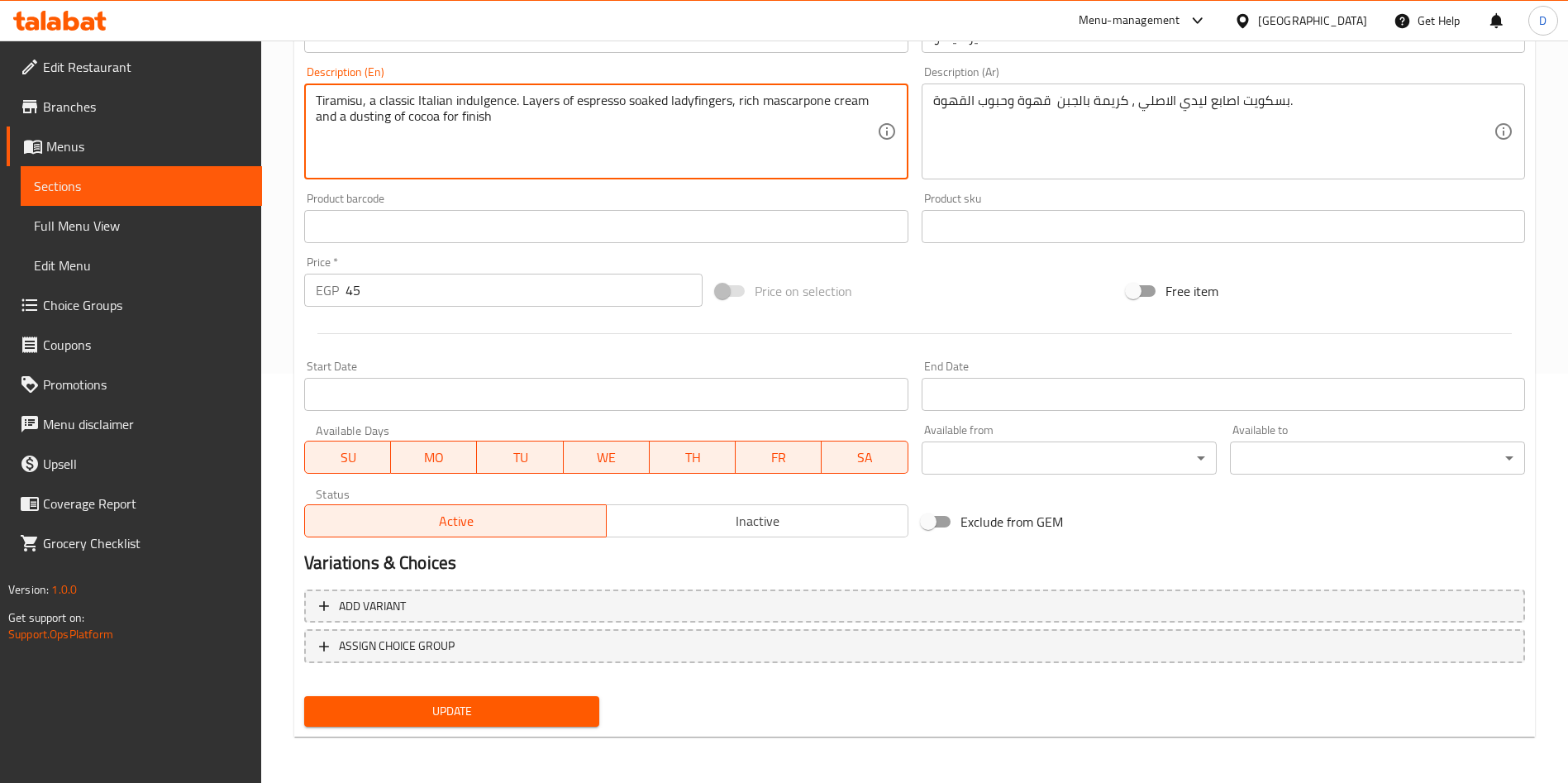
type textarea "Tiramisu, a classic Italian indulgence. Layers of espresso soaked ladyfingers, …"
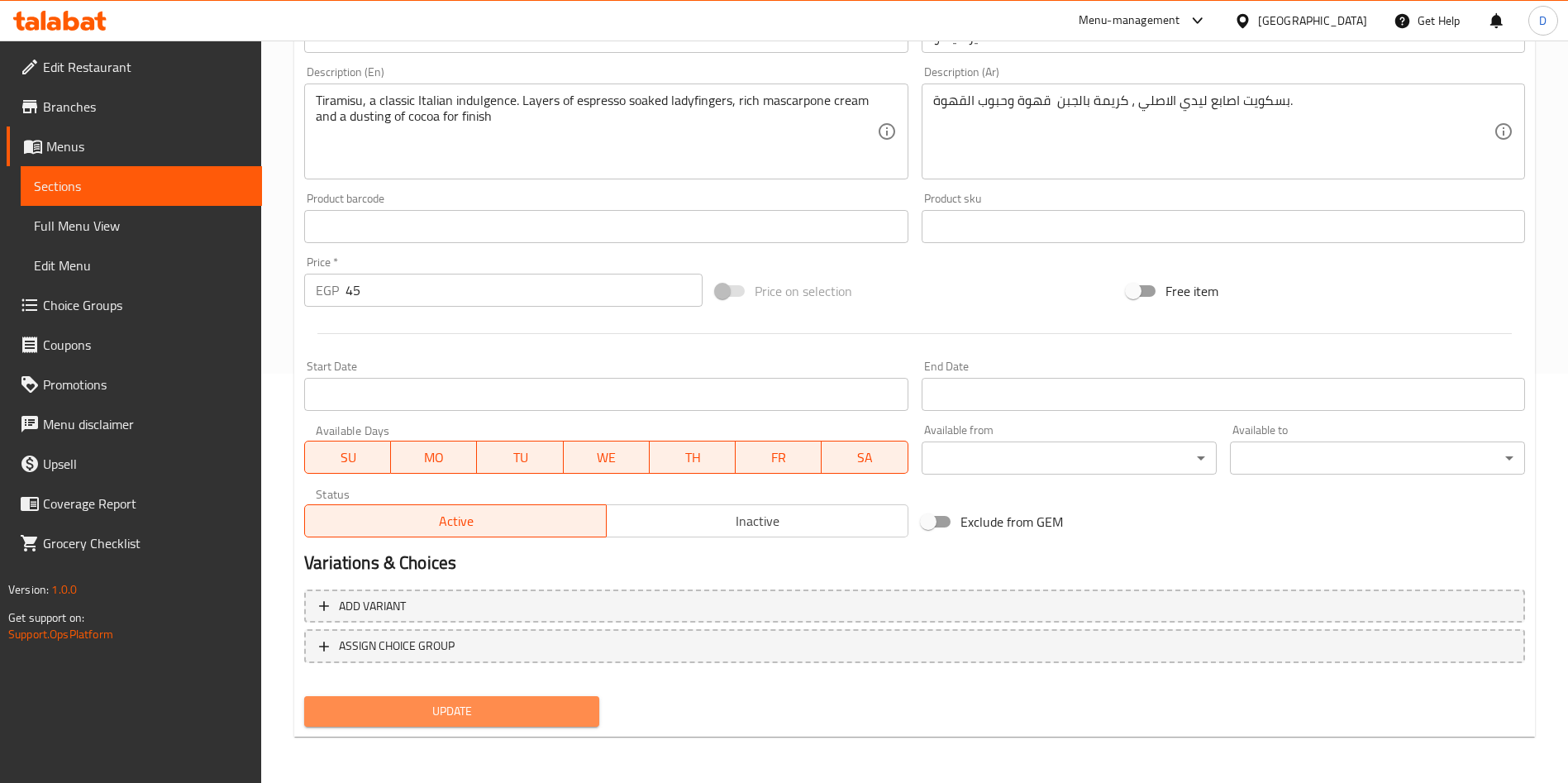
click at [449, 710] on span "Update" at bounding box center [452, 711] width 269 height 21
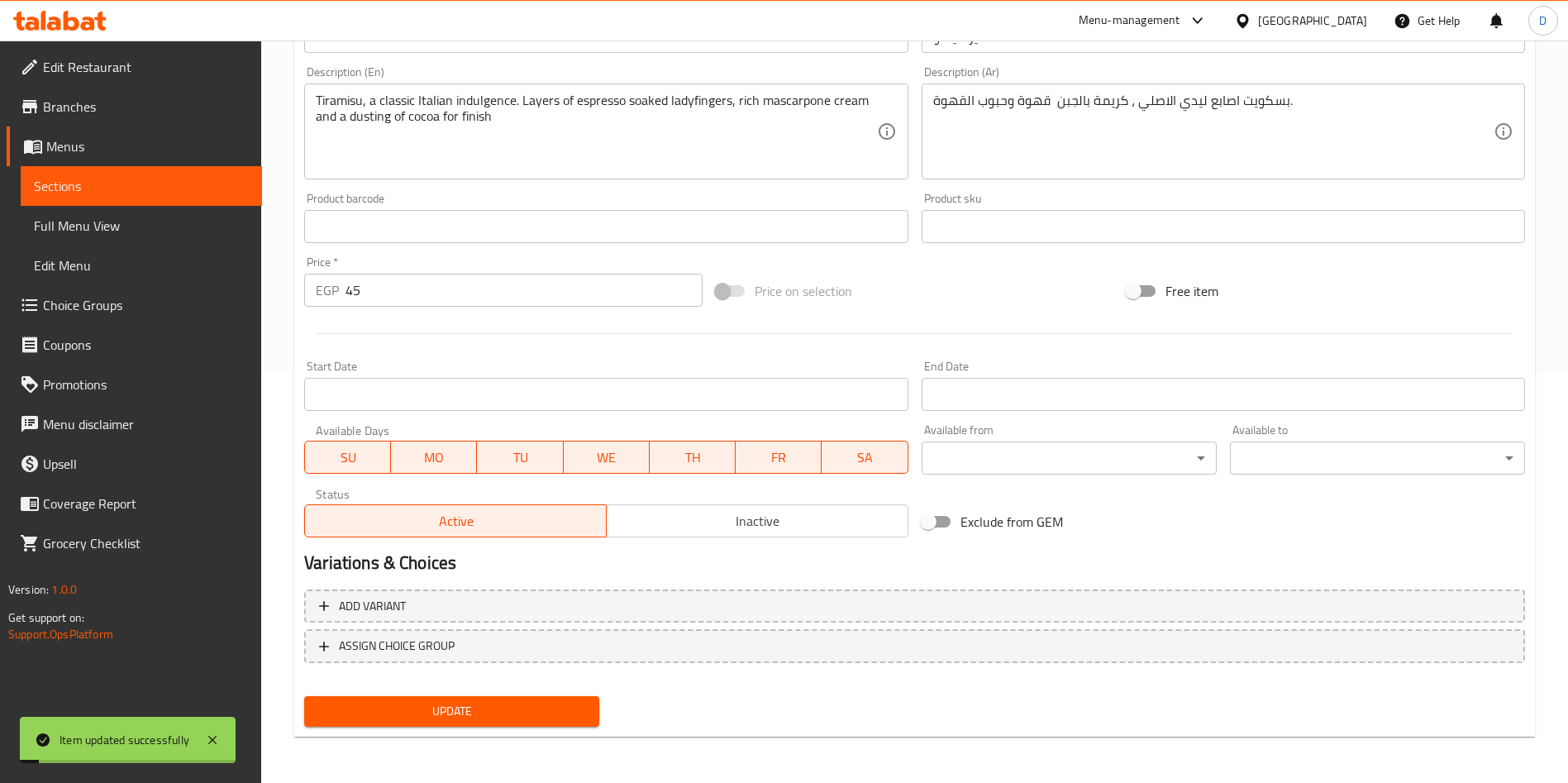
scroll to position [0, 0]
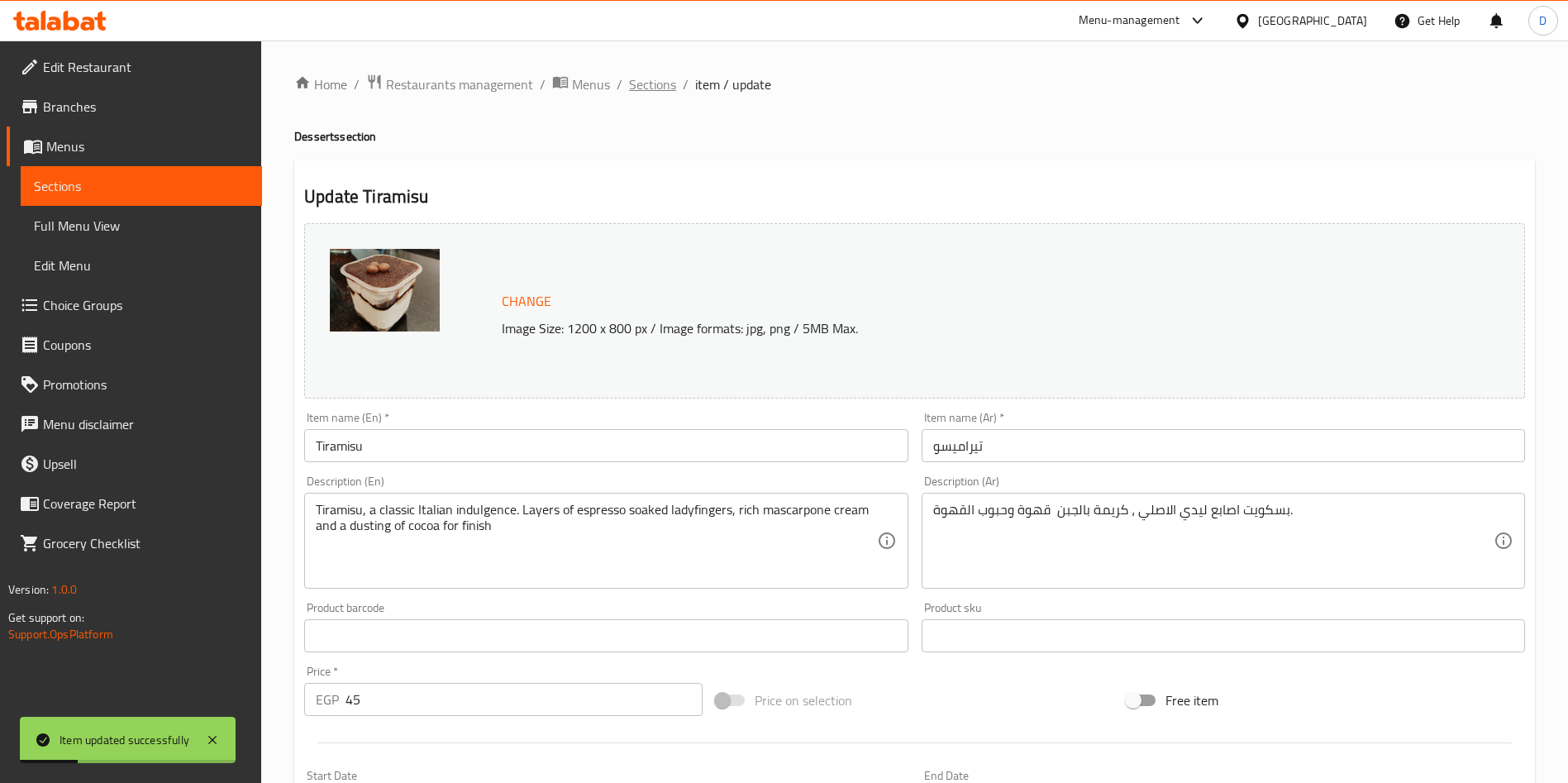
click at [649, 89] on span "Sections" at bounding box center [653, 85] width 47 height 20
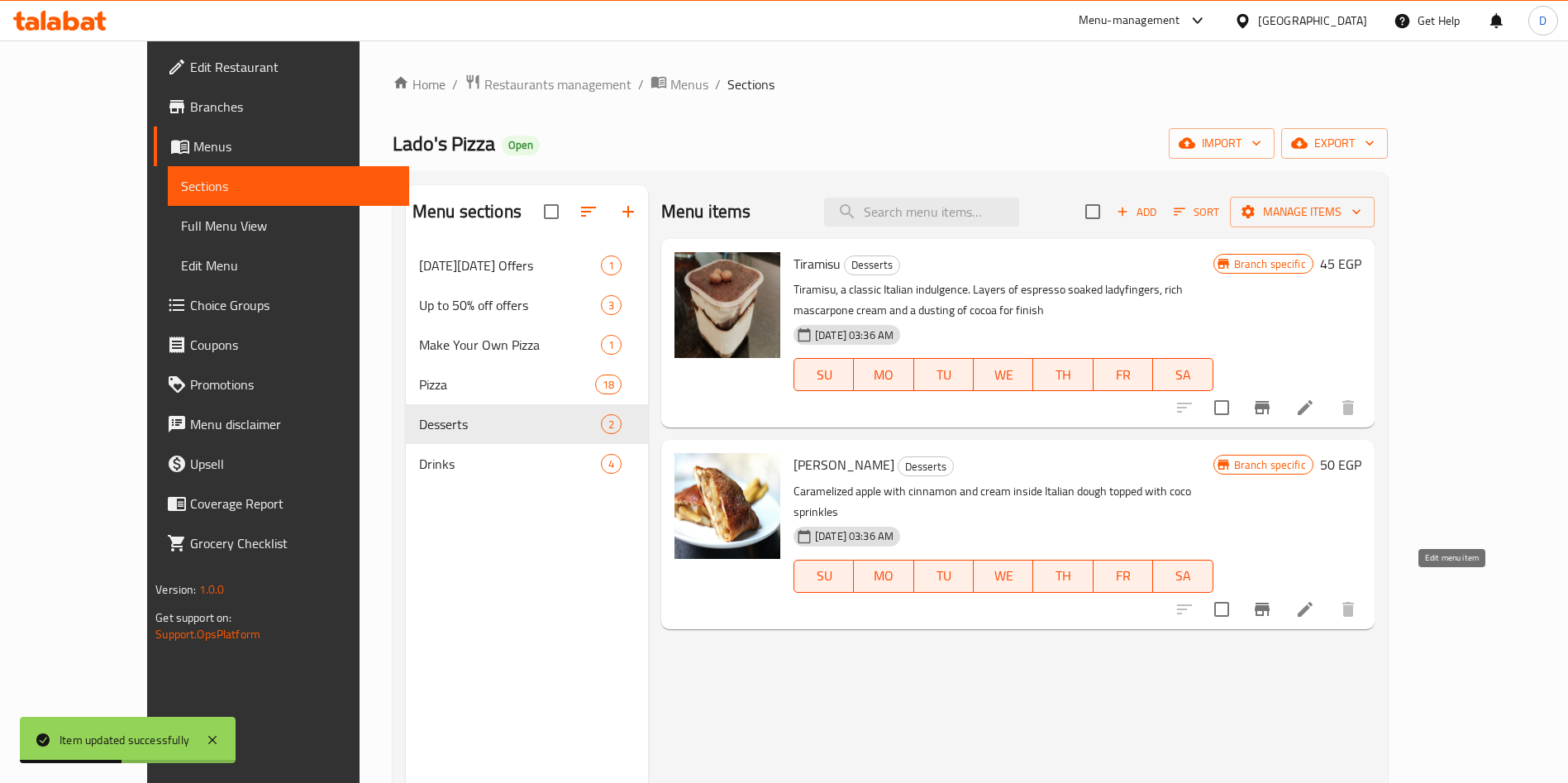
click at [1315, 599] on icon at bounding box center [1305, 609] width 20 height 20
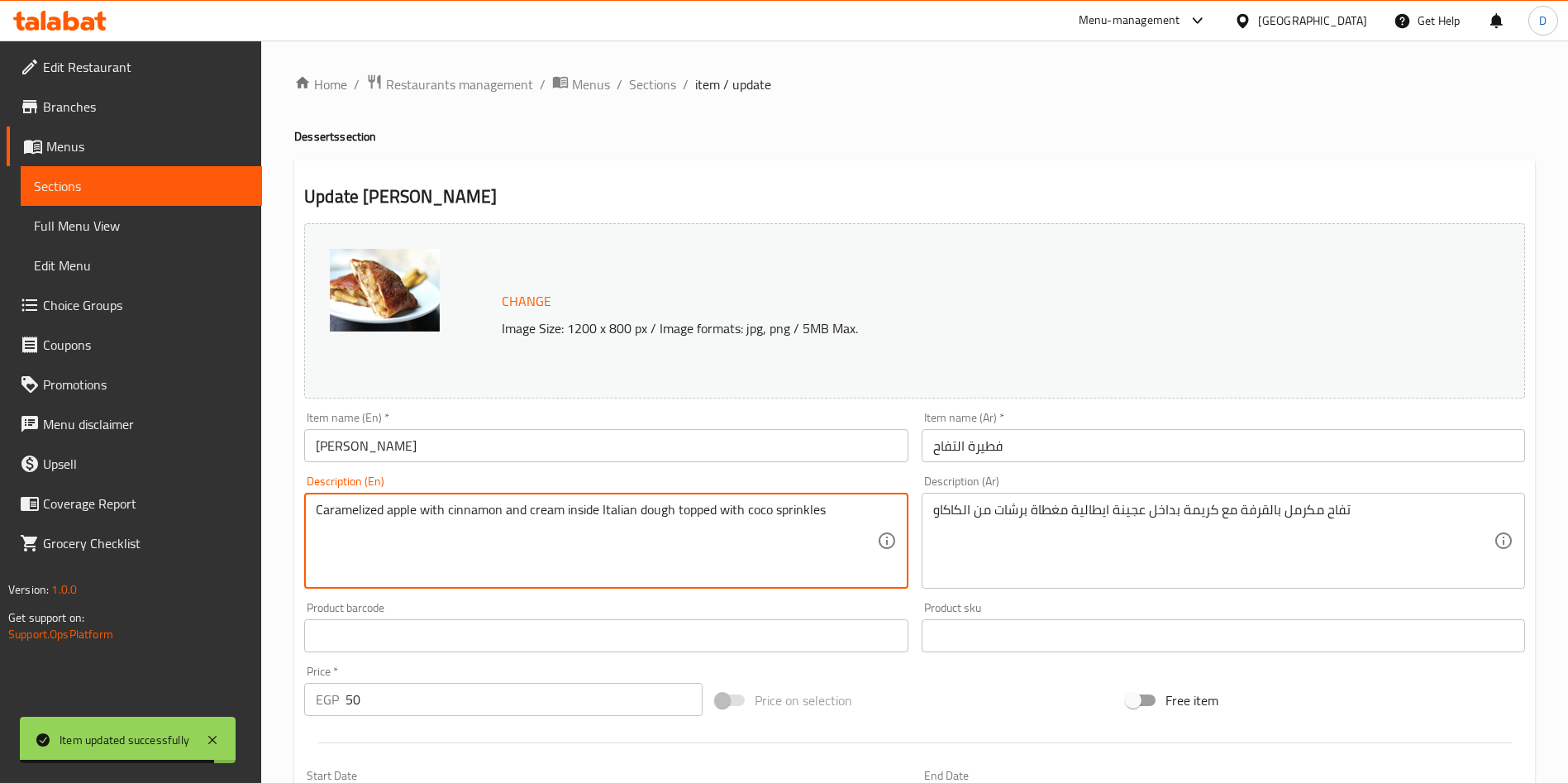
click at [436, 522] on textarea "Caramelized apple with cinnamon and cream inside Italian dough topped with coco…" at bounding box center [596, 542] width 561 height 79
paste textarea "Torta di Mele, a rustic Italian style apple pie with tender apples , a hint of …"
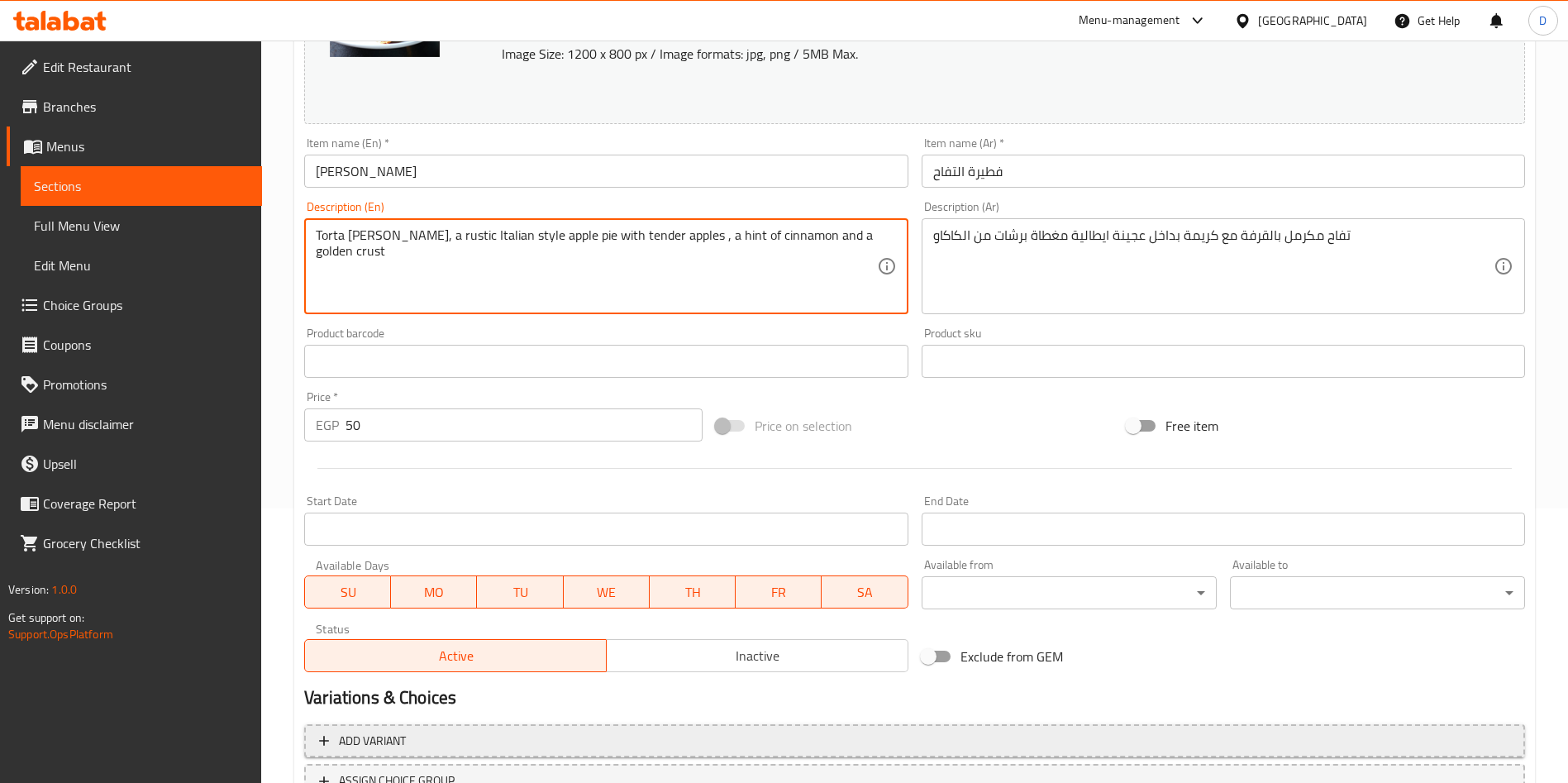
scroll to position [409, 0]
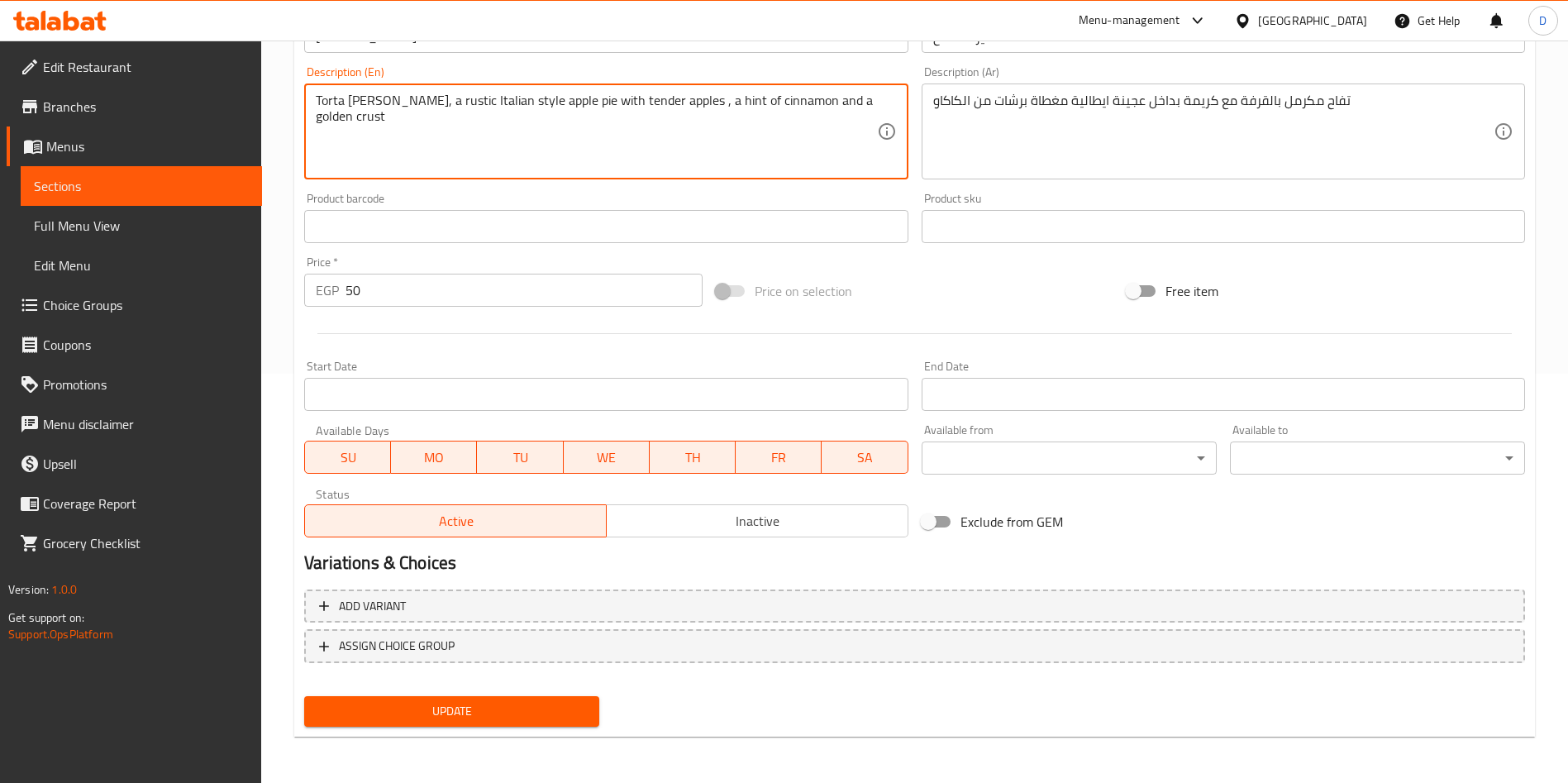
type textarea "Torta di Mele, a rustic Italian style apple pie with tender apples , a hint of …"
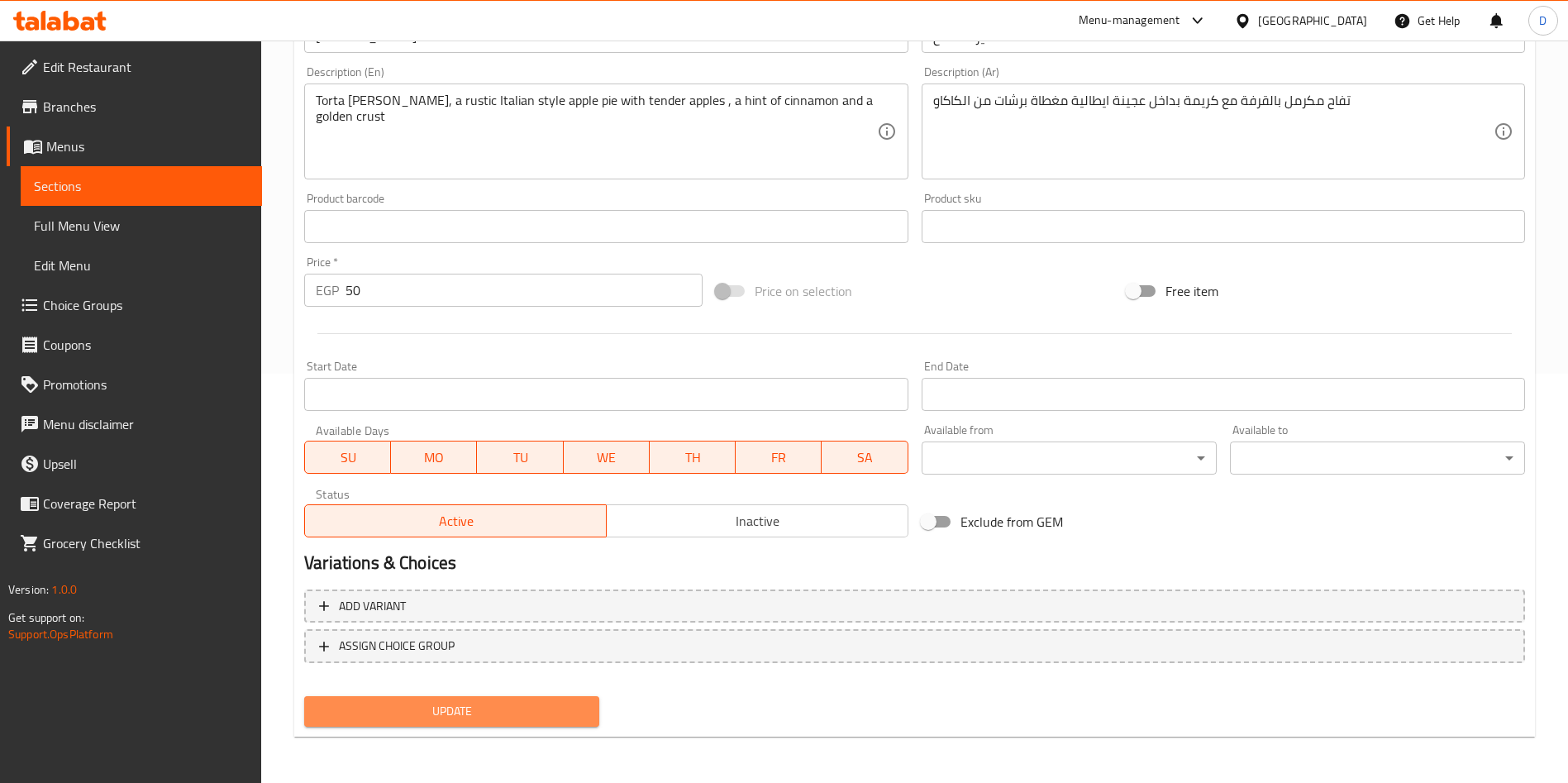
click at [489, 718] on span "Update" at bounding box center [452, 711] width 269 height 21
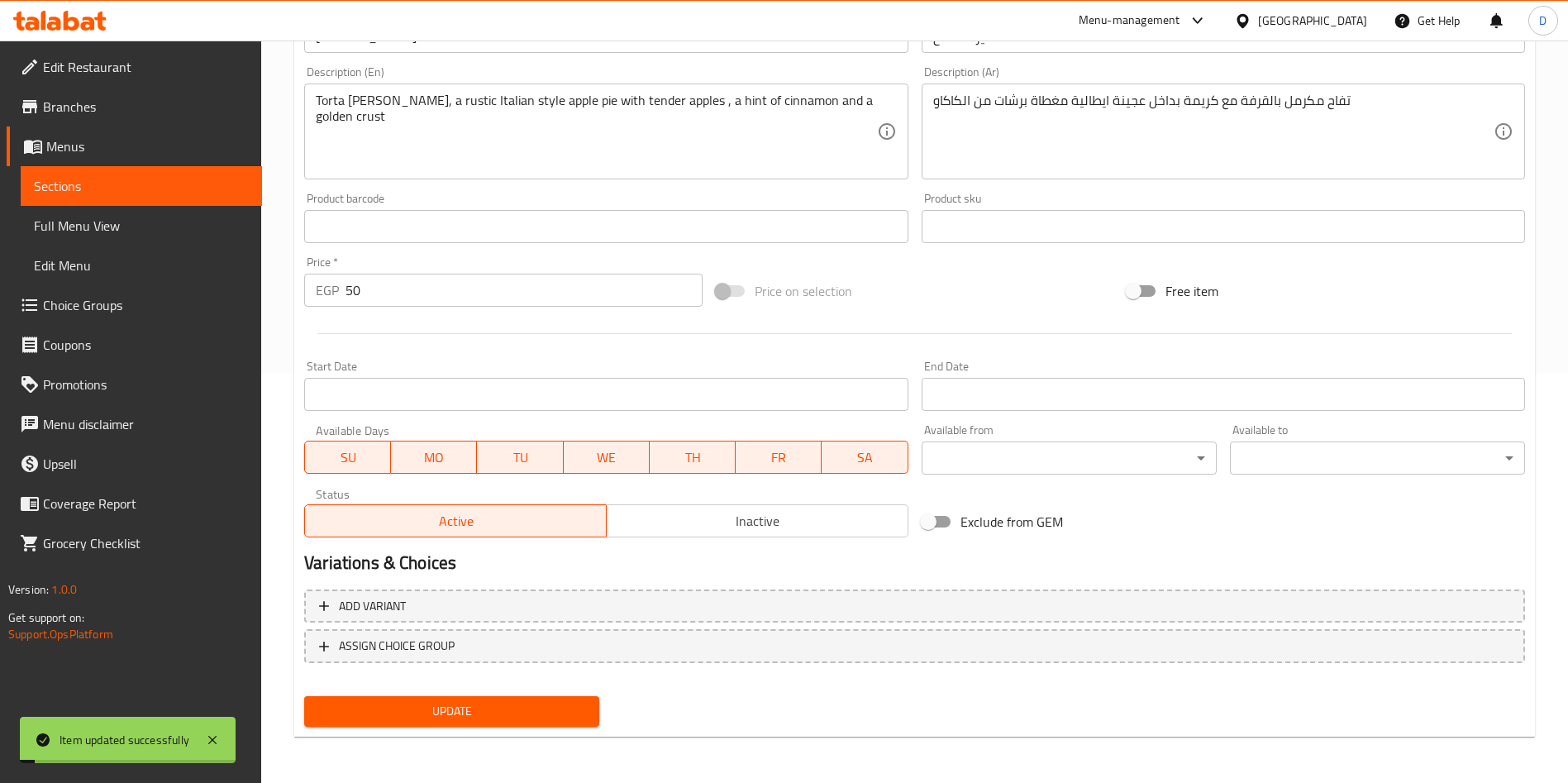
scroll to position [0, 0]
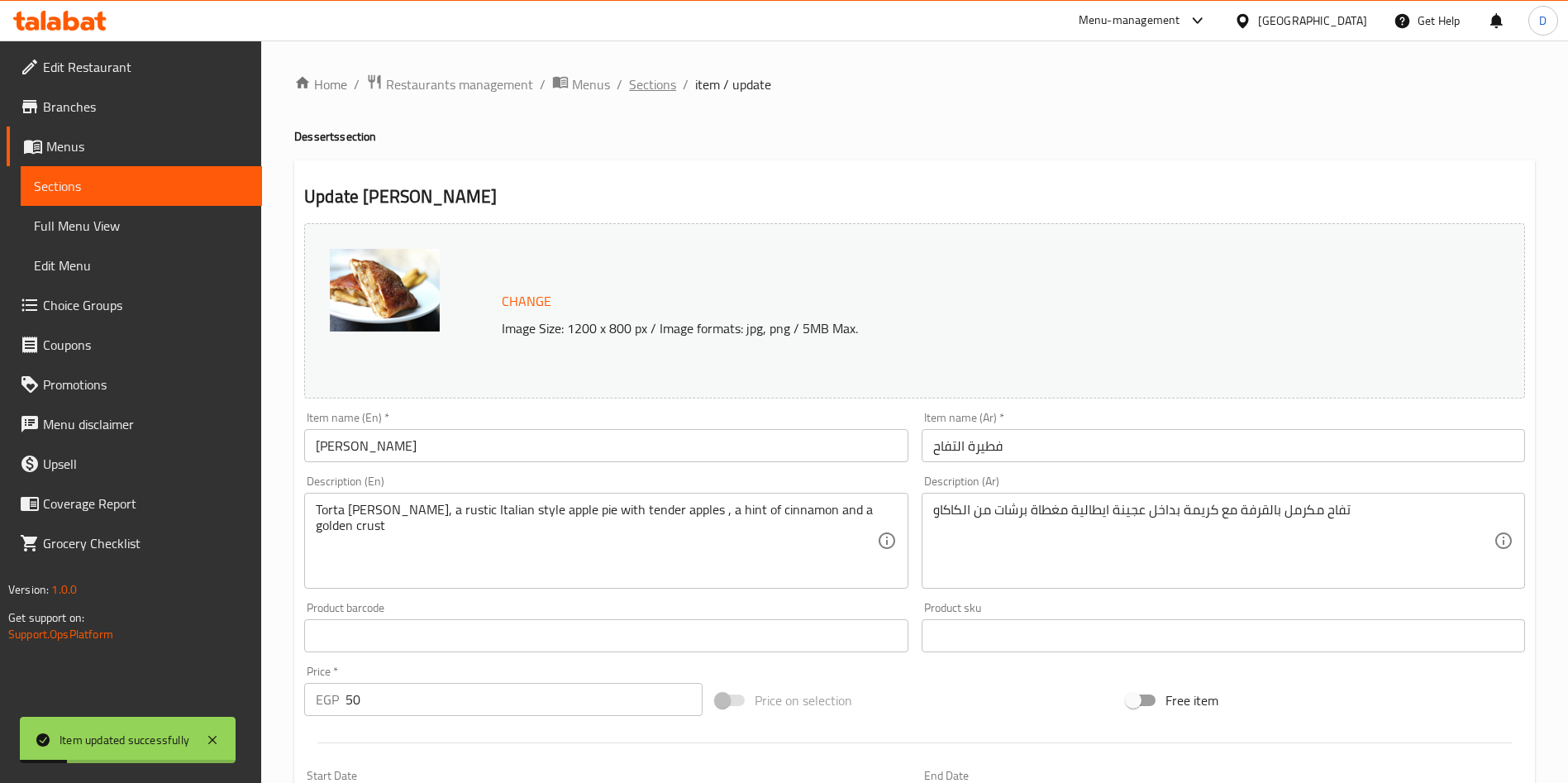
click at [646, 90] on span "Sections" at bounding box center [653, 85] width 47 height 20
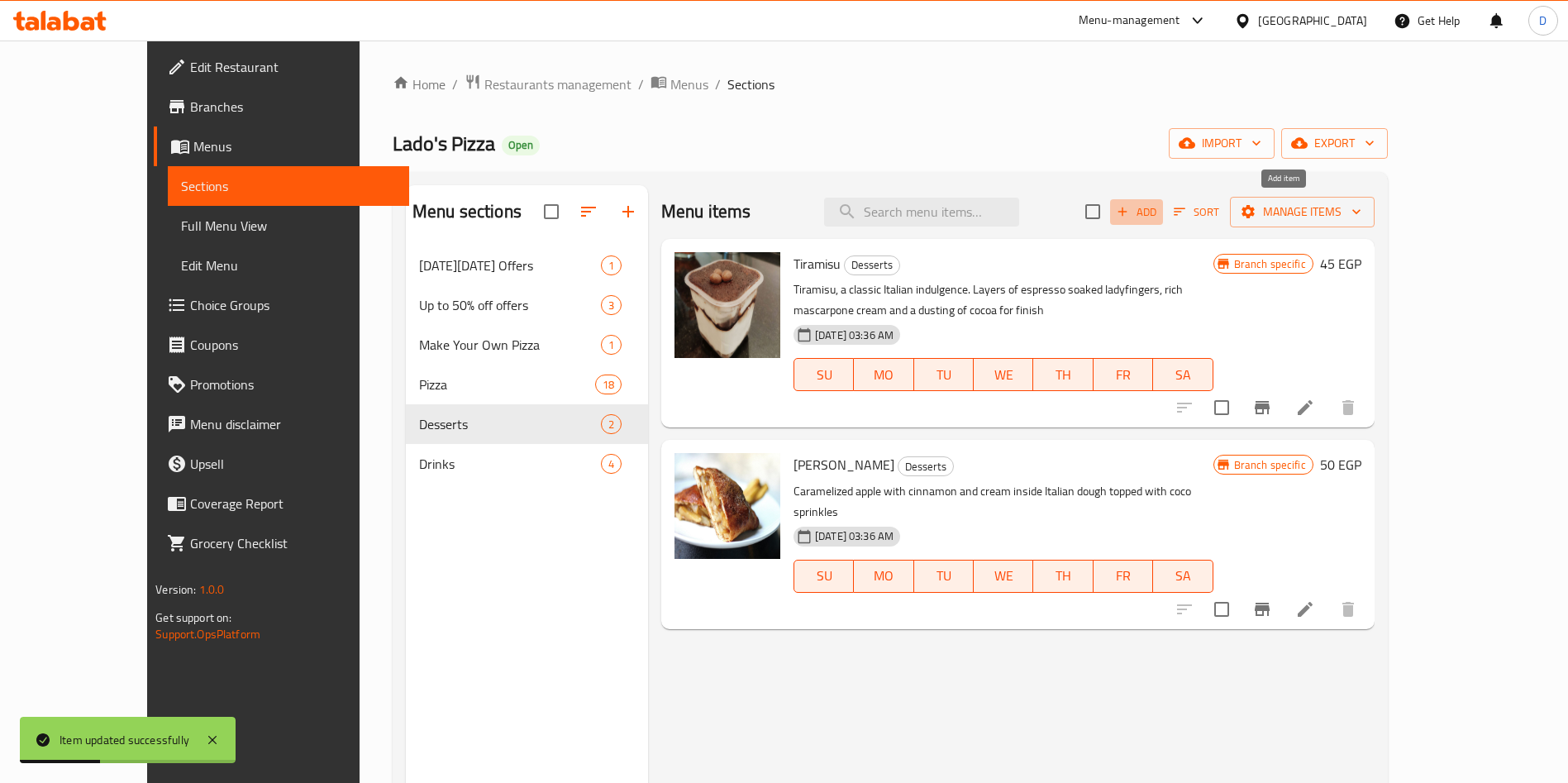
click at [1159, 214] on span "Add" at bounding box center [1136, 212] width 44 height 19
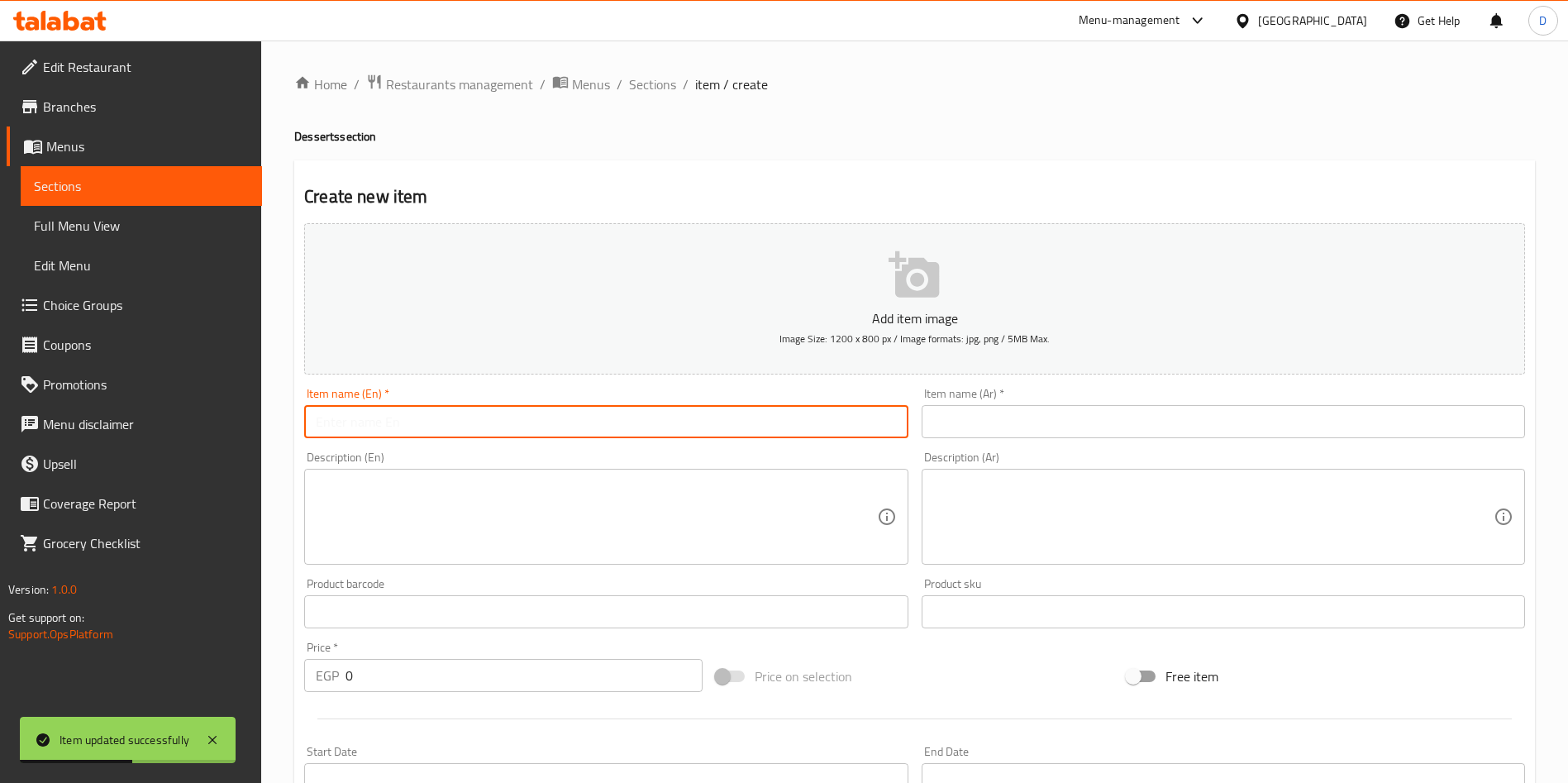
click at [492, 427] on input "text" at bounding box center [606, 421] width 603 height 33
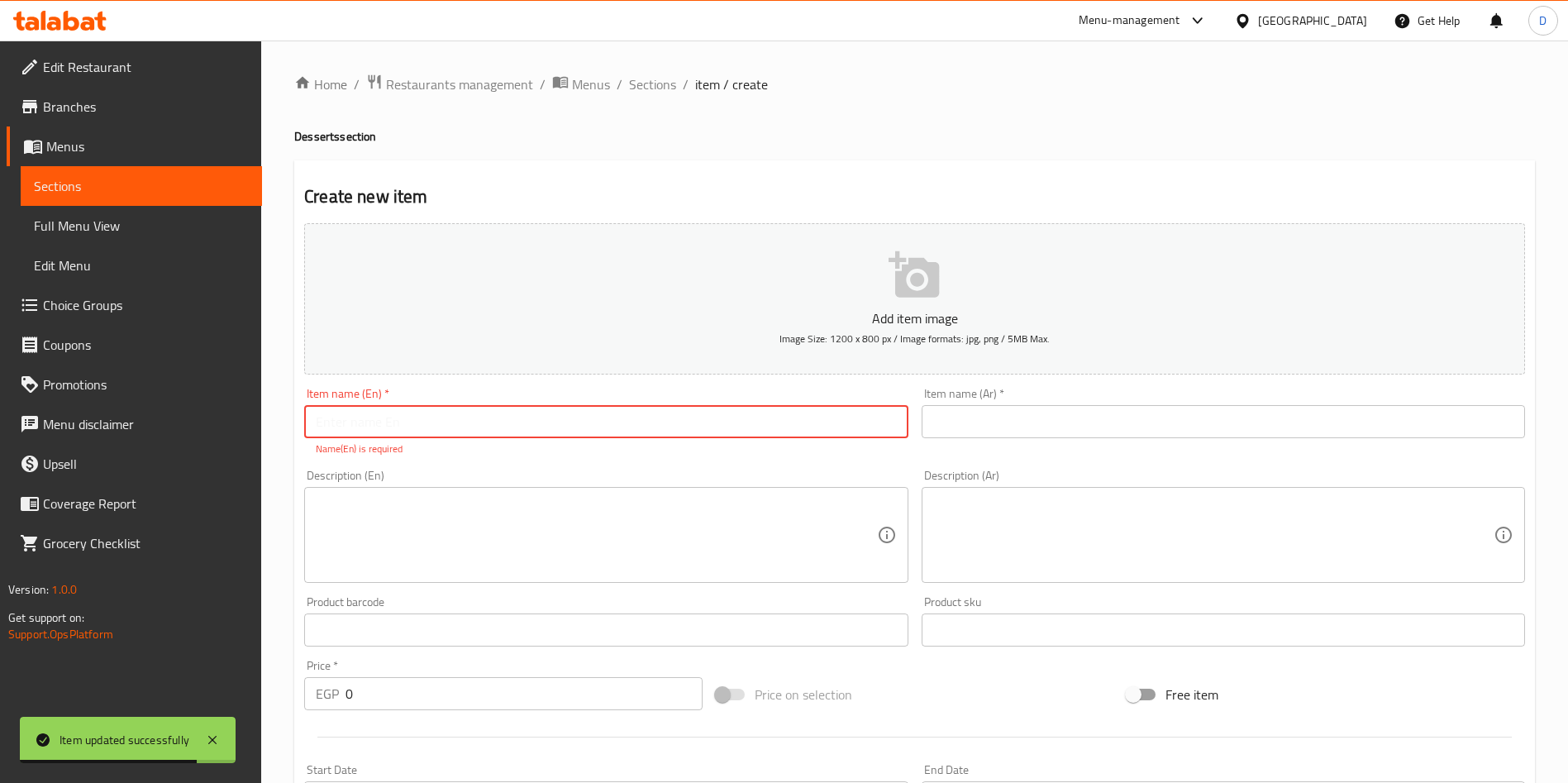
paste input "Torta Nutella"
type input "Torta Nutella"
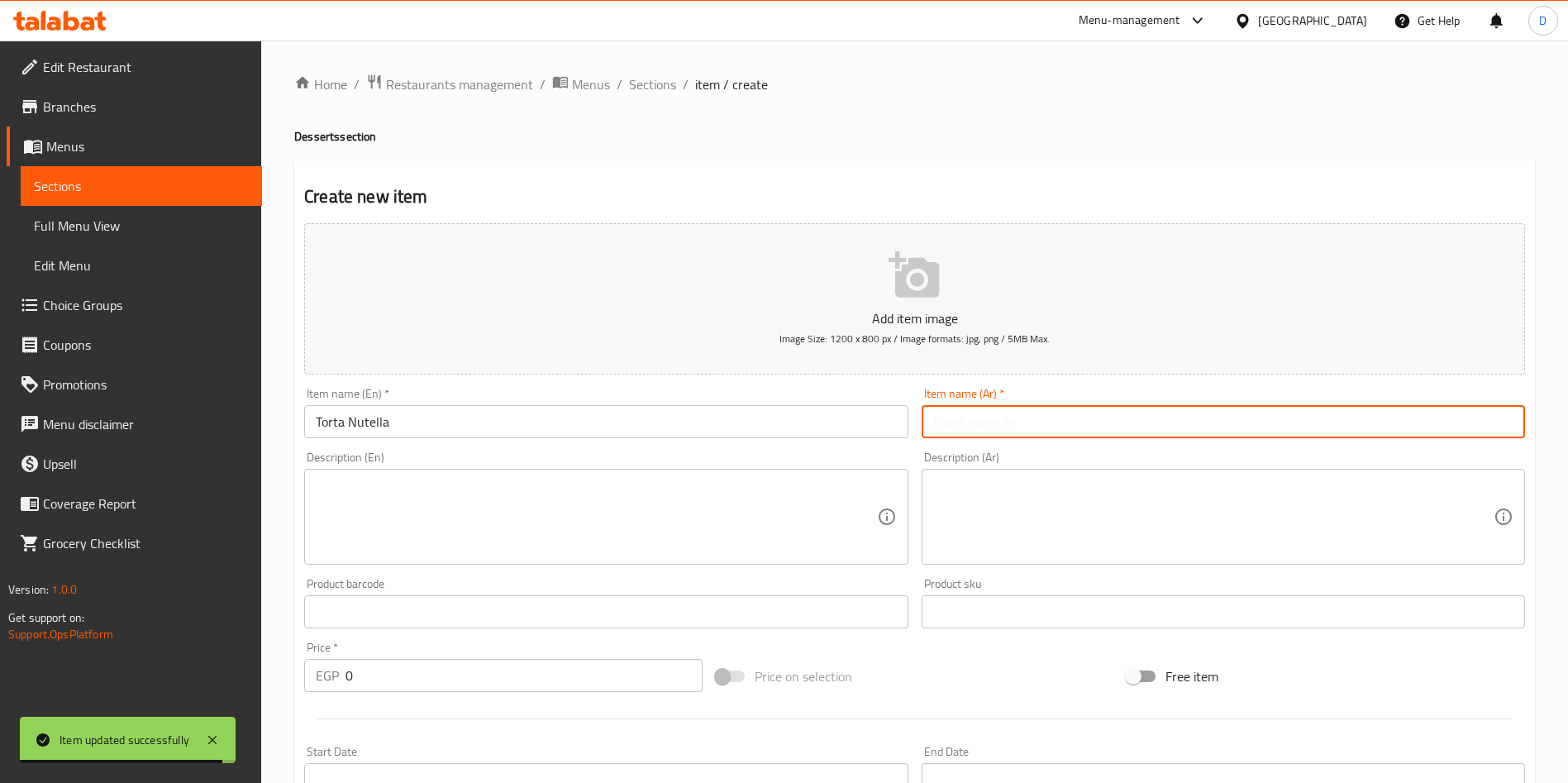
click at [1007, 409] on input "text" at bounding box center [1224, 421] width 603 height 33
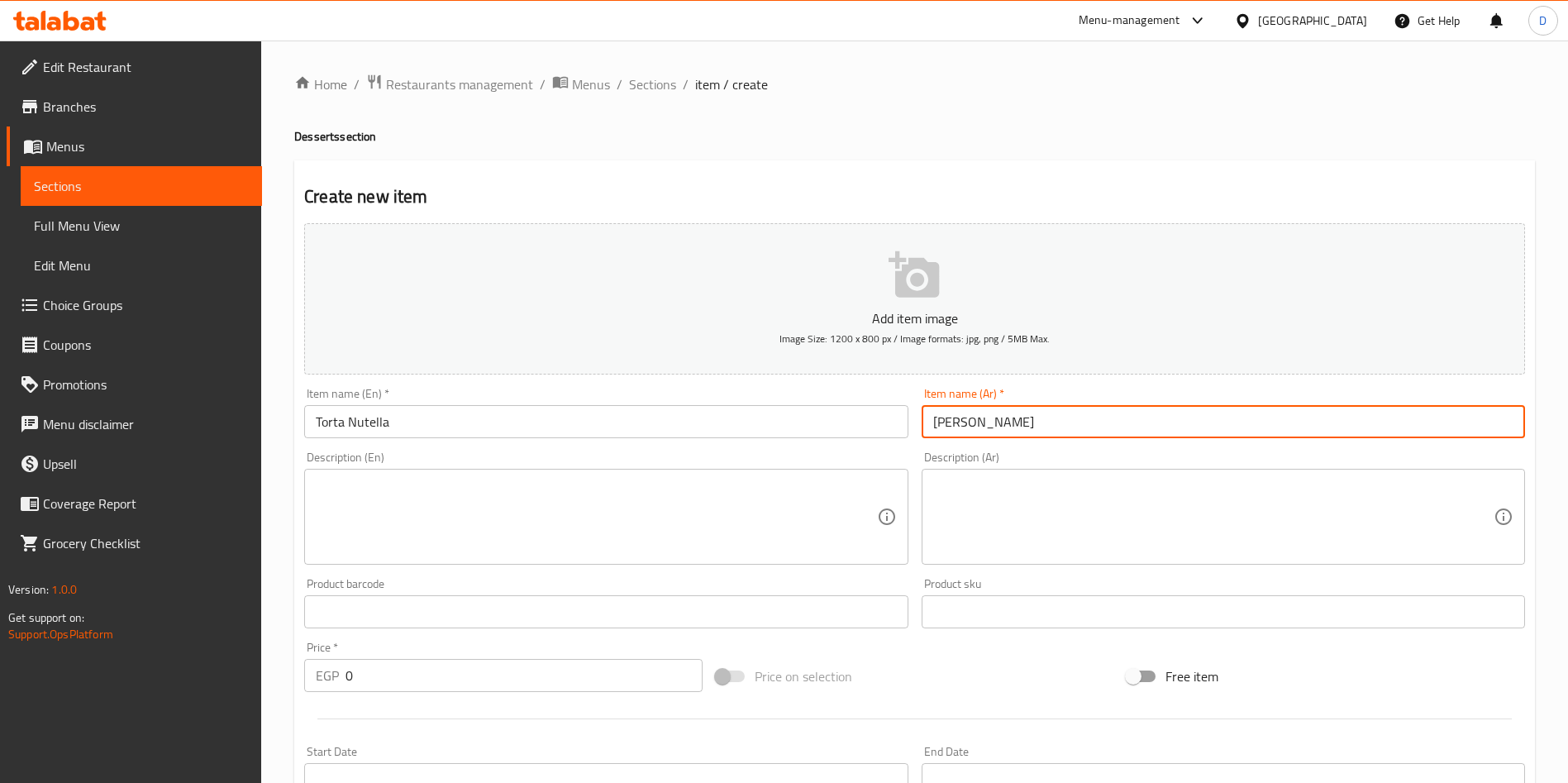
type input "بيزا نوتيلا"
click at [374, 536] on textarea at bounding box center [596, 517] width 561 height 79
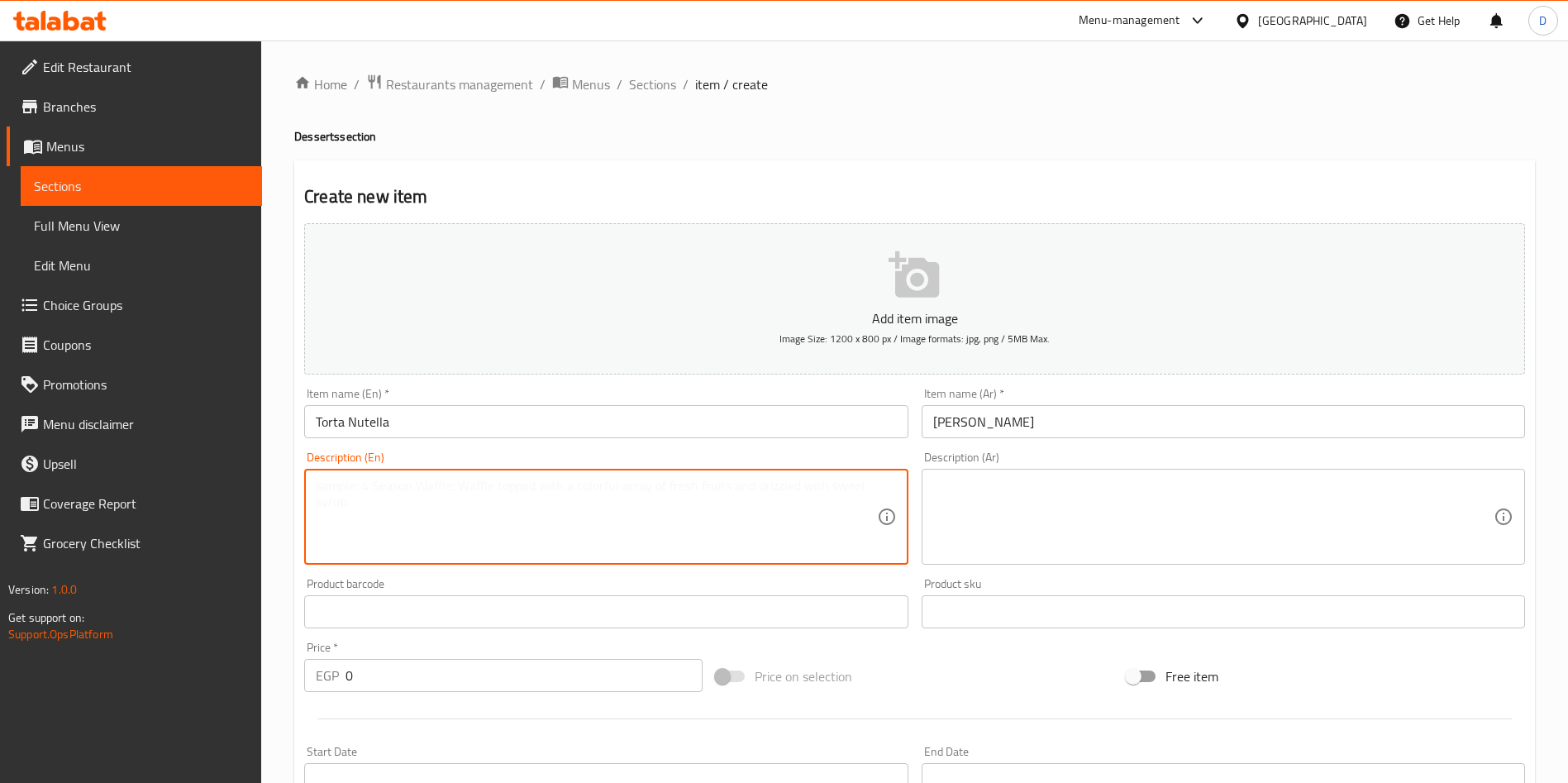
click at [474, 501] on textarea at bounding box center [596, 517] width 561 height 79
paste textarea "Torta Nutella, our signature pizza dough baked to perfection and topped with cr…"
type textarea "Torta Nutella, our signature pizza dough baked to perfection and topped with cr…"
click at [1007, 557] on div "Description (Ar)" at bounding box center [1224, 516] width 603 height 96
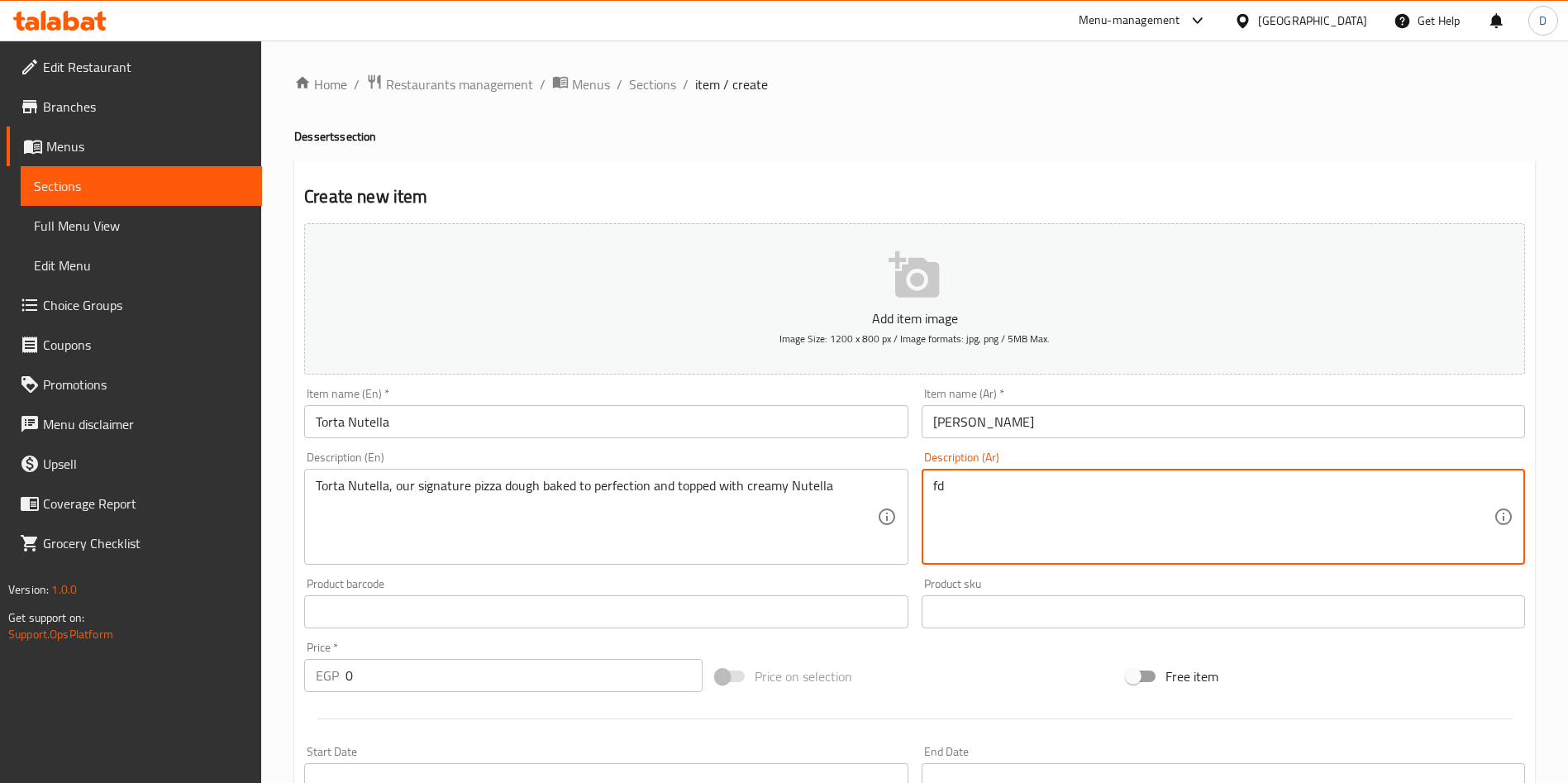
type textarea "f"
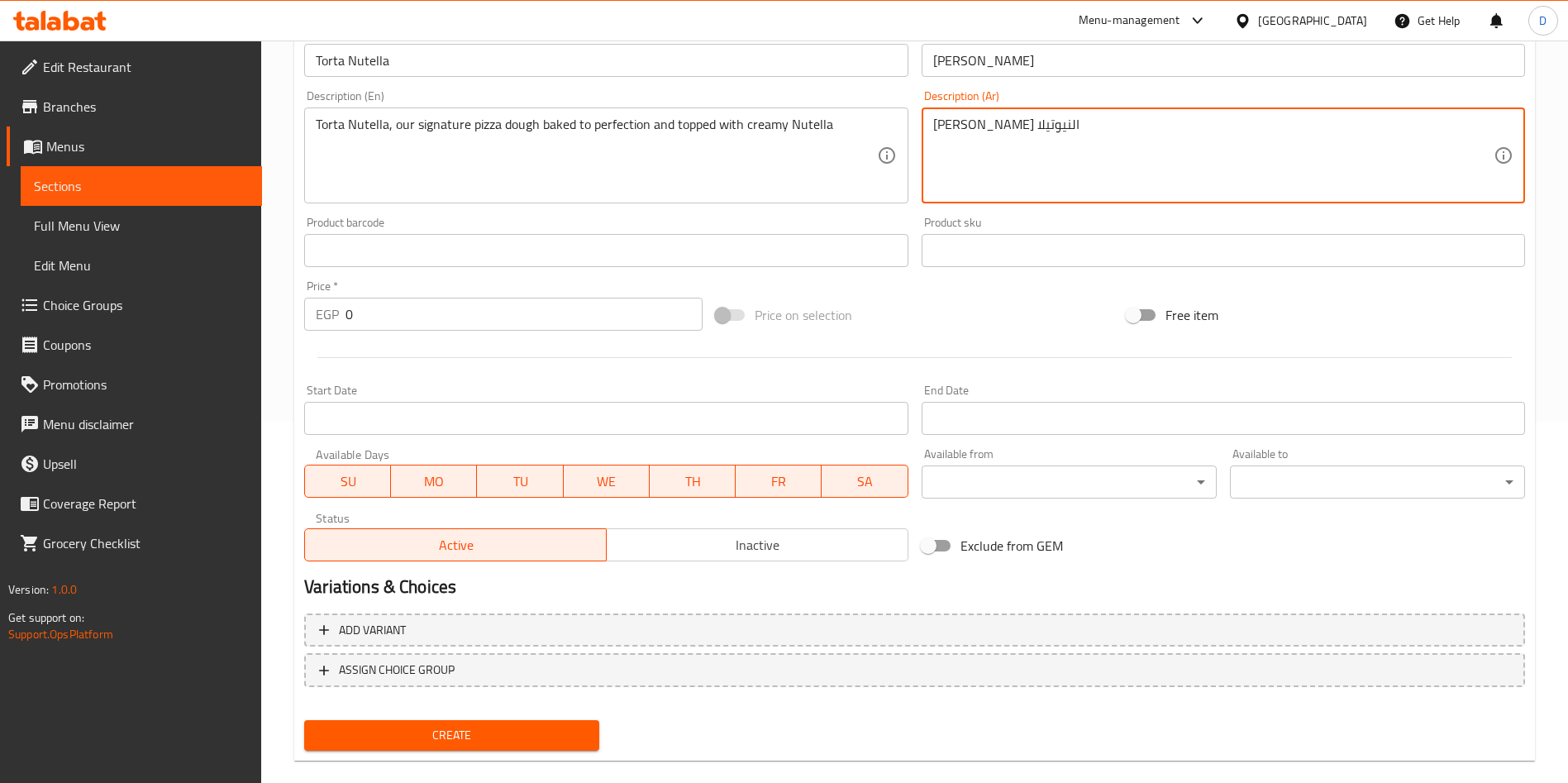
scroll to position [371, 0]
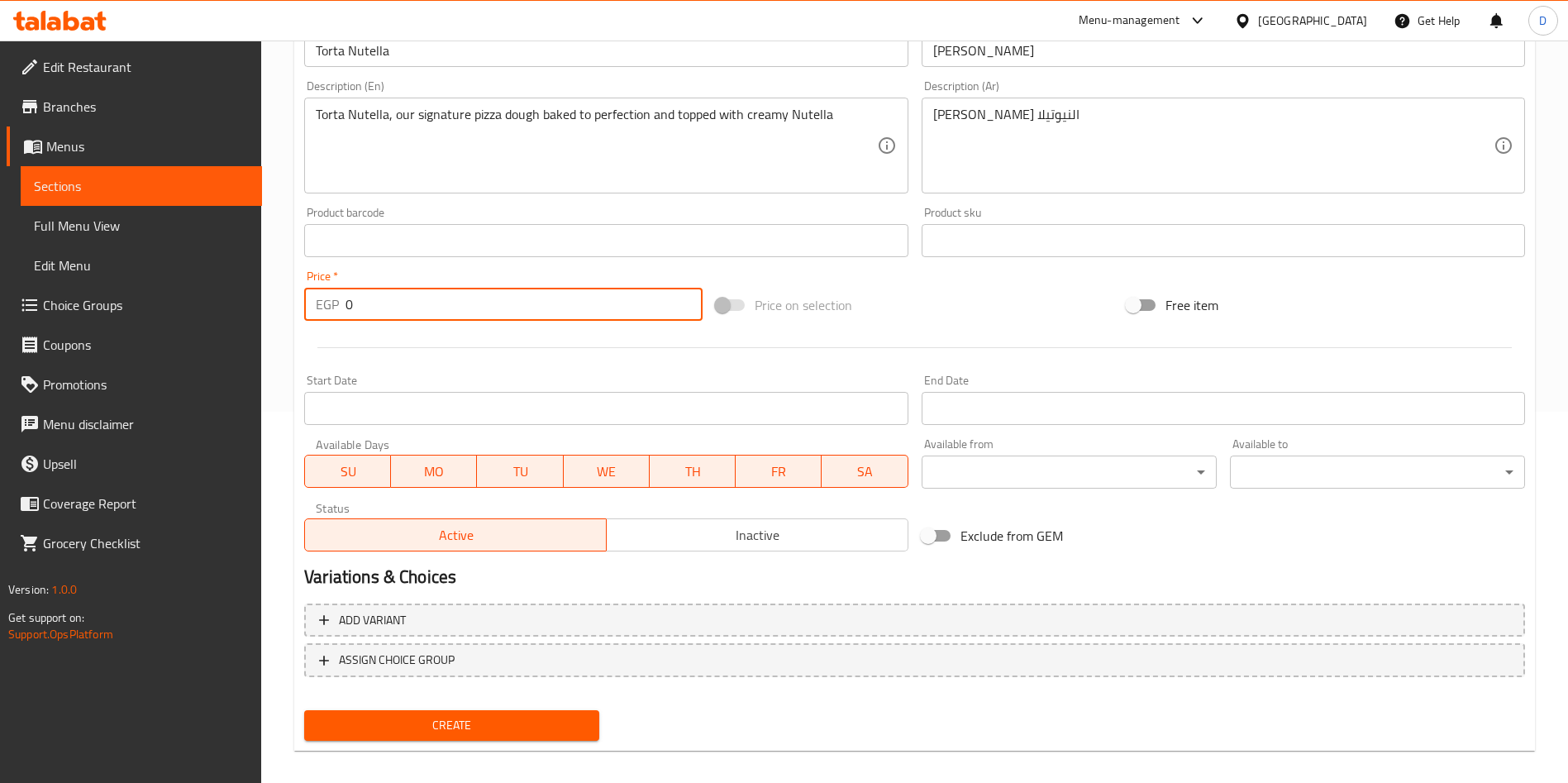
click at [582, 303] on input "0" at bounding box center [524, 303] width 357 height 33
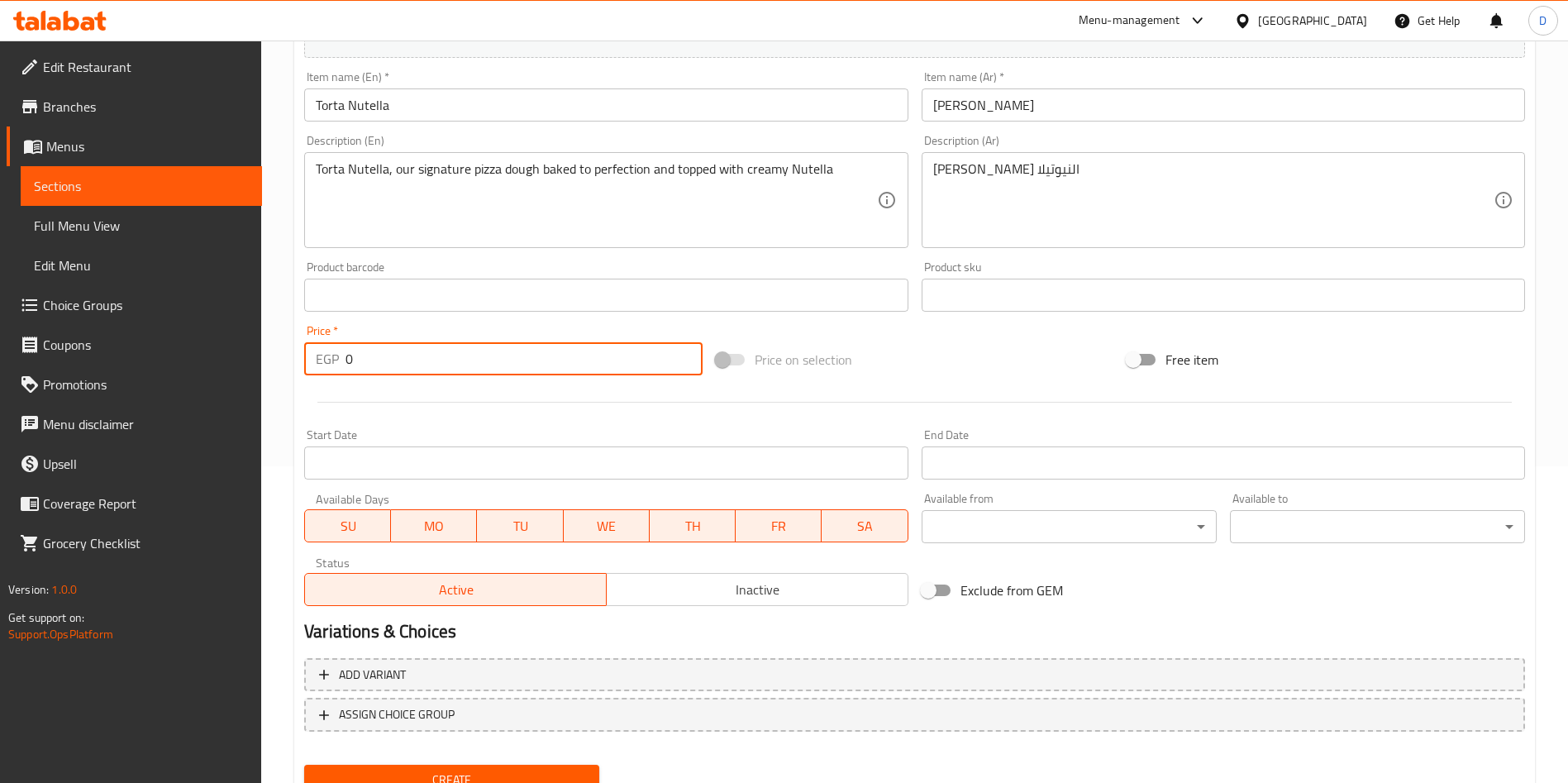
scroll to position [325, 0]
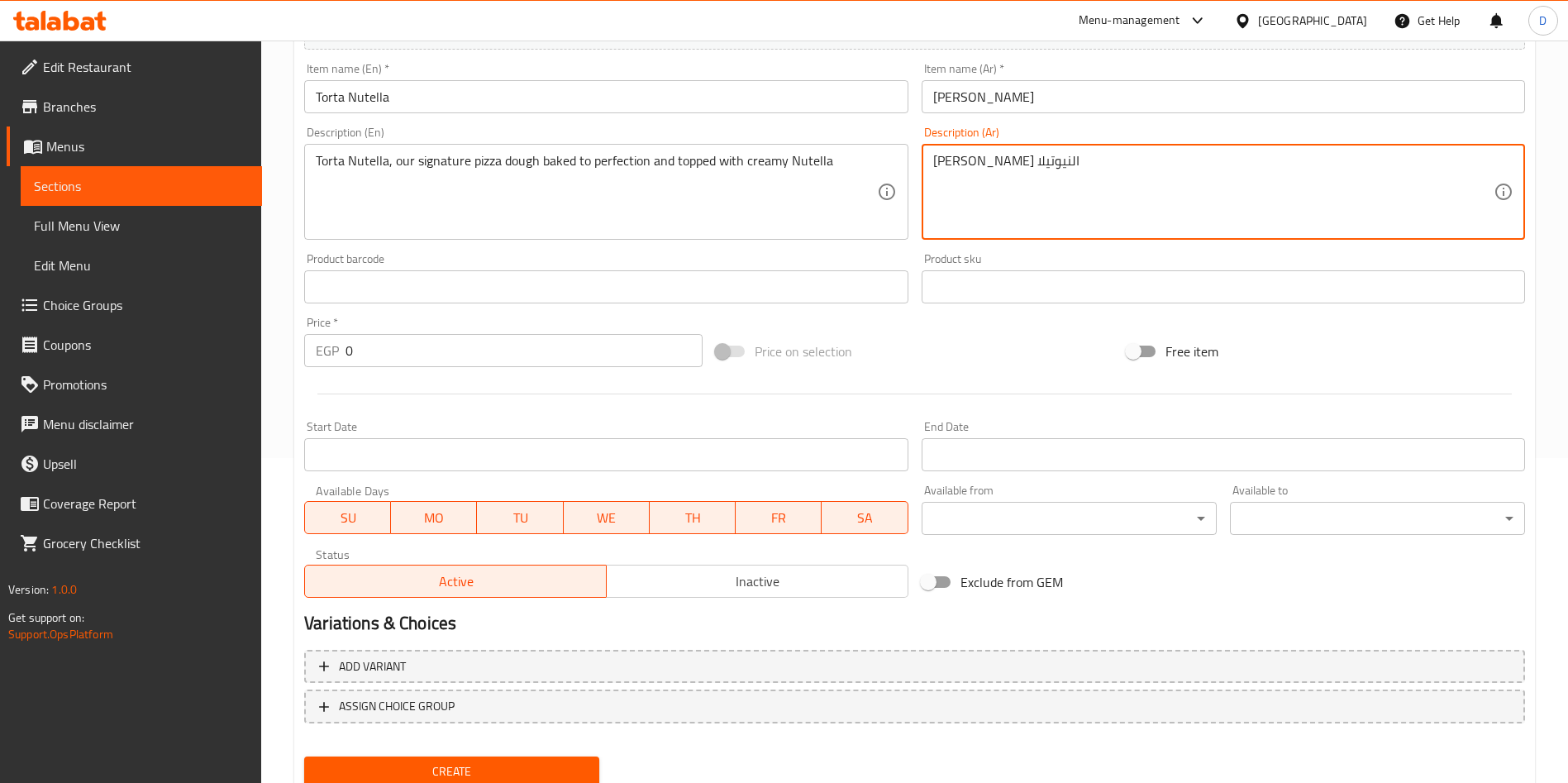
click at [1038, 163] on textarea "بيزا بشوكولاتة النيوتيلا" at bounding box center [1213, 192] width 561 height 79
click at [1068, 166] on textarea "بيزاغنية بشوكولاتة النيوتيلا" at bounding box center [1213, 192] width 561 height 79
click at [1036, 164] on textarea "بيزا غنية بشوكولاتة النيوتيلا" at bounding box center [1213, 192] width 561 height 79
click at [1032, 213] on textarea "بيزا غنية بشوكولاتة النيوتيلا" at bounding box center [1213, 192] width 561 height 79
click at [972, 221] on textarea "بيزا غنية بشوكولاتة النيوتيلا" at bounding box center [1213, 192] width 561 height 79
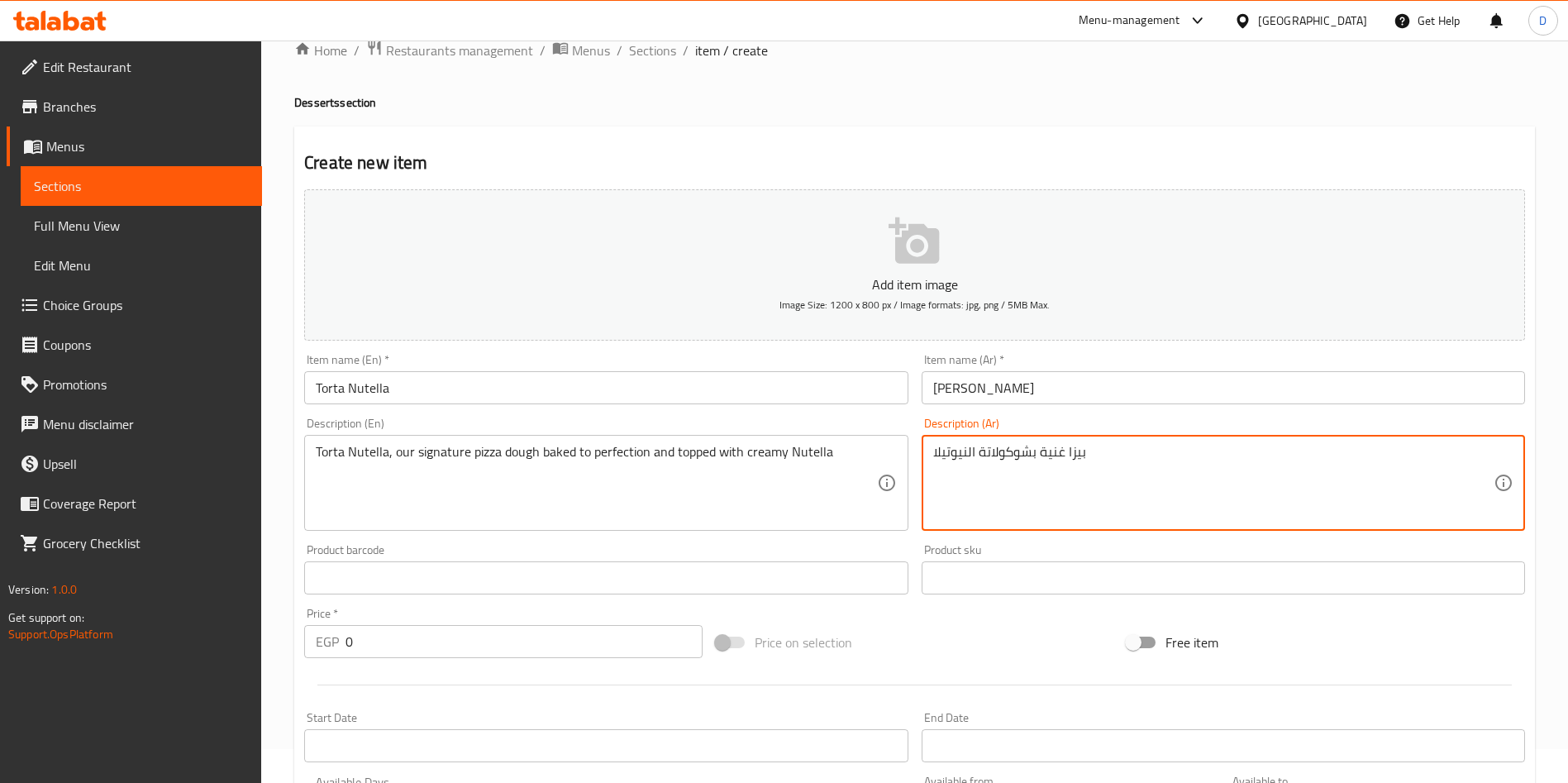
scroll to position [32, 0]
type textarea "بيزا غنية بشوكولاتة النيوتيلا"
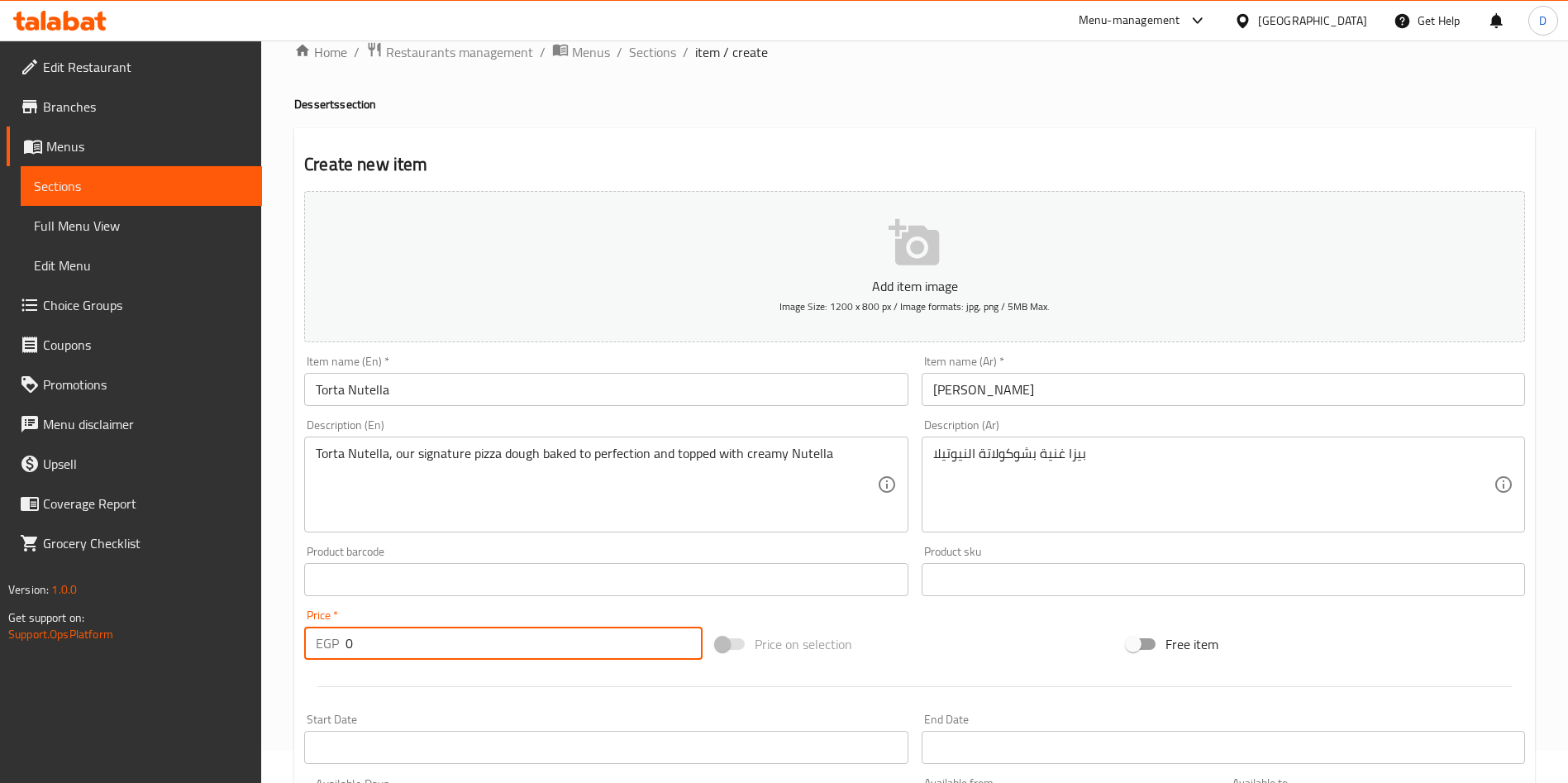
click at [437, 643] on input "0" at bounding box center [524, 643] width 357 height 33
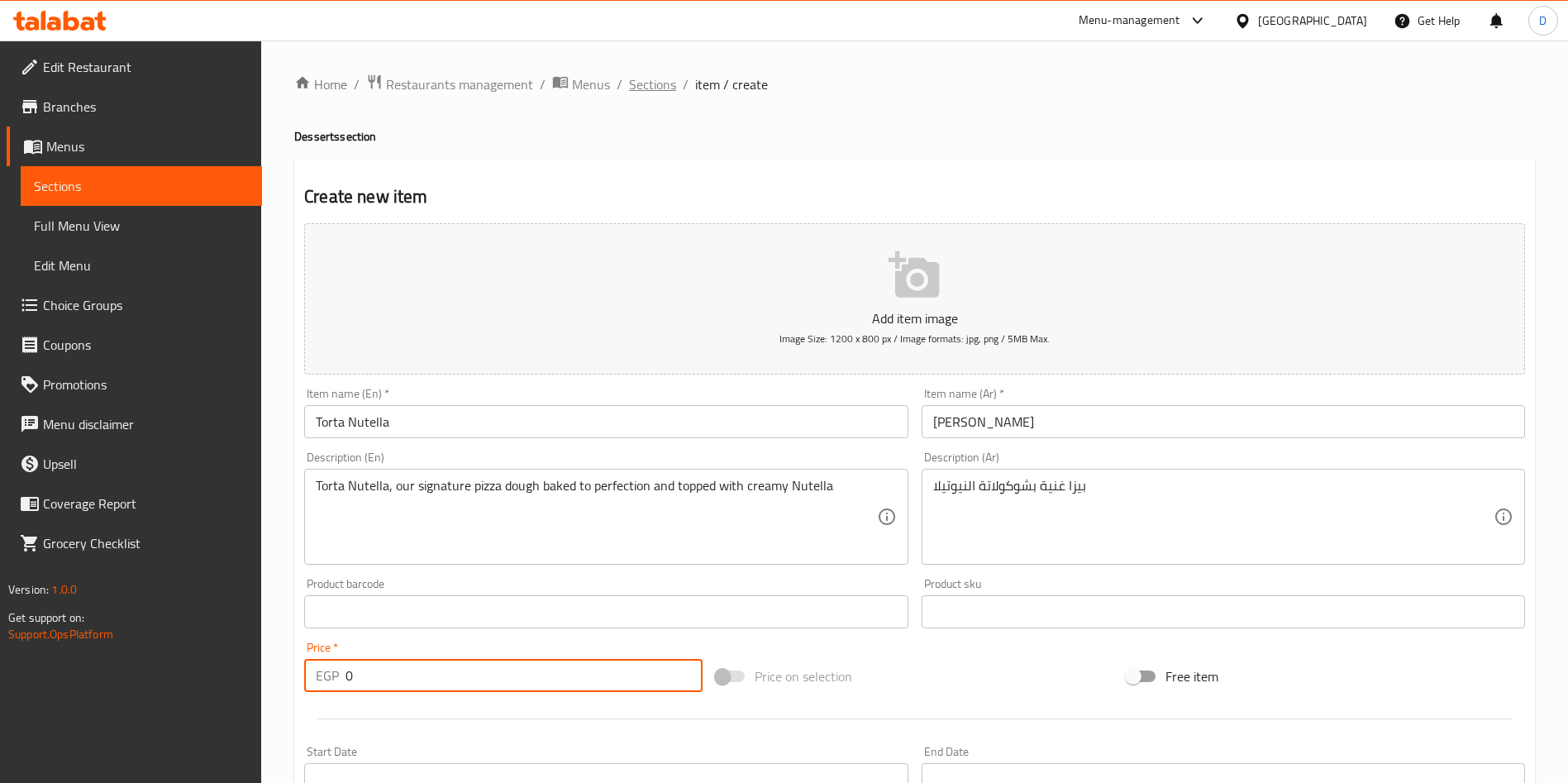
click at [665, 87] on span "Sections" at bounding box center [653, 85] width 47 height 20
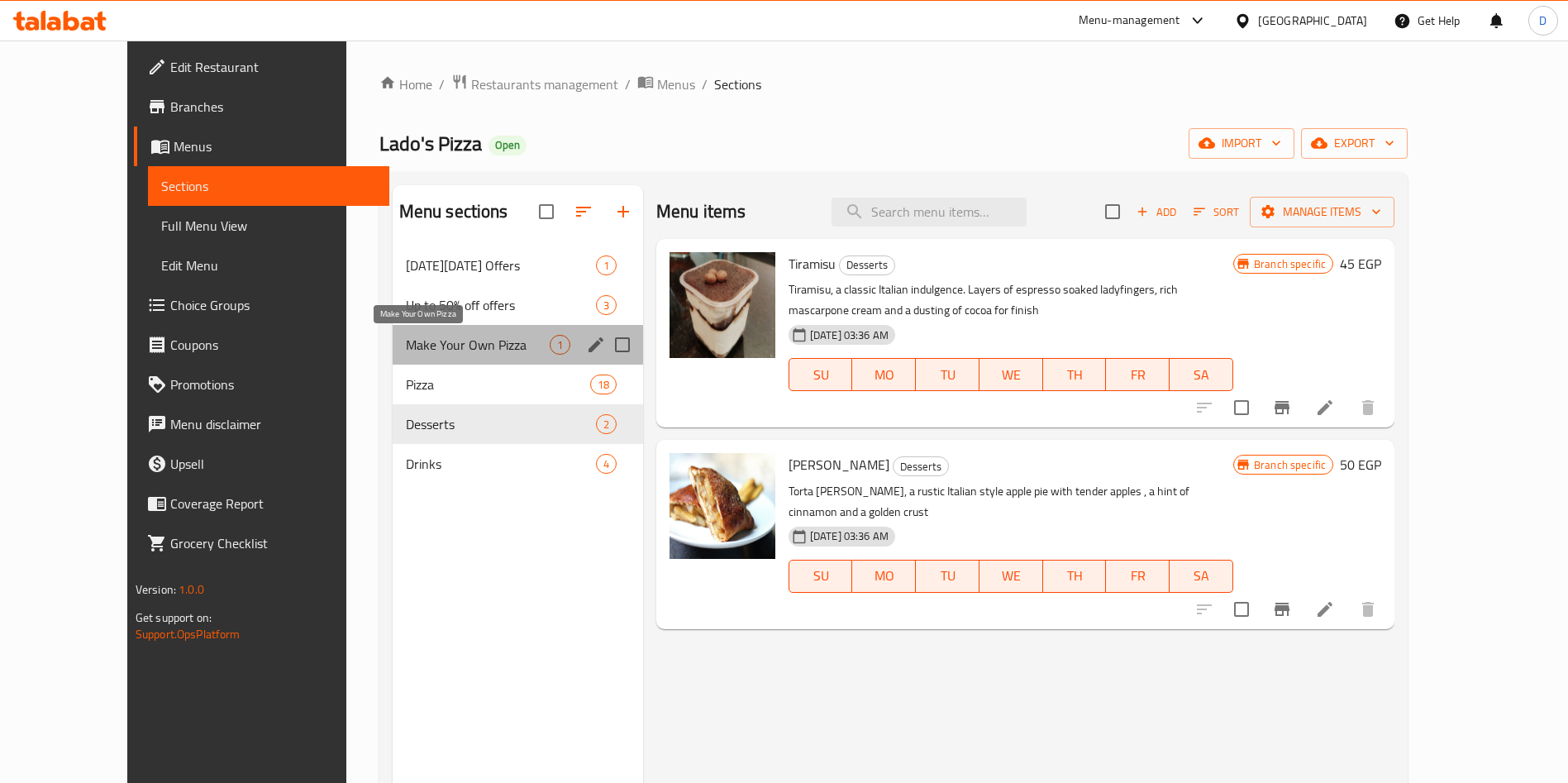
click at [413, 346] on span "Make Your Own Pizza" at bounding box center [478, 345] width 144 height 20
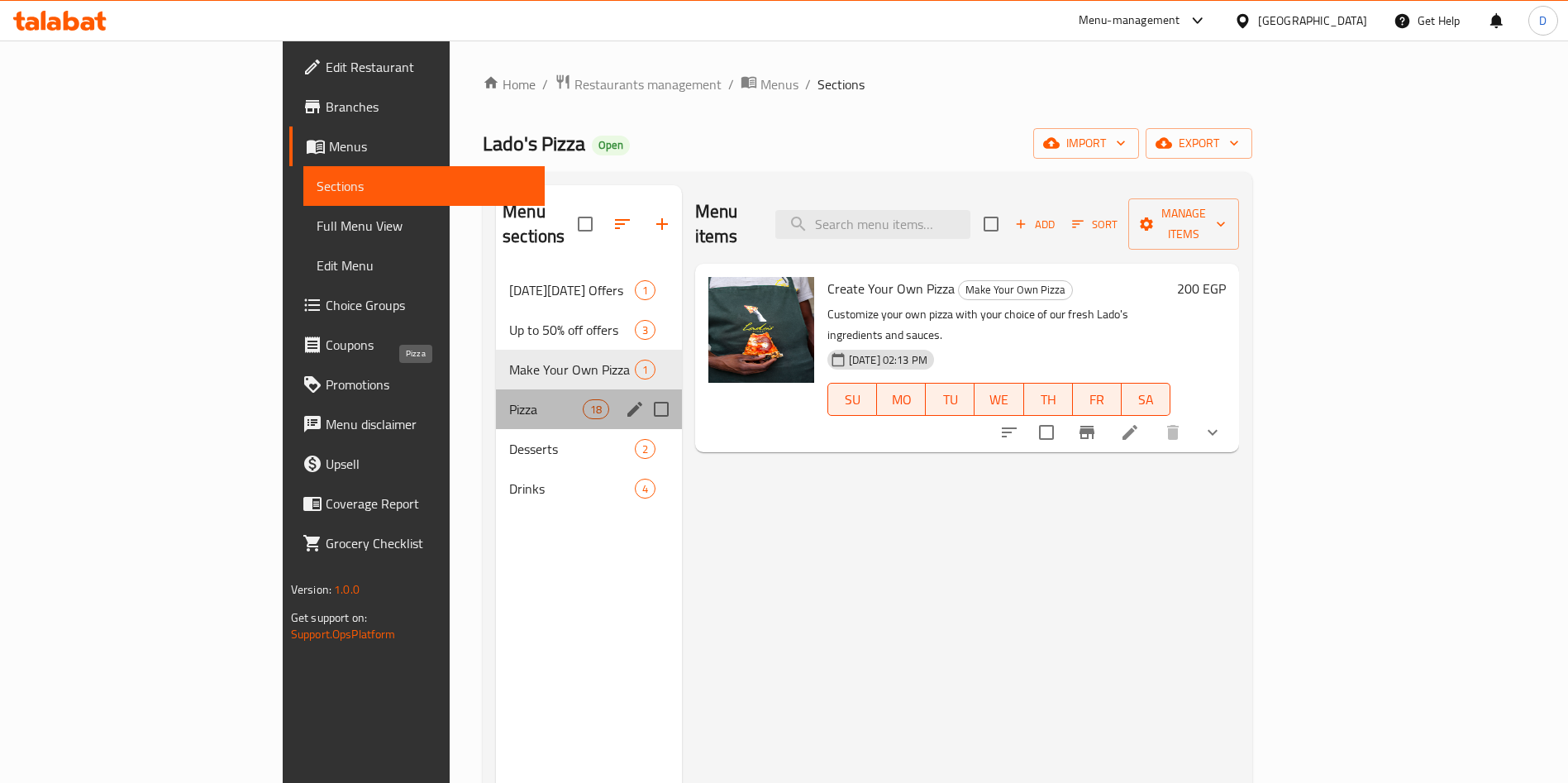
click at [510, 399] on span "Pizza" at bounding box center [546, 409] width 73 height 20
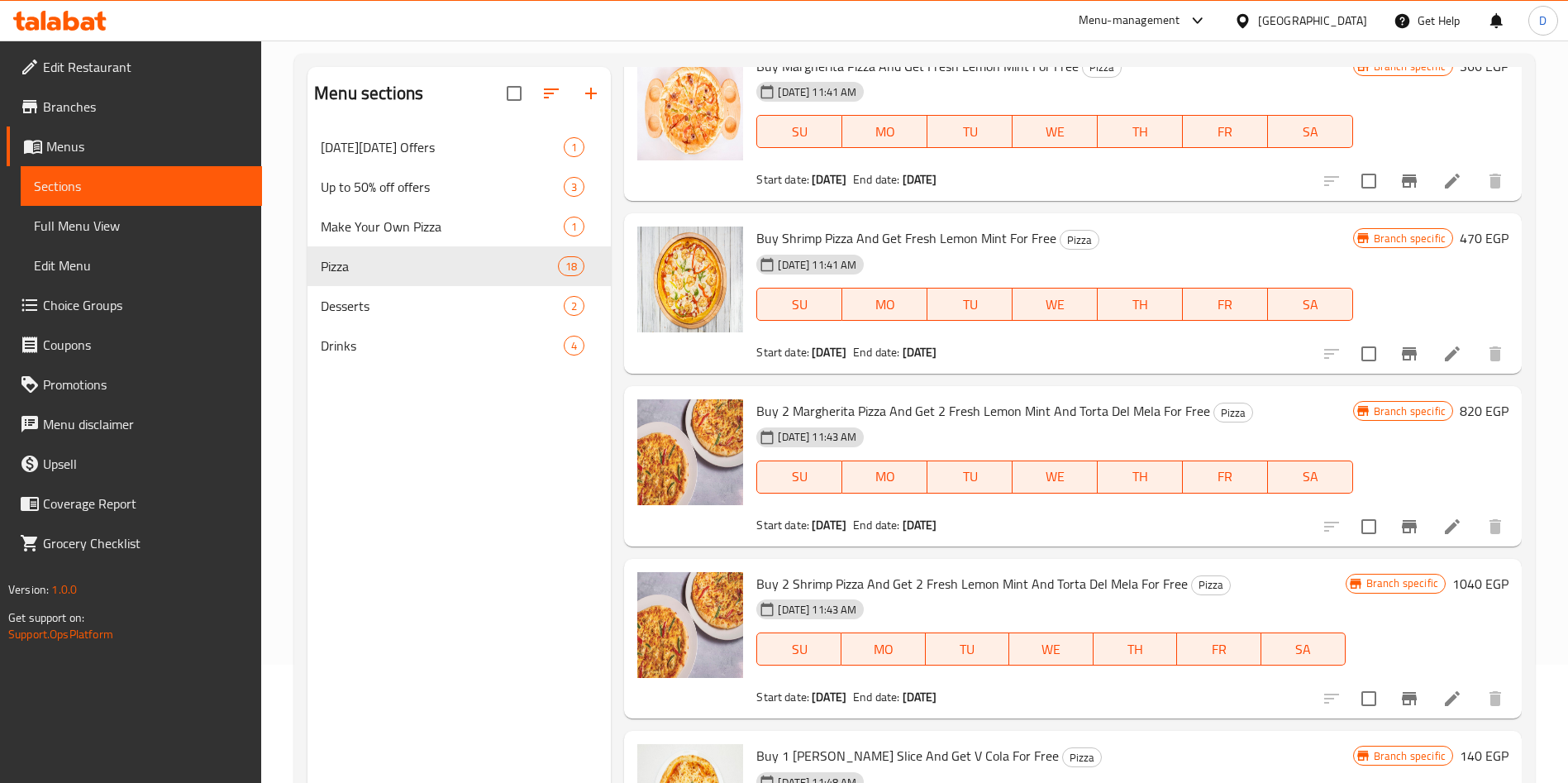
scroll to position [118, 0]
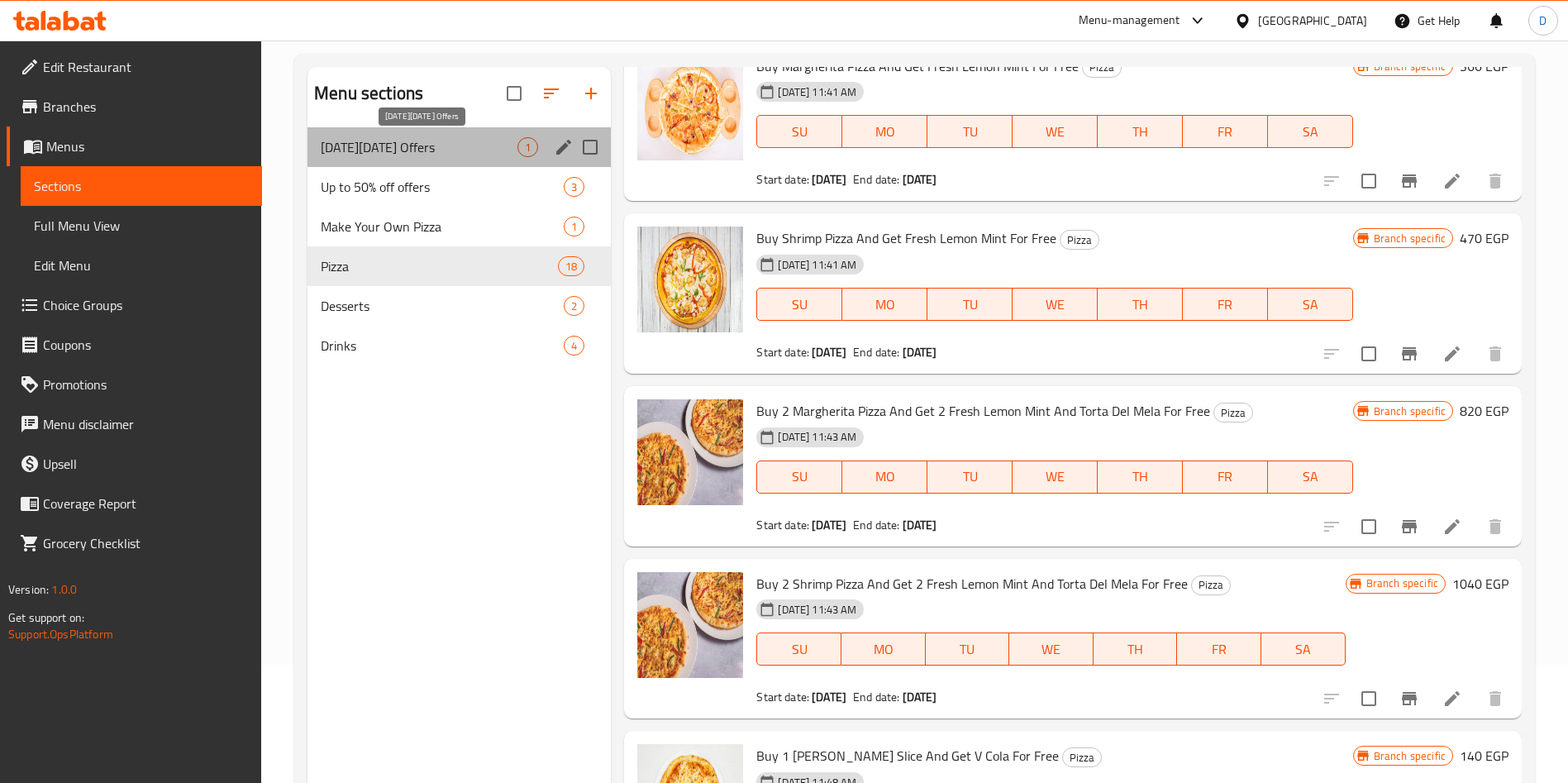
click at [471, 146] on span "Black Friday Offers" at bounding box center [419, 148] width 197 height 20
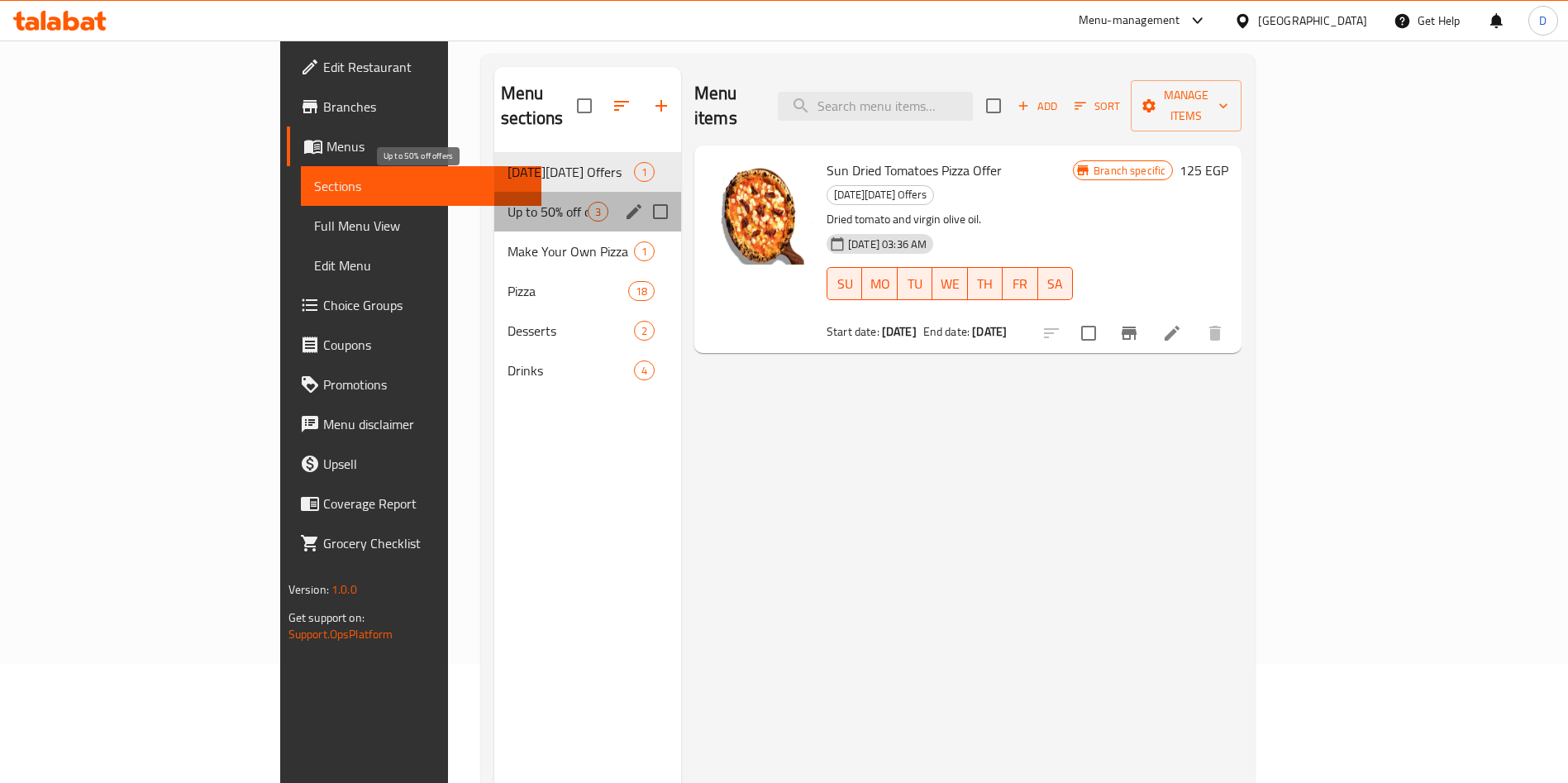
click at [508, 202] on span "Up to 50% off offers" at bounding box center [548, 212] width 80 height 20
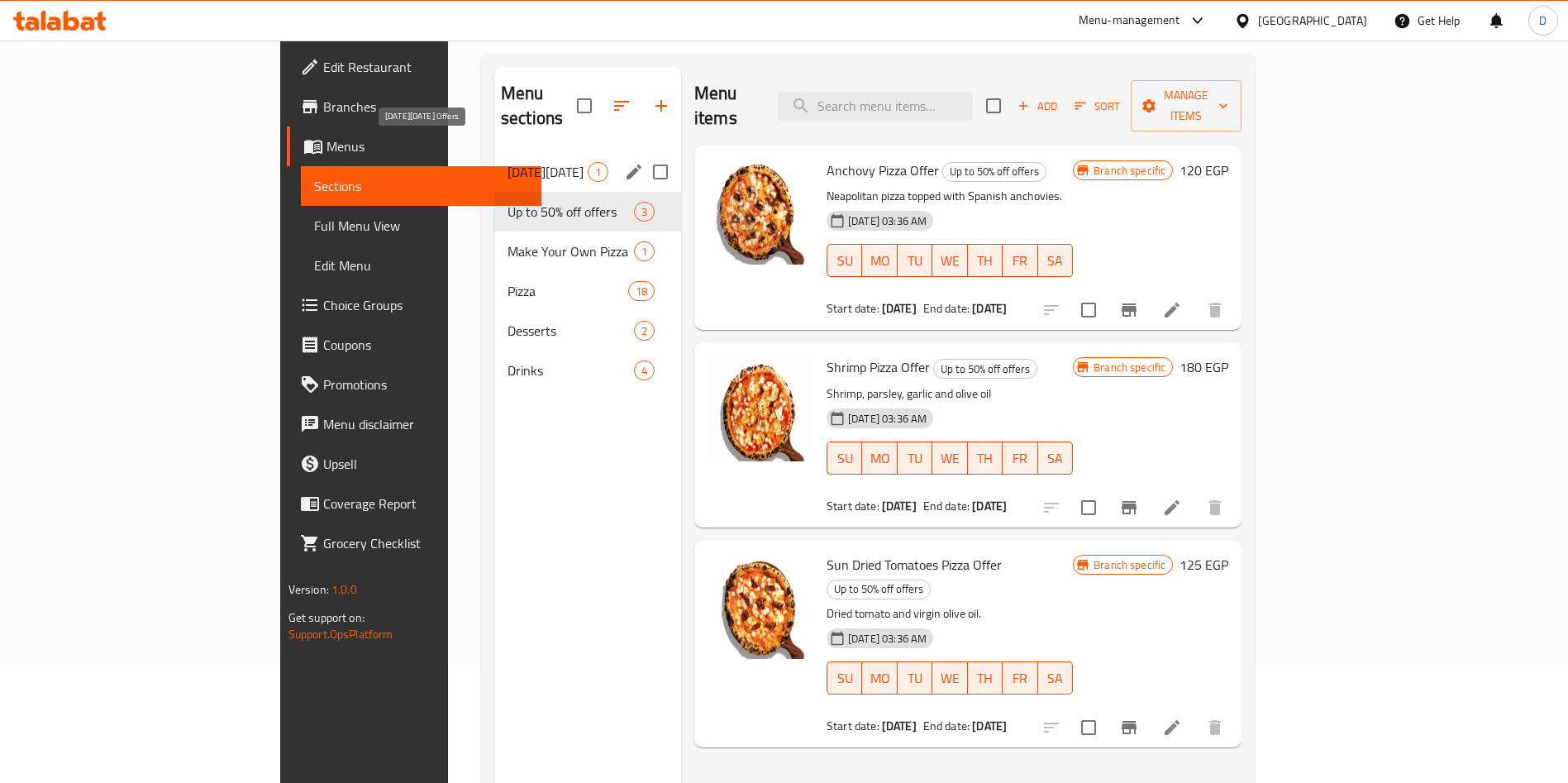
click at [508, 162] on span "Black Friday Offers" at bounding box center [548, 172] width 80 height 20
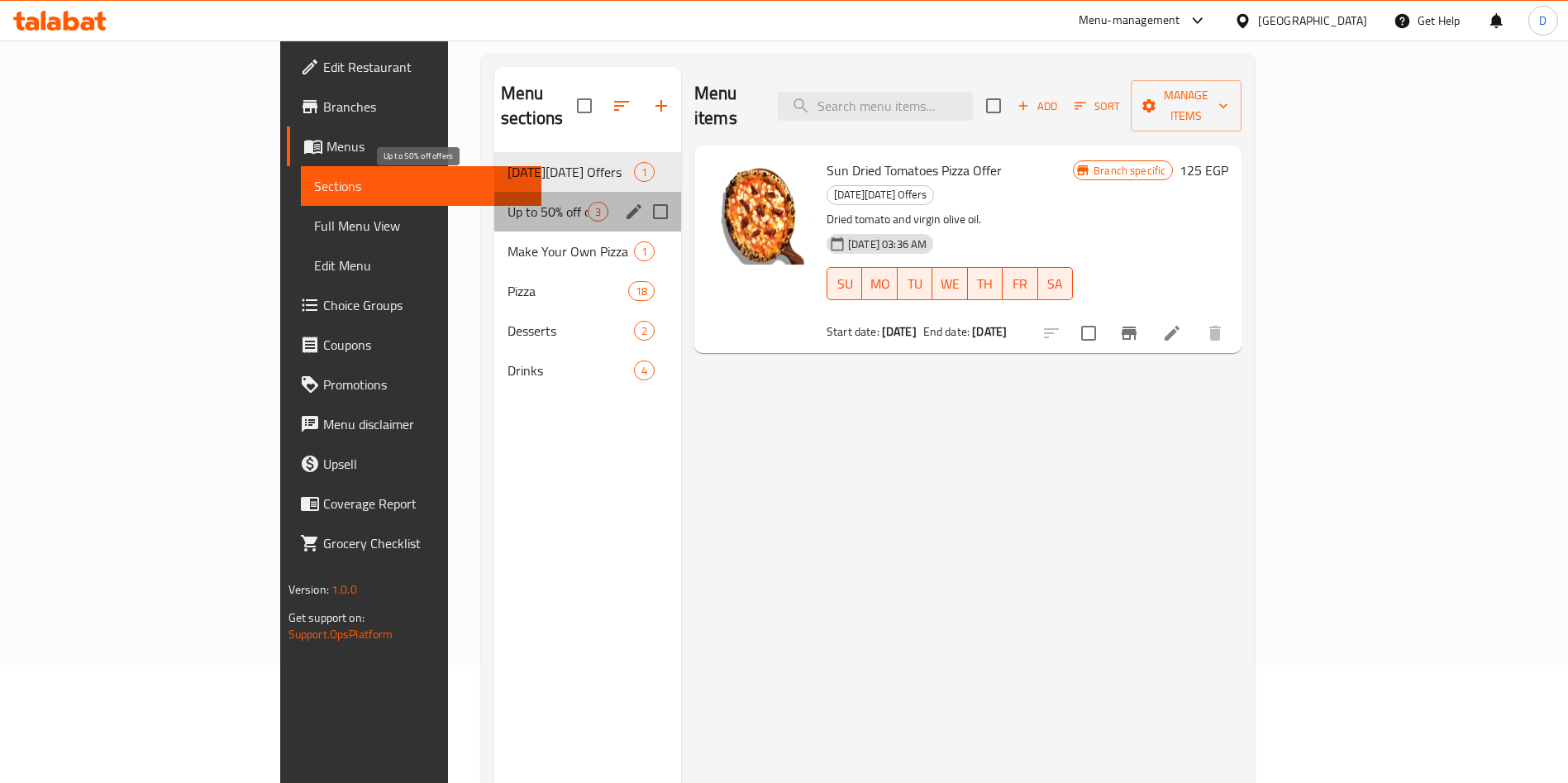
click at [508, 202] on span "Up to 50% off offers" at bounding box center [548, 212] width 80 height 20
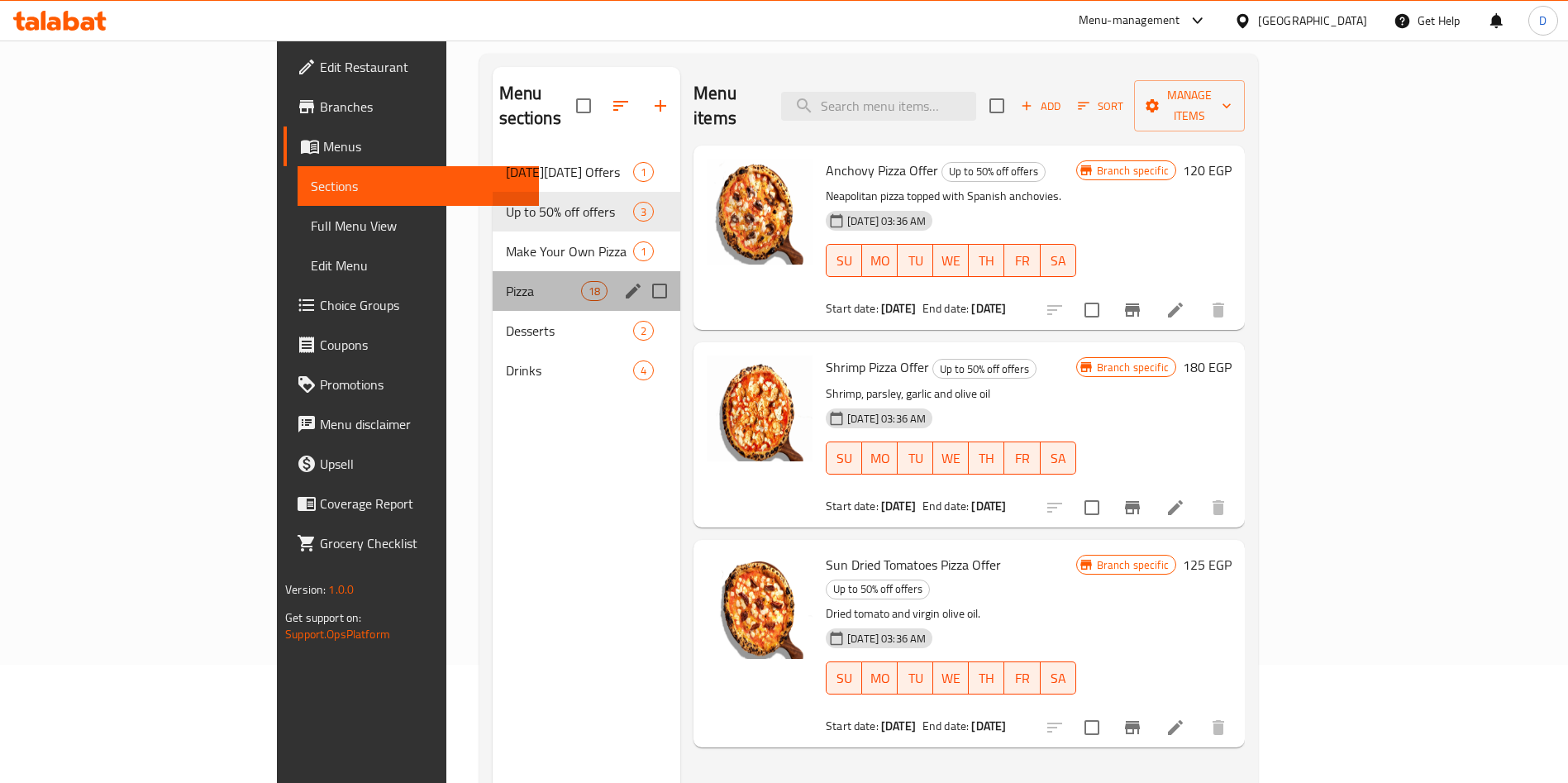
click at [493, 271] on div "Pizza 18" at bounding box center [587, 290] width 189 height 39
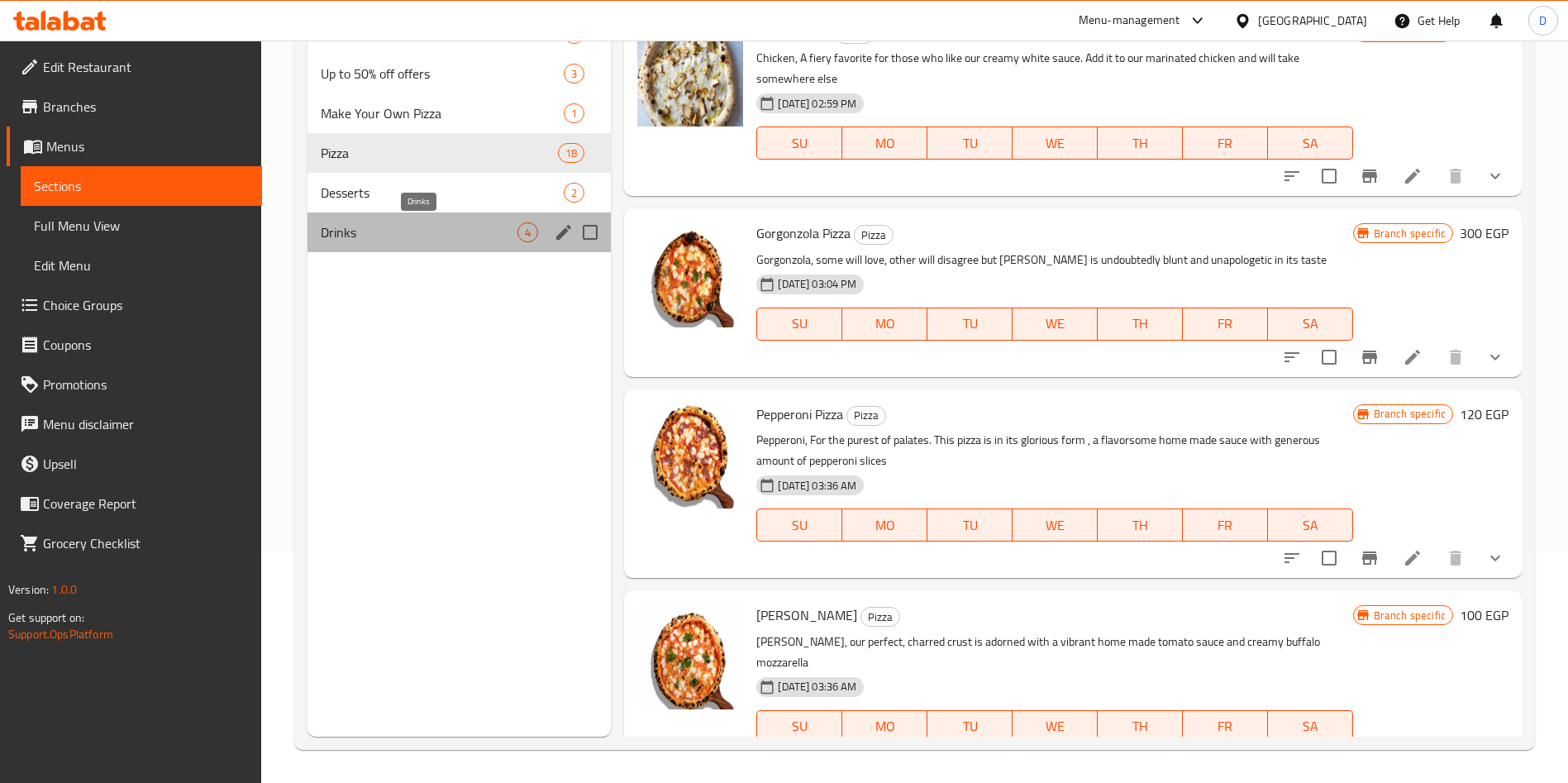
click at [352, 222] on span "Drinks" at bounding box center [419, 232] width 197 height 20
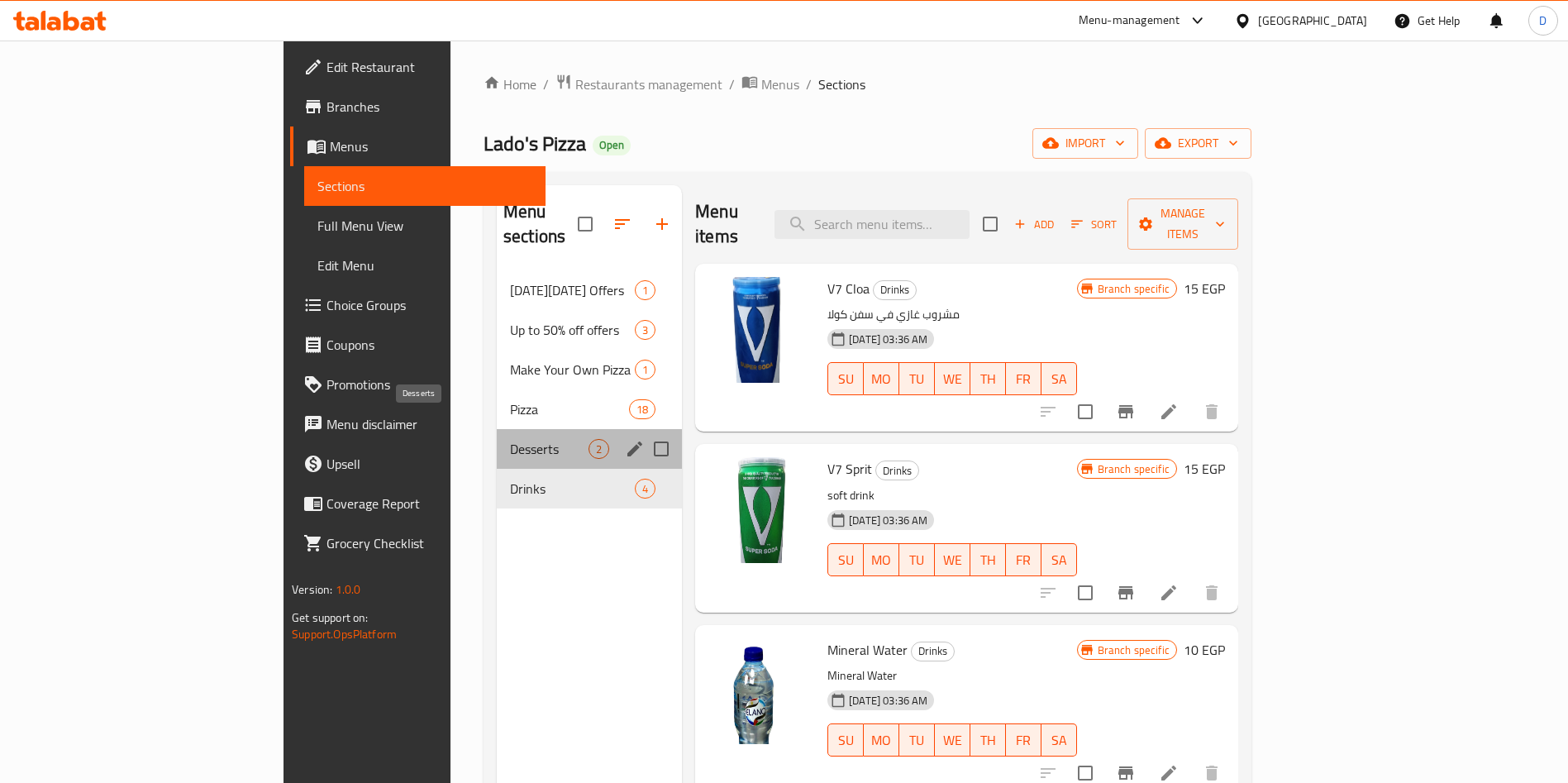
click at [510, 439] on span "Desserts" at bounding box center [549, 449] width 79 height 20
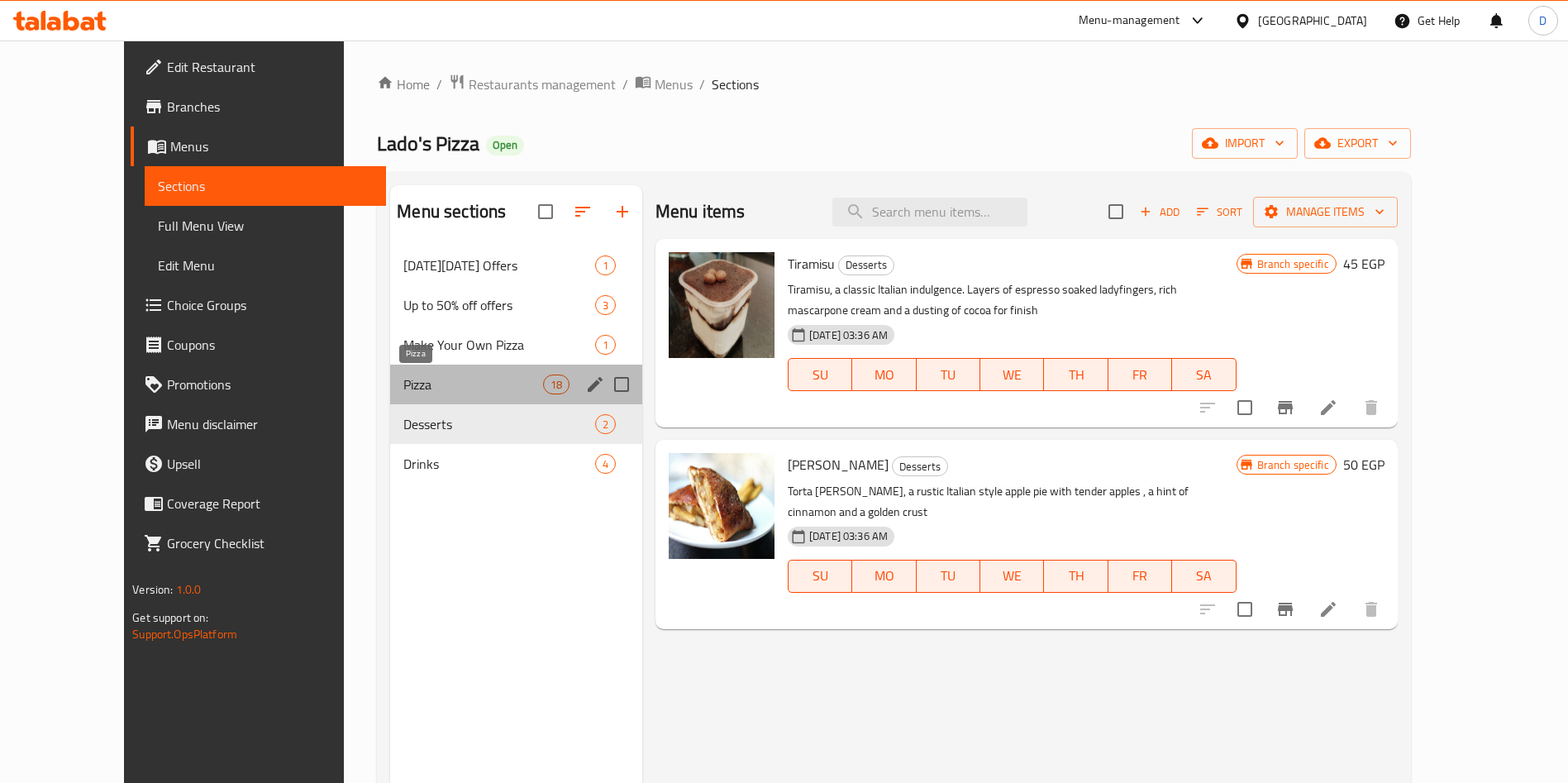
click at [403, 388] on span "Pizza" at bounding box center [473, 385] width 139 height 20
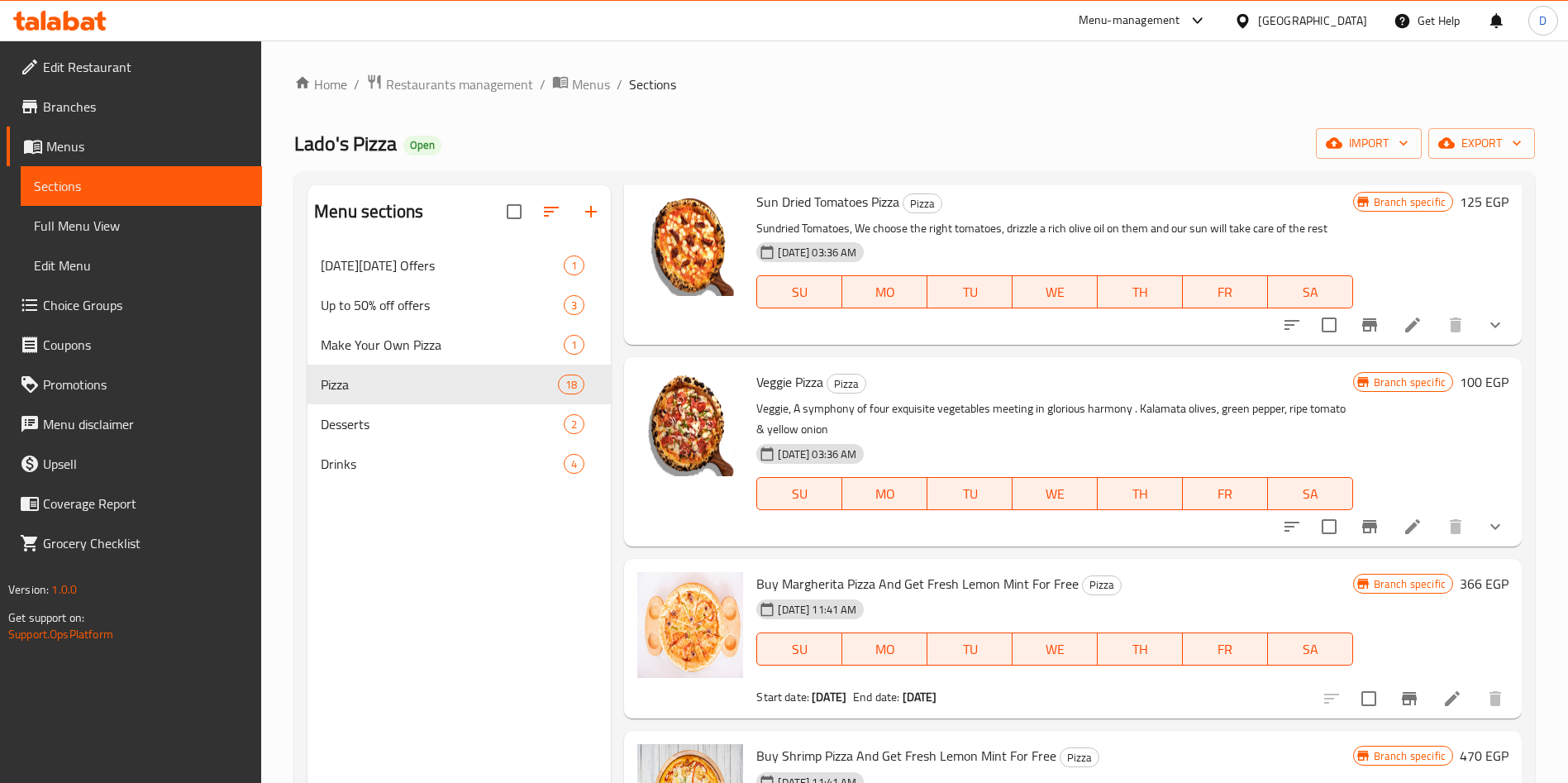
scroll to position [2320, 0]
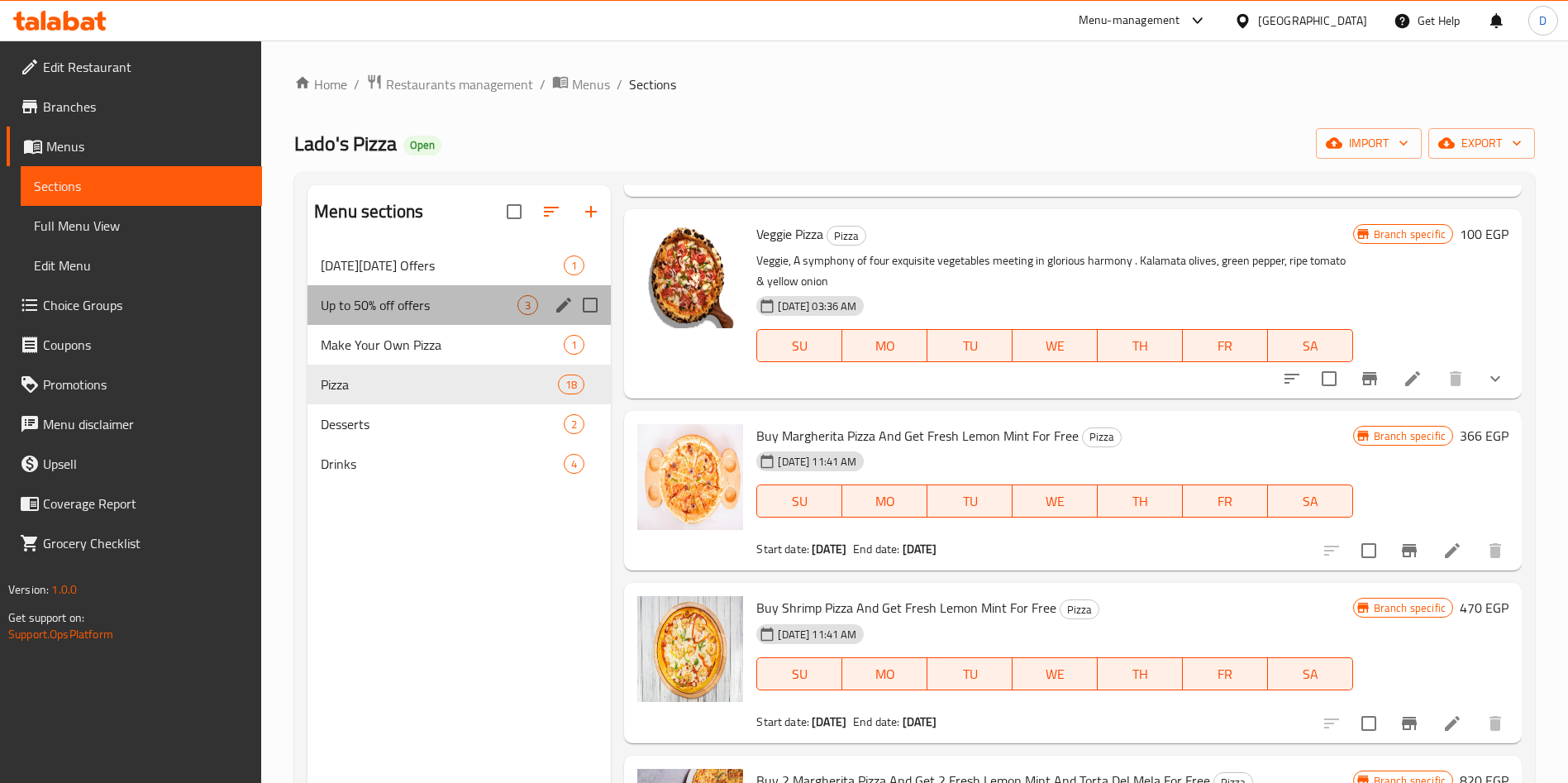
click at [441, 288] on div "Up to 50% off offers 3" at bounding box center [459, 304] width 303 height 39
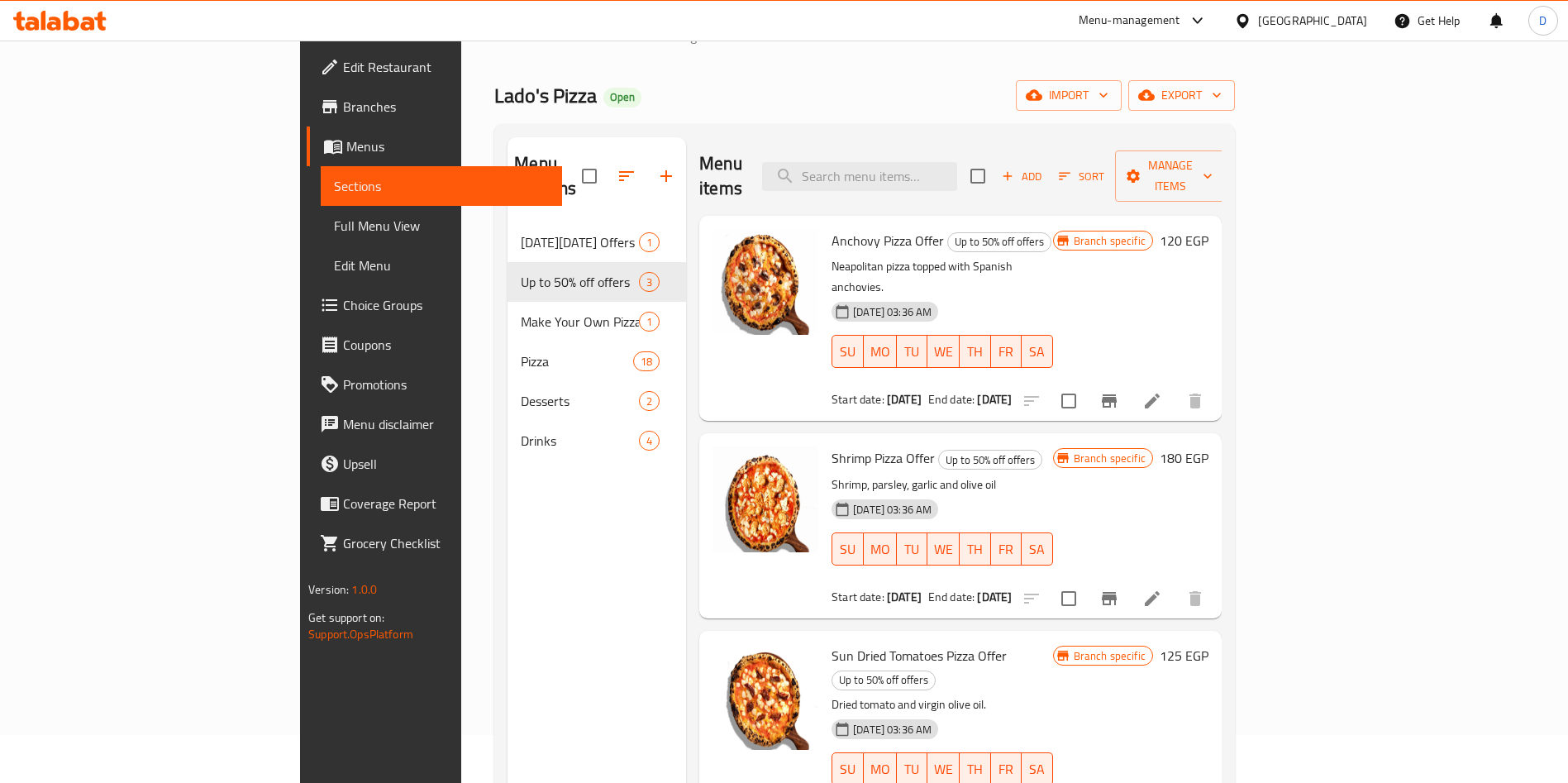
scroll to position [45, 0]
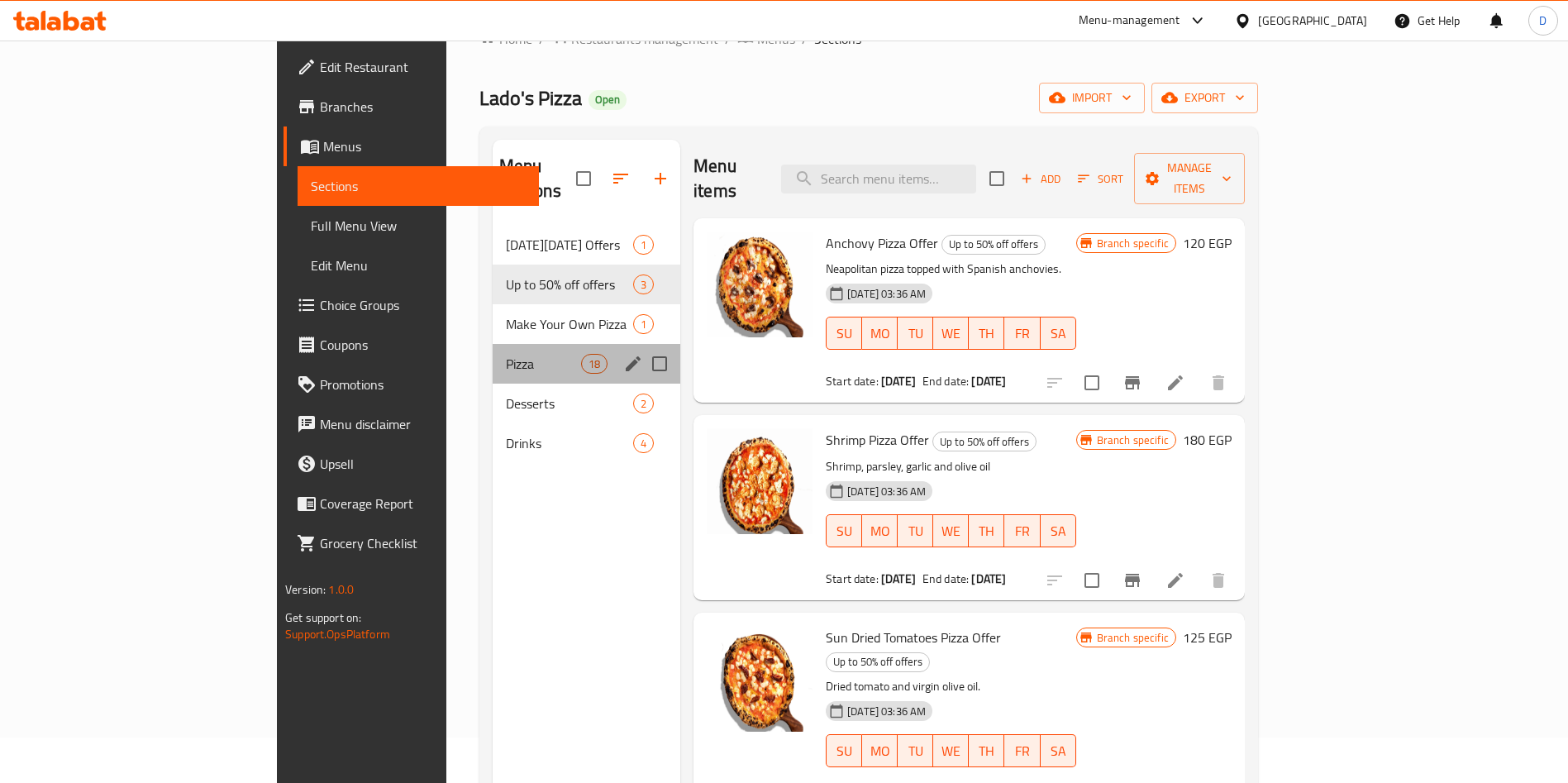
click at [493, 350] on div "Pizza 18" at bounding box center [587, 363] width 189 height 39
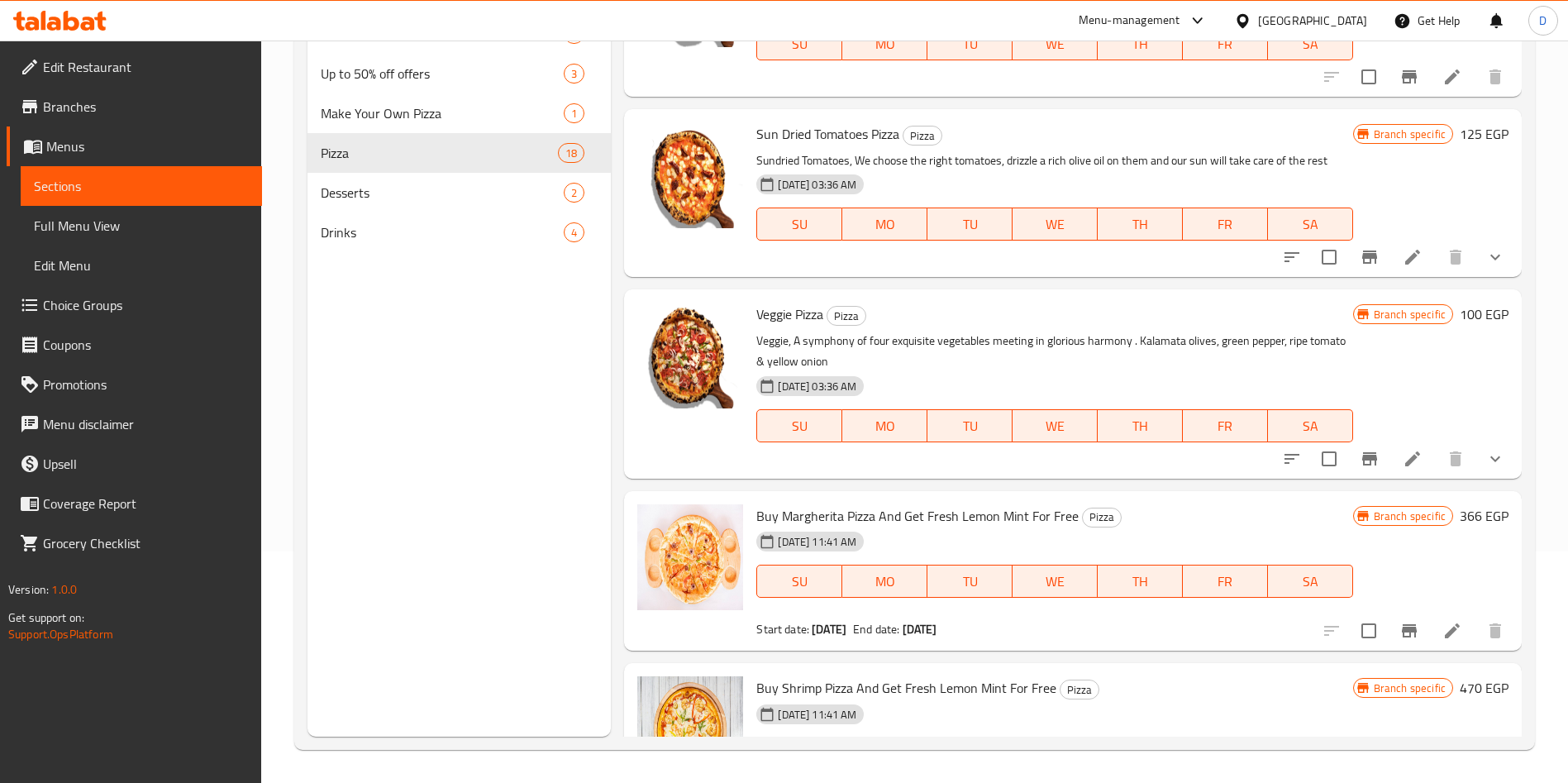
scroll to position [2008, 0]
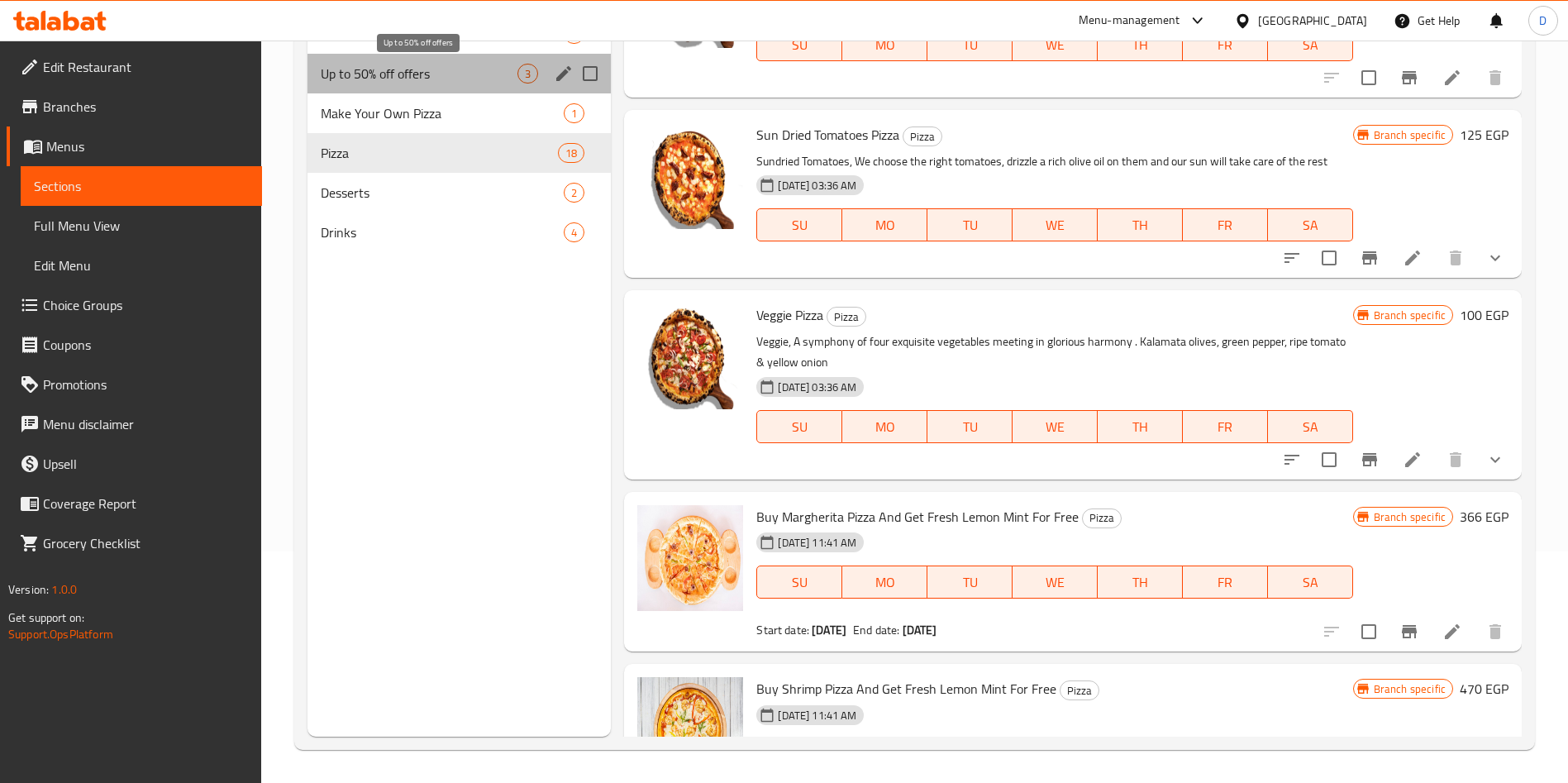
click at [402, 75] on span "Up to 50% off offers" at bounding box center [419, 74] width 197 height 20
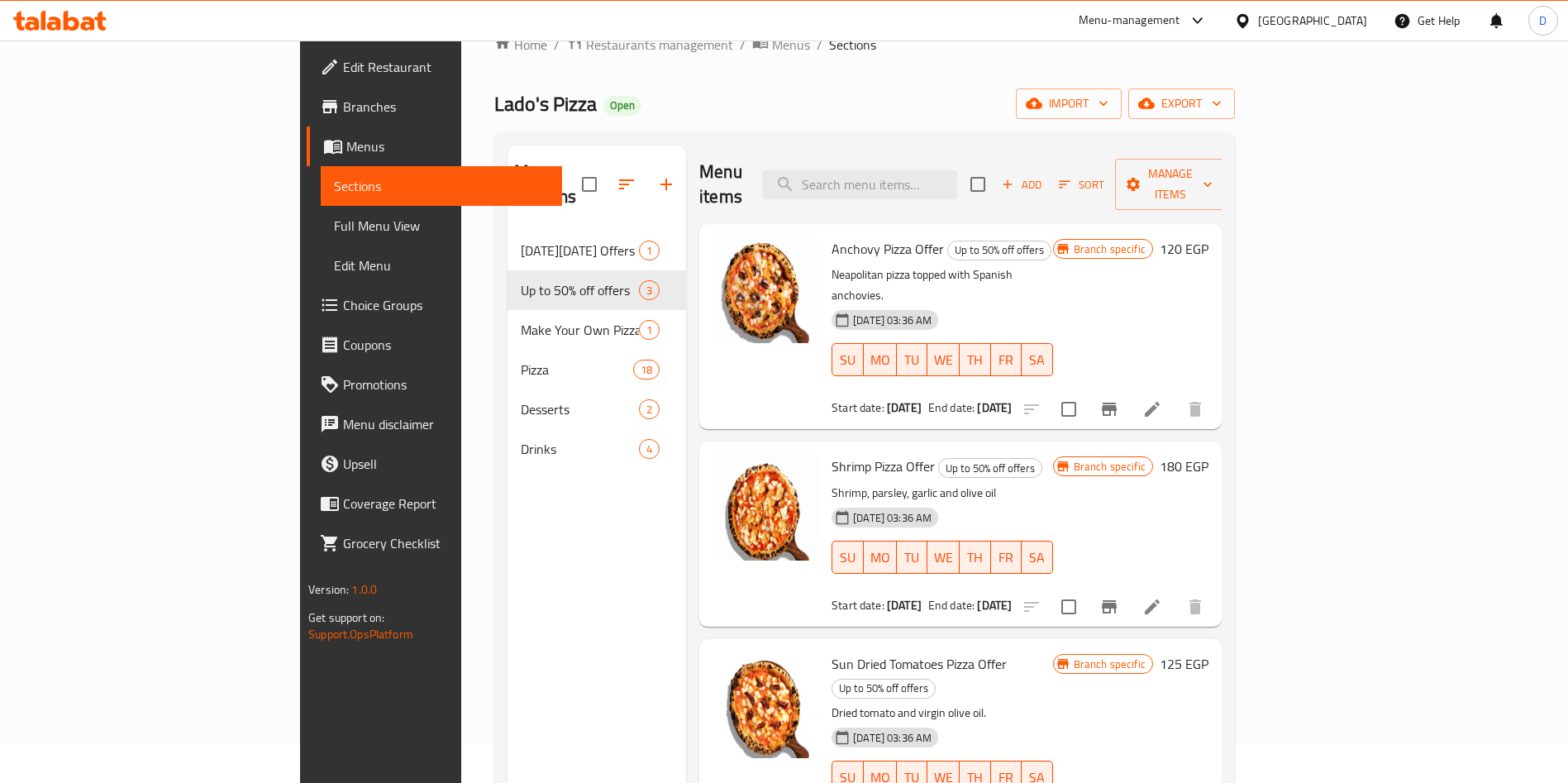
scroll to position [38, 0]
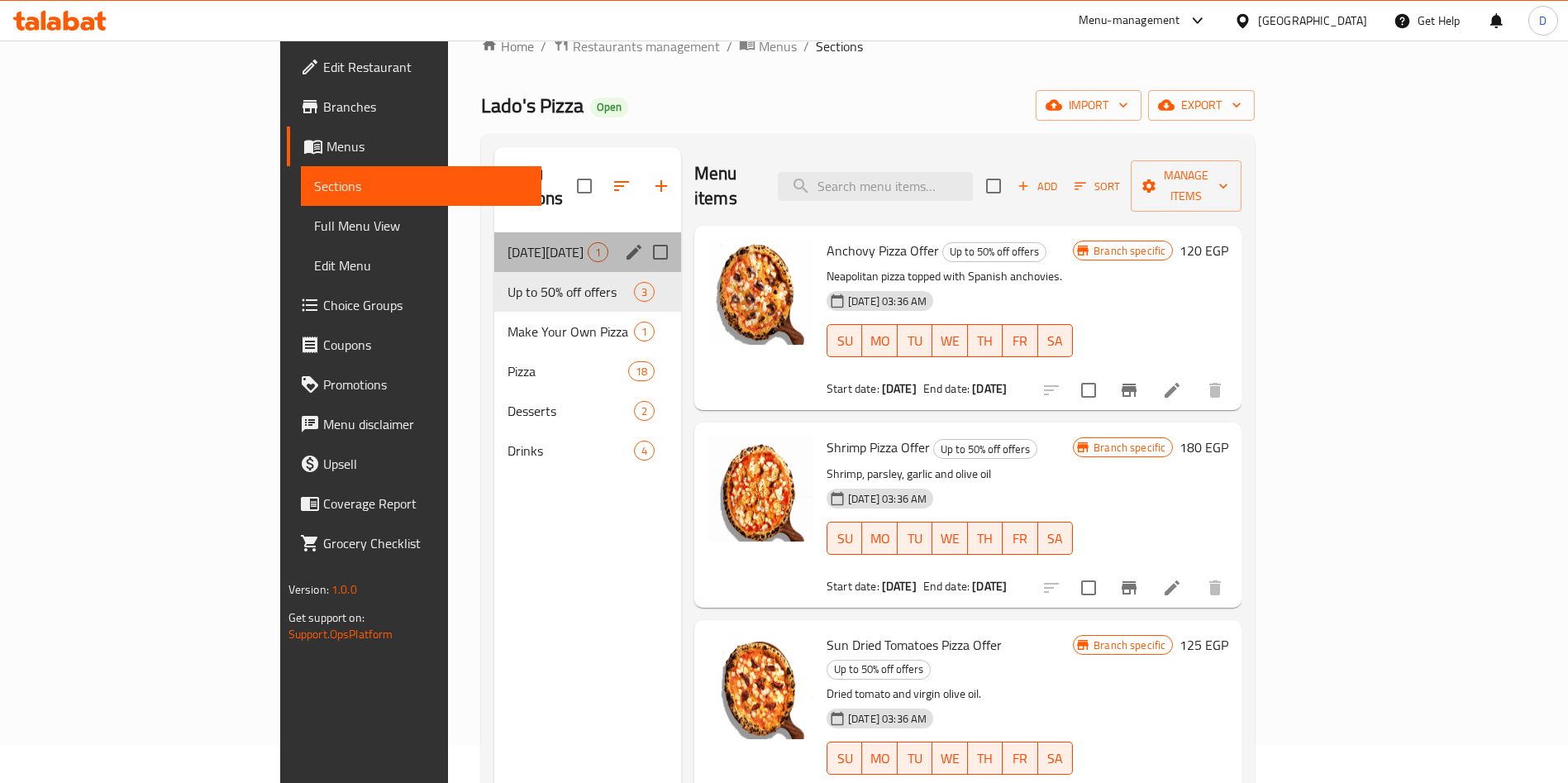
click at [494, 244] on div "Black Friday Offers 1" at bounding box center [587, 251] width 187 height 39
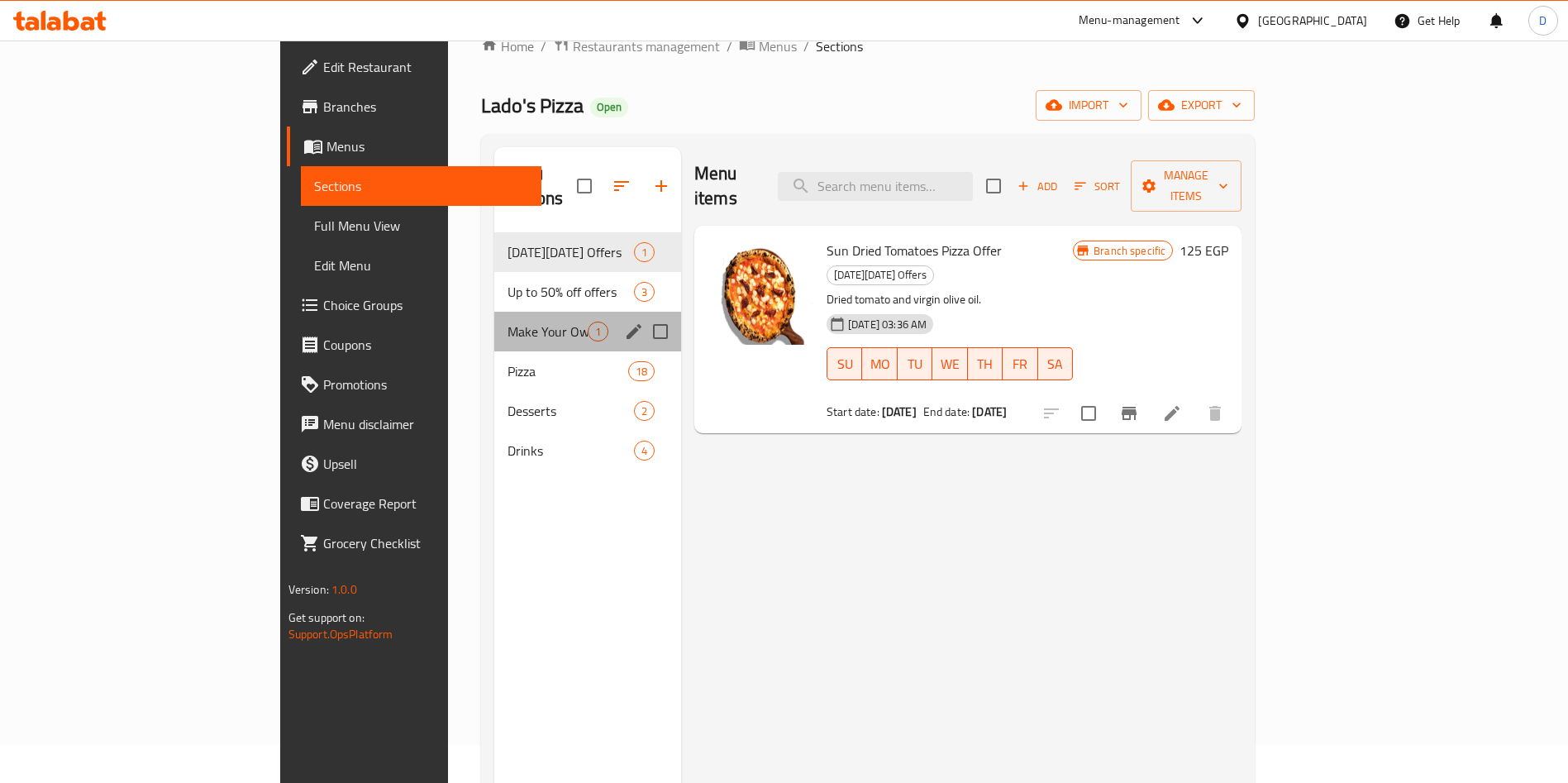
click at [494, 312] on div "Make Your Own Pizza 1" at bounding box center [587, 331] width 187 height 39
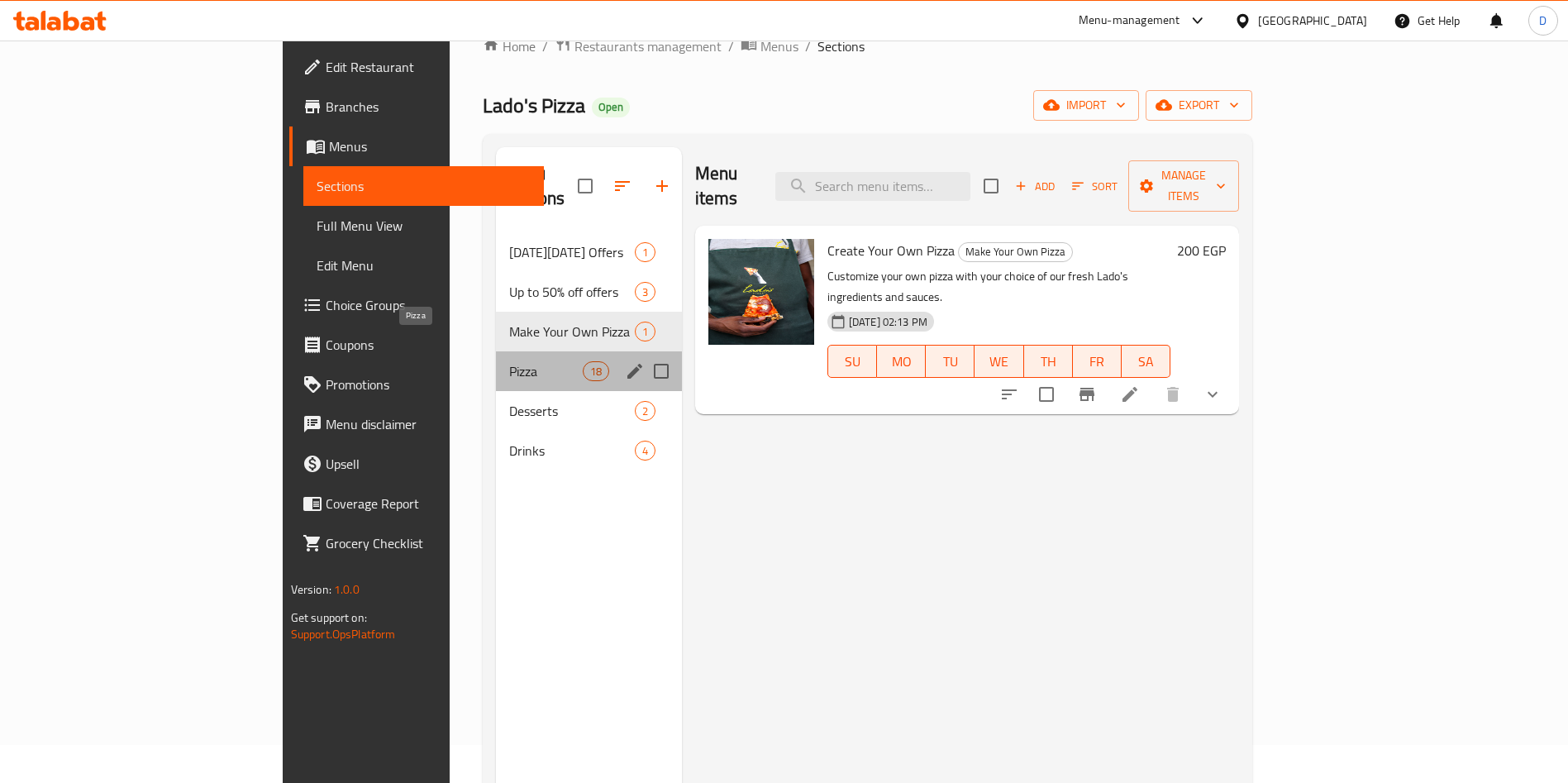
click at [510, 361] on span "Pizza" at bounding box center [546, 371] width 73 height 20
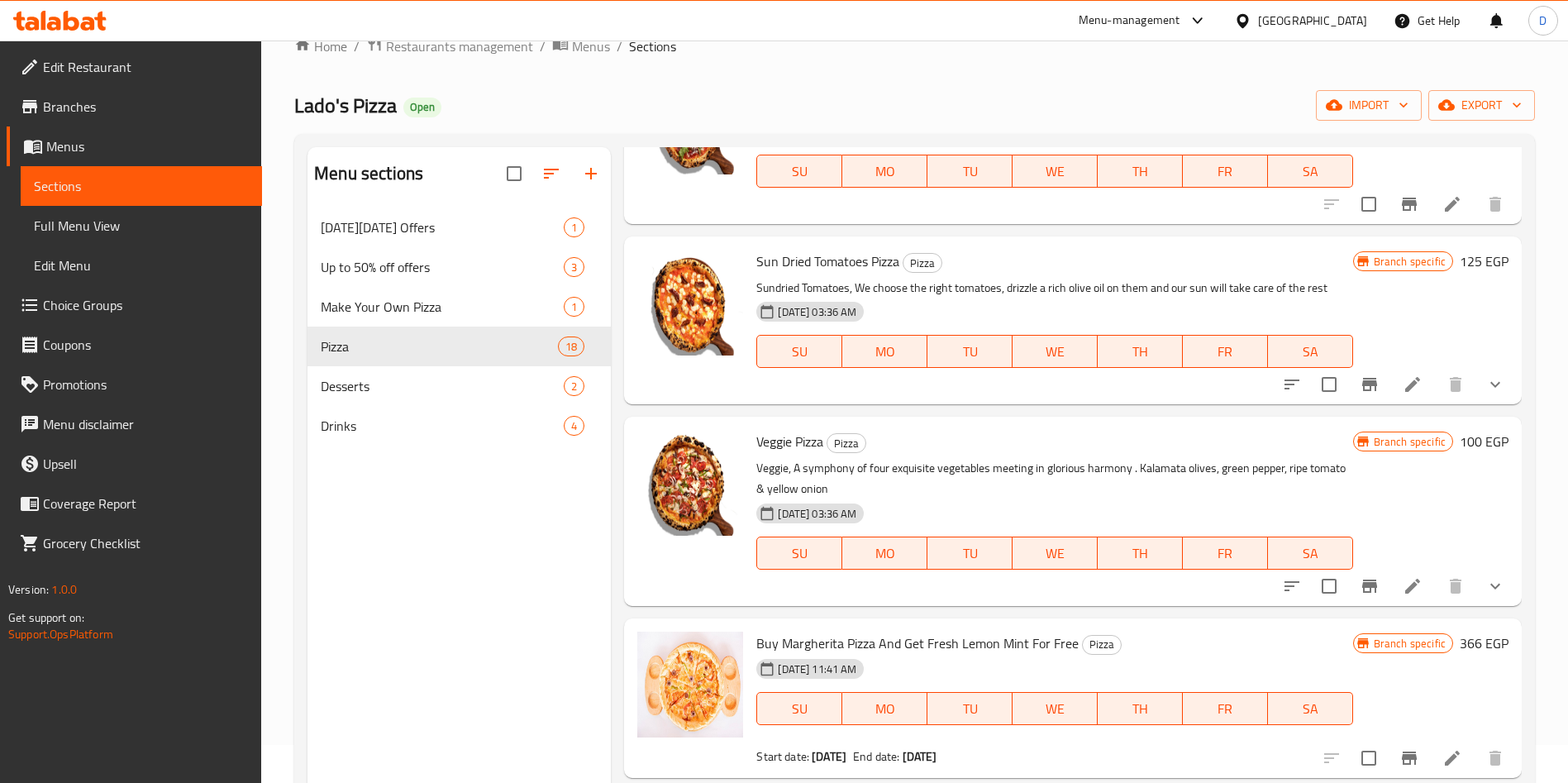
scroll to position [2075, 0]
click at [449, 384] on span "Desserts" at bounding box center [419, 386] width 197 height 20
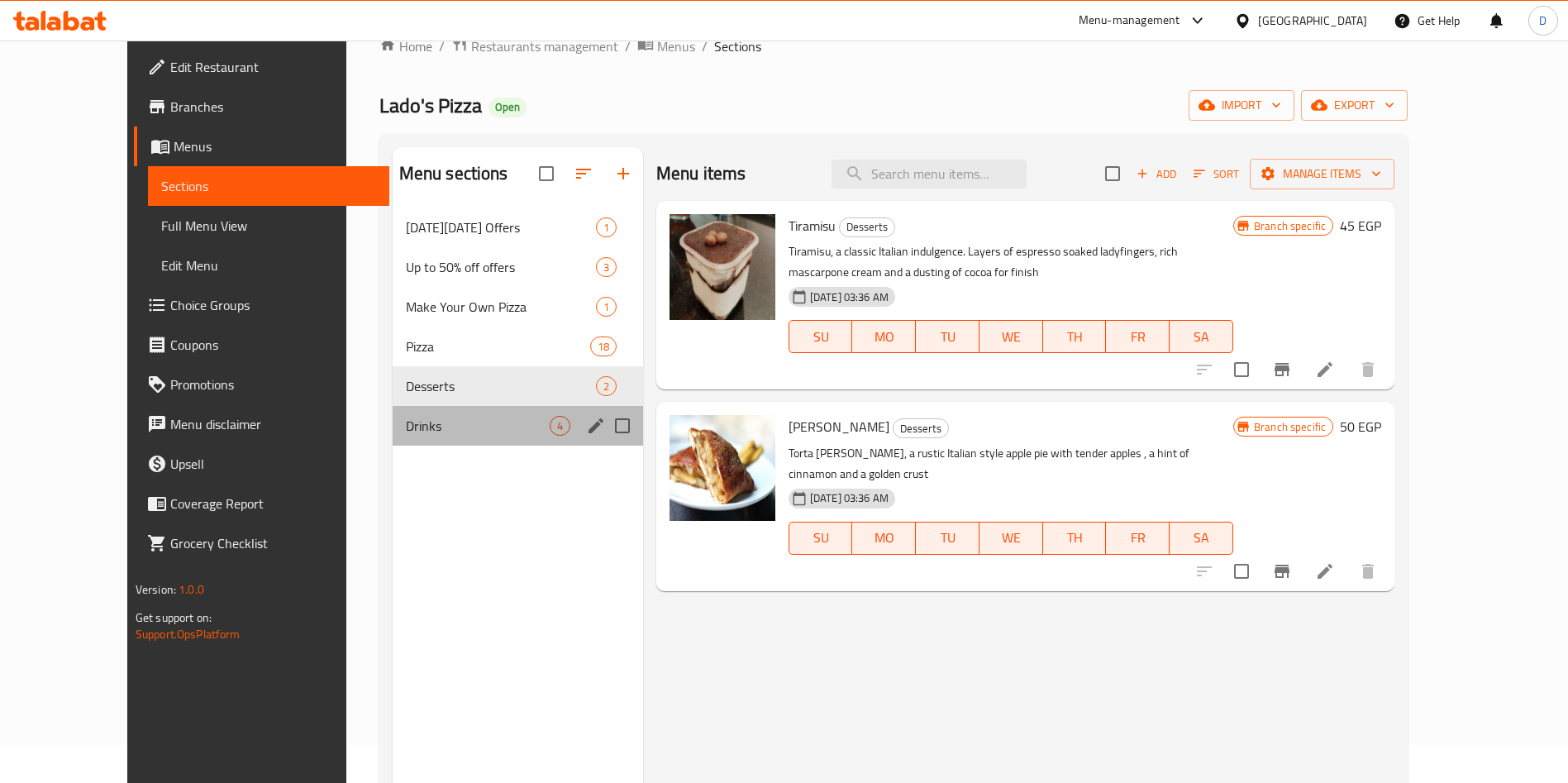
click at [415, 407] on div "Drinks 4" at bounding box center [517, 425] width 251 height 39
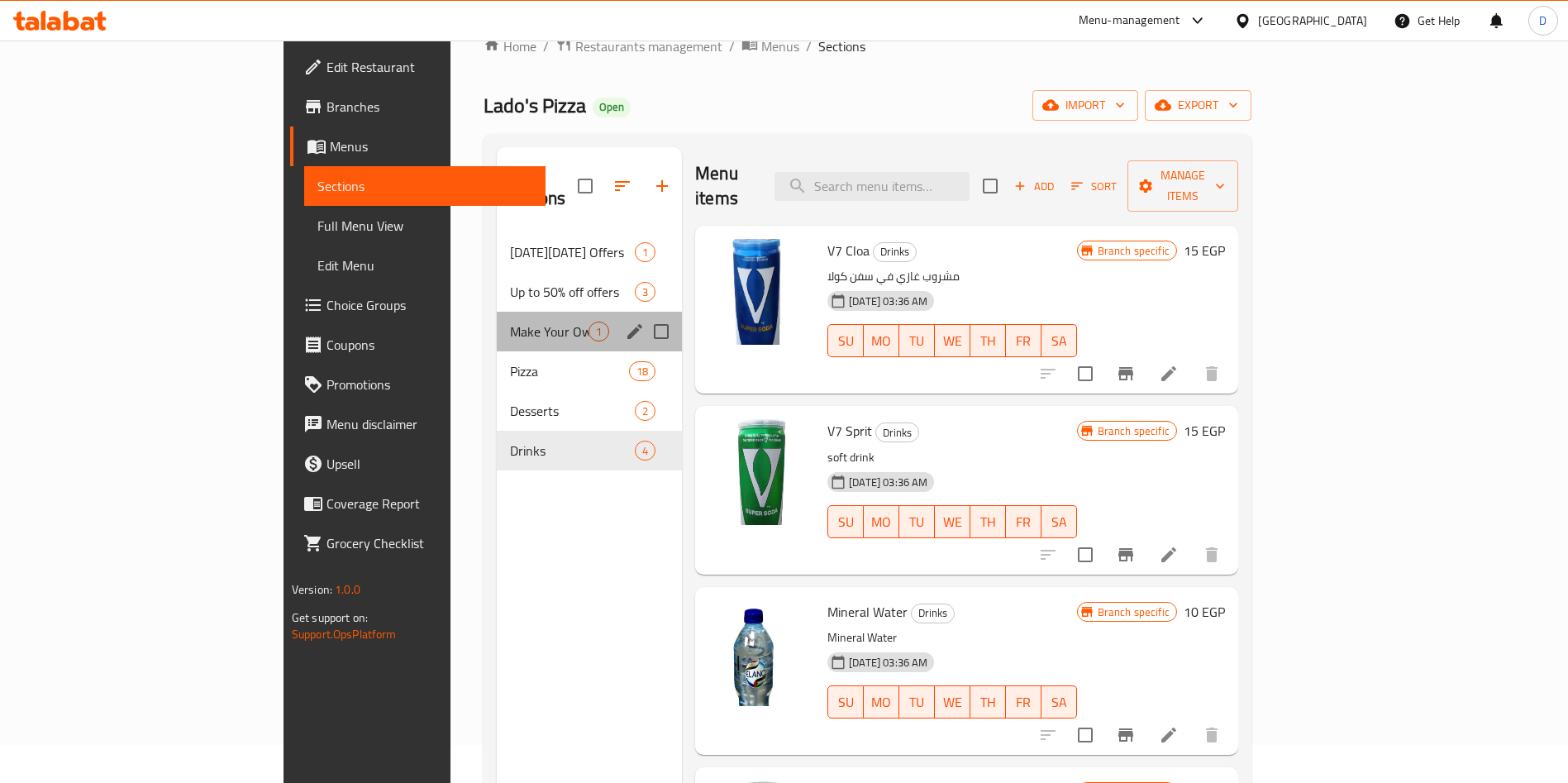
click at [497, 323] on div "Make Your Own Pizza 1" at bounding box center [589, 331] width 185 height 39
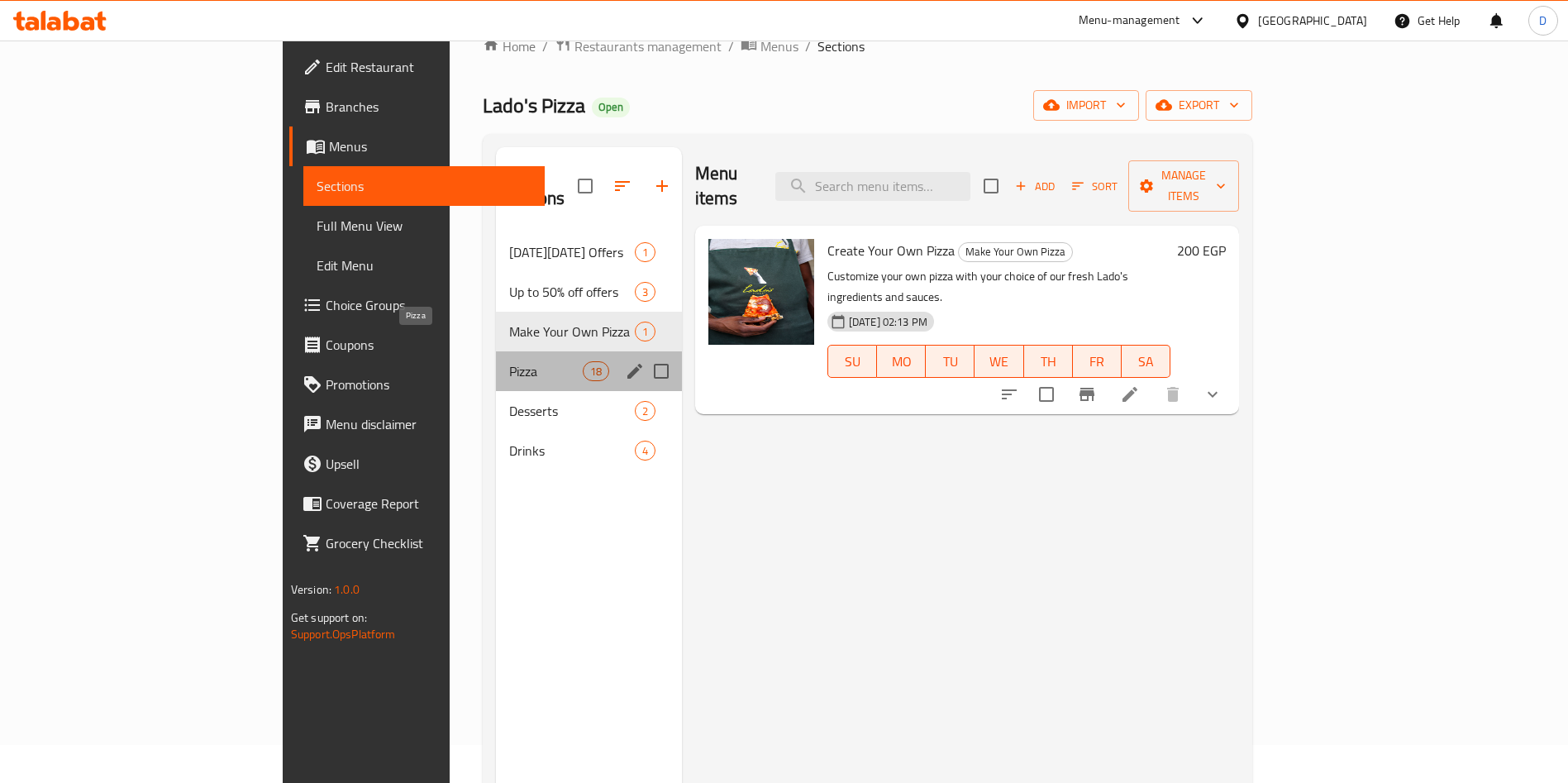
click at [510, 361] on span "Pizza" at bounding box center [546, 371] width 73 height 20
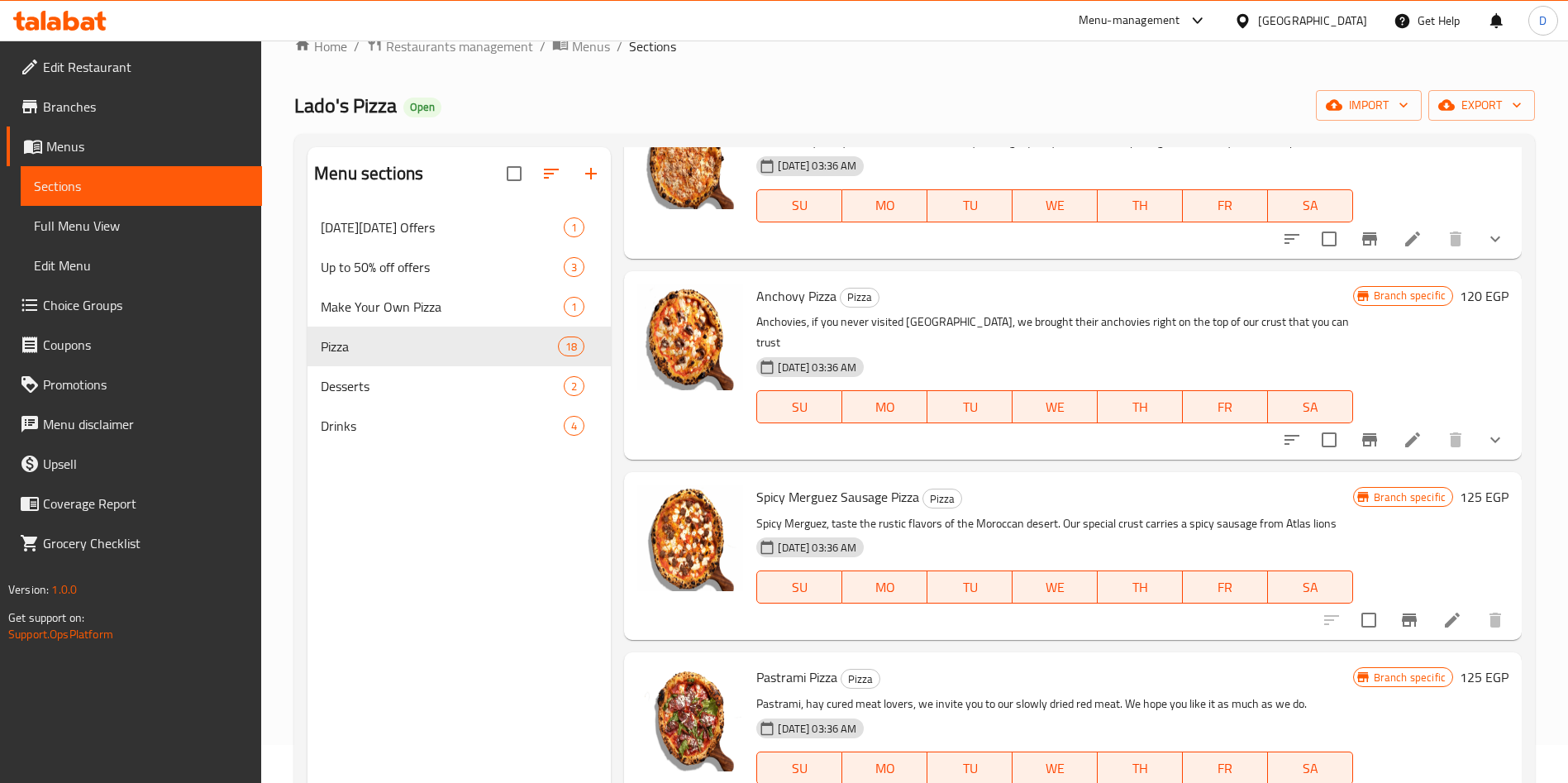
scroll to position [2002, 0]
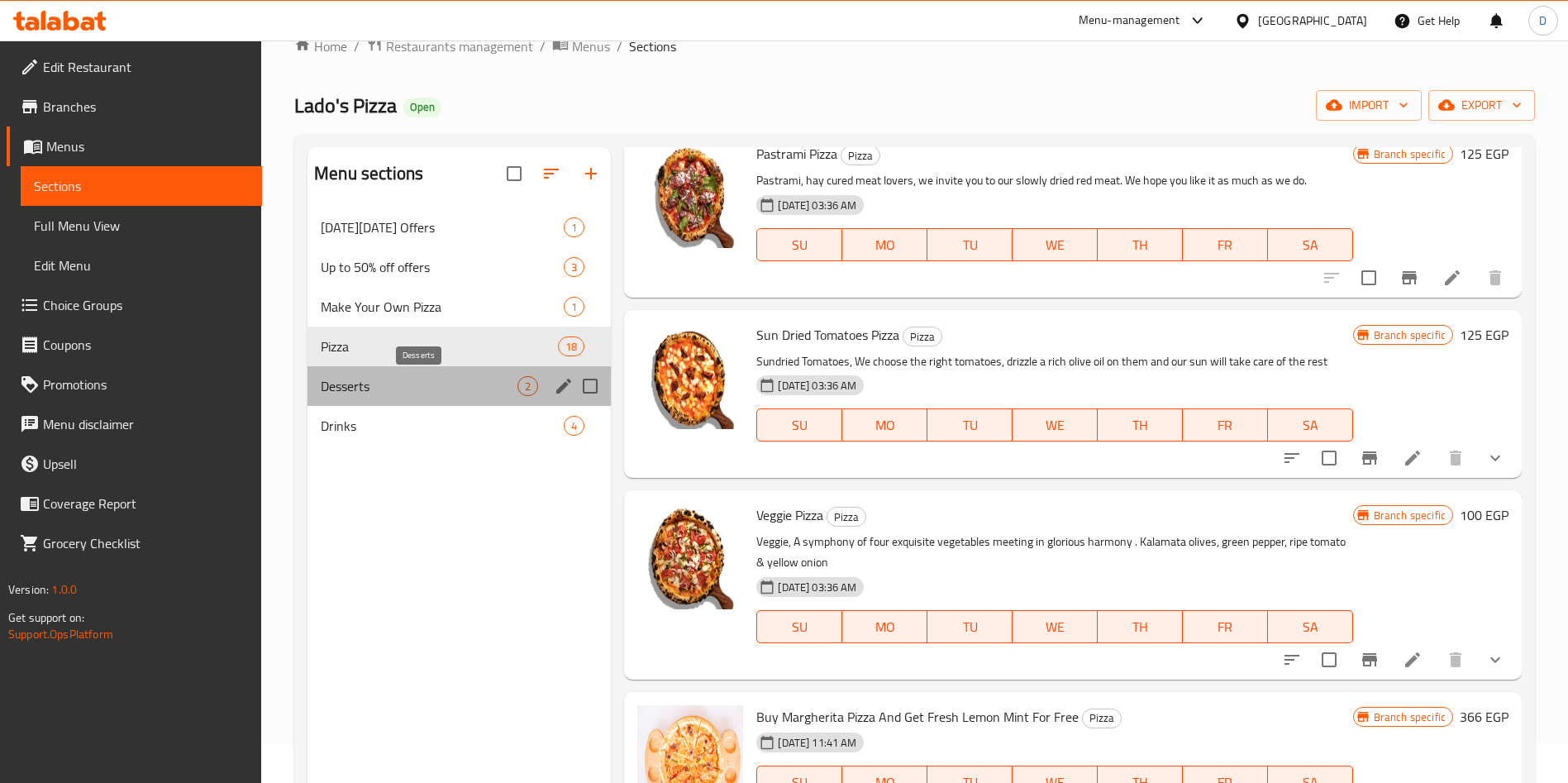
click at [435, 395] on span "Desserts" at bounding box center [419, 386] width 197 height 20
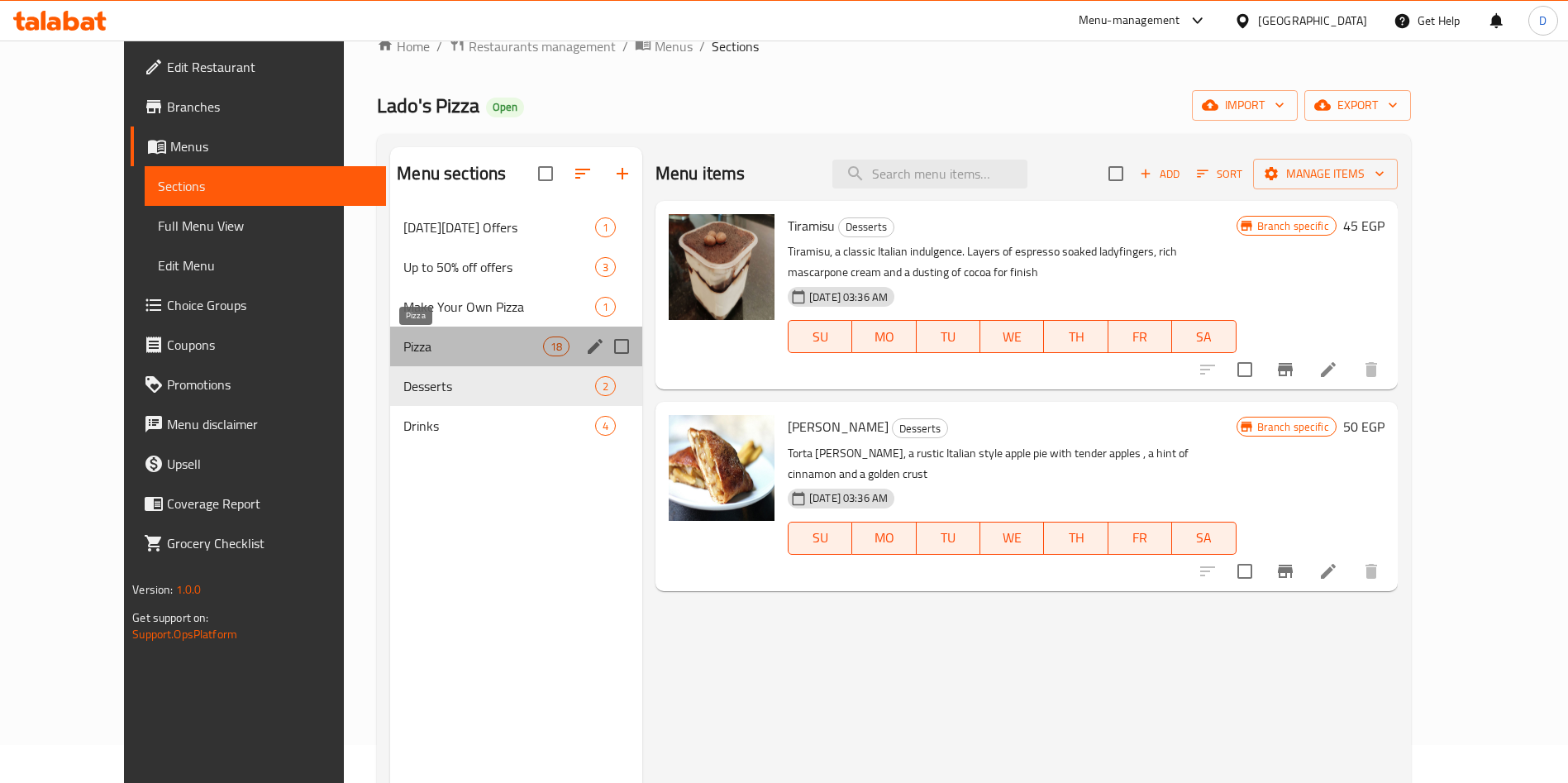
click at [433, 337] on span "Pizza" at bounding box center [473, 346] width 139 height 20
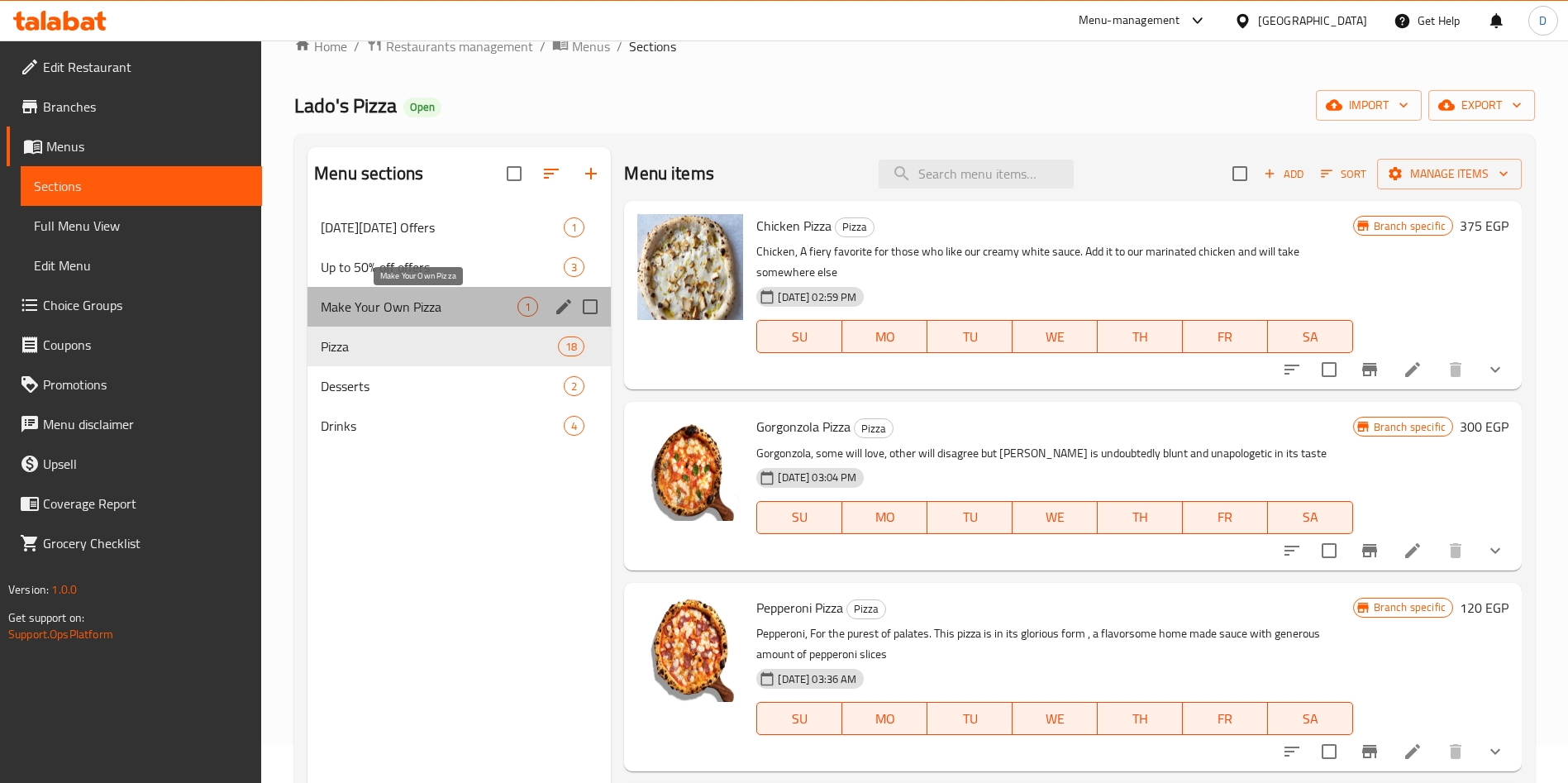
click at [406, 309] on span "Make Your Own Pizza" at bounding box center [419, 307] width 197 height 20
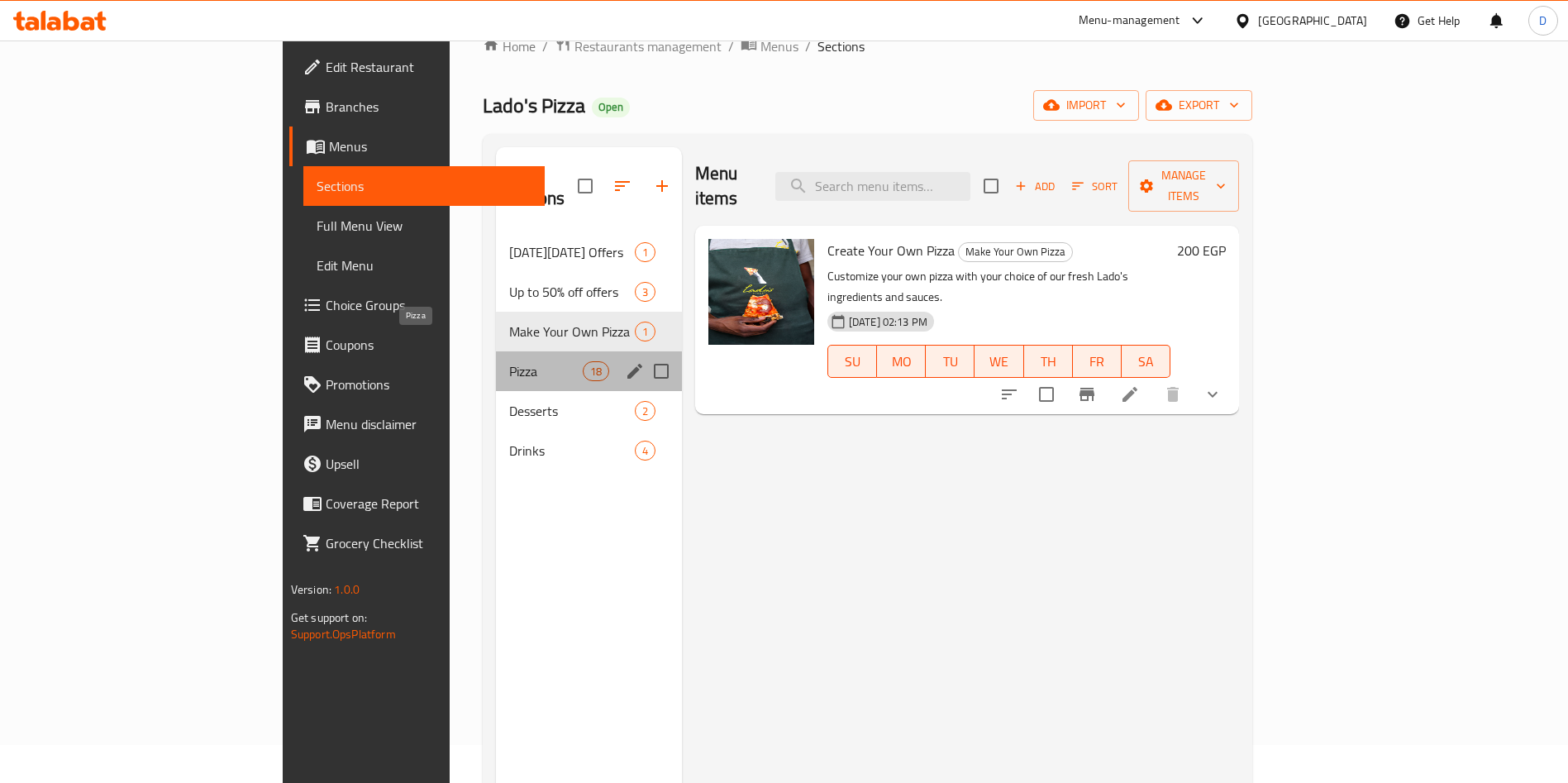
click at [510, 361] on span "Pizza" at bounding box center [546, 371] width 73 height 20
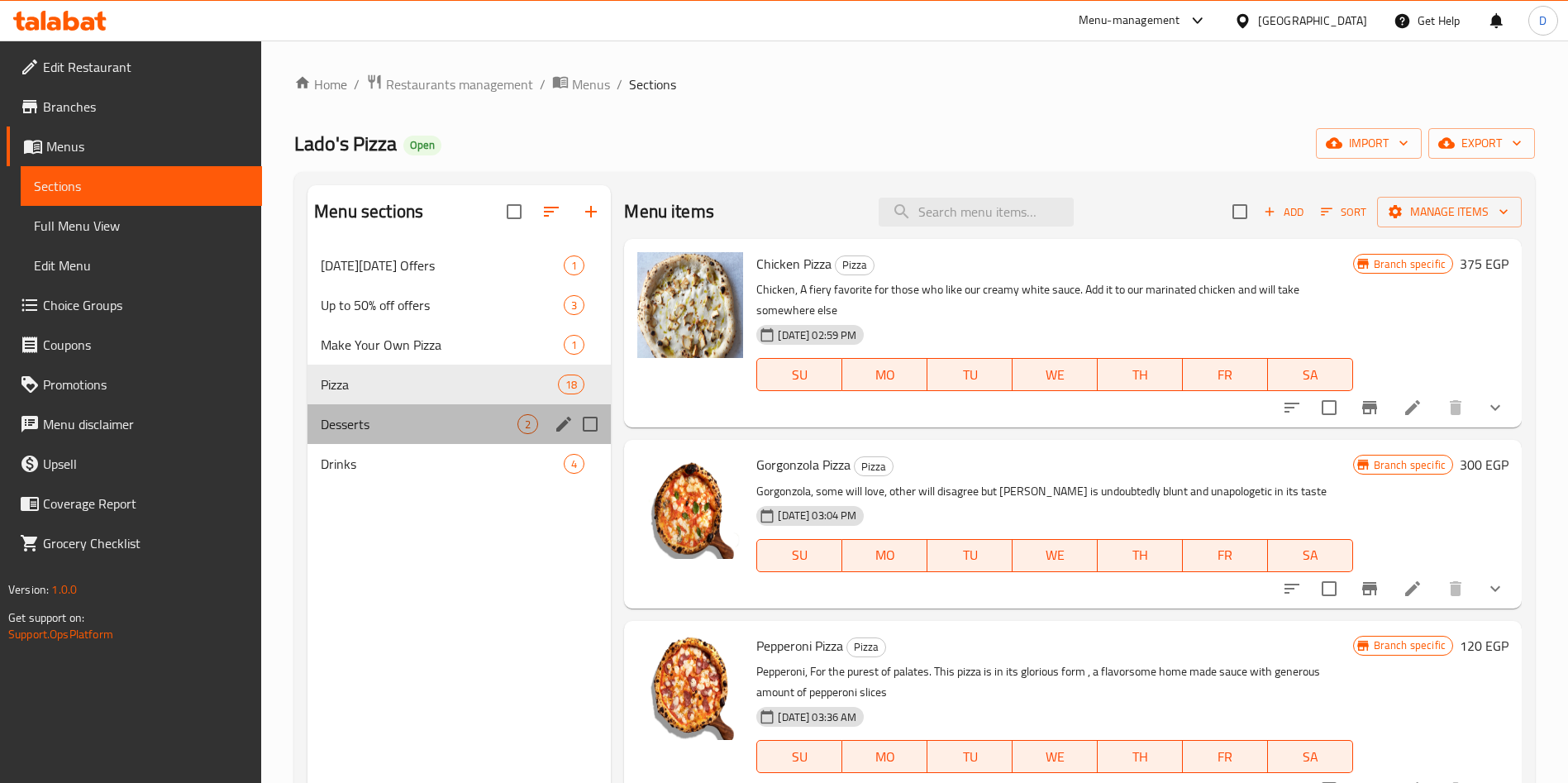
click at [460, 435] on div "Desserts 2" at bounding box center [459, 423] width 303 height 39
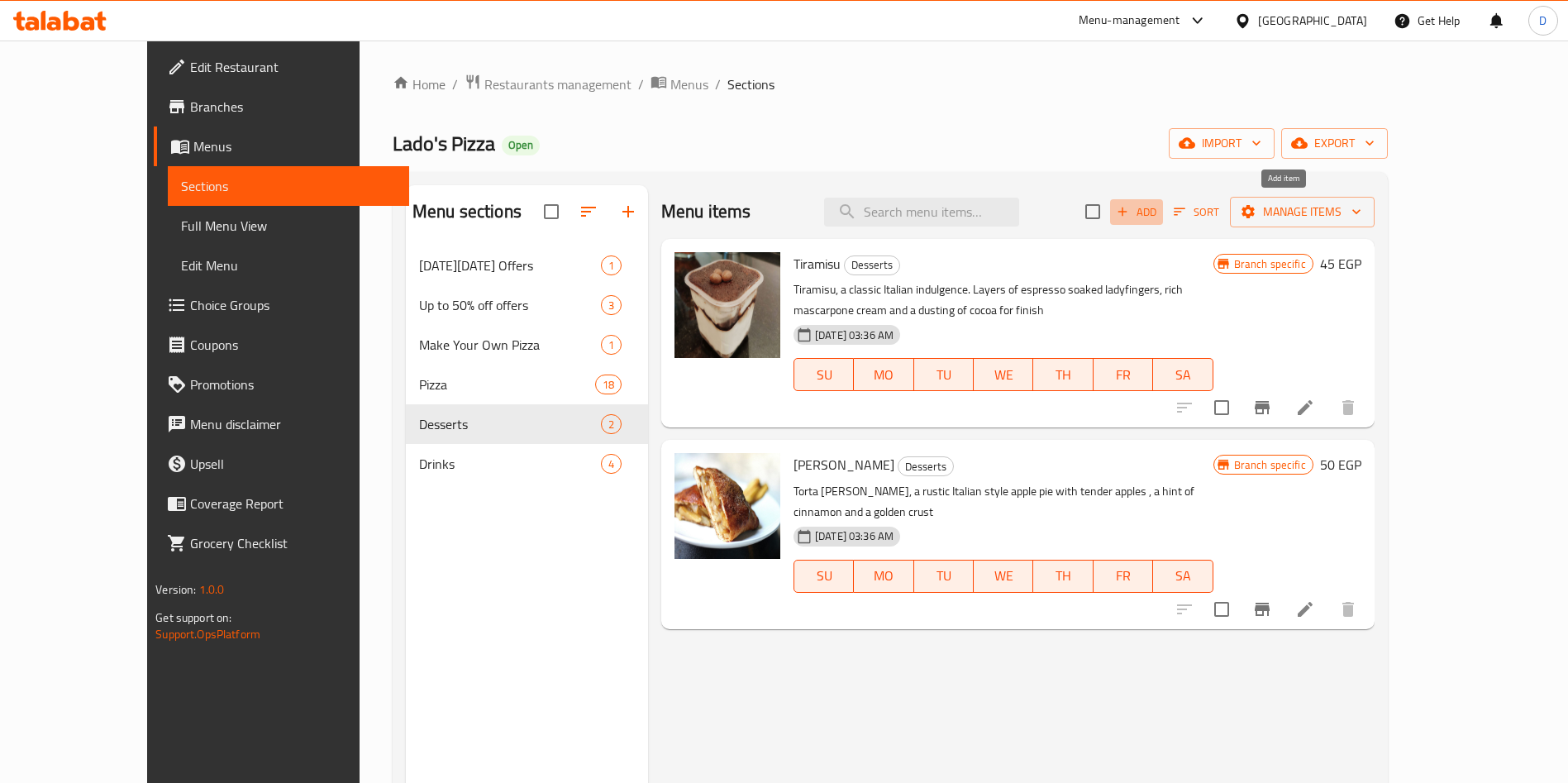
click at [1163, 221] on button "Add" at bounding box center [1136, 212] width 53 height 26
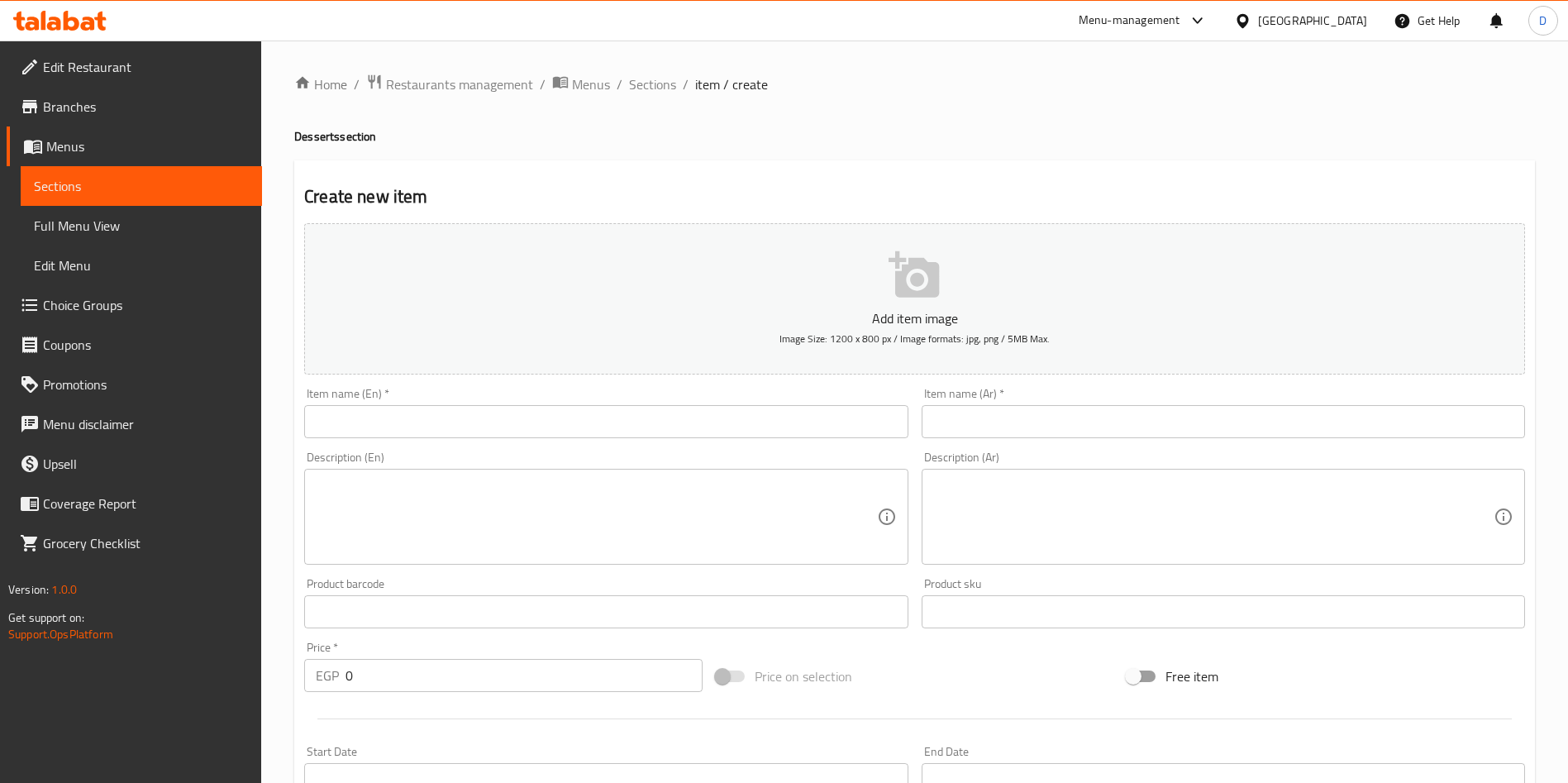
scroll to position [101, 0]
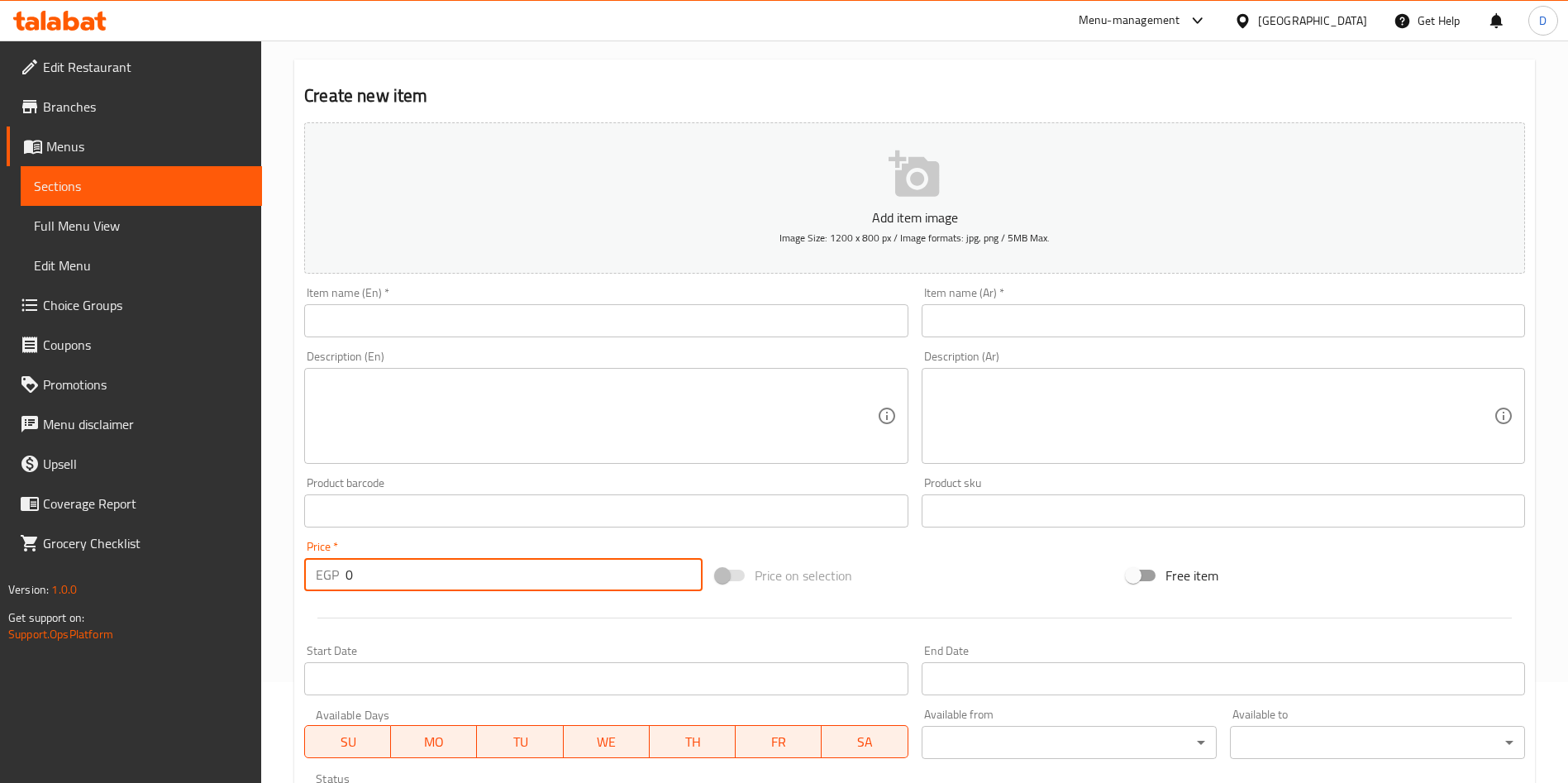
click at [442, 586] on input "0" at bounding box center [524, 574] width 357 height 33
type input "120"
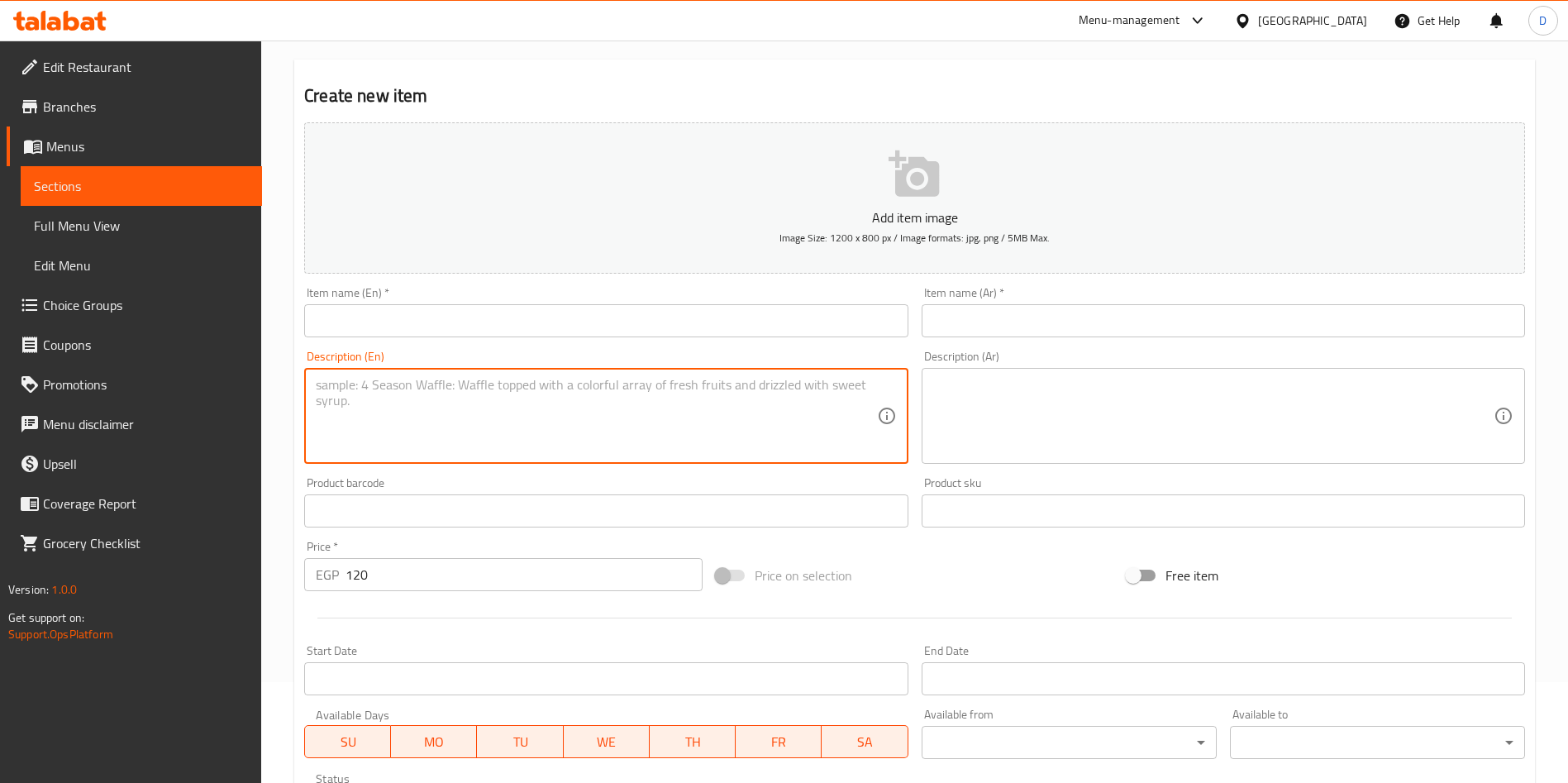
click at [504, 382] on textarea at bounding box center [596, 417] width 561 height 79
click at [558, 411] on textarea at bounding box center [596, 417] width 561 height 79
paste textarea "Torta Nutella, our signature pizza dough baked to perfection and topped with cr…"
type textarea "Torta Nutella, our signature pizza dough baked to perfection and topped with cr…"
click at [521, 323] on input "text" at bounding box center [606, 320] width 603 height 33
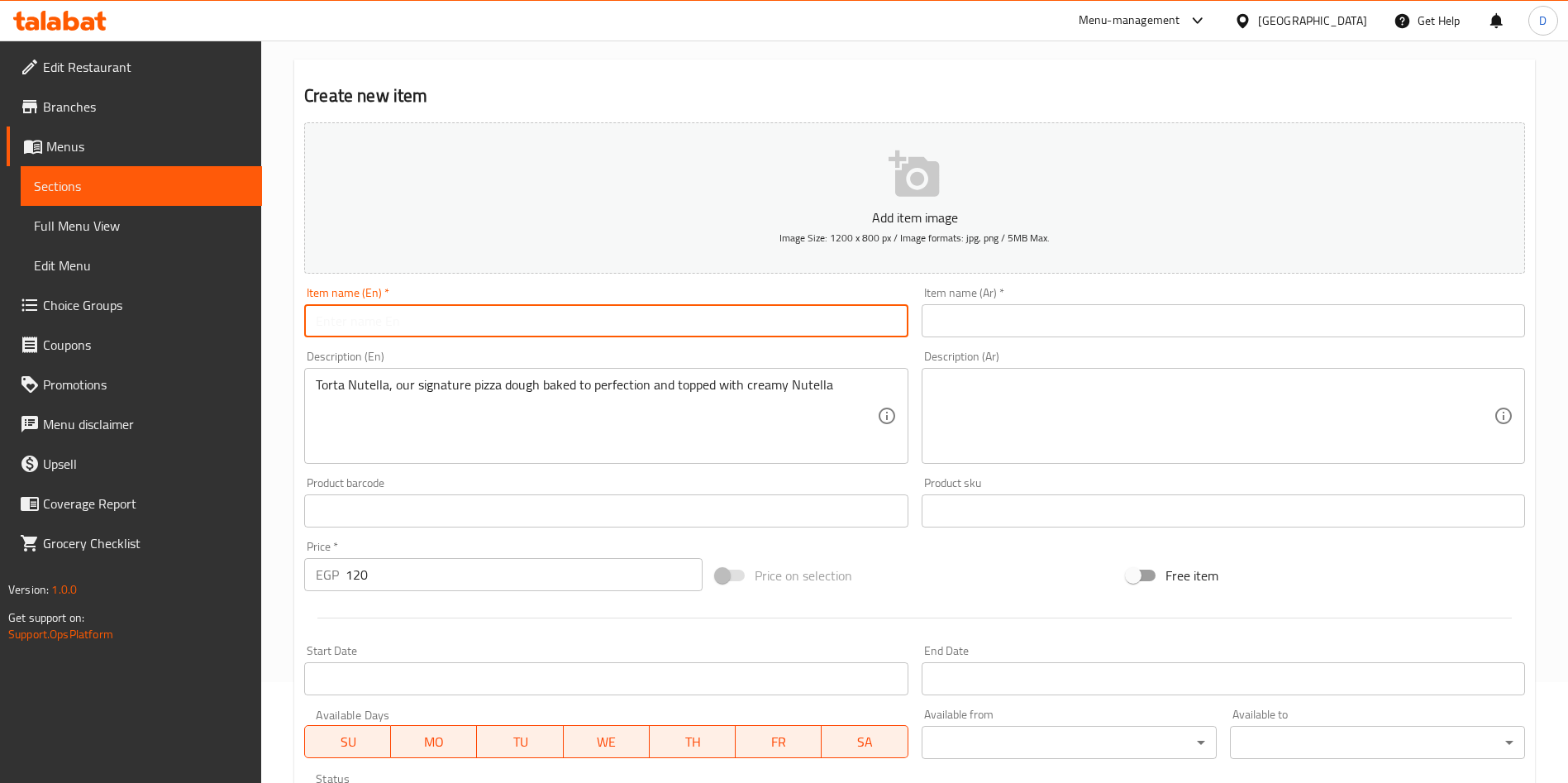
paste input "Torta Nutella, our signature pizza dough baked to perfection and topped with cr…"
drag, startPoint x: 844, startPoint y: 316, endPoint x: 384, endPoint y: 318, distance: 460.0
click at [384, 318] on input "Torta Nutella, our signature pizza dough baked to perfection and topped with cr…" at bounding box center [606, 320] width 603 height 33
type input "Torta Nutella"
click at [959, 296] on div "Item name (Ar)   * Item name (Ar) *" at bounding box center [1224, 312] width 603 height 50
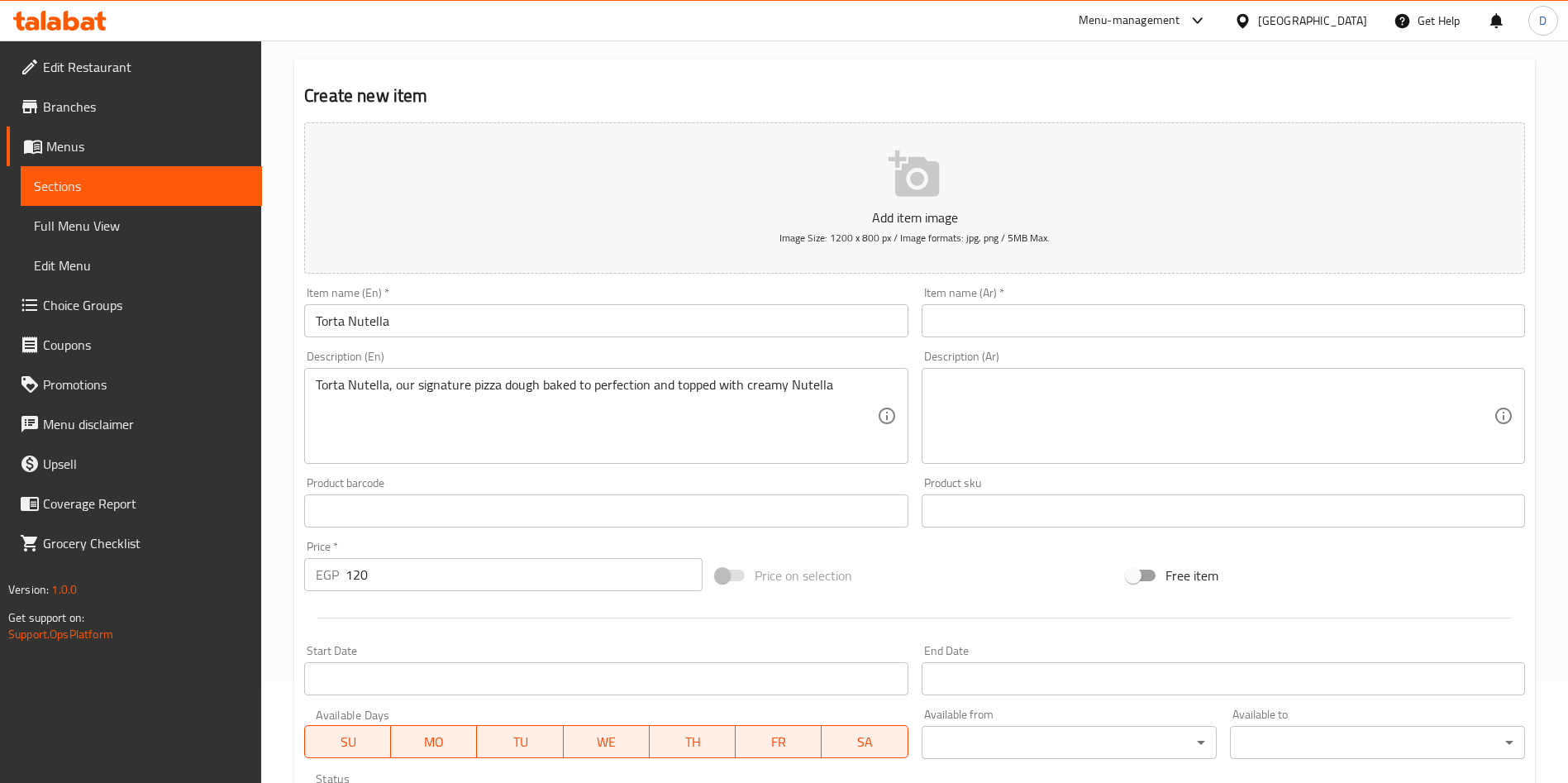
click at [959, 317] on input "text" at bounding box center [1224, 320] width 603 height 33
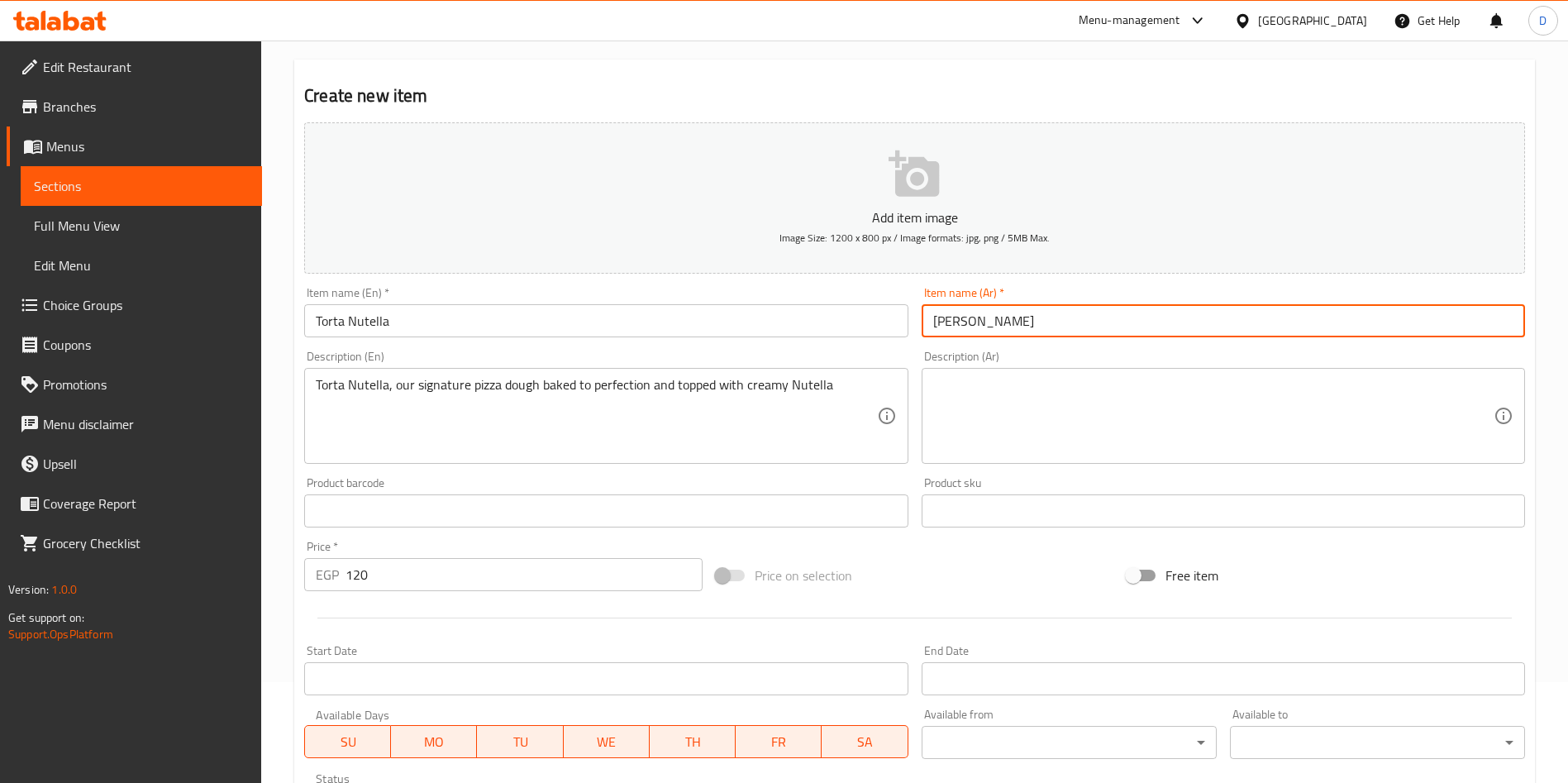
type input "بيزا نيوتيلا"
click at [996, 400] on textarea at bounding box center [1213, 417] width 561 height 79
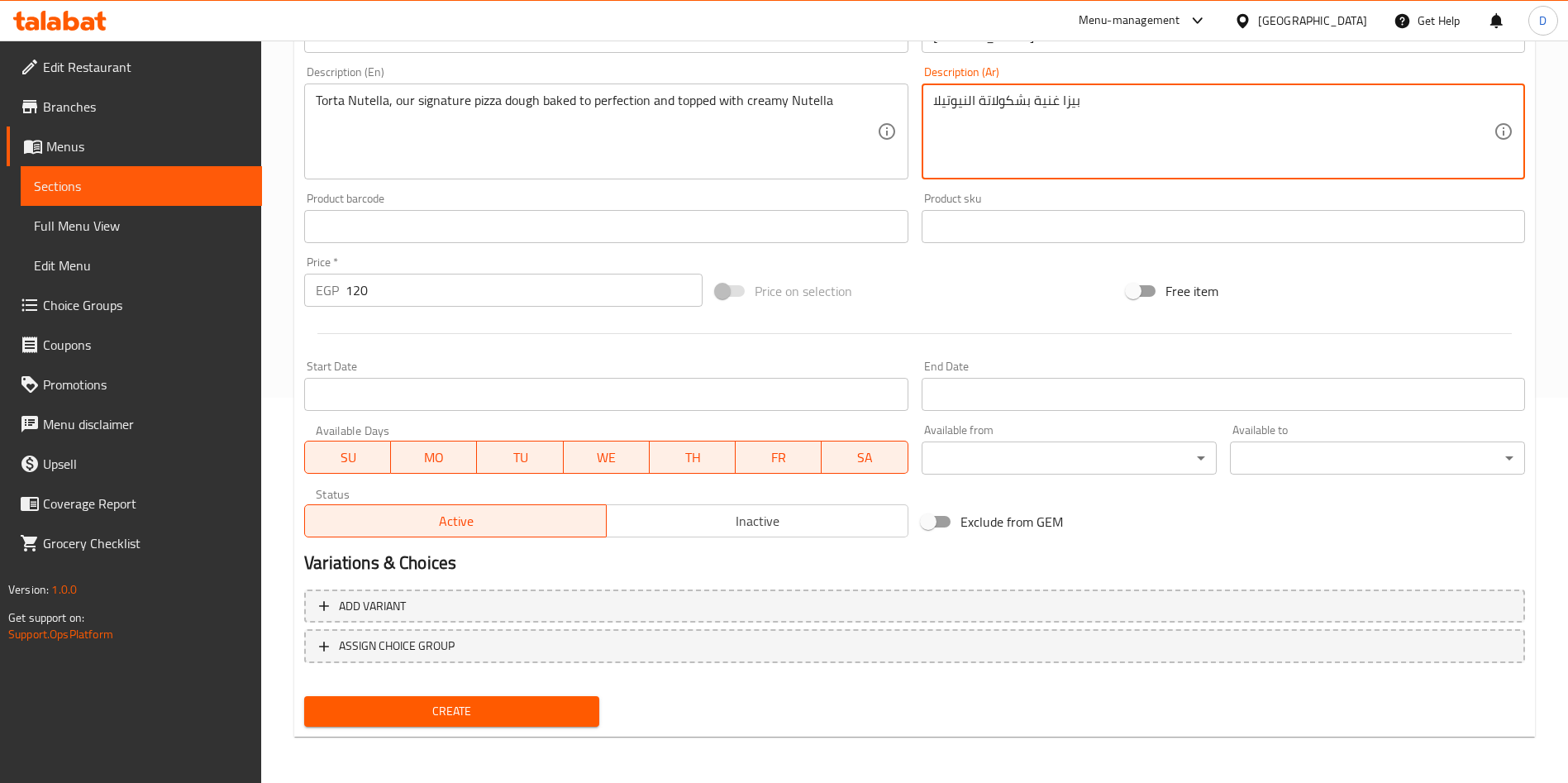
scroll to position [0, 0]
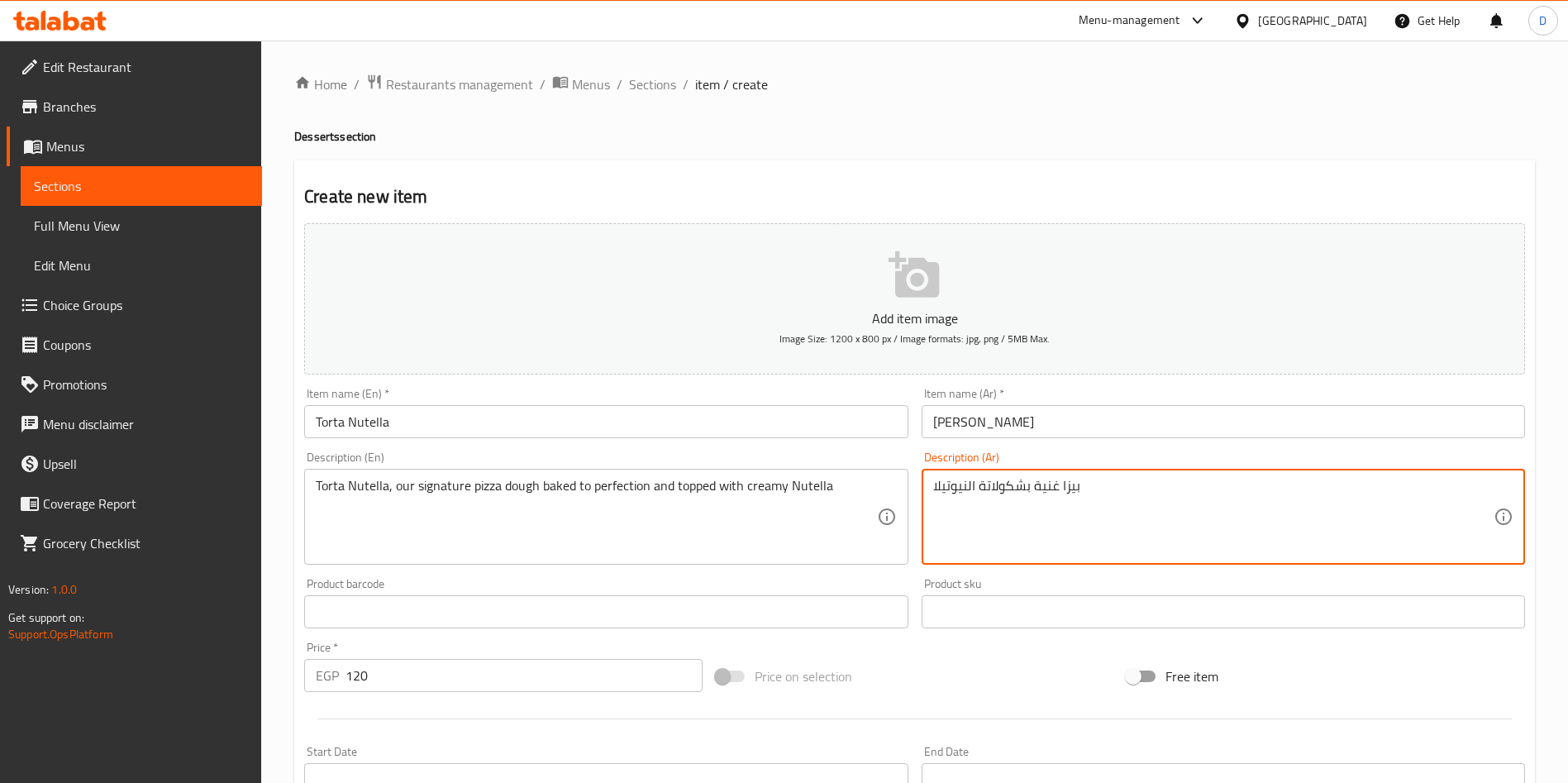
type textarea "بيزا غنية بشكولاتة النيوتيلا"
click at [889, 288] on icon "button" at bounding box center [914, 275] width 53 height 53
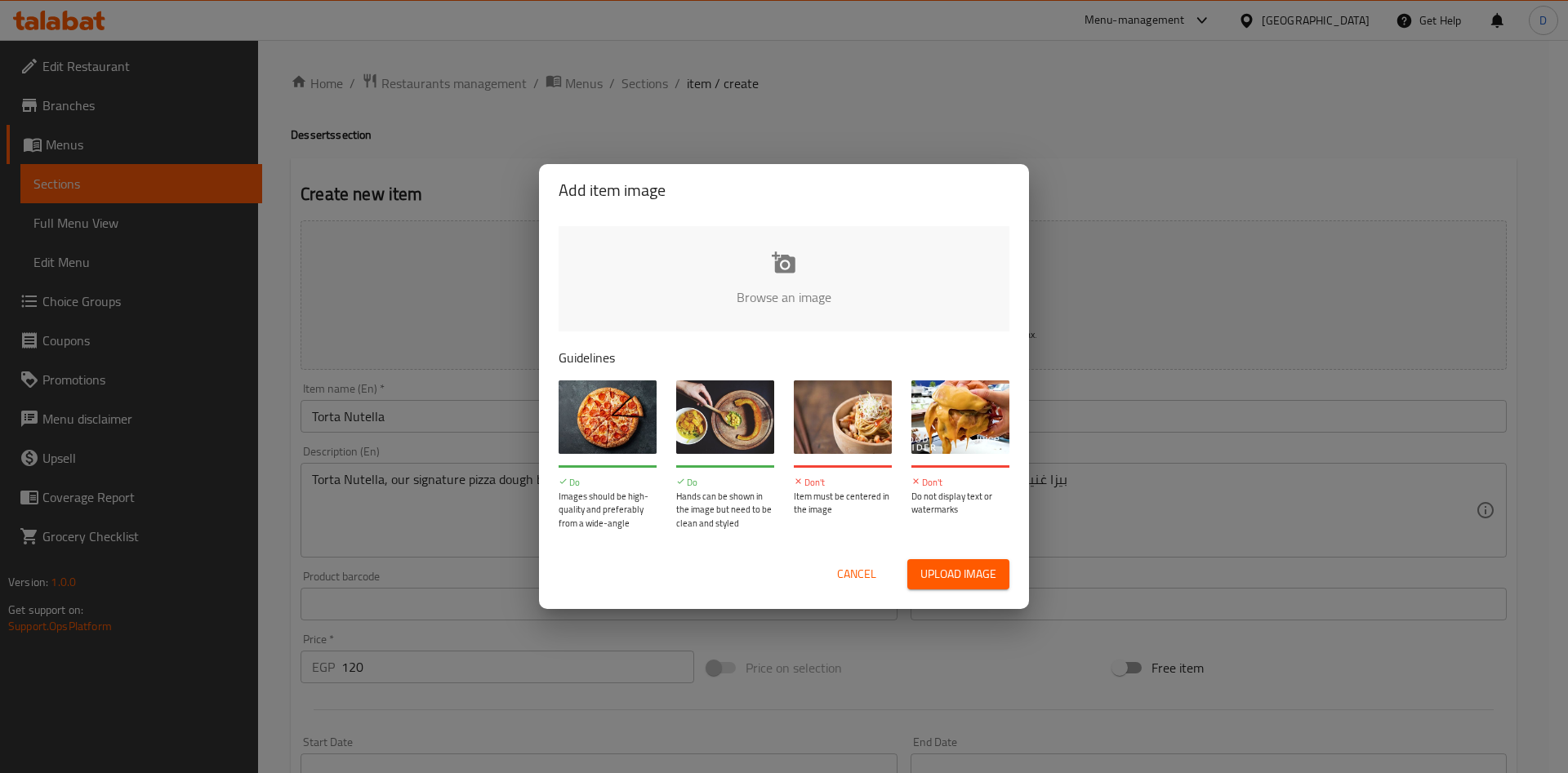
click at [763, 285] on input "file" at bounding box center [1336, 302] width 1555 height 152
type input "C:\fakepath\WhatsApp Image 2025-10-01 at 5.34.56 PM.jpeg"
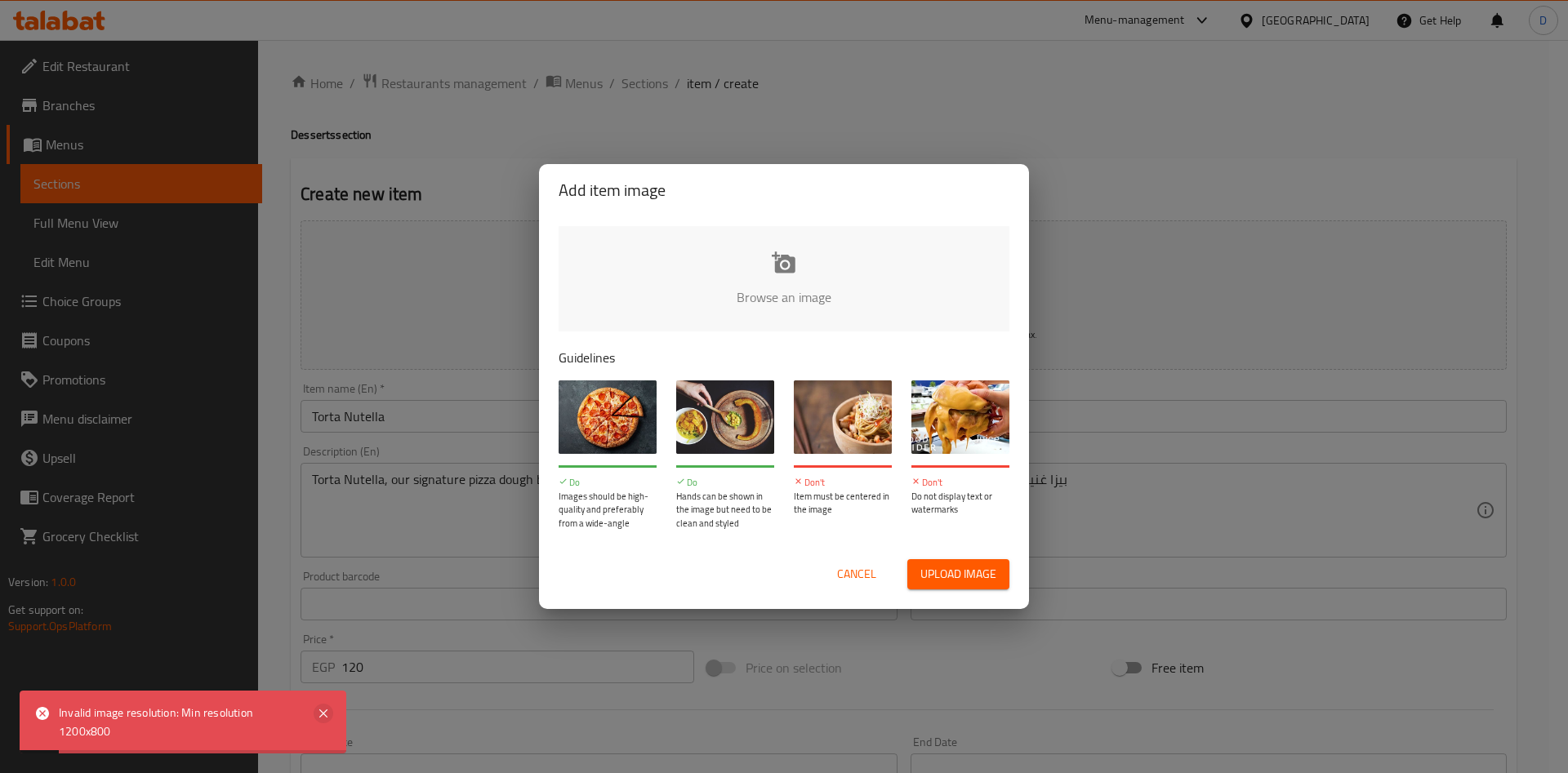
click at [323, 722] on icon at bounding box center [324, 713] width 20 height 20
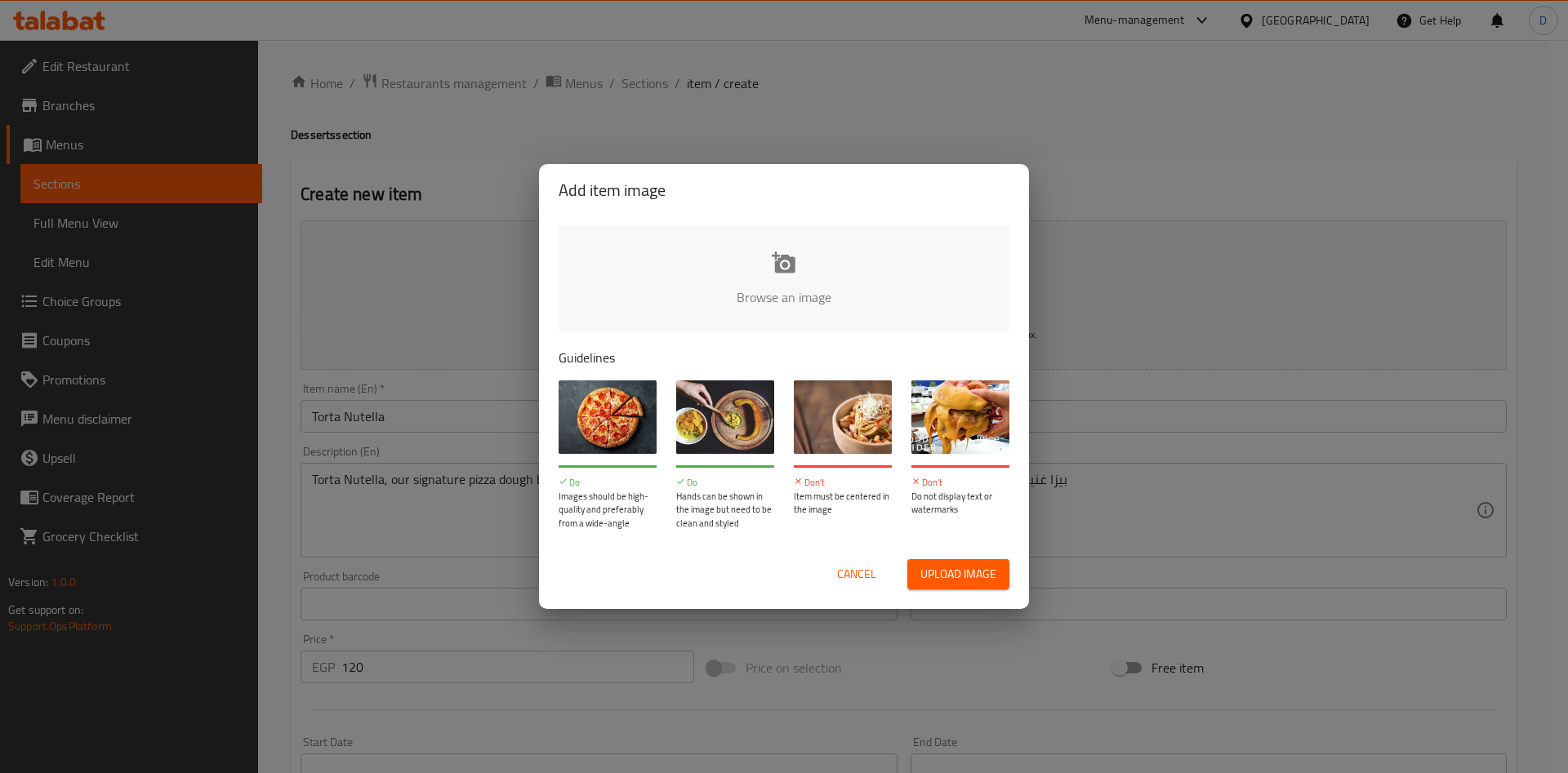
click at [772, 305] on input "file" at bounding box center [1336, 302] width 1555 height 152
click at [844, 574] on span "Cancel" at bounding box center [856, 574] width 39 height 21
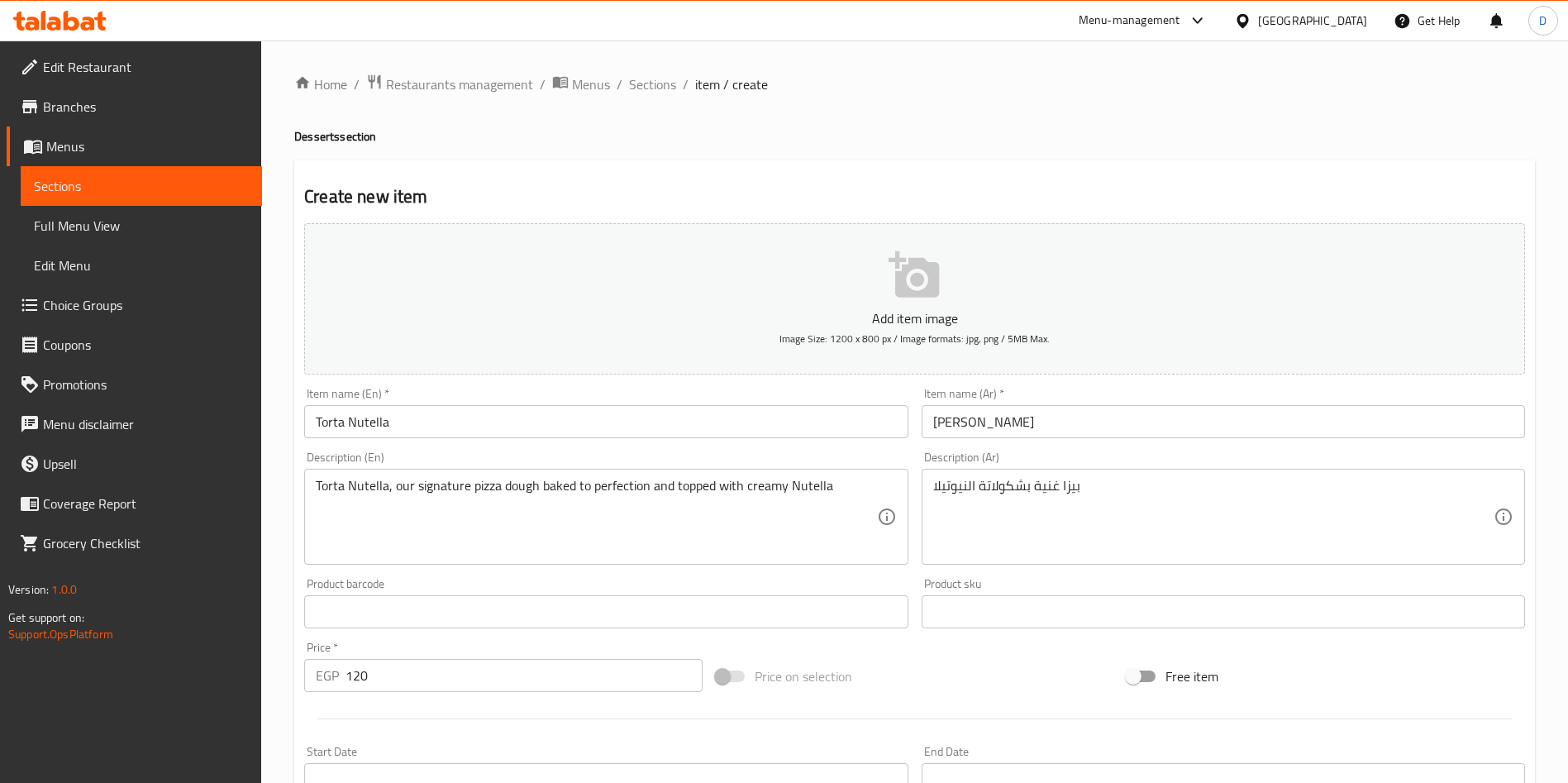
scroll to position [386, 0]
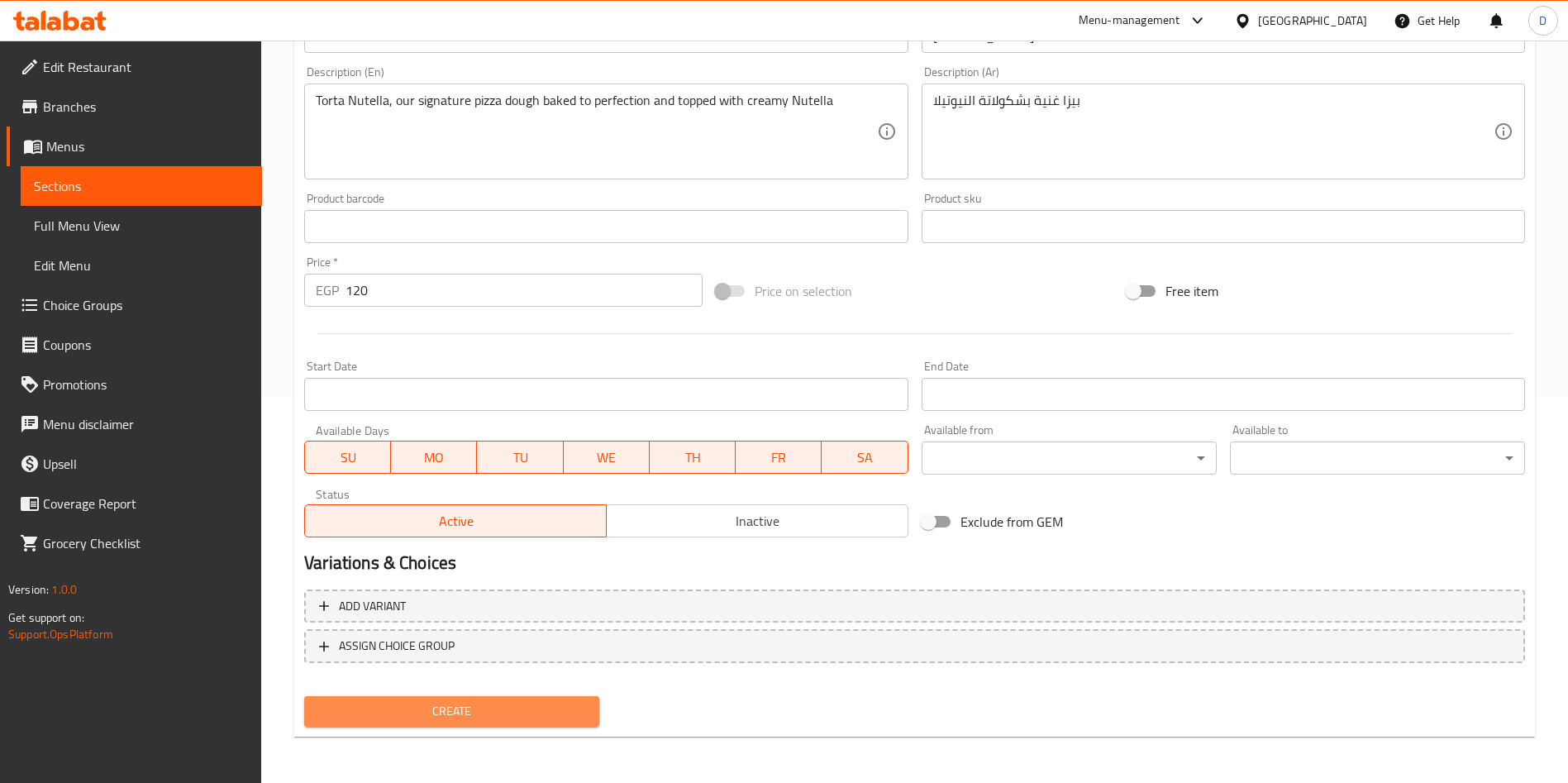
click at [513, 719] on span "Create" at bounding box center [452, 711] width 269 height 21
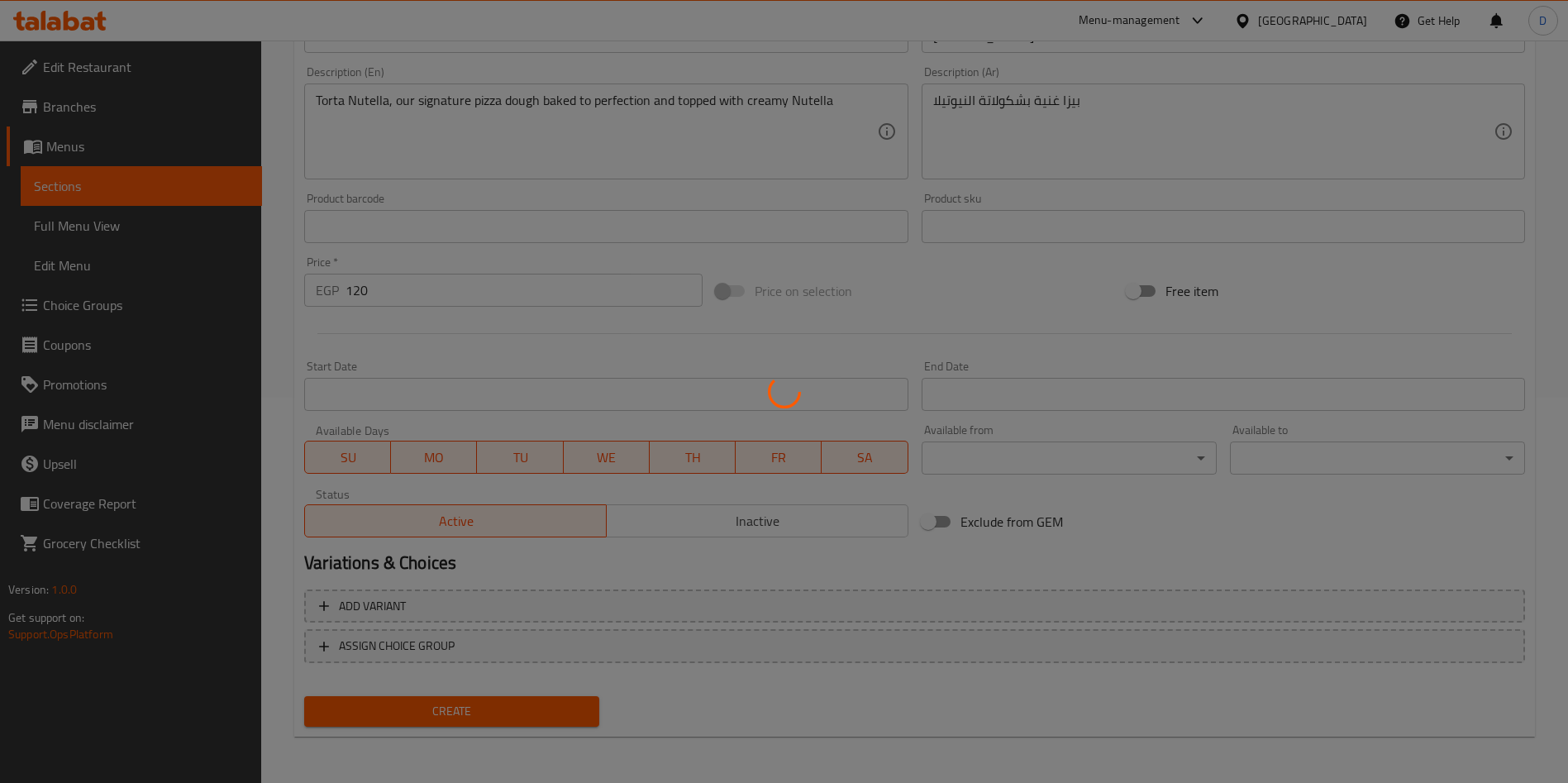
type input "0"
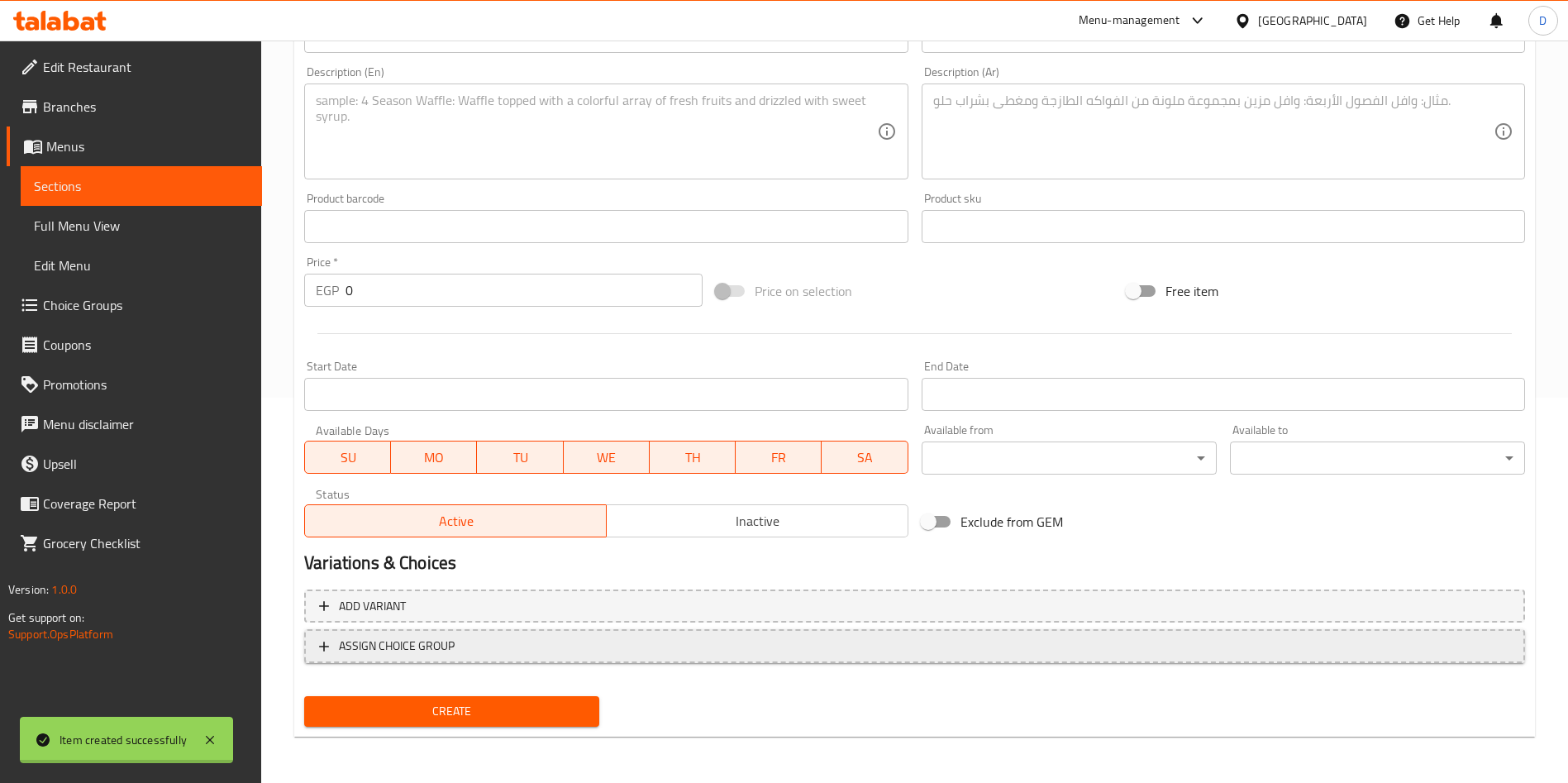
scroll to position [0, 0]
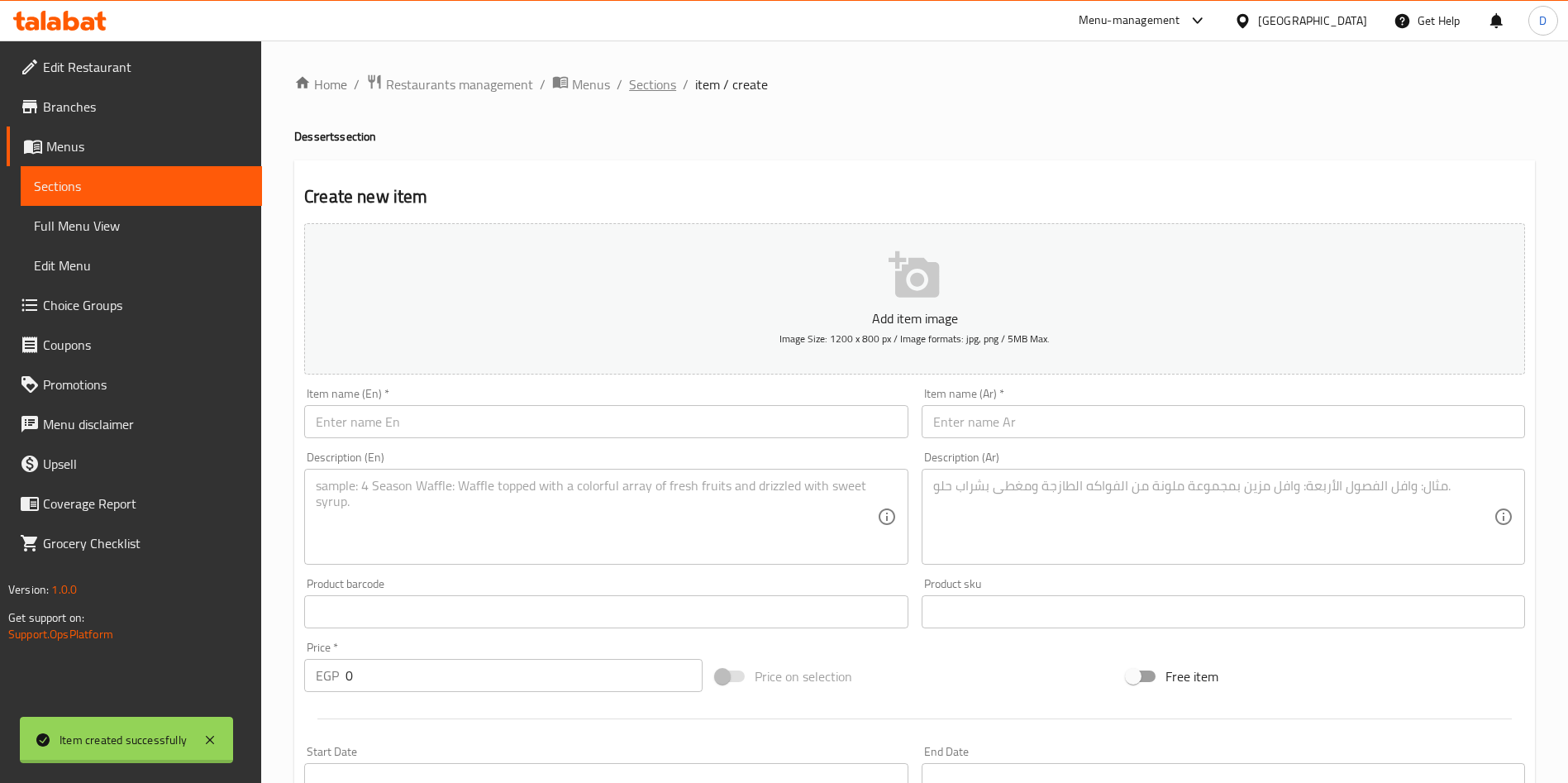
click at [629, 77] on span "Sections" at bounding box center [653, 85] width 47 height 20
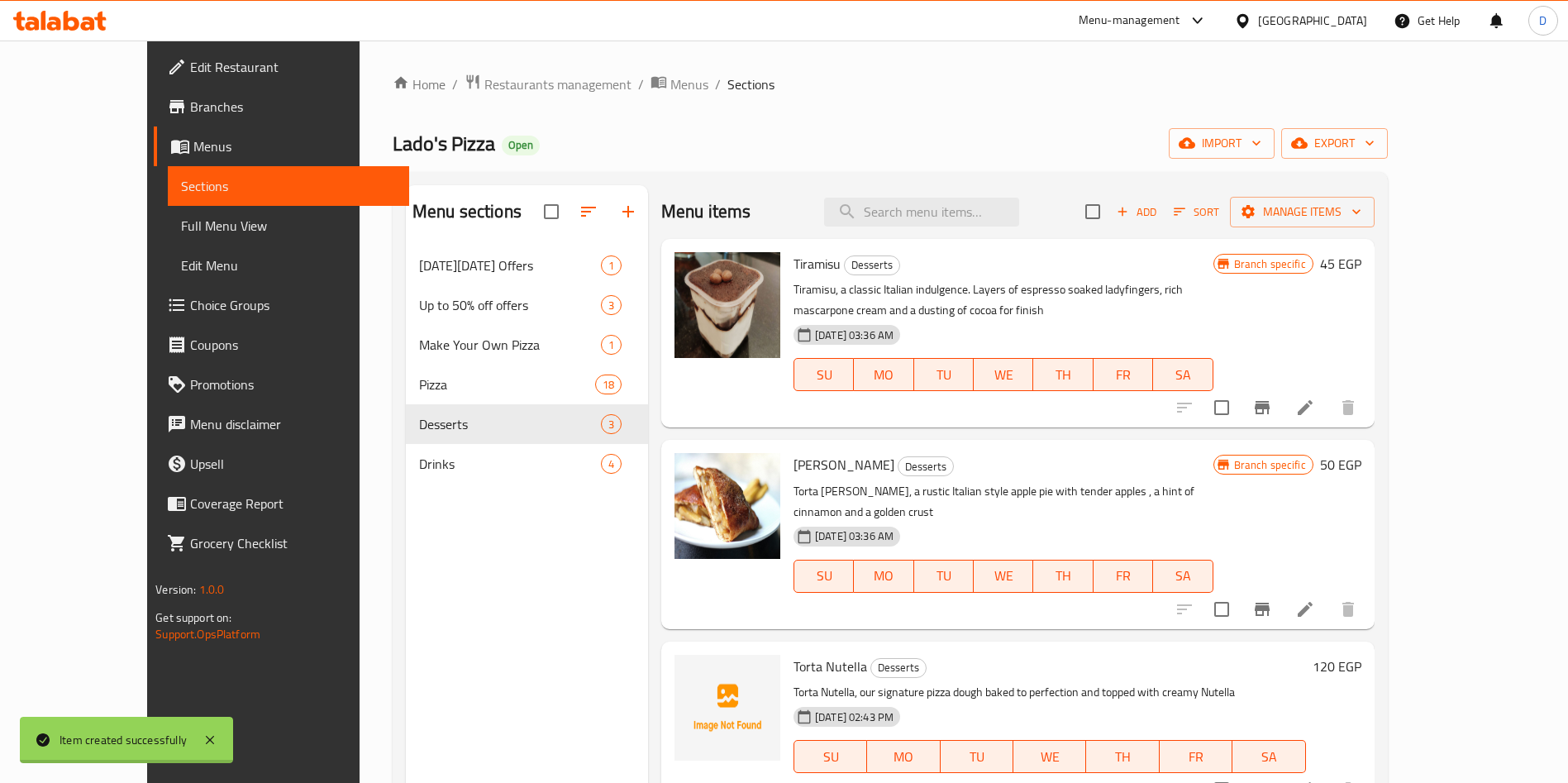
scroll to position [231, 0]
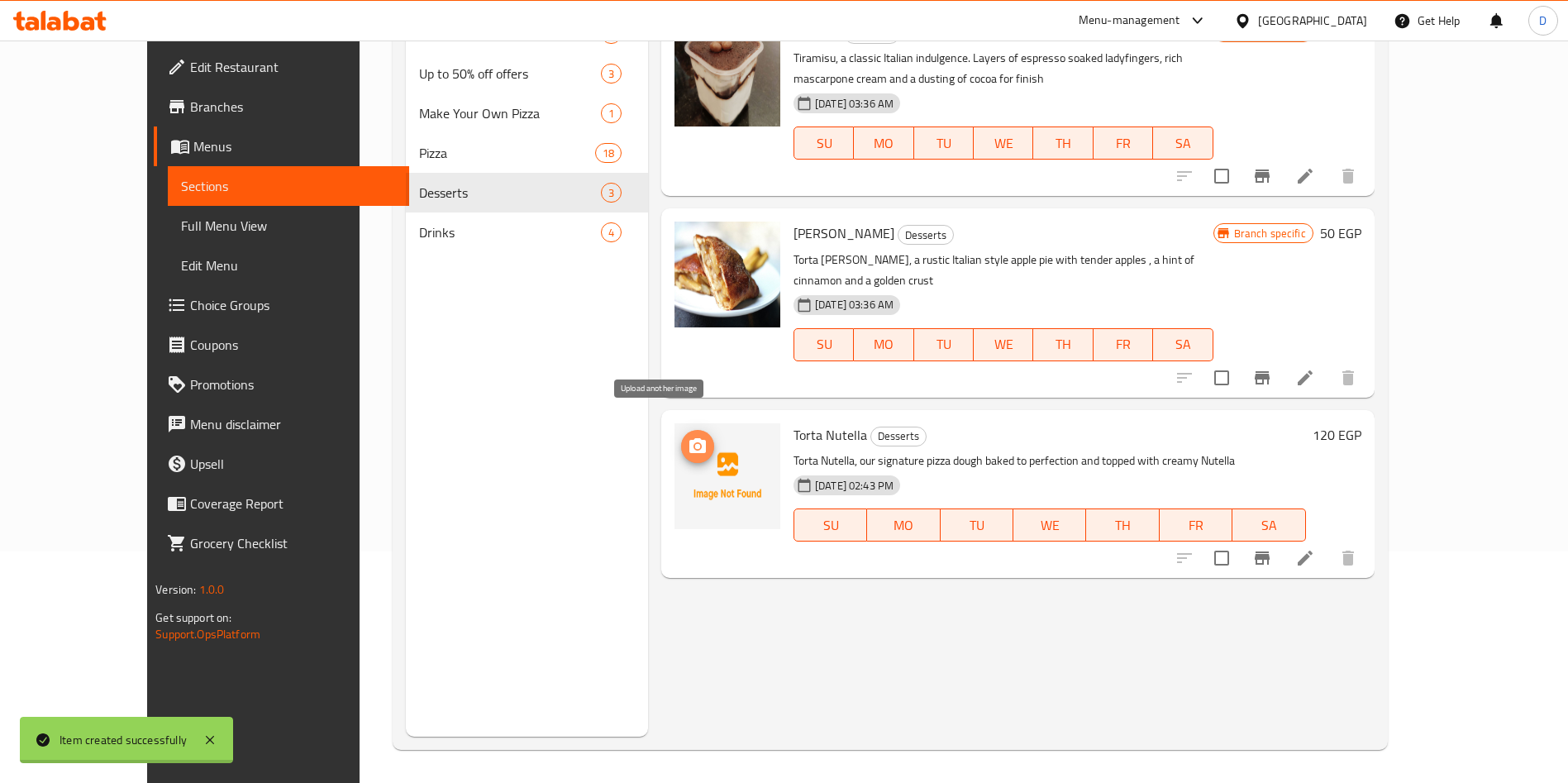
click at [688, 437] on icon "upload picture" at bounding box center [698, 447] width 20 height 20
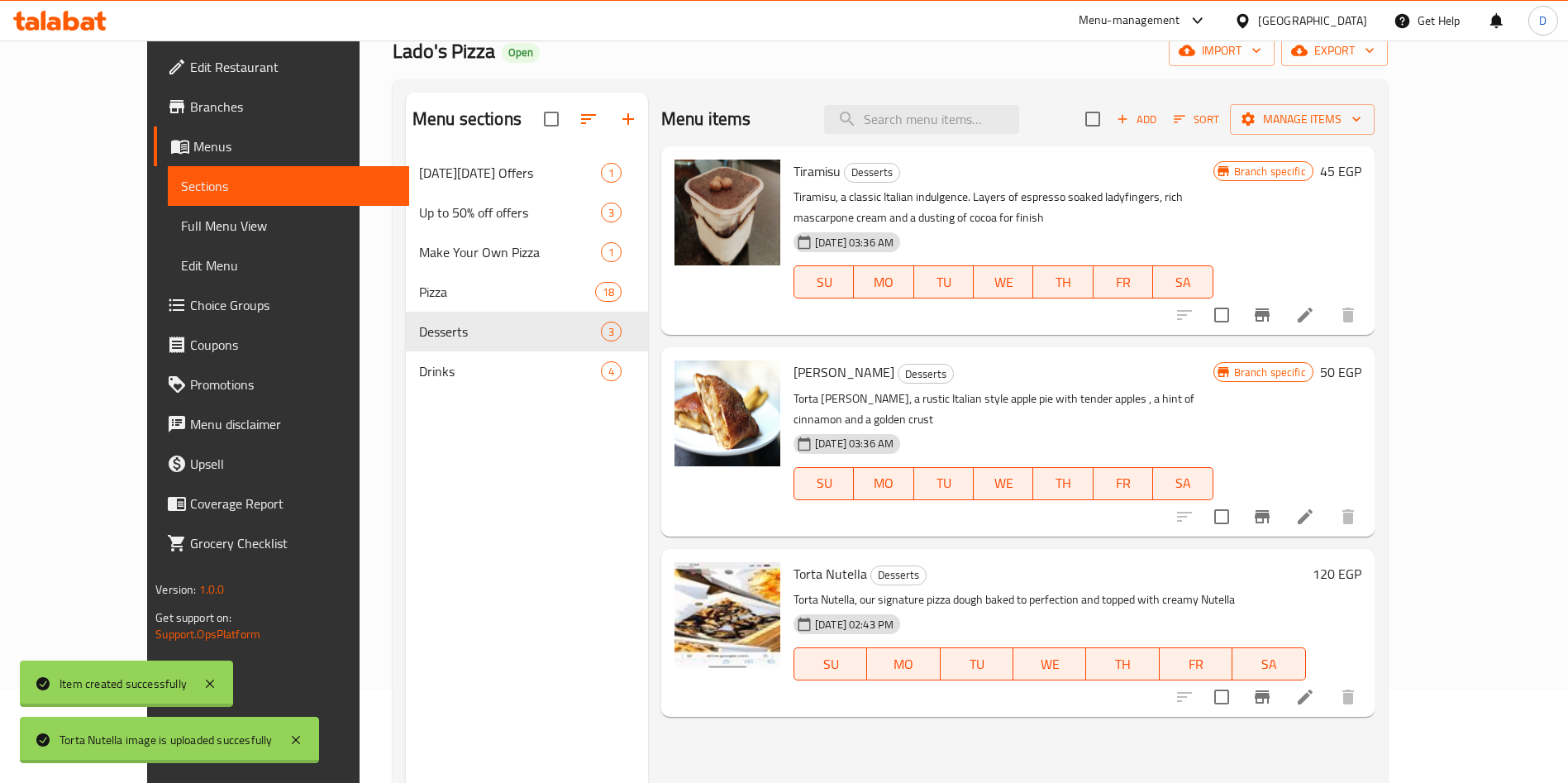
scroll to position [78, 0]
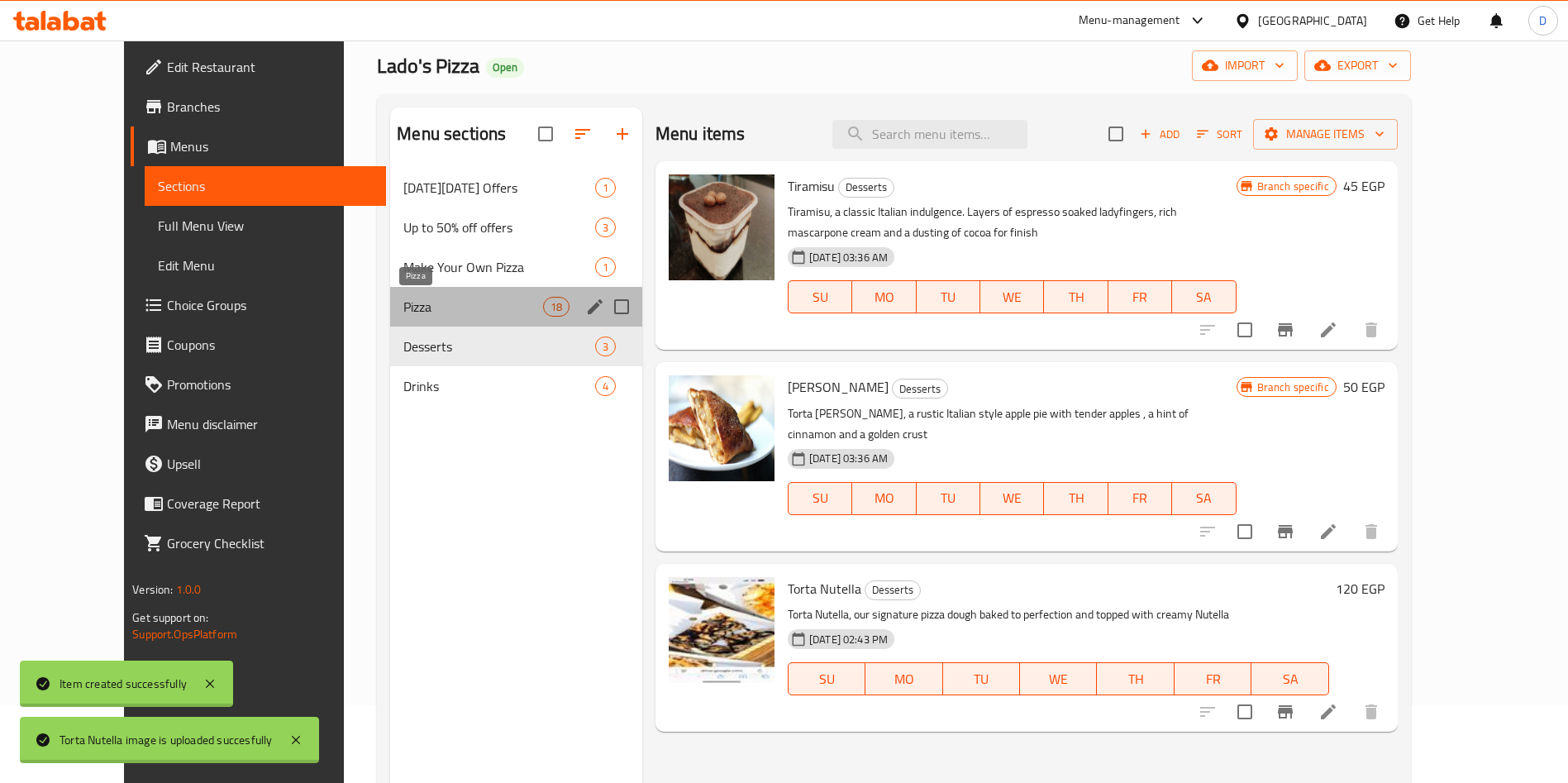
click at [403, 311] on span "Pizza" at bounding box center [473, 307] width 139 height 20
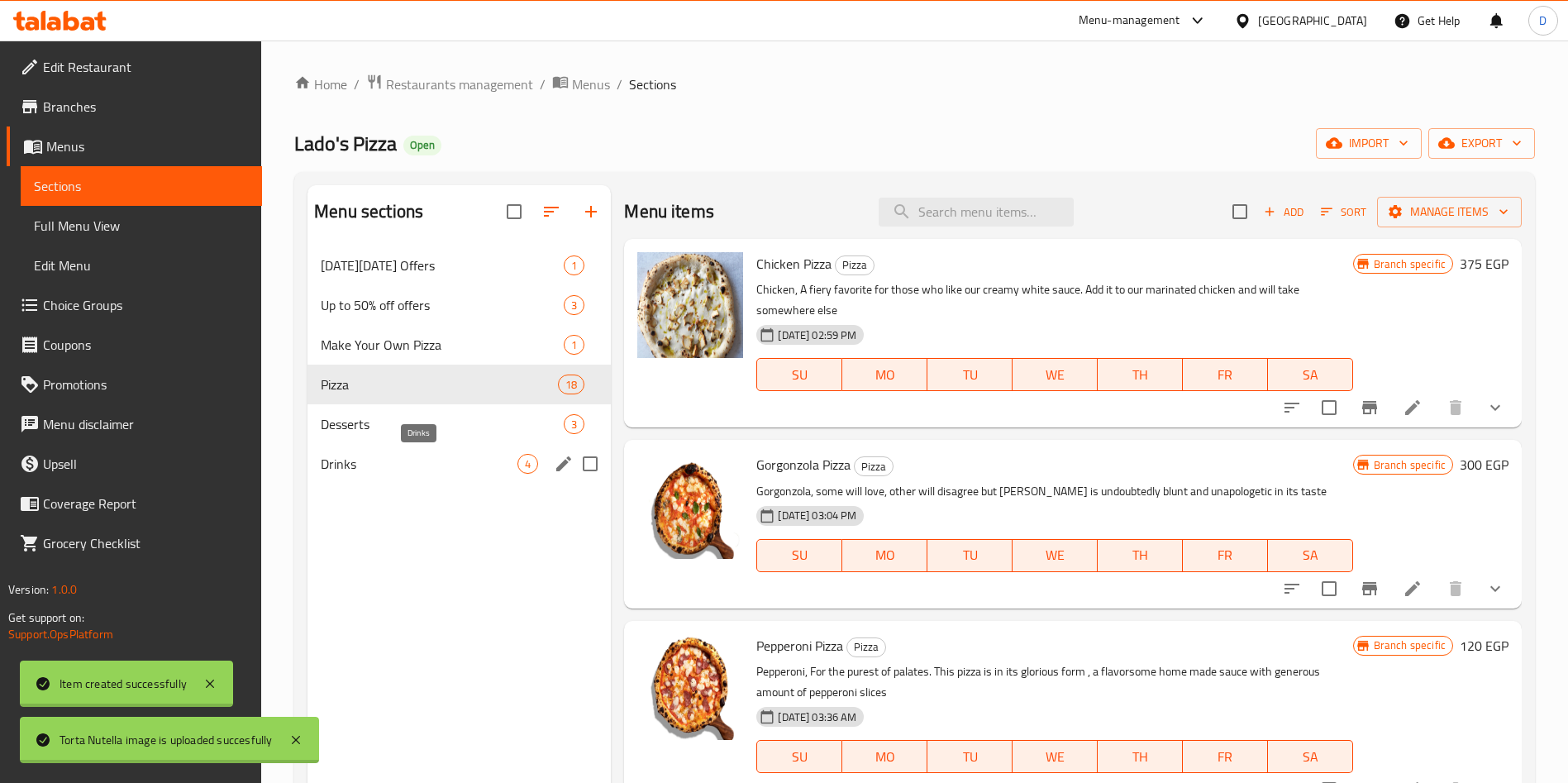
click at [383, 455] on span "Drinks" at bounding box center [419, 464] width 197 height 20
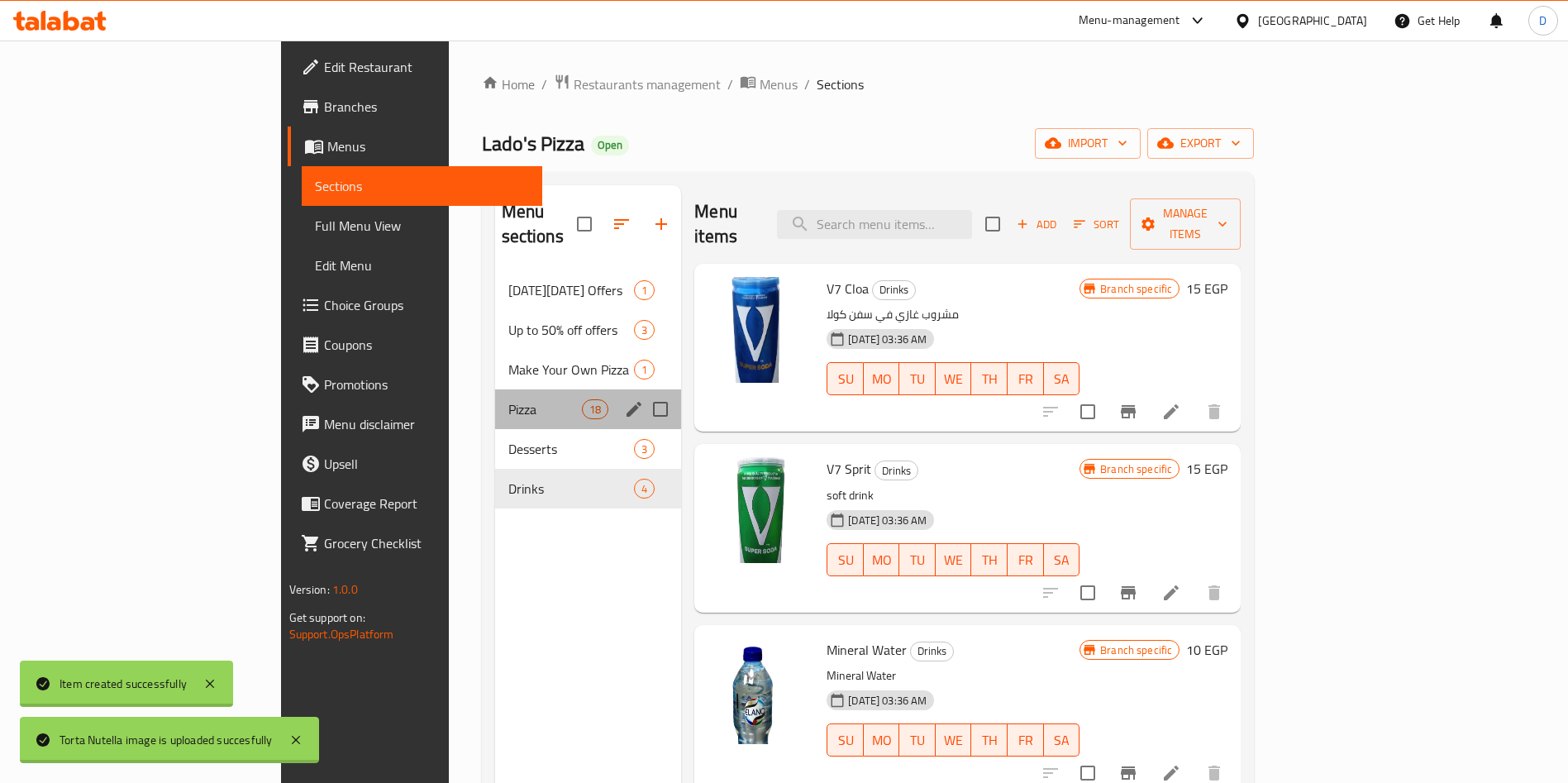
click at [495, 390] on div "Pizza 18" at bounding box center [588, 409] width 187 height 39
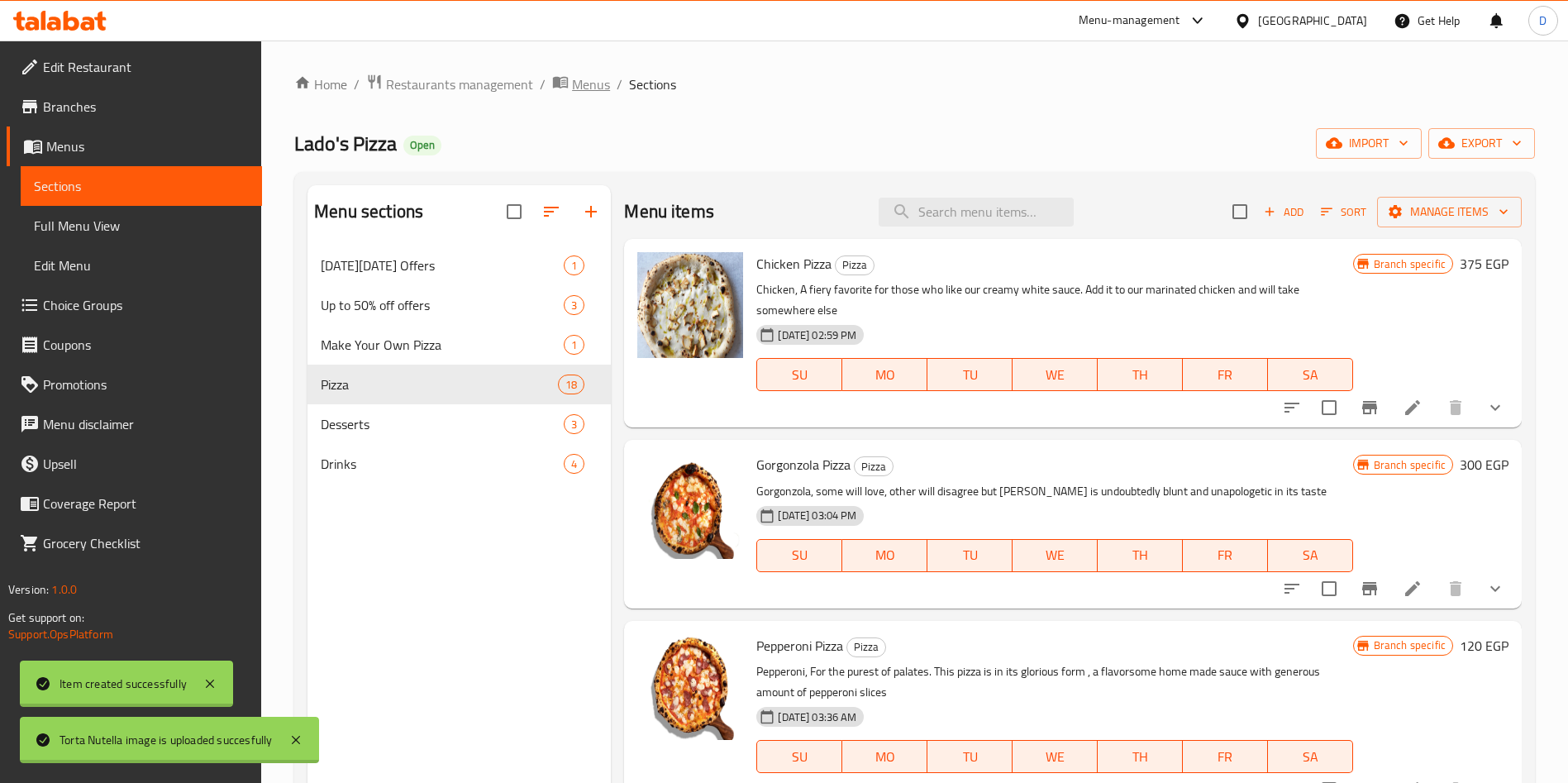
click at [582, 85] on span "Menus" at bounding box center [590, 85] width 38 height 20
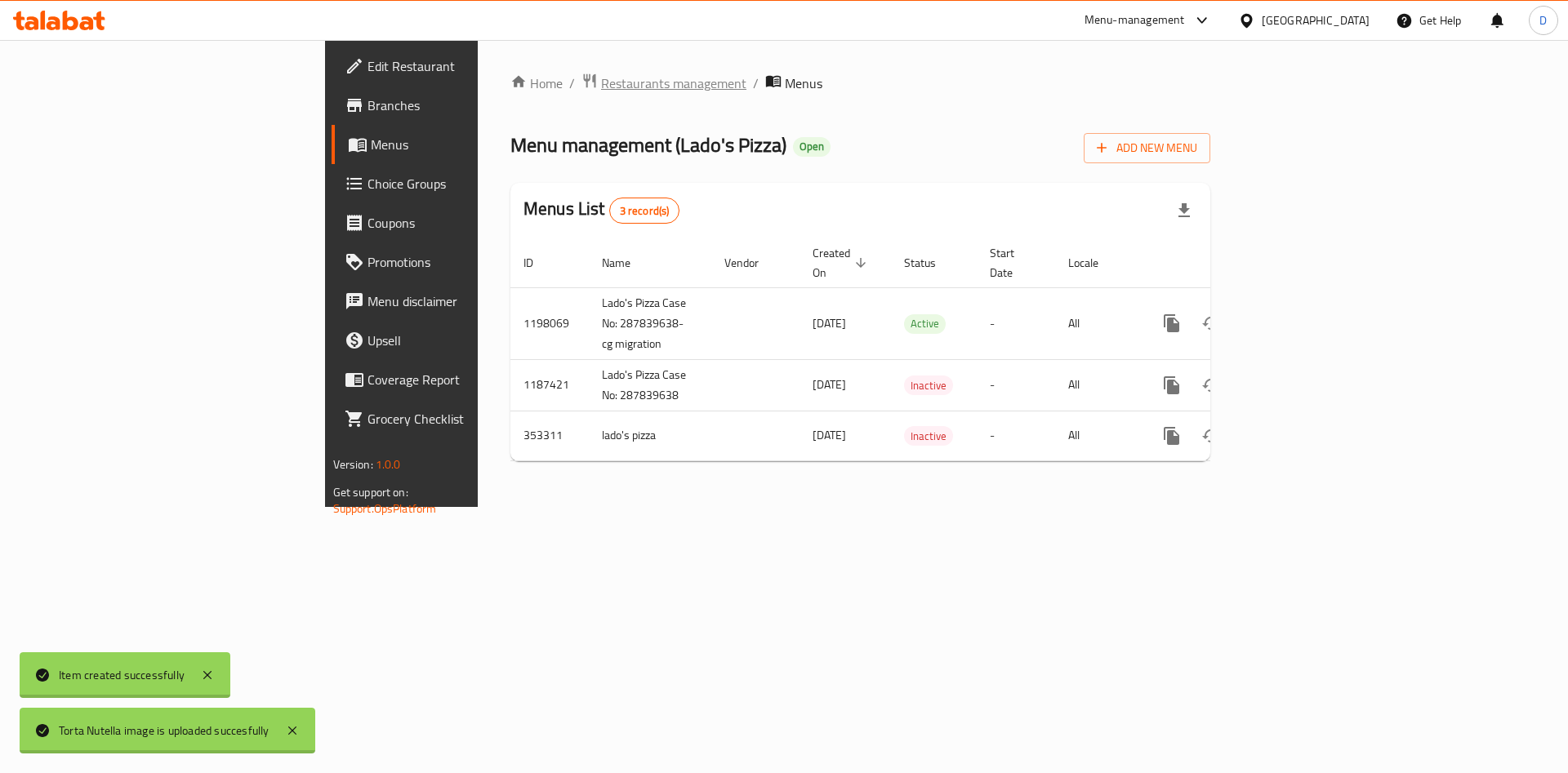
click at [601, 82] on span "Restaurants management" at bounding box center [674, 84] width 146 height 20
